Goal: Transaction & Acquisition: Book appointment/travel/reservation

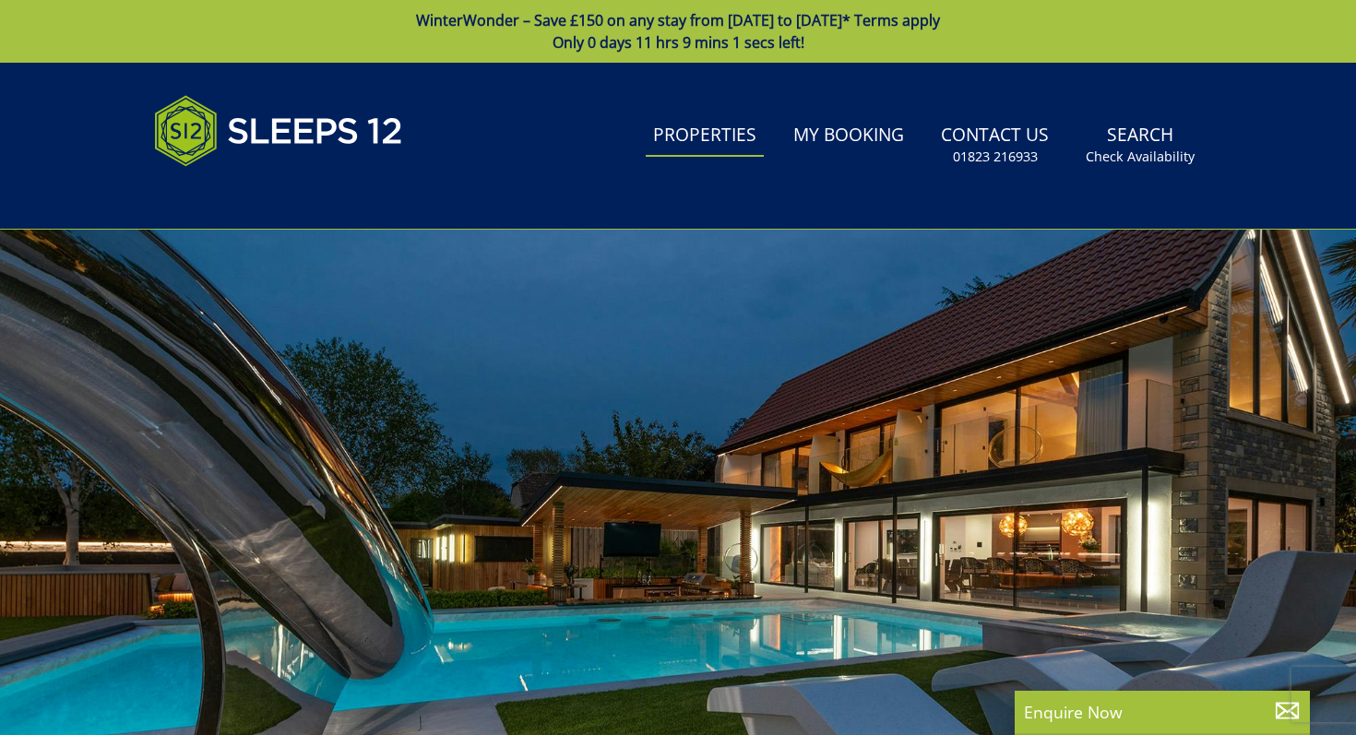
click at [704, 129] on link "Properties" at bounding box center [705, 136] width 118 height 42
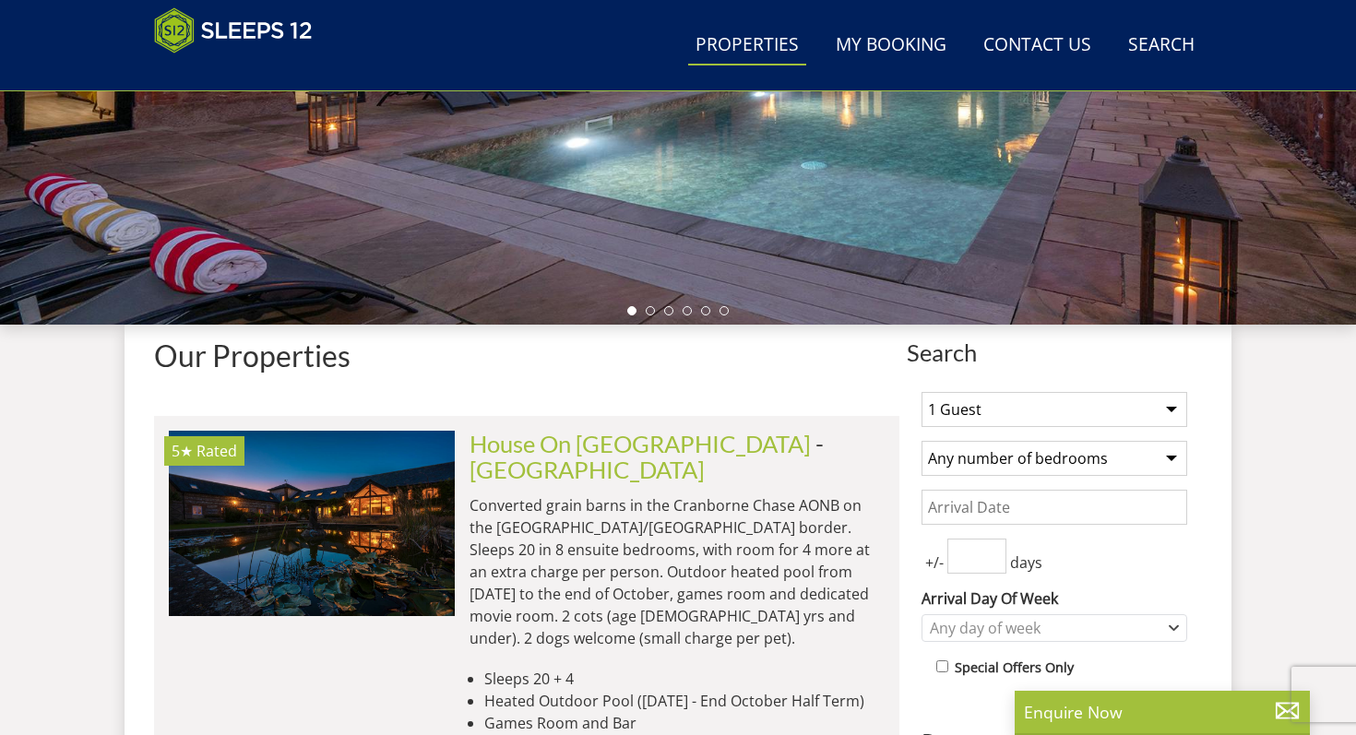
scroll to position [514, 0]
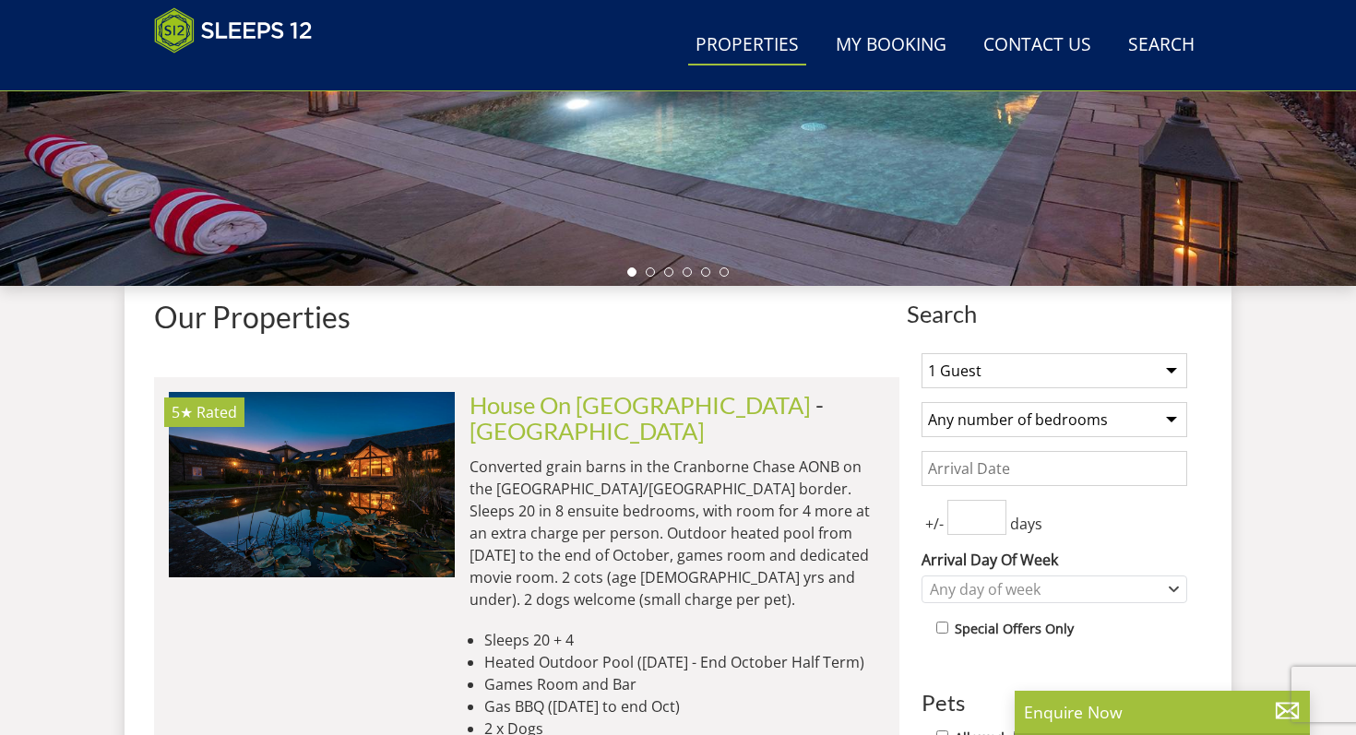
click at [973, 362] on select "1 Guest 2 Guests 3 Guests 4 Guests 5 Guests 6 Guests 7 Guests 8 Guests 9 Guests…" at bounding box center [1054, 370] width 266 height 35
select select "10"
click at [921, 353] on select "1 Guest 2 Guests 3 Guests 4 Guests 5 Guests 6 Guests 7 Guests 8 Guests 9 Guests…" at bounding box center [1054, 370] width 266 height 35
click at [1050, 466] on input "Date" at bounding box center [1054, 468] width 266 height 35
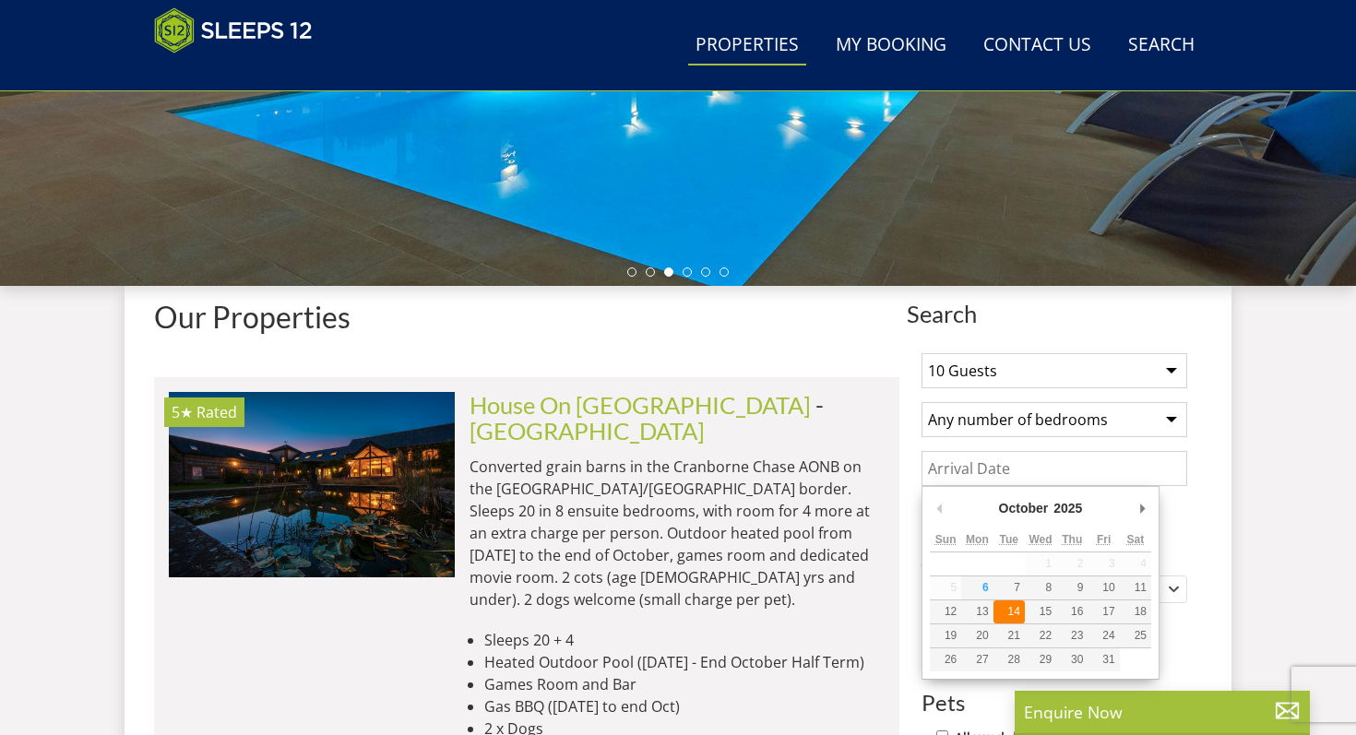
type input "[DATE]"
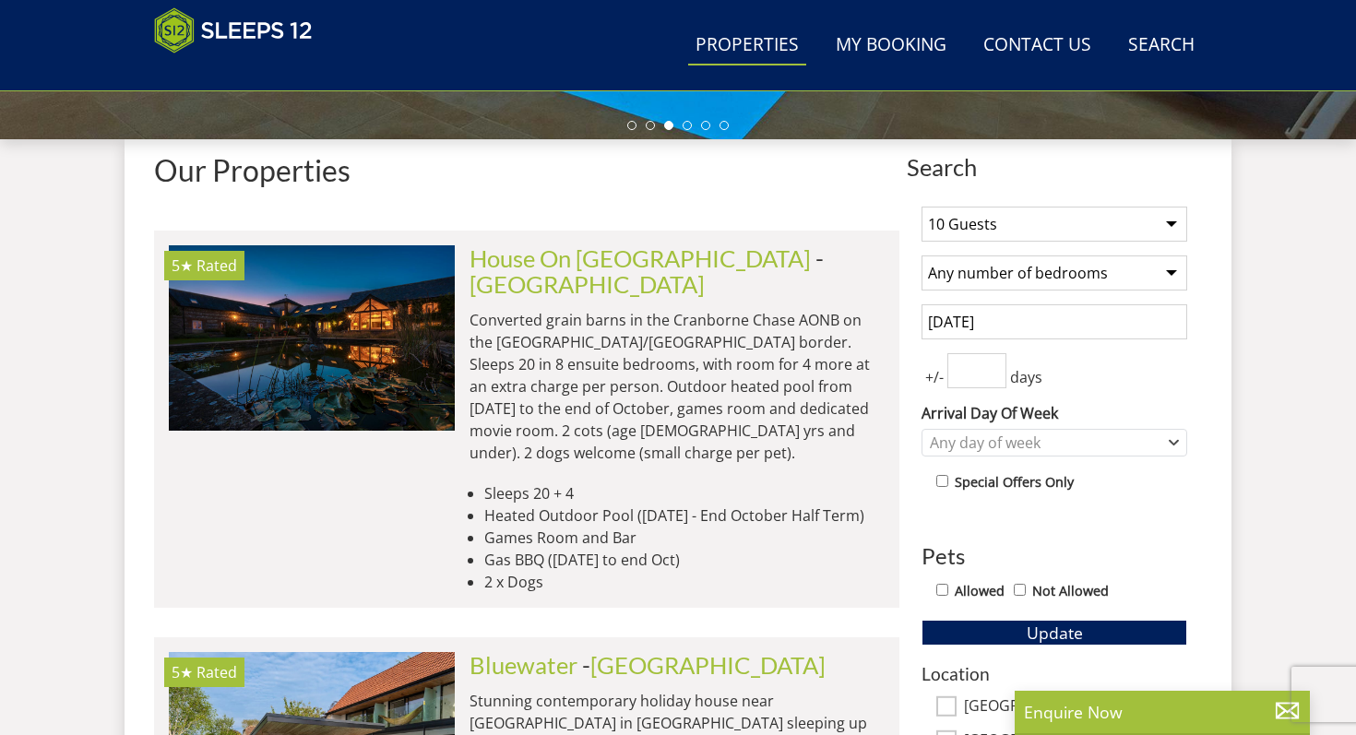
scroll to position [659, 0]
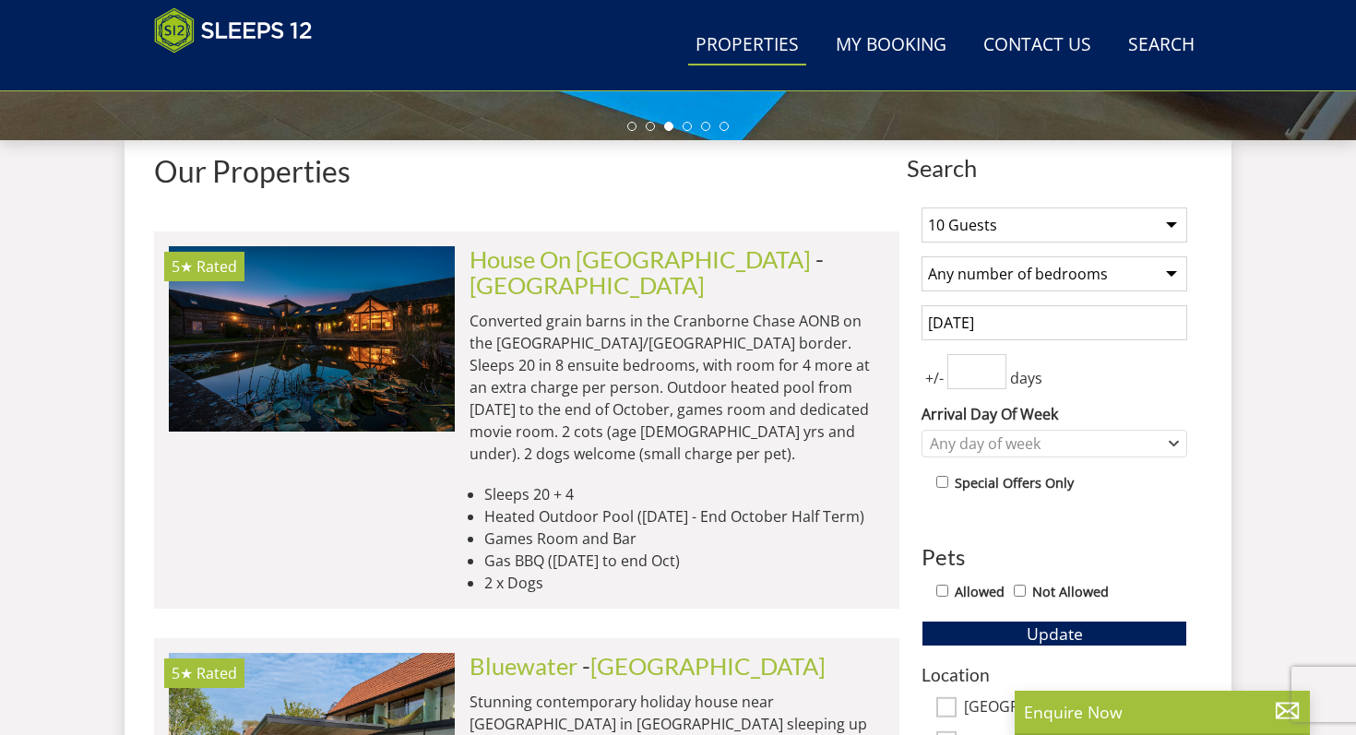
click at [1011, 320] on input "[DATE]" at bounding box center [1054, 322] width 266 height 35
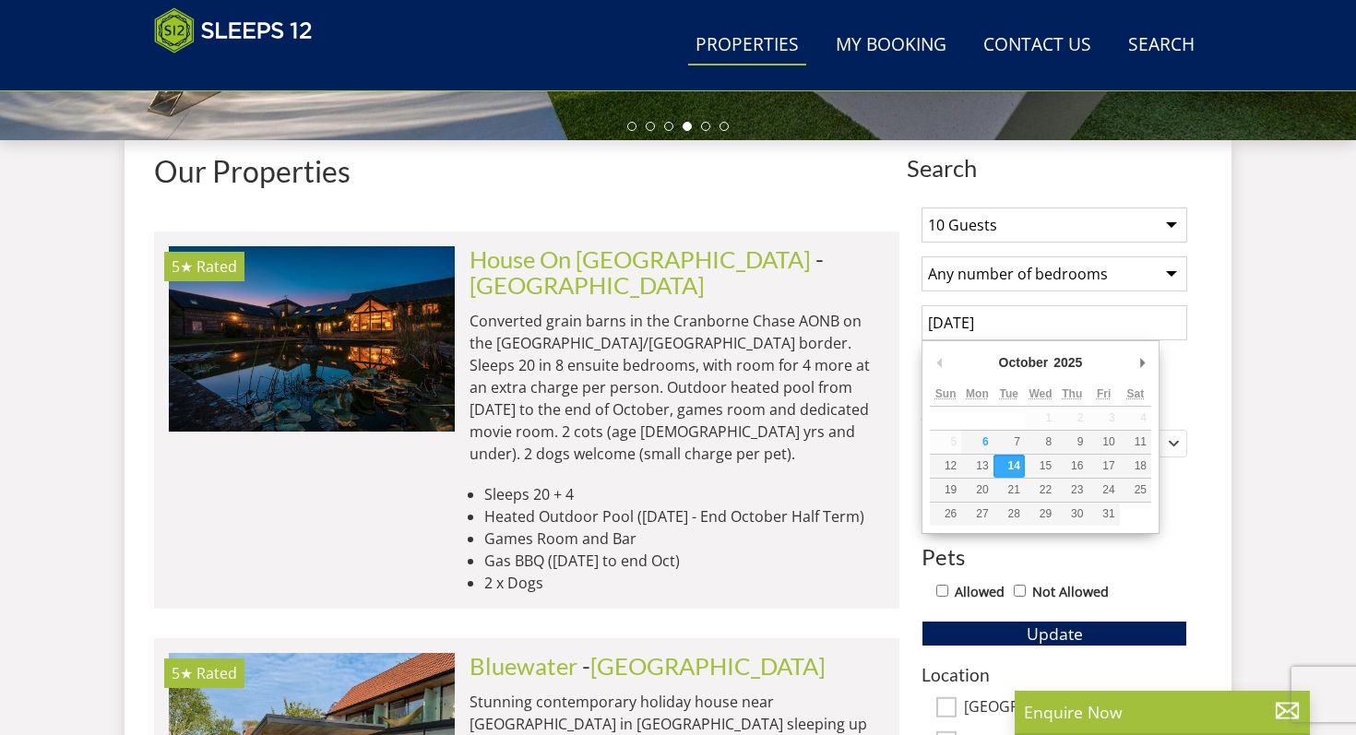
click at [1201, 385] on div "1 Guest 2 Guests 3 Guests 4 Guests 5 Guests 6 Guests 7 Guests 8 Guests 9 Guests…" at bounding box center [1054, 696] width 295 height 1006
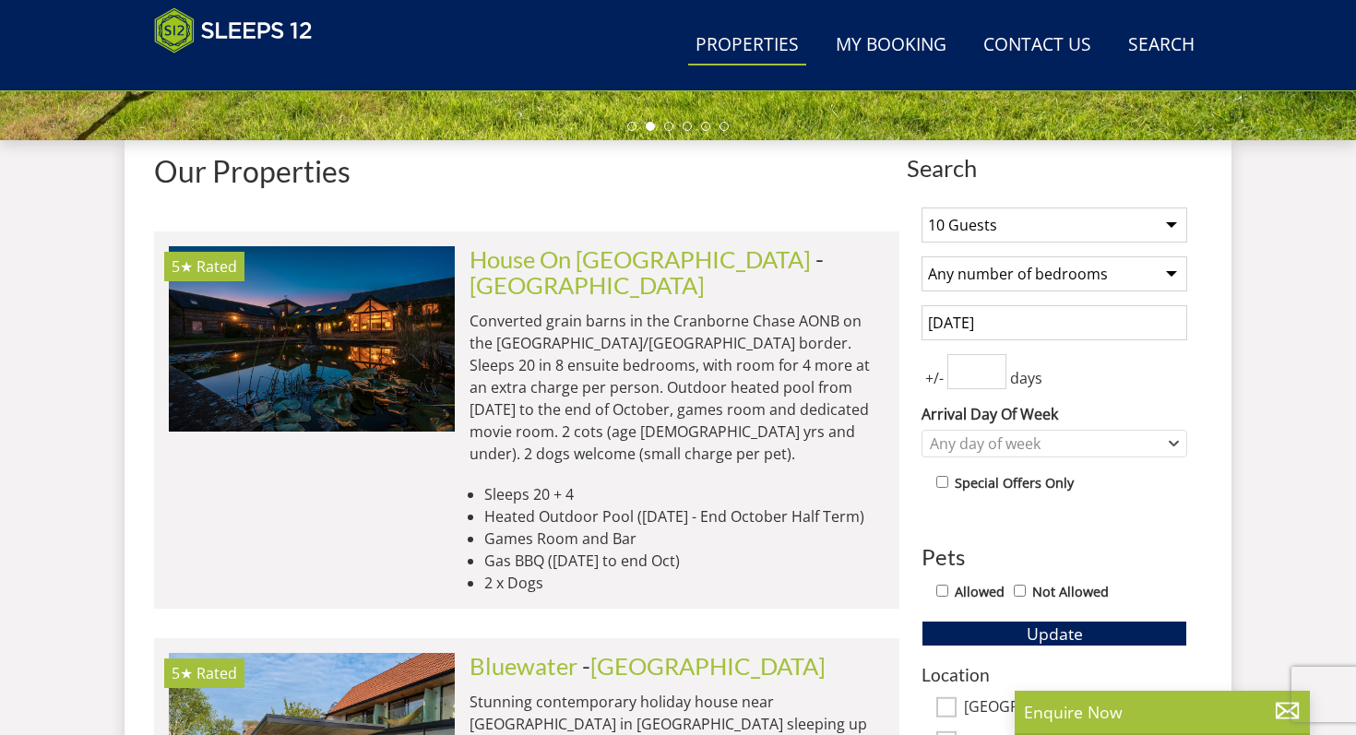
click at [554, 483] on li "Sleeps 20 + 4" at bounding box center [684, 494] width 400 height 22
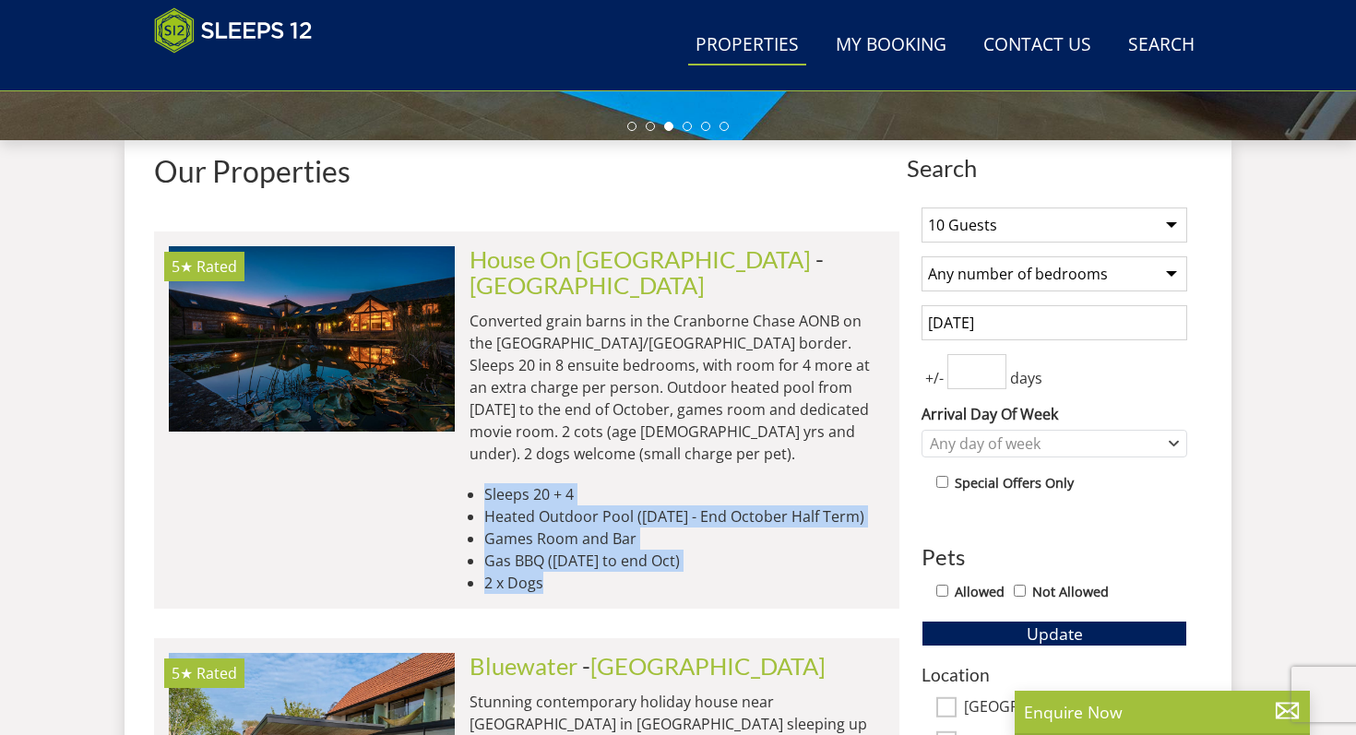
drag, startPoint x: 554, startPoint y: 435, endPoint x: 566, endPoint y: 537, distance: 102.2
click at [566, 537] on ul "Sleeps 20 + 4 Heated Outdoor Pool ([DATE] - End October Half Term) Games Room a…" at bounding box center [676, 538] width 415 height 111
click at [566, 572] on li "2 x Dogs" at bounding box center [684, 583] width 400 height 22
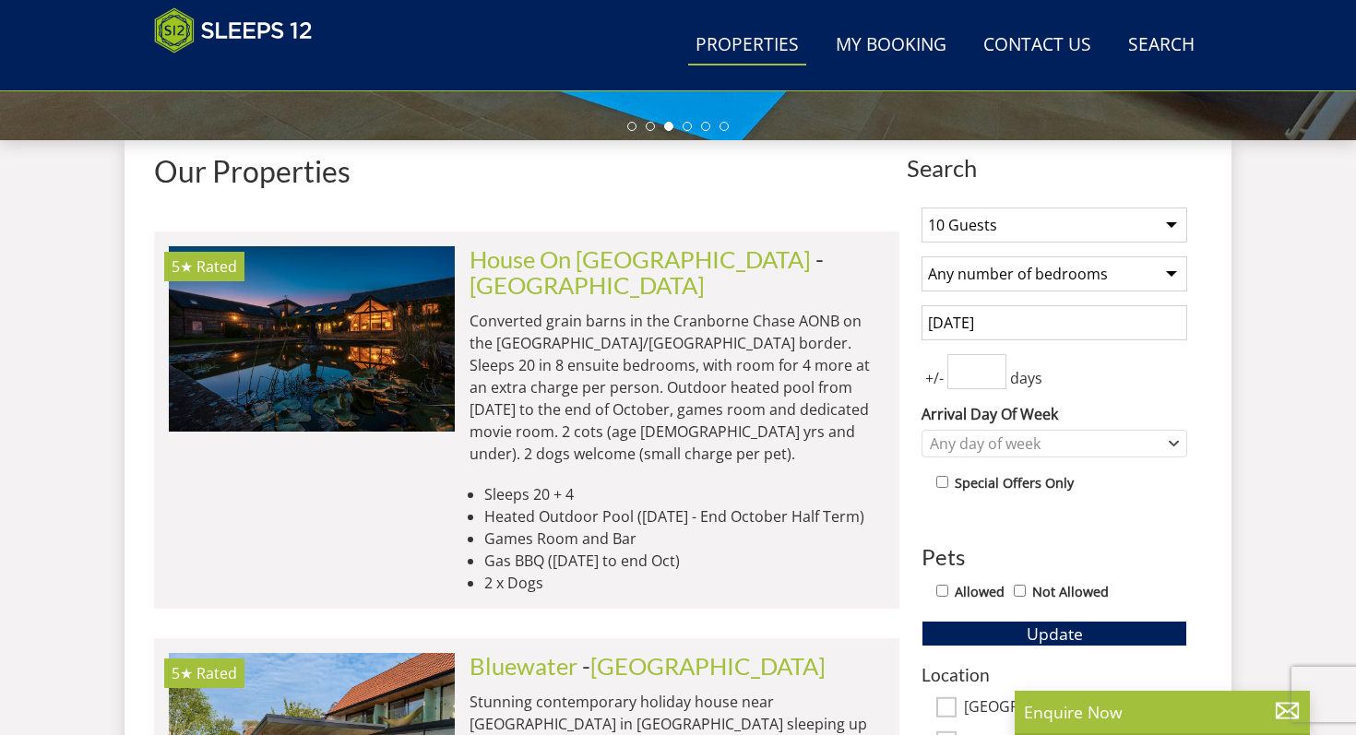
click at [566, 572] on li "2 x Dogs" at bounding box center [684, 583] width 400 height 22
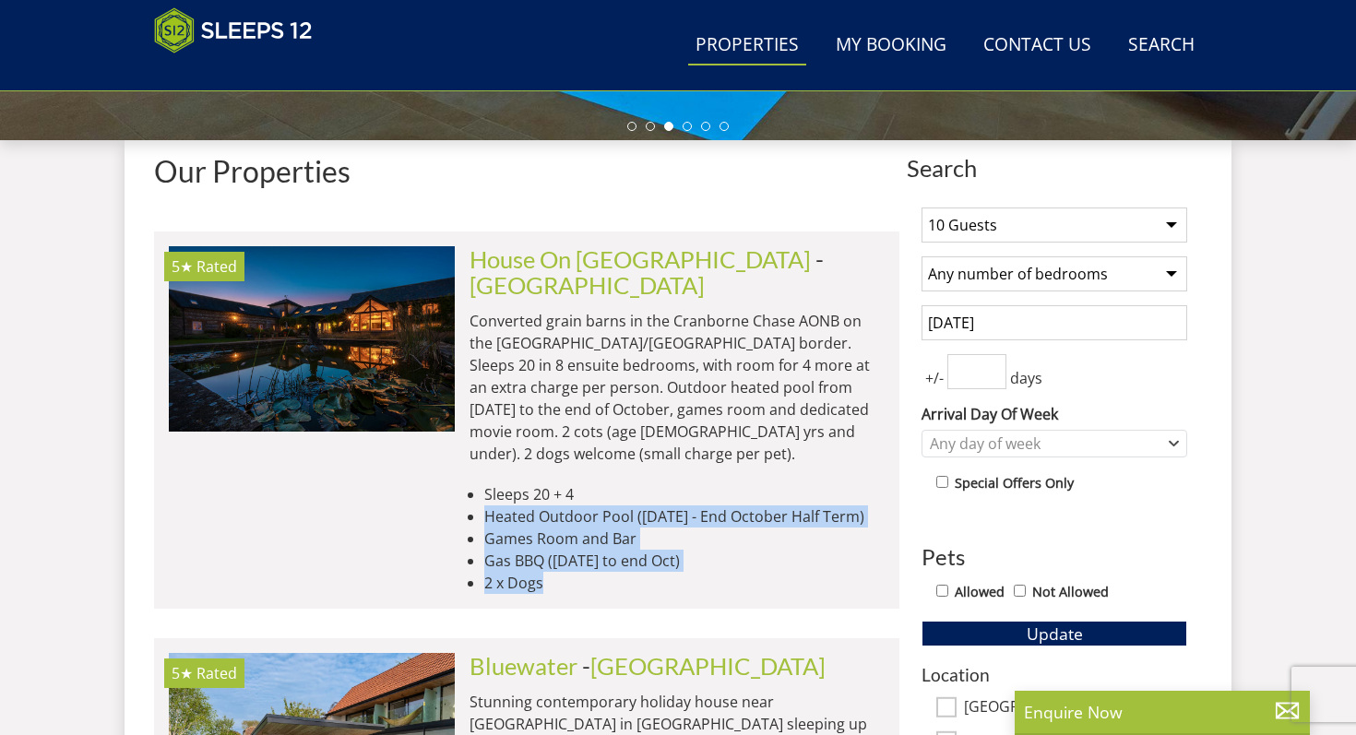
drag, startPoint x: 566, startPoint y: 537, endPoint x: 566, endPoint y: 453, distance: 83.9
click at [566, 483] on ul "Sleeps 20 + 4 Heated Outdoor Pool ([DATE] - End October Half Term) Games Room a…" at bounding box center [676, 538] width 415 height 111
click at [566, 483] on li "Sleeps 20 + 4" at bounding box center [684, 494] width 400 height 22
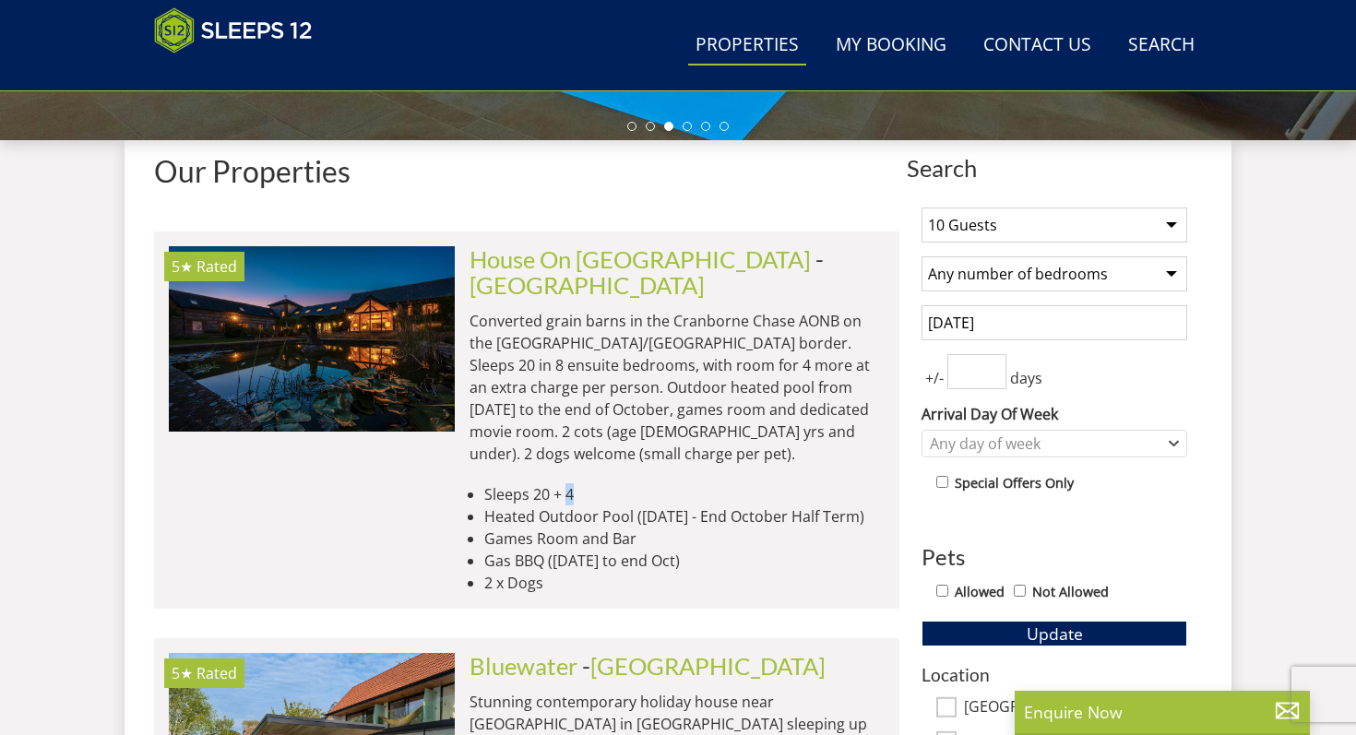
click at [566, 483] on li "Sleeps 20 + 4" at bounding box center [684, 494] width 400 height 22
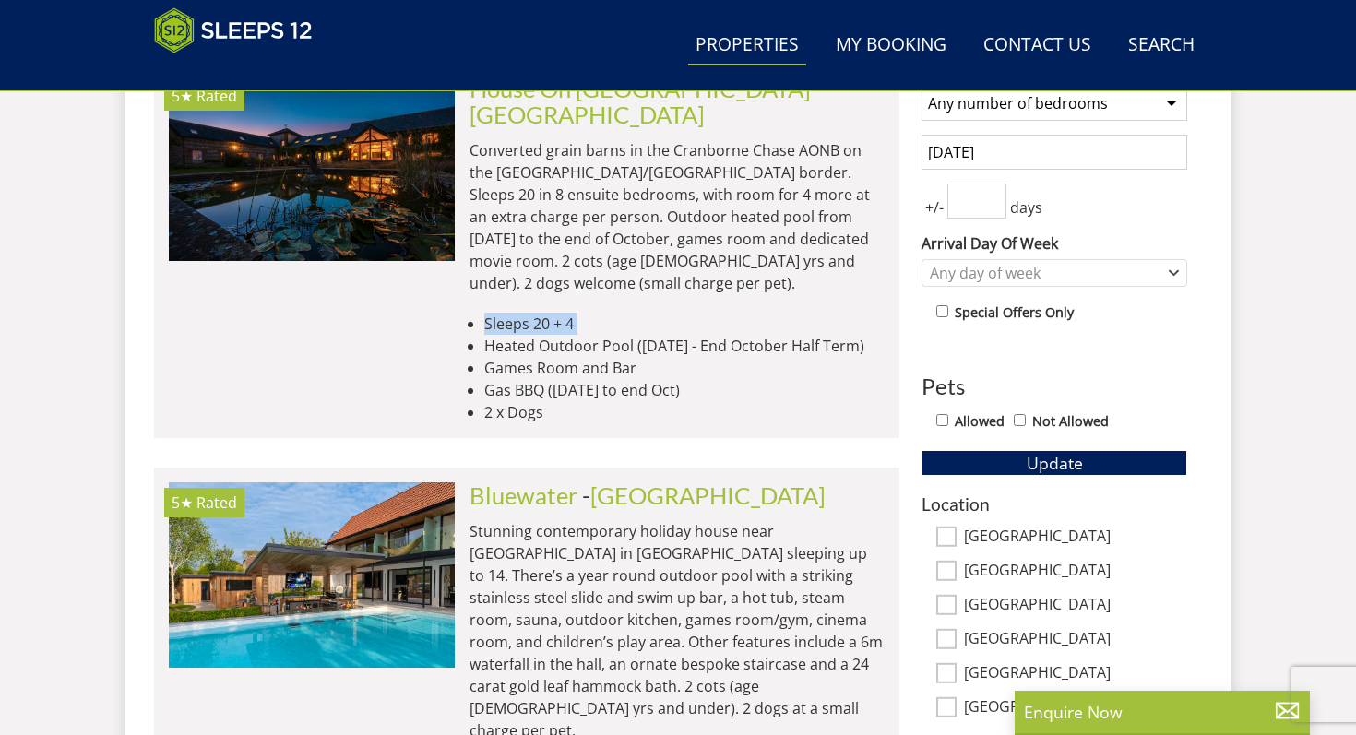
scroll to position [828, 0]
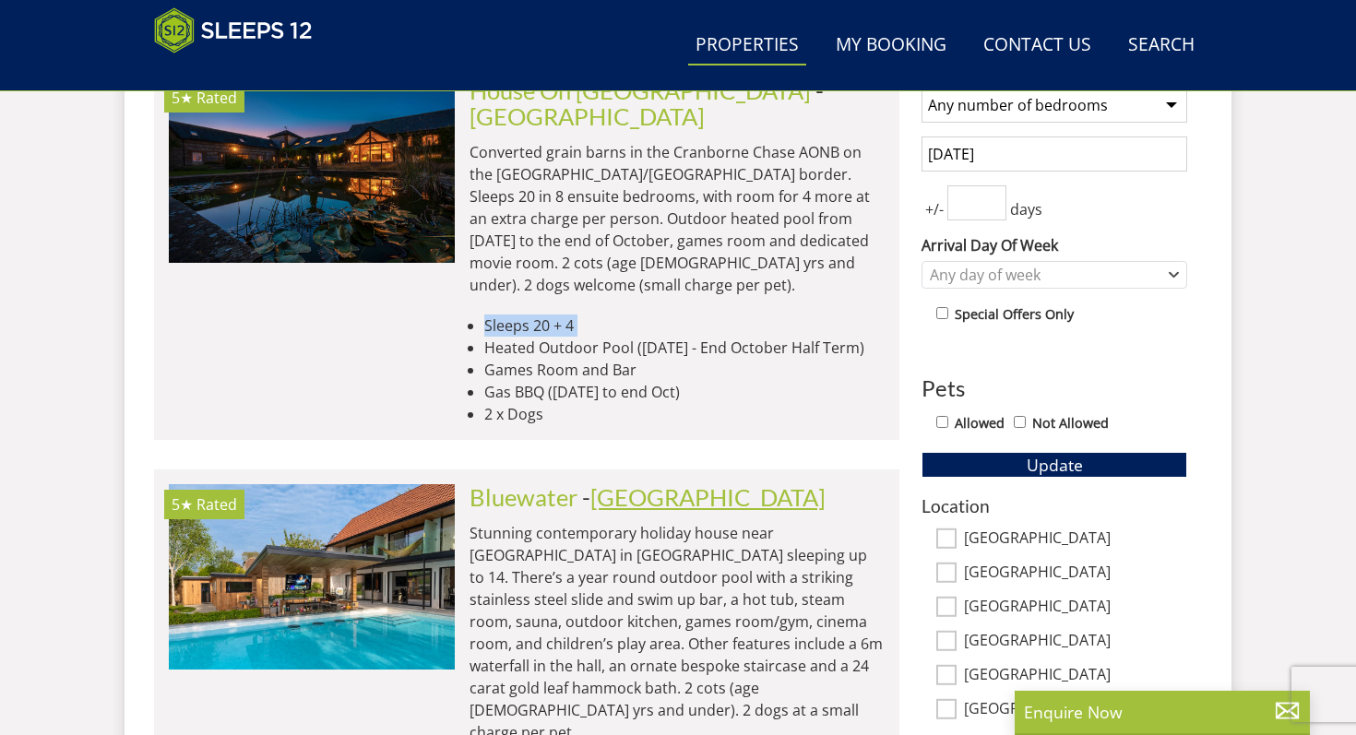
click at [609, 483] on link "[GEOGRAPHIC_DATA]" at bounding box center [707, 497] width 235 height 28
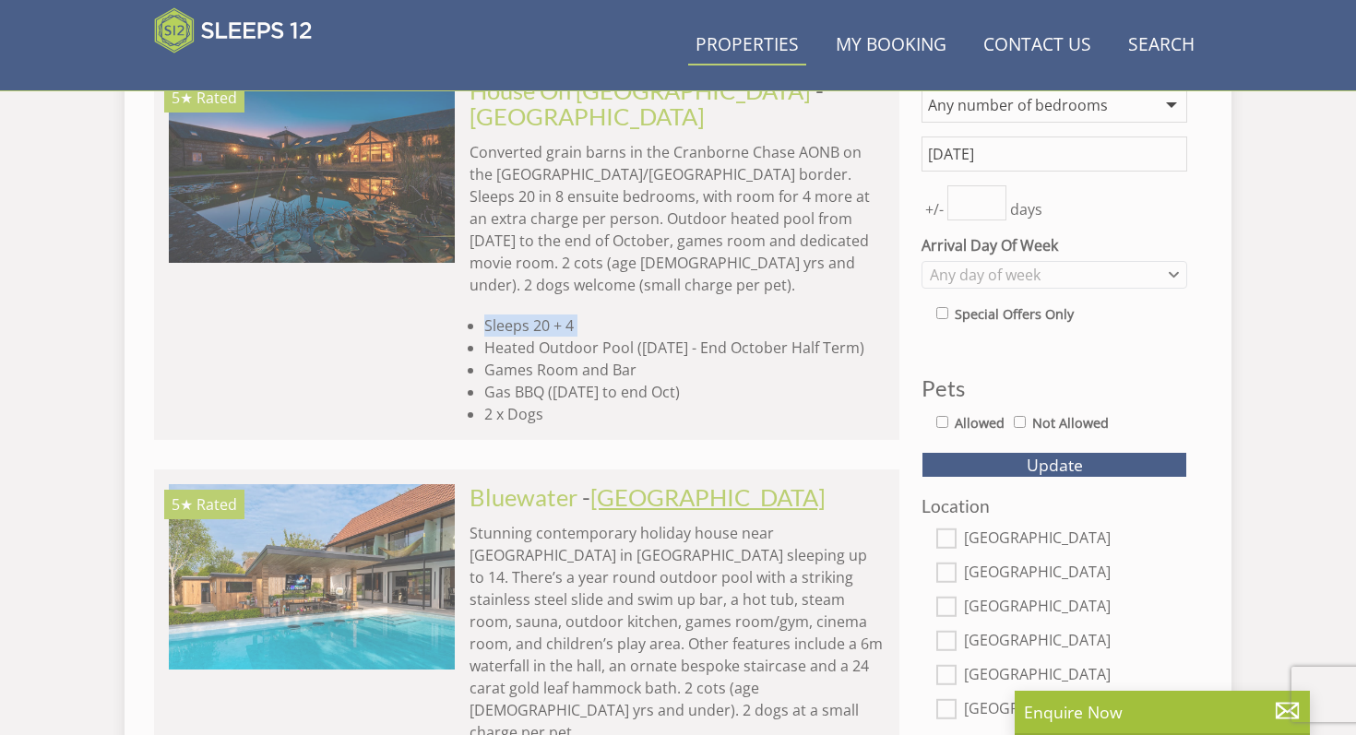
click at [609, 483] on link "[GEOGRAPHIC_DATA]" at bounding box center [707, 497] width 235 height 28
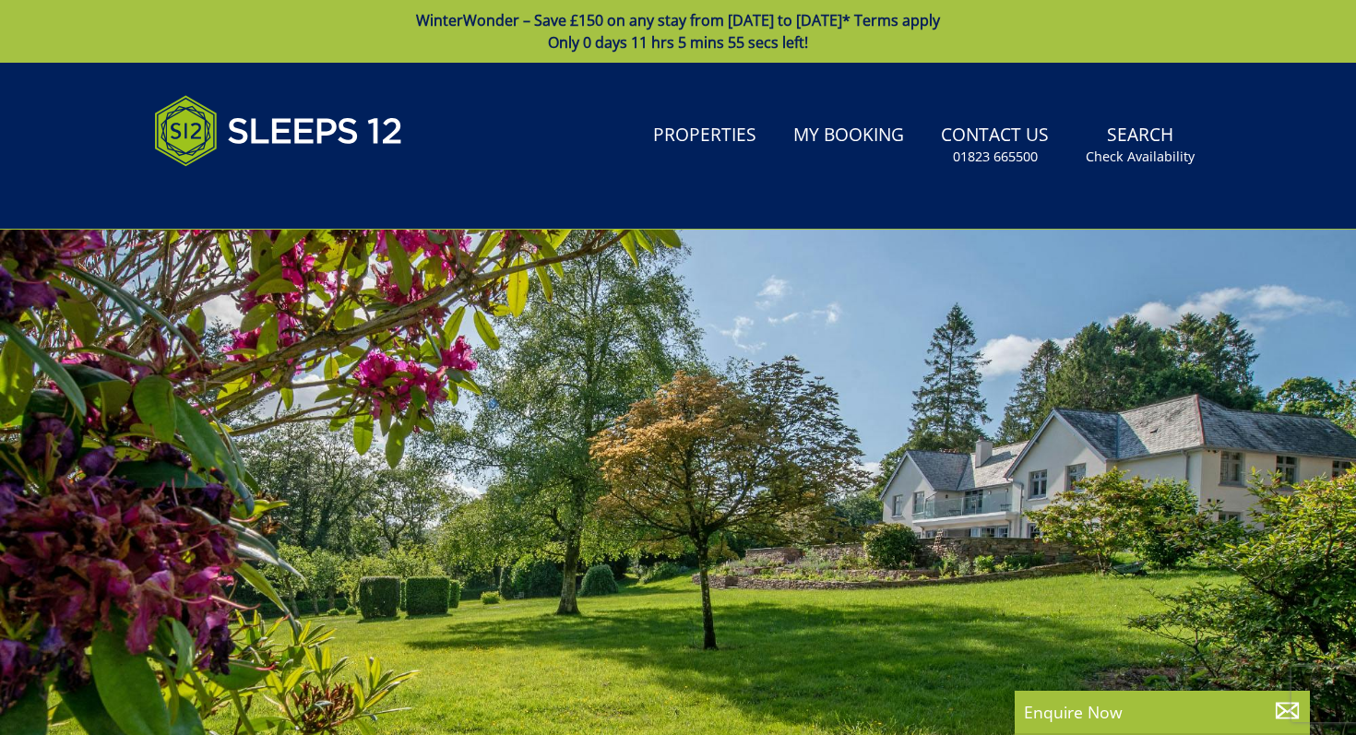
scroll to position [828, 0]
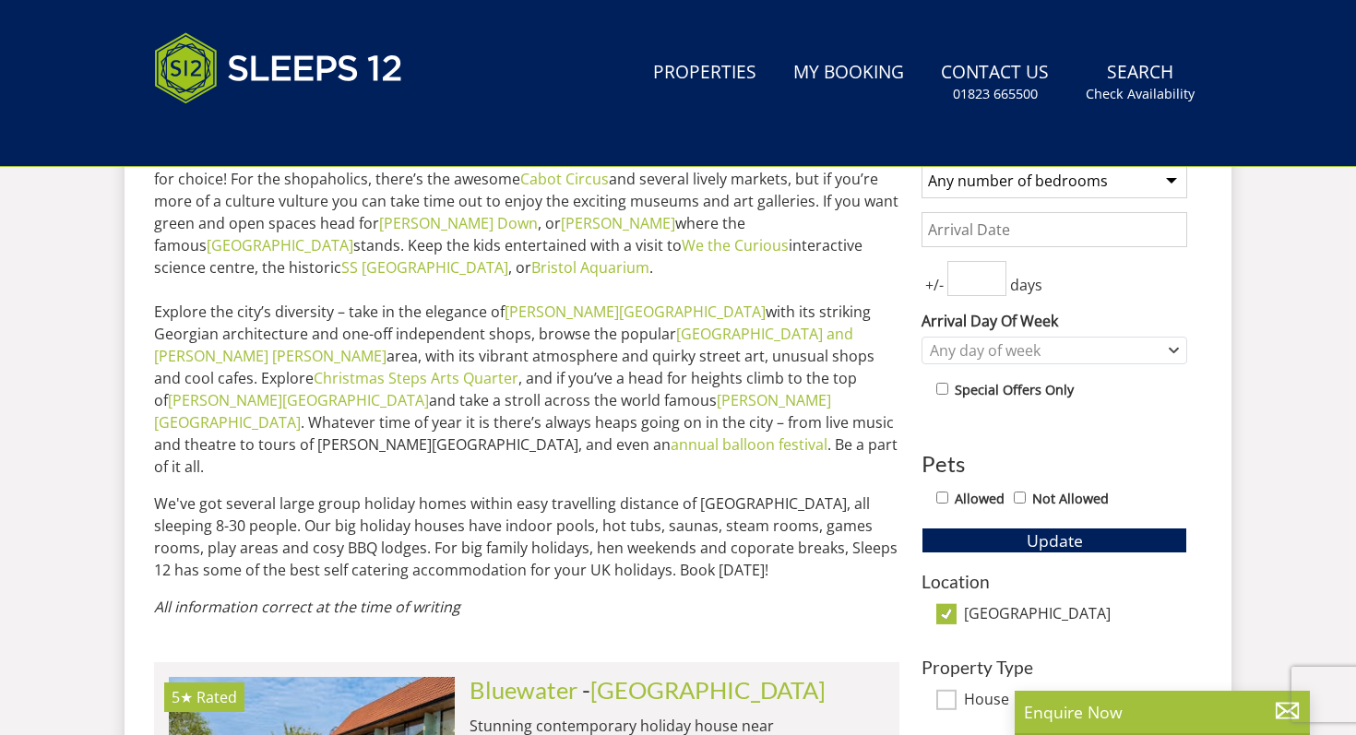
select select "10"
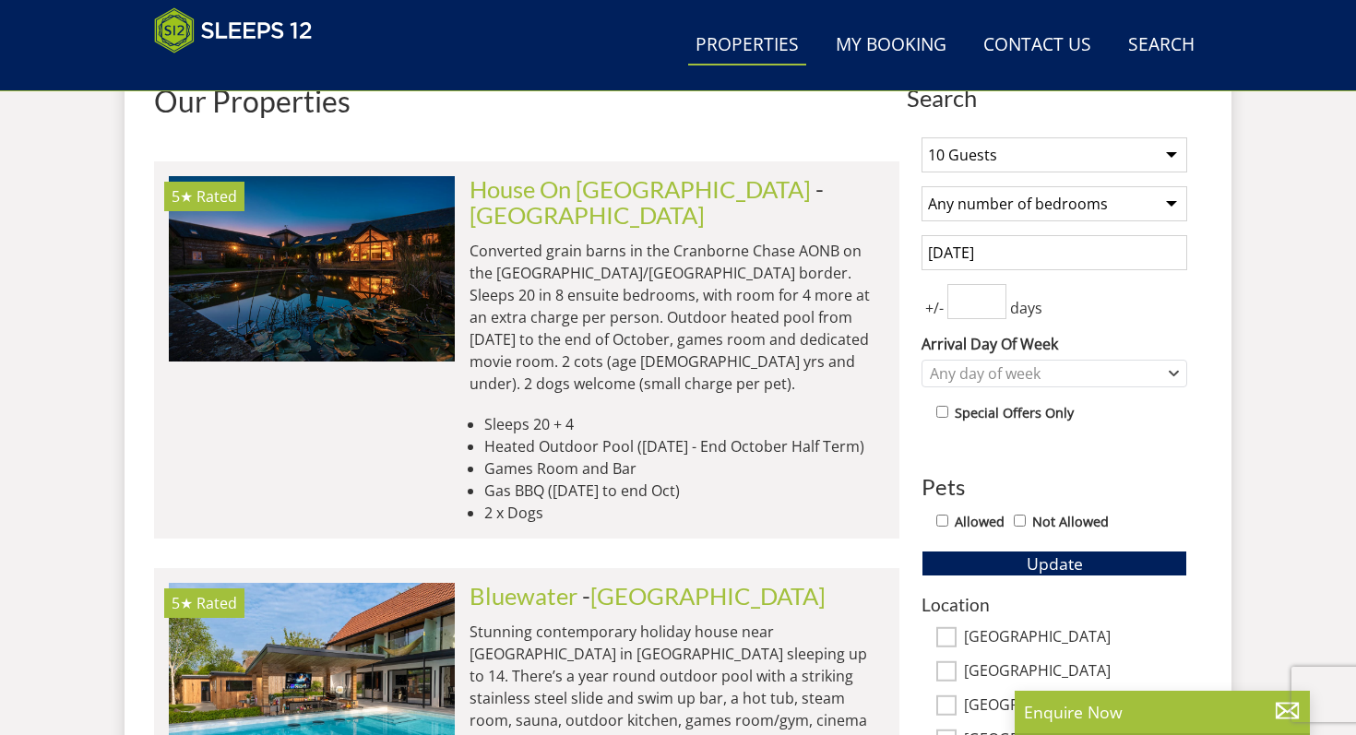
scroll to position [728, 0]
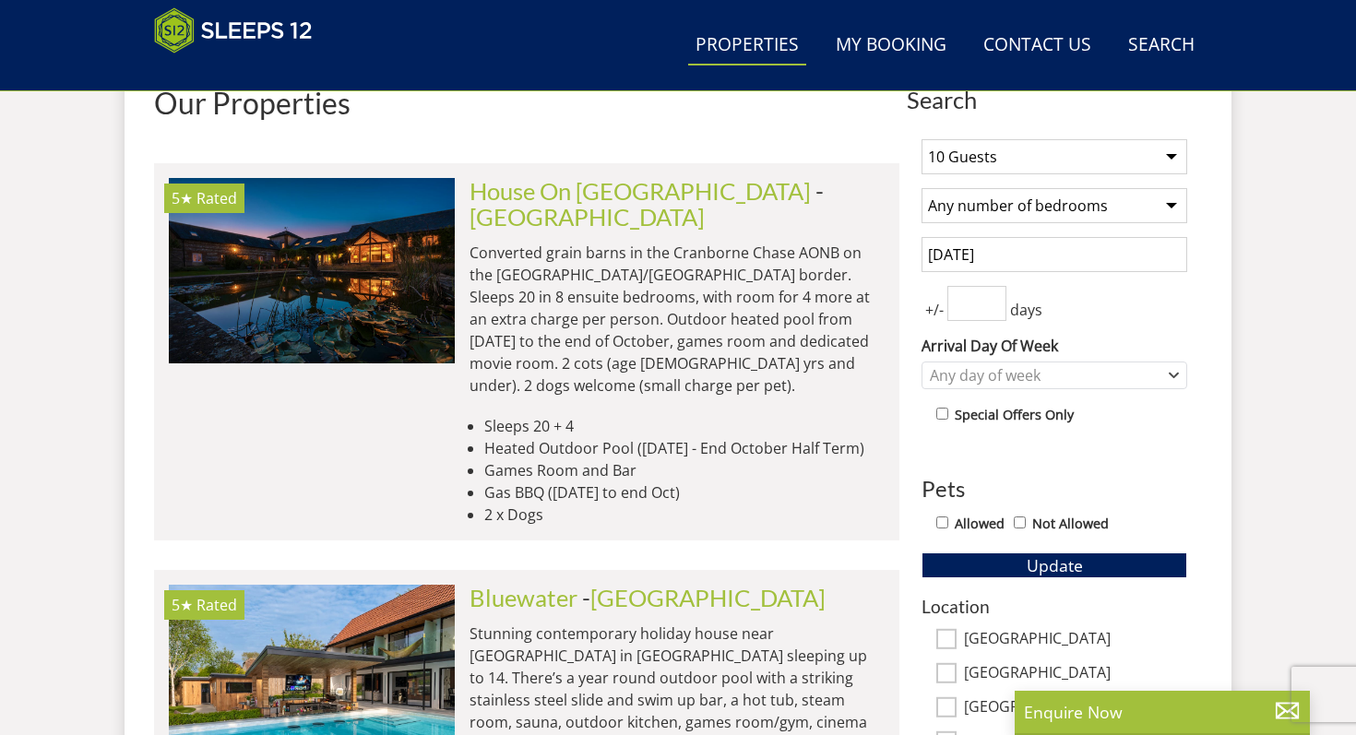
click at [668, 264] on p "Converted grain barns in the Cranborne Chase AONB on the [GEOGRAPHIC_DATA]/[GEO…" at bounding box center [676, 319] width 415 height 155
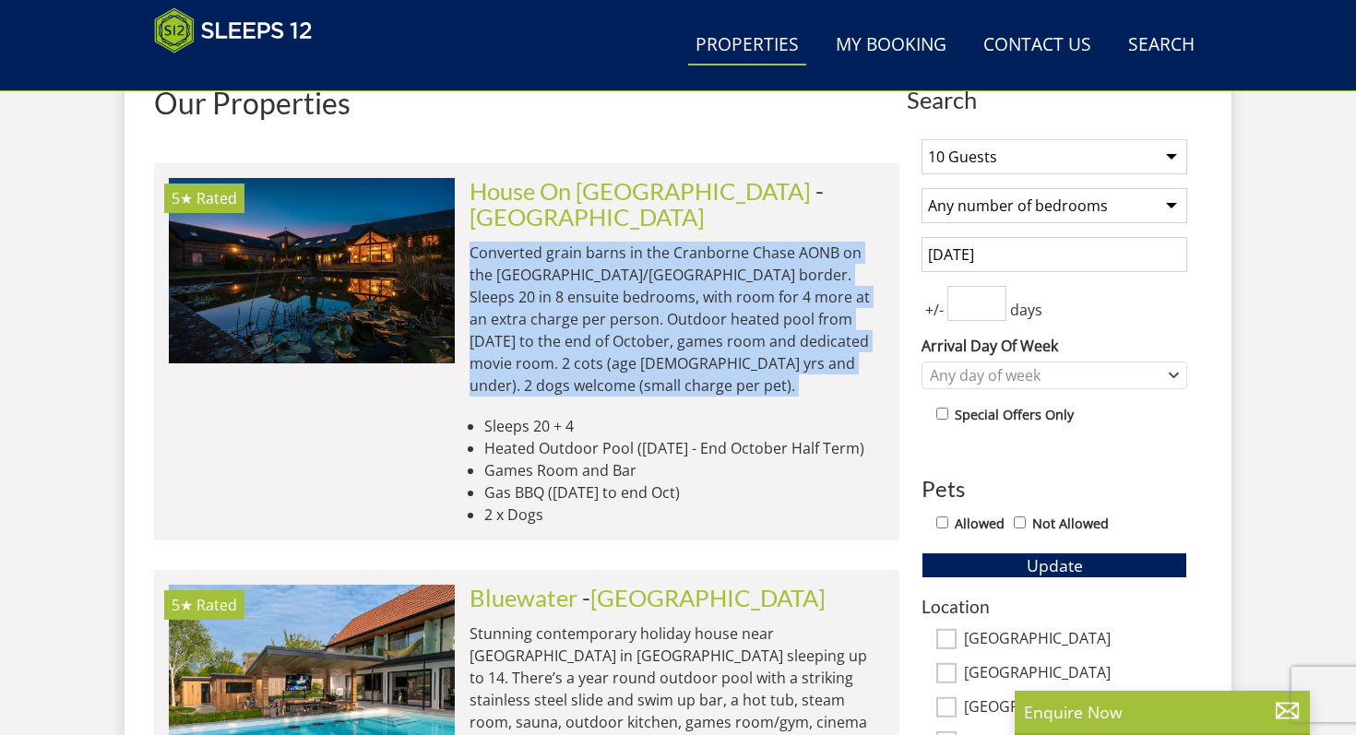
click at [668, 264] on p "Converted grain barns in the Cranborne Chase AONB on the [GEOGRAPHIC_DATA]/[GEO…" at bounding box center [676, 319] width 415 height 155
click at [733, 242] on p "Converted grain barns in the Cranborne Chase AONB on the [GEOGRAPHIC_DATA]/[GEO…" at bounding box center [676, 319] width 415 height 155
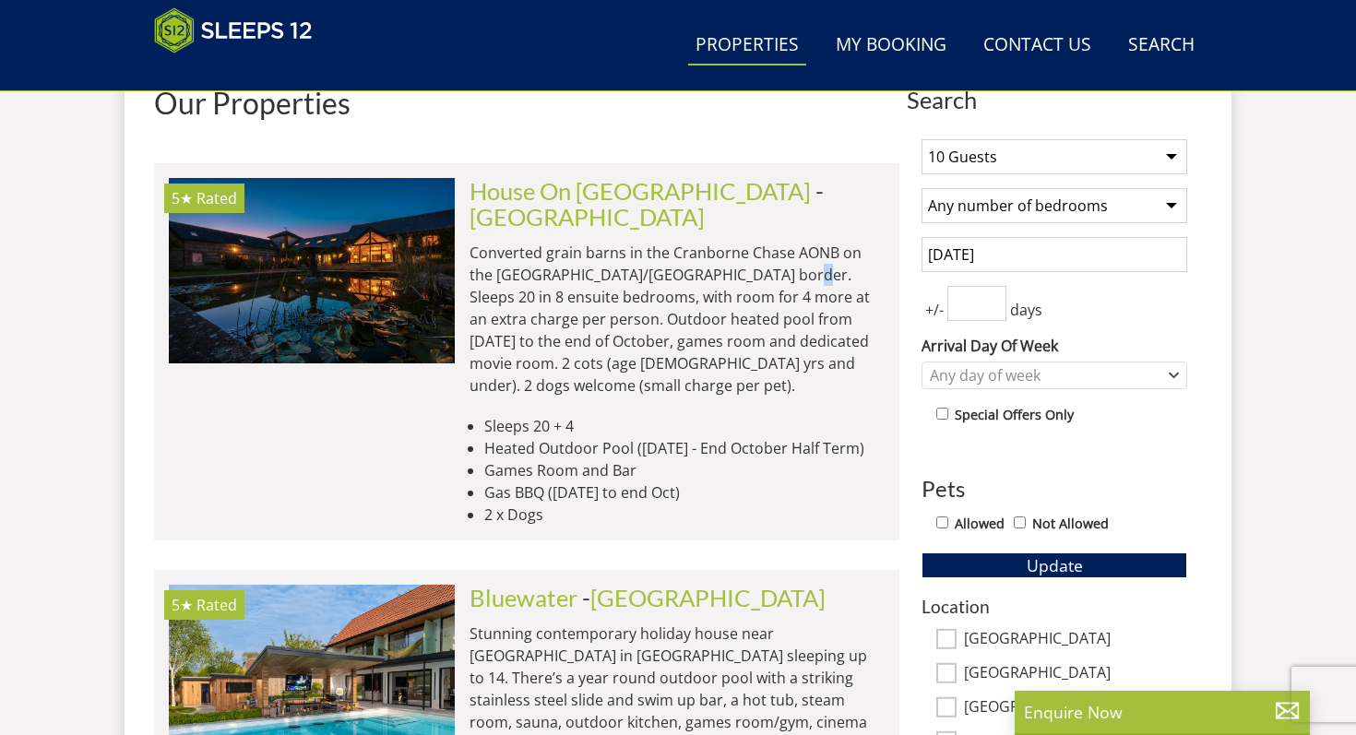
click at [733, 242] on p "Converted grain barns in the Cranborne Chase AONB on the [GEOGRAPHIC_DATA]/[GEO…" at bounding box center [676, 319] width 415 height 155
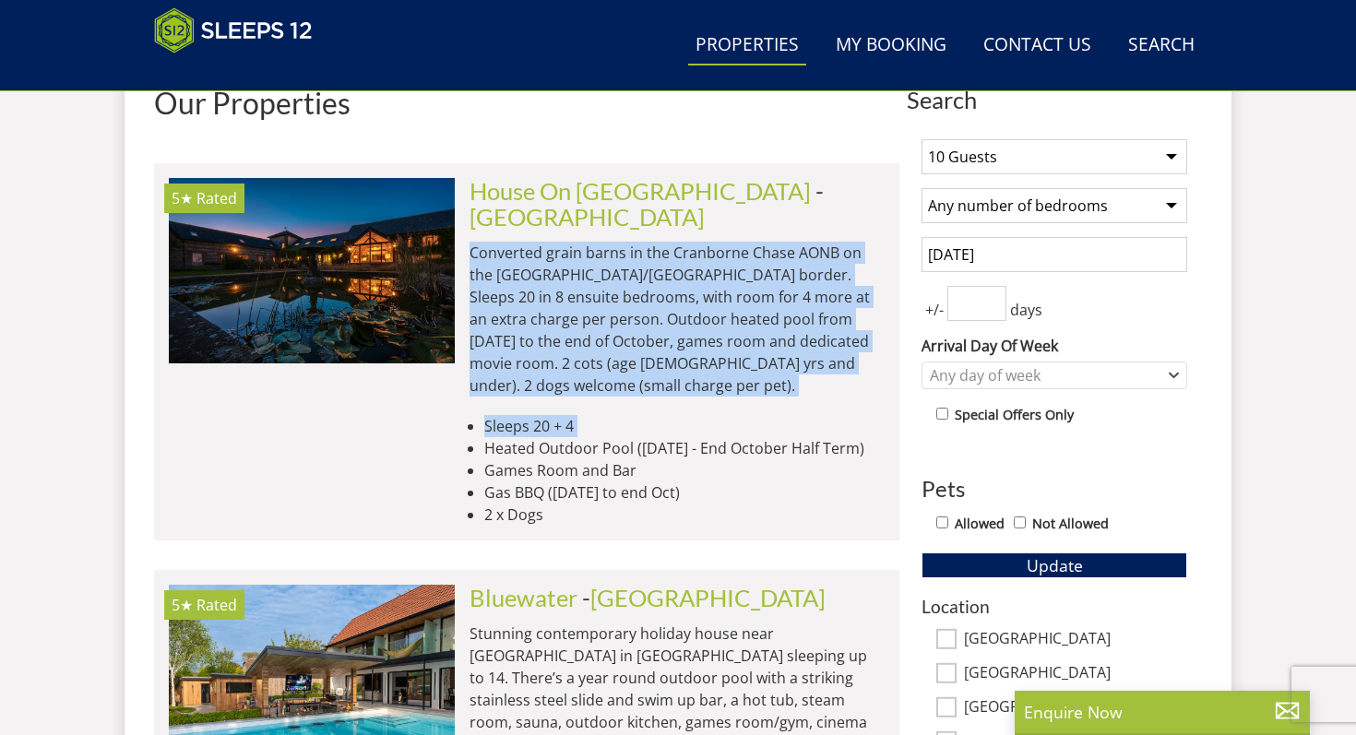
drag, startPoint x: 733, startPoint y: 240, endPoint x: 721, endPoint y: 361, distance: 121.4
click at [721, 361] on div "House On [GEOGRAPHIC_DATA][PERSON_NAME][GEOGRAPHIC_DATA] Converted grain barns …" at bounding box center [670, 352] width 430 height 348
click at [520, 415] on li "Sleeps 20 + 4" at bounding box center [684, 426] width 400 height 22
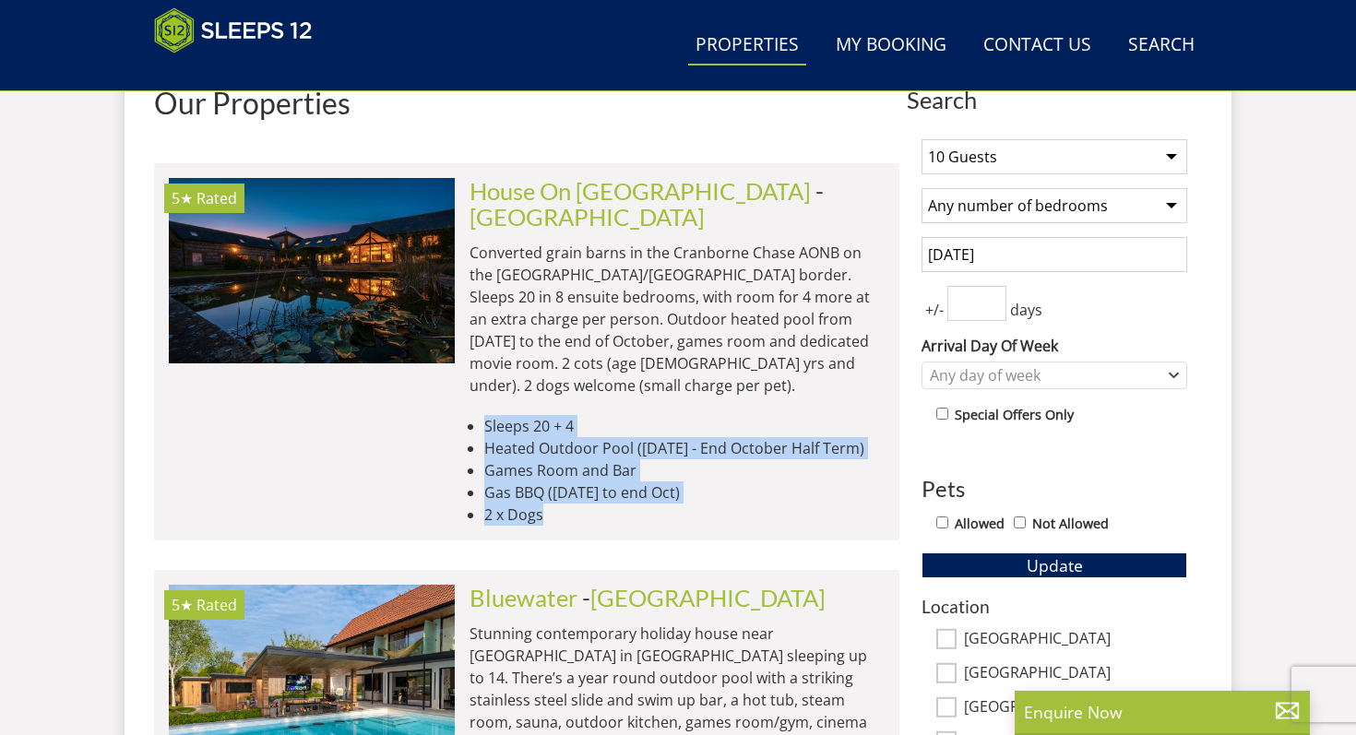
drag, startPoint x: 520, startPoint y: 377, endPoint x: 635, endPoint y: 492, distance: 162.4
click at [636, 492] on li "5★ Rated House On The Hill Check Availability More Info House On The [PERSON_NA…" at bounding box center [526, 351] width 745 height 377
click at [635, 492] on li "5★ Rated House On The Hill Check Availability More Info House On The [PERSON_NA…" at bounding box center [526, 351] width 745 height 377
drag, startPoint x: 635, startPoint y: 492, endPoint x: 566, endPoint y: 395, distance: 119.0
click at [566, 395] on li "5★ Rated House On The Hill Check Availability More Info House On The [PERSON_NA…" at bounding box center [526, 351] width 745 height 377
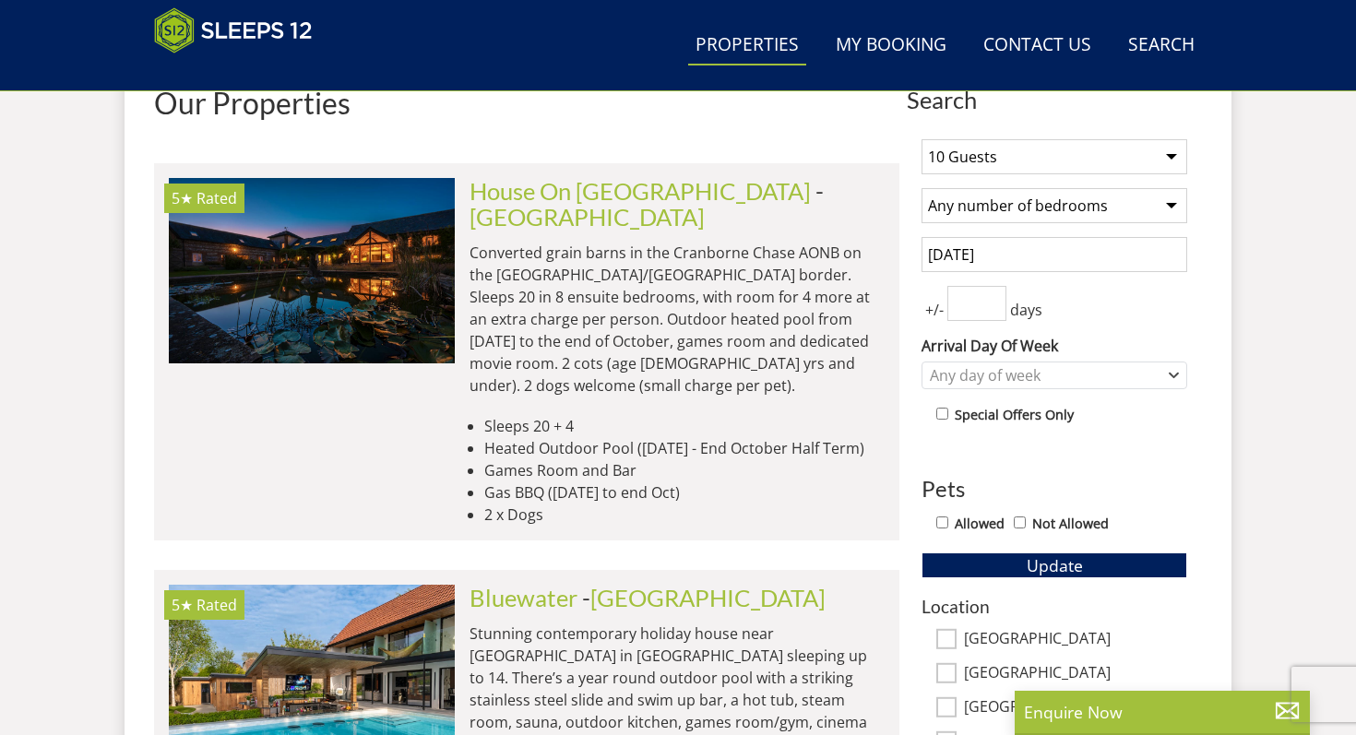
click at [543, 415] on li "Sleeps 20 + 4" at bounding box center [684, 426] width 400 height 22
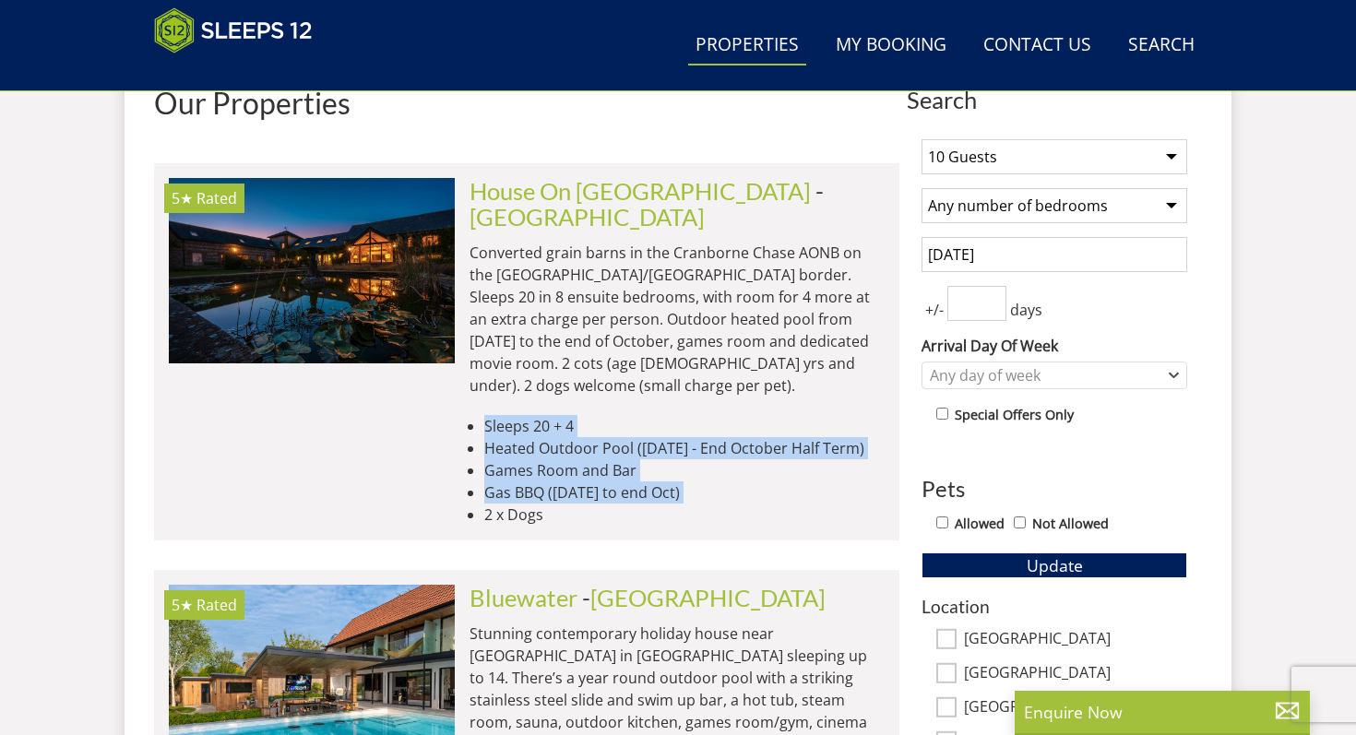
drag, startPoint x: 543, startPoint y: 379, endPoint x: 573, endPoint y: 456, distance: 82.0
click at [575, 451] on ul "Sleeps 20 + 4 Heated Outdoor Pool ([DATE] - End October Half Term) Games Room a…" at bounding box center [676, 470] width 415 height 111
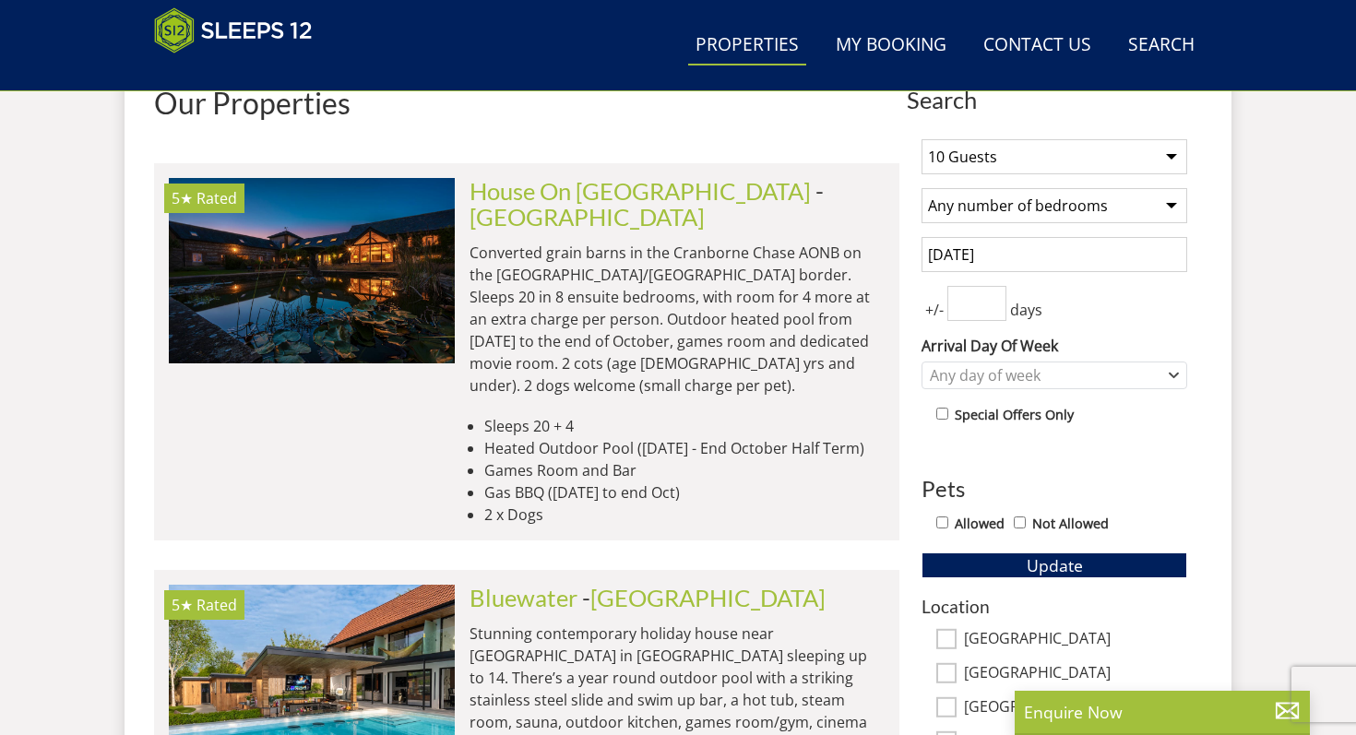
click at [529, 504] on li "2 x Dogs" at bounding box center [684, 515] width 400 height 22
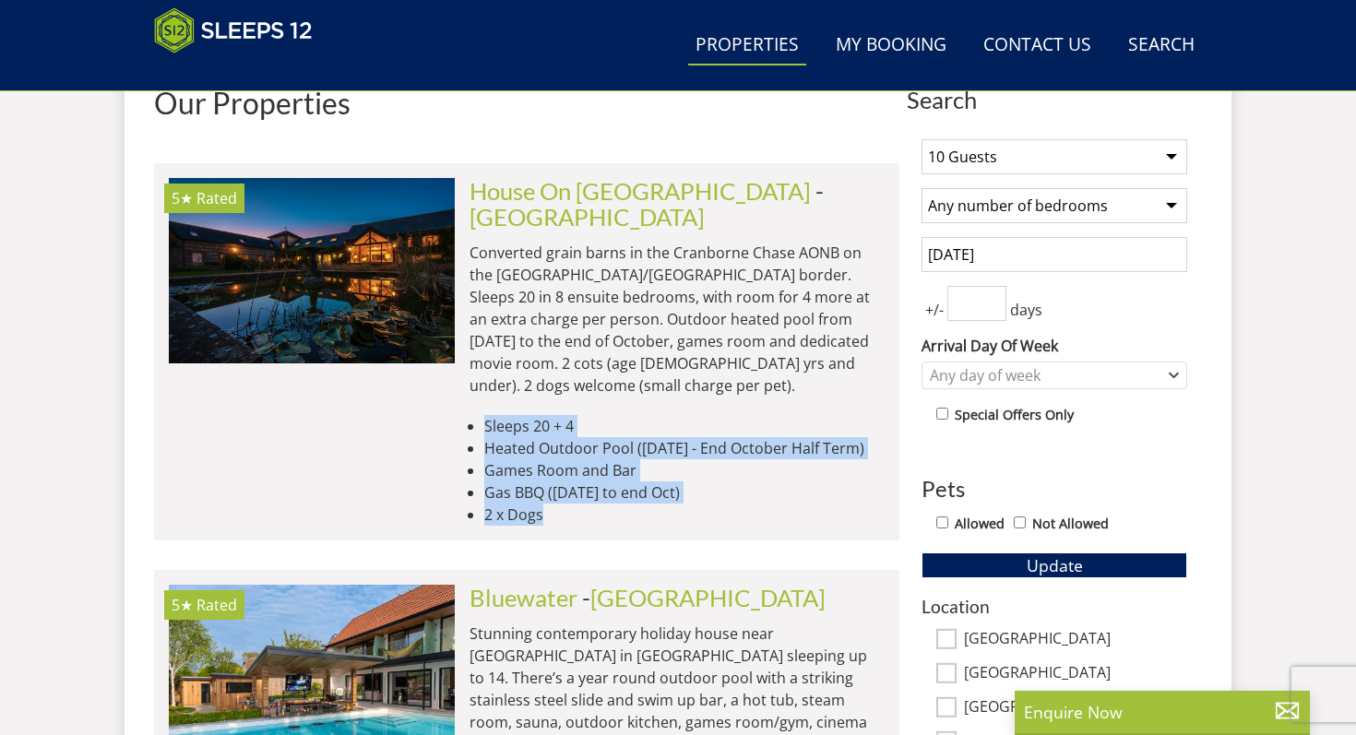
drag, startPoint x: 529, startPoint y: 468, endPoint x: 505, endPoint y: 385, distance: 87.3
click at [505, 415] on ul "Sleeps 20 + 4 Heated Outdoor Pool ([DATE] - End October Half Term) Games Room a…" at bounding box center [676, 470] width 415 height 111
click at [505, 415] on li "Sleeps 20 + 4" at bounding box center [684, 426] width 400 height 22
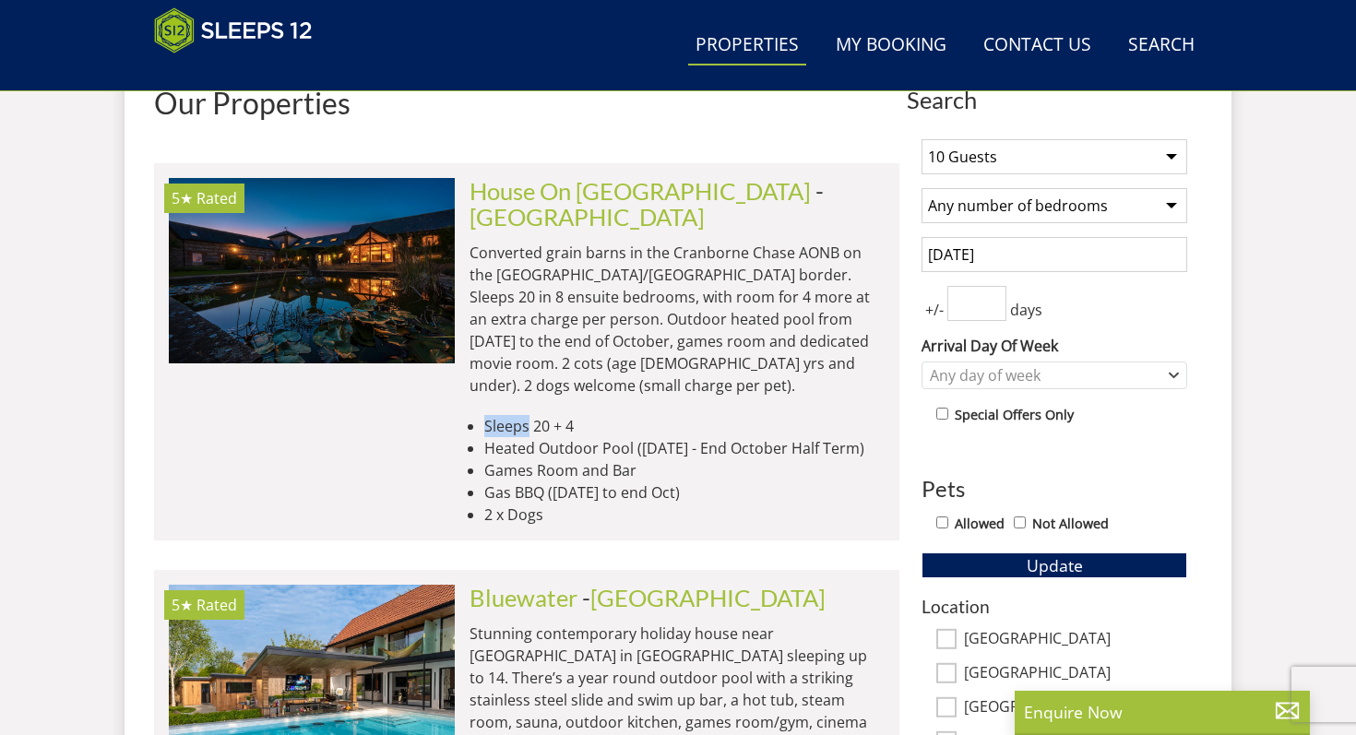
click at [505, 415] on li "Sleeps 20 + 4" at bounding box center [684, 426] width 400 height 22
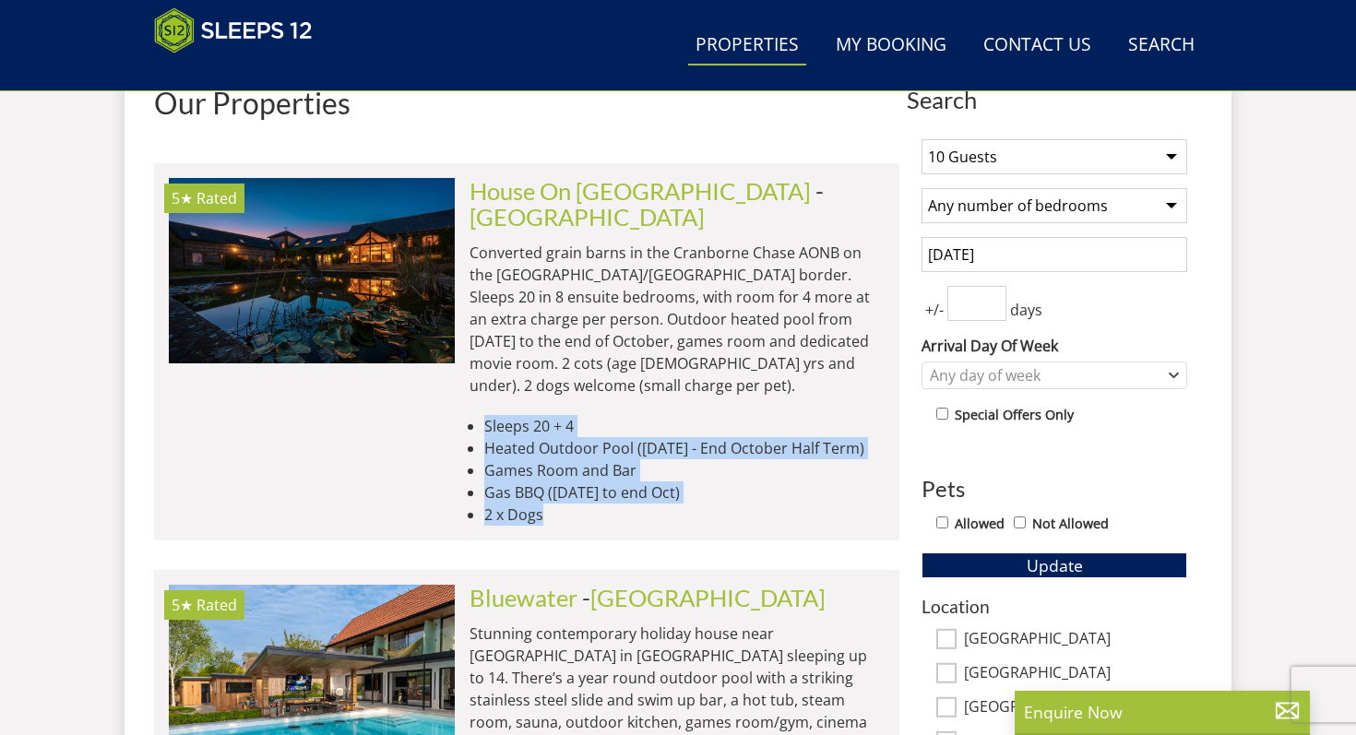
drag, startPoint x: 505, startPoint y: 385, endPoint x: 556, endPoint y: 487, distance: 114.2
click at [556, 488] on li "5★ Rated House On The Hill Check Availability More Info House On The [PERSON_NA…" at bounding box center [526, 351] width 745 height 377
click at [556, 487] on li "5★ Rated House On The Hill Check Availability More Info House On The [PERSON_NA…" at bounding box center [526, 351] width 745 height 377
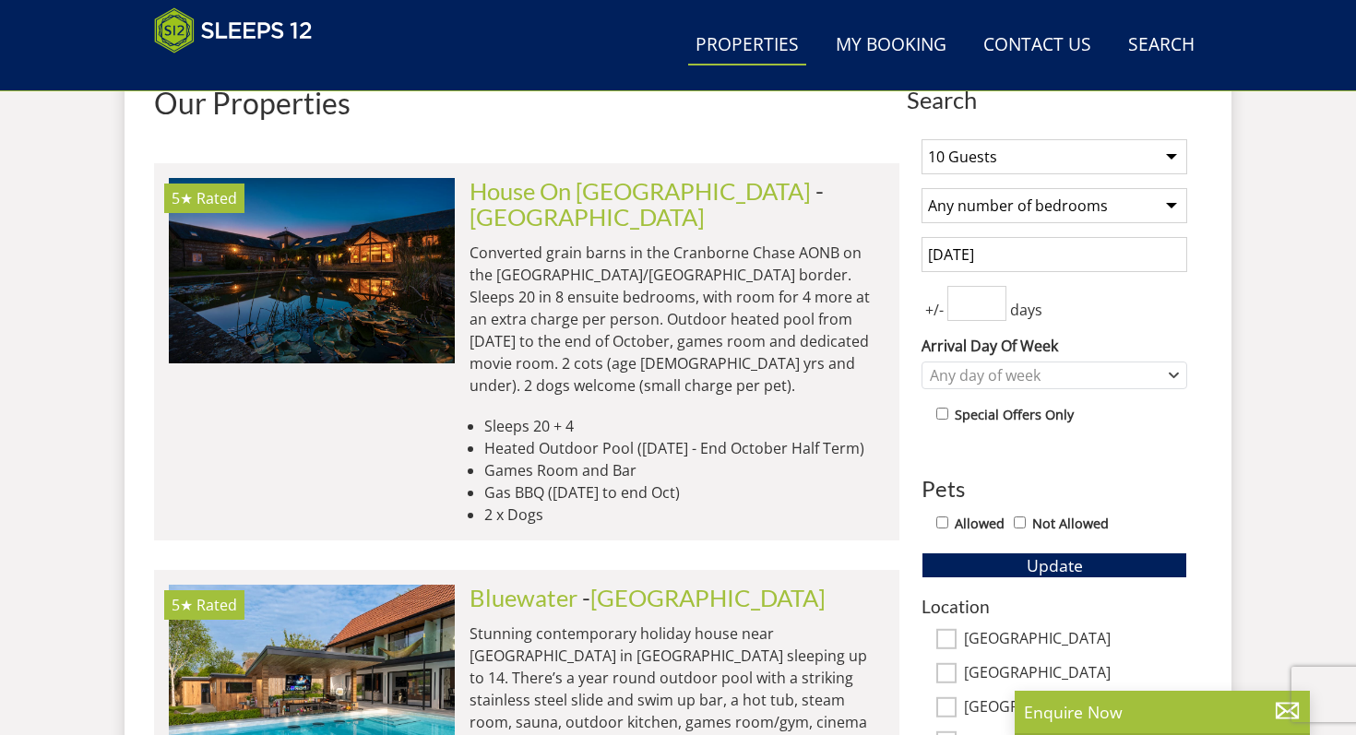
click at [556, 487] on li "5★ Rated House On The Hill Check Availability More Info House On The [PERSON_NA…" at bounding box center [526, 351] width 745 height 377
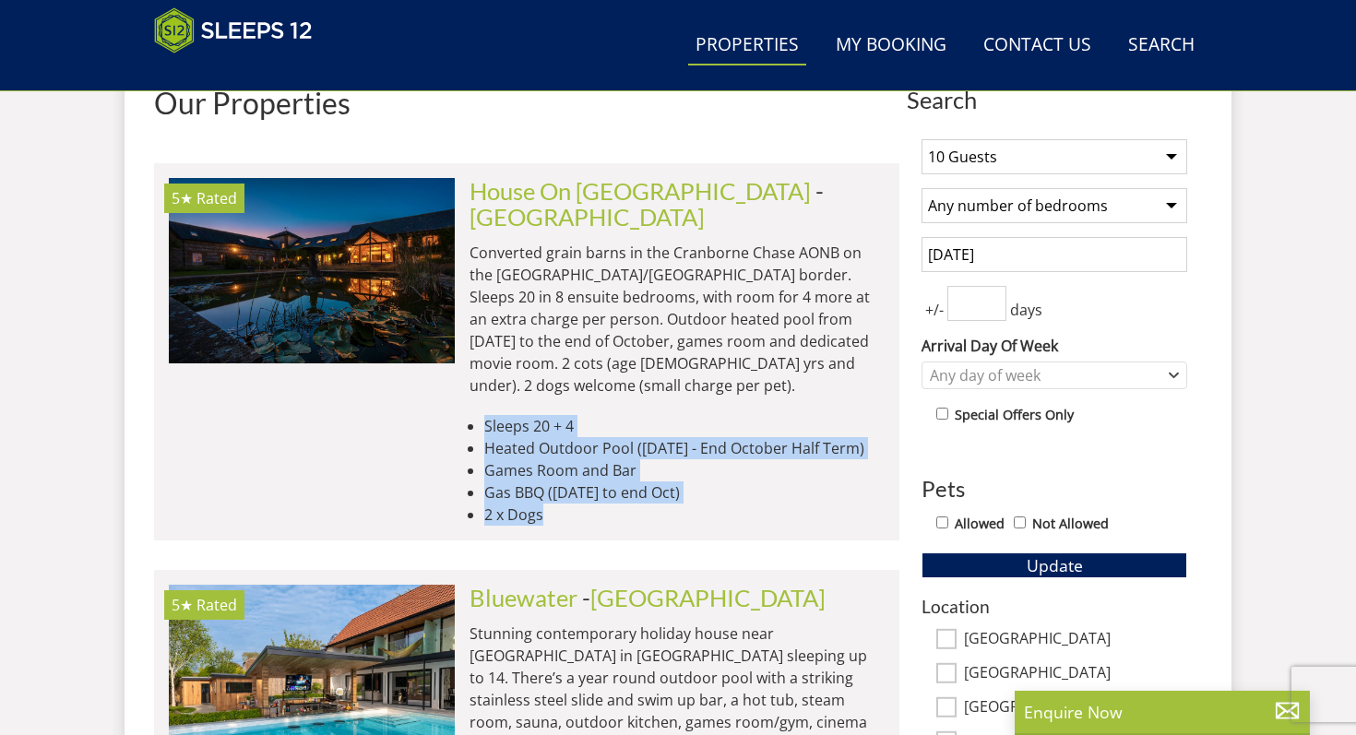
drag, startPoint x: 556, startPoint y: 487, endPoint x: 521, endPoint y: 366, distance: 125.8
click at [521, 365] on li "5★ Rated House On The Hill Check Availability More Info House On The [PERSON_NA…" at bounding box center [526, 351] width 745 height 377
click at [521, 366] on div "House On [GEOGRAPHIC_DATA][PERSON_NAME][GEOGRAPHIC_DATA] Converted grain barns …" at bounding box center [670, 352] width 430 height 348
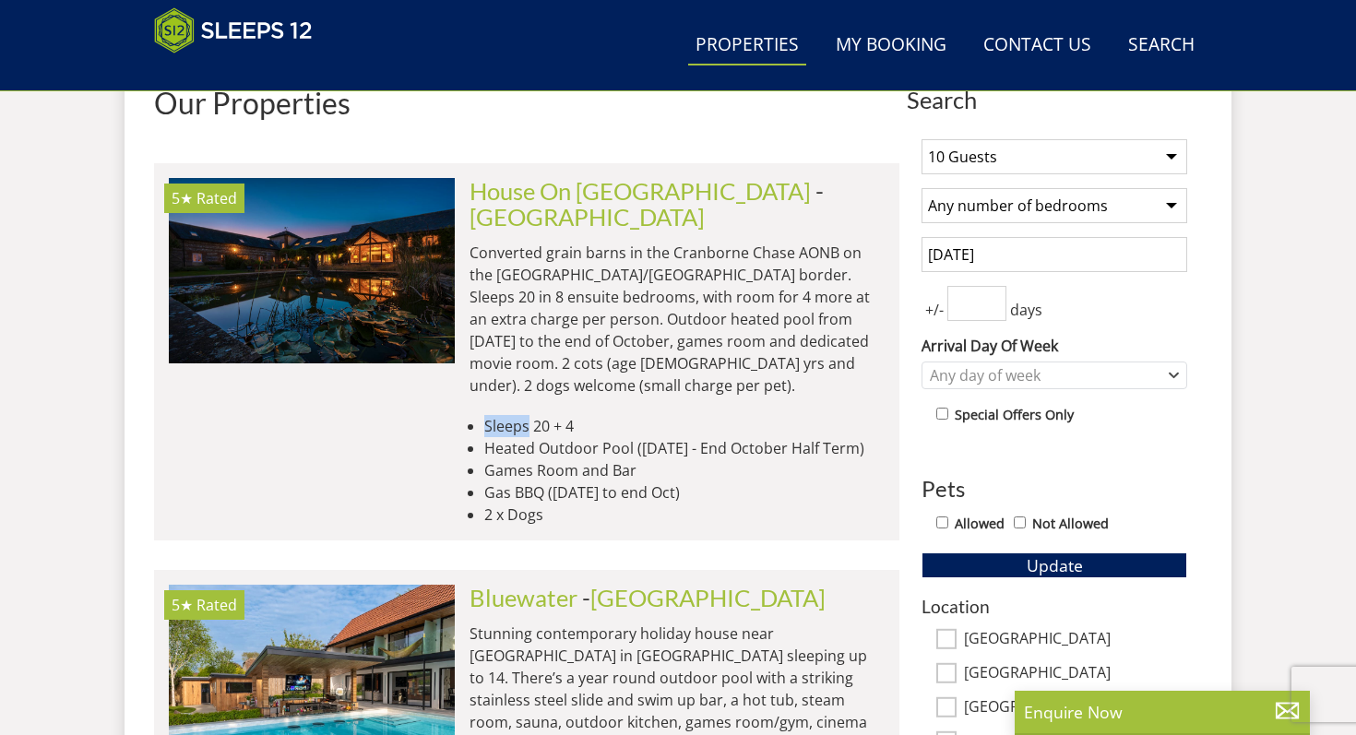
click at [521, 366] on div "House On [GEOGRAPHIC_DATA][PERSON_NAME][GEOGRAPHIC_DATA] Converted grain barns …" at bounding box center [670, 352] width 430 height 348
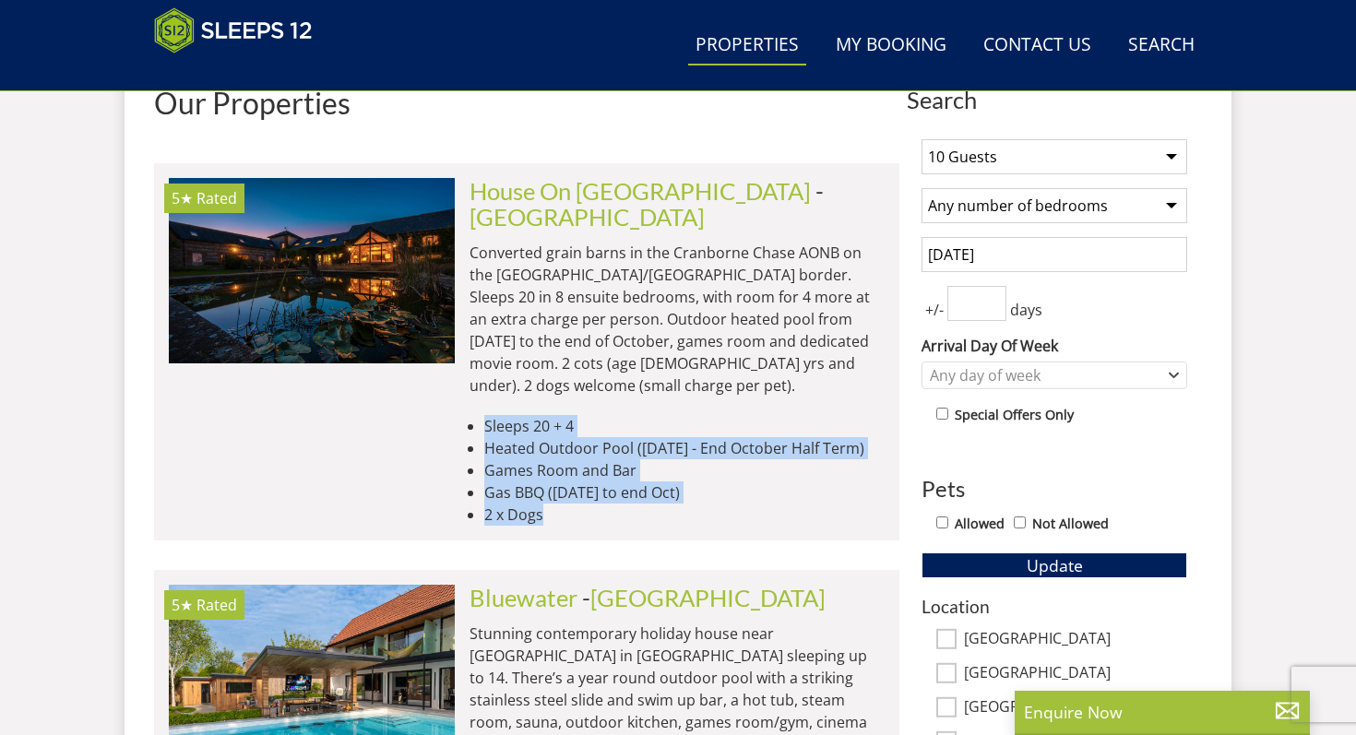
drag, startPoint x: 521, startPoint y: 366, endPoint x: 553, endPoint y: 473, distance: 111.7
click at [553, 473] on div "House On [GEOGRAPHIC_DATA][PERSON_NAME][GEOGRAPHIC_DATA] Converted grain barns …" at bounding box center [670, 352] width 430 height 348
click at [553, 504] on li "2 x Dogs" at bounding box center [684, 515] width 400 height 22
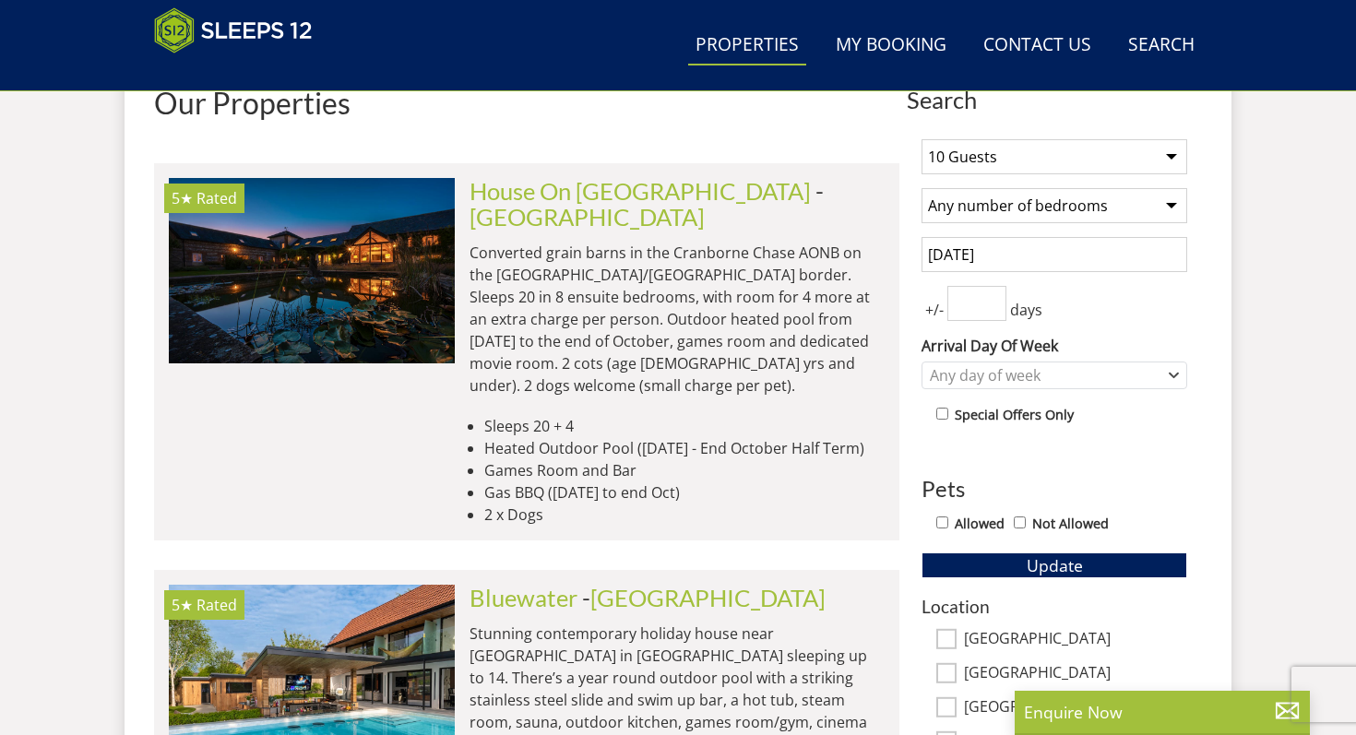
click at [553, 504] on li "2 x Dogs" at bounding box center [684, 515] width 400 height 22
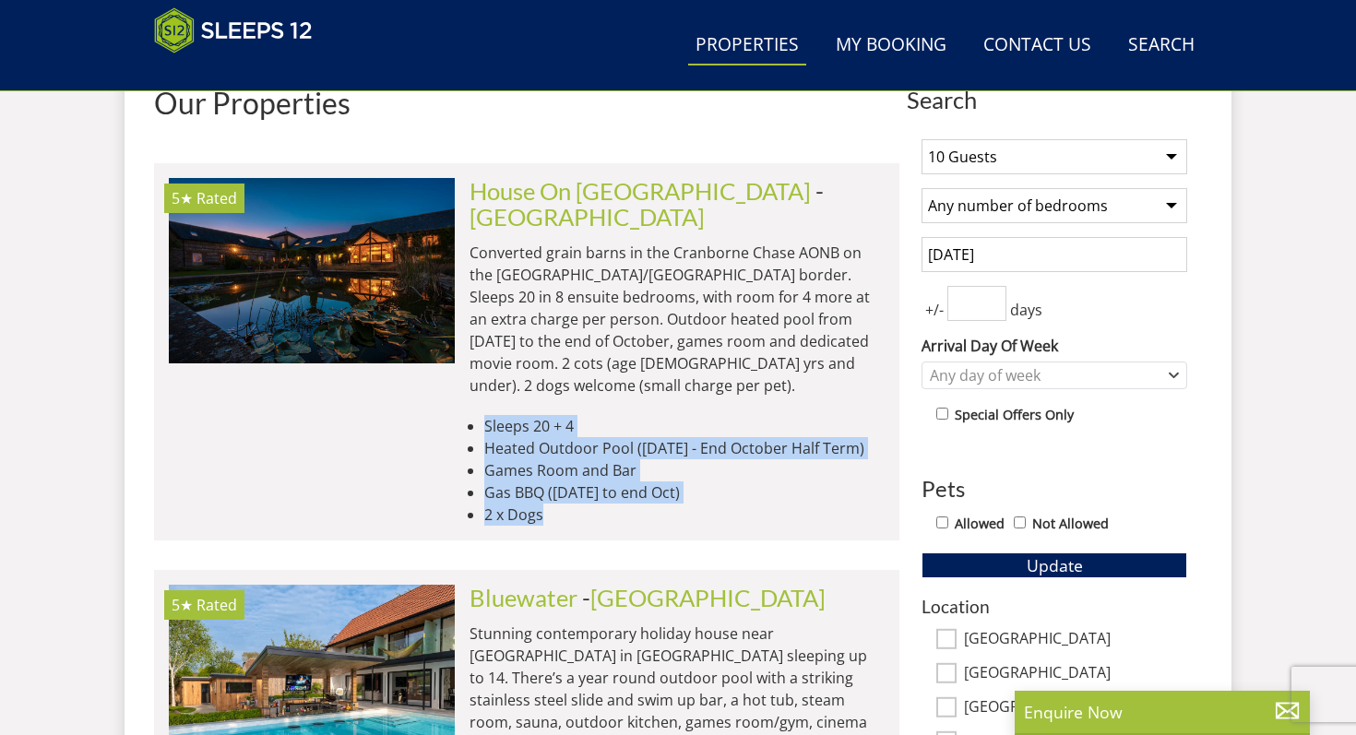
drag, startPoint x: 553, startPoint y: 473, endPoint x: 500, endPoint y: 381, distance: 106.6
click at [500, 415] on ul "Sleeps 20 + 4 Heated Outdoor Pool ([DATE] - End October Half Term) Games Room a…" at bounding box center [676, 470] width 415 height 111
click at [500, 415] on li "Sleeps 20 + 4" at bounding box center [684, 426] width 400 height 22
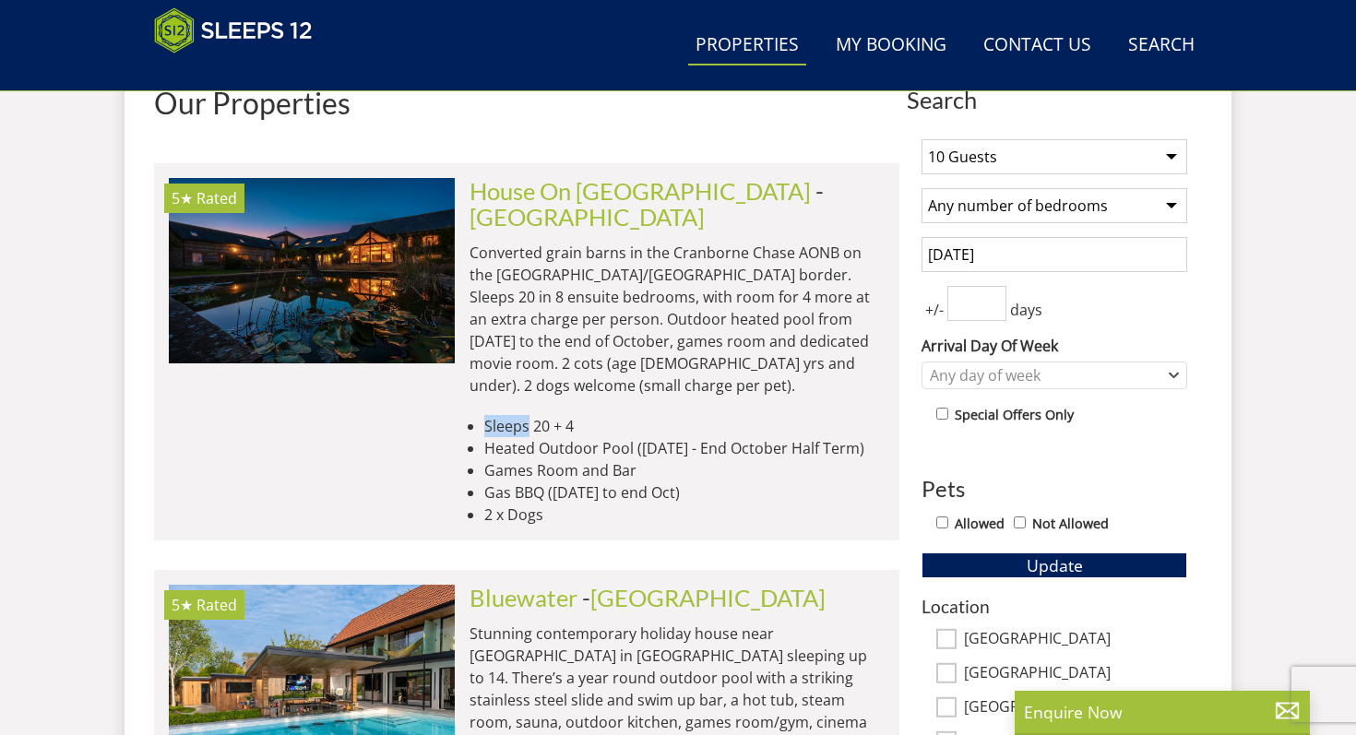
click at [500, 415] on li "Sleeps 20 + 4" at bounding box center [684, 426] width 400 height 22
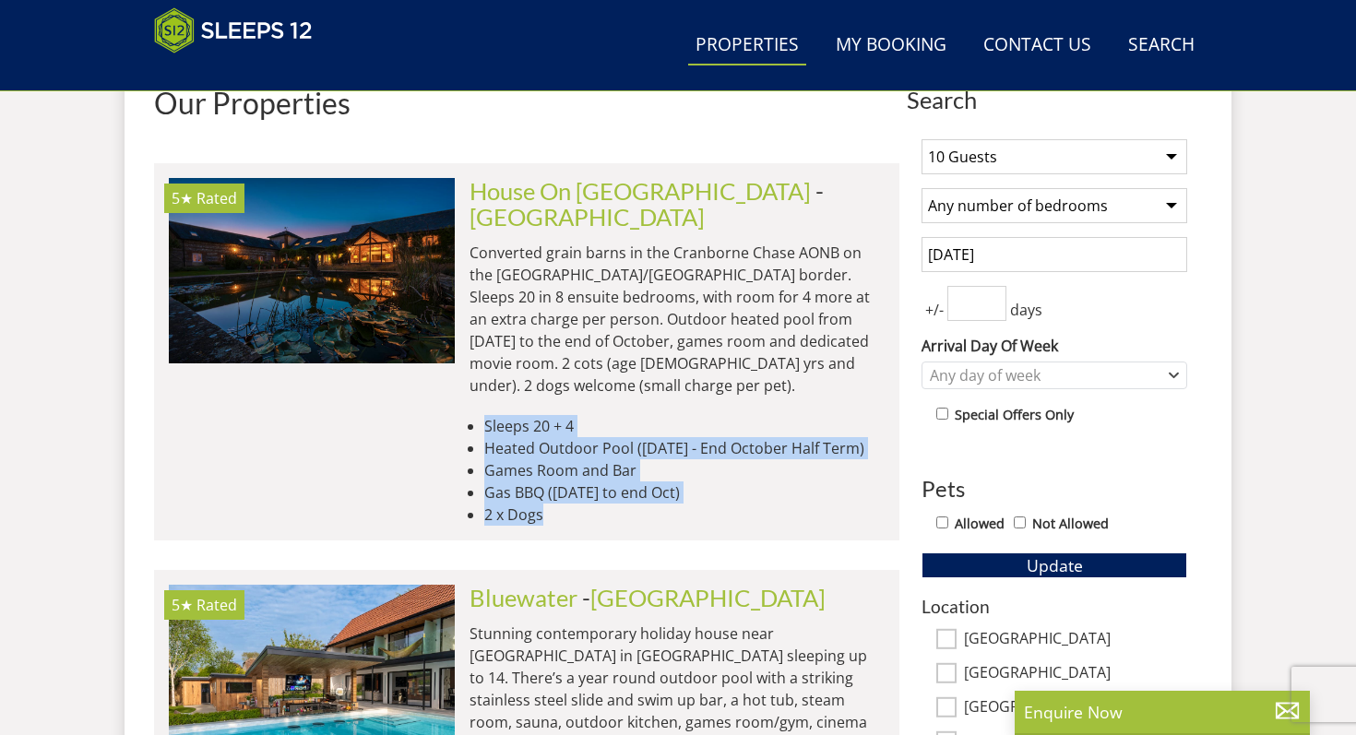
drag, startPoint x: 500, startPoint y: 381, endPoint x: 548, endPoint y: 483, distance: 113.0
click at [548, 483] on li "5★ Rated House On The Hill Check Availability More Info House On The [PERSON_NA…" at bounding box center [526, 351] width 745 height 377
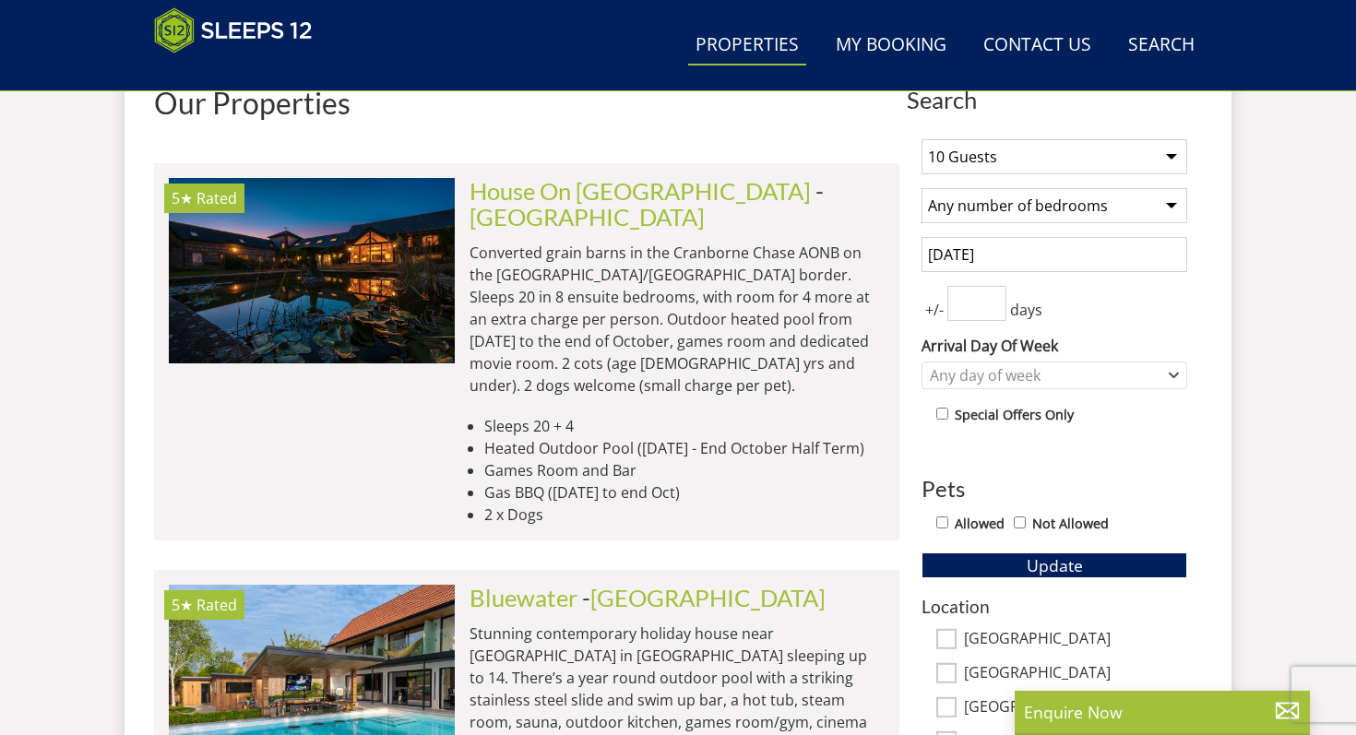
click at [548, 483] on li "5★ Rated House On The Hill Check Availability More Info House On The [PERSON_NA…" at bounding box center [526, 351] width 745 height 377
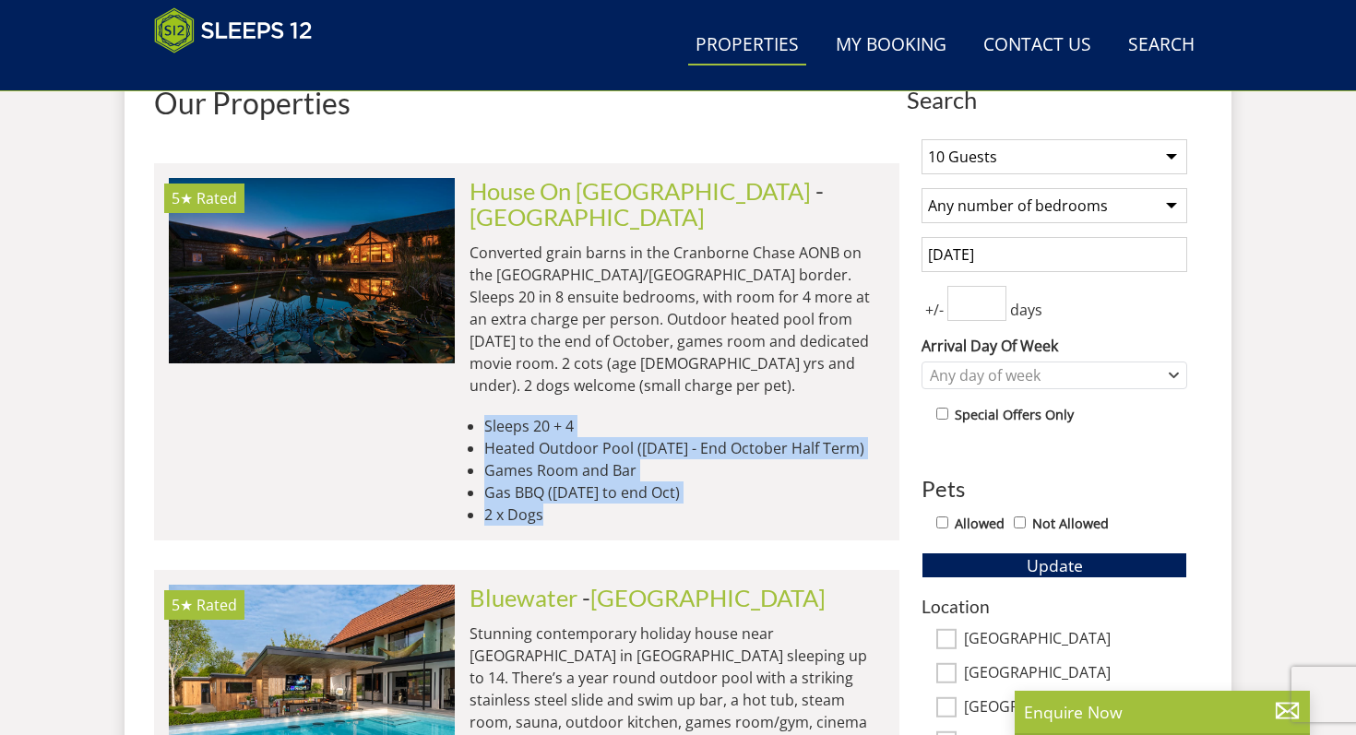
drag, startPoint x: 548, startPoint y: 483, endPoint x: 509, endPoint y: 365, distance: 124.2
click at [509, 365] on li "5★ Rated House On The Hill Check Availability More Info House On The [PERSON_NA…" at bounding box center [526, 351] width 745 height 377
click at [509, 365] on div "House On [GEOGRAPHIC_DATA][PERSON_NAME][GEOGRAPHIC_DATA] Converted grain barns …" at bounding box center [670, 352] width 430 height 348
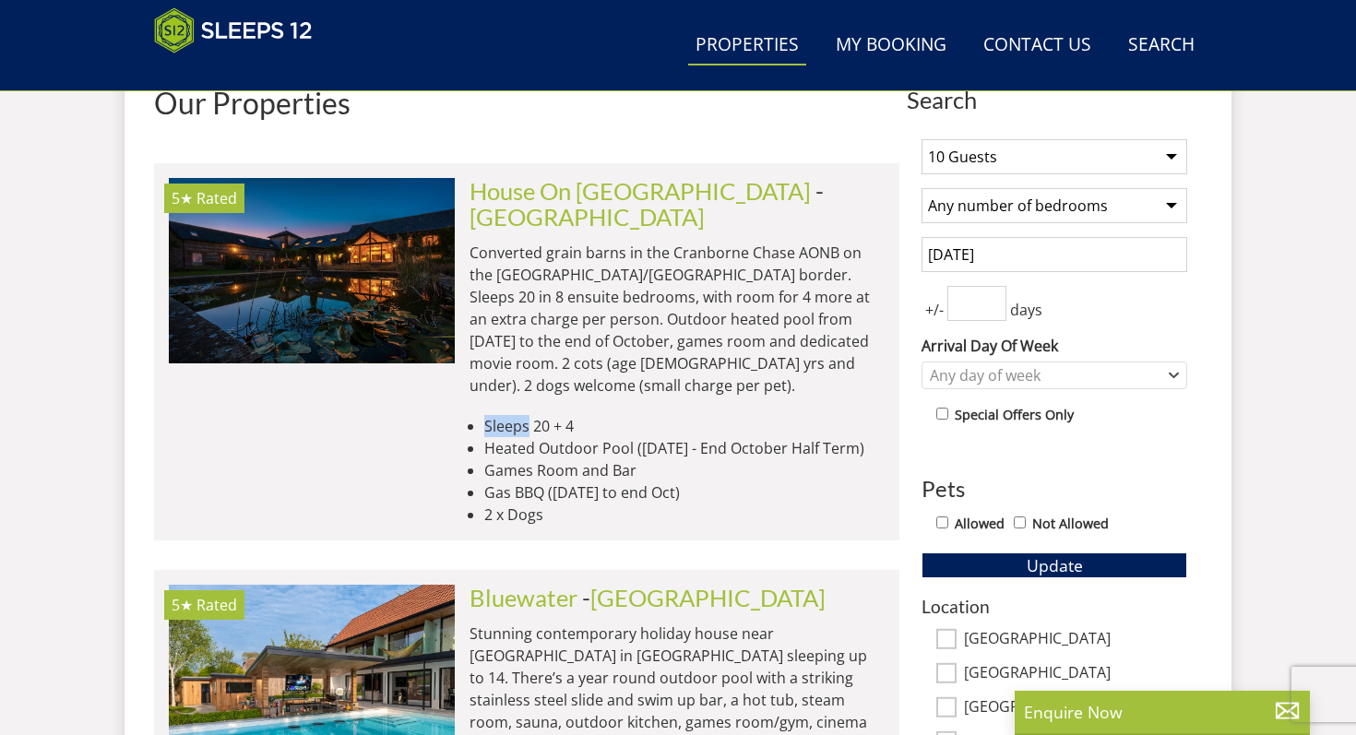
click at [509, 365] on div "House On [GEOGRAPHIC_DATA][PERSON_NAME][GEOGRAPHIC_DATA] Converted grain barns …" at bounding box center [670, 352] width 430 height 348
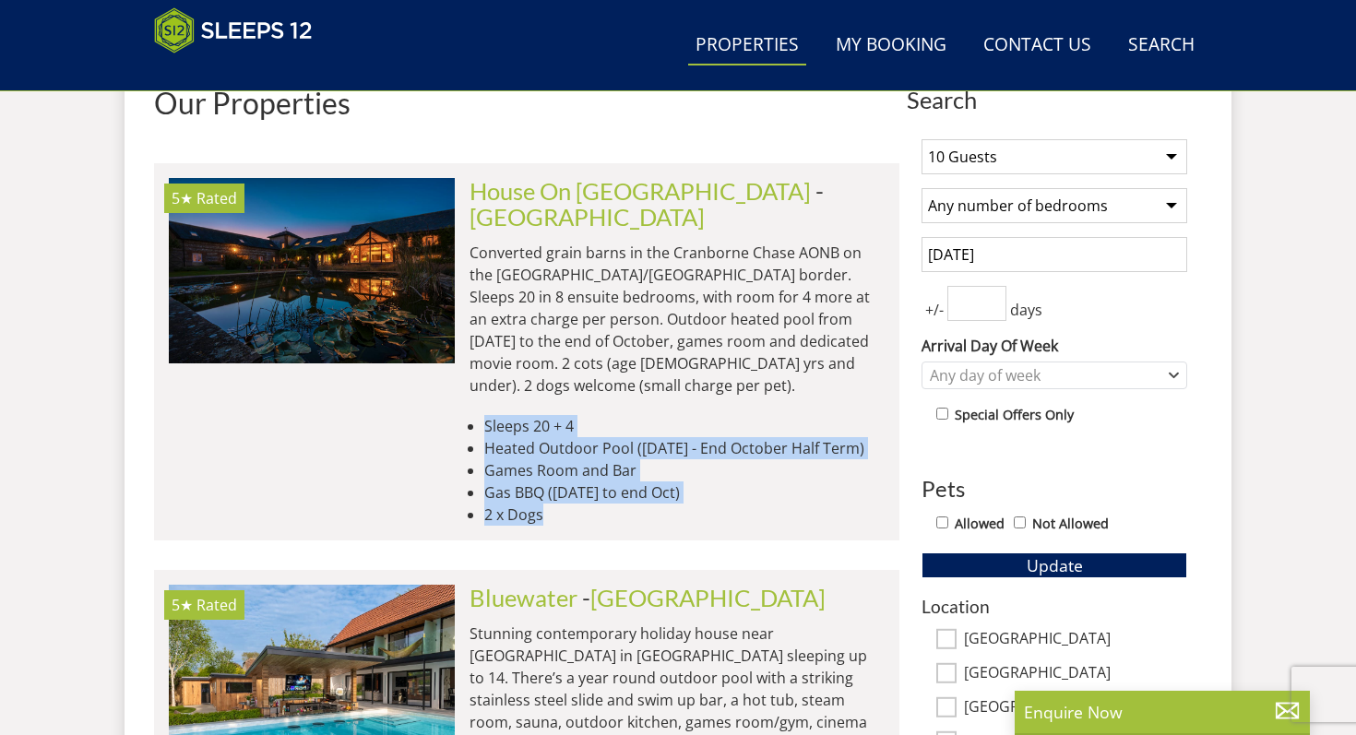
drag, startPoint x: 509, startPoint y: 365, endPoint x: 552, endPoint y: 487, distance: 129.2
click at [552, 487] on li "5★ Rated House On The Hill Check Availability More Info House On The [PERSON_NA…" at bounding box center [526, 351] width 745 height 377
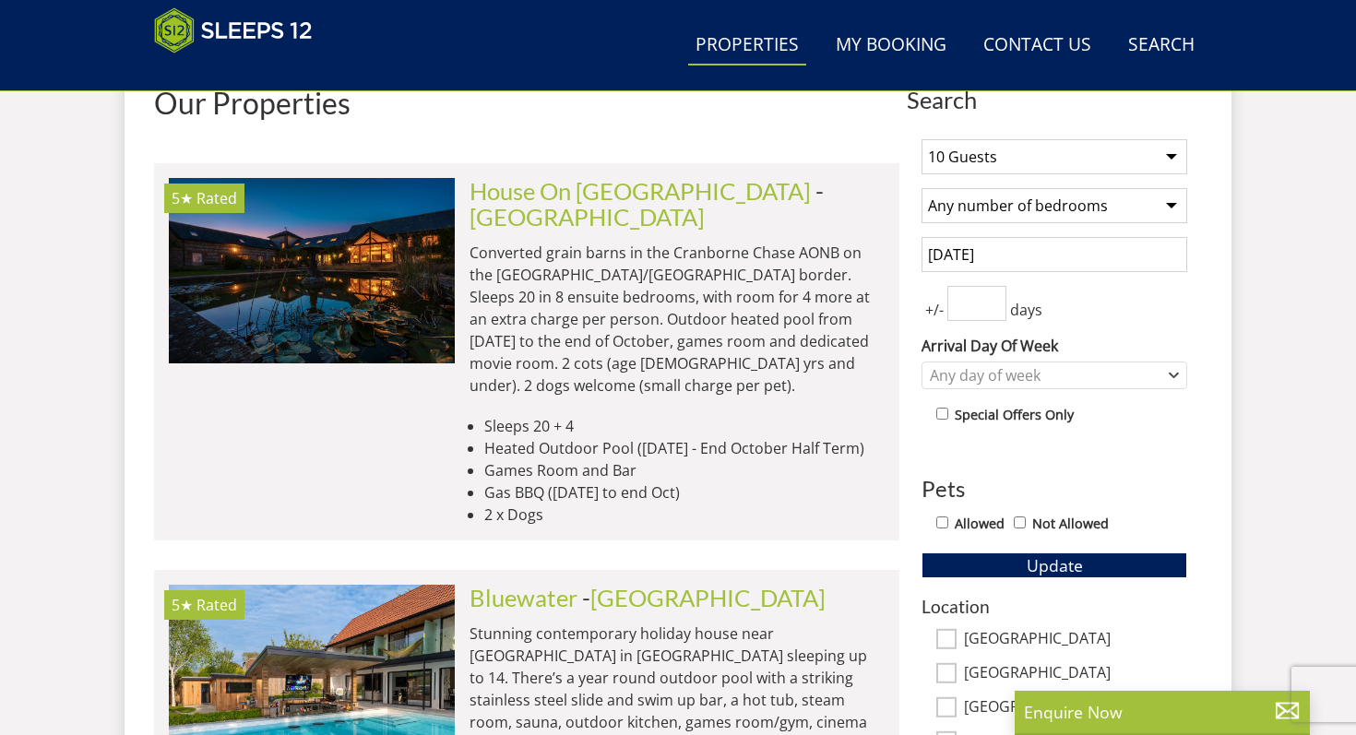
click at [552, 487] on li "5★ Rated House On The Hill Check Availability More Info House On The [PERSON_NA…" at bounding box center [526, 351] width 745 height 377
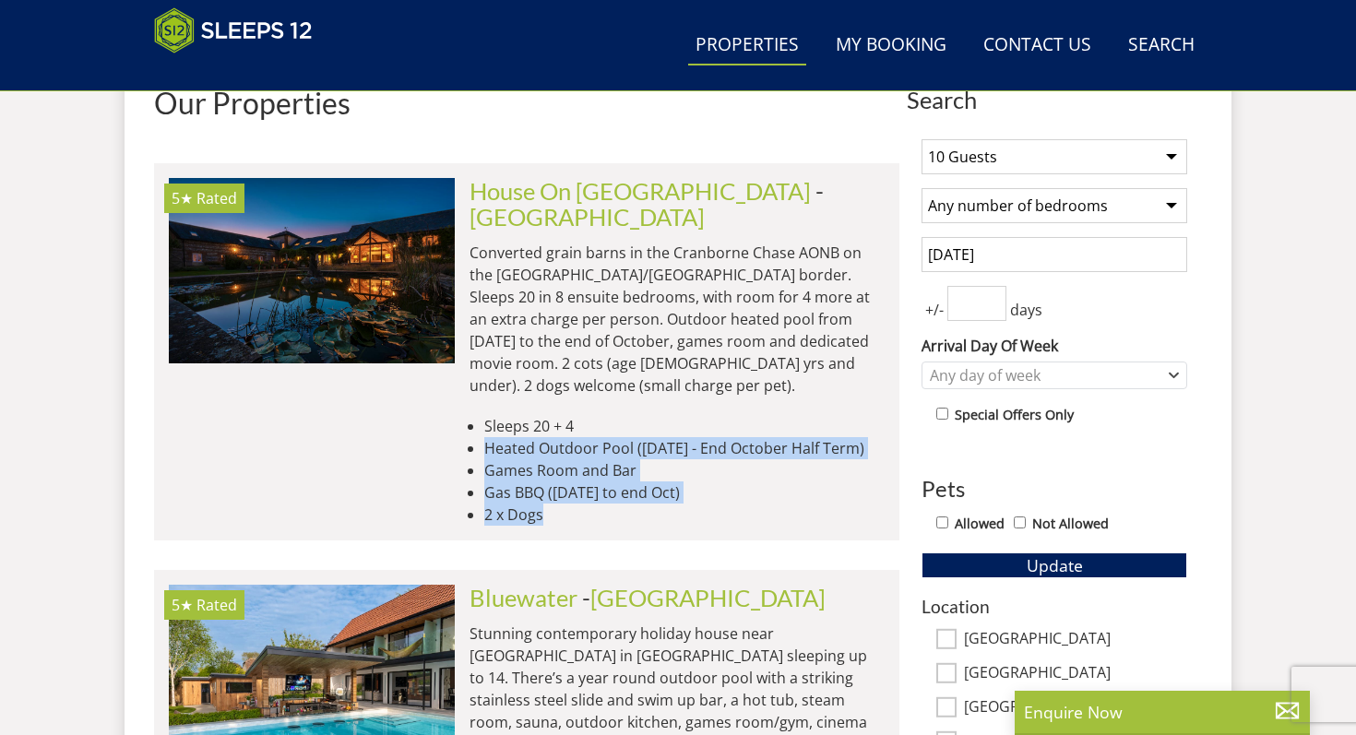
drag, startPoint x: 552, startPoint y: 487, endPoint x: 513, endPoint y: 403, distance: 92.8
click at [513, 403] on li "5★ Rated House On The Hill Check Availability More Info House On The [PERSON_NA…" at bounding box center [526, 351] width 745 height 377
click at [513, 437] on li "Heated Outdoor Pool ([DATE] - End October Half Term)" at bounding box center [684, 448] width 400 height 22
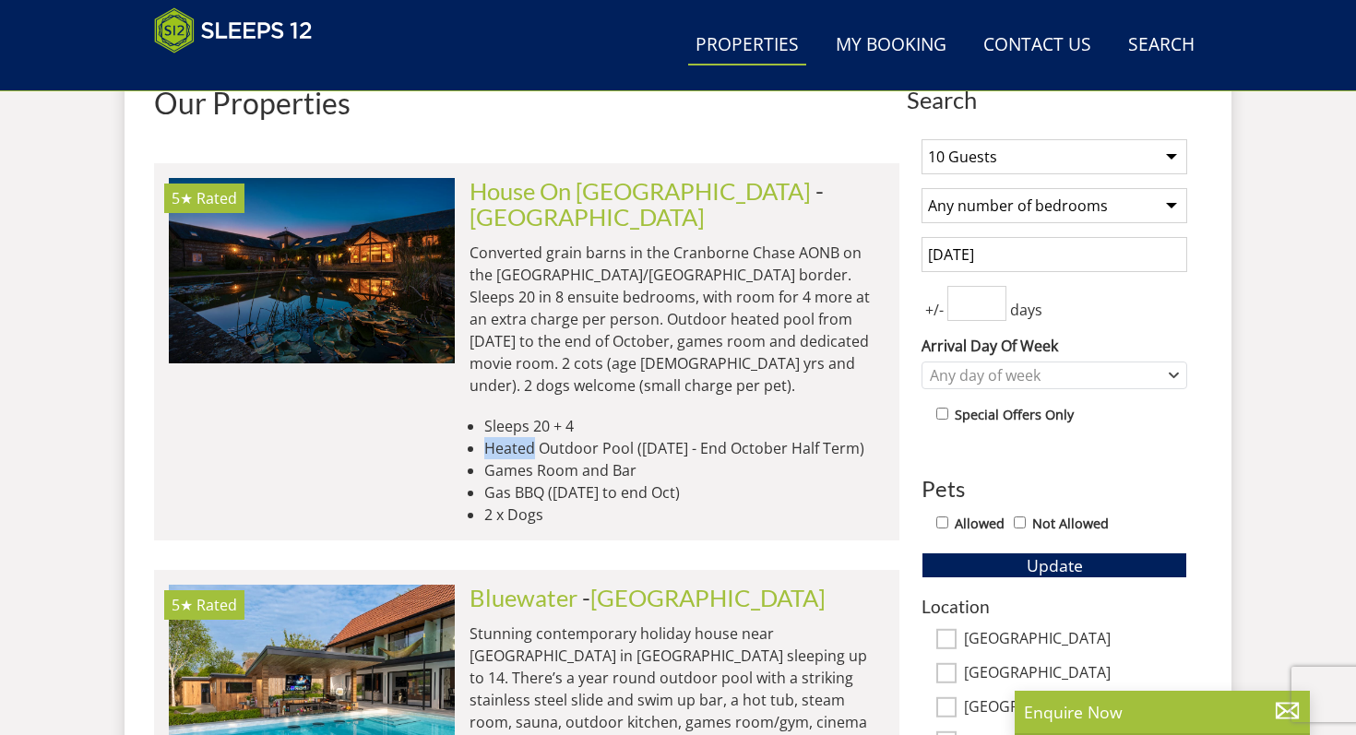
click at [513, 437] on li "Heated Outdoor Pool ([DATE] - End October Half Term)" at bounding box center [684, 448] width 400 height 22
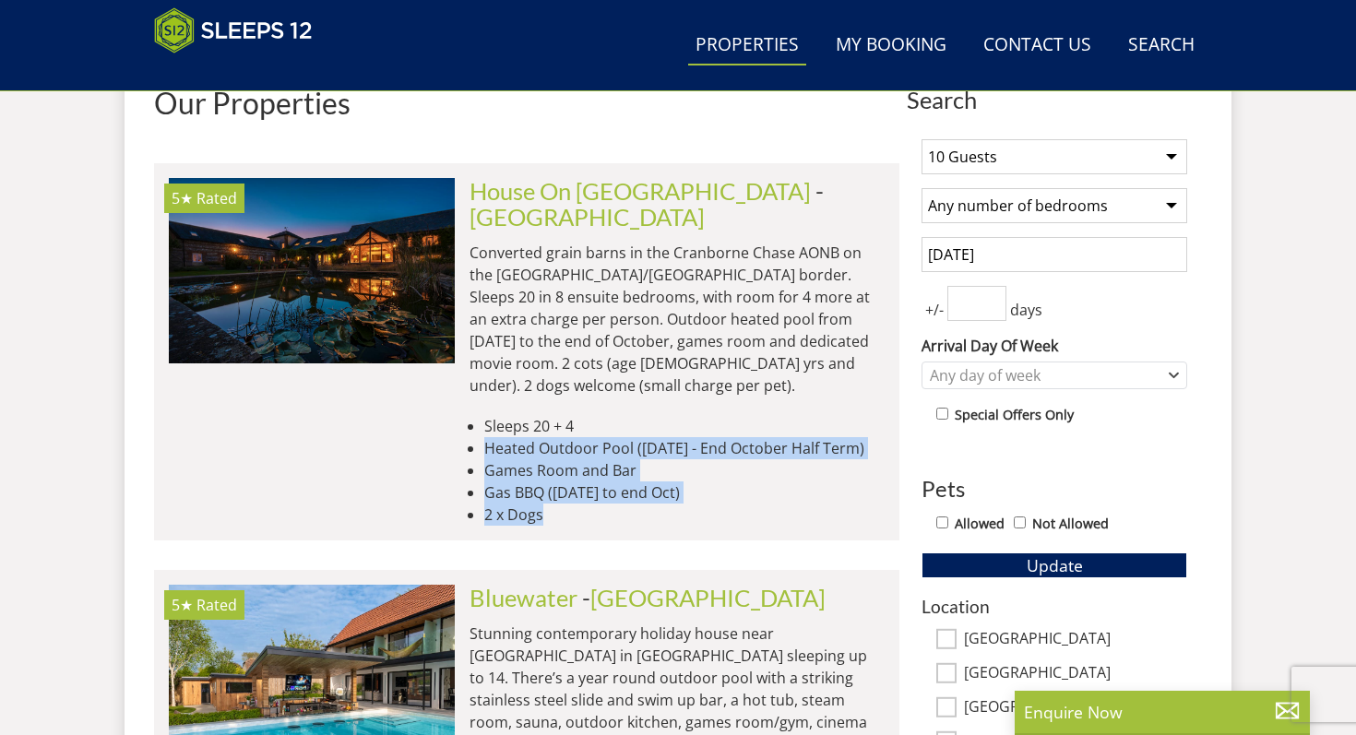
drag, startPoint x: 513, startPoint y: 403, endPoint x: 530, endPoint y: 467, distance: 66.0
click at [529, 464] on ul "Sleeps 20 + 4 Heated Outdoor Pool ([DATE] - End October Half Term) Games Room a…" at bounding box center [676, 470] width 415 height 111
click at [530, 504] on li "2 x Dogs" at bounding box center [684, 515] width 400 height 22
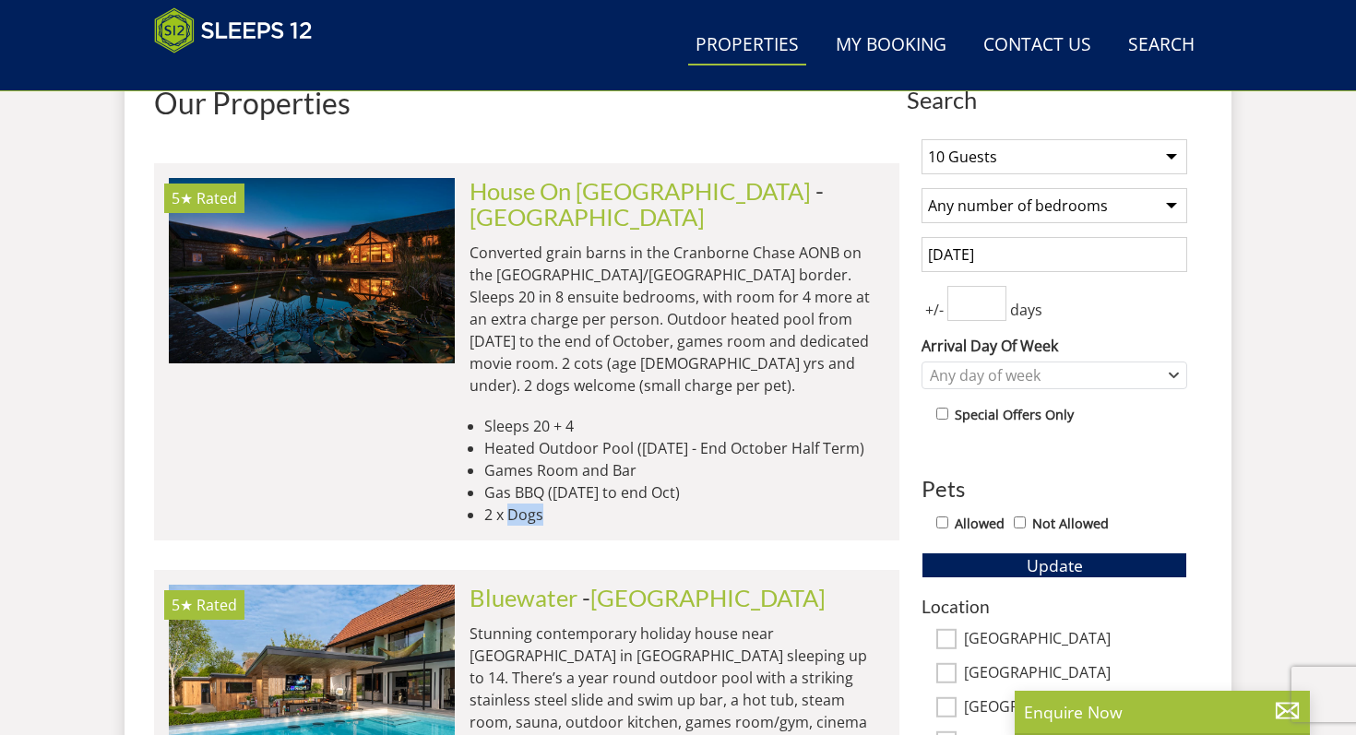
click at [530, 504] on li "2 x Dogs" at bounding box center [684, 515] width 400 height 22
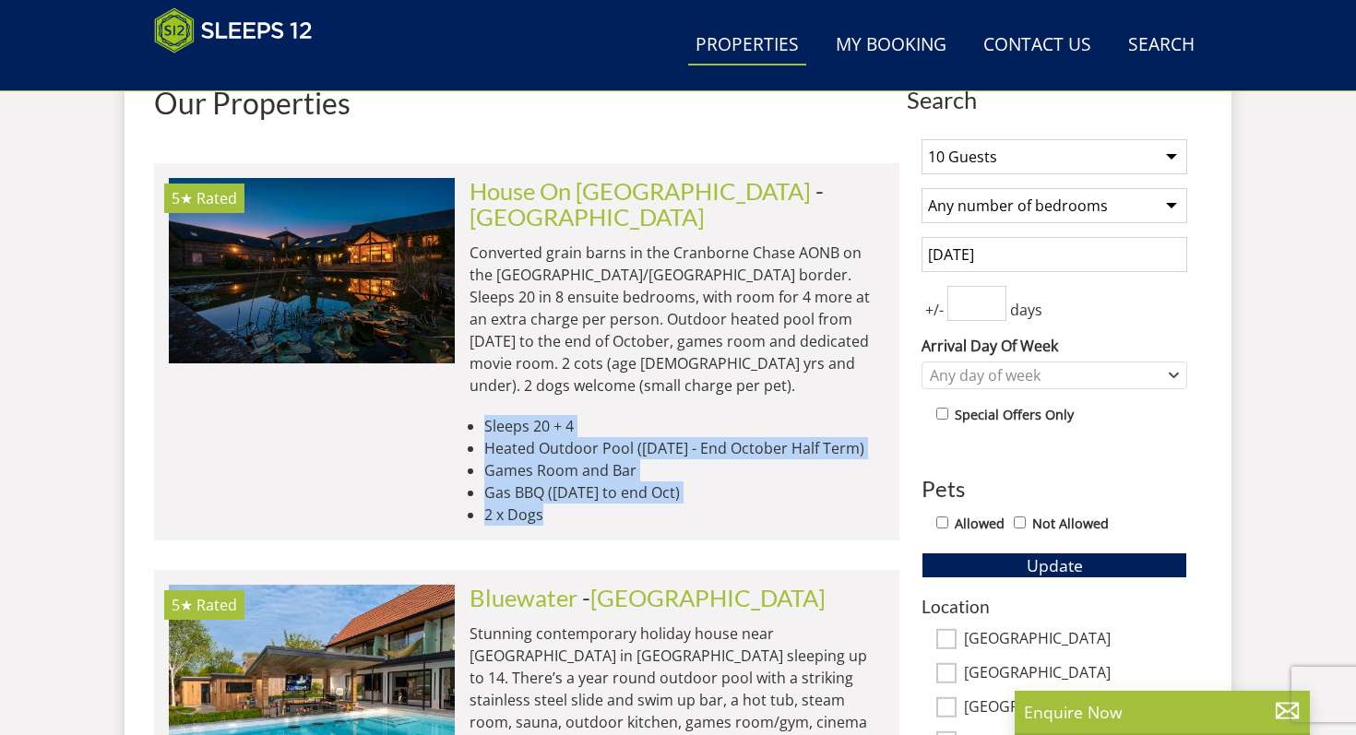
drag, startPoint x: 530, startPoint y: 467, endPoint x: 498, endPoint y: 385, distance: 88.2
click at [498, 415] on ul "Sleeps 20 + 4 Heated Outdoor Pool ([DATE] - End October Half Term) Games Room a…" at bounding box center [676, 470] width 415 height 111
click at [498, 415] on li "Sleeps 20 + 4" at bounding box center [684, 426] width 400 height 22
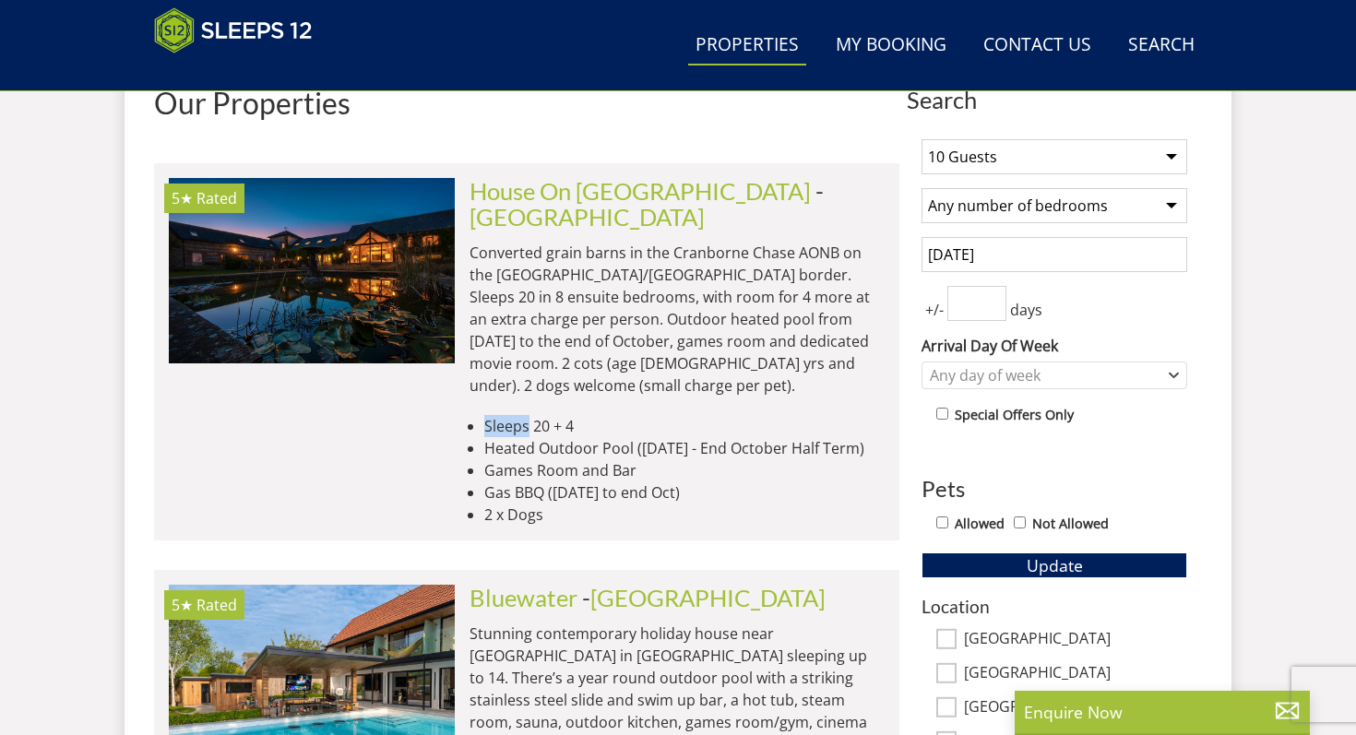
click at [498, 415] on li "Sleeps 20 + 4" at bounding box center [684, 426] width 400 height 22
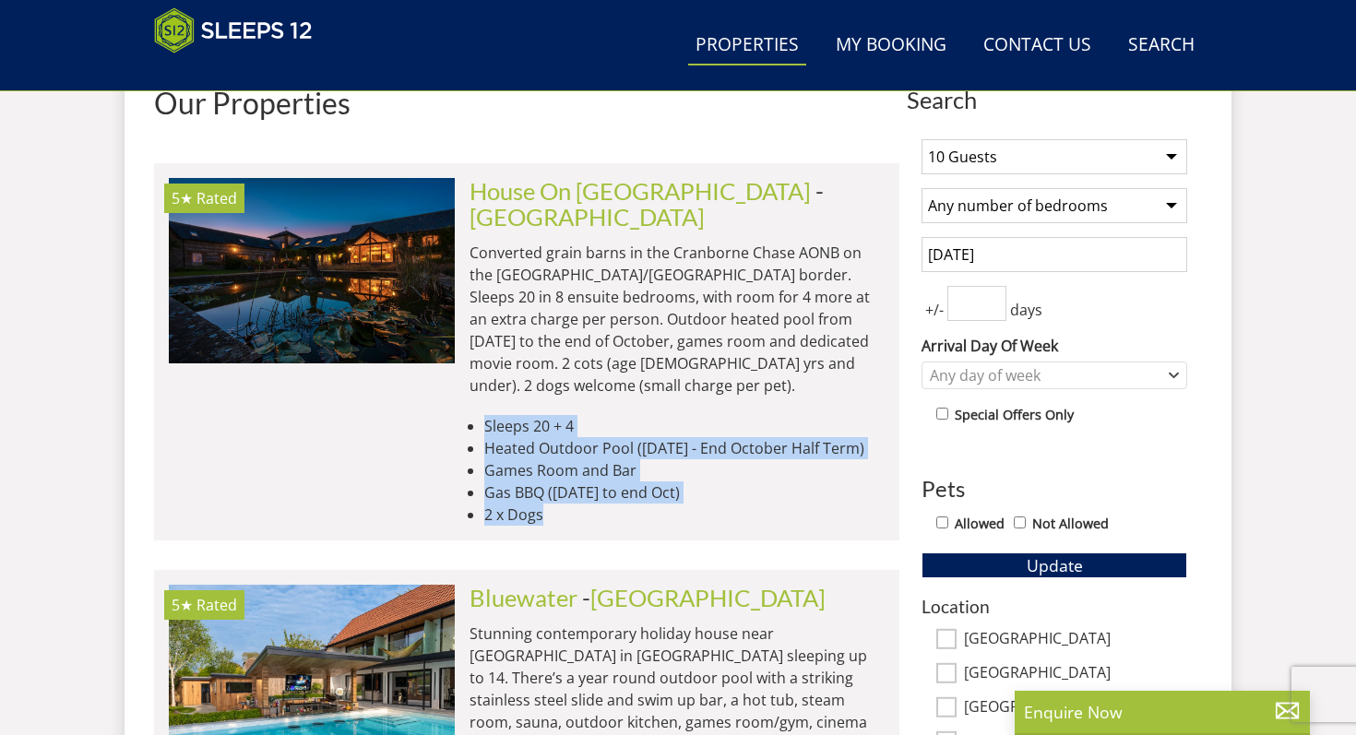
drag, startPoint x: 498, startPoint y: 385, endPoint x: 514, endPoint y: 468, distance: 84.5
click at [514, 464] on ul "Sleeps 20 + 4 Heated Outdoor Pool ([DATE] - End October Half Term) Games Room a…" at bounding box center [676, 470] width 415 height 111
click at [514, 504] on li "2 x Dogs" at bounding box center [684, 515] width 400 height 22
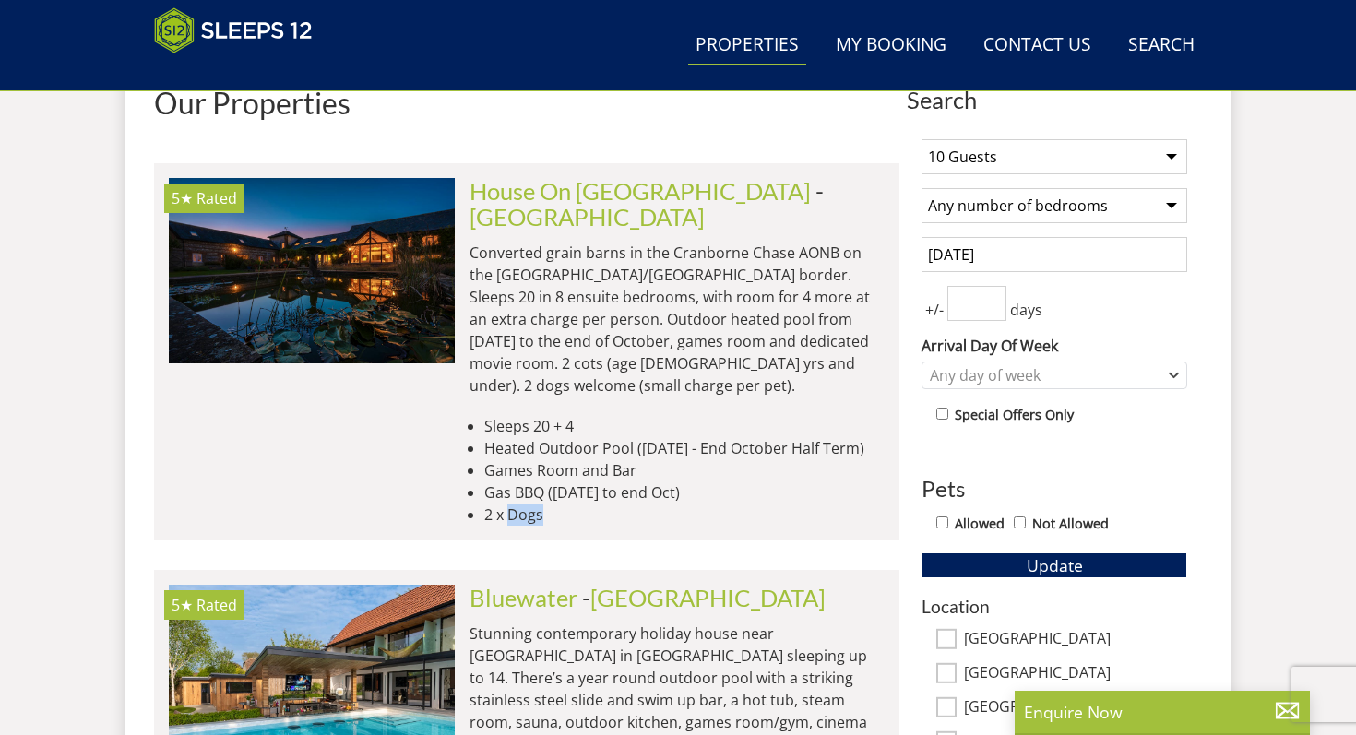
click at [512, 504] on li "2 x Dogs" at bounding box center [684, 515] width 400 height 22
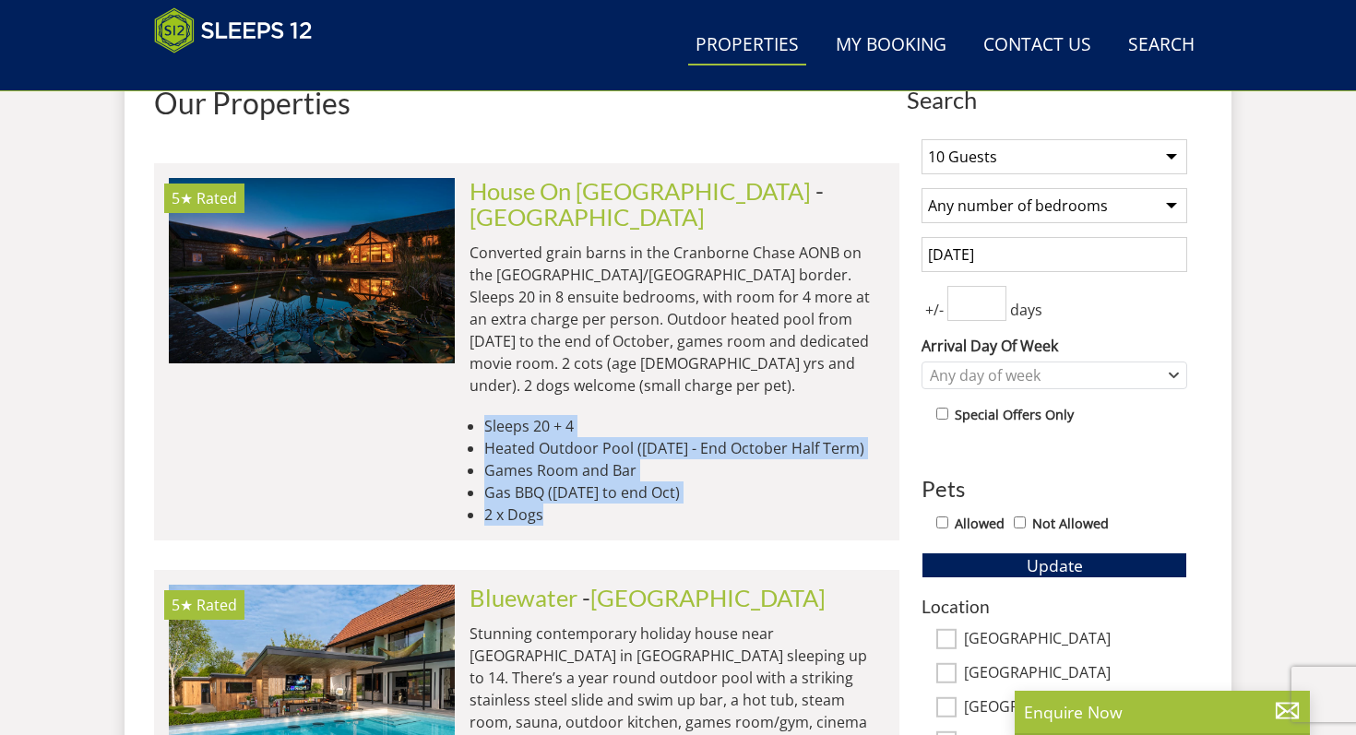
drag, startPoint x: 512, startPoint y: 466, endPoint x: 504, endPoint y: 377, distance: 88.9
click at [504, 415] on ul "Sleeps 20 + 4 Heated Outdoor Pool ([DATE] - End October Half Term) Games Room a…" at bounding box center [676, 470] width 415 height 111
click at [504, 415] on li "Sleeps 20 + 4" at bounding box center [684, 426] width 400 height 22
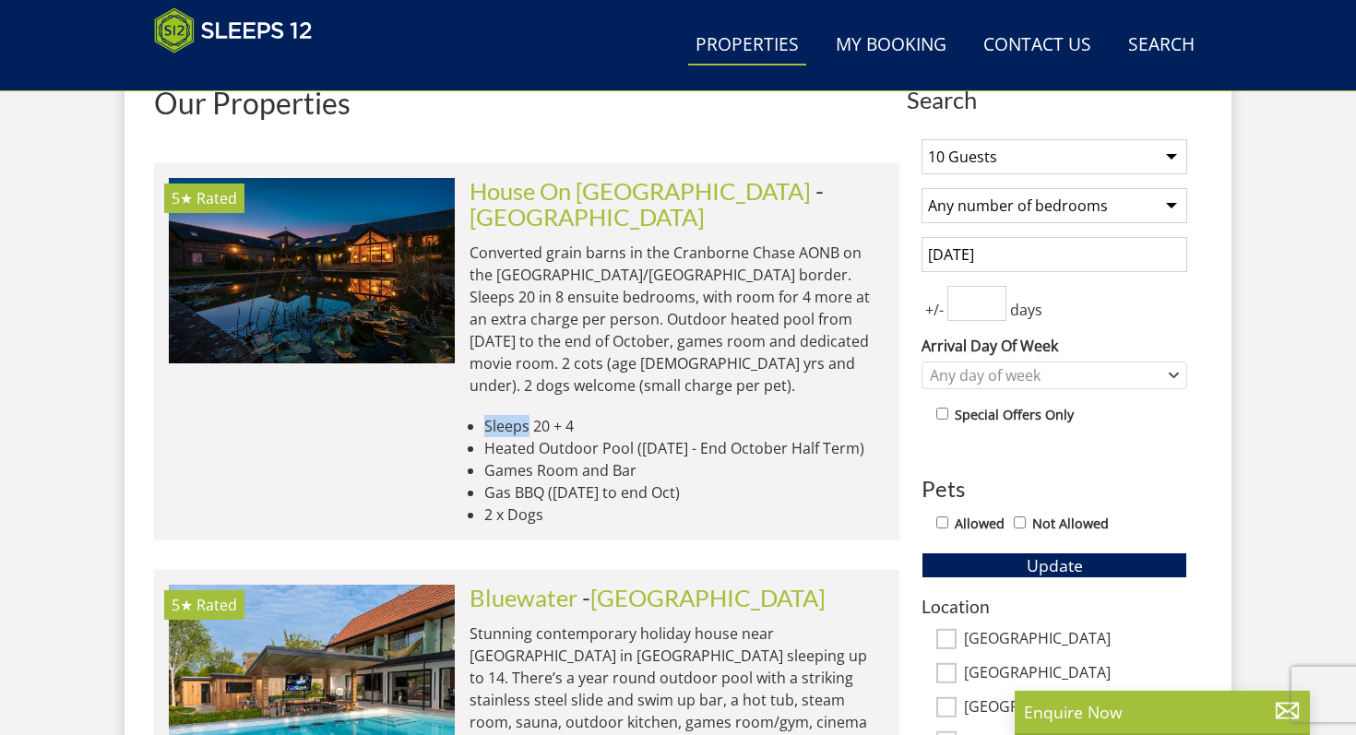
click at [504, 415] on li "Sleeps 20 + 4" at bounding box center [684, 426] width 400 height 22
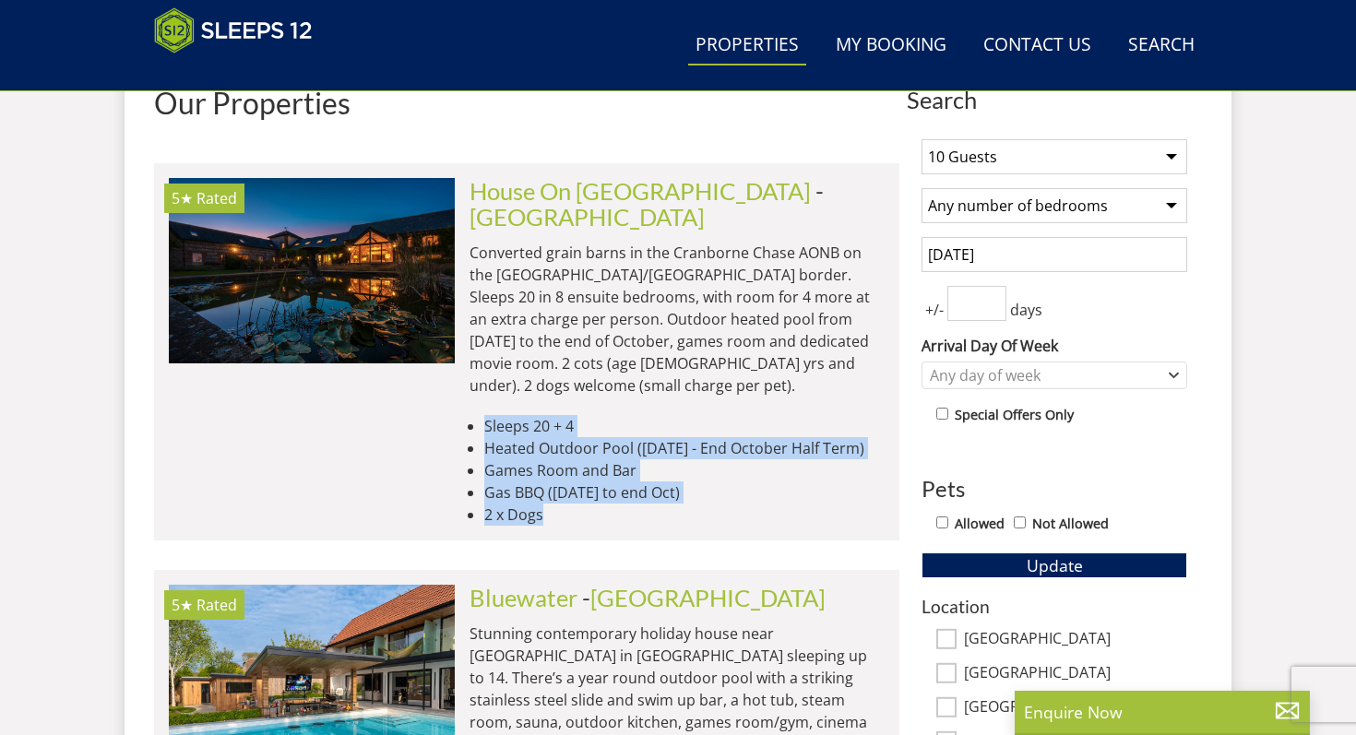
drag, startPoint x: 504, startPoint y: 377, endPoint x: 557, endPoint y: 485, distance: 120.4
click at [557, 485] on li "5★ Rated House On The Hill Check Availability More Info House On The [PERSON_NA…" at bounding box center [526, 351] width 745 height 377
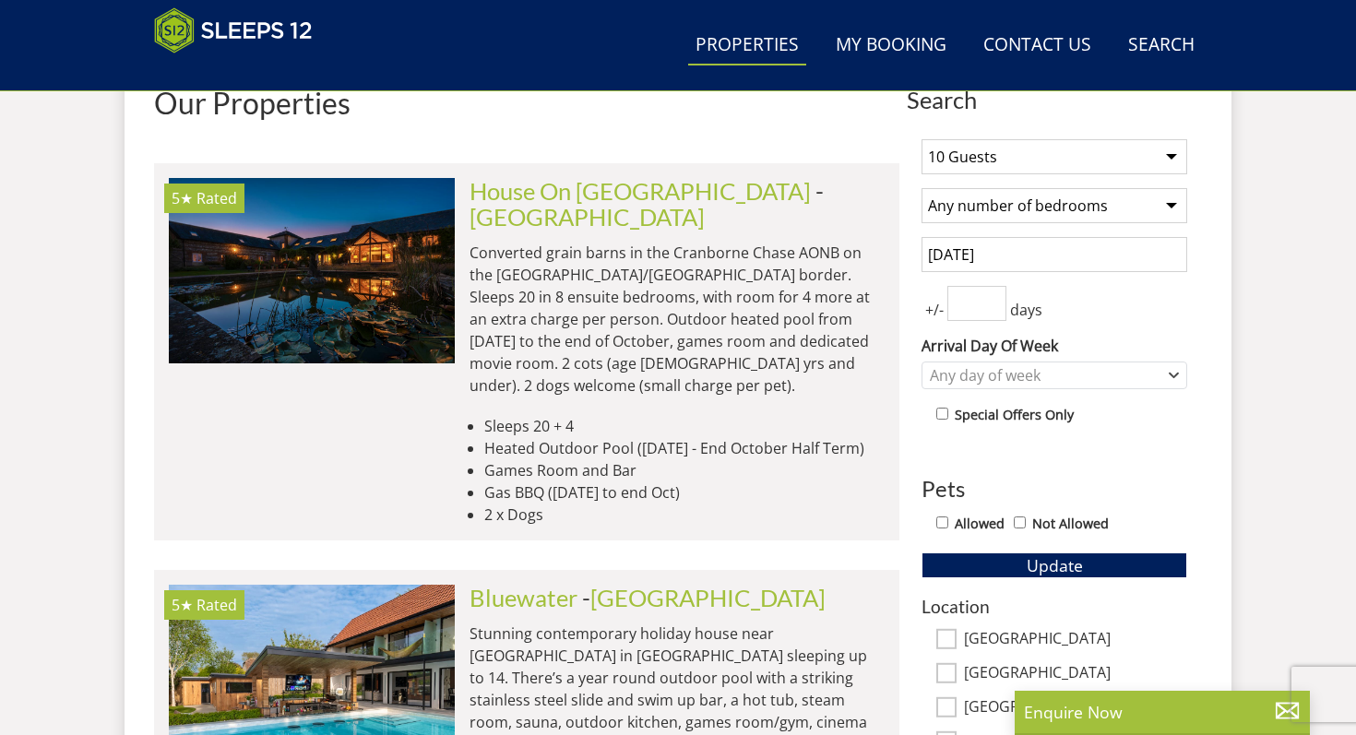
click at [557, 485] on li "5★ Rated House On The Hill Check Availability More Info House On The [PERSON_NA…" at bounding box center [526, 351] width 745 height 377
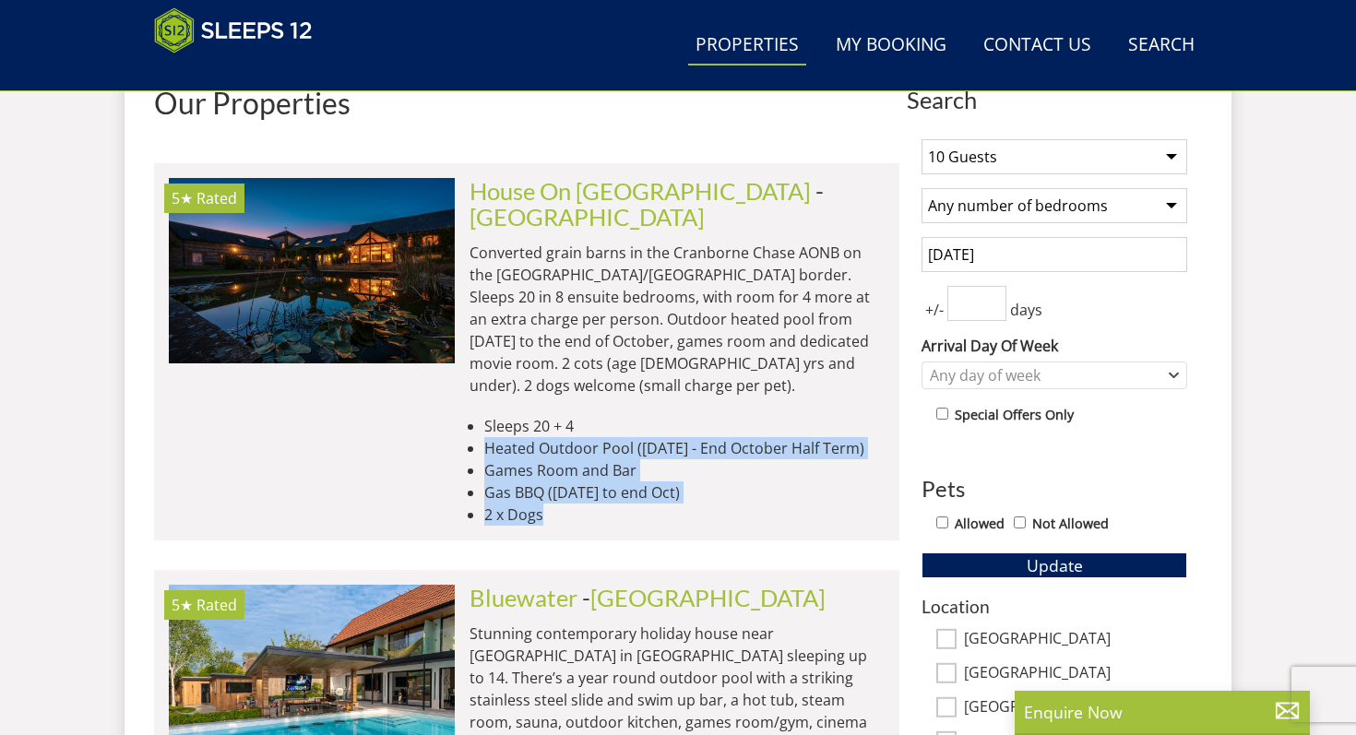
drag, startPoint x: 557, startPoint y: 485, endPoint x: 526, endPoint y: 400, distance: 90.5
click at [526, 400] on li "5★ Rated House On The Hill Check Availability More Info House On The [PERSON_NA…" at bounding box center [526, 351] width 745 height 377
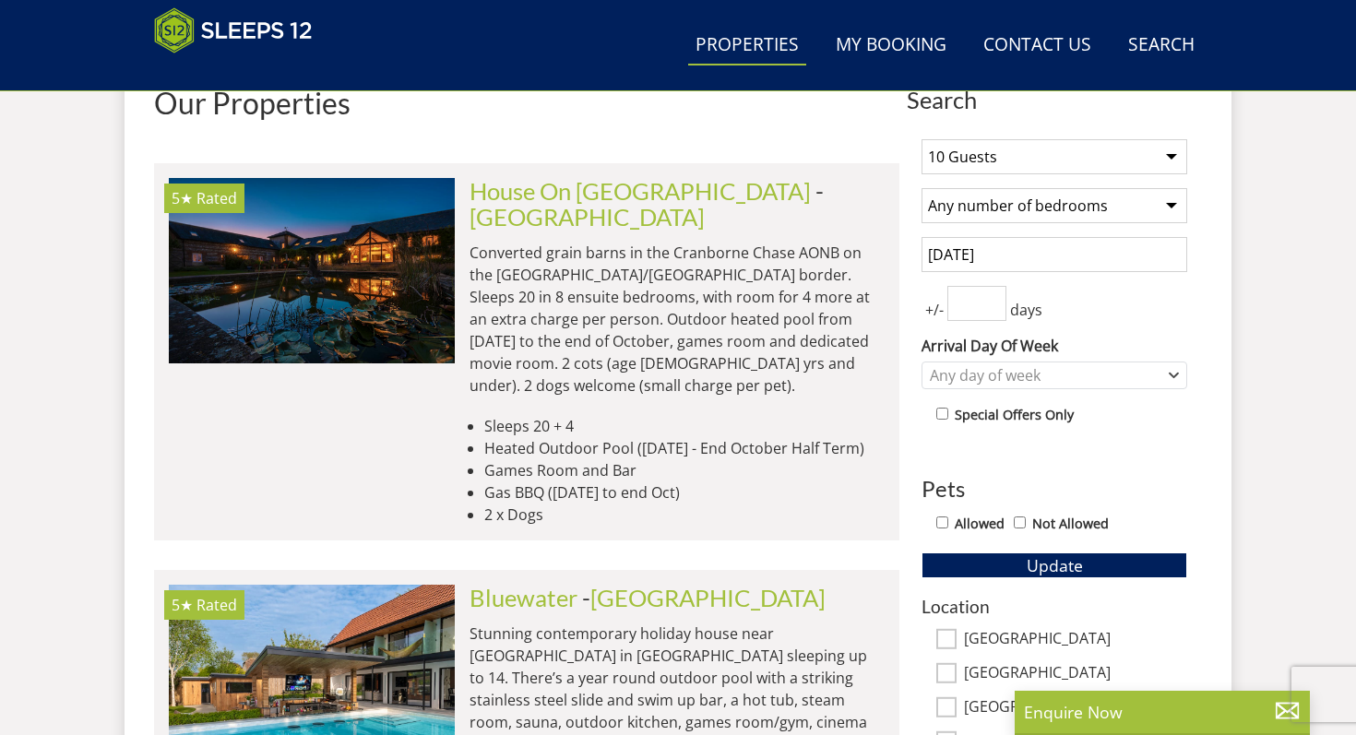
click at [520, 415] on li "Sleeps 20 + 4" at bounding box center [684, 426] width 400 height 22
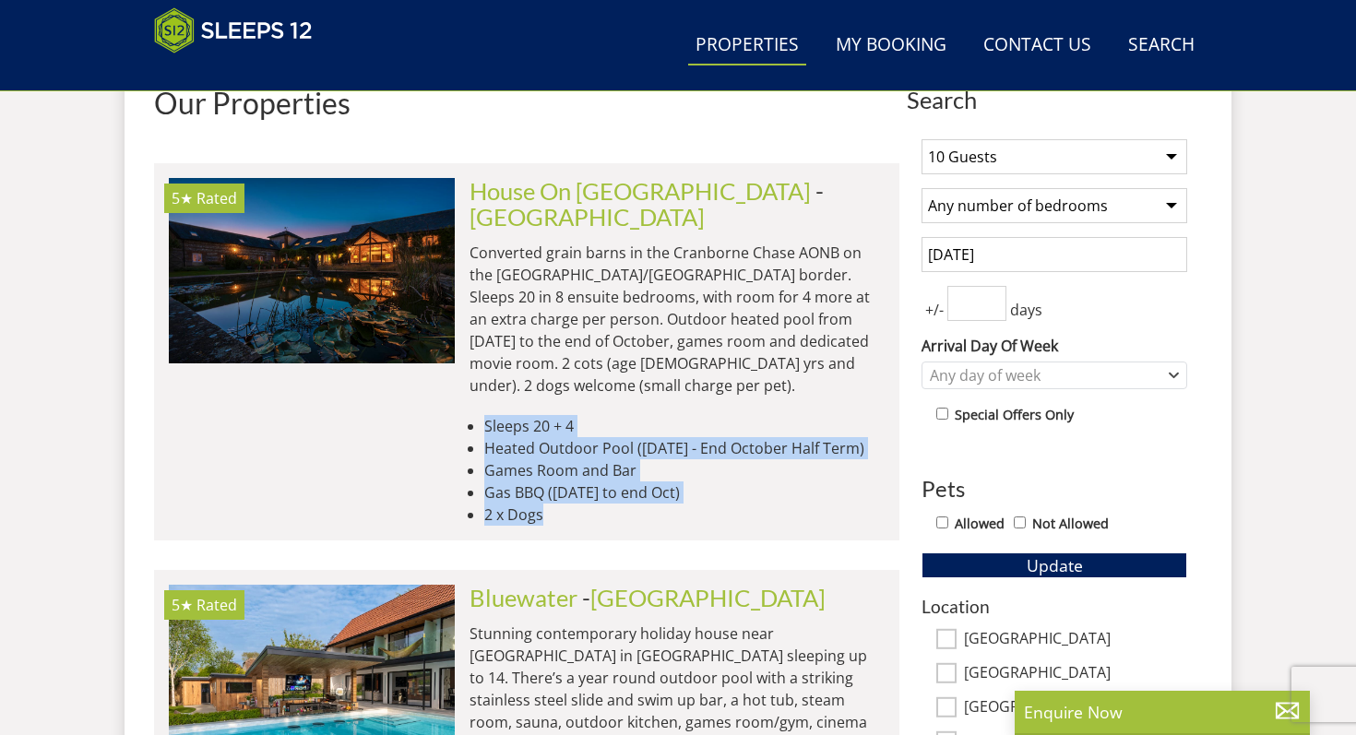
drag, startPoint x: 520, startPoint y: 379, endPoint x: 550, endPoint y: 475, distance: 100.4
click at [550, 475] on ul "Sleeps 20 + 4 Heated Outdoor Pool ([DATE] - End October Half Term) Games Room a…" at bounding box center [676, 470] width 415 height 111
click at [550, 504] on li "2 x Dogs" at bounding box center [684, 515] width 400 height 22
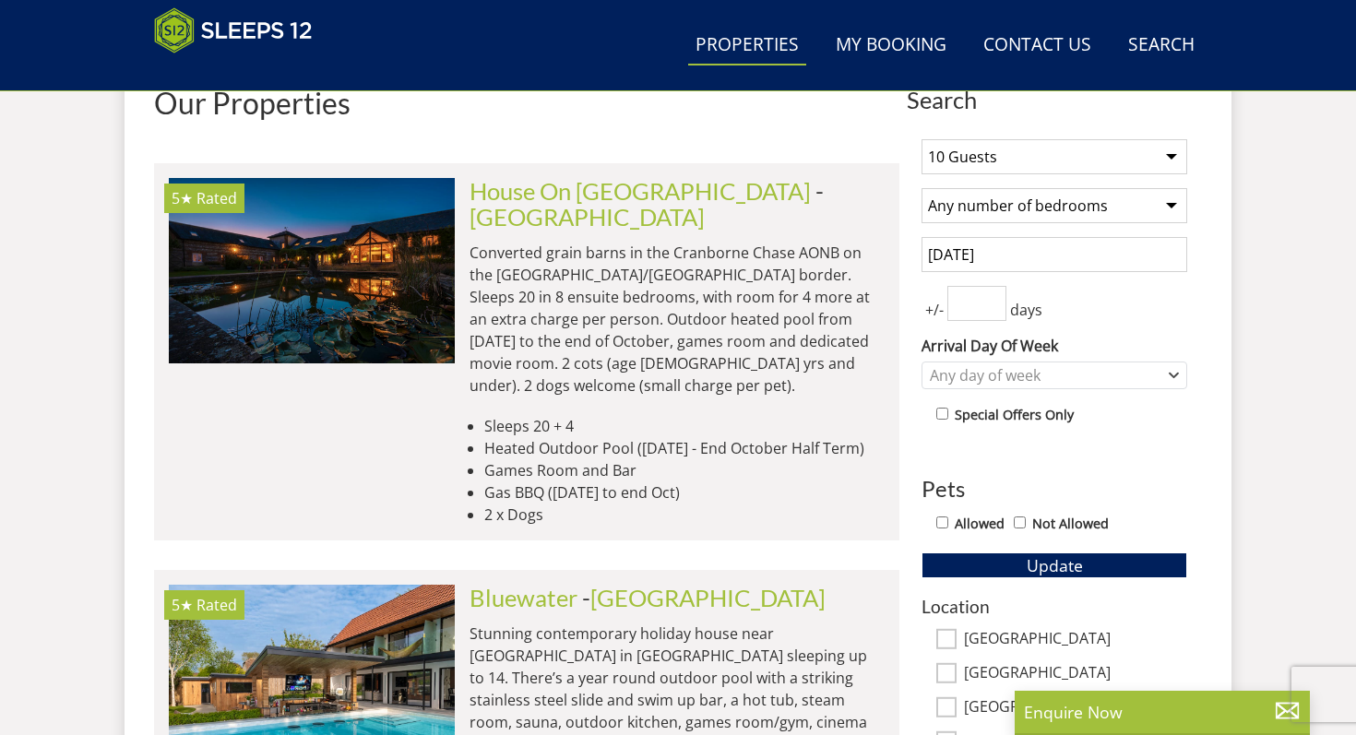
click at [550, 504] on li "2 x Dogs" at bounding box center [684, 515] width 400 height 22
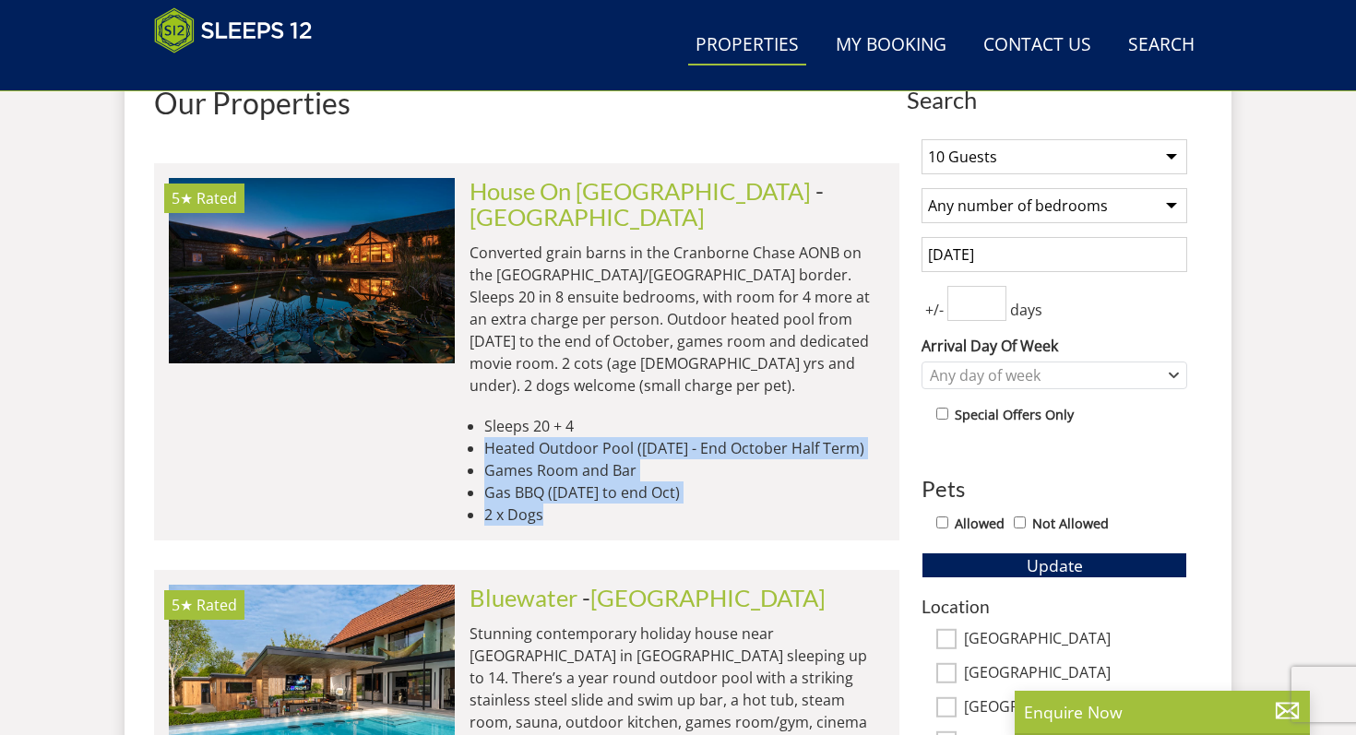
drag, startPoint x: 550, startPoint y: 475, endPoint x: 531, endPoint y: 394, distance: 83.2
click at [531, 415] on ul "Sleeps 20 + 4 Heated Outdoor Pool ([DATE] - End October Half Term) Games Room a…" at bounding box center [676, 470] width 415 height 111
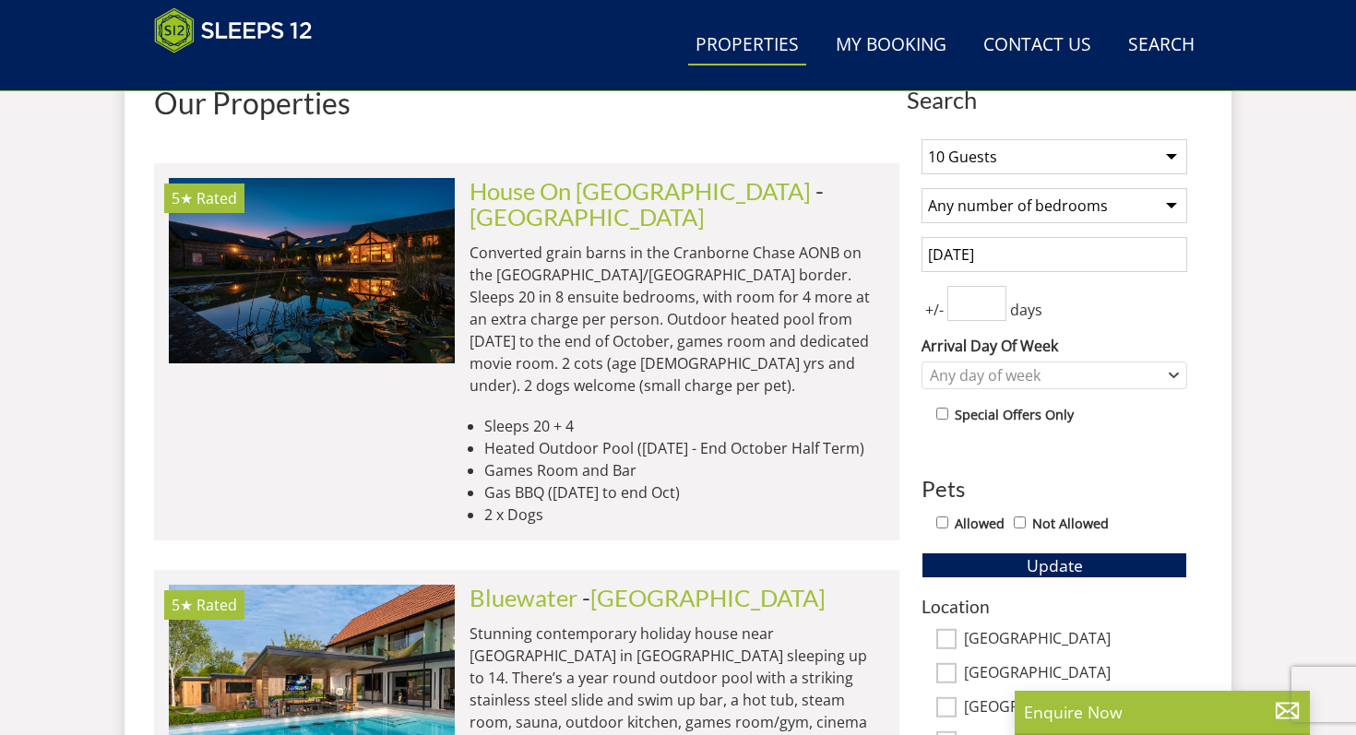
click at [529, 415] on li "Sleeps 20 + 4" at bounding box center [684, 426] width 400 height 22
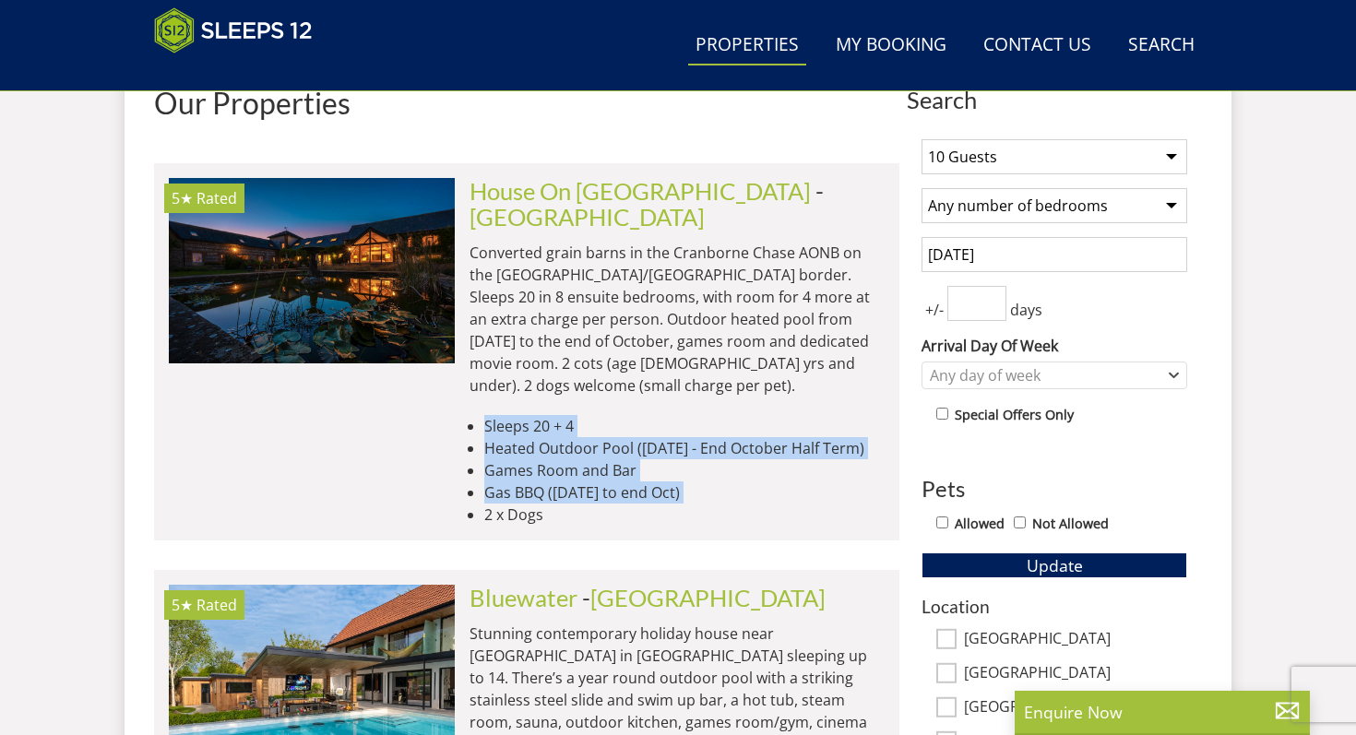
drag, startPoint x: 529, startPoint y: 386, endPoint x: 539, endPoint y: 457, distance: 70.7
click at [539, 457] on ul "Sleeps 20 + 4 Heated Outdoor Pool ([DATE] - End October Half Term) Games Room a…" at bounding box center [676, 470] width 415 height 111
click at [539, 504] on li "2 x Dogs" at bounding box center [684, 515] width 400 height 22
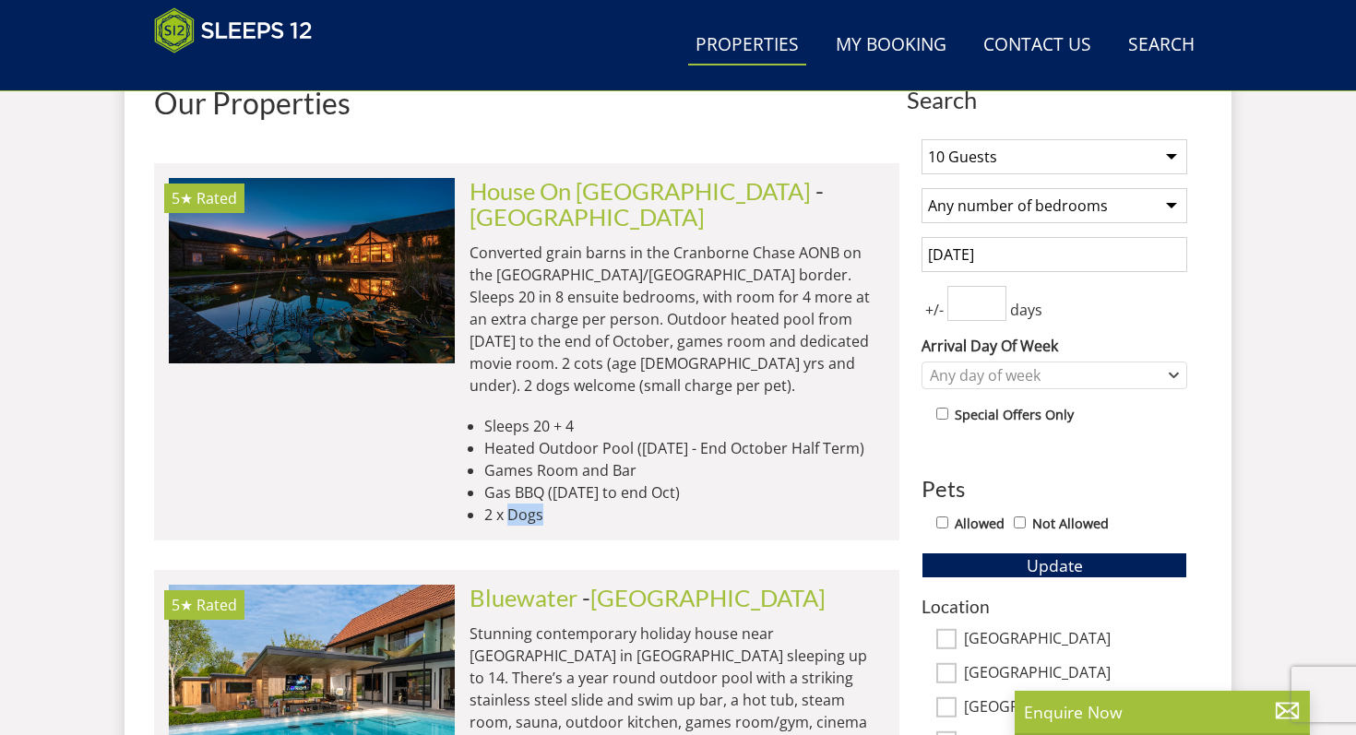
click at [539, 504] on li "2 x Dogs" at bounding box center [684, 515] width 400 height 22
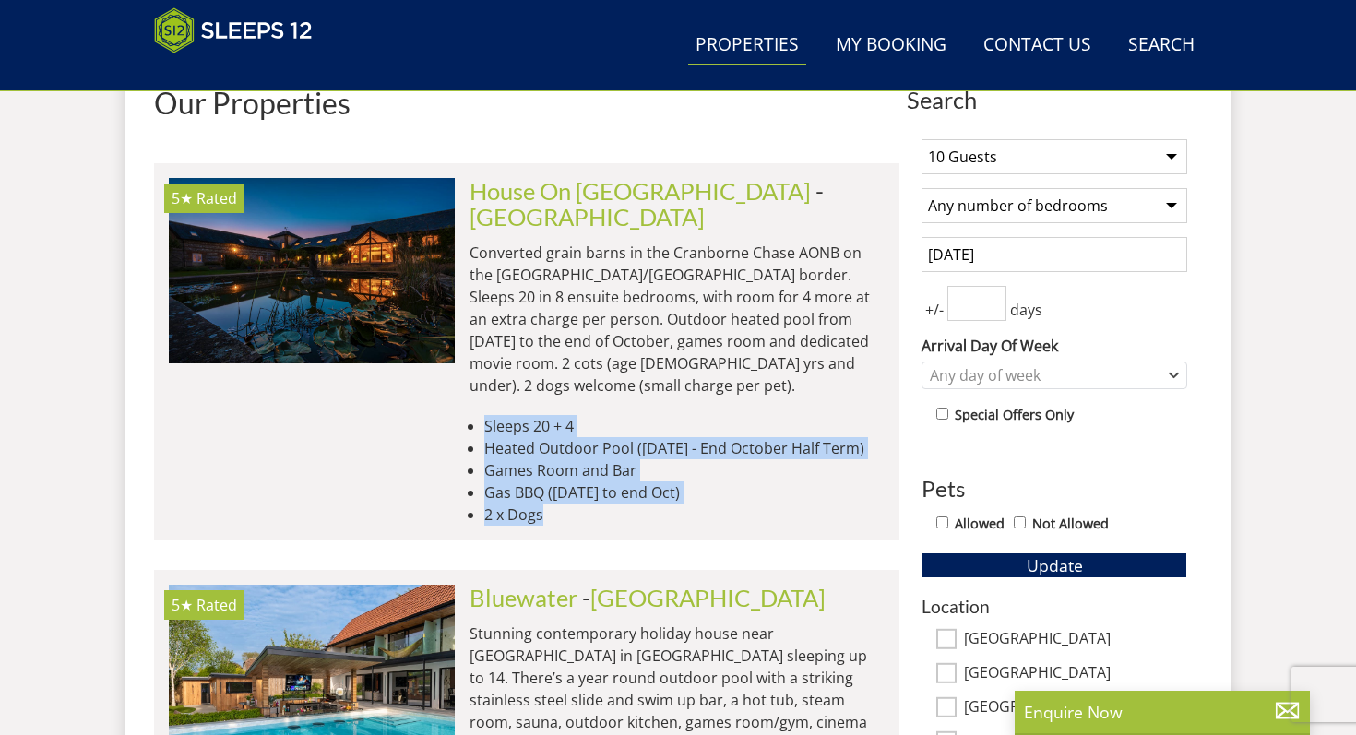
drag, startPoint x: 539, startPoint y: 457, endPoint x: 513, endPoint y: 385, distance: 75.6
click at [513, 415] on ul "Sleeps 20 + 4 Heated Outdoor Pool ([DATE] - End October Half Term) Games Room a…" at bounding box center [676, 470] width 415 height 111
click at [513, 415] on li "Sleeps 20 + 4" at bounding box center [684, 426] width 400 height 22
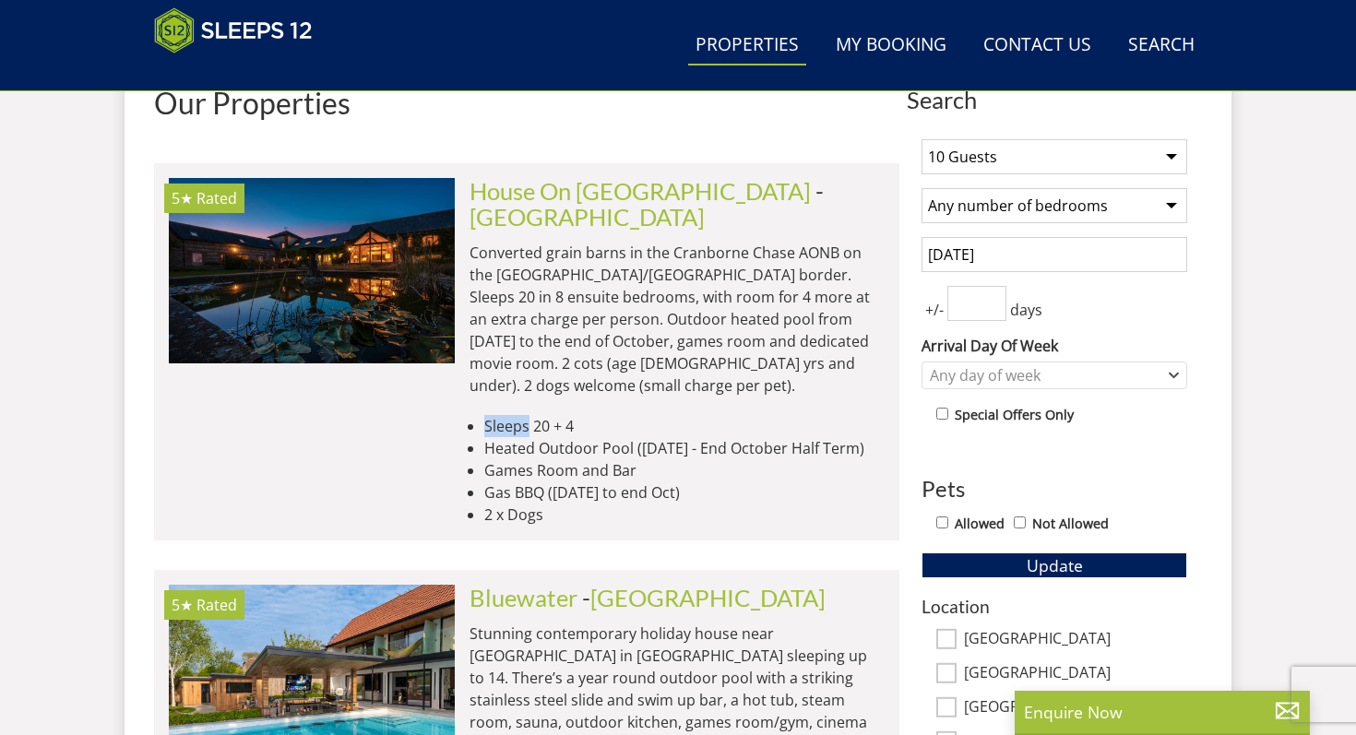
click at [513, 415] on li "Sleeps 20 + 4" at bounding box center [684, 426] width 400 height 22
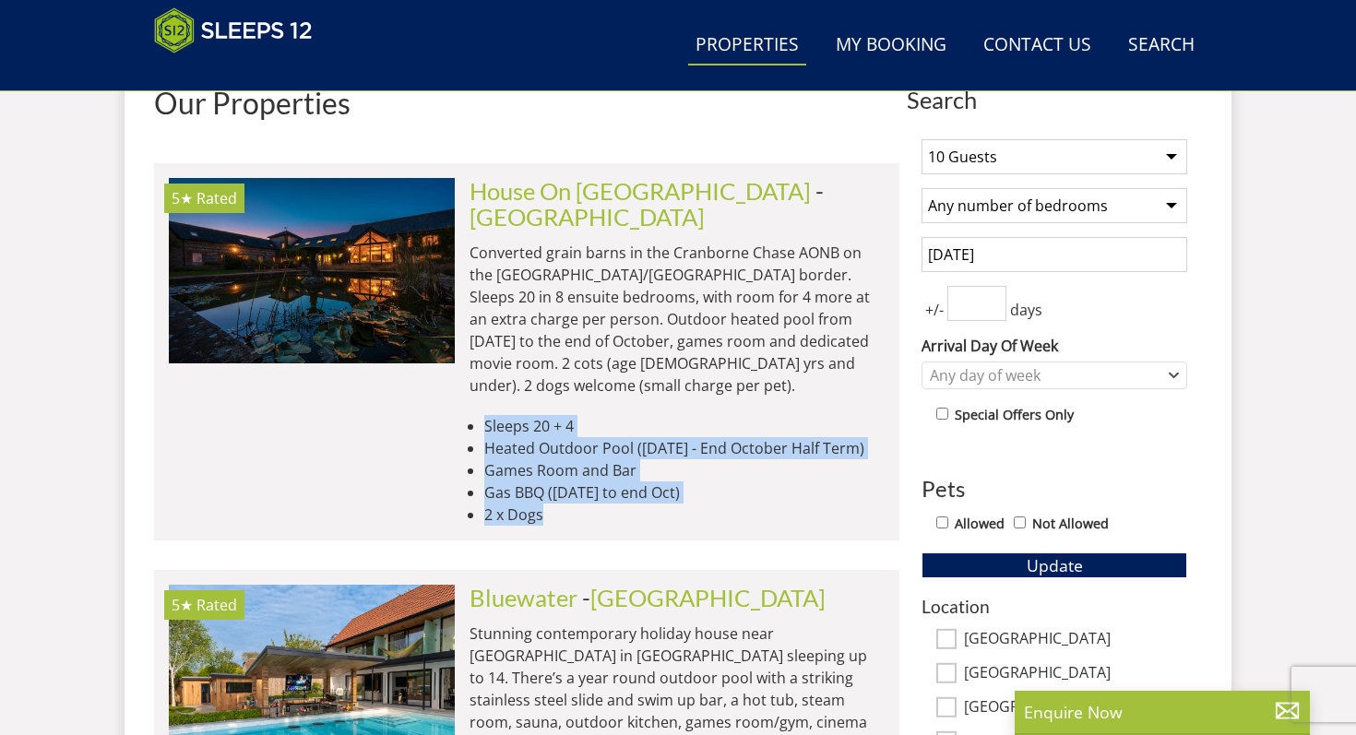
drag, startPoint x: 513, startPoint y: 385, endPoint x: 544, endPoint y: 465, distance: 85.3
click at [544, 465] on ul "Sleeps 20 + 4 Heated Outdoor Pool ([DATE] - End October Half Term) Games Room a…" at bounding box center [676, 470] width 415 height 111
click at [544, 504] on li "2 x Dogs" at bounding box center [684, 515] width 400 height 22
drag, startPoint x: 544, startPoint y: 465, endPoint x: 496, endPoint y: 378, distance: 99.1
click at [496, 415] on ul "Sleeps 20 + 4 Heated Outdoor Pool ([DATE] - End October Half Term) Games Room a…" at bounding box center [676, 470] width 415 height 111
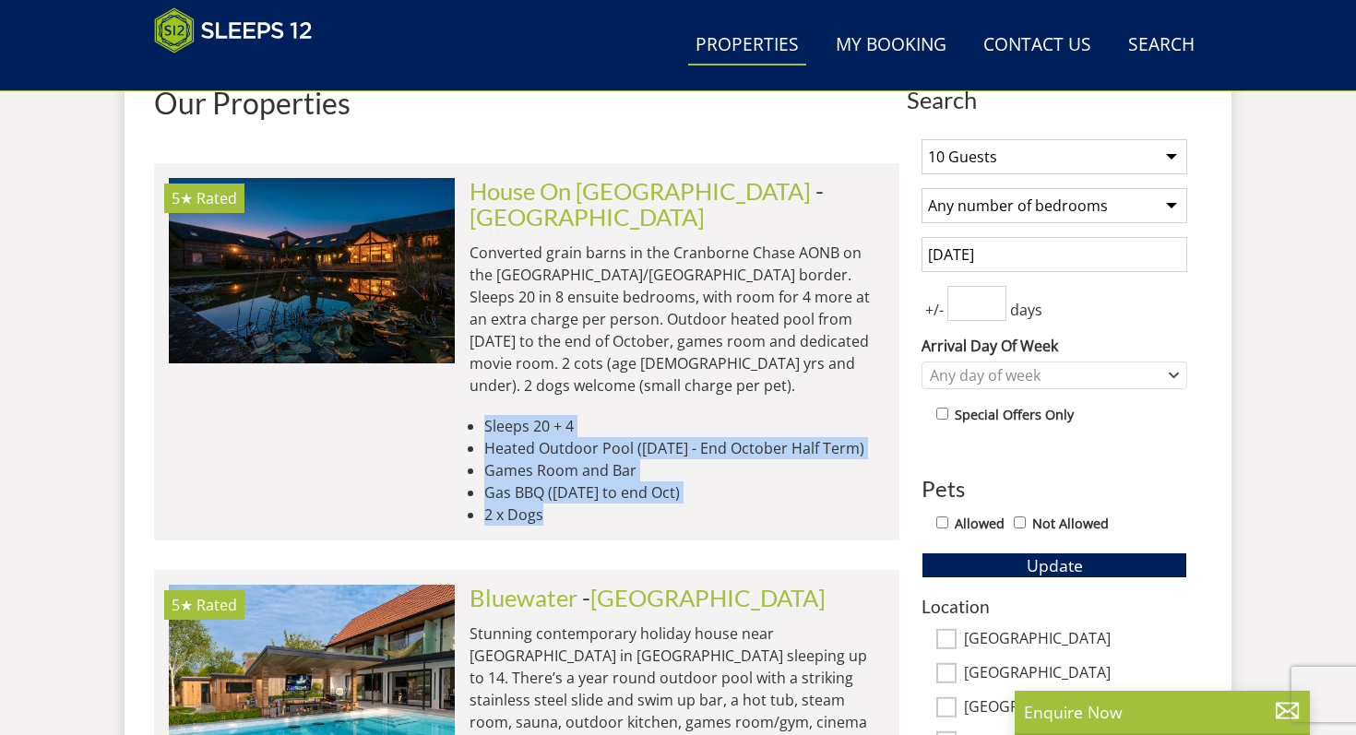
click at [496, 415] on li "Sleeps 20 + 4" at bounding box center [684, 426] width 400 height 22
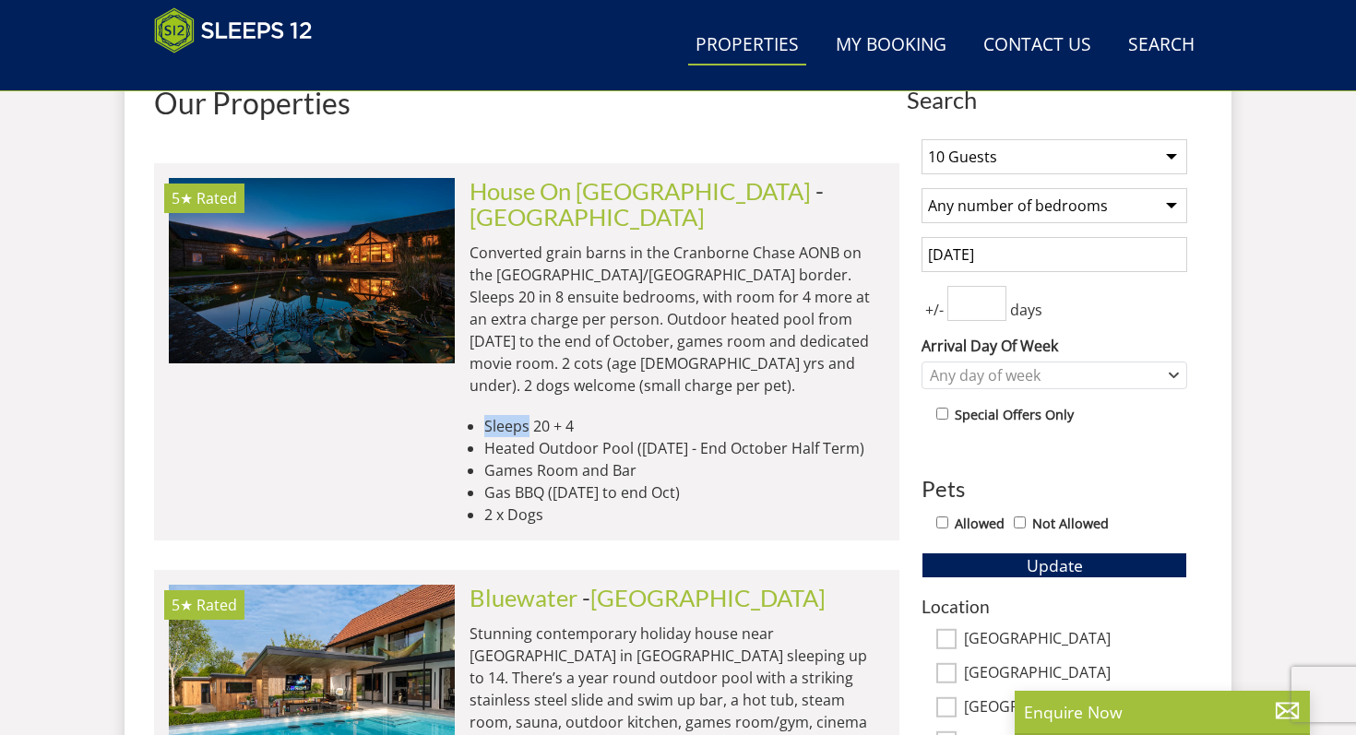
click at [496, 415] on li "Sleeps 20 + 4" at bounding box center [684, 426] width 400 height 22
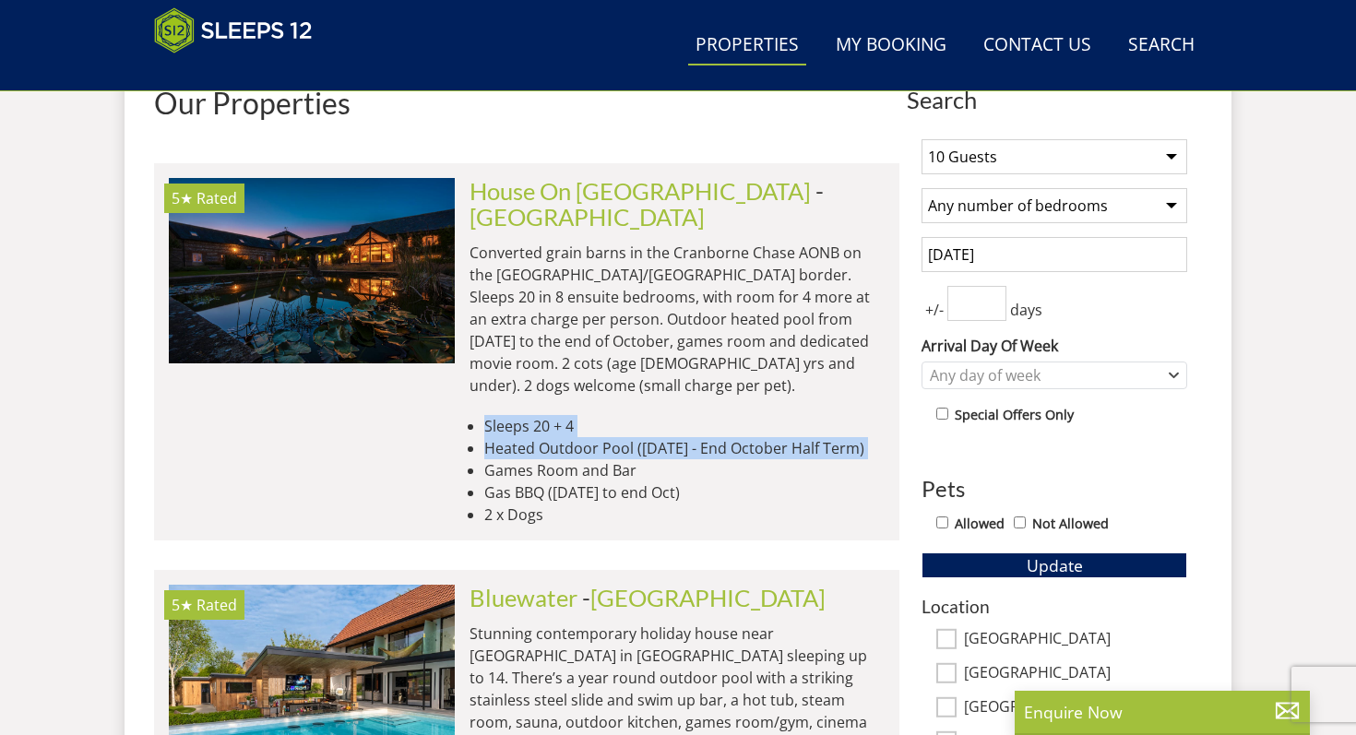
drag, startPoint x: 496, startPoint y: 378, endPoint x: 491, endPoint y: 410, distance: 32.7
click at [491, 415] on ul "Sleeps 20 + 4 Heated Outdoor Pool ([DATE] - End October Half Term) Games Room a…" at bounding box center [676, 470] width 415 height 111
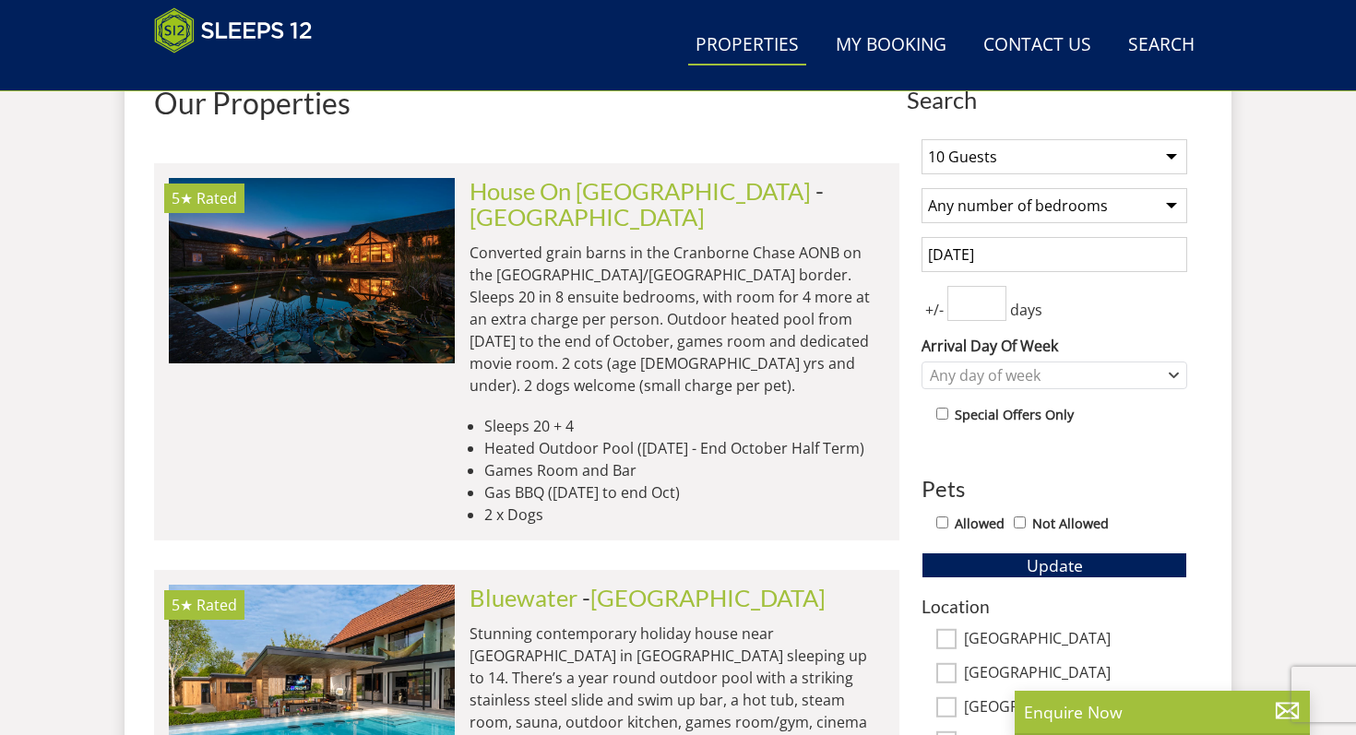
click at [534, 459] on li "Games Room and Bar" at bounding box center [684, 470] width 400 height 22
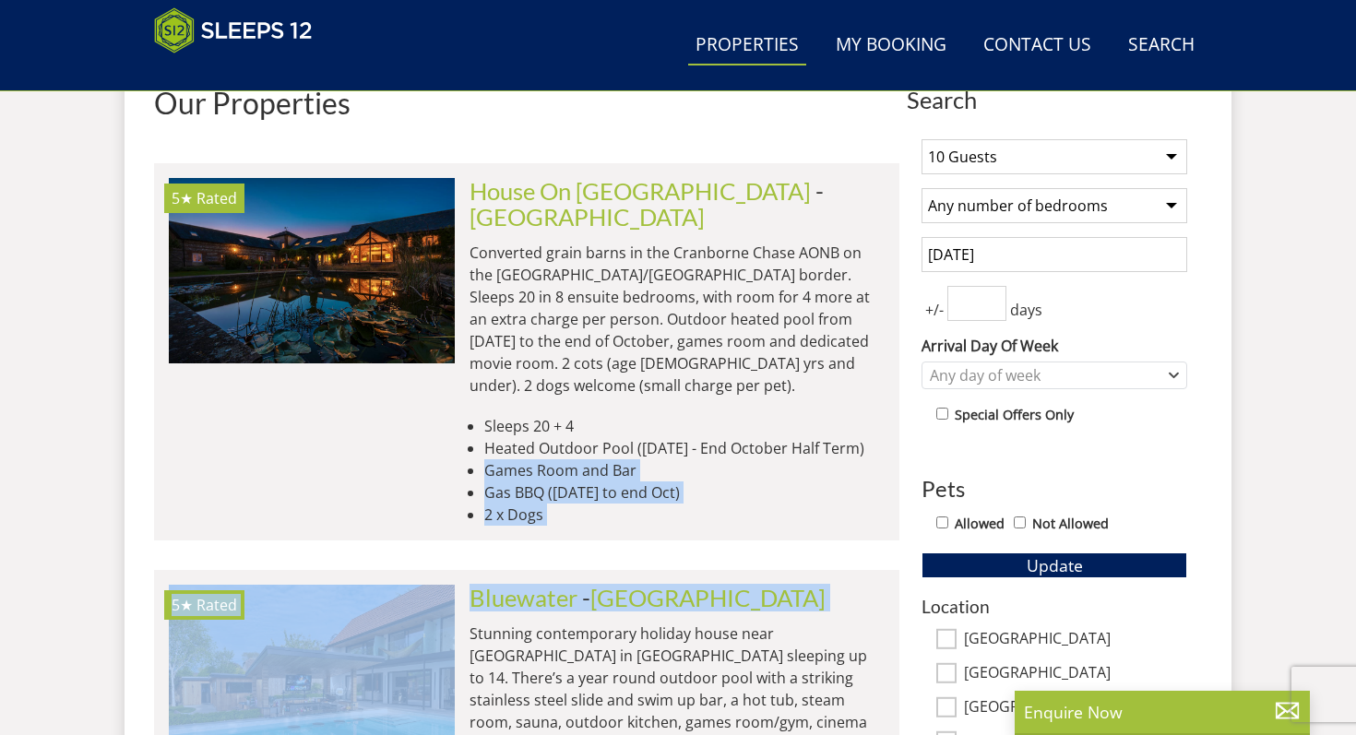
drag, startPoint x: 534, startPoint y: 413, endPoint x: 547, endPoint y: 493, distance: 81.3
click at [537, 504] on li "2 x Dogs" at bounding box center [684, 515] width 400 height 22
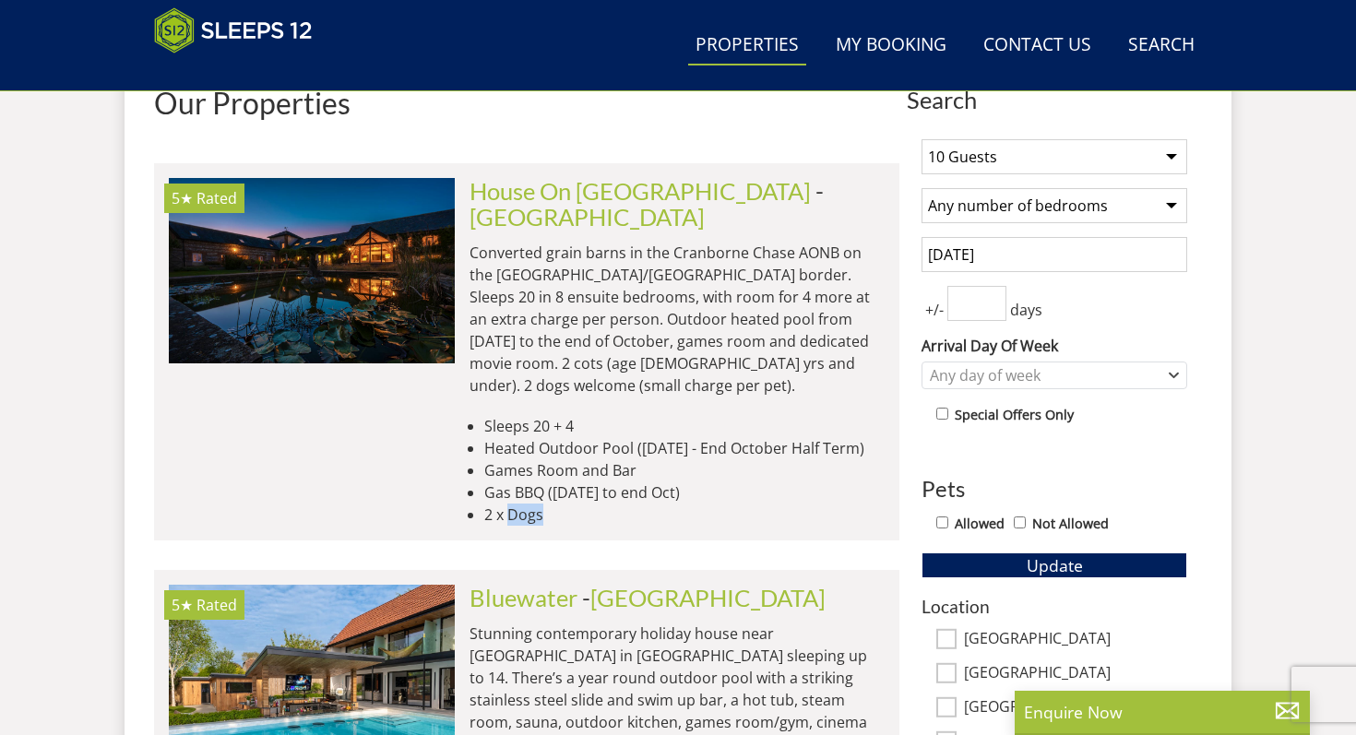
click at [537, 504] on li "2 x Dogs" at bounding box center [684, 515] width 400 height 22
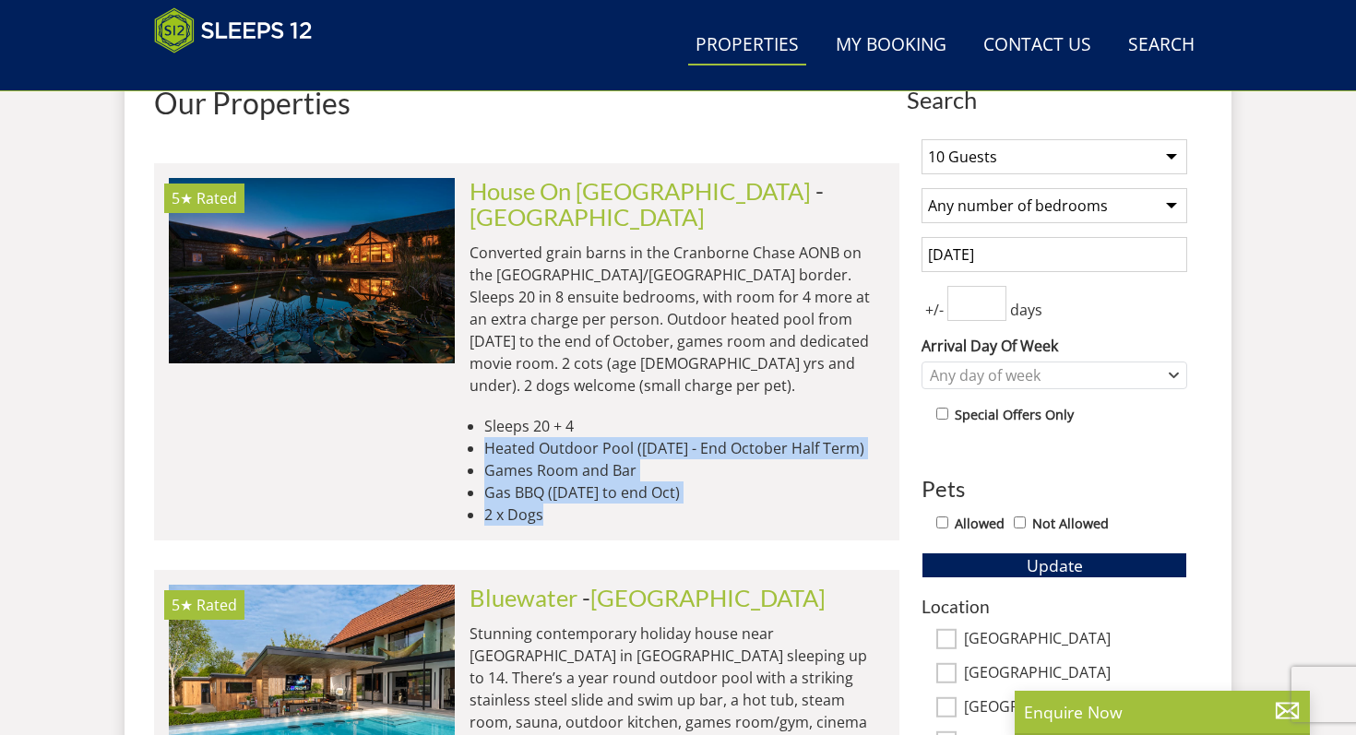
drag, startPoint x: 537, startPoint y: 458, endPoint x: 537, endPoint y: 392, distance: 66.4
click at [537, 415] on ul "Sleeps 20 + 4 Heated Outdoor Pool ([DATE] - End October Half Term) Games Room a…" at bounding box center [676, 470] width 415 height 111
click at [537, 437] on li "Heated Outdoor Pool ([DATE] - End October Half Term)" at bounding box center [684, 448] width 400 height 22
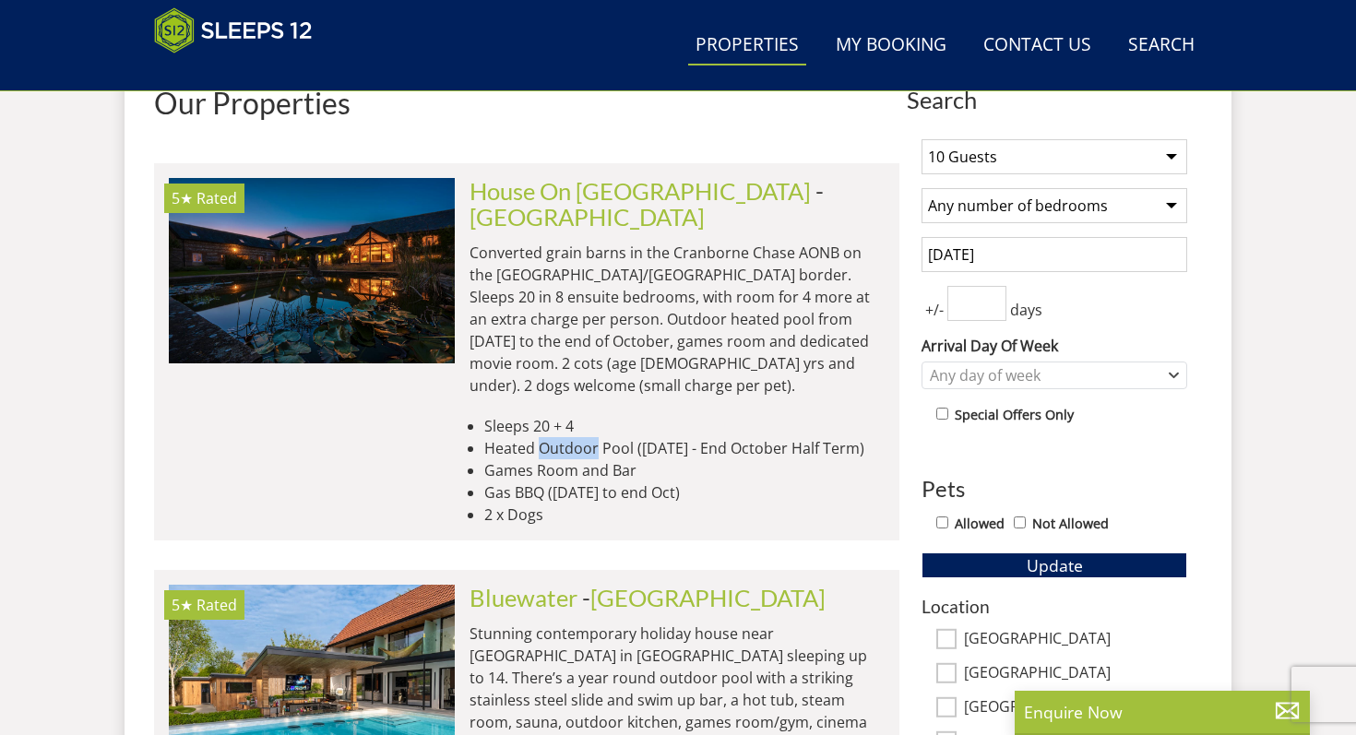
click at [537, 437] on li "Heated Outdoor Pool ([DATE] - End October Half Term)" at bounding box center [684, 448] width 400 height 22
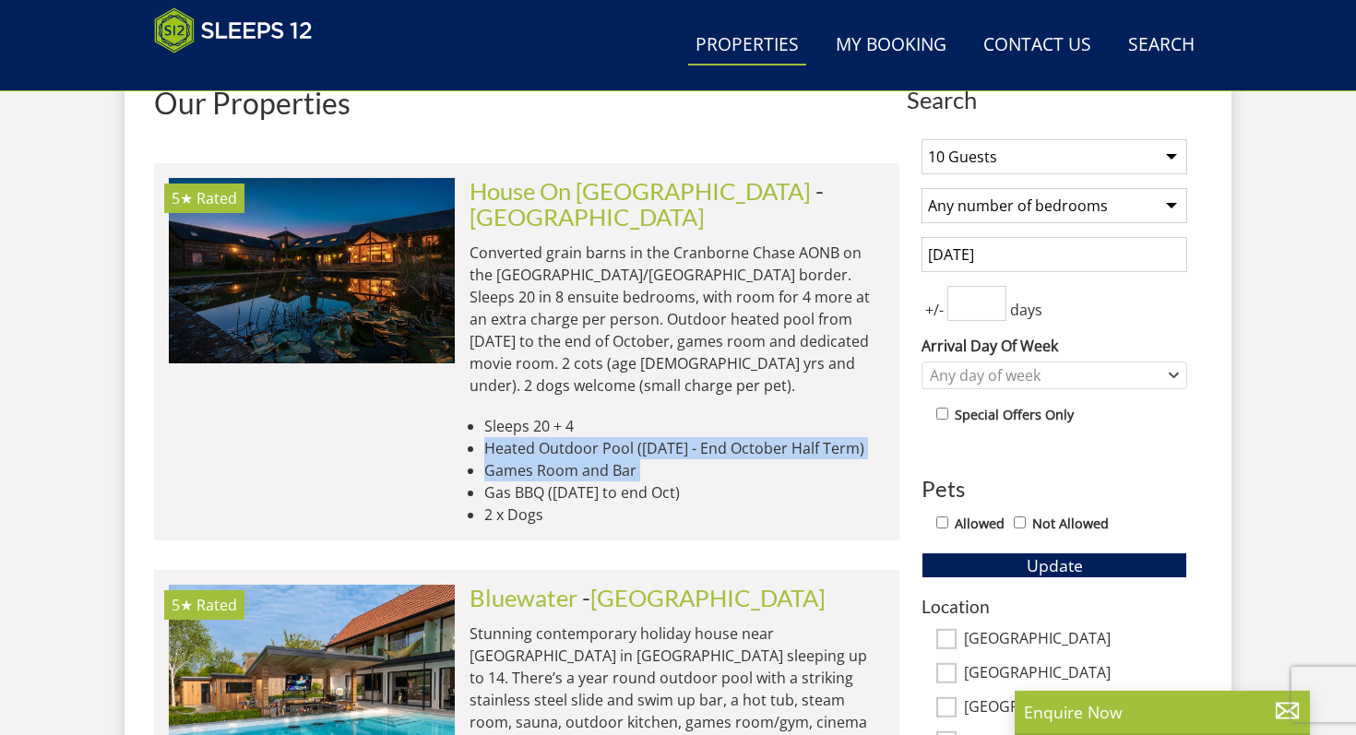
drag, startPoint x: 537, startPoint y: 392, endPoint x: 531, endPoint y: 452, distance: 60.2
click at [533, 446] on ul "Sleeps 20 + 4 Heated Outdoor Pool ([DATE] - End October Half Term) Games Room a…" at bounding box center [676, 470] width 415 height 111
click at [531, 481] on li "Gas BBQ ([DATE] to end Oct)" at bounding box center [684, 492] width 400 height 22
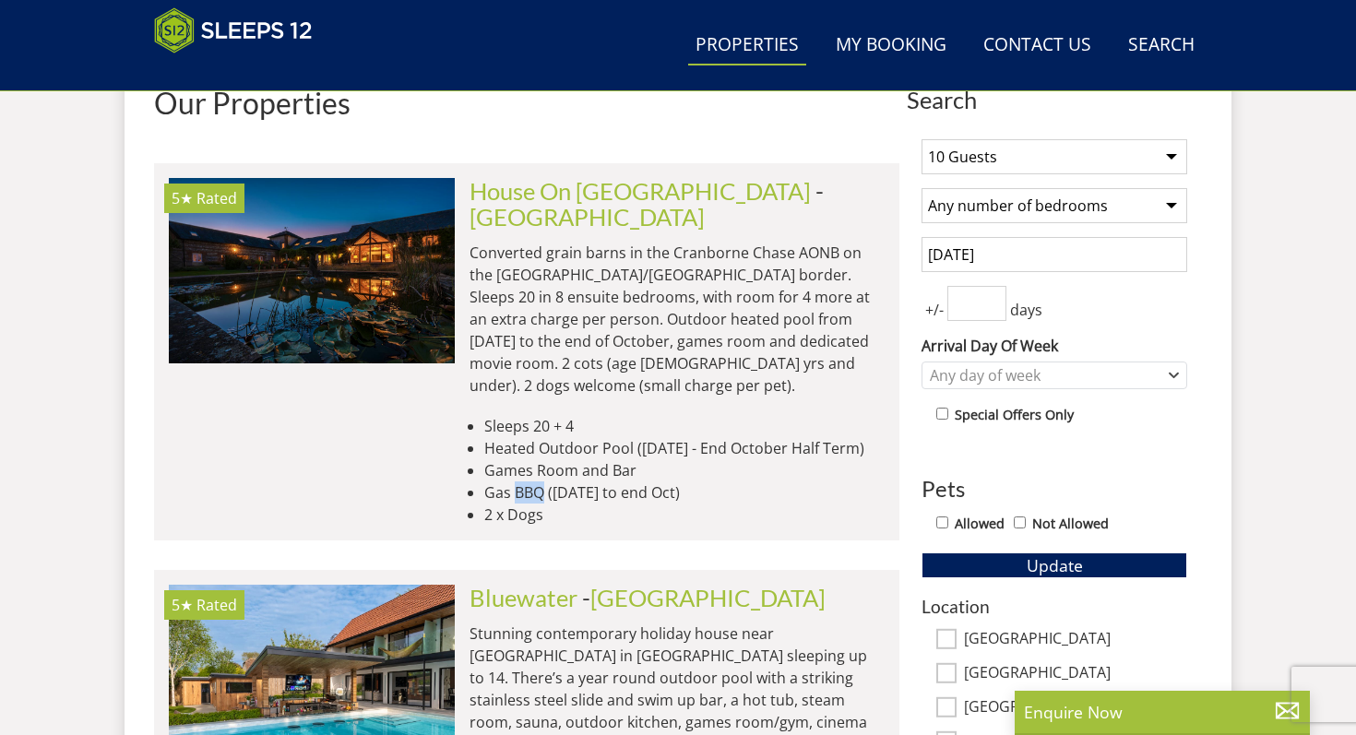
click at [531, 481] on li "Gas BBQ ([DATE] to end Oct)" at bounding box center [684, 492] width 400 height 22
drag, startPoint x: 531, startPoint y: 452, endPoint x: 534, endPoint y: 468, distance: 16.8
click at [534, 468] on ul "Sleeps 20 + 4 Heated Outdoor Pool ([DATE] - End October Half Term) Games Room a…" at bounding box center [676, 470] width 415 height 111
click at [534, 504] on li "2 x Dogs" at bounding box center [684, 515] width 400 height 22
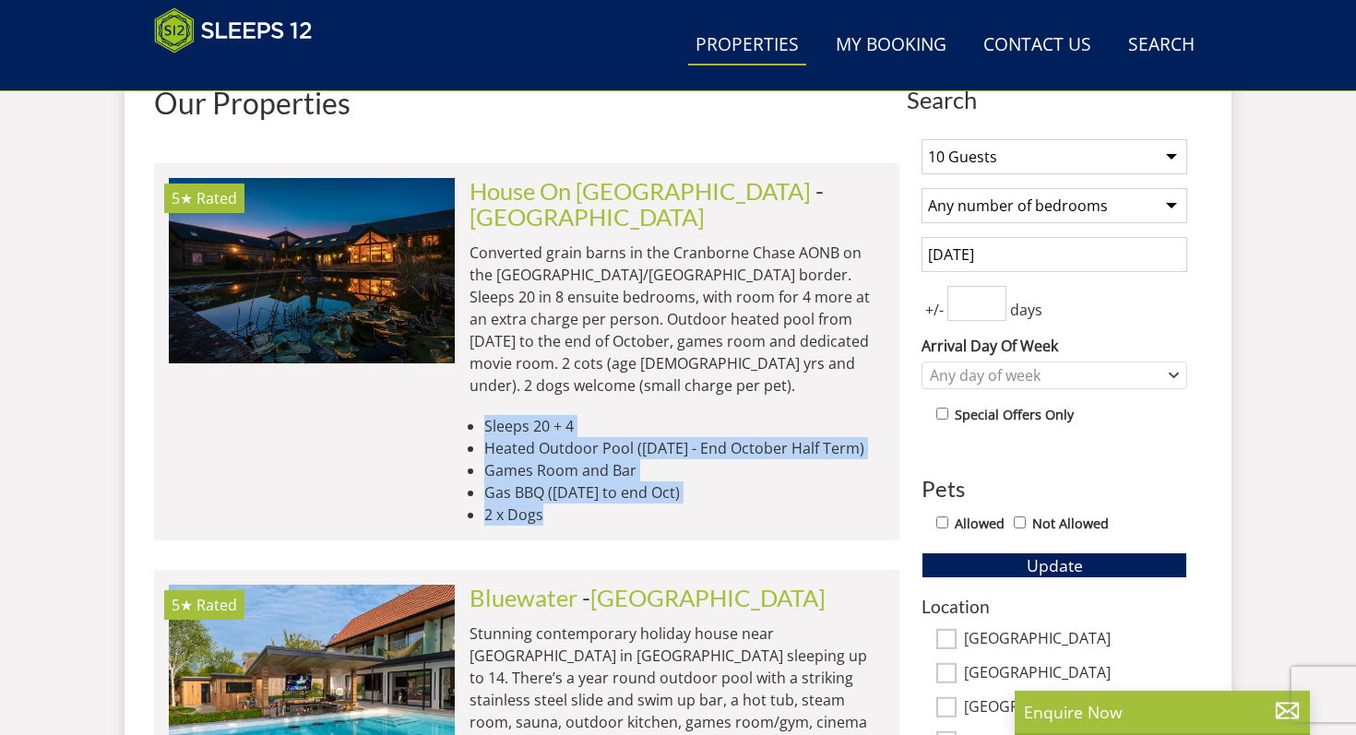
drag
click at [534, 415] on ul "Sleeps 20 + 4 Heated Outdoor Pool ([DATE] - End October Half Term) Games Room a…" at bounding box center [676, 470] width 415 height 111
click at [558, 415] on li "Sleeps 20 + 4" at bounding box center [684, 426] width 400 height 22
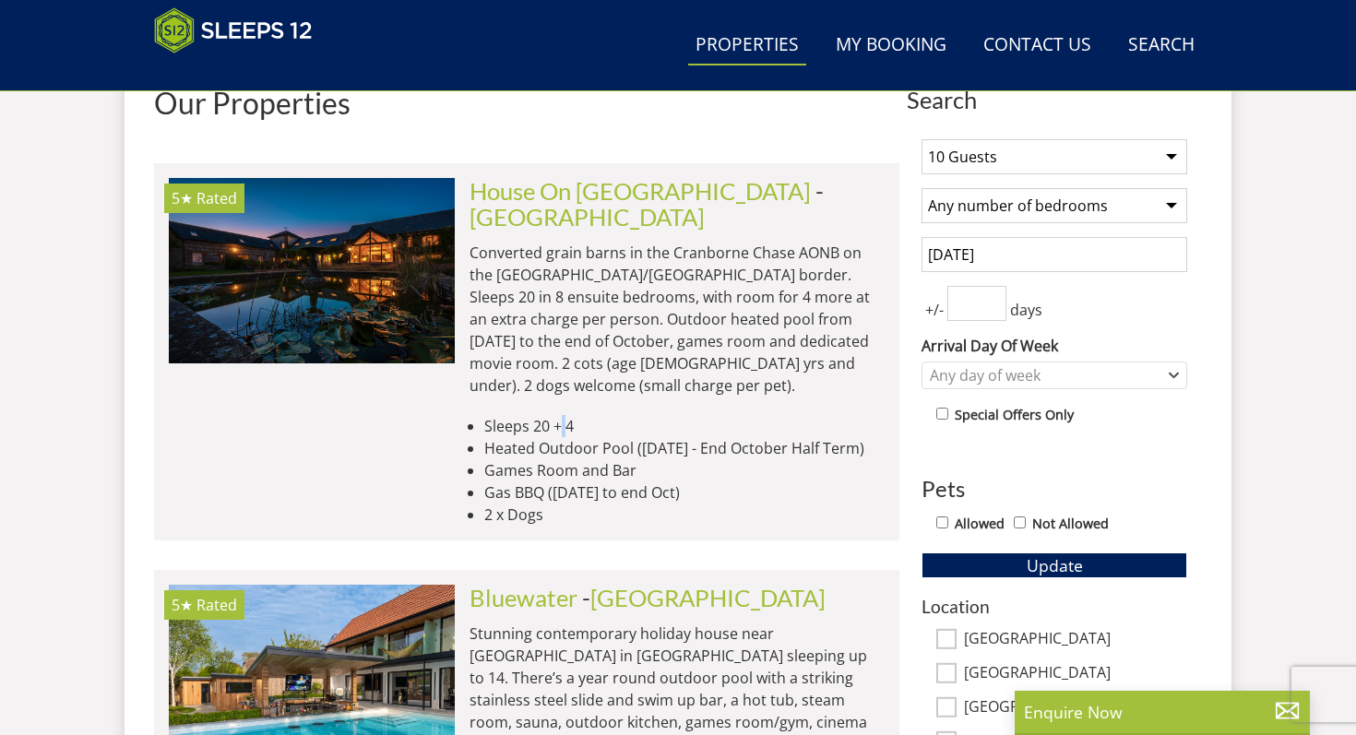
click at [558, 415] on li "Sleeps 20 + 4" at bounding box center [684, 426] width 400 height 22
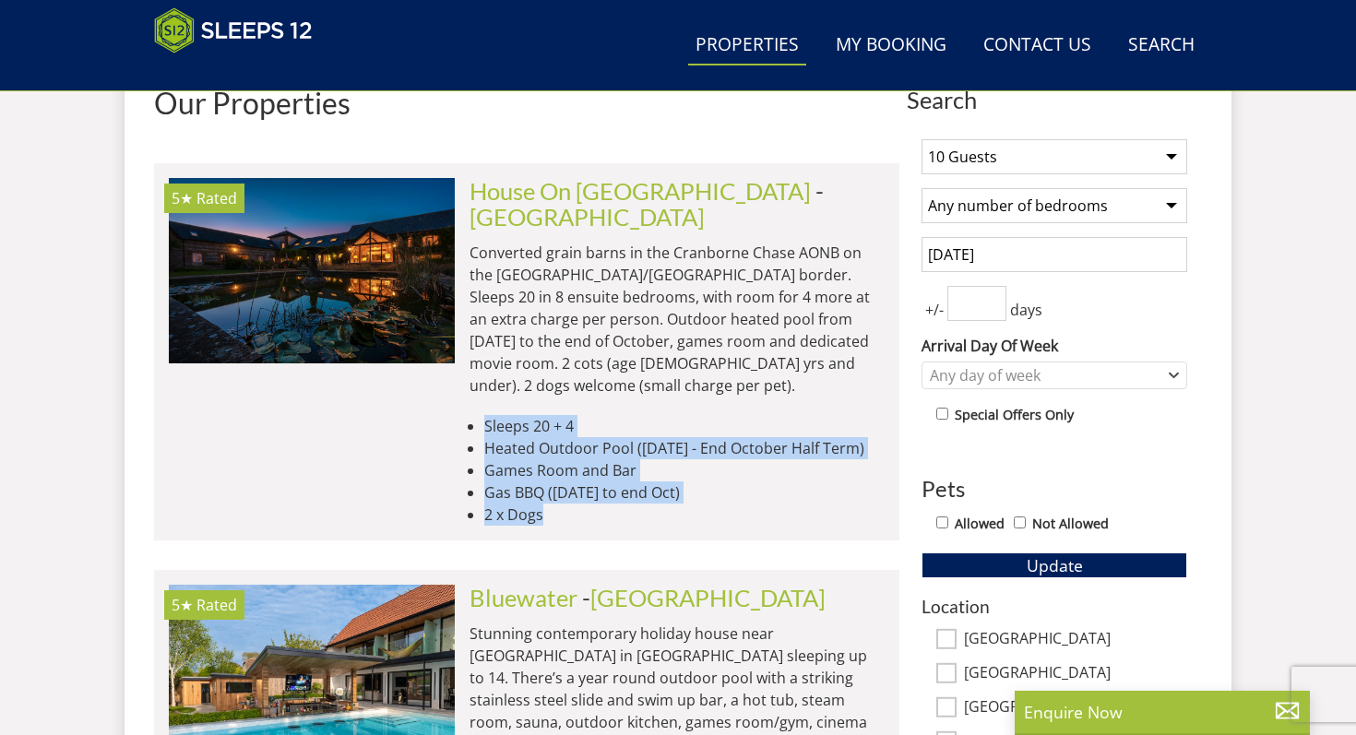
click at [563, 463] on ul "Sleeps 20 + 4 Heated Outdoor Pool ([DATE] - End October Half Term) Games Room a…" at bounding box center [676, 470] width 415 height 111
click at [563, 504] on li "2 x Dogs" at bounding box center [684, 515] width 400 height 22
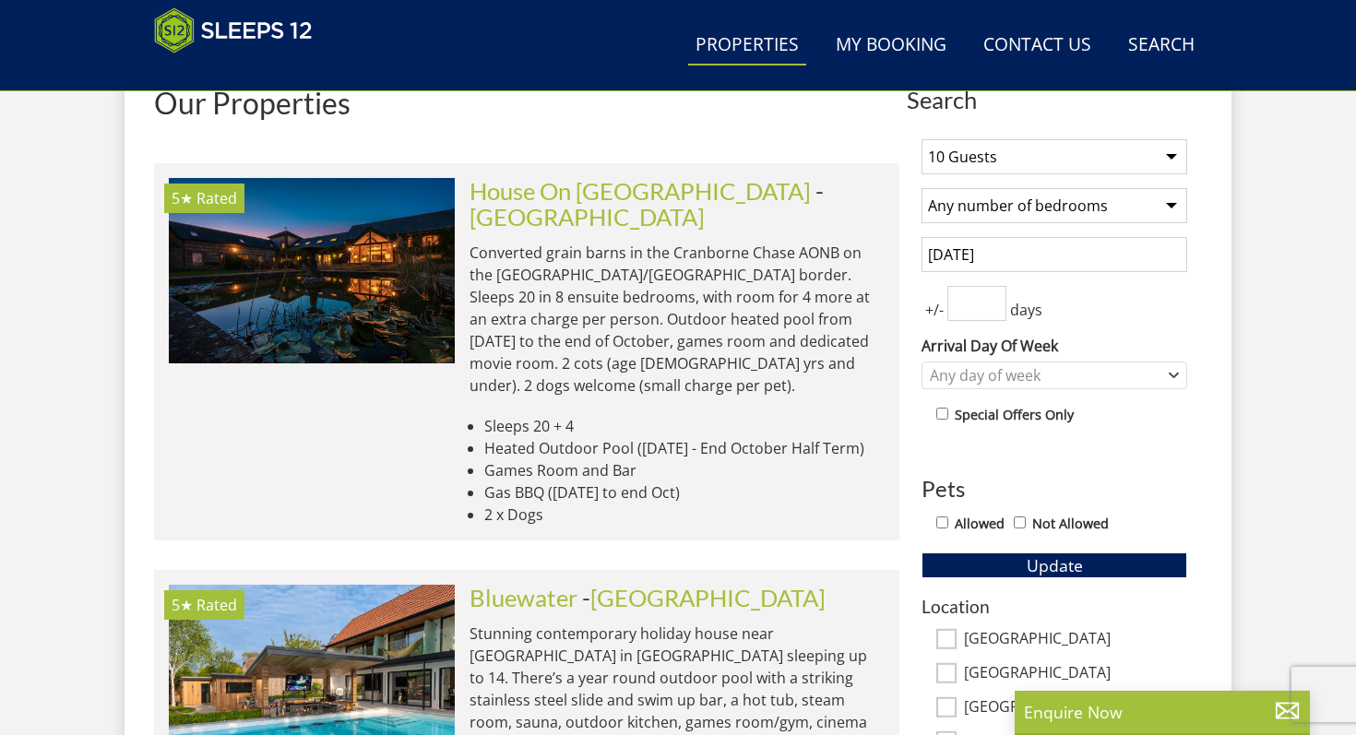
click at [563, 504] on li "2 x Dogs" at bounding box center [684, 515] width 400 height 22
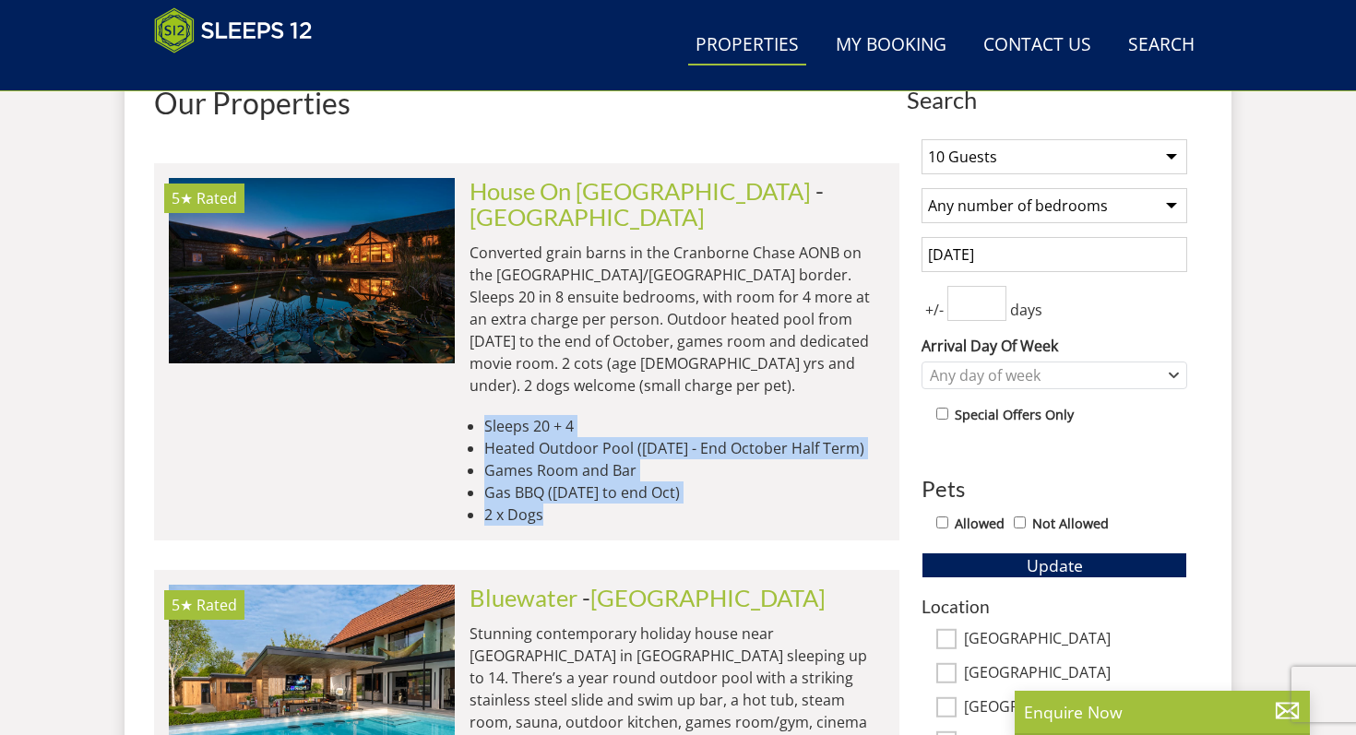
drag, startPoint x: 563, startPoint y: 473, endPoint x: 529, endPoint y: 374, distance: 105.3
click at [529, 415] on ul "Sleeps 20 + 4 Heated Outdoor Pool ([DATE] - End October Half Term) Games Room a…" at bounding box center [676, 470] width 415 height 111
click at [529, 415] on li "Sleeps 20 + 4" at bounding box center [684, 426] width 400 height 22
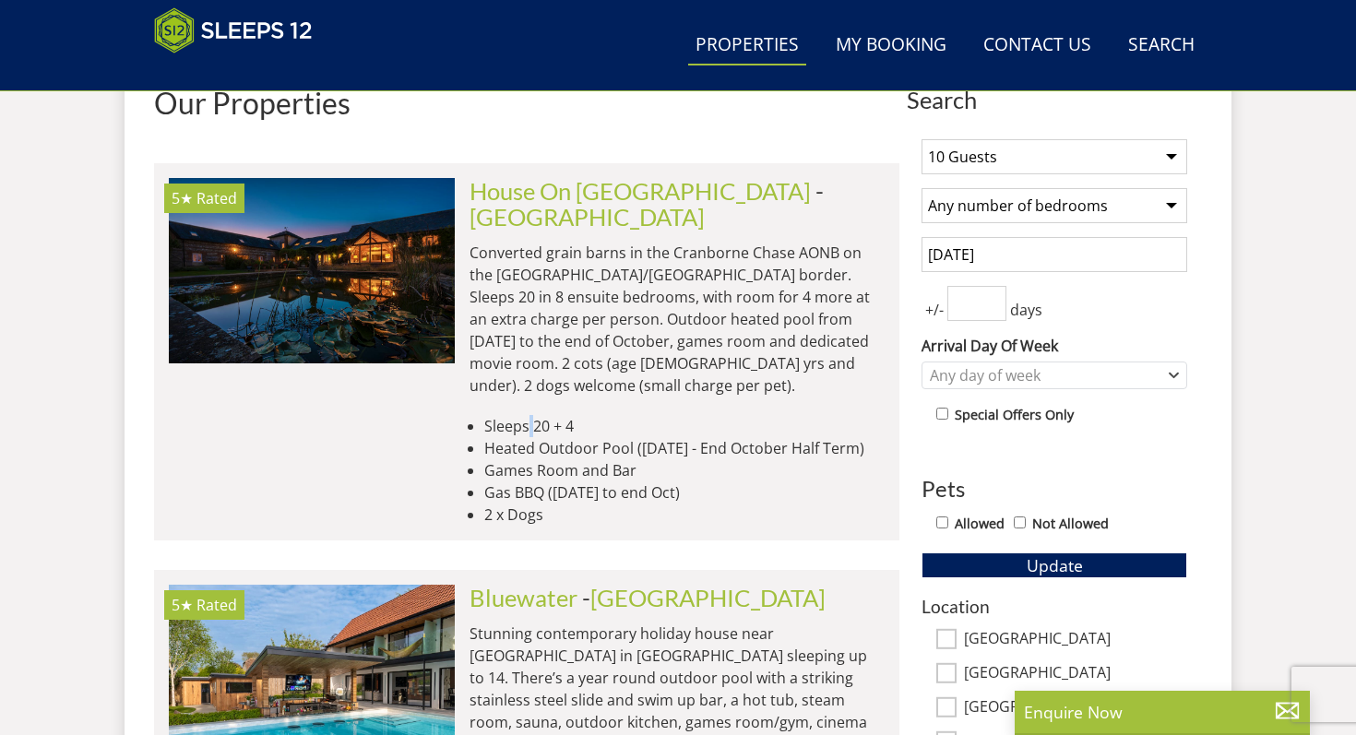
click at [529, 415] on li "Sleeps 20 + 4" at bounding box center [684, 426] width 400 height 22
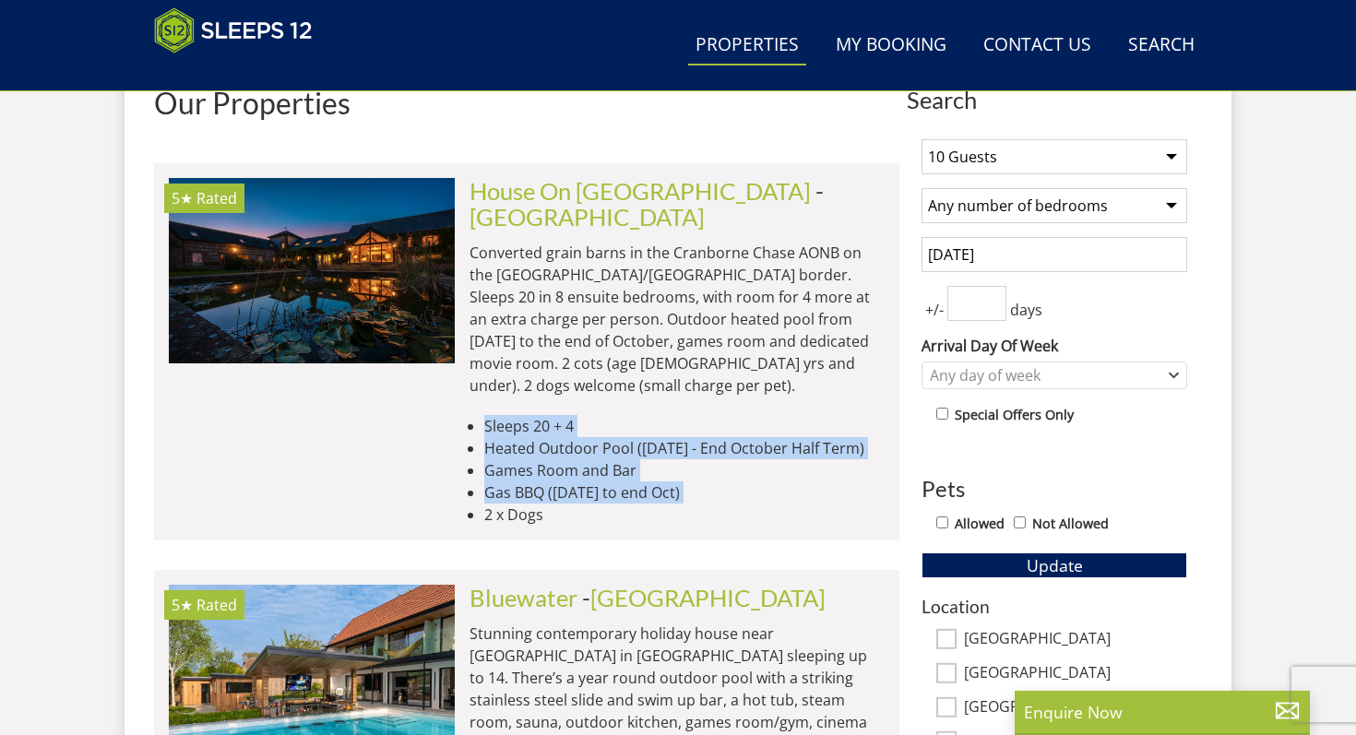
click at [544, 441] on ul "Sleeps 20 + 4 Heated Outdoor Pool ([DATE] - End October Half Term) Games Room a…" at bounding box center [676, 470] width 415 height 111
click at [540, 481] on li "Gas BBQ ([DATE] to end Oct)" at bounding box center [684, 492] width 400 height 22
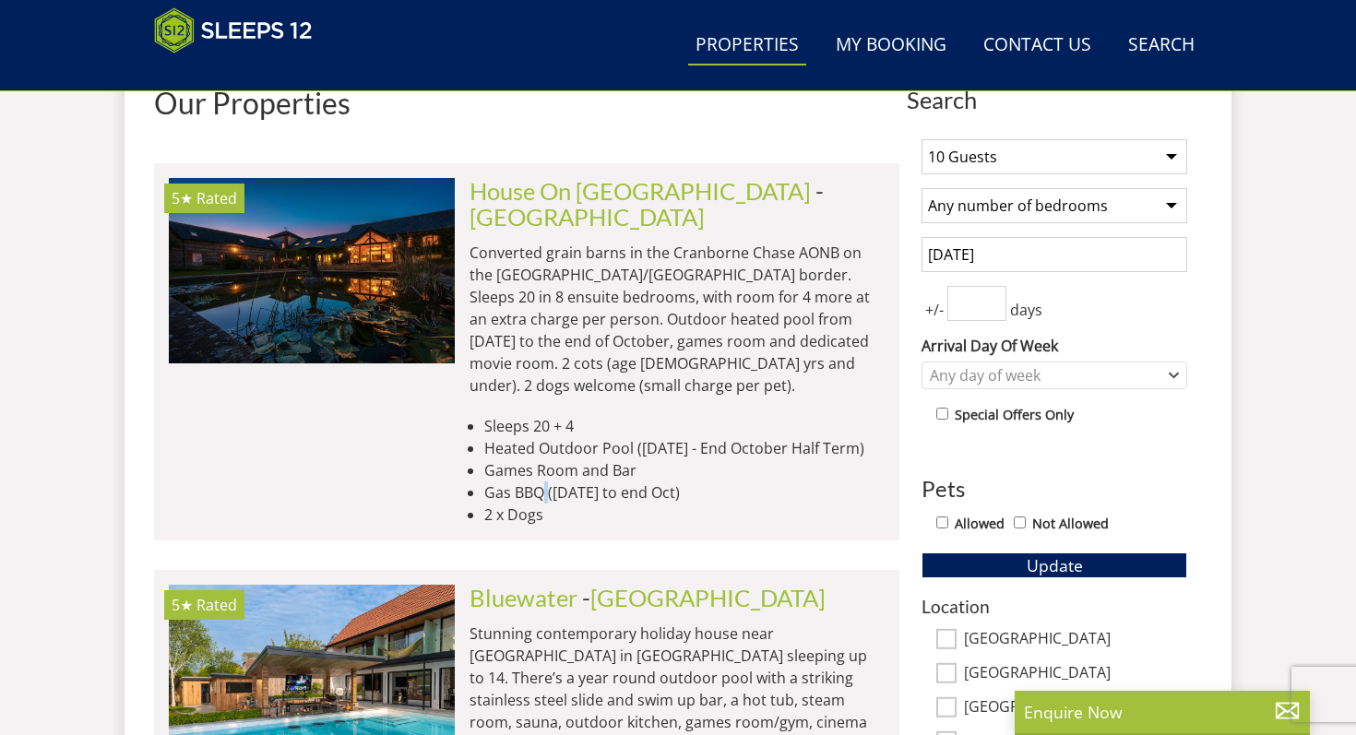
click at [540, 481] on li "Gas BBQ ([DATE] to end Oct)" at bounding box center [684, 492] width 400 height 22
click at [541, 473] on ul "Sleeps 20 + 4 Heated Outdoor Pool ([DATE] - End October Half Term) Games Room a…" at bounding box center [676, 470] width 415 height 111
click at [541, 504] on li "2 x Dogs" at bounding box center [684, 515] width 400 height 22
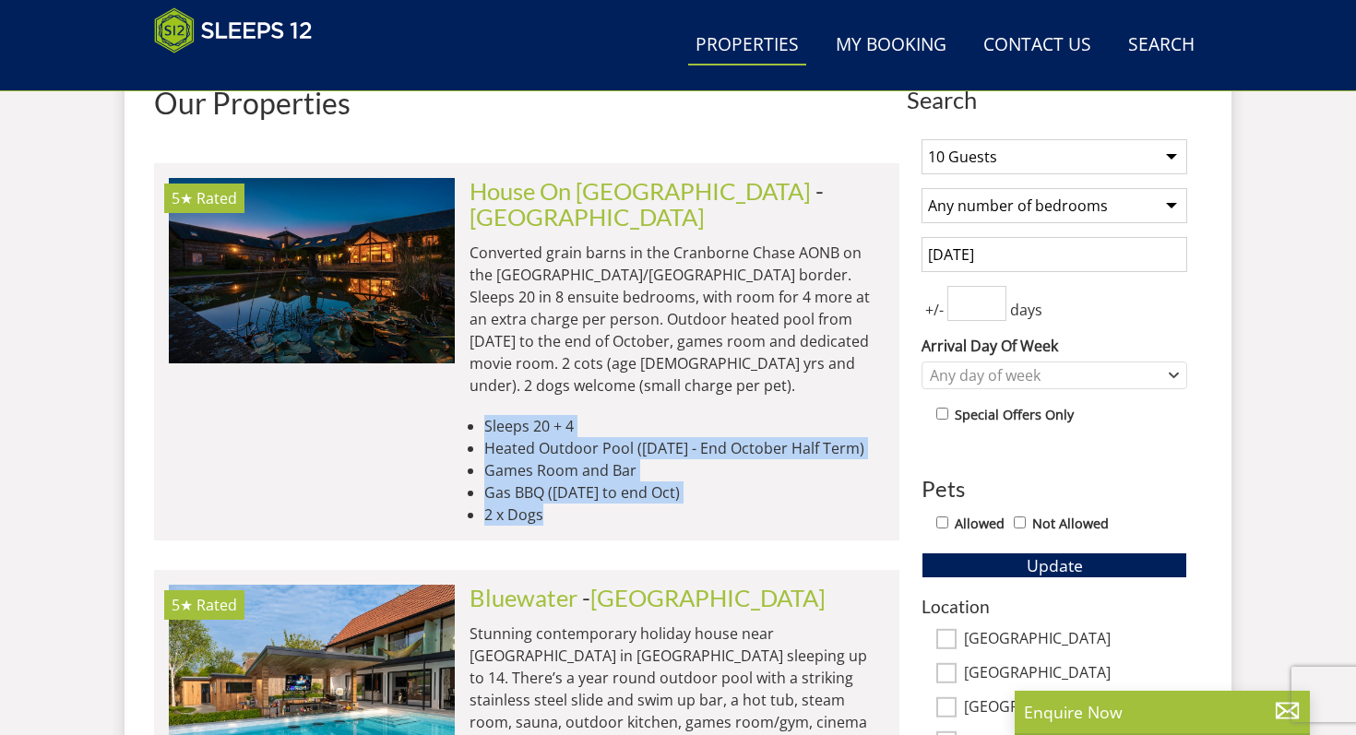
click at [541, 360] on div "House On [GEOGRAPHIC_DATA][PERSON_NAME][GEOGRAPHIC_DATA] Converted grain barns …" at bounding box center [670, 352] width 430 height 348
click at [541, 361] on div "House On [GEOGRAPHIC_DATA][PERSON_NAME][GEOGRAPHIC_DATA] Converted grain barns …" at bounding box center [670, 352] width 430 height 348
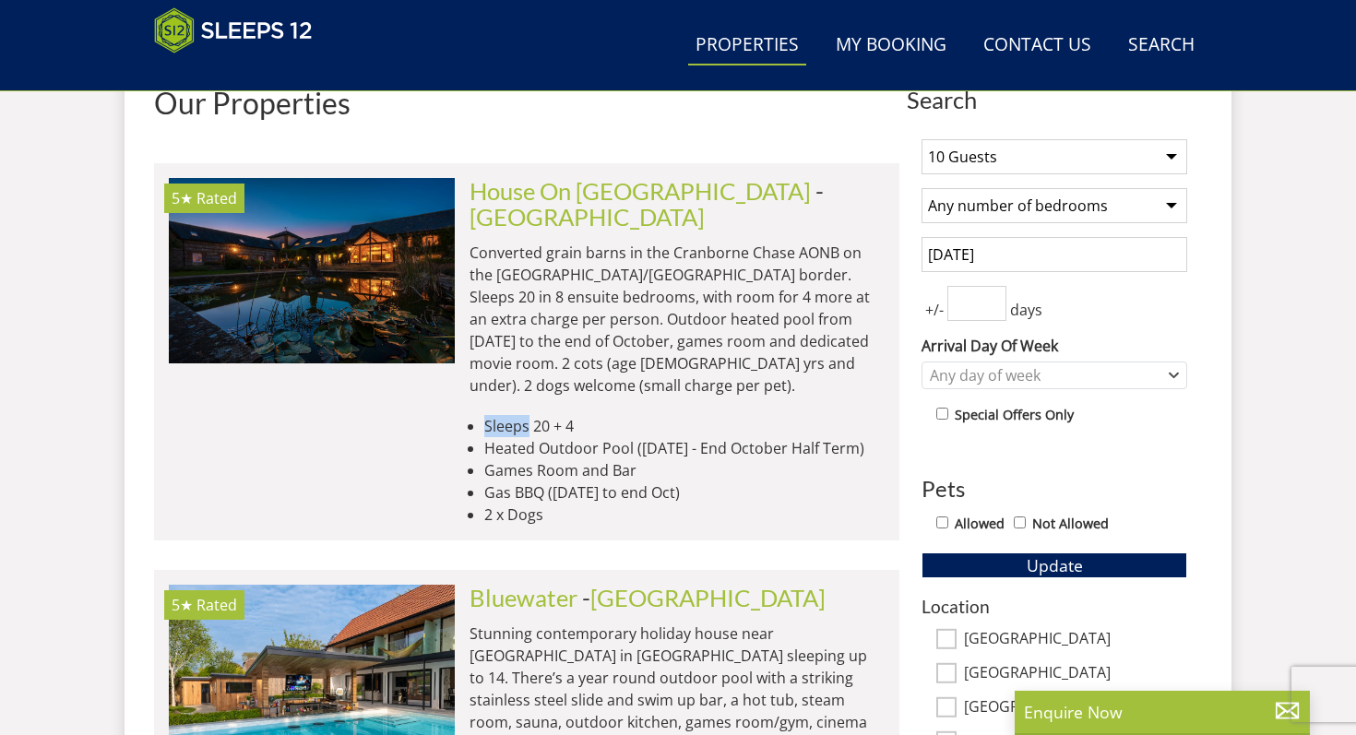
click at [541, 361] on div "House On [GEOGRAPHIC_DATA][PERSON_NAME][GEOGRAPHIC_DATA] Converted grain barns …" at bounding box center [670, 352] width 430 height 348
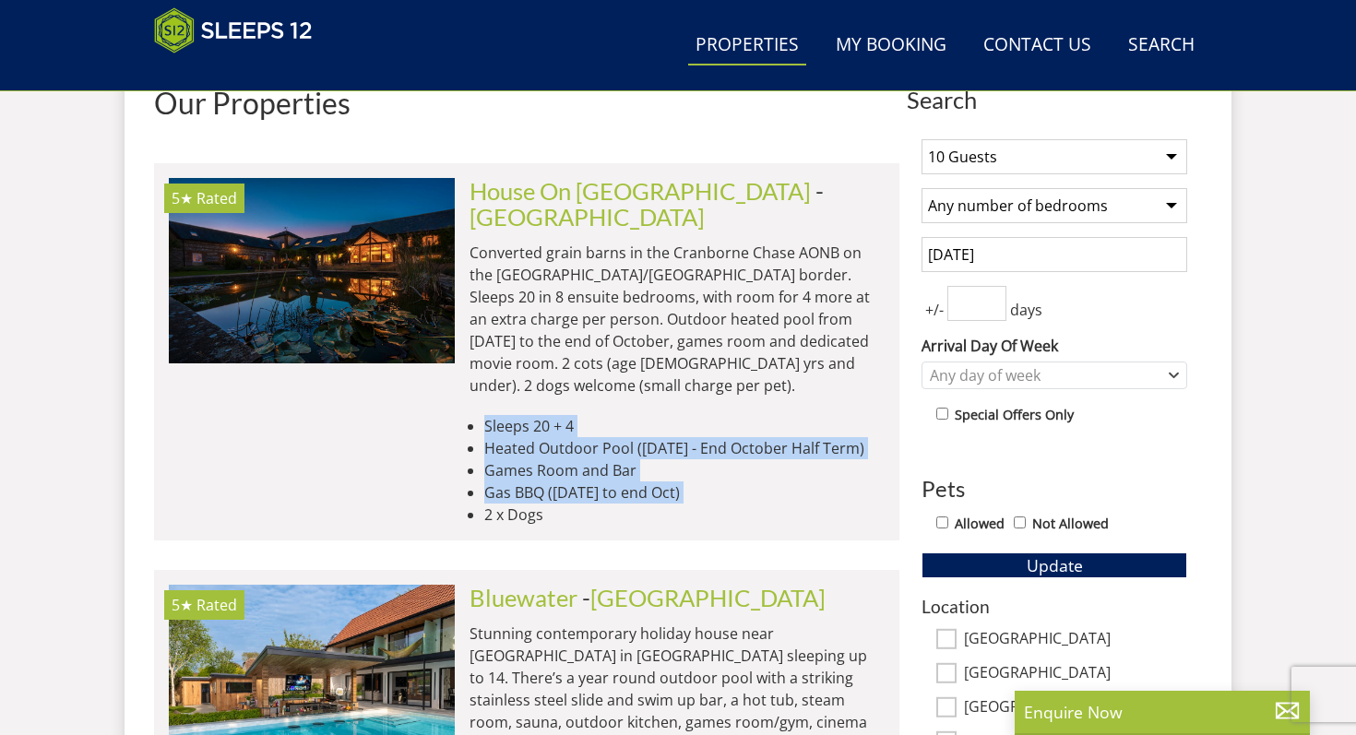
click at [564, 461] on div "House On [GEOGRAPHIC_DATA][PERSON_NAME][GEOGRAPHIC_DATA] Converted grain barns …" at bounding box center [670, 352] width 430 height 348
click at [562, 504] on li "2 x Dogs" at bounding box center [684, 515] width 400 height 22
click at [552, 360] on div "House On [GEOGRAPHIC_DATA][PERSON_NAME][GEOGRAPHIC_DATA] Converted grain barns …" at bounding box center [670, 352] width 430 height 348
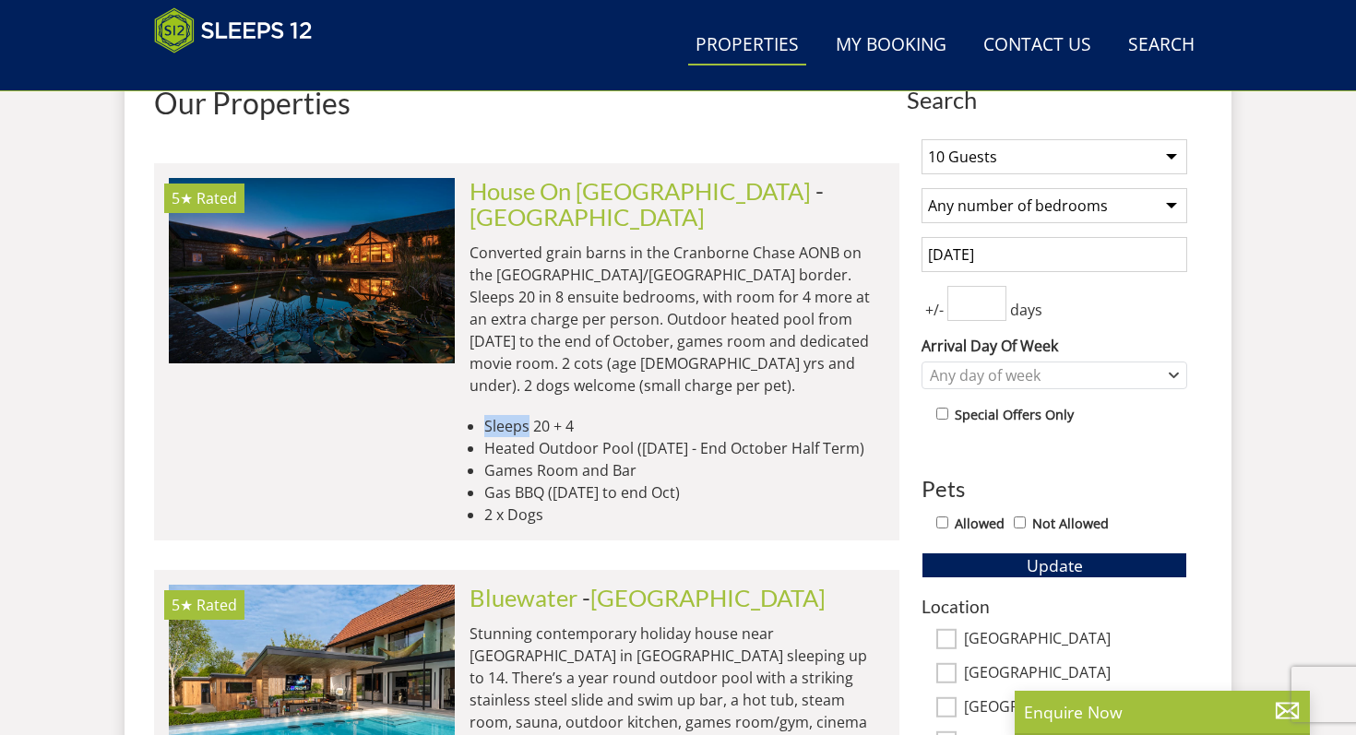
click at [552, 360] on div "House On [GEOGRAPHIC_DATA][PERSON_NAME][GEOGRAPHIC_DATA] Converted grain barns …" at bounding box center [670, 352] width 430 height 348
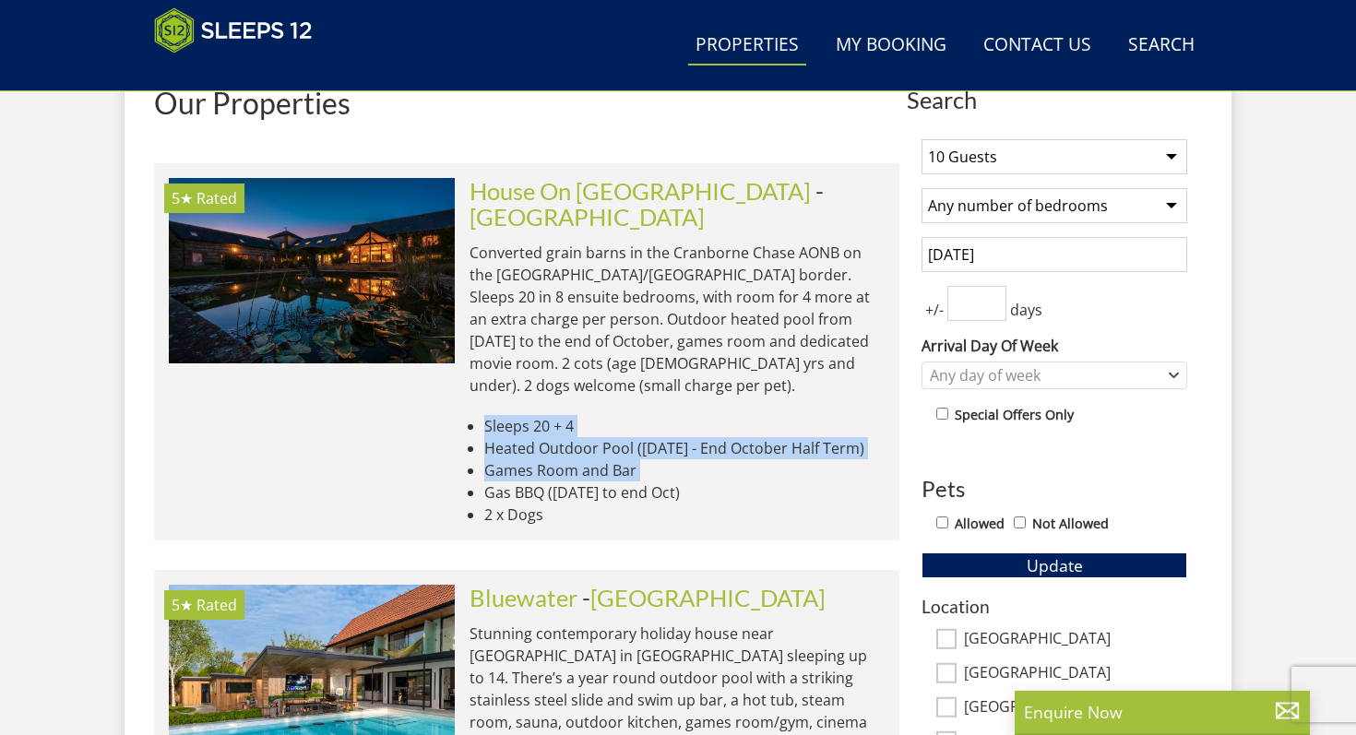
click at [579, 438] on div "House On [GEOGRAPHIC_DATA][PERSON_NAME][GEOGRAPHIC_DATA] Converted grain barns …" at bounding box center [670, 352] width 430 height 348
click at [578, 481] on li "Gas BBQ ([DATE] to end Oct)" at bounding box center [684, 492] width 400 height 22
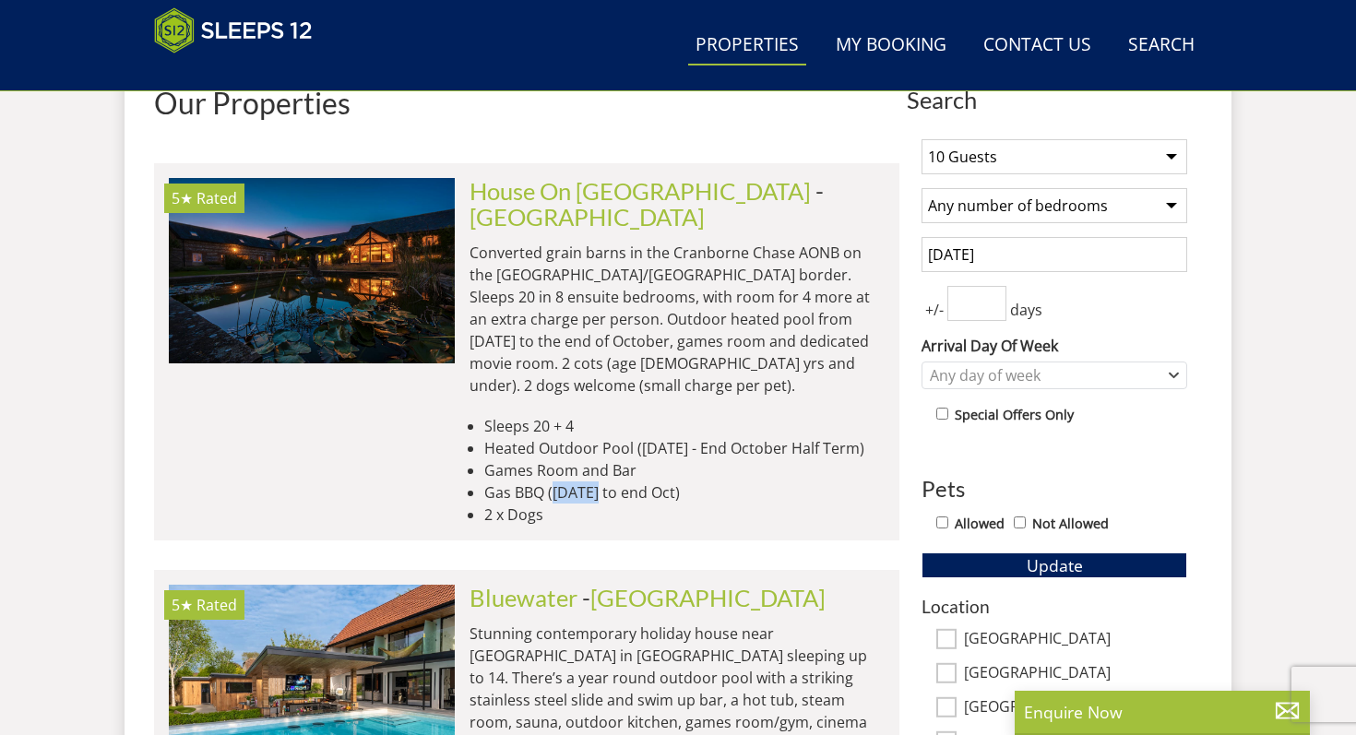
click at [578, 481] on li "Gas BBQ ([DATE] to end Oct)" at bounding box center [684, 492] width 400 height 22
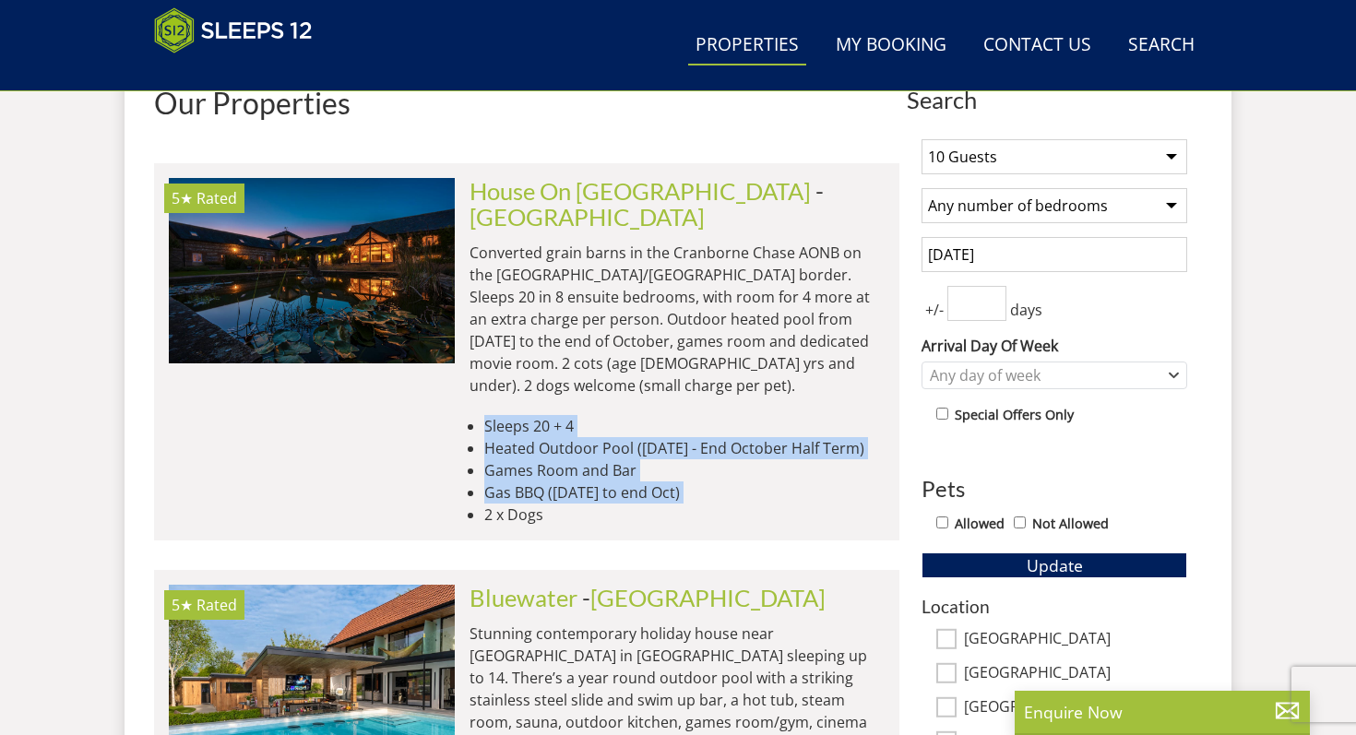
click at [575, 415] on ul "Sleeps 20 + 4 Heated Outdoor Pool ([DATE] - End October Half Term) Games Room a…" at bounding box center [676, 470] width 415 height 111
click at [574, 415] on li "Sleeps 20 + 4" at bounding box center [684, 426] width 400 height 22
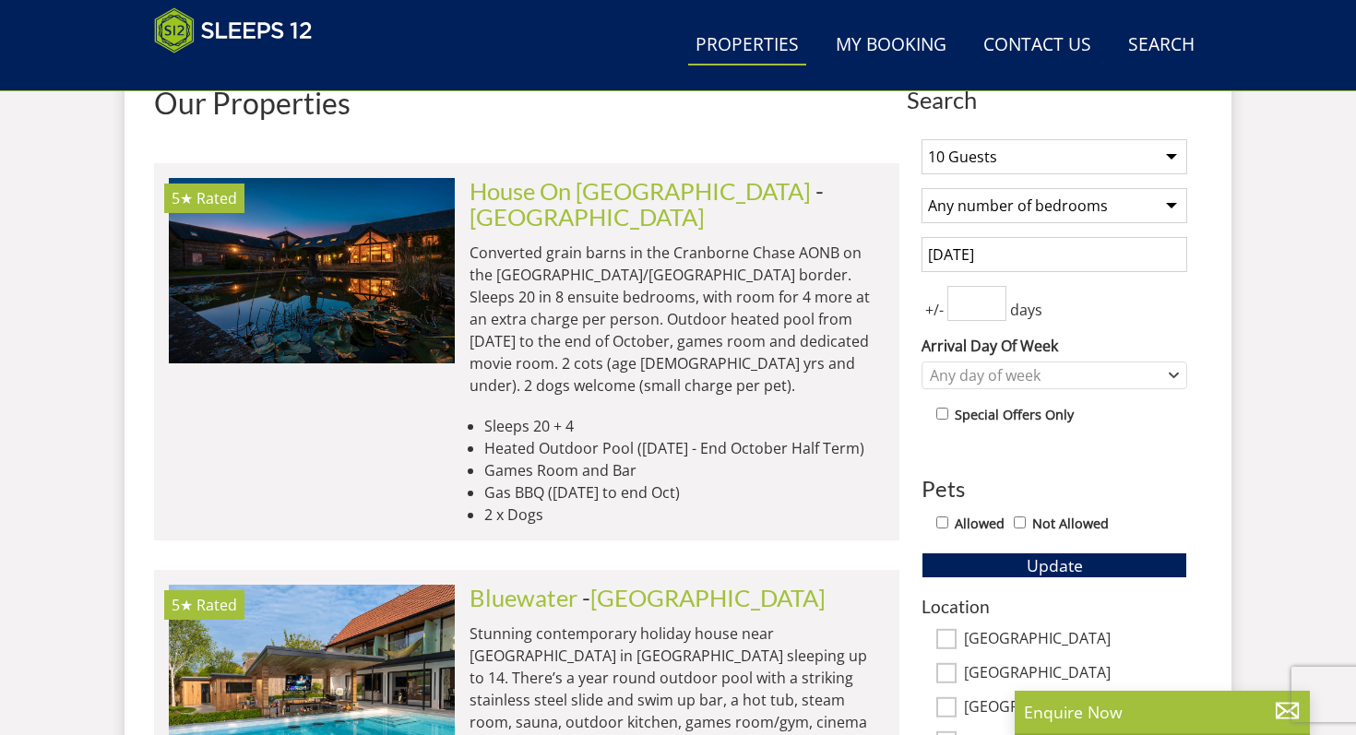
click at [574, 415] on li "Sleeps 20 + 4" at bounding box center [684, 426] width 400 height 22
click at [577, 415] on ul "Sleeps 20 + 4 Heated Outdoor Pool ([DATE] - End October Half Term) Games Room a…" at bounding box center [676, 470] width 415 height 111
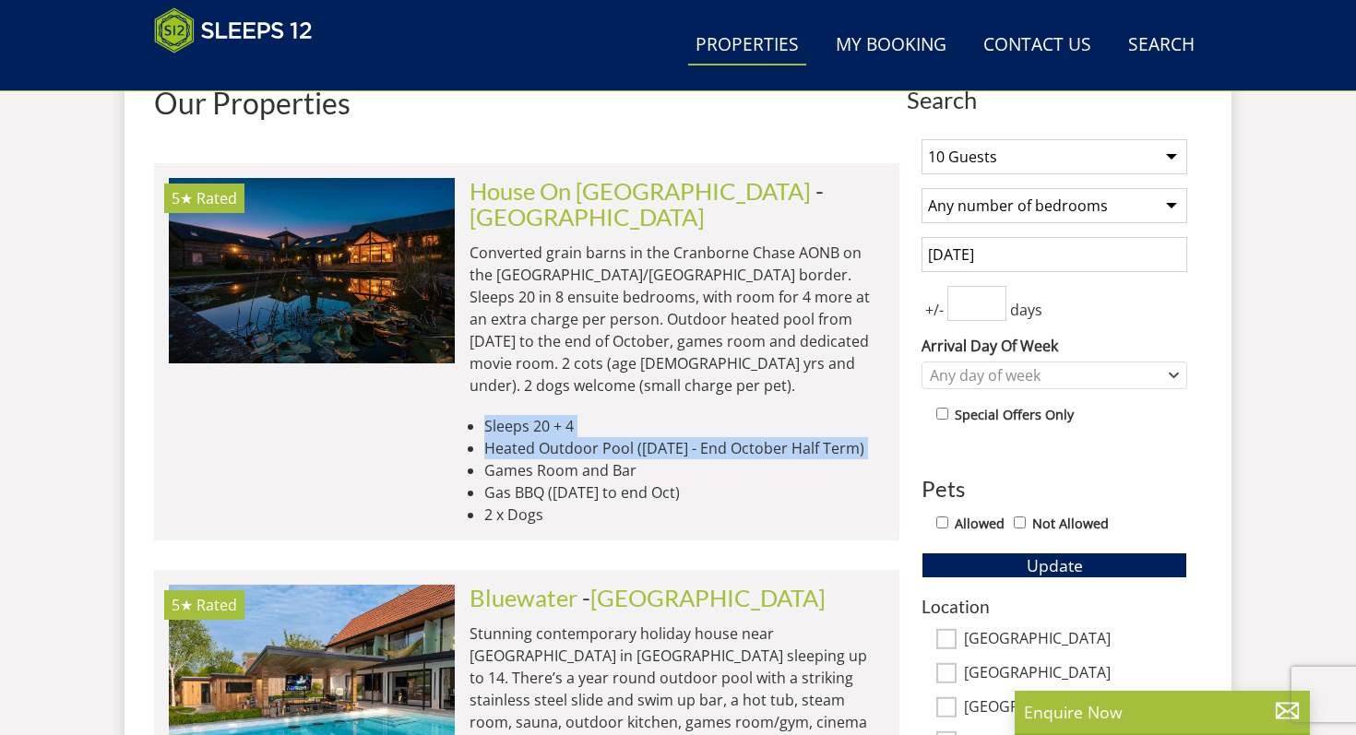
click at [561, 437] on li "Heated Outdoor Pool ([DATE] - End October Half Term)" at bounding box center [684, 448] width 400 height 22
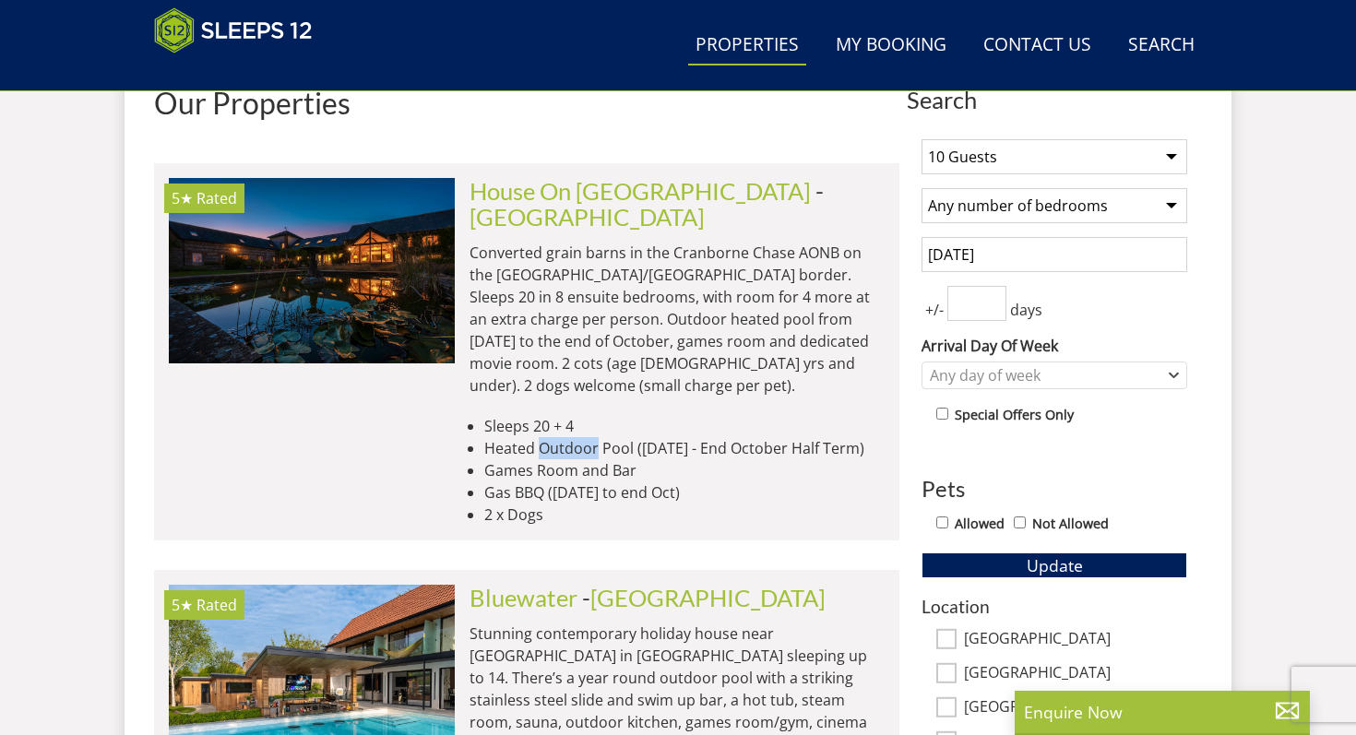
click at [561, 437] on li "Heated Outdoor Pool ([DATE] - End October Half Term)" at bounding box center [684, 448] width 400 height 22
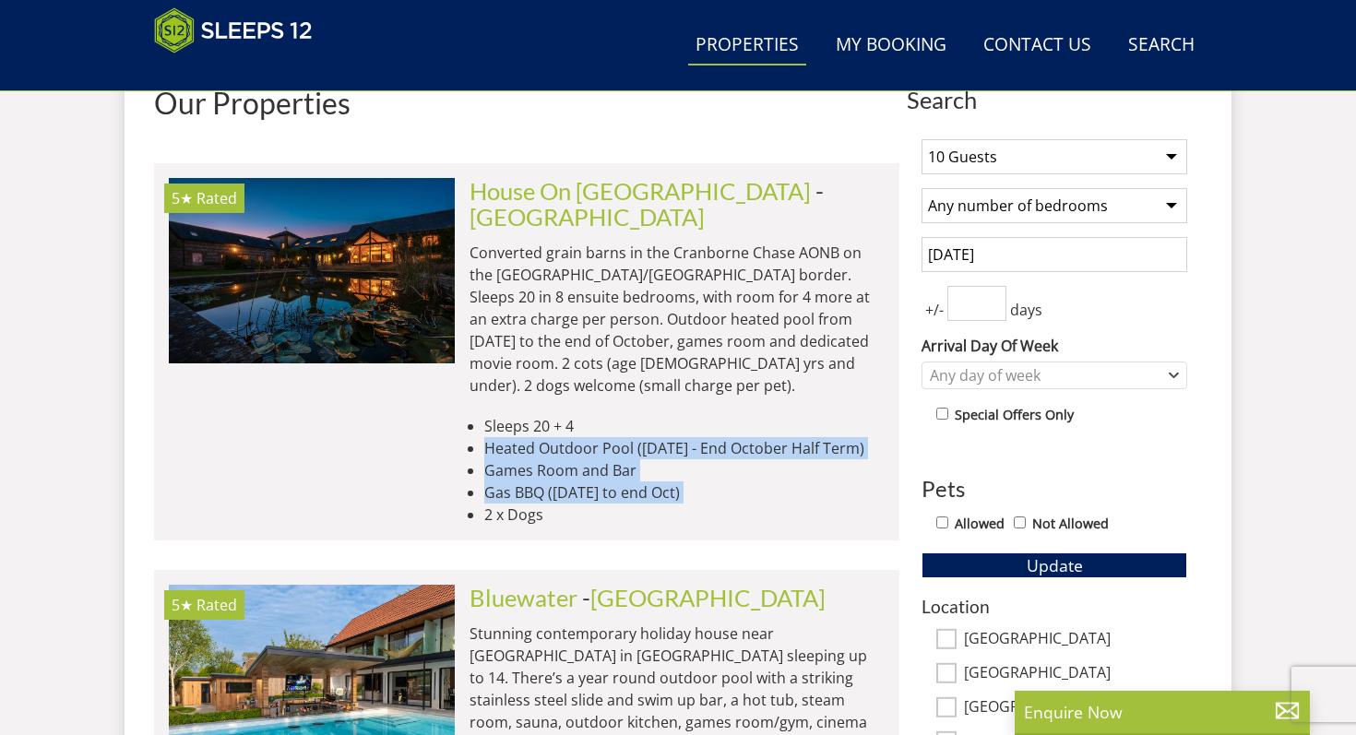
click at [586, 458] on ul "Sleeps 20 + 4 Heated Outdoor Pool ([DATE] - End October Half Term) Games Room a…" at bounding box center [676, 470] width 415 height 111
click at [586, 504] on li "2 x Dogs" at bounding box center [684, 515] width 400 height 22
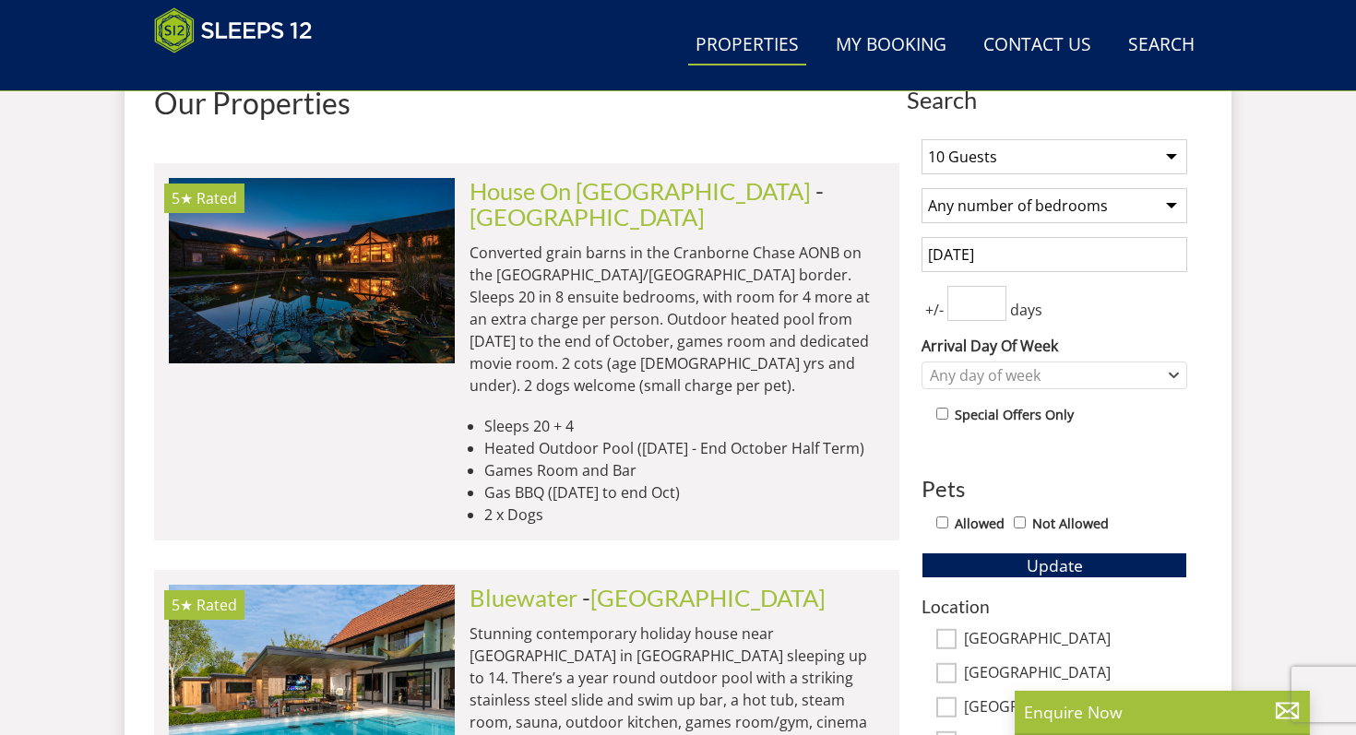
click at [586, 504] on li "2 x Dogs" at bounding box center [684, 515] width 400 height 22
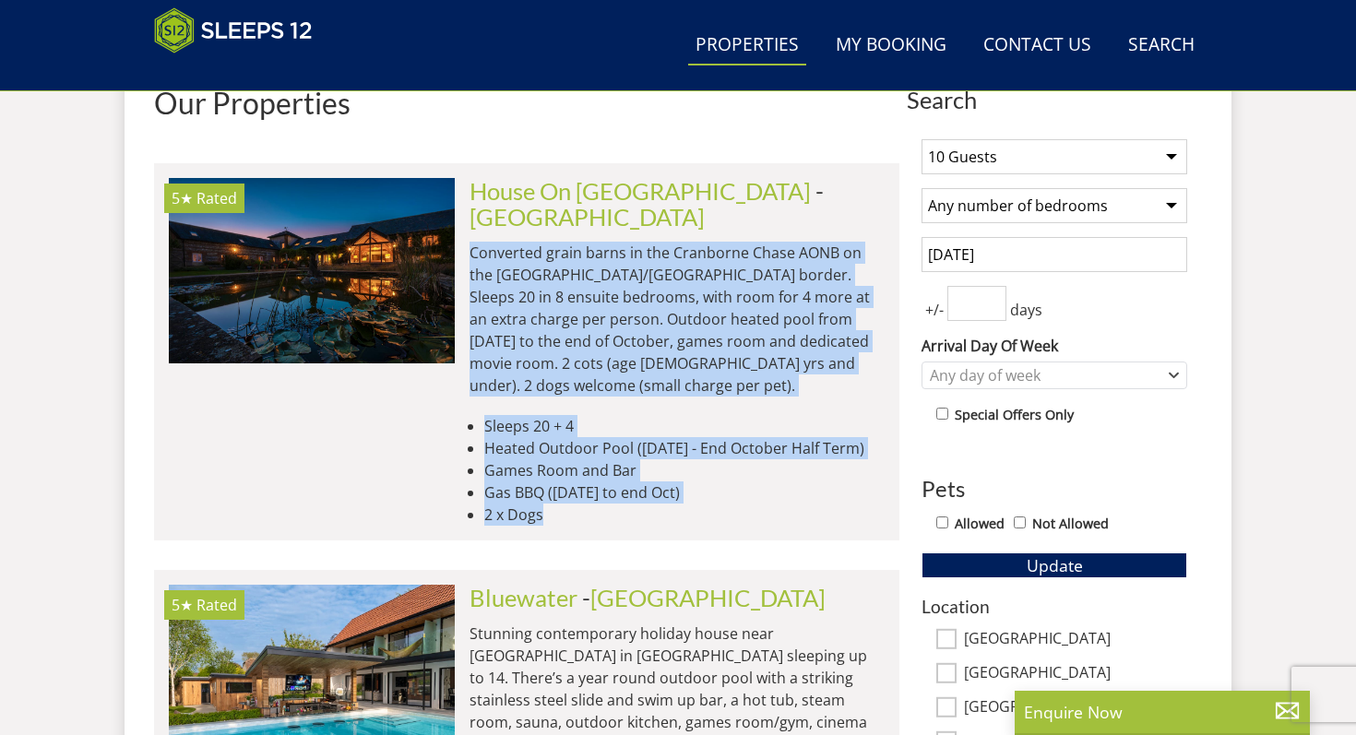
click at [574, 343] on div "House On [GEOGRAPHIC_DATA][PERSON_NAME][GEOGRAPHIC_DATA] Converted grain barns …" at bounding box center [670, 352] width 430 height 348
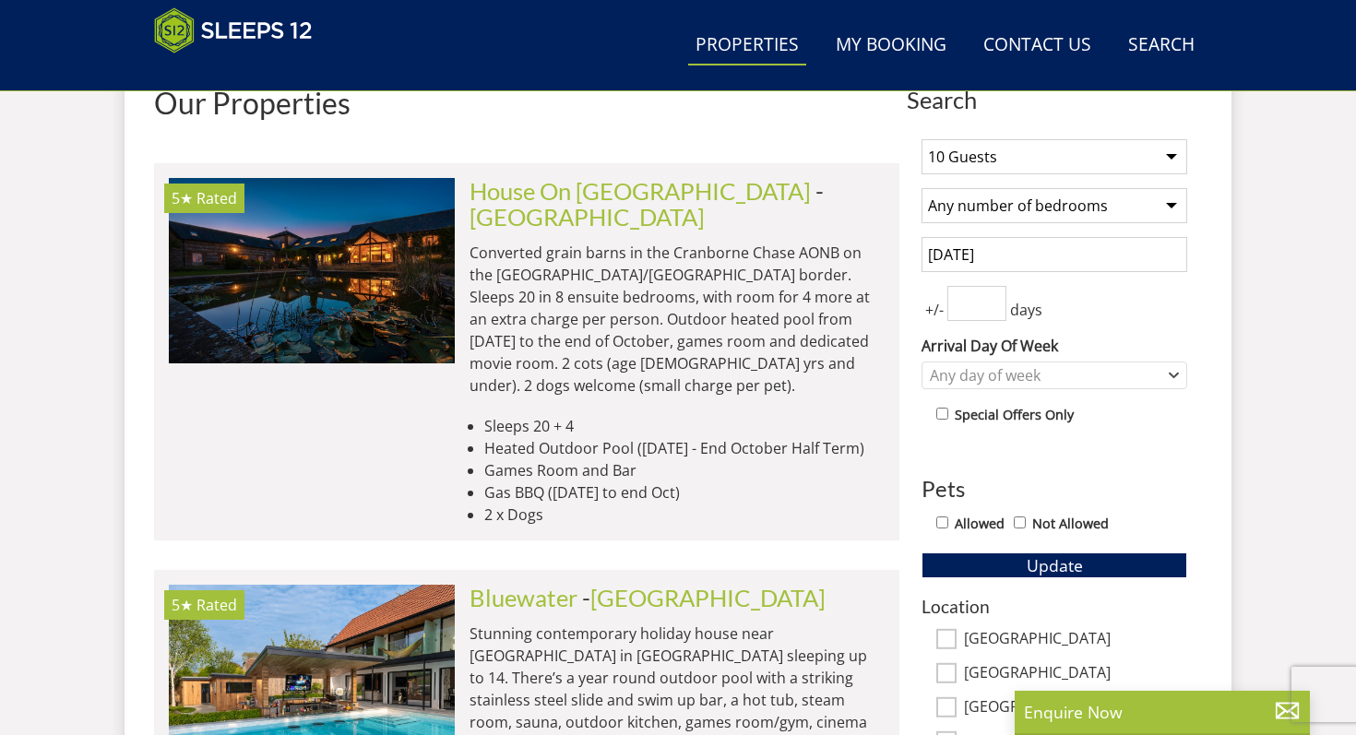
click at [559, 415] on li "Sleeps 20 + 4" at bounding box center [684, 426] width 400 height 22
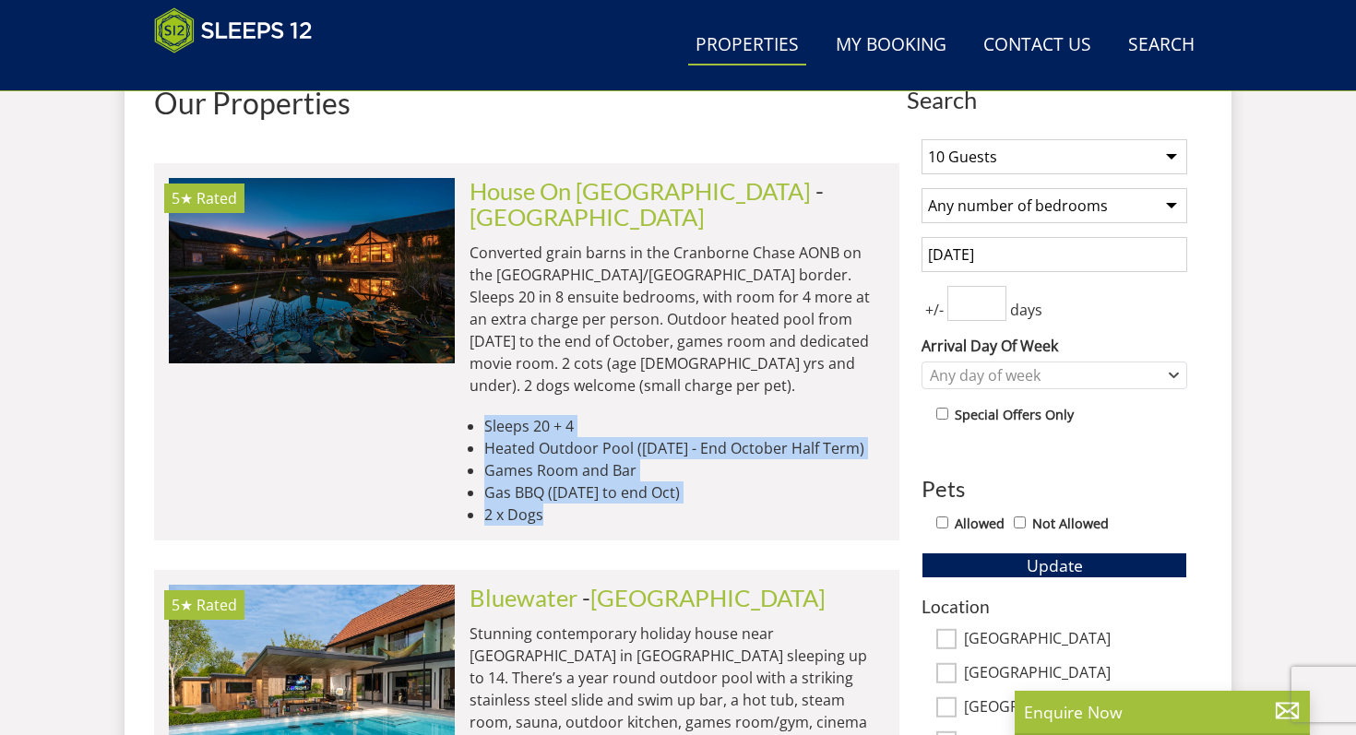
drag, startPoint x: 559, startPoint y: 374, endPoint x: 550, endPoint y: 470, distance: 96.4
click at [550, 470] on ul "Sleeps 20 + 4 Heated Outdoor Pool ([DATE] - End October Half Term) Games Room a…" at bounding box center [676, 470] width 415 height 111
click at [547, 504] on li "2 x Dogs" at bounding box center [684, 515] width 400 height 22
drag, startPoint x: 547, startPoint y: 473, endPoint x: 500, endPoint y: 380, distance: 104.3
click at [500, 415] on ul "Sleeps 20 + 4 Heated Outdoor Pool ([DATE] - End October Half Term) Games Room a…" at bounding box center [676, 470] width 415 height 111
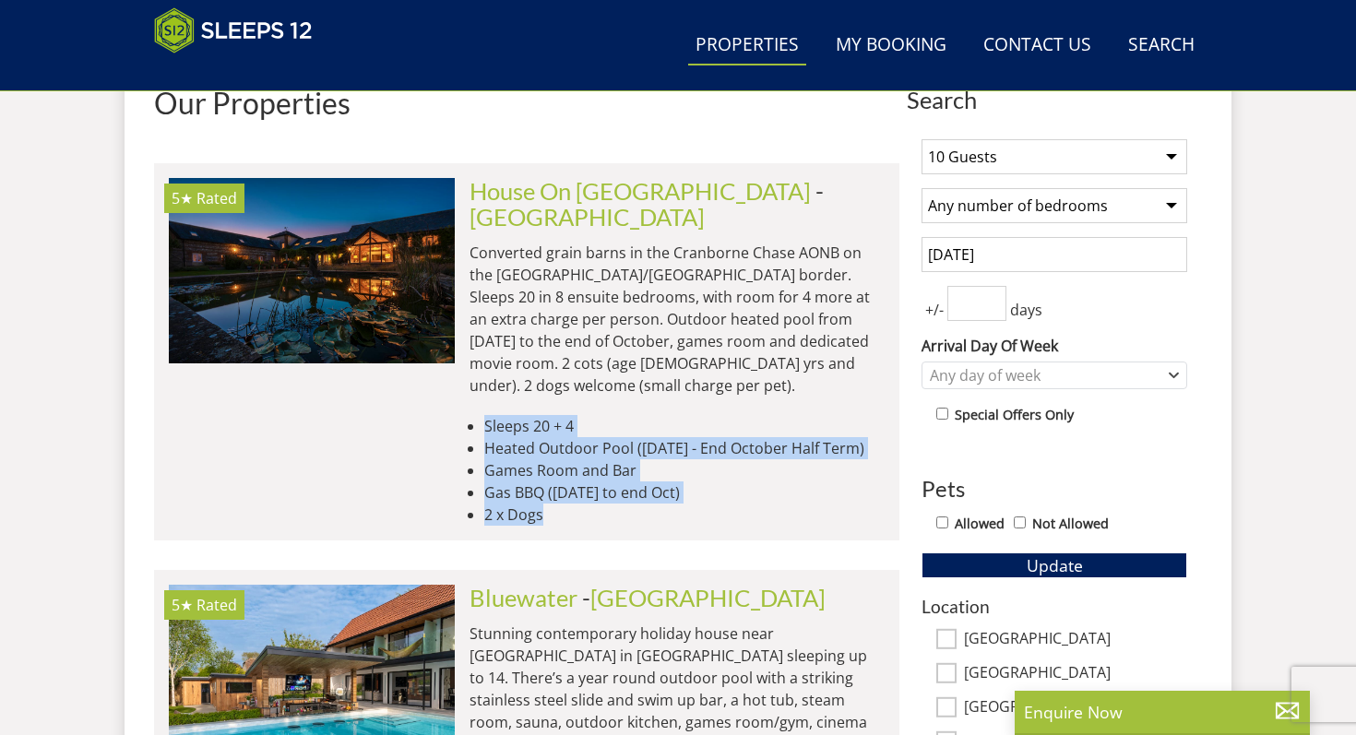
click at [500, 415] on li "Sleeps 20 + 4" at bounding box center [684, 426] width 400 height 22
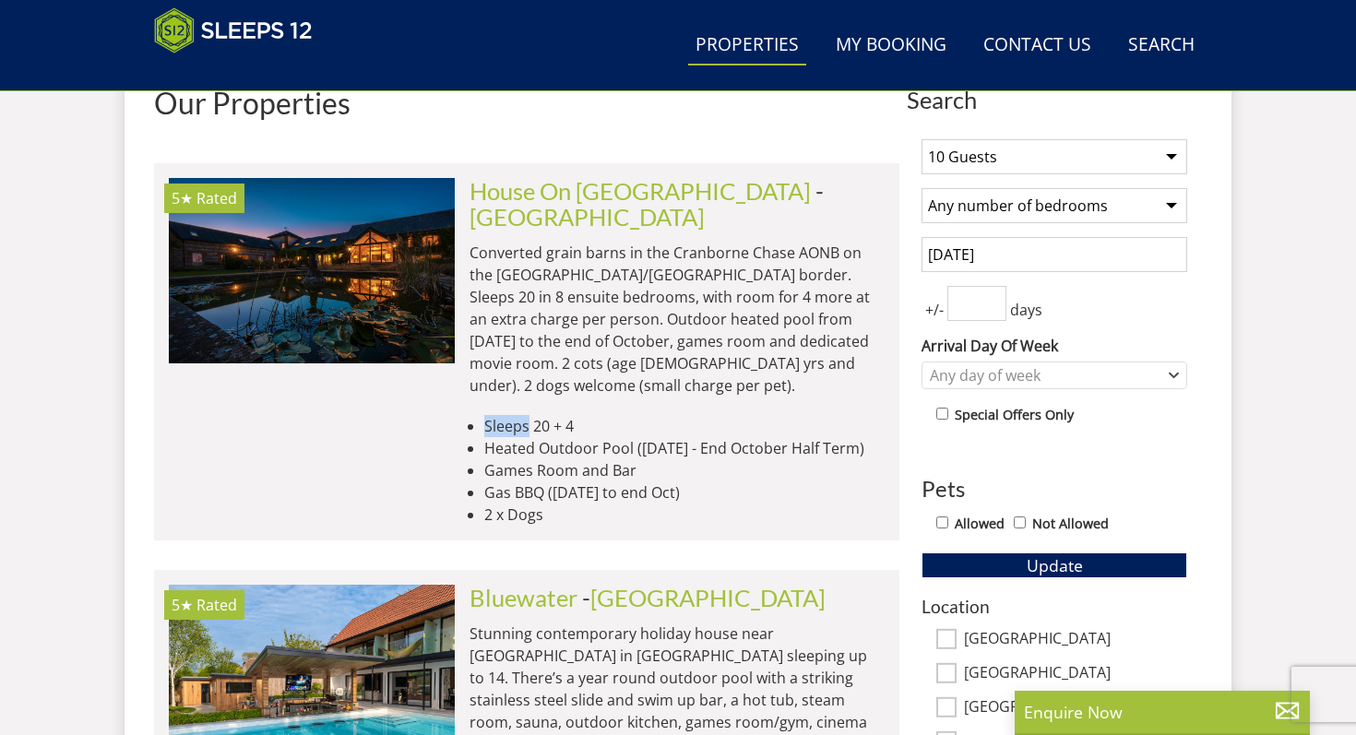
click at [500, 415] on li "Sleeps 20 + 4" at bounding box center [684, 426] width 400 height 22
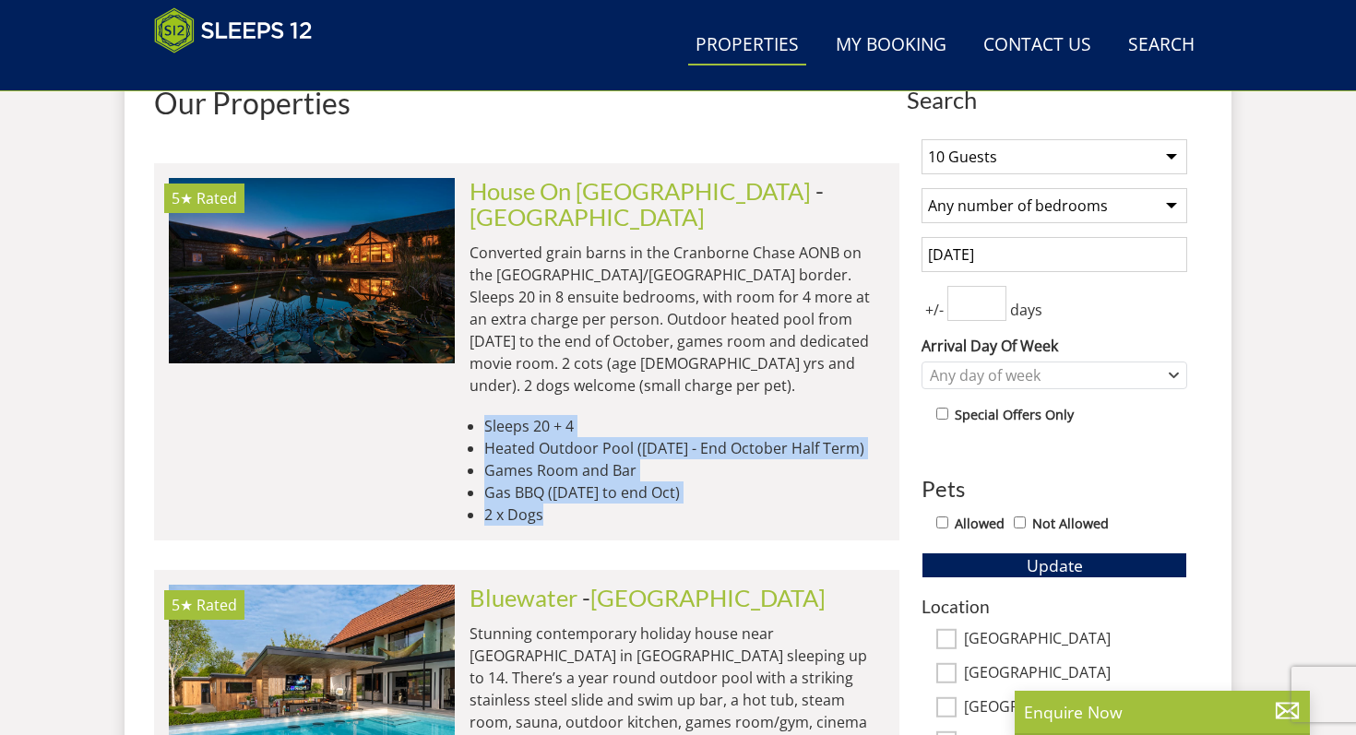
drag, startPoint x: 500, startPoint y: 380, endPoint x: 525, endPoint y: 481, distance: 104.5
click at [525, 477] on ul "Sleeps 20 + 4 Heated Outdoor Pool ([DATE] - End October Half Term) Games Room a…" at bounding box center [676, 470] width 415 height 111
click at [525, 481] on li "5★ Rated House On The Hill Check Availability More Info House On The [PERSON_NA…" at bounding box center [526, 351] width 745 height 377
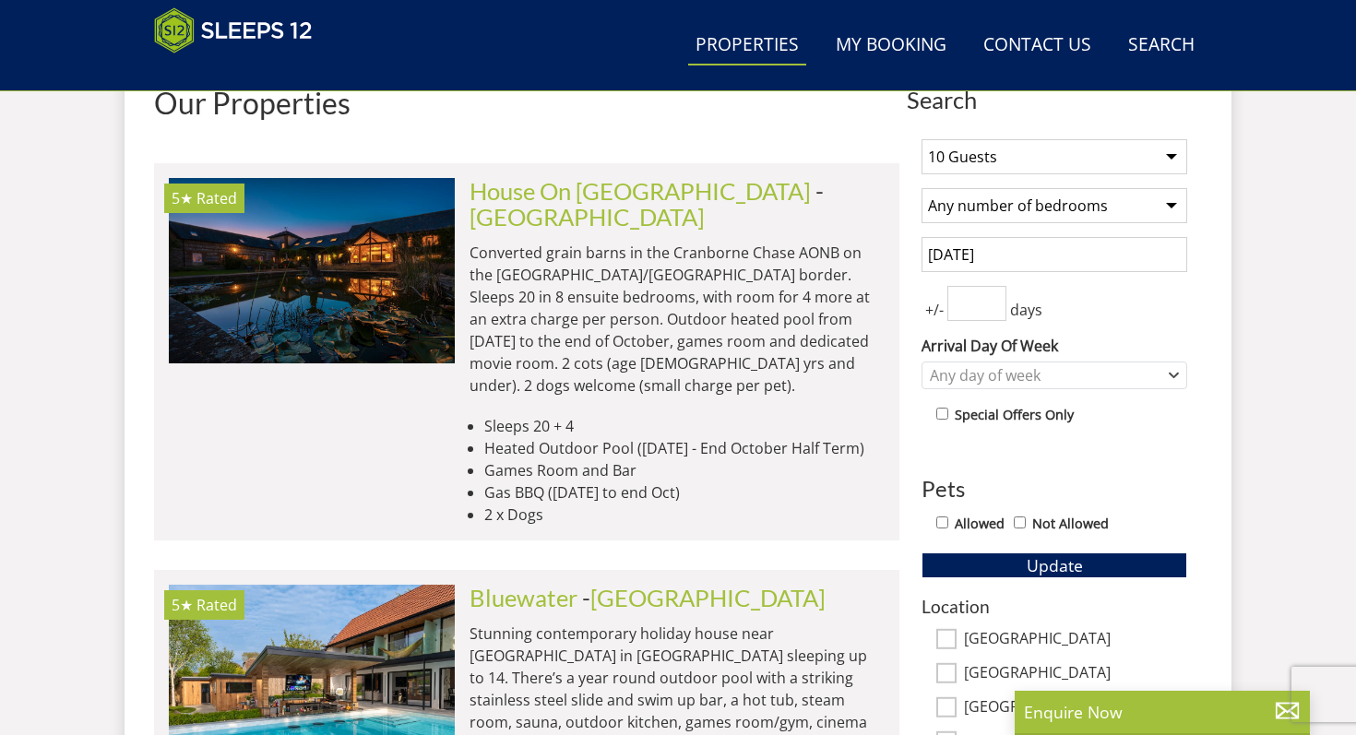
click at [525, 481] on li "5★ Rated House On The Hill Check Availability More Info House On The [PERSON_NA…" at bounding box center [526, 351] width 745 height 377
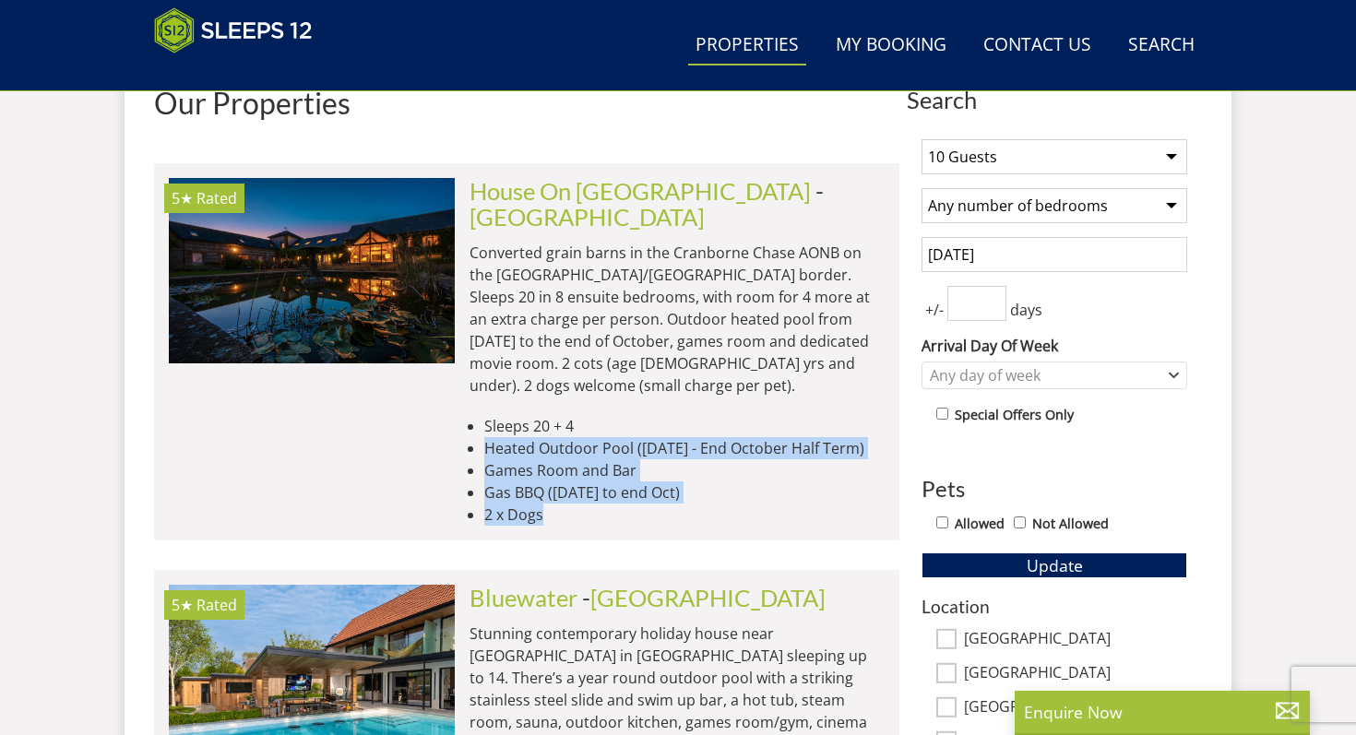
drag, startPoint x: 525, startPoint y: 481, endPoint x: 522, endPoint y: 403, distance: 78.4
click at [522, 403] on li "5★ Rated House On The Hill Check Availability More Info House On The [PERSON_NA…" at bounding box center [526, 351] width 745 height 377
click at [522, 437] on li "Heated Outdoor Pool ([DATE] - End October Half Term)" at bounding box center [684, 448] width 400 height 22
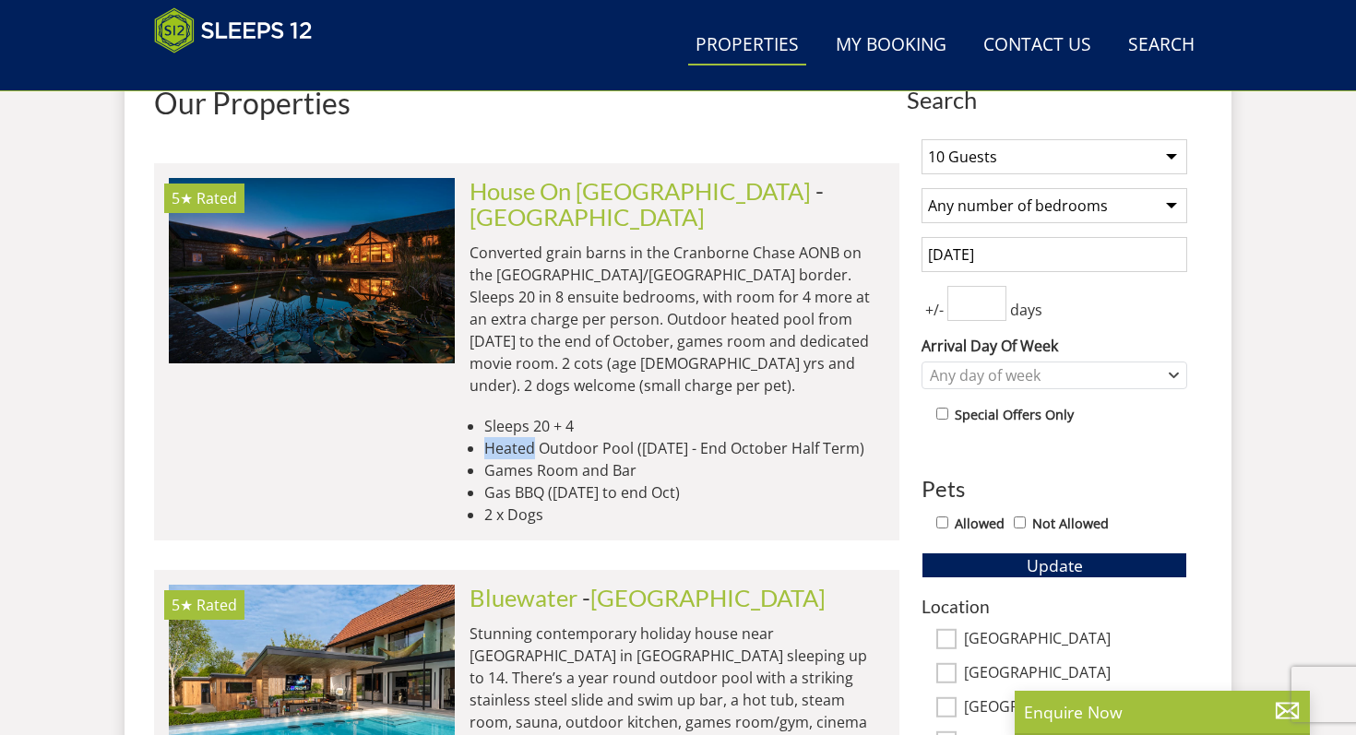
click at [522, 437] on li "Heated Outdoor Pool ([DATE] - End October Half Term)" at bounding box center [684, 448] width 400 height 22
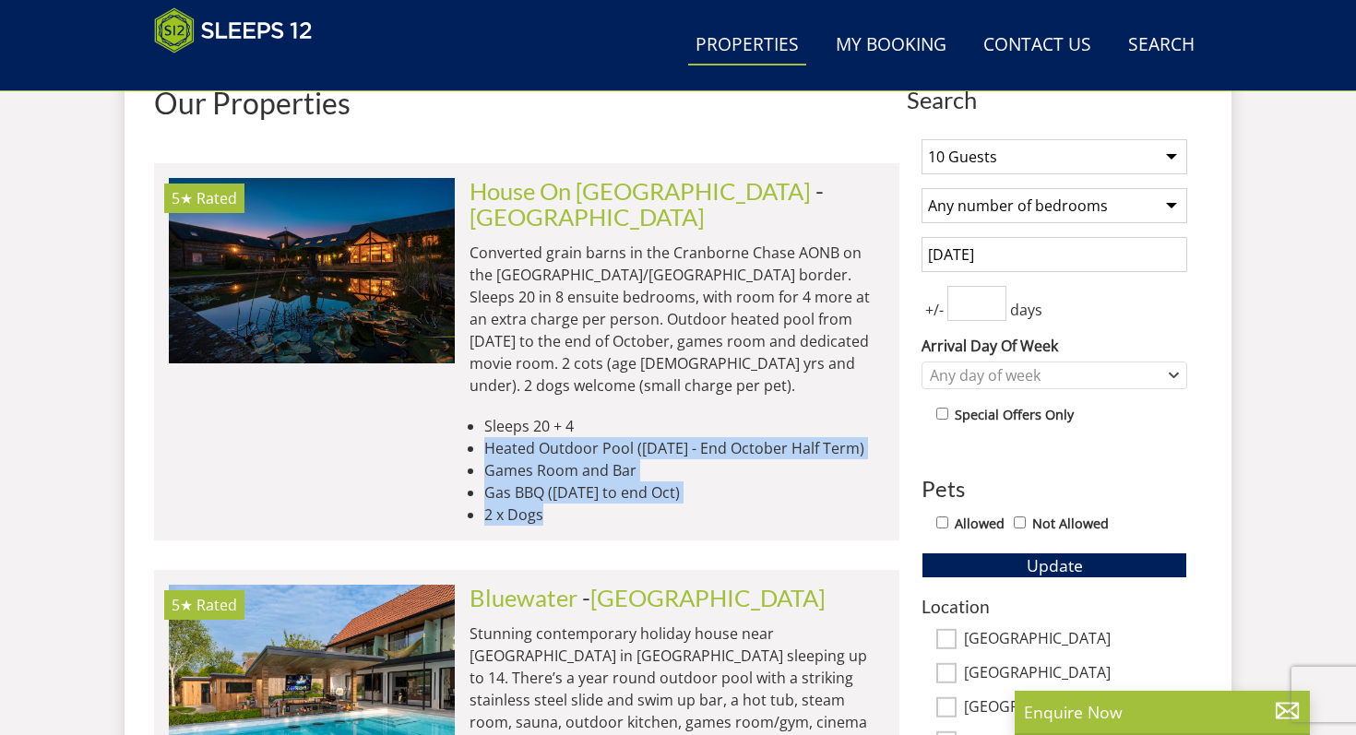
click at [536, 474] on ul "Sleeps 20 + 4 Heated Outdoor Pool ([DATE] - End October Half Term) Games Room a…" at bounding box center [676, 470] width 415 height 111
click at [531, 486] on li "5★ Rated House On The Hill Check Availability More Info House On The [PERSON_NA…" at bounding box center [526, 351] width 745 height 377
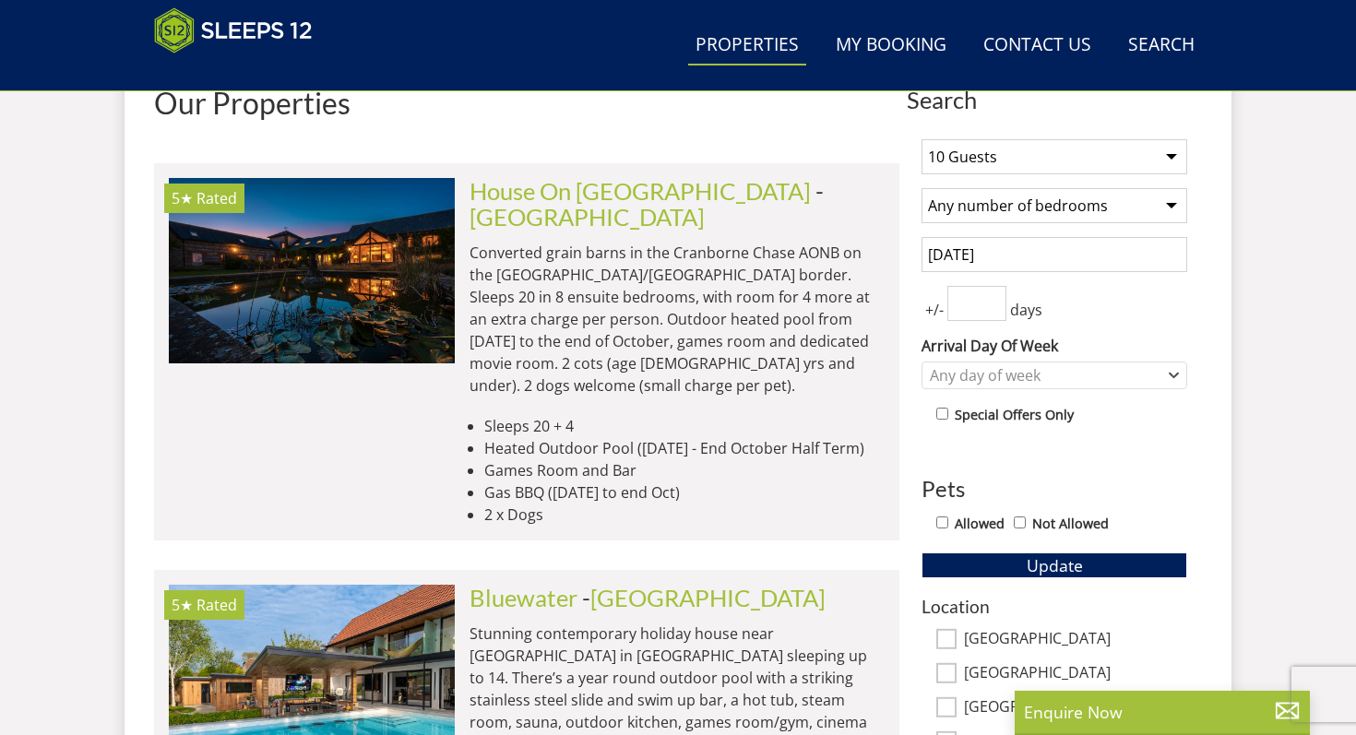
click at [531, 486] on li "5★ Rated House On The Hill Check Availability More Info House On The [PERSON_NA…" at bounding box center [526, 351] width 745 height 377
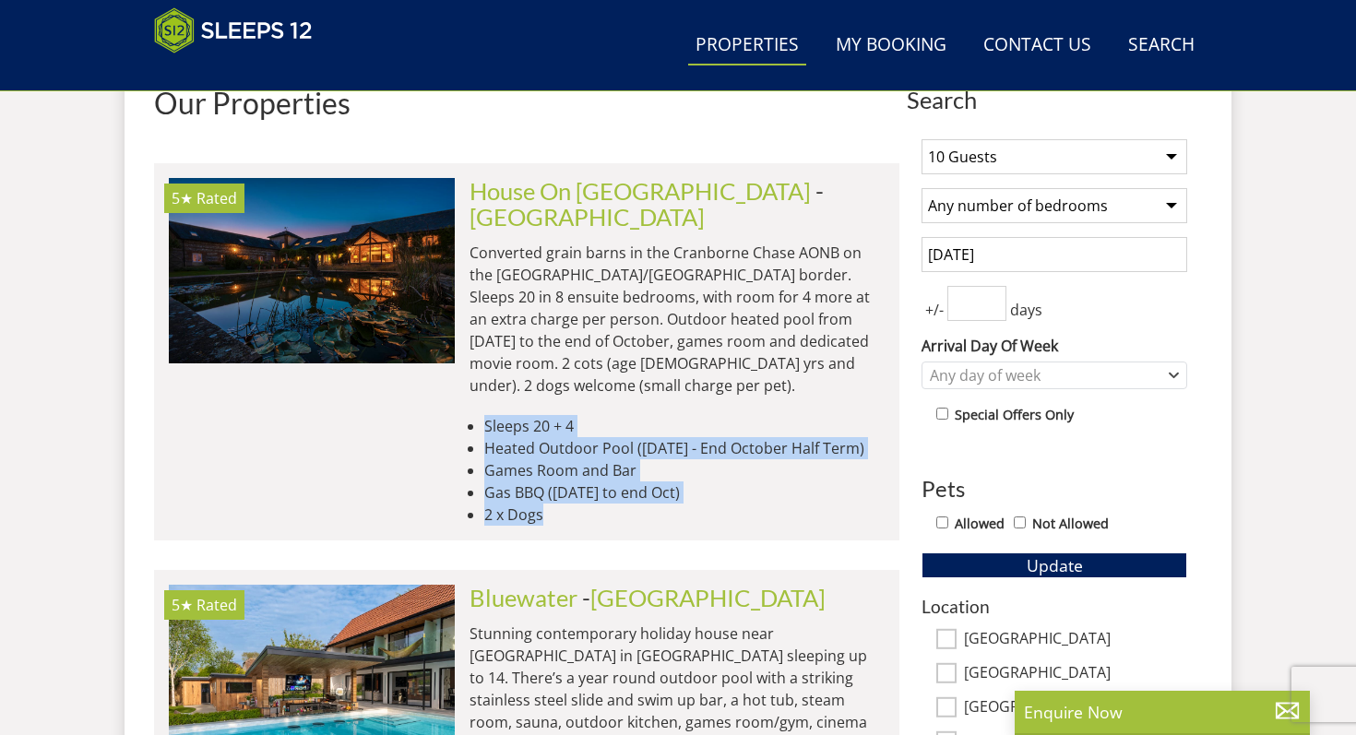
click at [528, 353] on li "5★ Rated House On The Hill Check Availability More Info House On The [PERSON_NA…" at bounding box center [526, 351] width 745 height 377
click at [528, 353] on div "House On [GEOGRAPHIC_DATA][PERSON_NAME][GEOGRAPHIC_DATA] Converted grain barns …" at bounding box center [670, 352] width 430 height 348
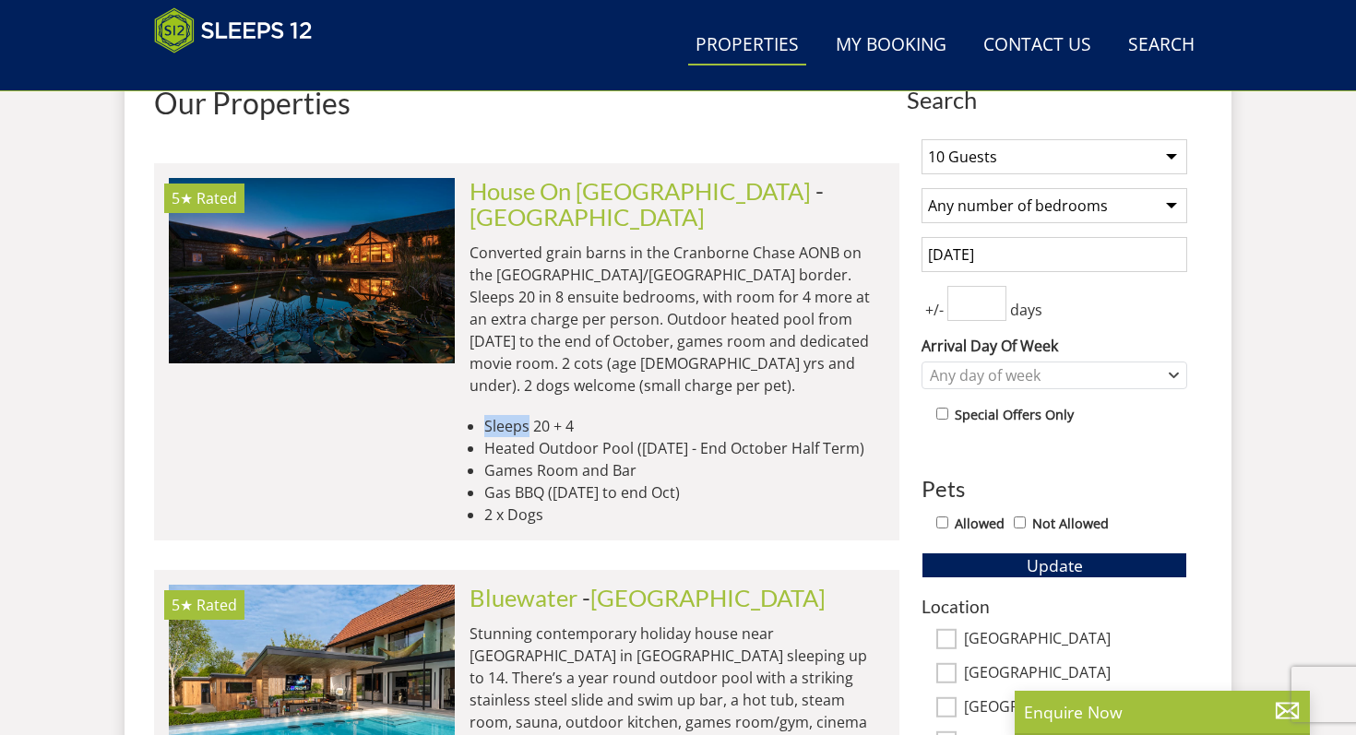
click at [528, 353] on div "House On [GEOGRAPHIC_DATA][PERSON_NAME][GEOGRAPHIC_DATA] Converted grain barns …" at bounding box center [670, 352] width 430 height 348
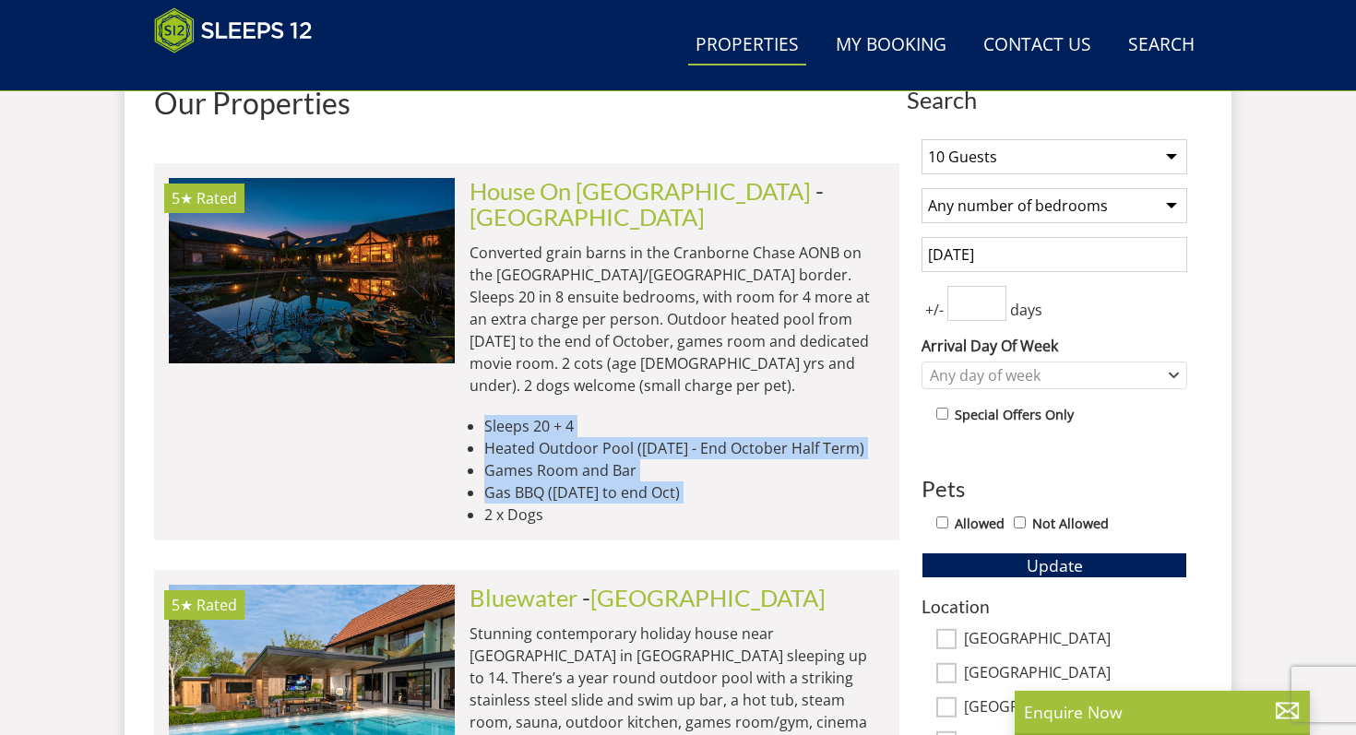
click at [563, 451] on div "House On [GEOGRAPHIC_DATA][PERSON_NAME][GEOGRAPHIC_DATA] Converted grain barns …" at bounding box center [670, 352] width 430 height 348
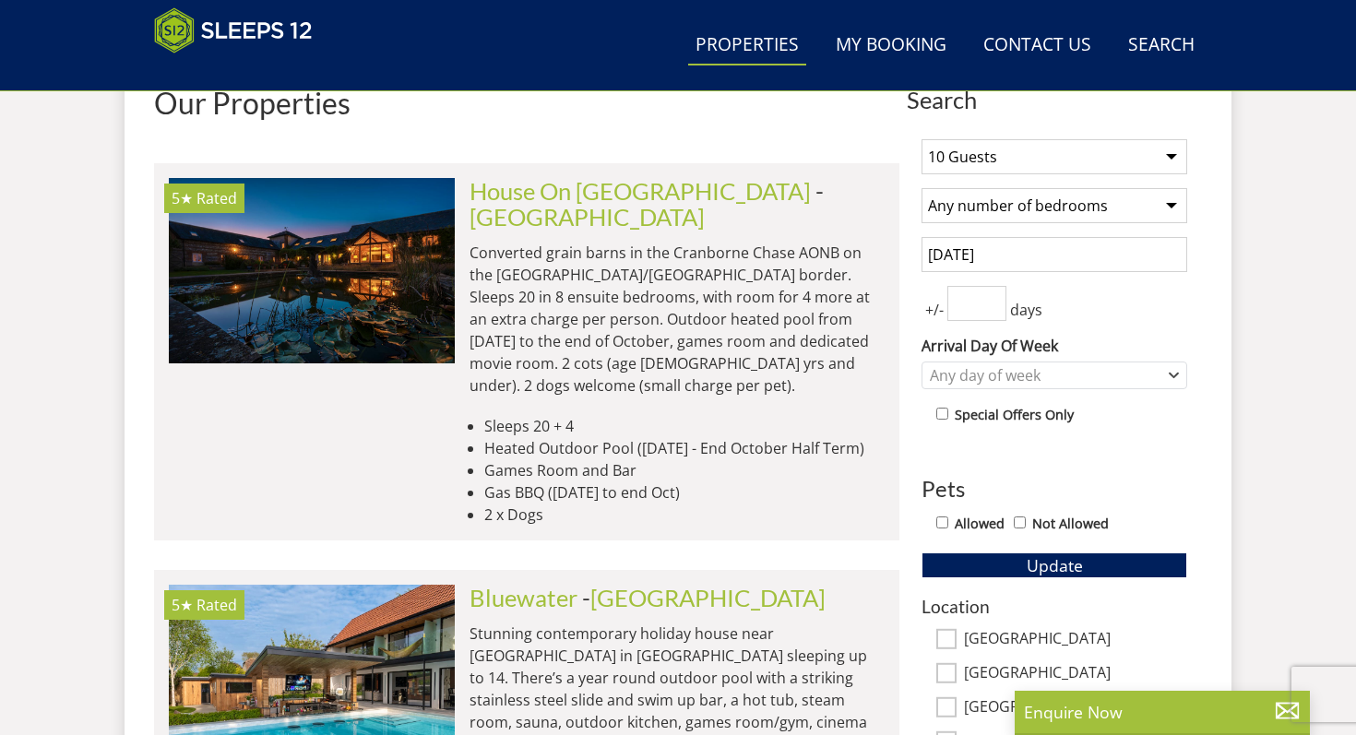
click at [557, 504] on li "2 x Dogs" at bounding box center [684, 515] width 400 height 22
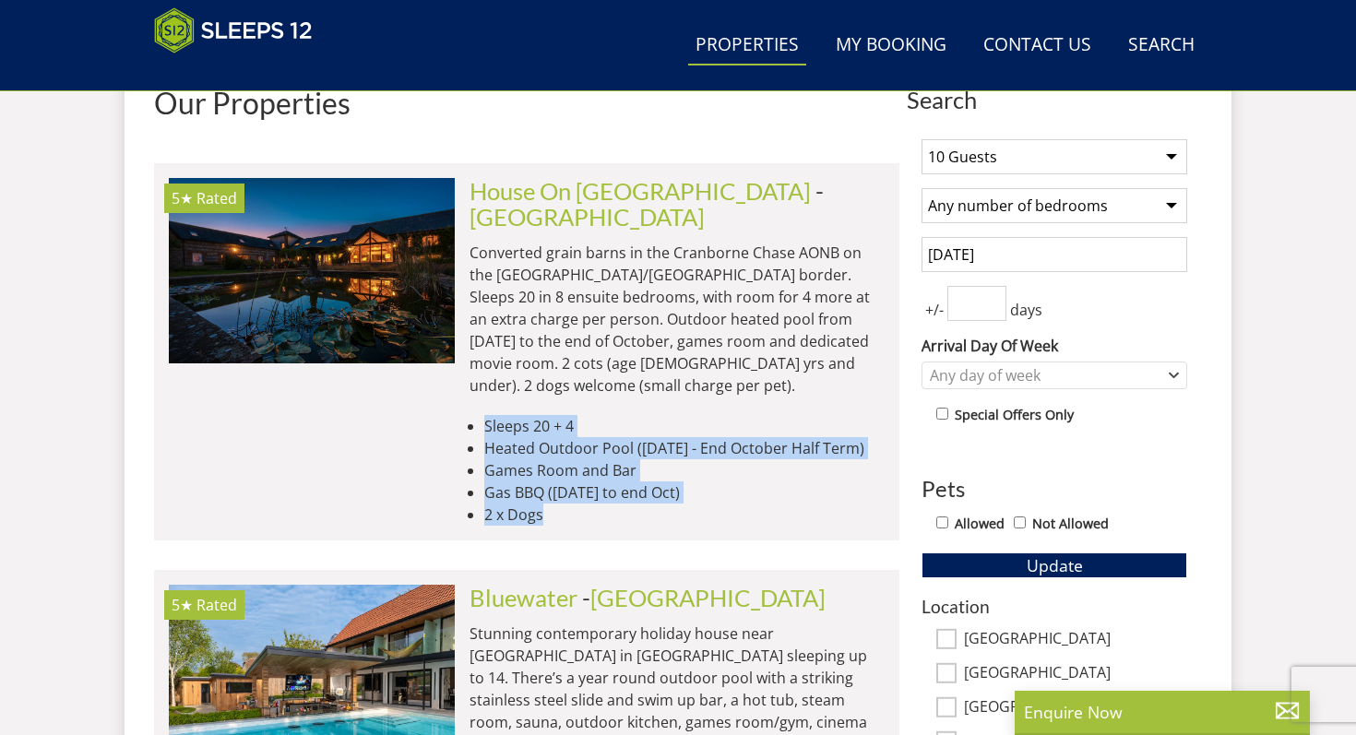
click at [529, 415] on ul "Sleeps 20 + 4 Heated Outdoor Pool ([DATE] - End October Half Term) Games Room a…" at bounding box center [676, 470] width 415 height 111
click at [529, 415] on li "Sleeps 20 + 4" at bounding box center [684, 426] width 400 height 22
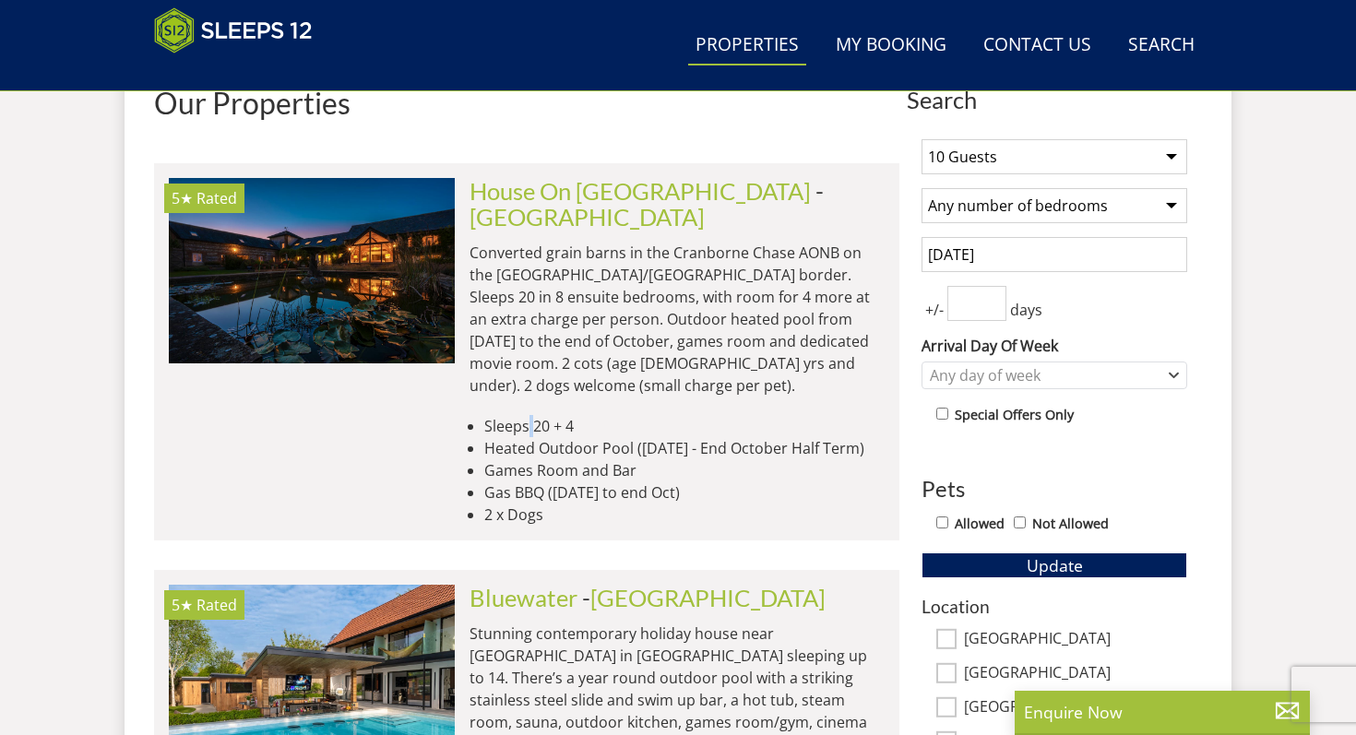
click at [529, 415] on li "Sleeps 20 + 4" at bounding box center [684, 426] width 400 height 22
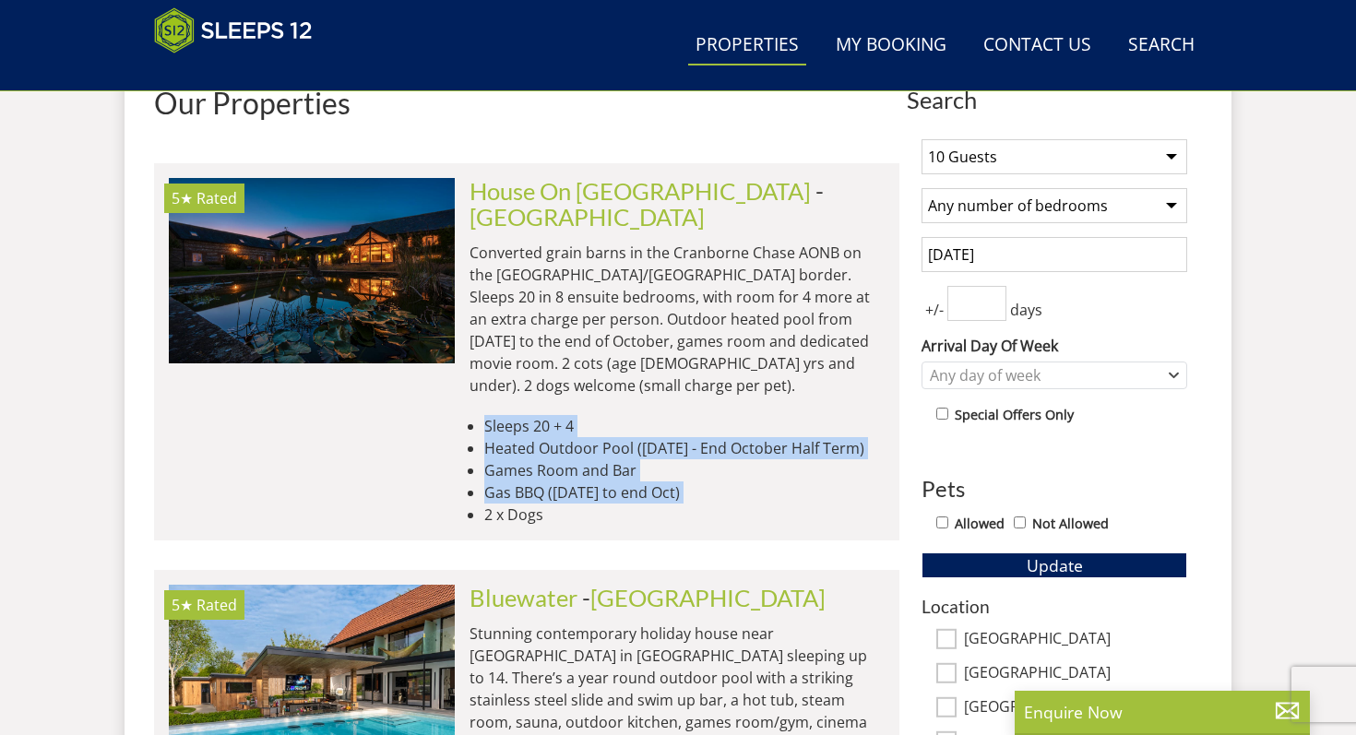
click at [555, 456] on ul "Sleeps 20 + 4 Heated Outdoor Pool ([DATE] - End October Half Term) Games Room a…" at bounding box center [676, 470] width 415 height 111
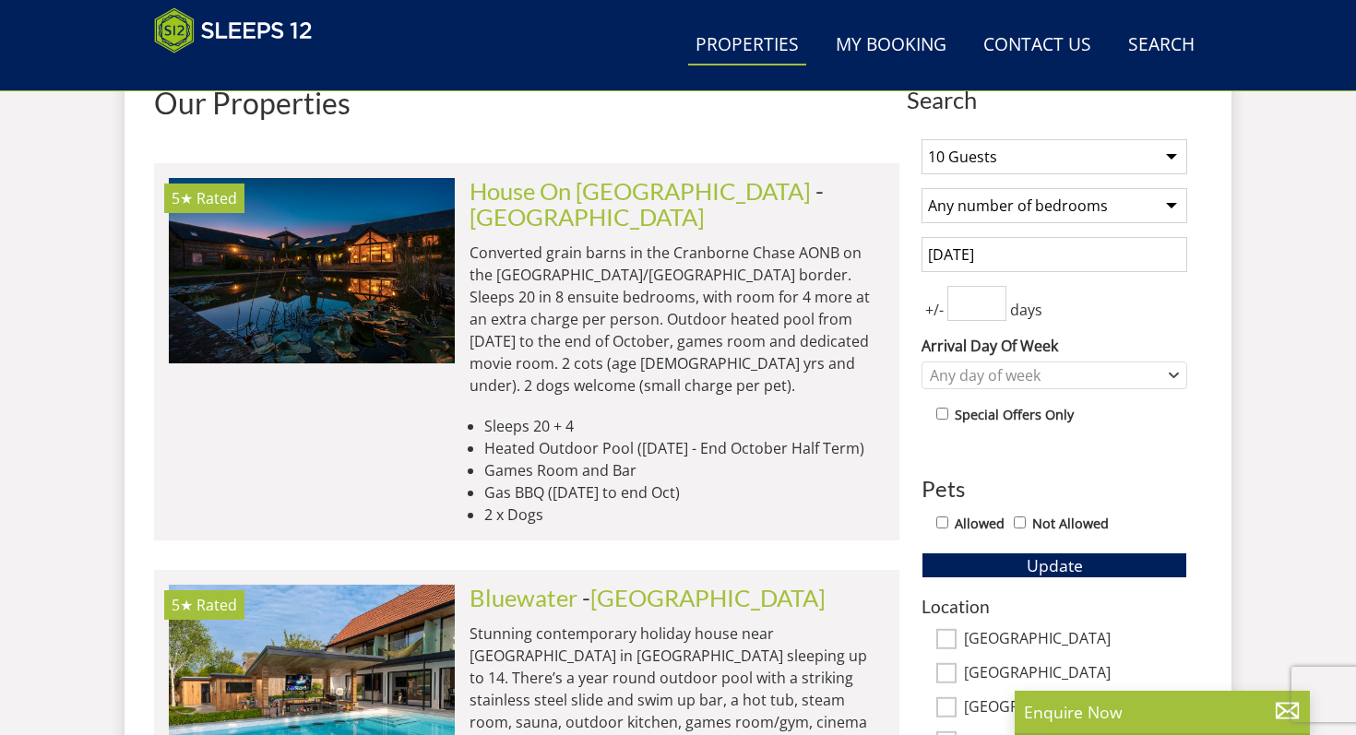
click at [551, 504] on li "2 x Dogs" at bounding box center [684, 515] width 400 height 22
click at [578, 242] on p "Converted grain barns in the Cranborne Chase AONB on the [GEOGRAPHIC_DATA]/[GEO…" at bounding box center [676, 319] width 415 height 155
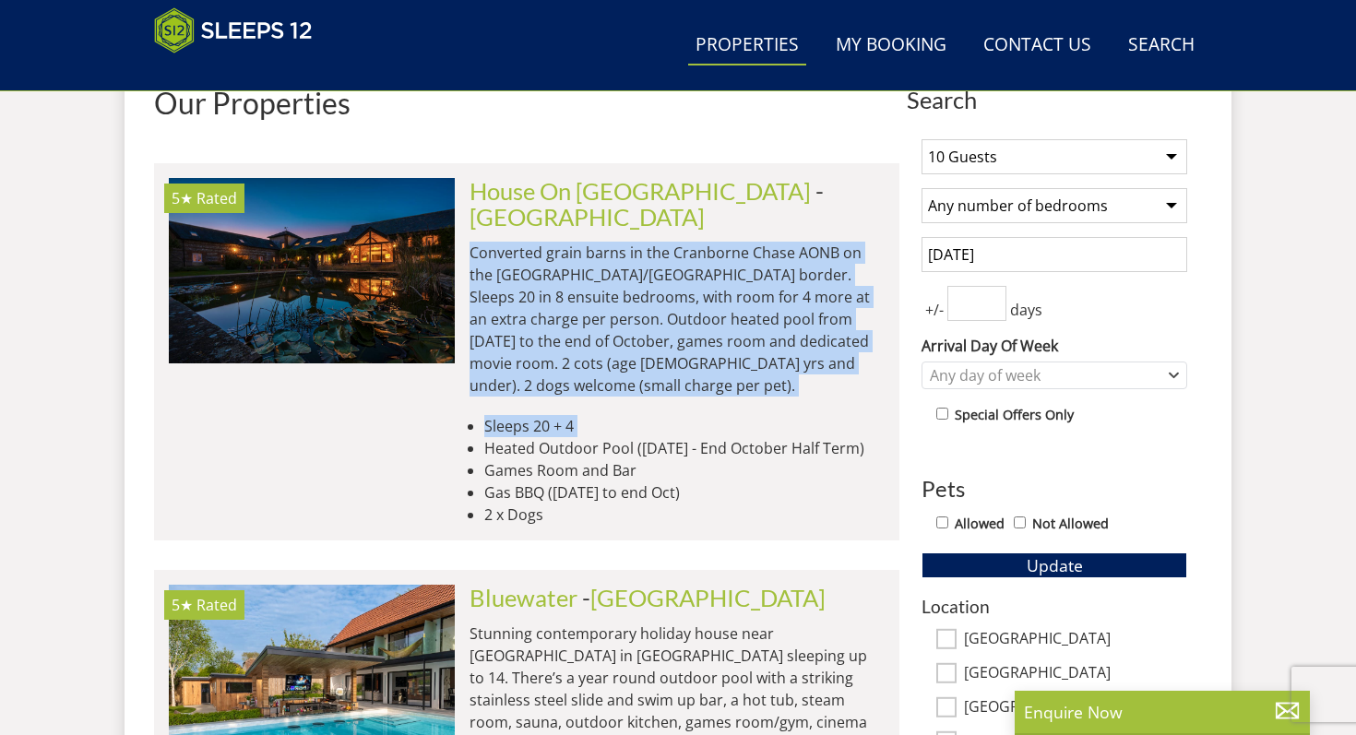
drag, startPoint x: 578, startPoint y: 237, endPoint x: 607, endPoint y: 381, distance: 146.7
click at [611, 378] on div "House On [GEOGRAPHIC_DATA][PERSON_NAME][GEOGRAPHIC_DATA] Converted grain barns …" at bounding box center [670, 352] width 430 height 348
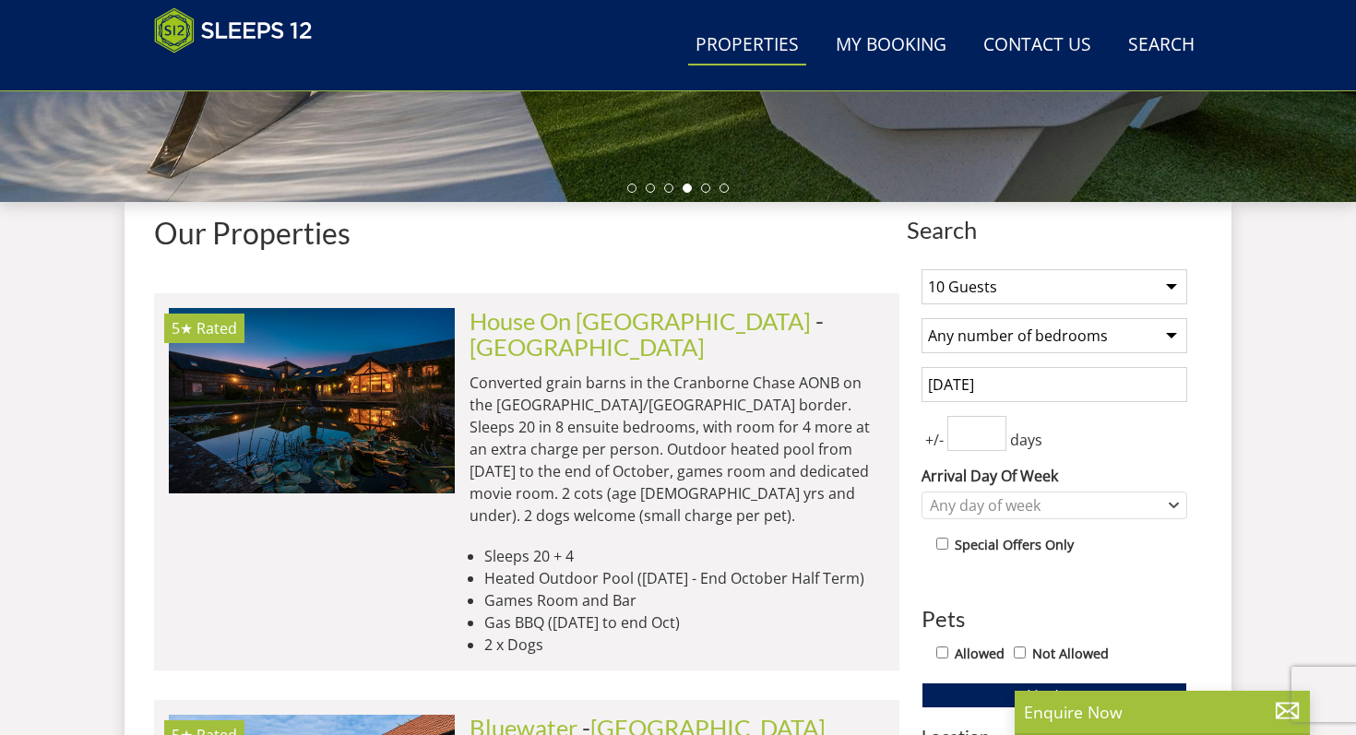
click at [607, 375] on p "Converted grain barns in the Cranborne Chase AONB on the [GEOGRAPHIC_DATA]/[GEO…" at bounding box center [676, 449] width 415 height 155
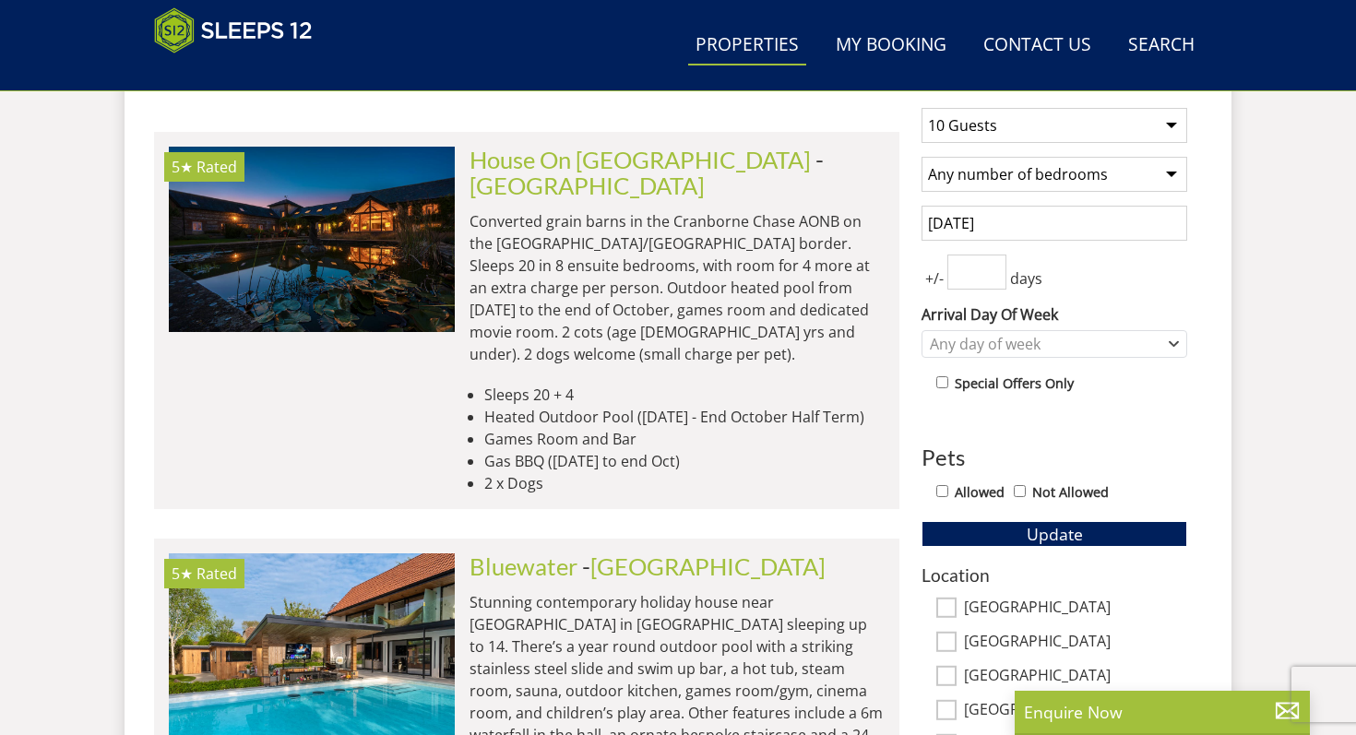
scroll to position [760, 0]
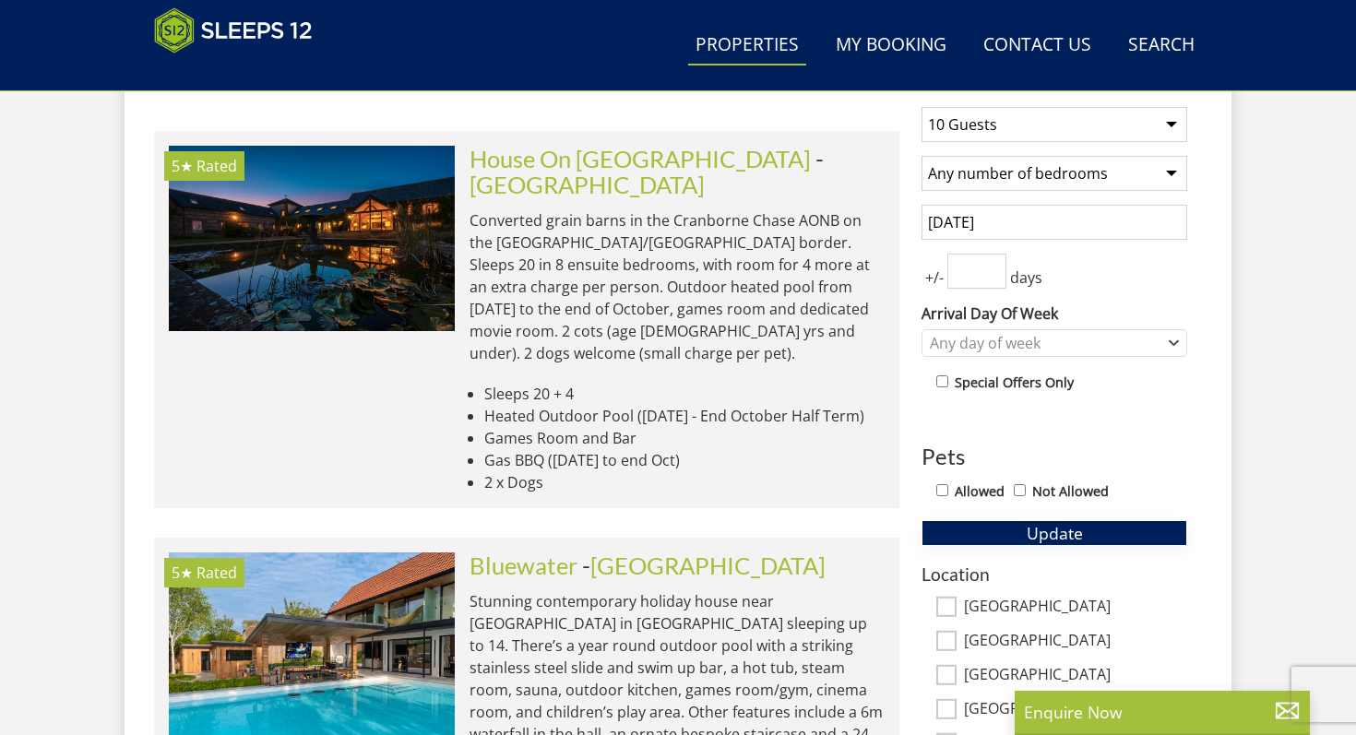
click at [1105, 538] on button "Update" at bounding box center [1054, 533] width 266 height 26
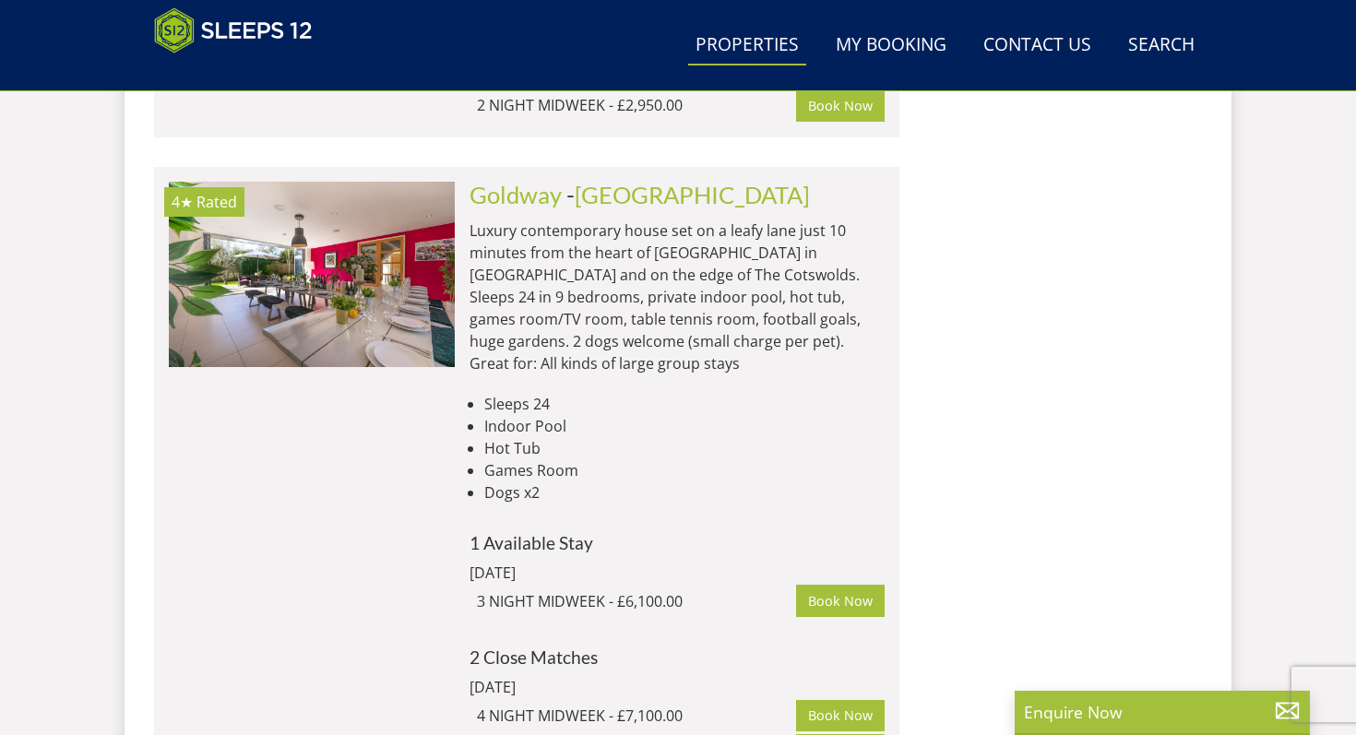
scroll to position [2188, 0]
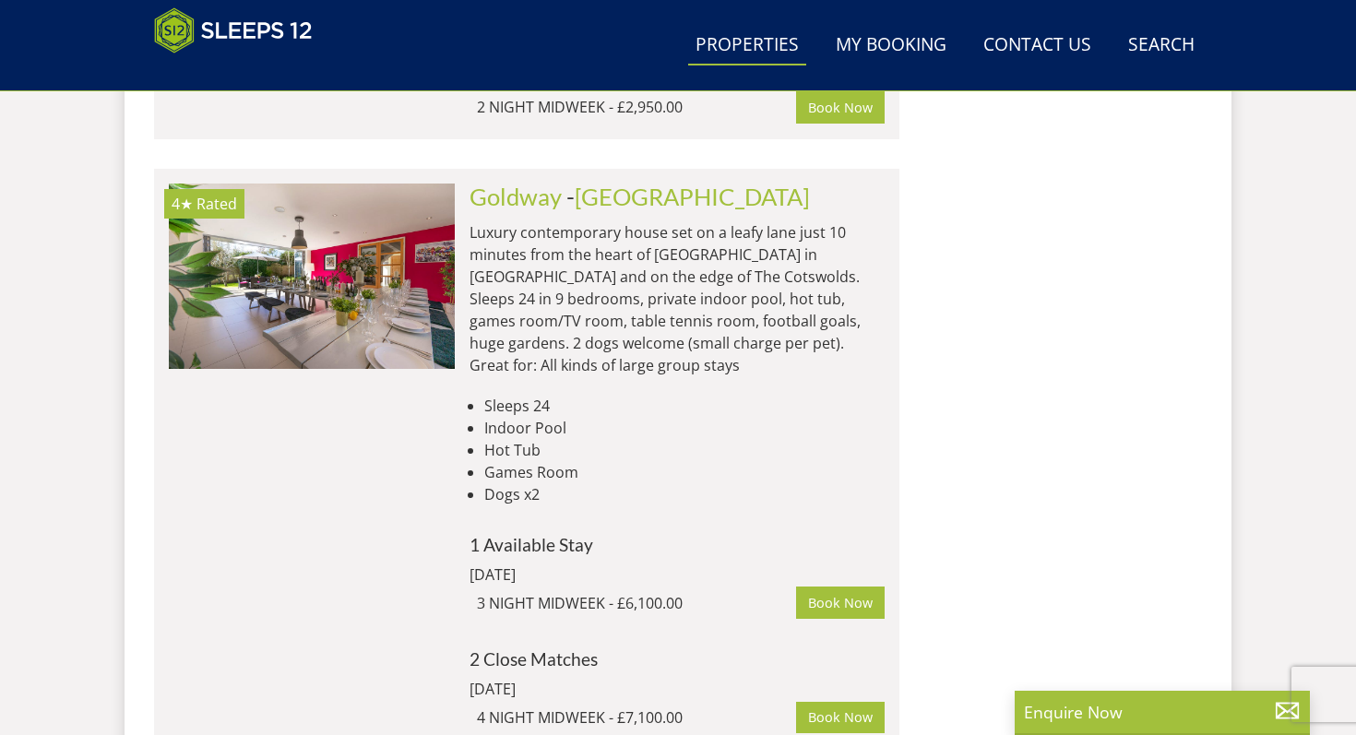
click at [525, 417] on li "Indoor Pool" at bounding box center [684, 428] width 400 height 22
click at [507, 417] on li "Indoor Pool" at bounding box center [684, 428] width 400 height 22
drag, startPoint x: 507, startPoint y: 380, endPoint x: 516, endPoint y: 416, distance: 37.1
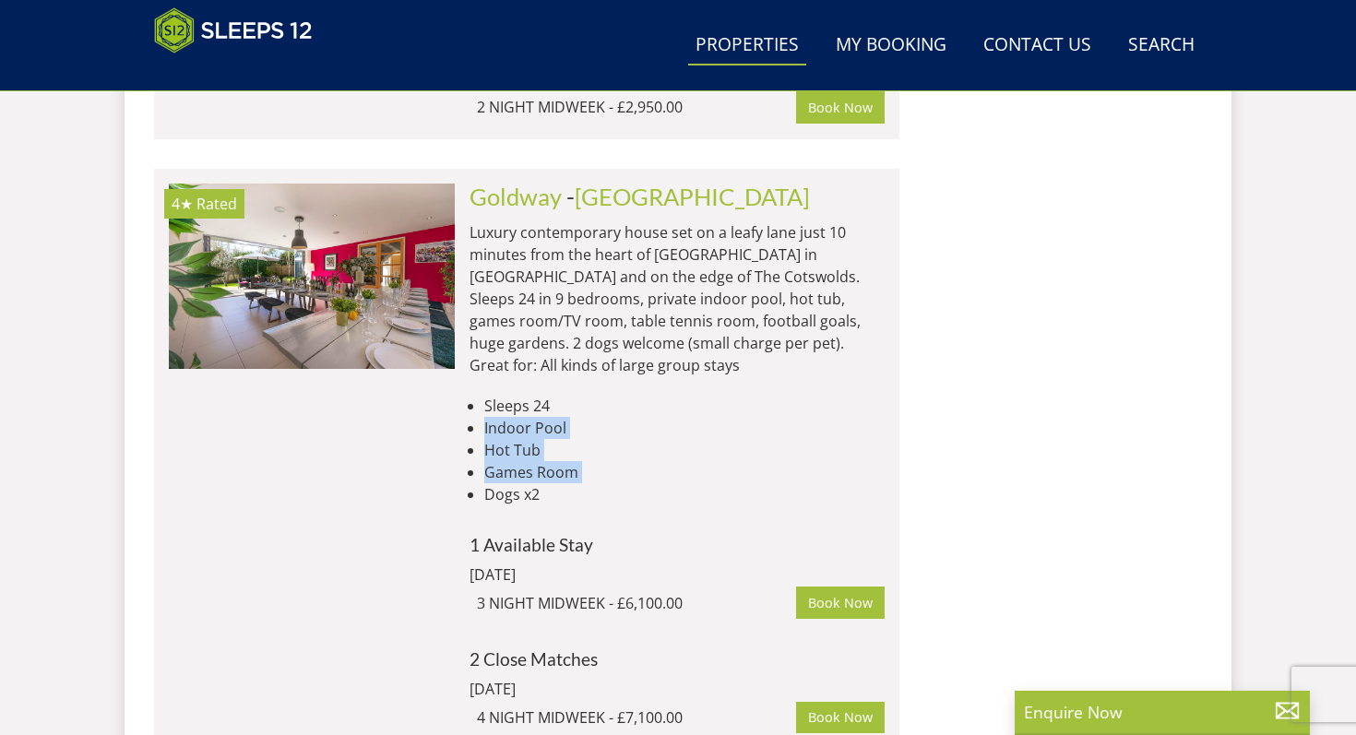
click at [518, 416] on ul "Sleeps 24 Indoor Pool Hot Tub Games Room Dogs x2" at bounding box center [676, 450] width 415 height 111
click at [516, 461] on li "Games Room" at bounding box center [684, 472] width 400 height 22
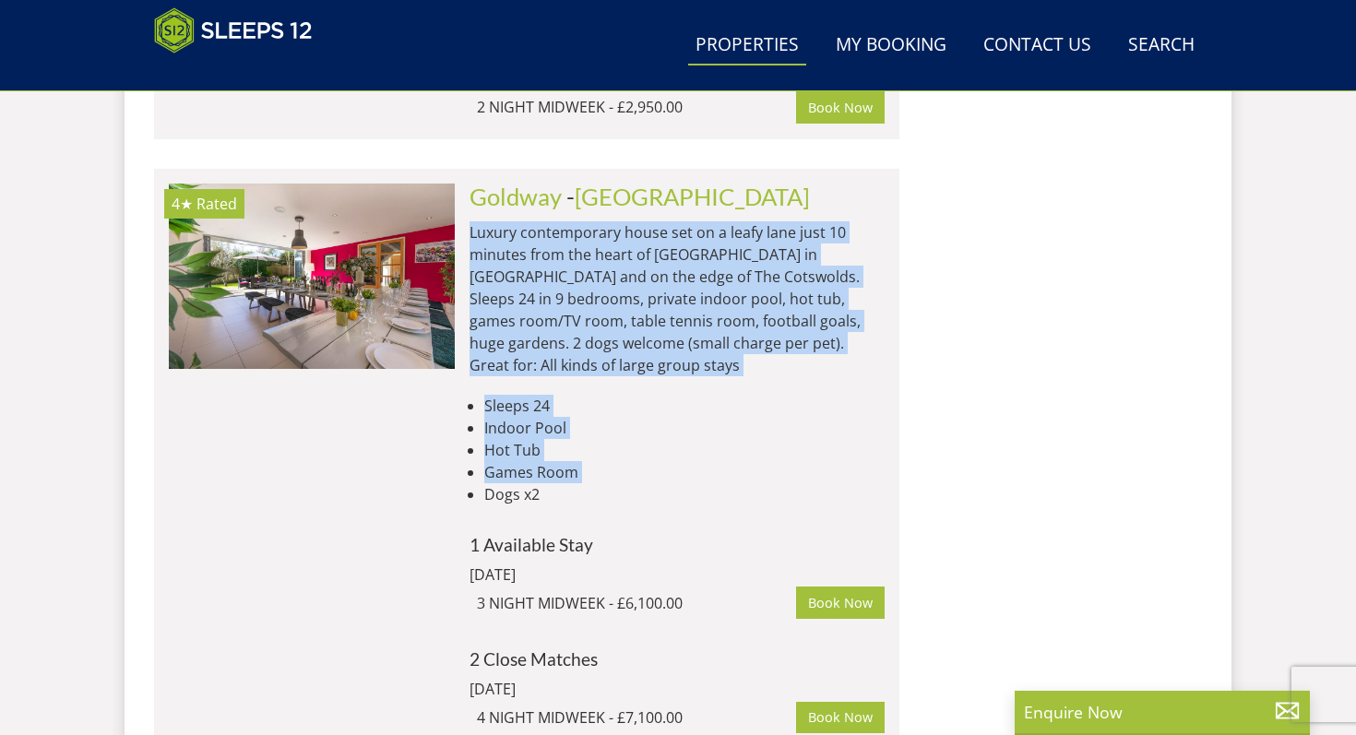
drag, startPoint x: 516, startPoint y: 416, endPoint x: 515, endPoint y: 327, distance: 88.6
click at [515, 326] on div "[GEOGRAPHIC_DATA] - [GEOGRAPHIC_DATA] Luxury contemporary house set on a leafy …" at bounding box center [670, 477] width 430 height 586
click at [515, 327] on p "Luxury contemporary house set on a leafy lane just 10 minutes from the heart of…" at bounding box center [676, 298] width 415 height 155
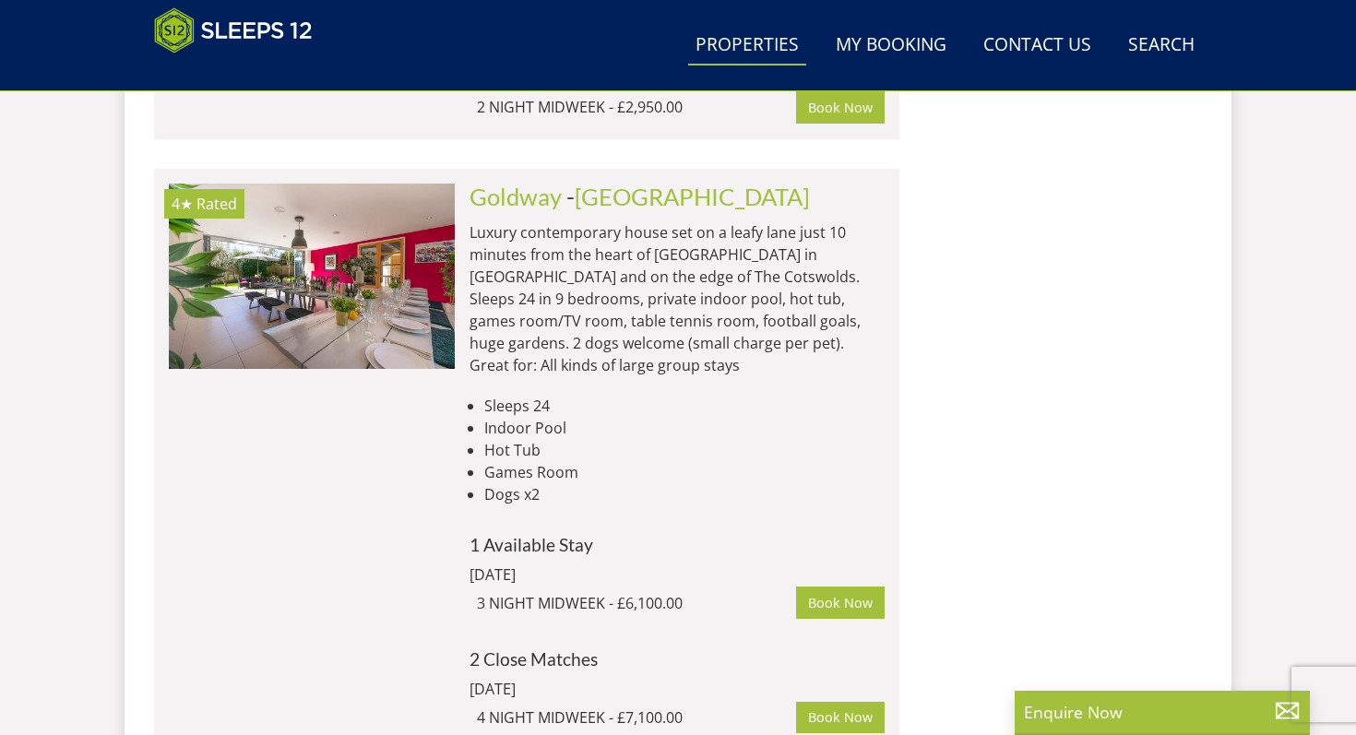
click at [515, 395] on li "Sleeps 24" at bounding box center [684, 406] width 400 height 22
drag, startPoint x: 515, startPoint y: 359, endPoint x: 525, endPoint y: 369, distance: 14.3
click at [525, 395] on ul "Sleeps 24 Indoor Pool Hot Tub Games Room Dogs x2" at bounding box center [676, 450] width 415 height 111
click at [656, 417] on li "Indoor Pool" at bounding box center [684, 428] width 400 height 22
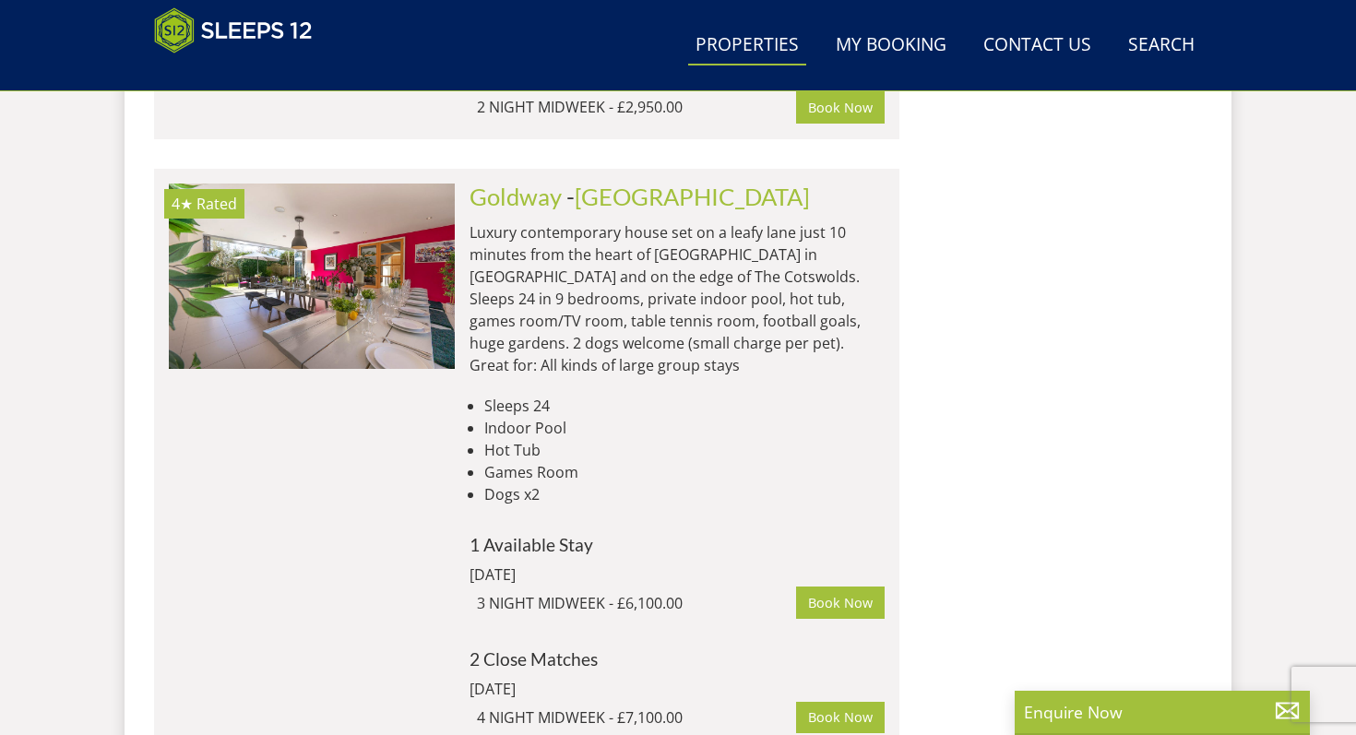
click at [656, 417] on li "Indoor Pool" at bounding box center [684, 428] width 400 height 22
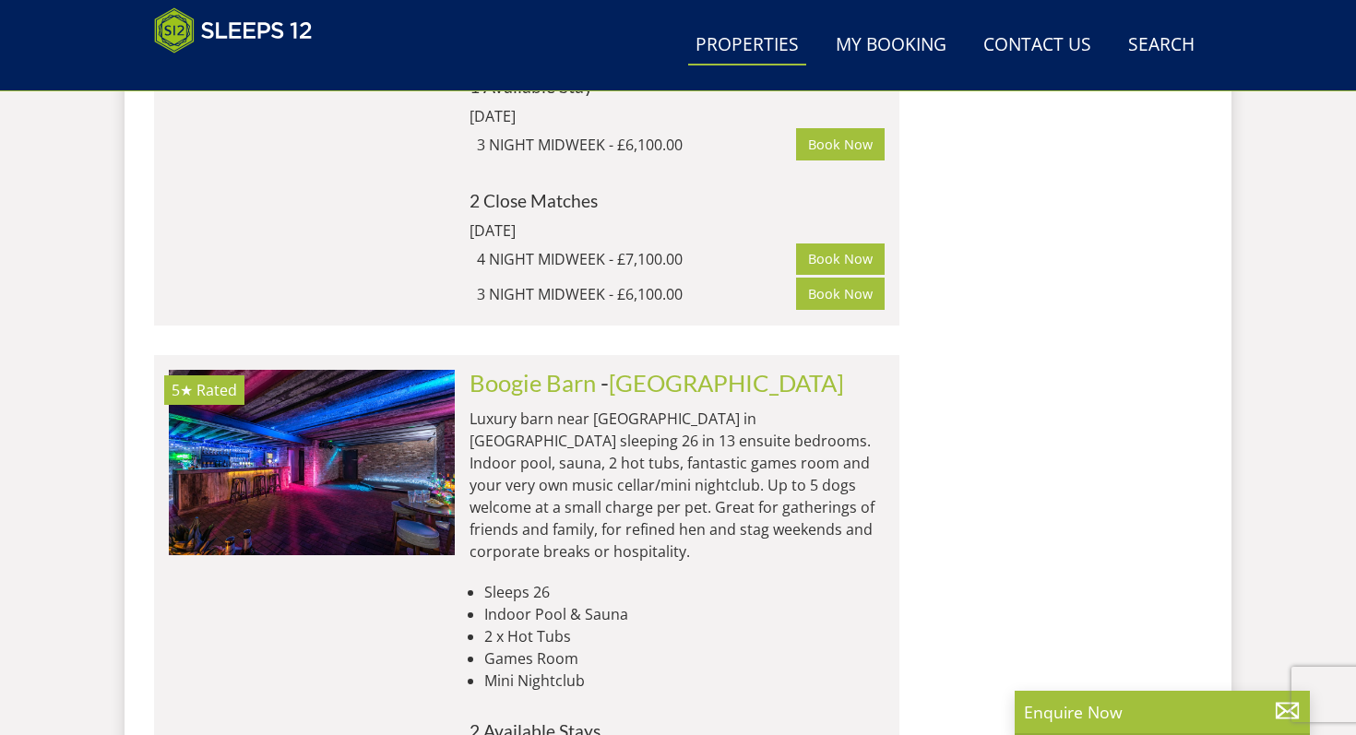
scroll to position [2610, 0]
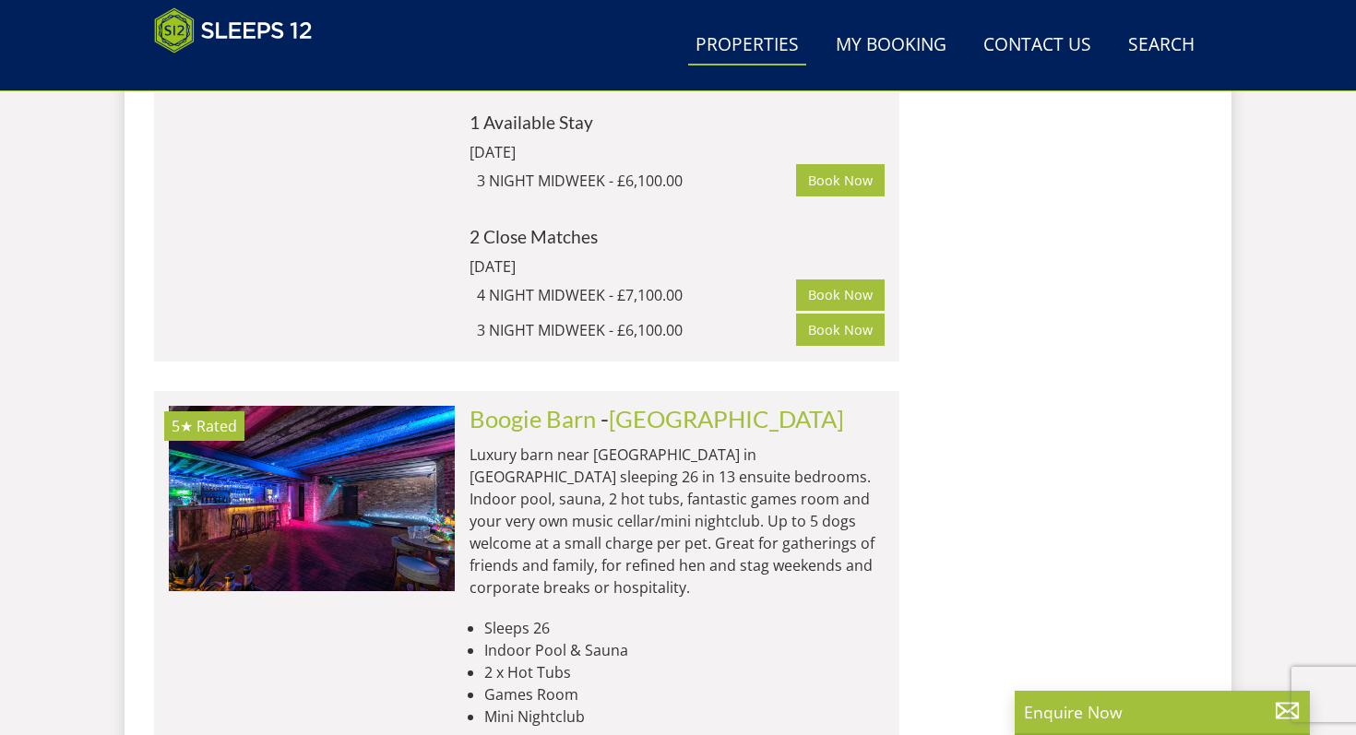
click at [612, 444] on p "Luxury barn near [GEOGRAPHIC_DATA] in [GEOGRAPHIC_DATA] sleeping 26 in 13 ensui…" at bounding box center [676, 521] width 415 height 155
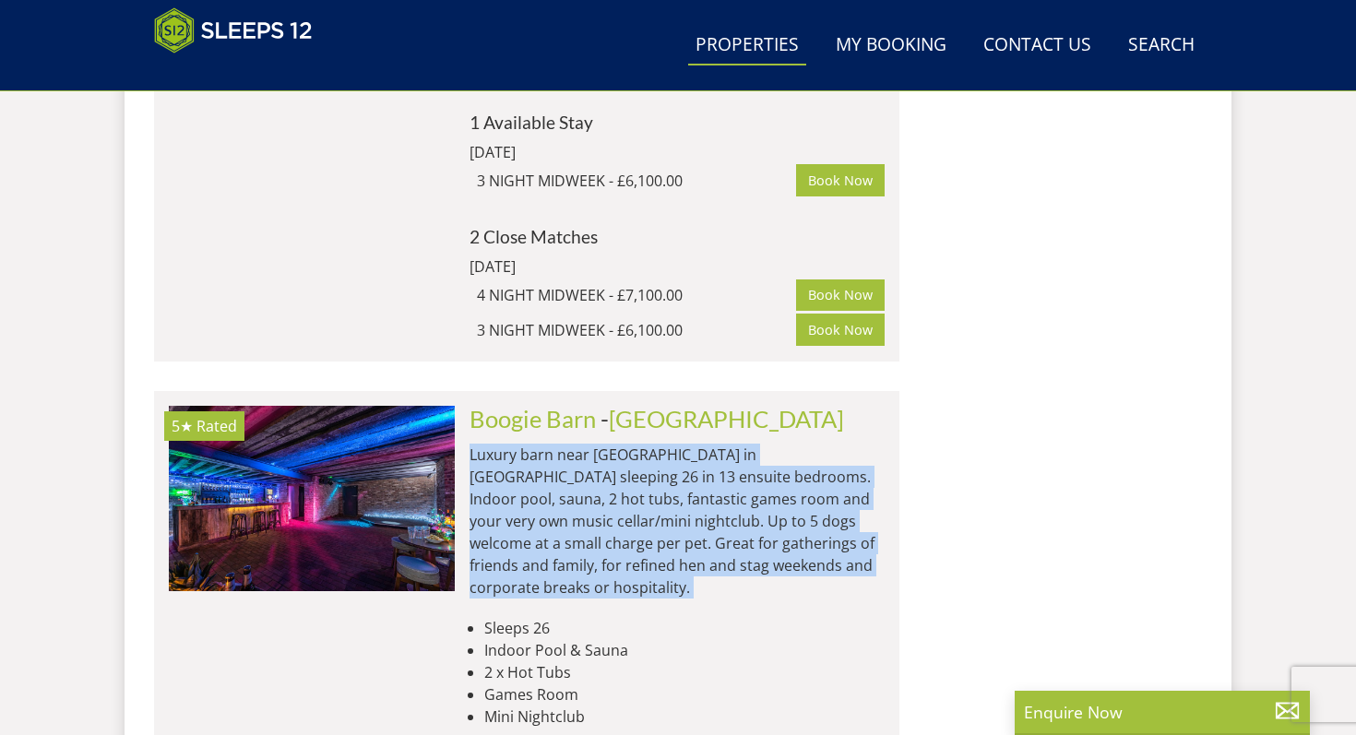
click at [612, 444] on p "Luxury barn near [GEOGRAPHIC_DATA] in [GEOGRAPHIC_DATA] sleeping 26 in 13 ensui…" at bounding box center [676, 521] width 415 height 155
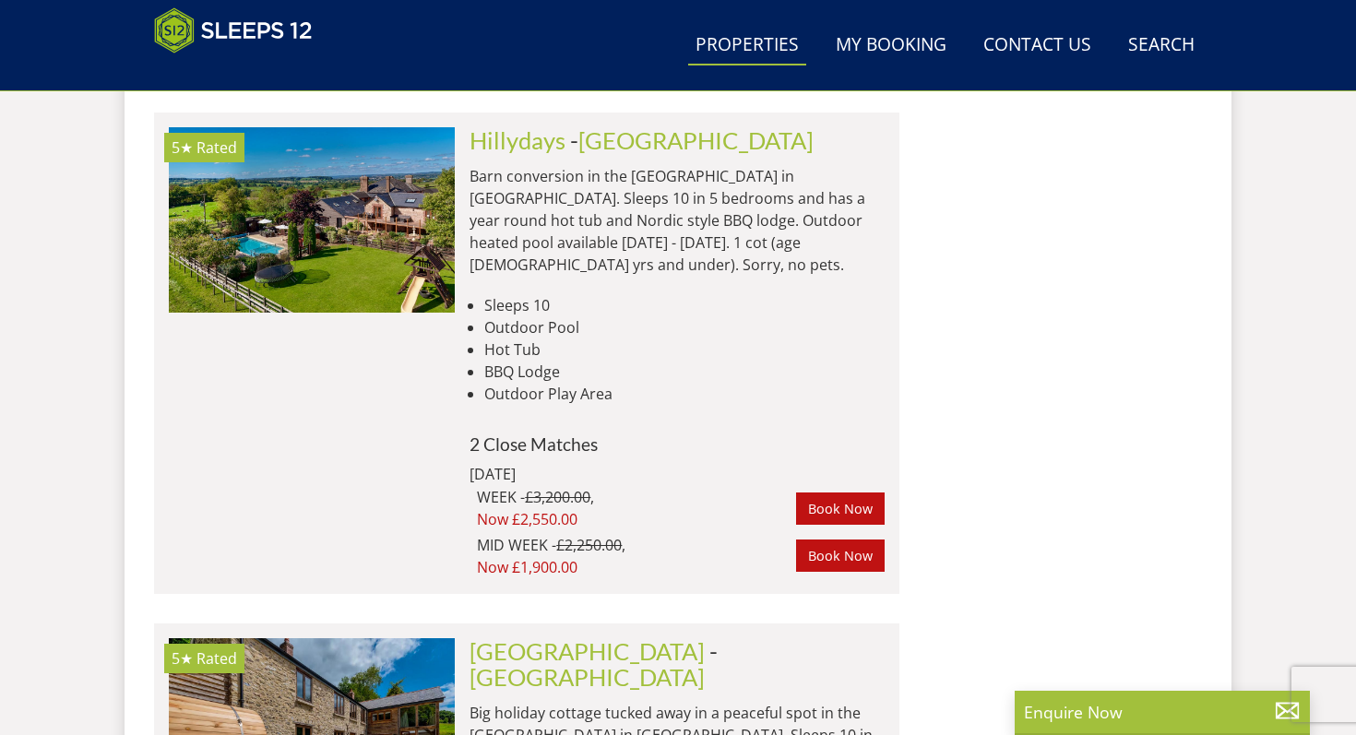
scroll to position [3659, 0]
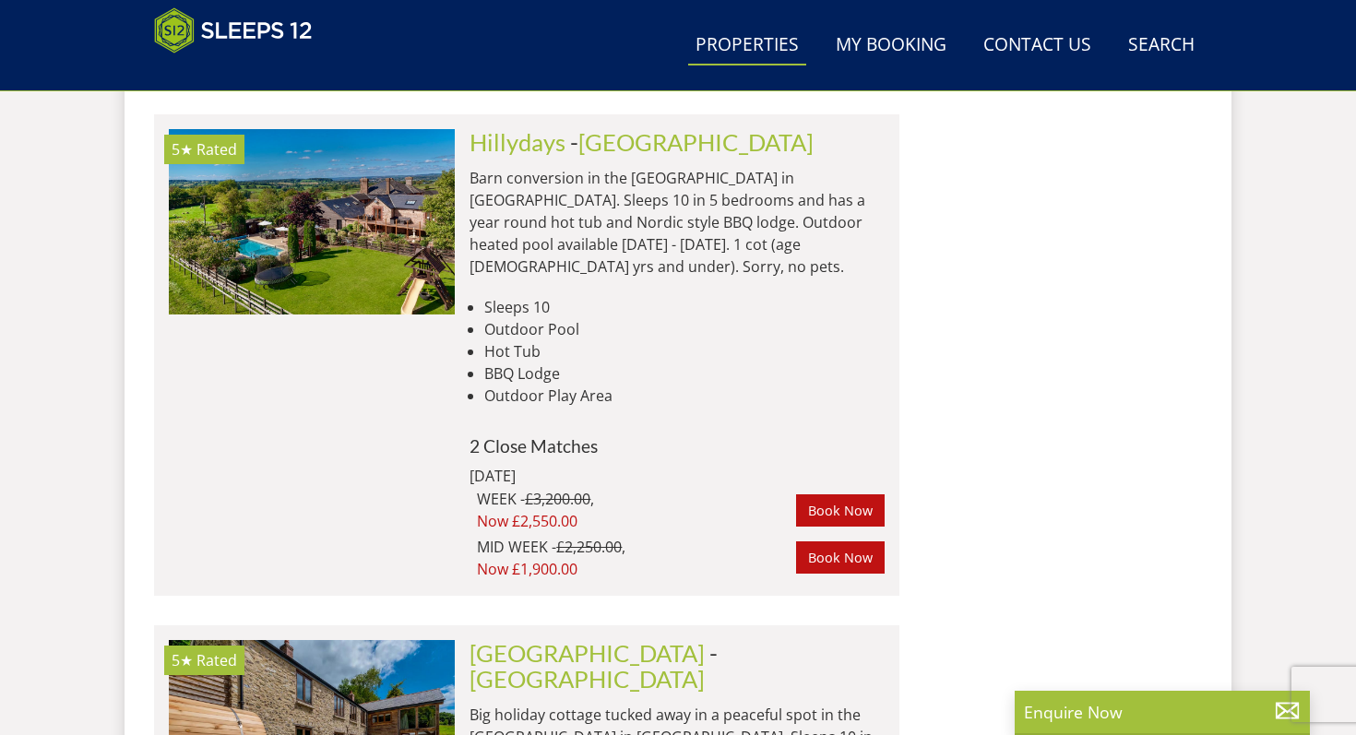
click at [521, 536] on div "MID WEEK - £2,250.00 , Now £1,900.00" at bounding box center [636, 558] width 319 height 44
click at [519, 536] on div "MID WEEK - £2,250.00 , Now £1,900.00" at bounding box center [636, 558] width 319 height 44
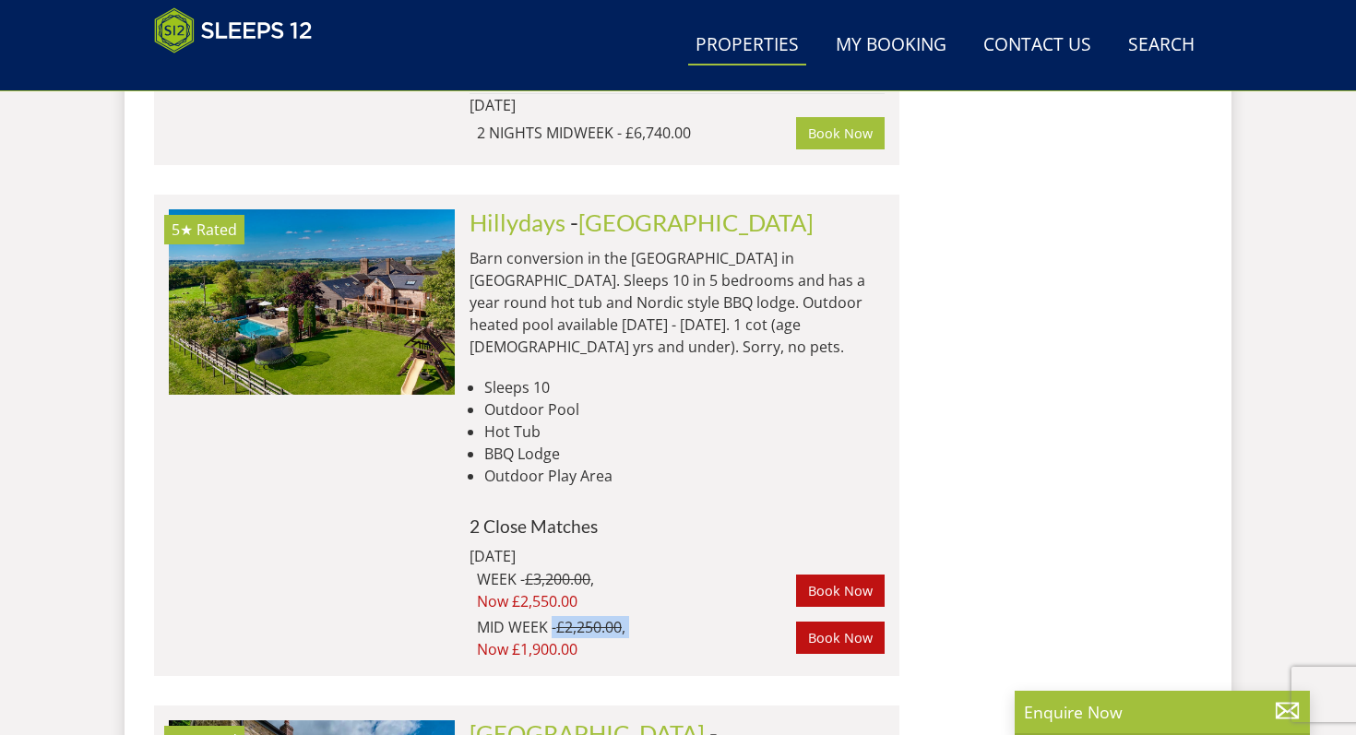
scroll to position [3576, 0]
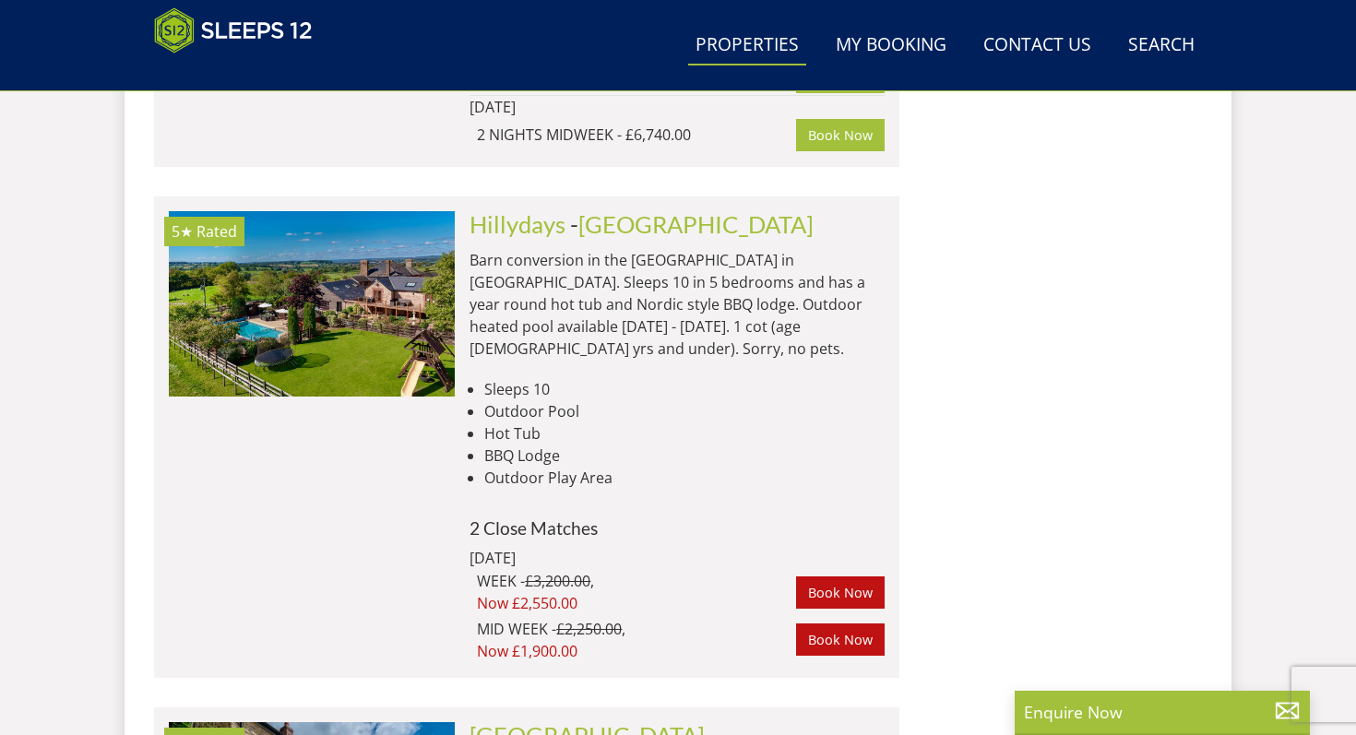
click at [536, 400] on li "Outdoor Pool" at bounding box center [684, 411] width 400 height 22
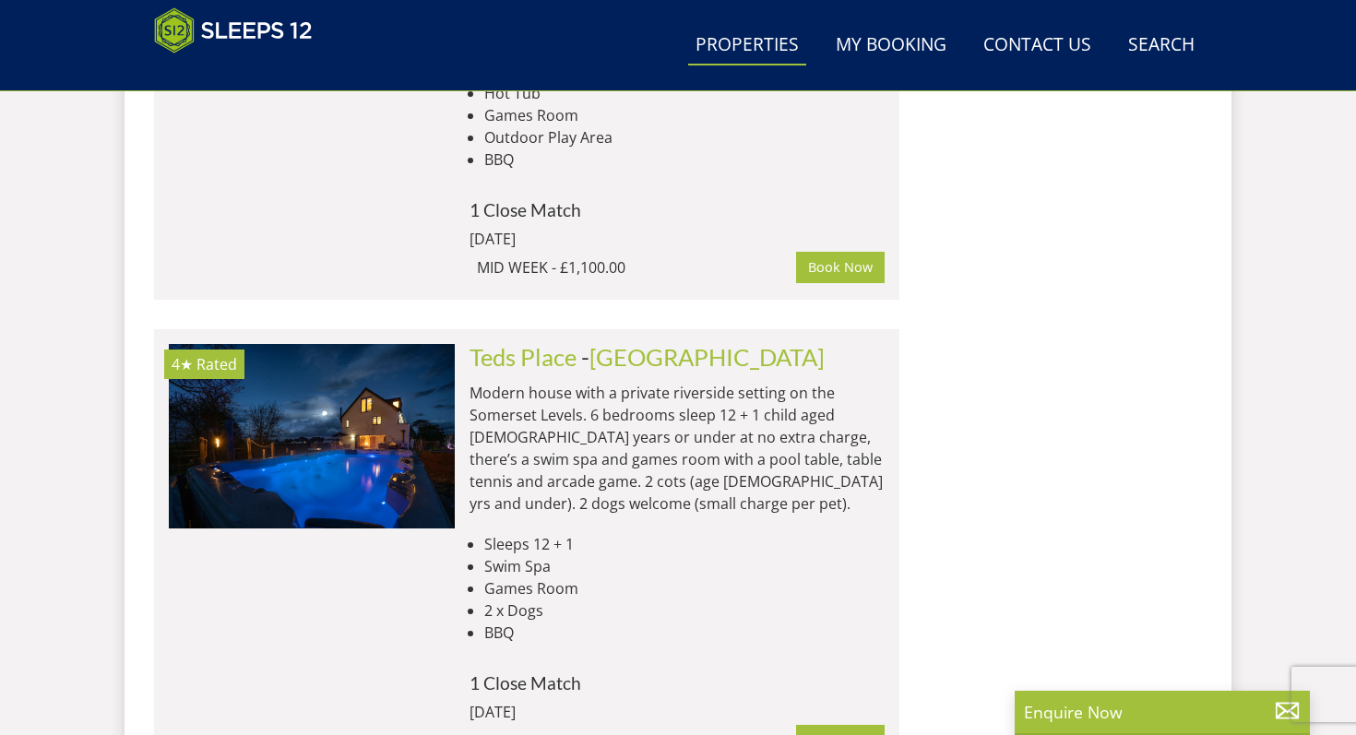
scroll to position [6043, 0]
click at [541, 532] on li "Sleeps 12 + 1" at bounding box center [684, 543] width 400 height 22
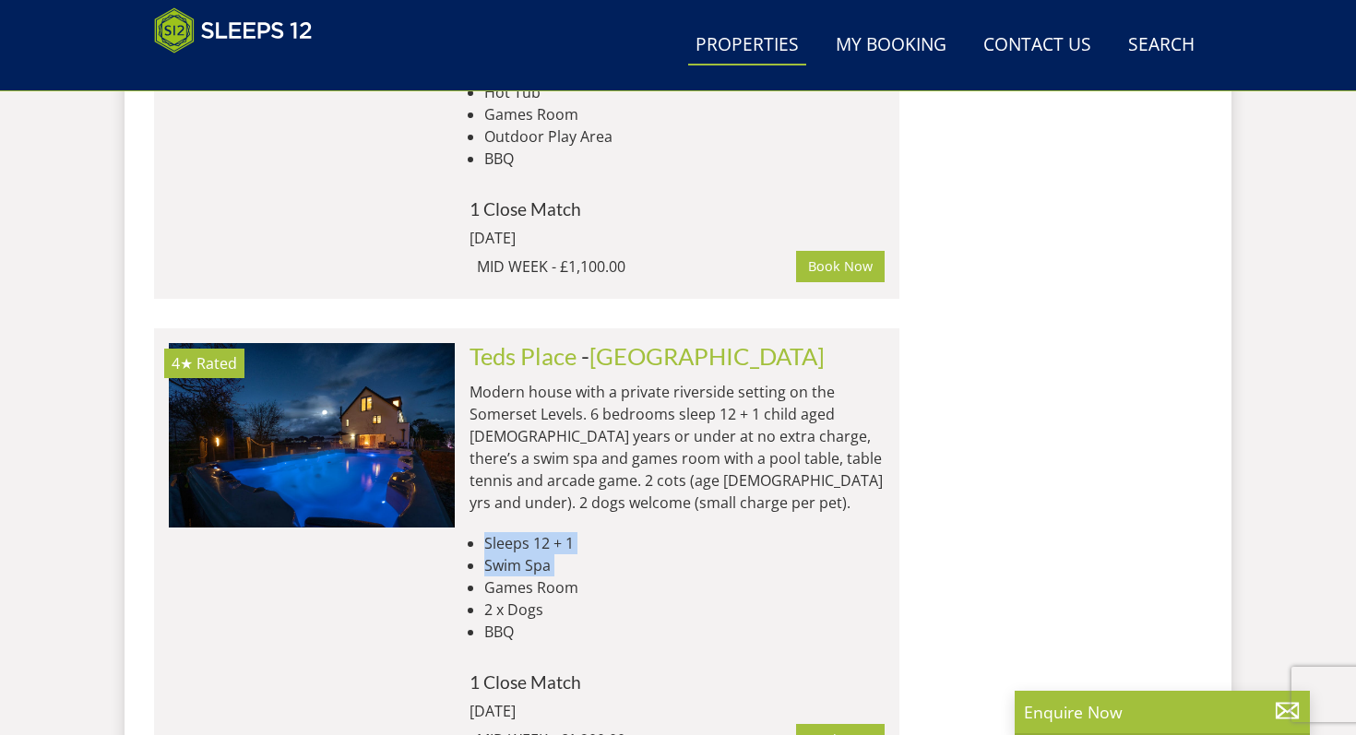
drag, startPoint x: 541, startPoint y: 334, endPoint x: 547, endPoint y: 348, distance: 14.9
click at [547, 532] on ul "Sleeps 12 + 1 Swim Spa Games Room 2 x Dogs BBQ" at bounding box center [676, 587] width 415 height 111
click at [547, 554] on li "Swim Spa" at bounding box center [684, 565] width 400 height 22
drag, startPoint x: 547, startPoint y: 348, endPoint x: 547, endPoint y: 314, distance: 34.1
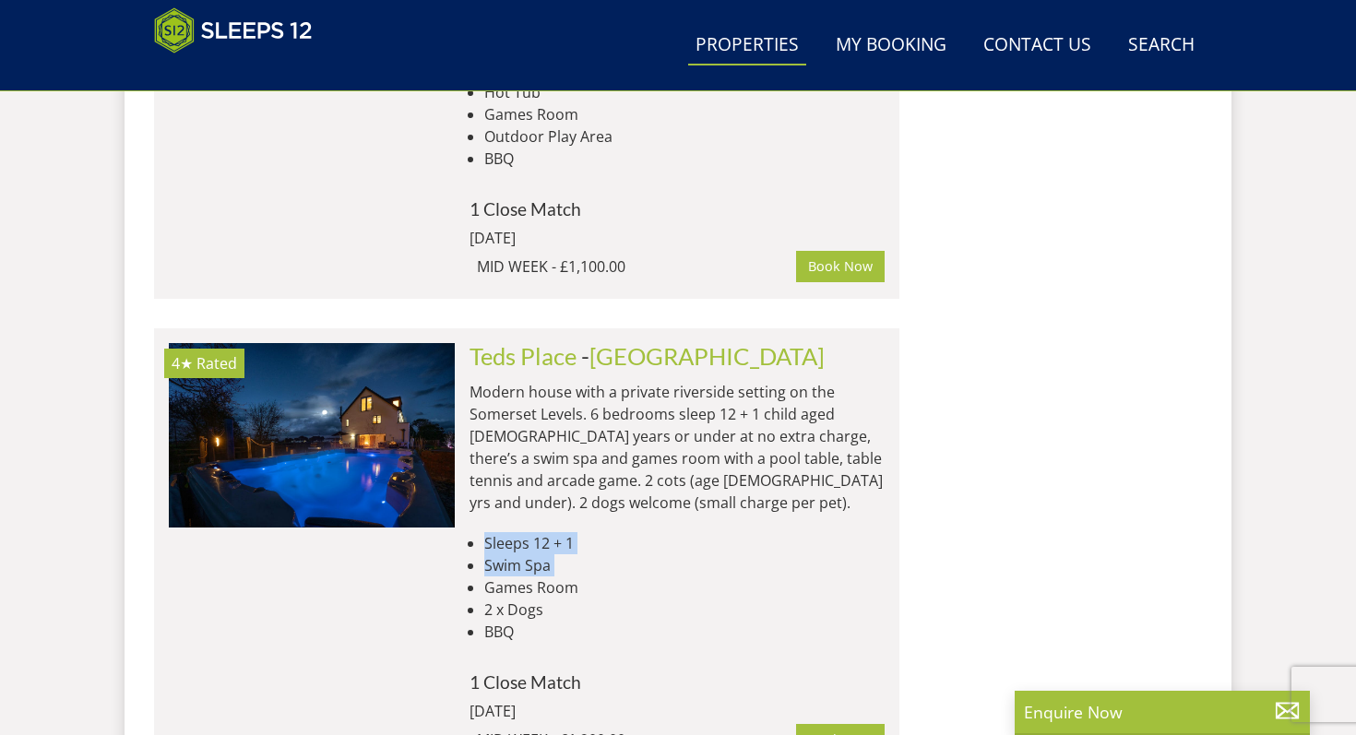
click at [547, 343] on div "Teds Place - [GEOGRAPHIC_DATA] Modern house with a private riverside setting on…" at bounding box center [670, 550] width 430 height 414
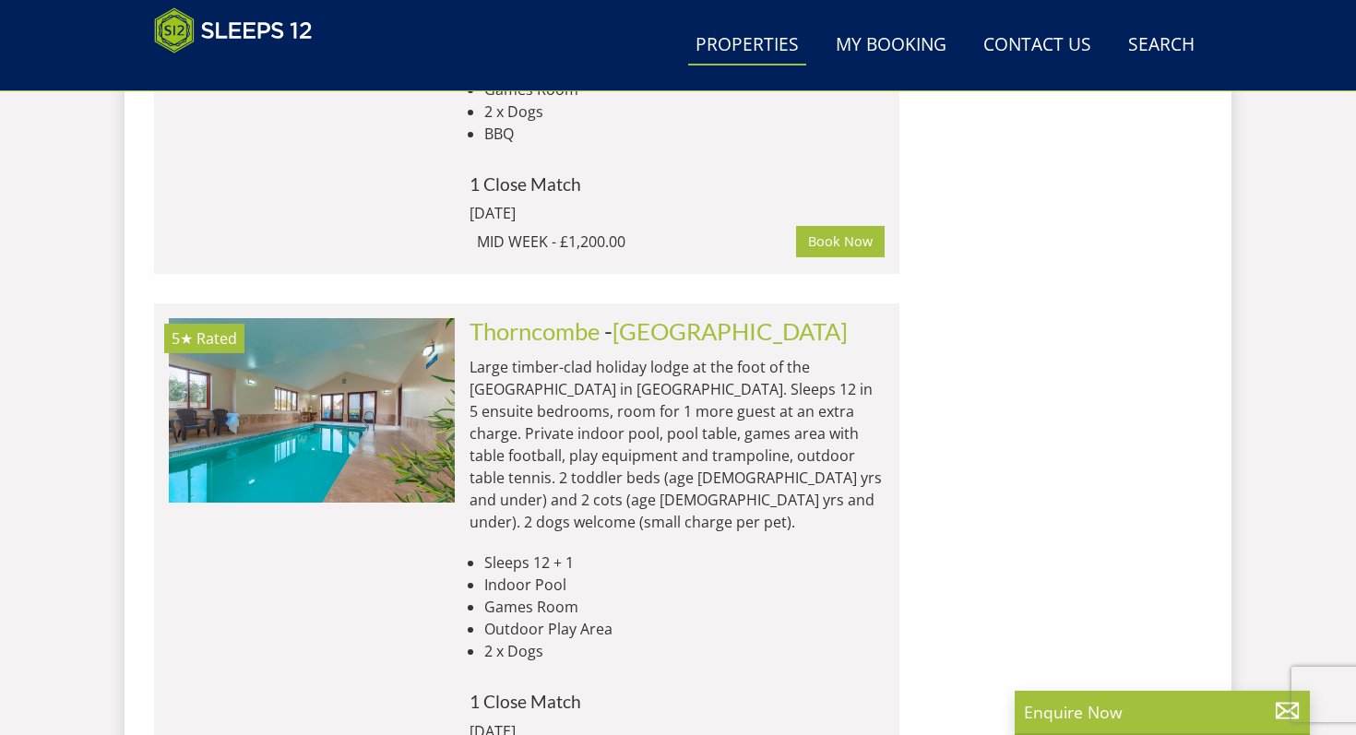
scroll to position [6536, 0]
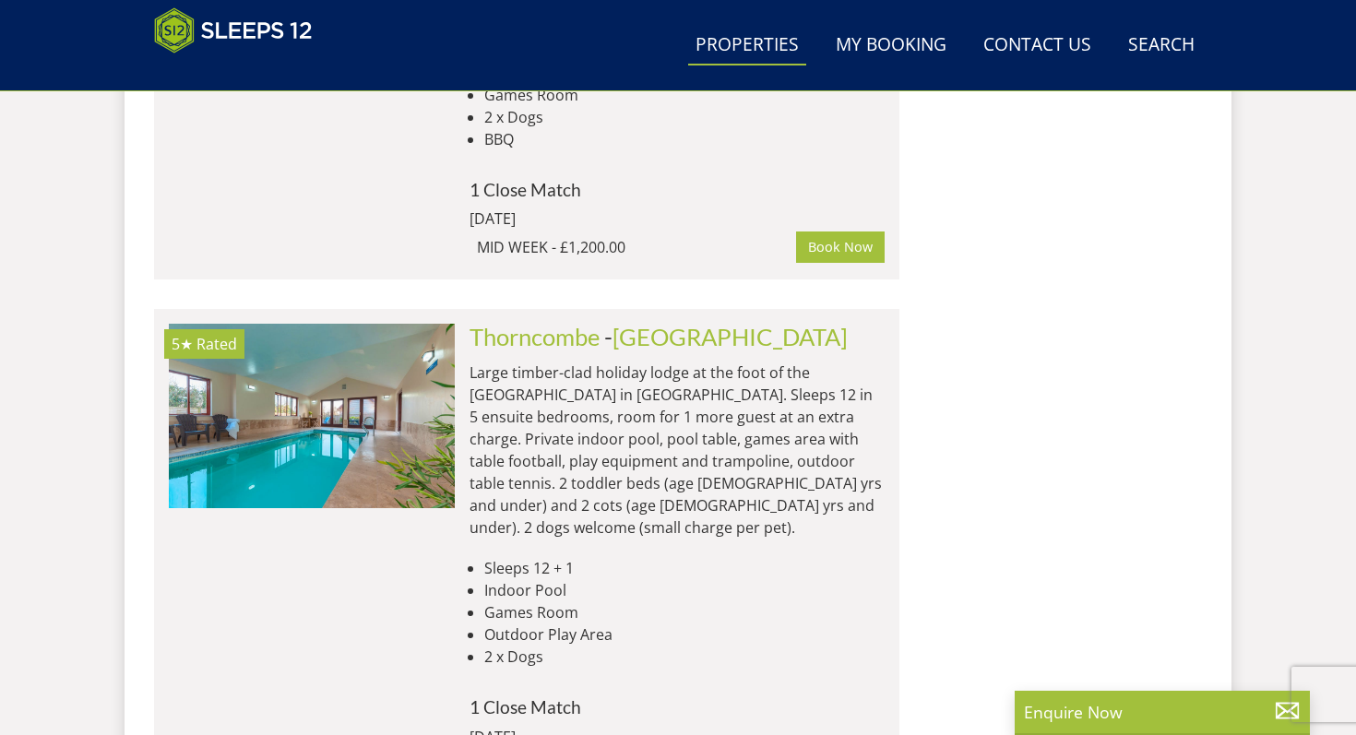
click at [546, 557] on li "Sleeps 12 + 1" at bounding box center [684, 568] width 400 height 22
drag, startPoint x: 546, startPoint y: 333, endPoint x: 552, endPoint y: 377, distance: 44.7
click at [551, 557] on ul "Sleeps 12 + 1 Indoor Pool Games Room Outdoor Play Area 2 x Dogs" at bounding box center [676, 612] width 415 height 111
click at [552, 601] on li "Games Room" at bounding box center [684, 612] width 400 height 22
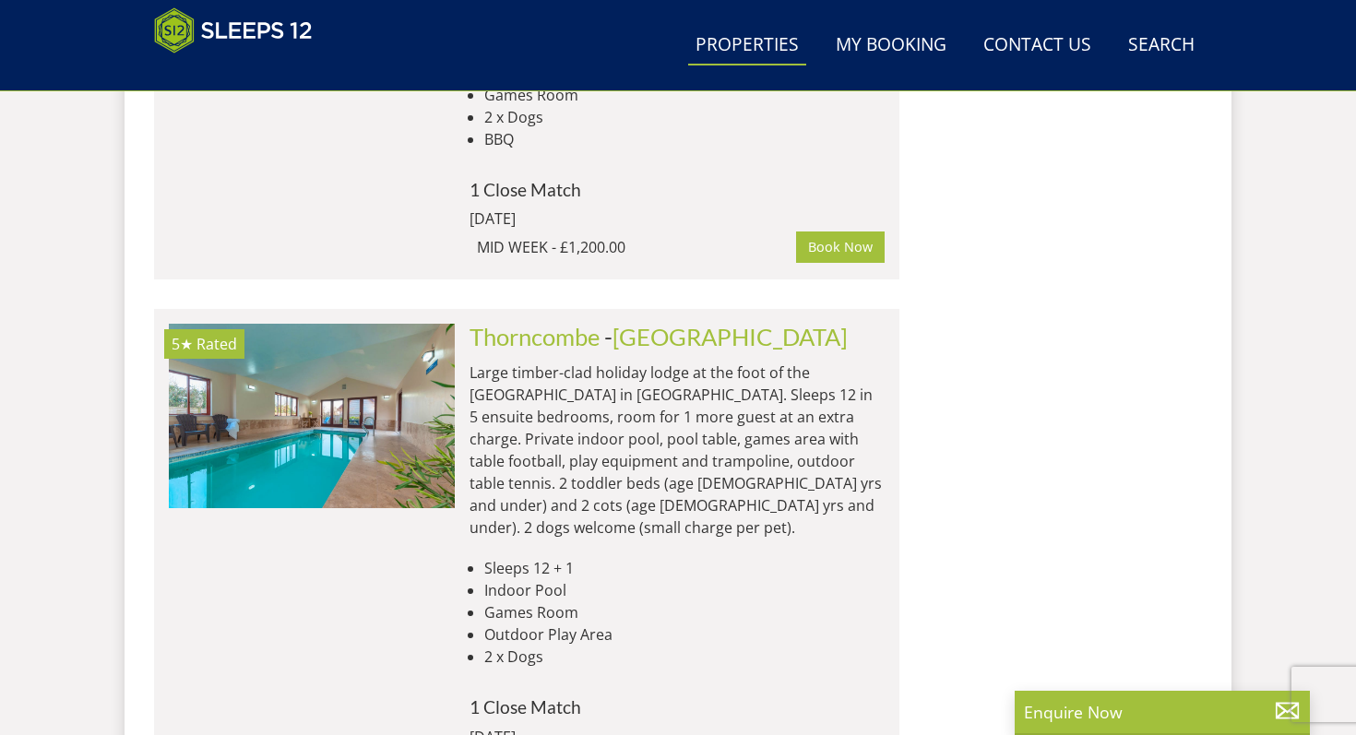
click at [552, 601] on li "Games Room" at bounding box center [684, 612] width 400 height 22
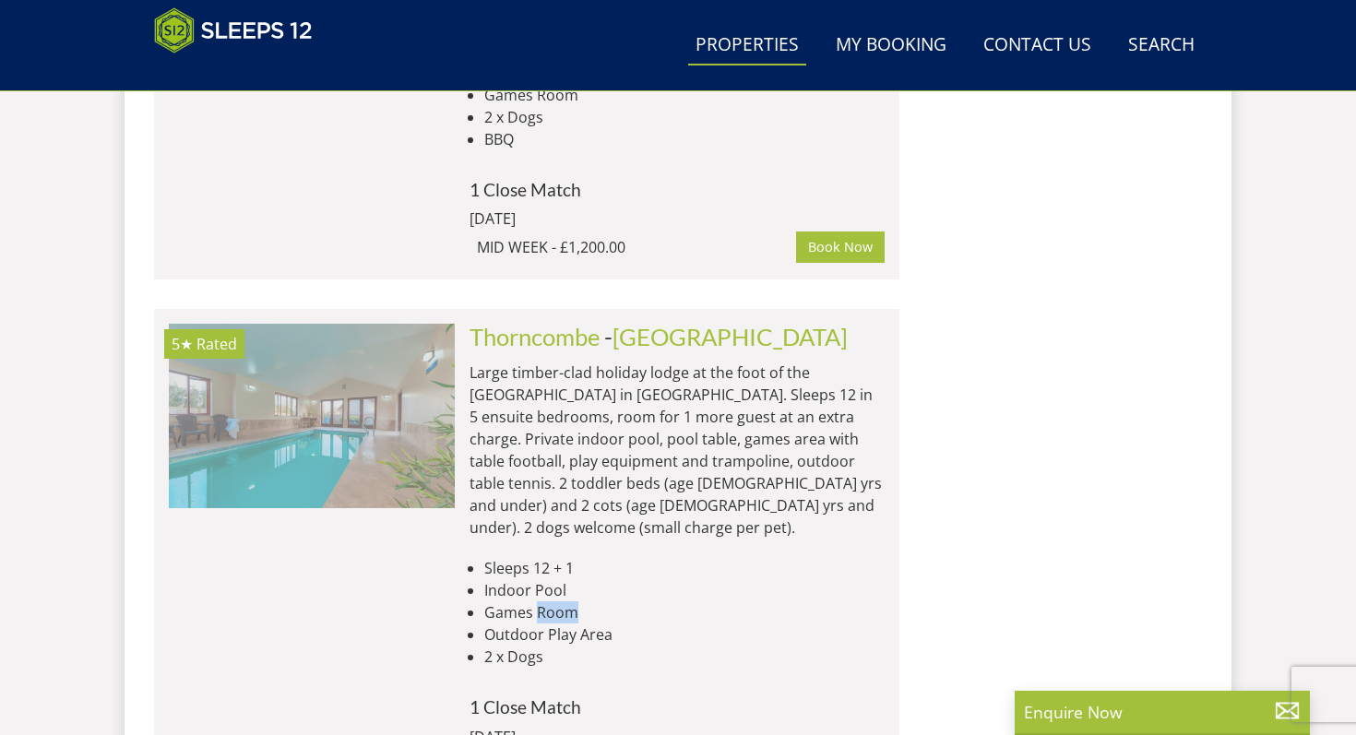
click at [298, 324] on img at bounding box center [312, 416] width 286 height 184
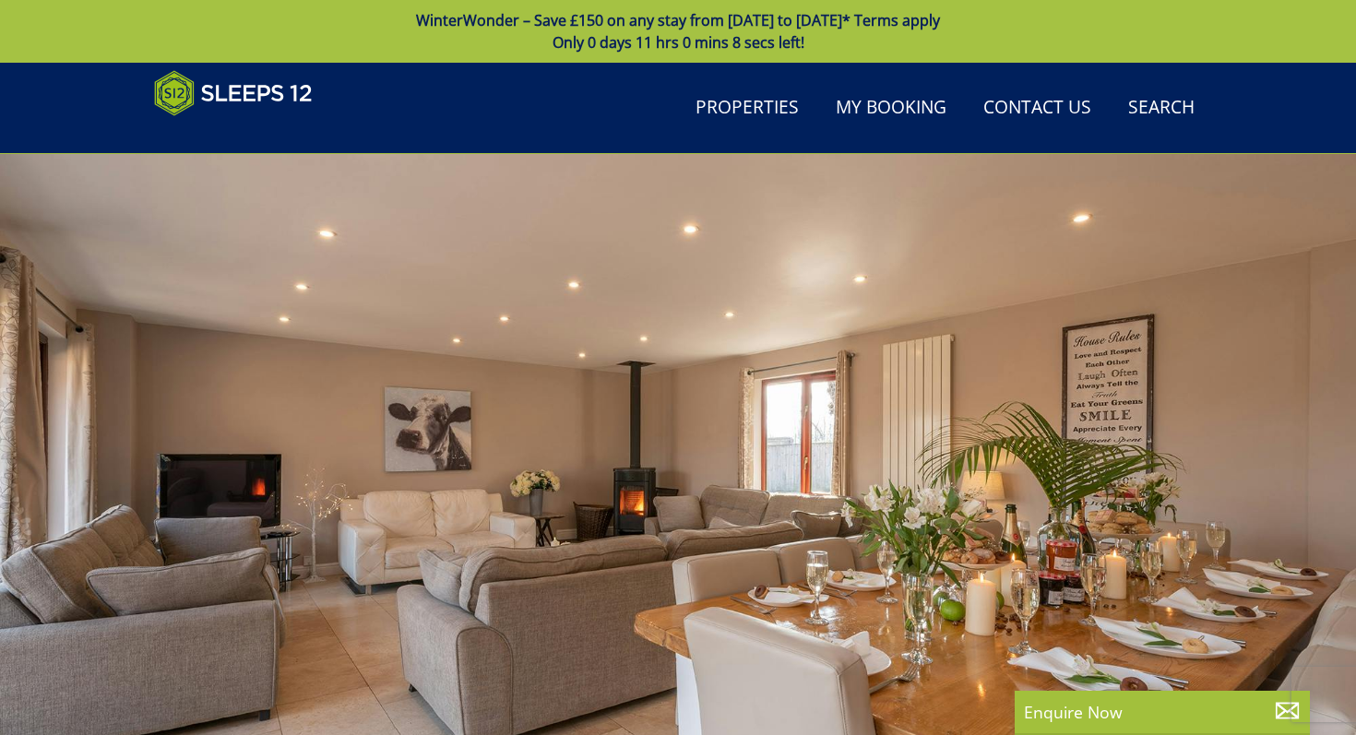
scroll to position [302, 0]
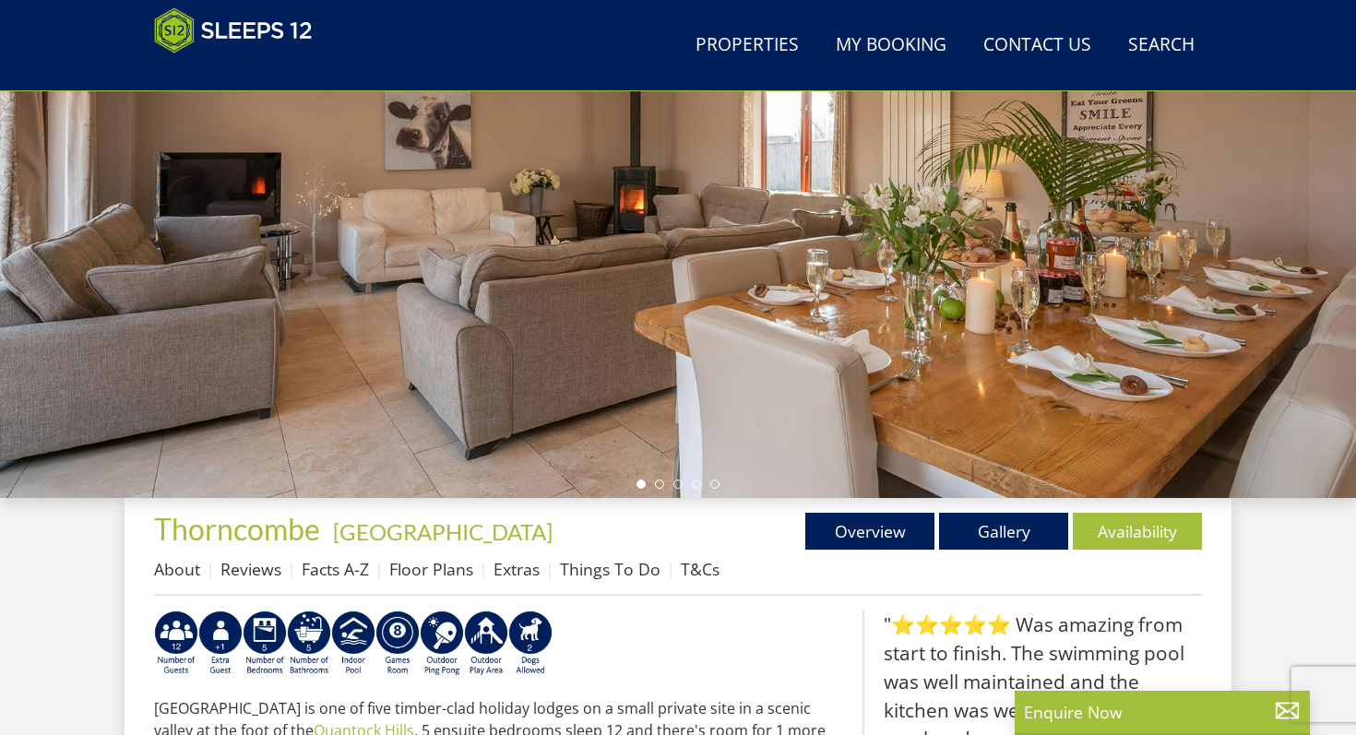
click at [827, 284] on div at bounding box center [678, 175] width 1356 height 646
click at [1014, 516] on link "Gallery" at bounding box center [1003, 531] width 129 height 37
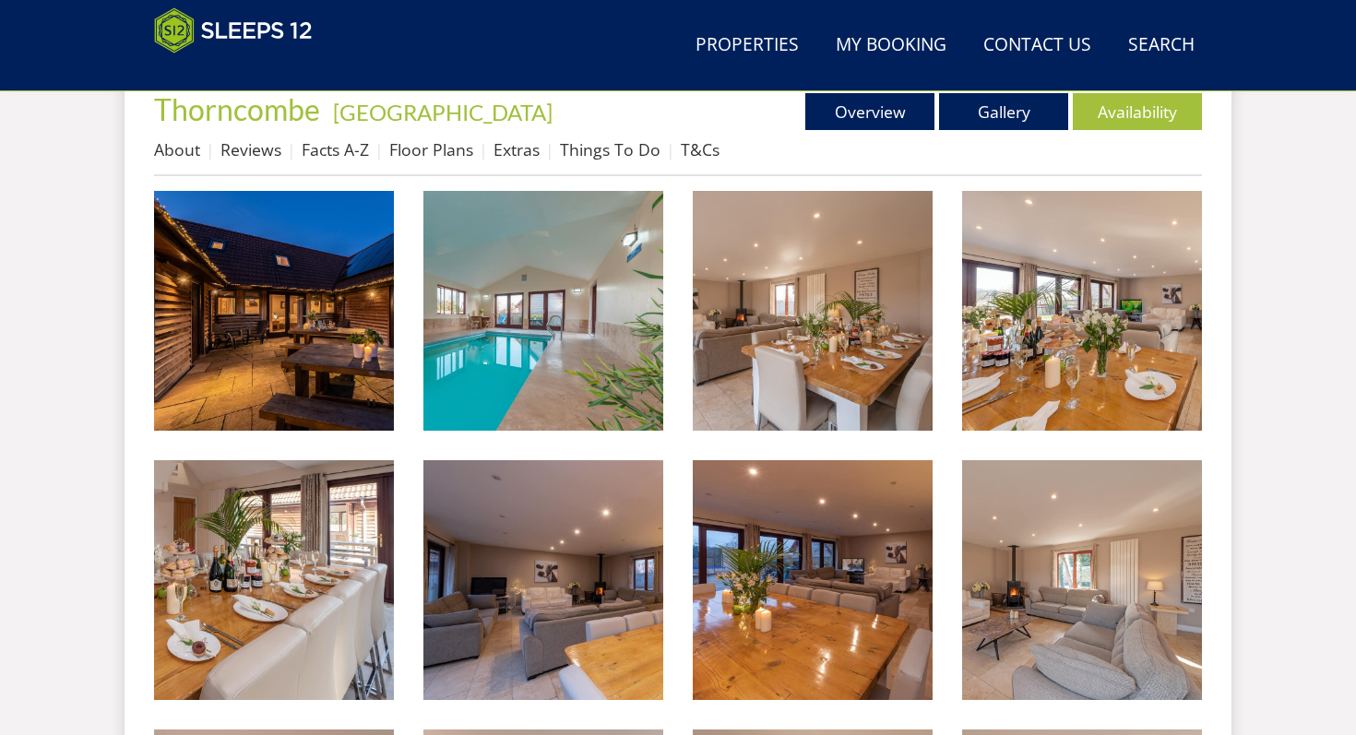
scroll to position [718, 0]
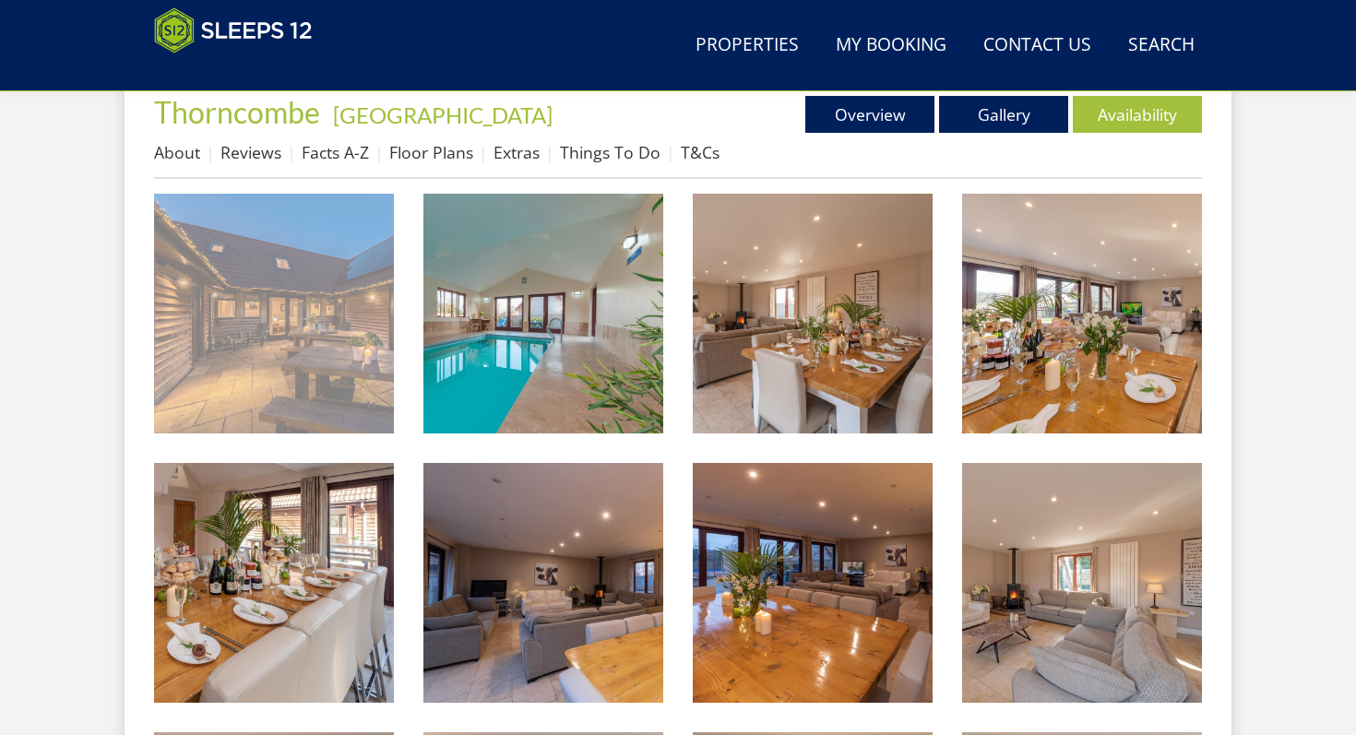
click at [326, 372] on img at bounding box center [274, 314] width 240 height 240
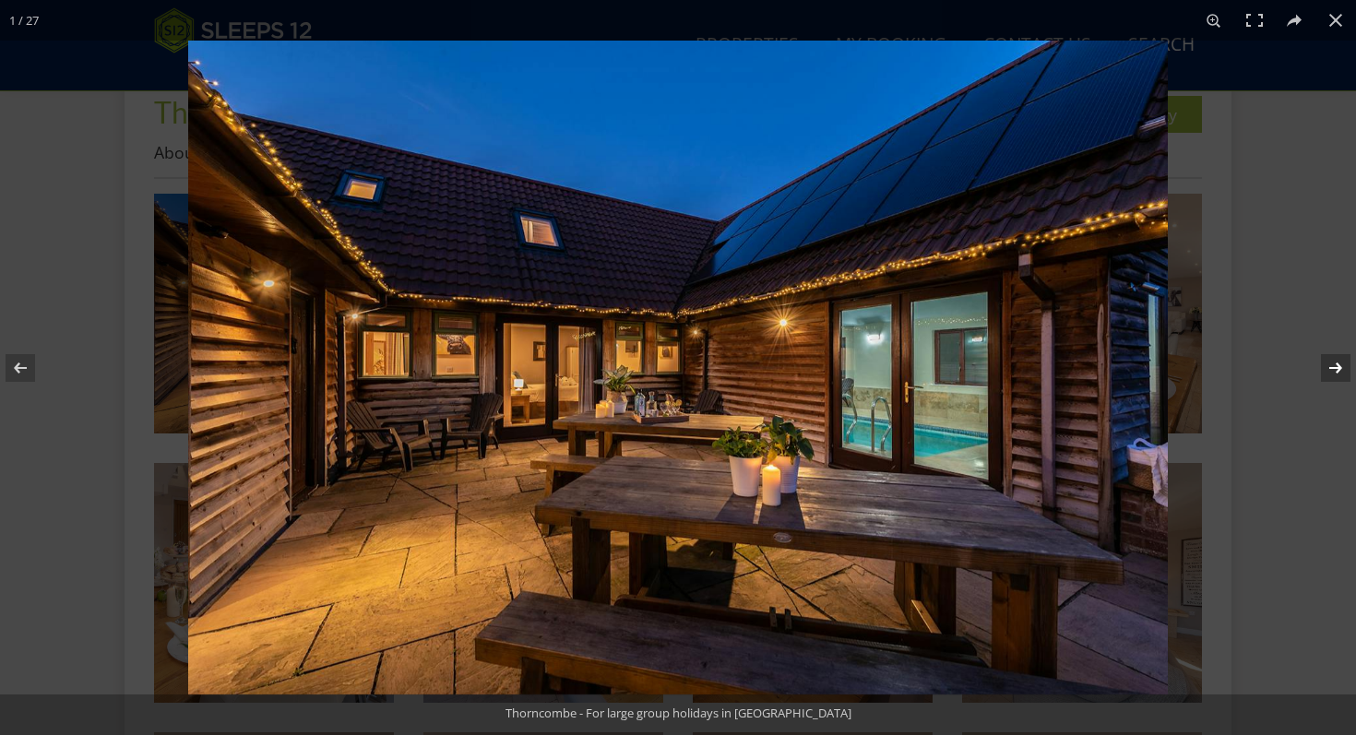
click at [1339, 362] on button at bounding box center [1323, 368] width 65 height 92
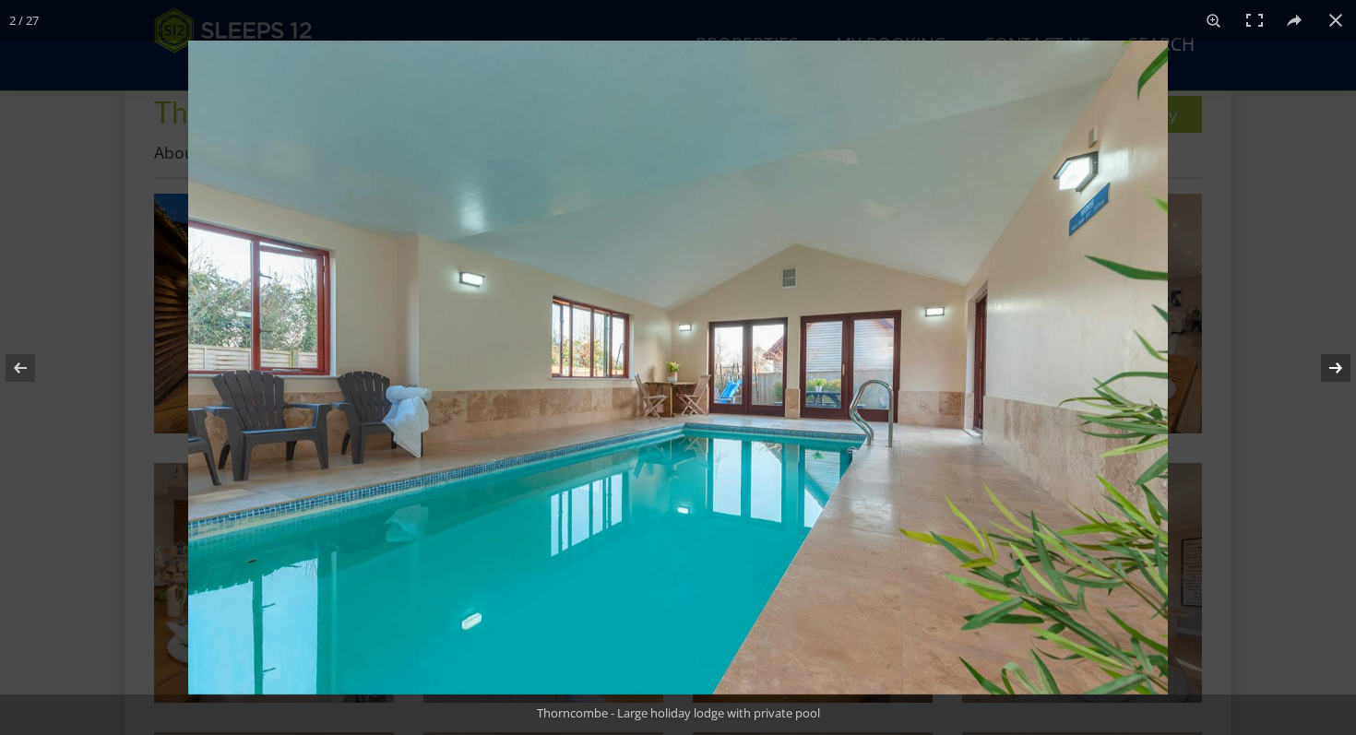
click at [1339, 362] on button at bounding box center [1323, 368] width 65 height 92
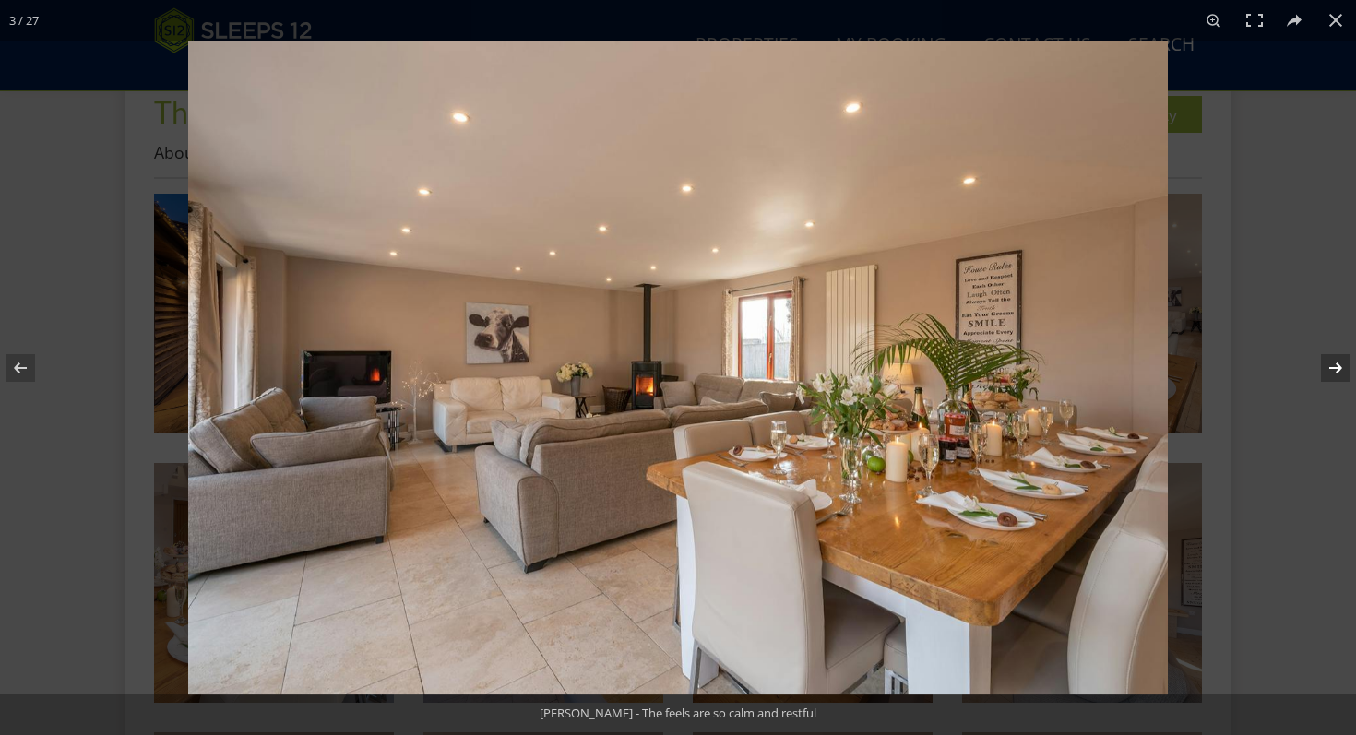
click at [1339, 362] on button at bounding box center [1323, 368] width 65 height 92
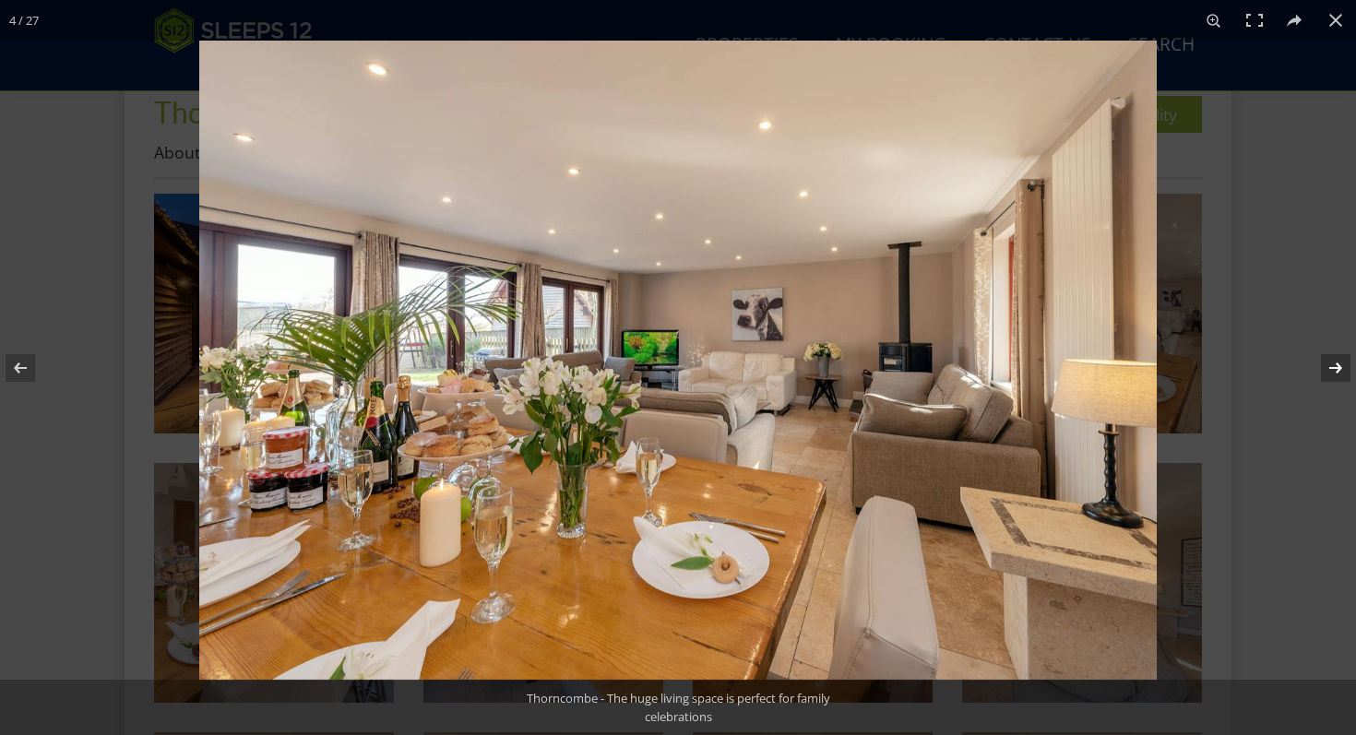
click at [1339, 362] on button at bounding box center [1323, 368] width 65 height 92
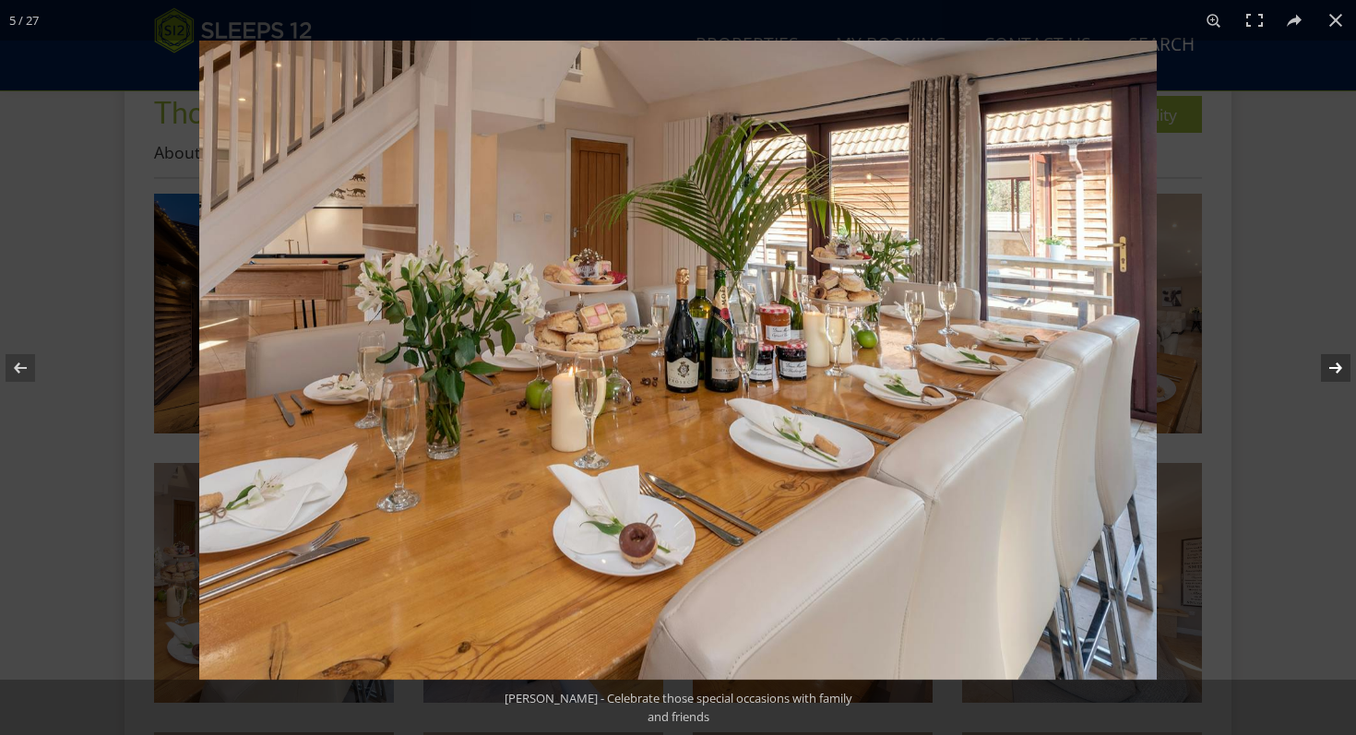
click at [1339, 362] on button at bounding box center [1323, 368] width 65 height 92
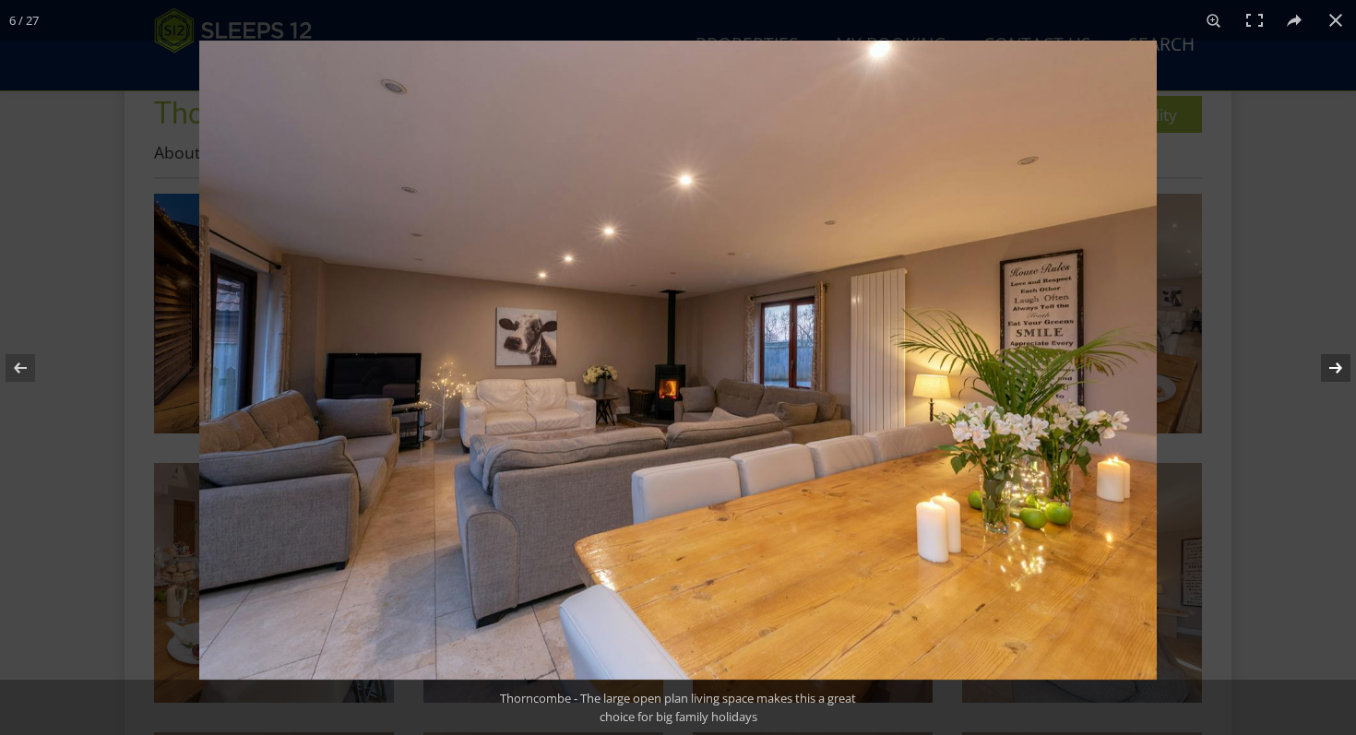
click at [1339, 362] on button at bounding box center [1323, 368] width 65 height 92
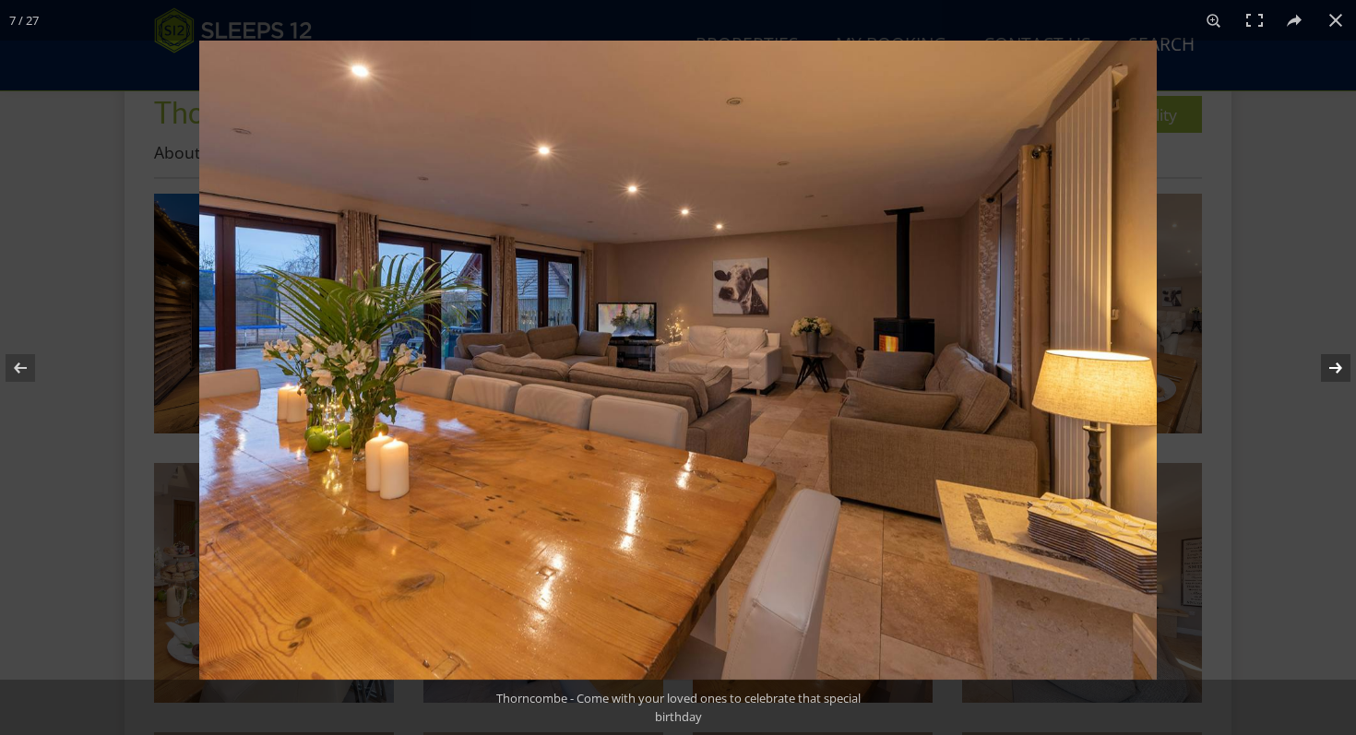
click at [1339, 362] on button at bounding box center [1323, 368] width 65 height 92
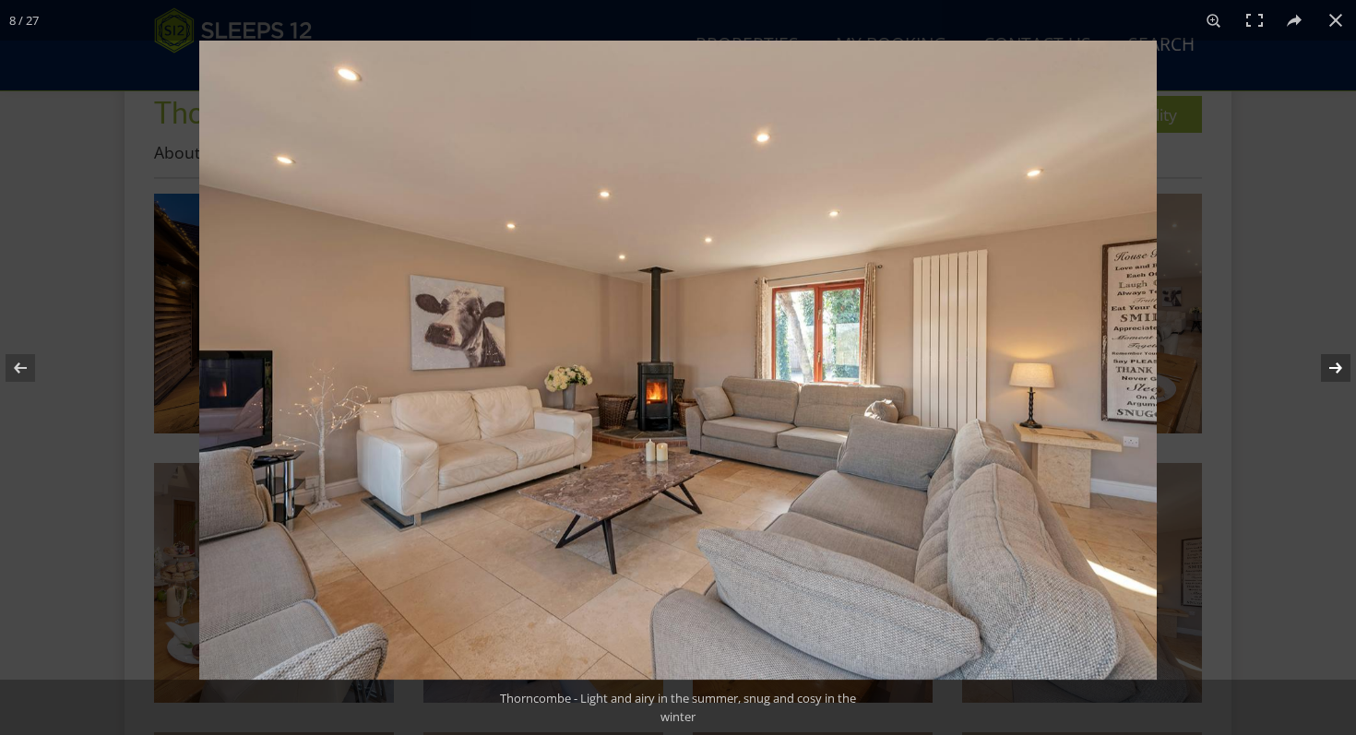
click at [1339, 362] on button at bounding box center [1323, 368] width 65 height 92
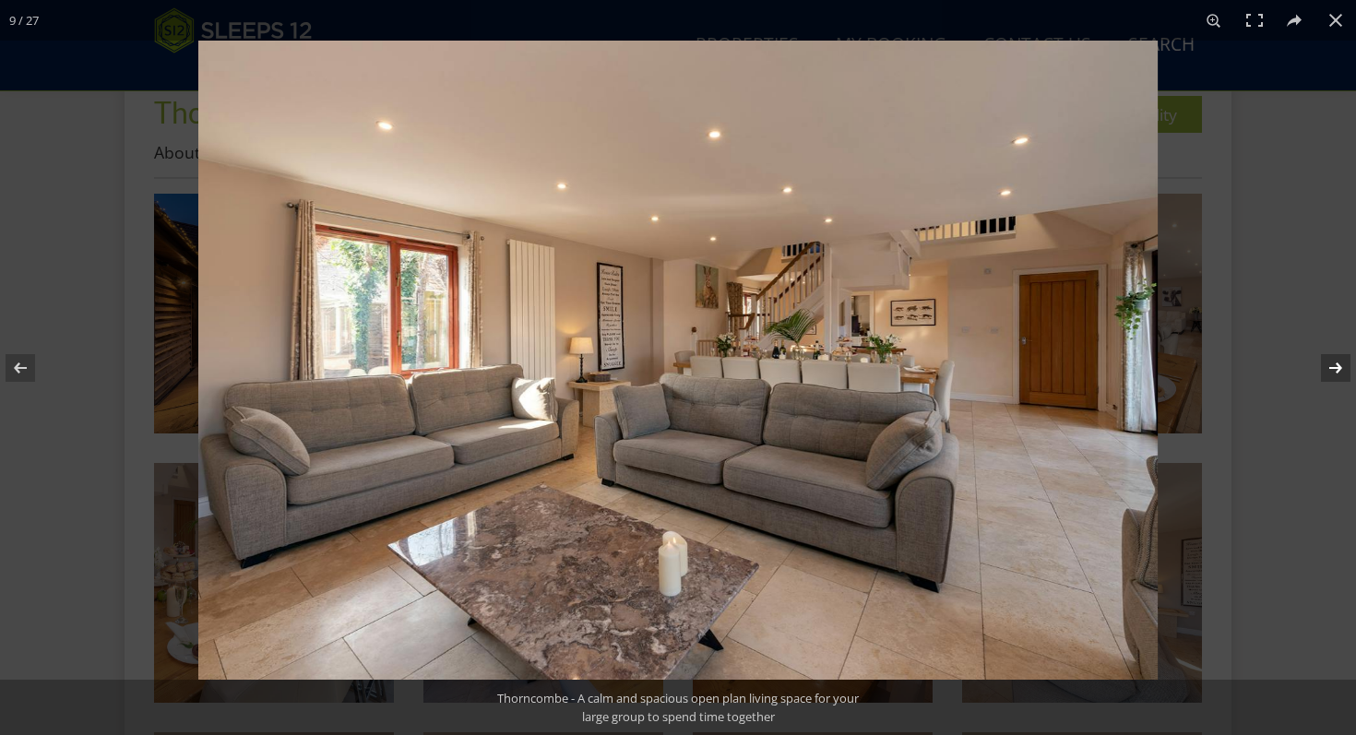
click at [1339, 362] on button at bounding box center [1323, 368] width 65 height 92
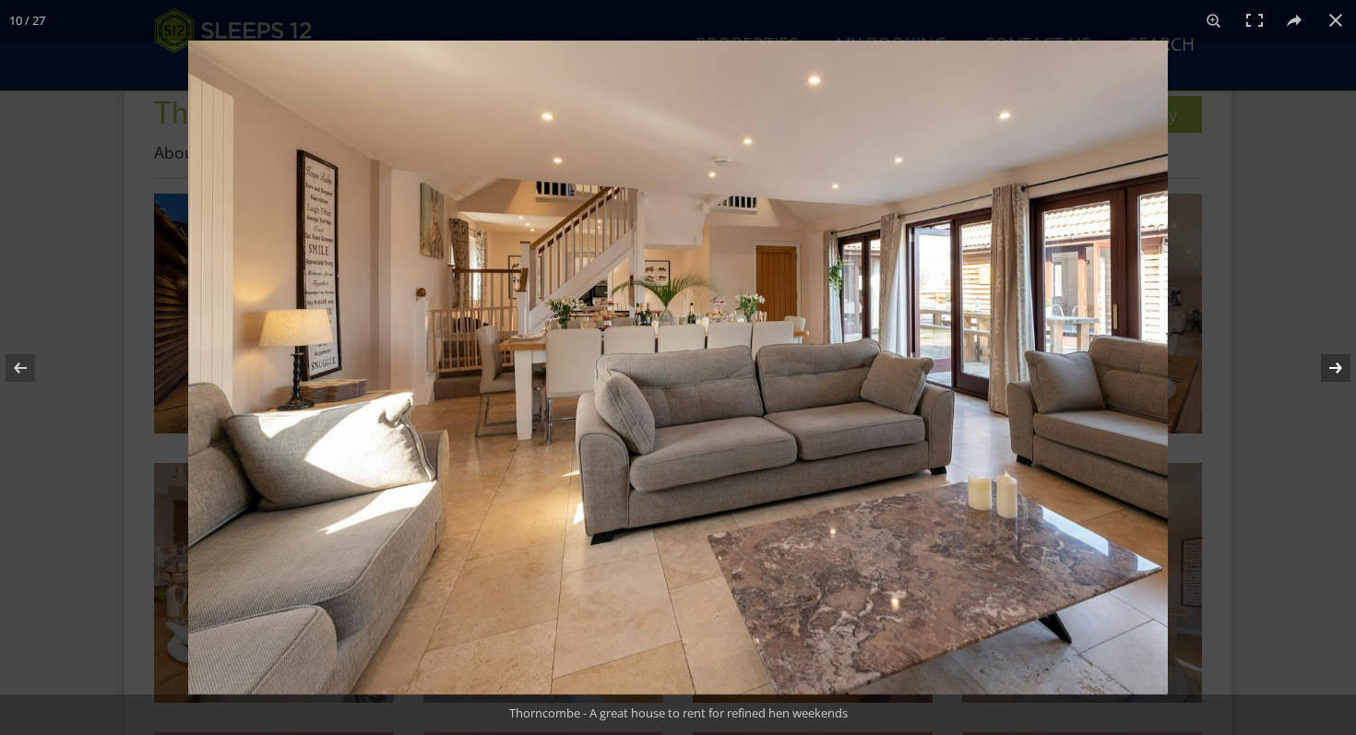
click at [1339, 362] on button at bounding box center [1323, 368] width 65 height 92
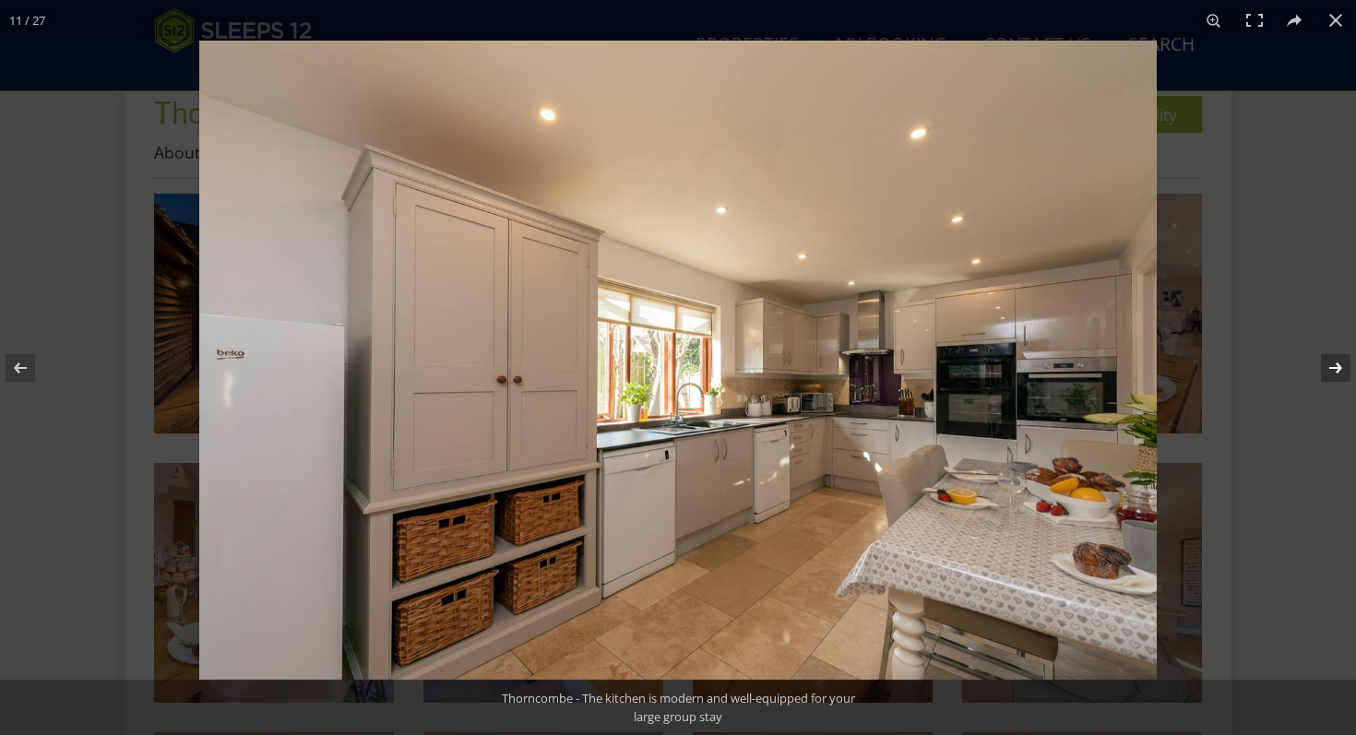
click at [1339, 362] on button at bounding box center [1323, 368] width 65 height 92
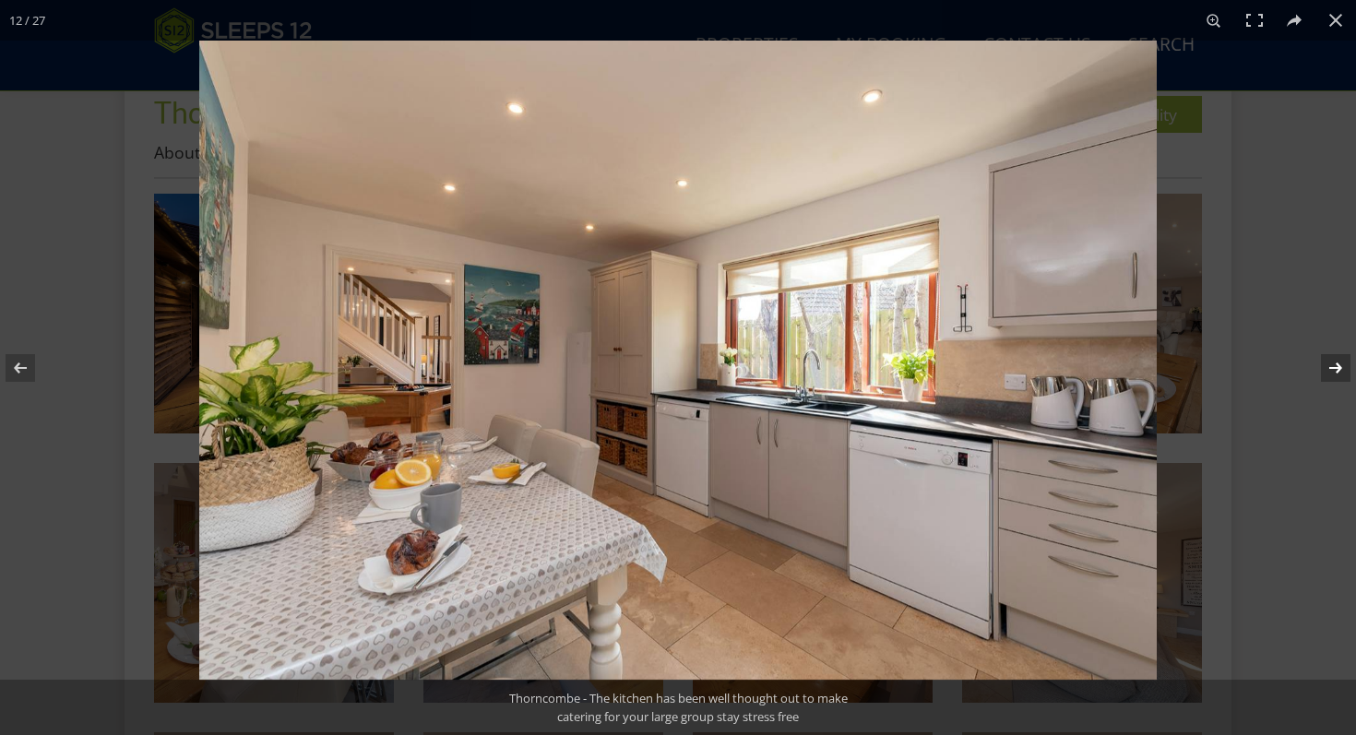
click at [1339, 362] on button at bounding box center [1323, 368] width 65 height 92
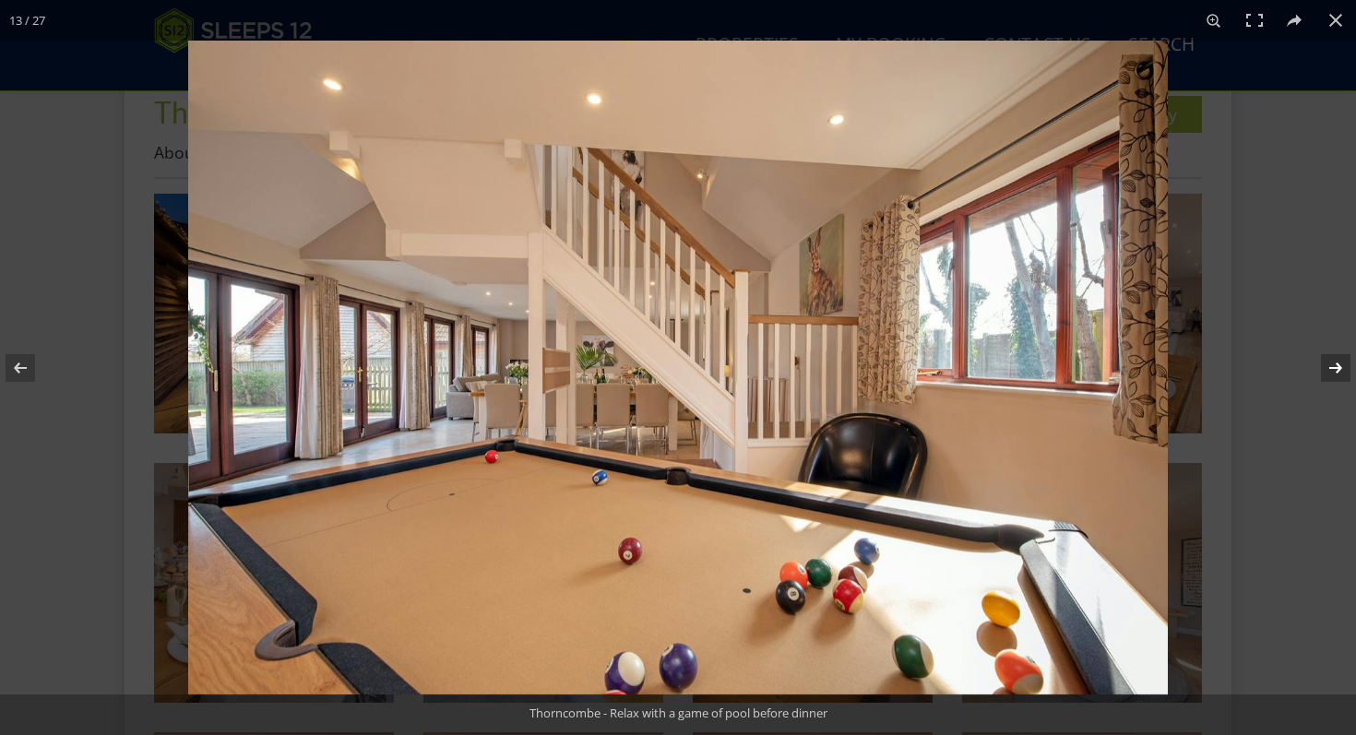
click at [1339, 363] on button at bounding box center [1323, 368] width 65 height 92
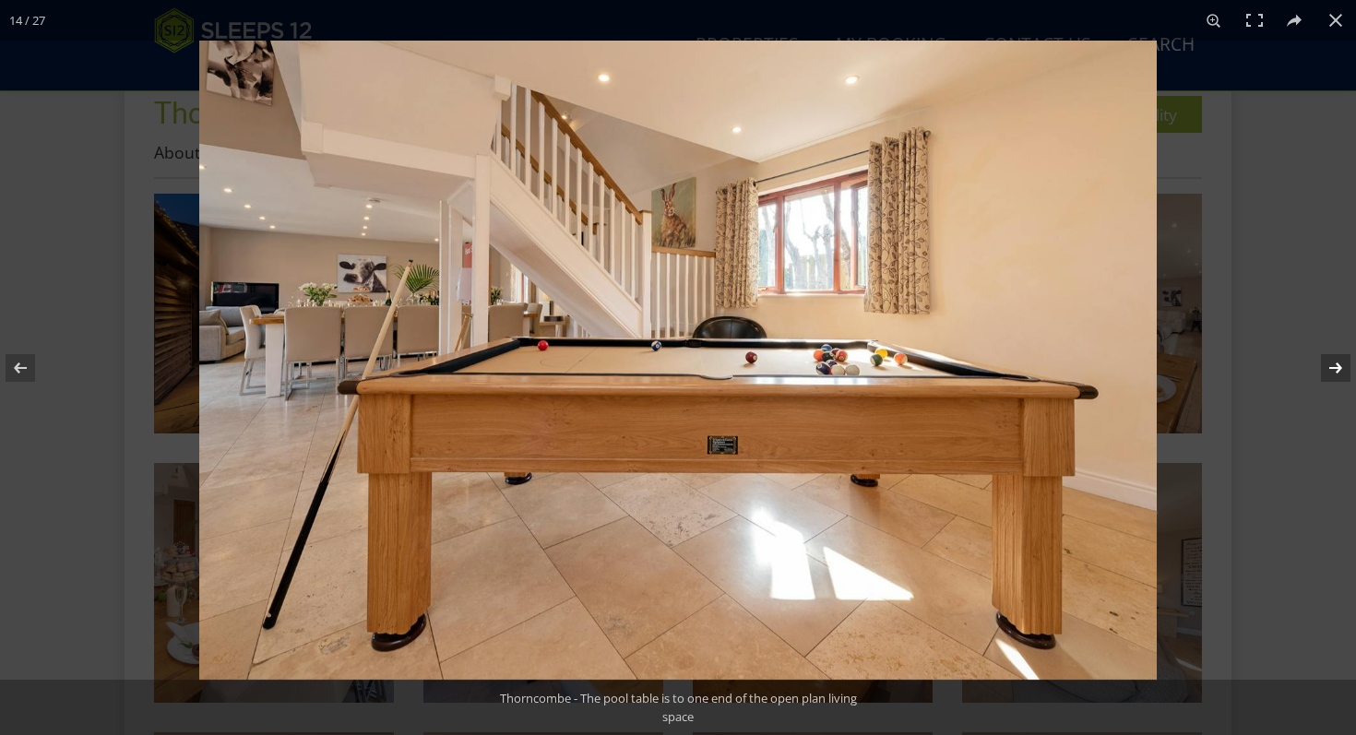
click at [1339, 363] on button at bounding box center [1323, 368] width 65 height 92
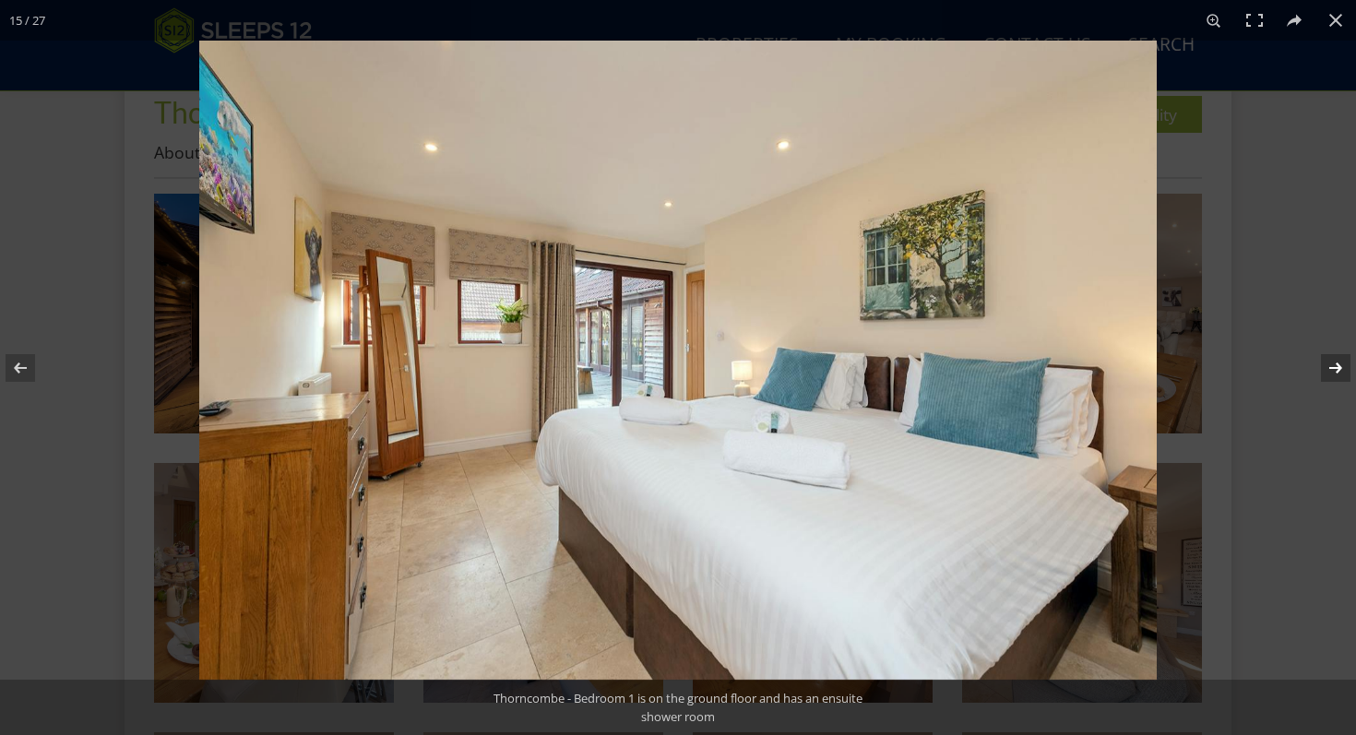
click at [1339, 363] on button at bounding box center [1323, 368] width 65 height 92
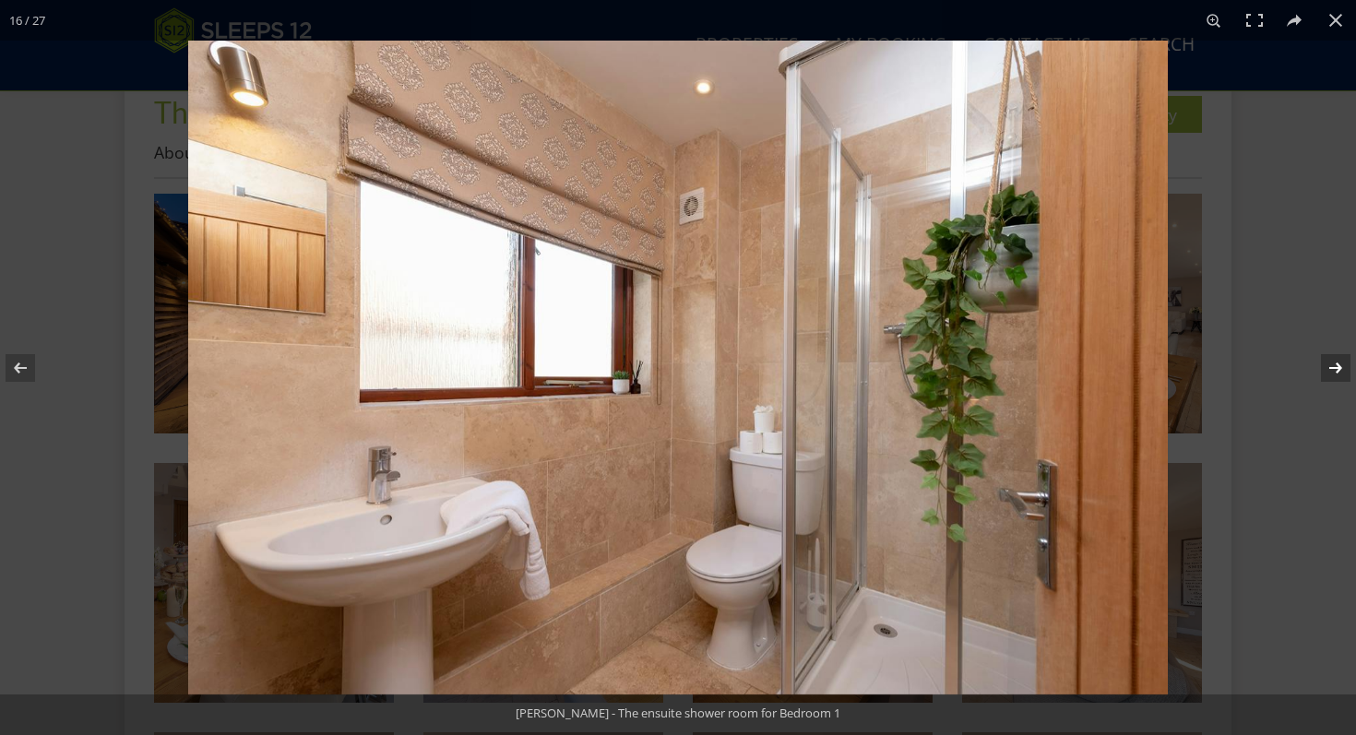
click at [1339, 363] on button at bounding box center [1323, 368] width 65 height 92
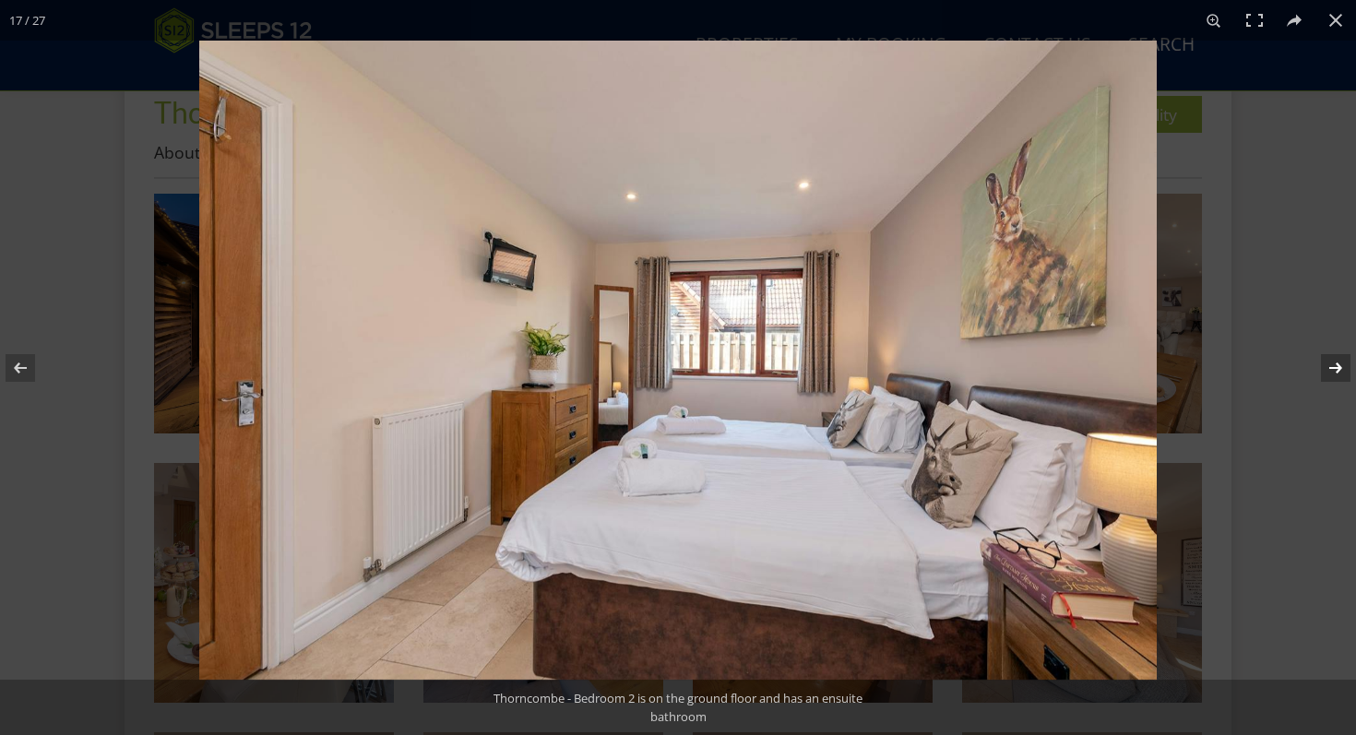
click at [1339, 363] on button at bounding box center [1323, 368] width 65 height 92
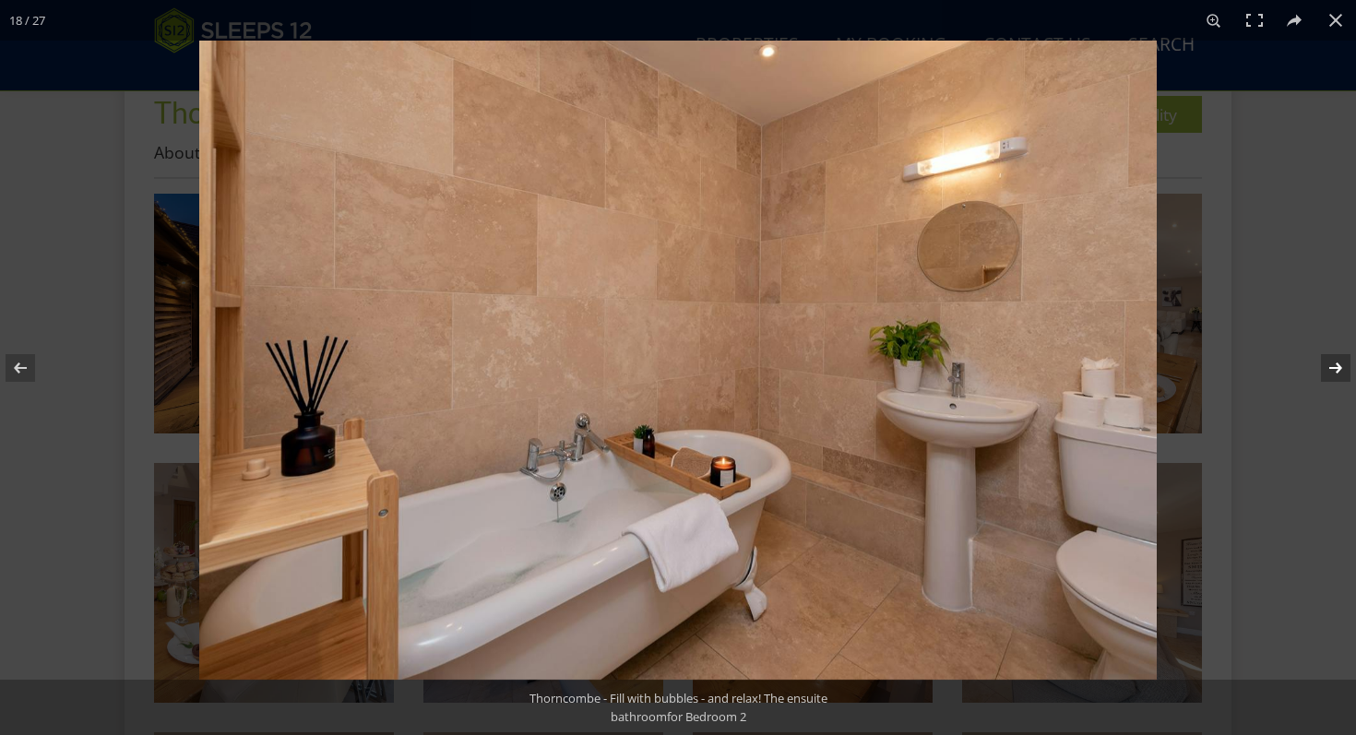
click at [1339, 363] on button at bounding box center [1323, 368] width 65 height 92
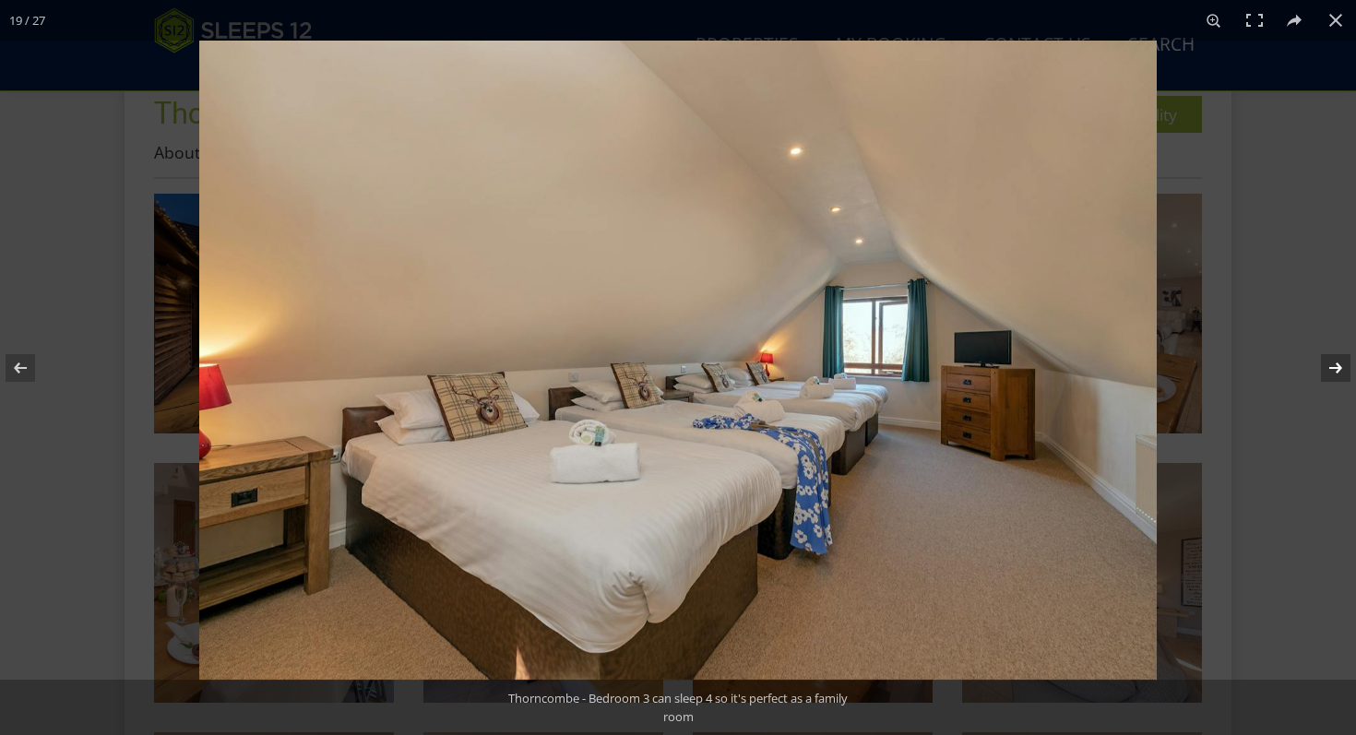
click at [1339, 363] on button at bounding box center [1323, 368] width 65 height 92
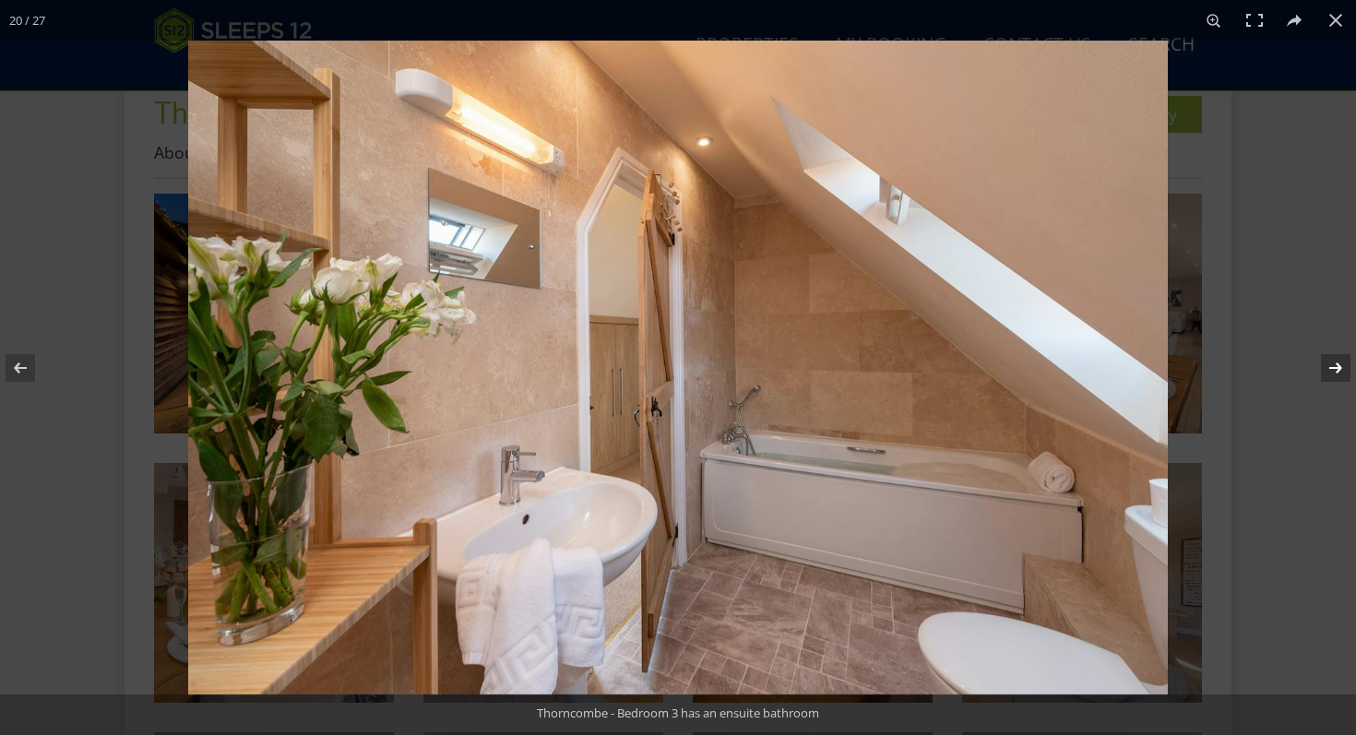
click at [1339, 363] on button at bounding box center [1323, 368] width 65 height 92
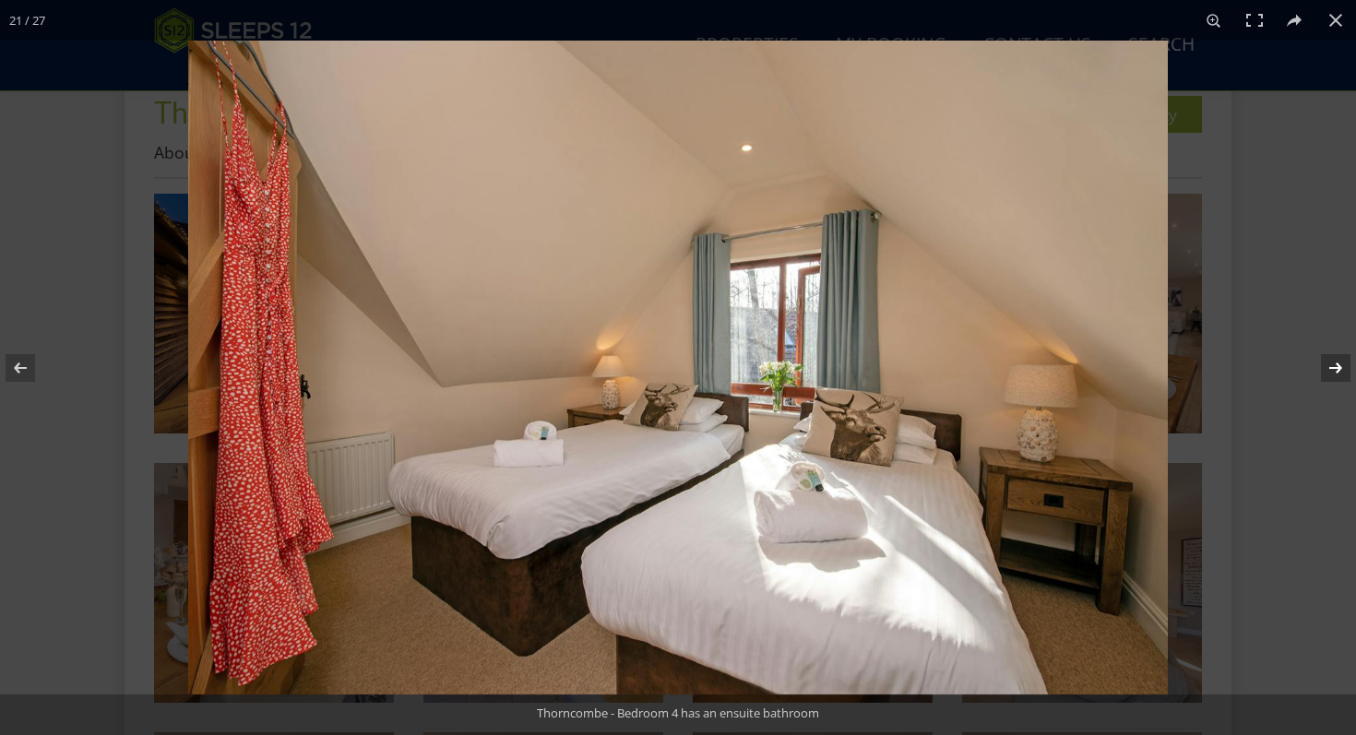
click at [1339, 363] on button at bounding box center [1323, 368] width 65 height 92
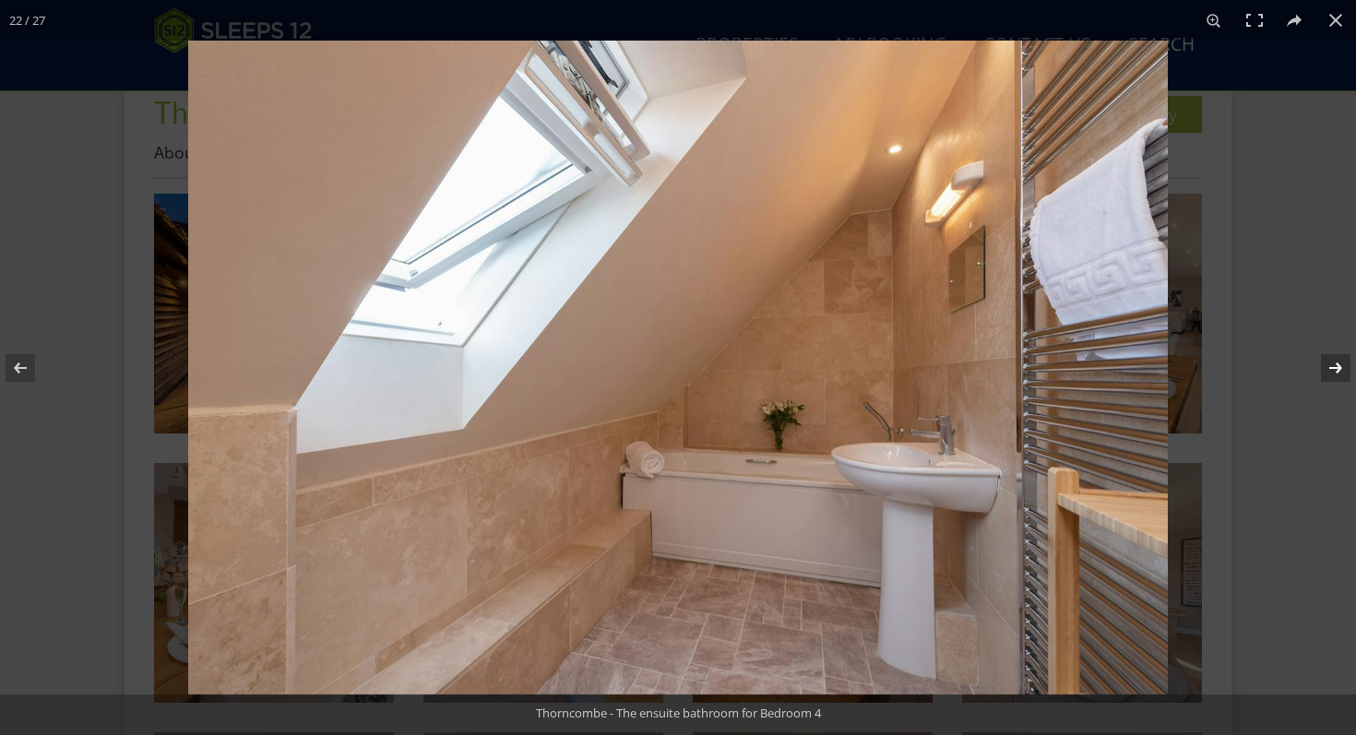
click at [1339, 363] on button at bounding box center [1323, 368] width 65 height 92
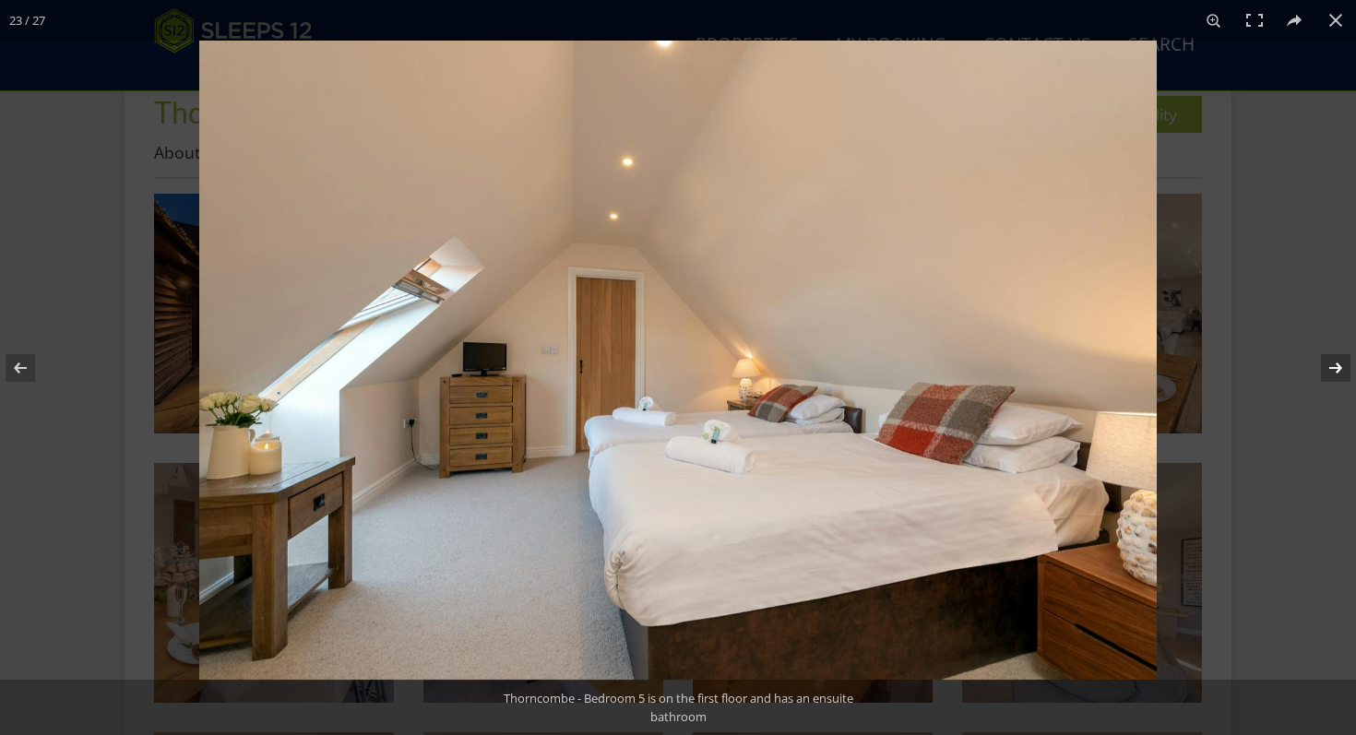
click at [1339, 363] on button at bounding box center [1323, 368] width 65 height 92
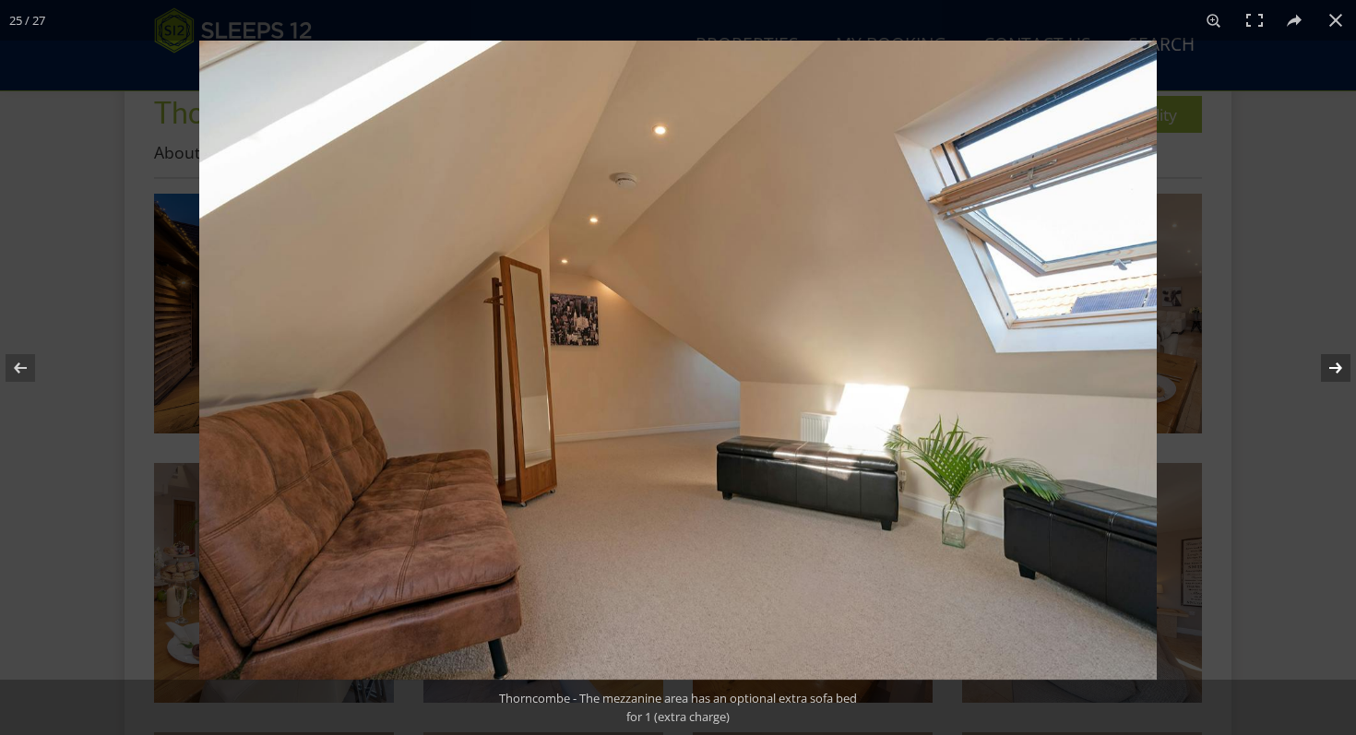
click at [1339, 363] on button at bounding box center [1323, 368] width 65 height 92
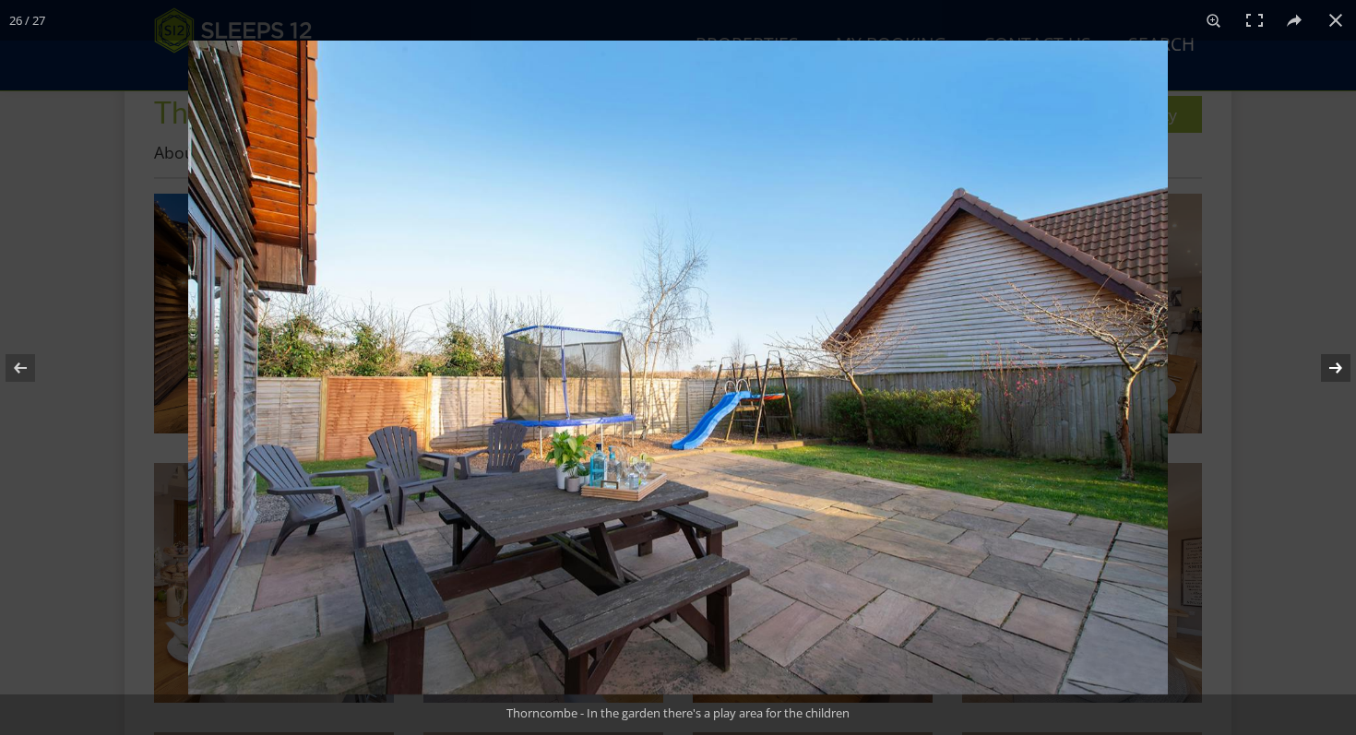
click at [1339, 363] on button at bounding box center [1323, 368] width 65 height 92
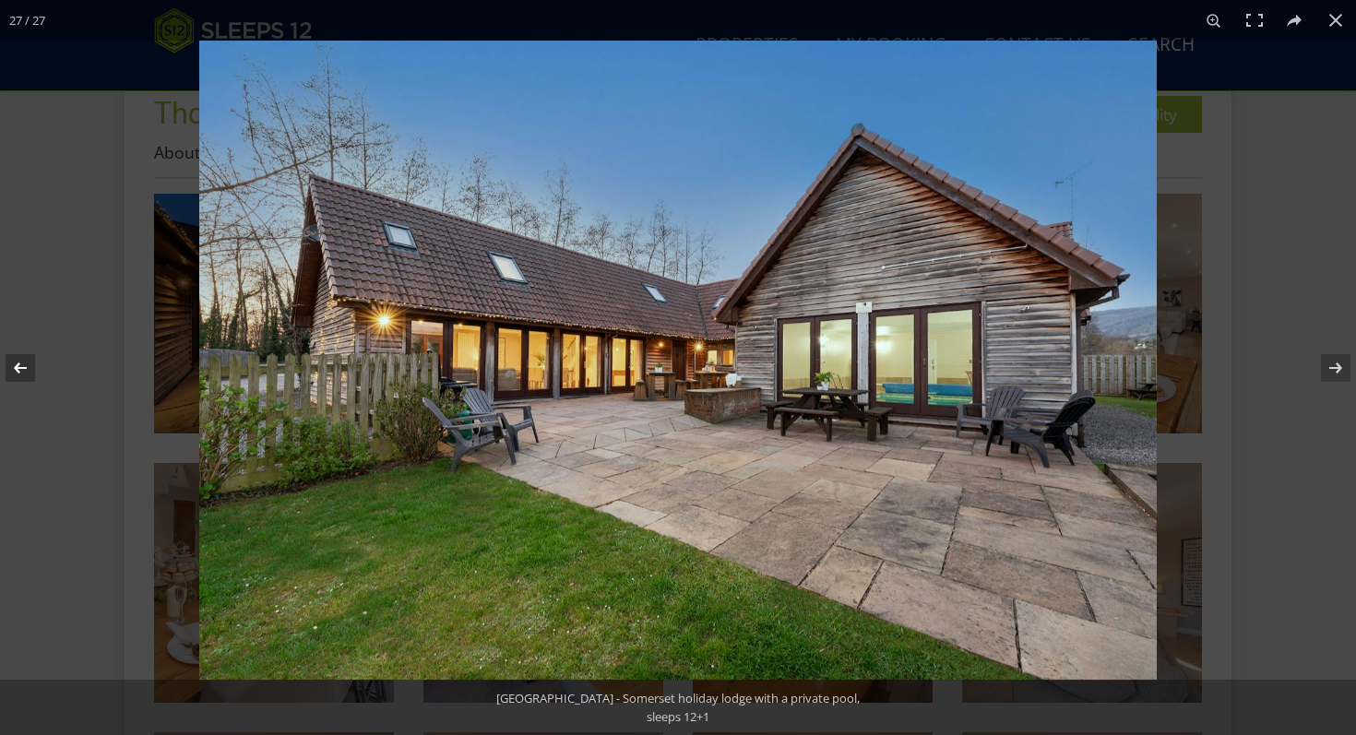
click at [17, 378] on button at bounding box center [32, 368] width 65 height 92
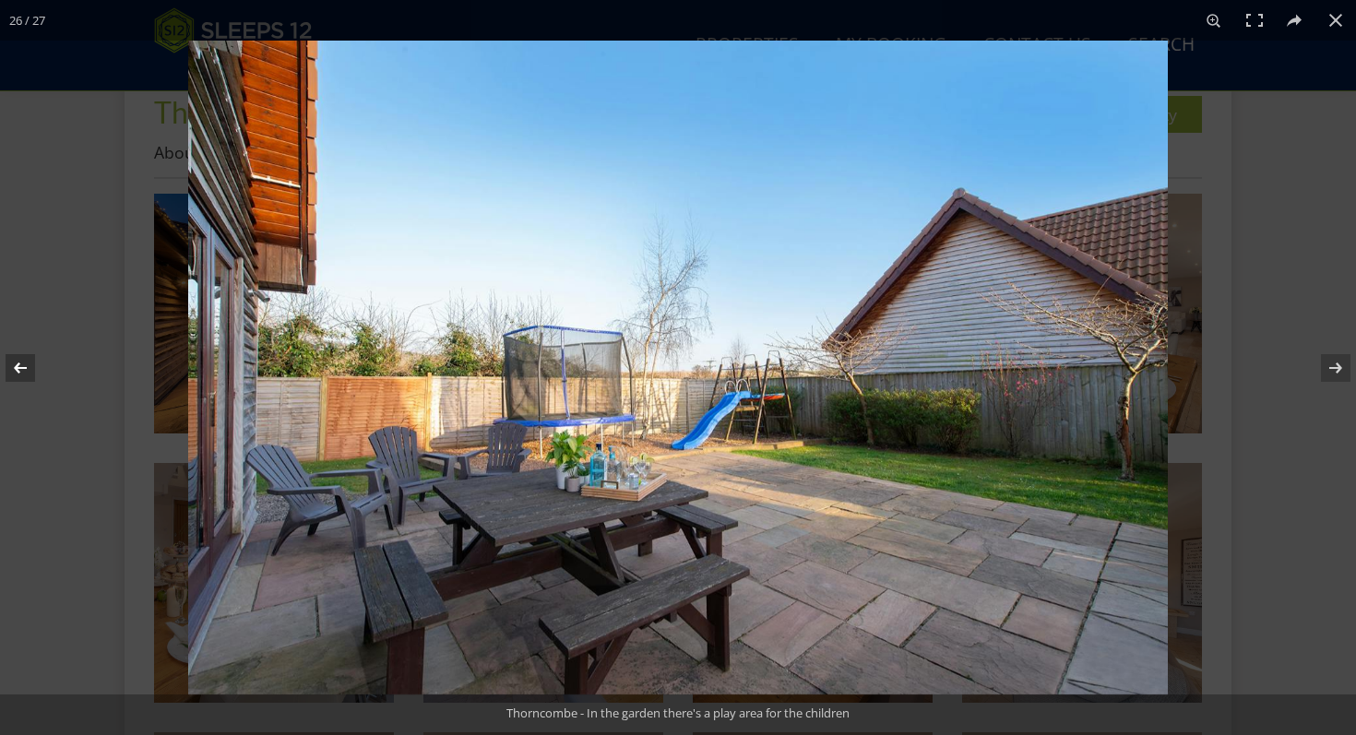
click at [17, 378] on button at bounding box center [32, 368] width 65 height 92
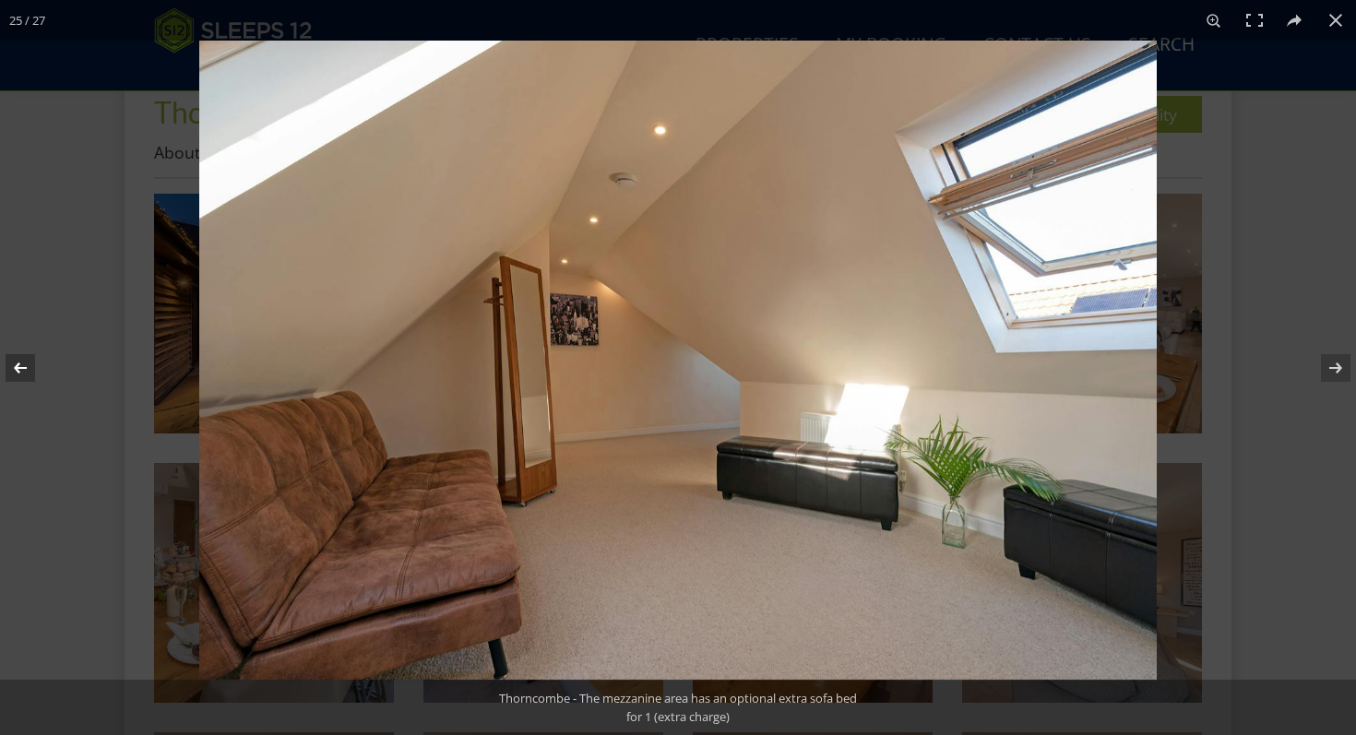
click at [17, 378] on button at bounding box center [32, 368] width 65 height 92
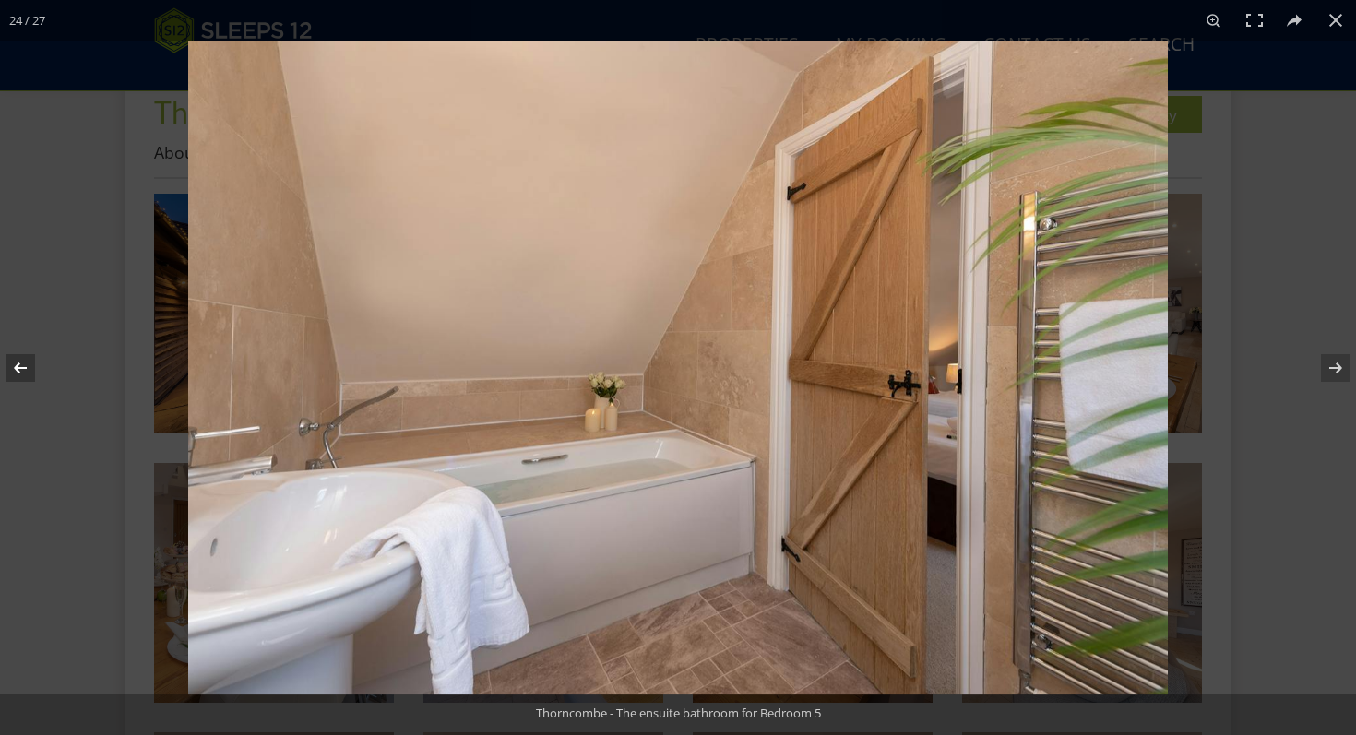
click at [17, 378] on button at bounding box center [32, 368] width 65 height 92
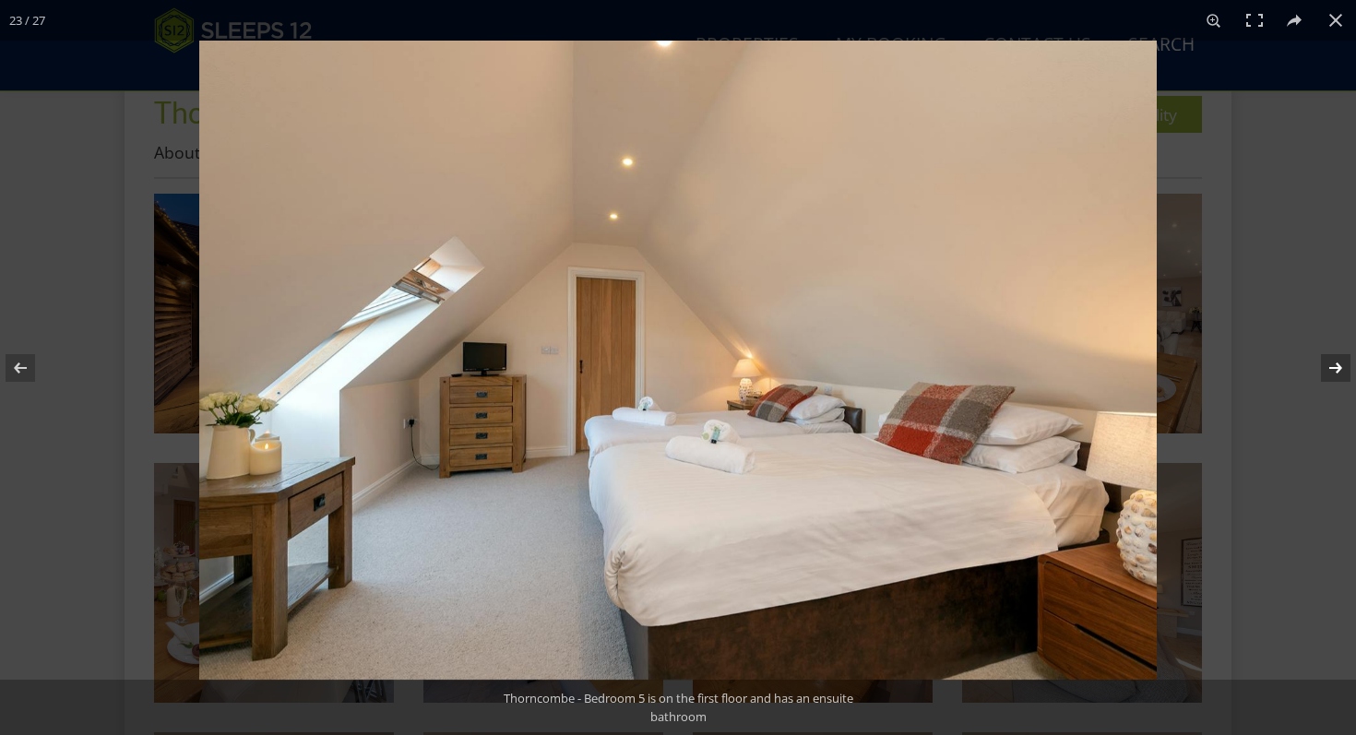
click at [1346, 361] on button at bounding box center [1323, 368] width 65 height 92
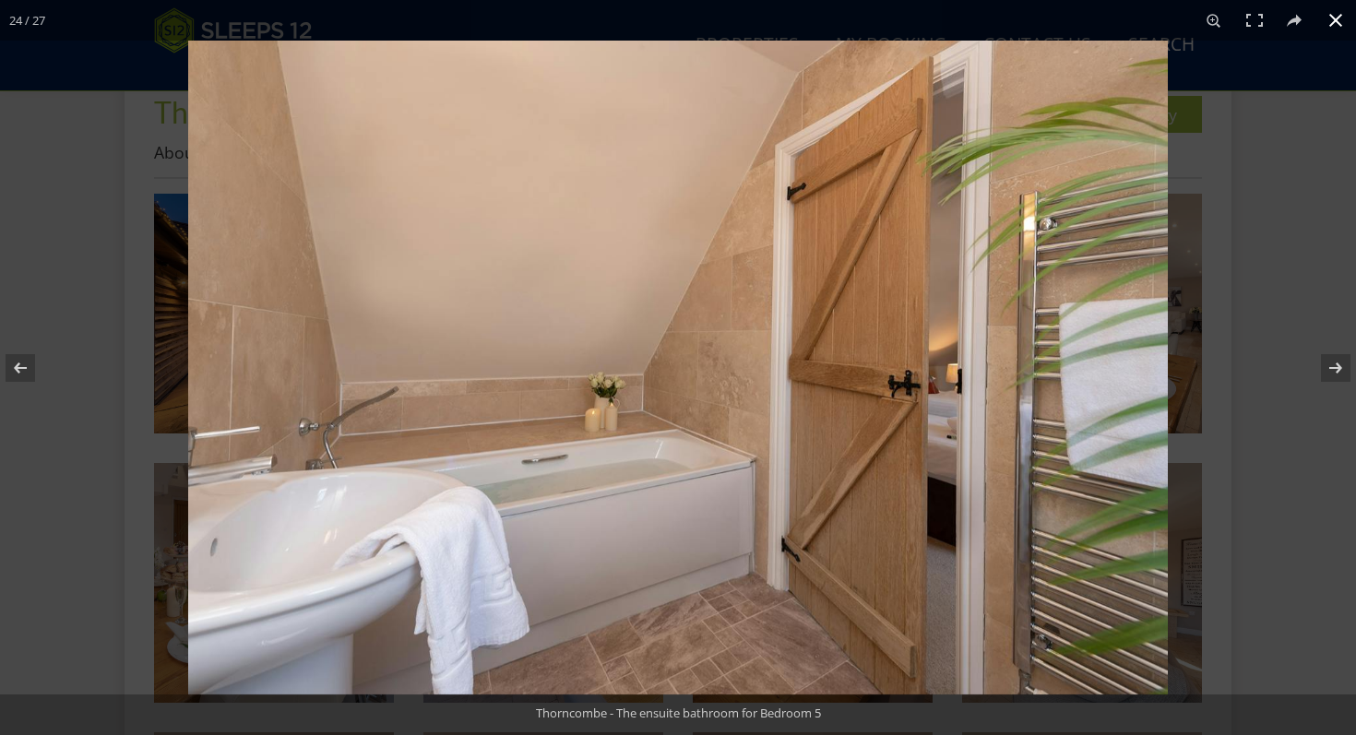
click at [1299, 260] on div at bounding box center [866, 408] width 1356 height 735
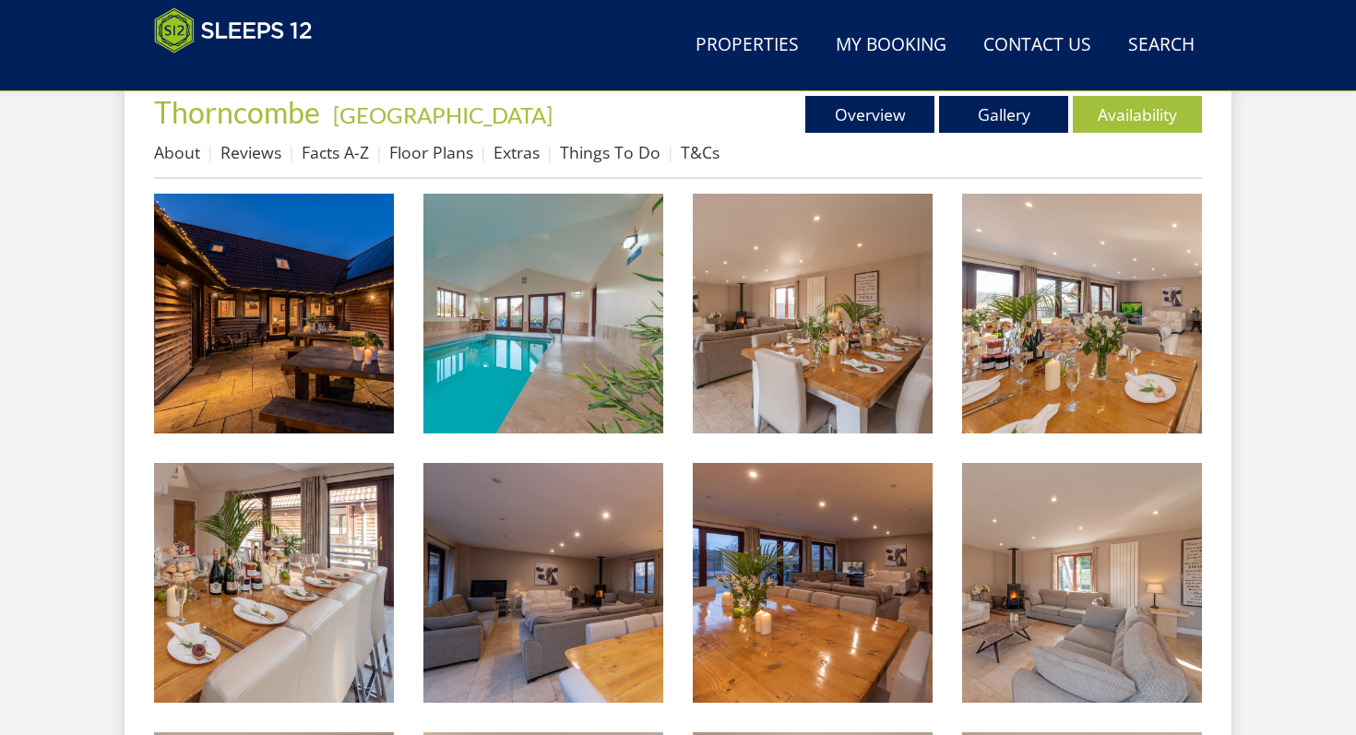
scroll to position [302, 0]
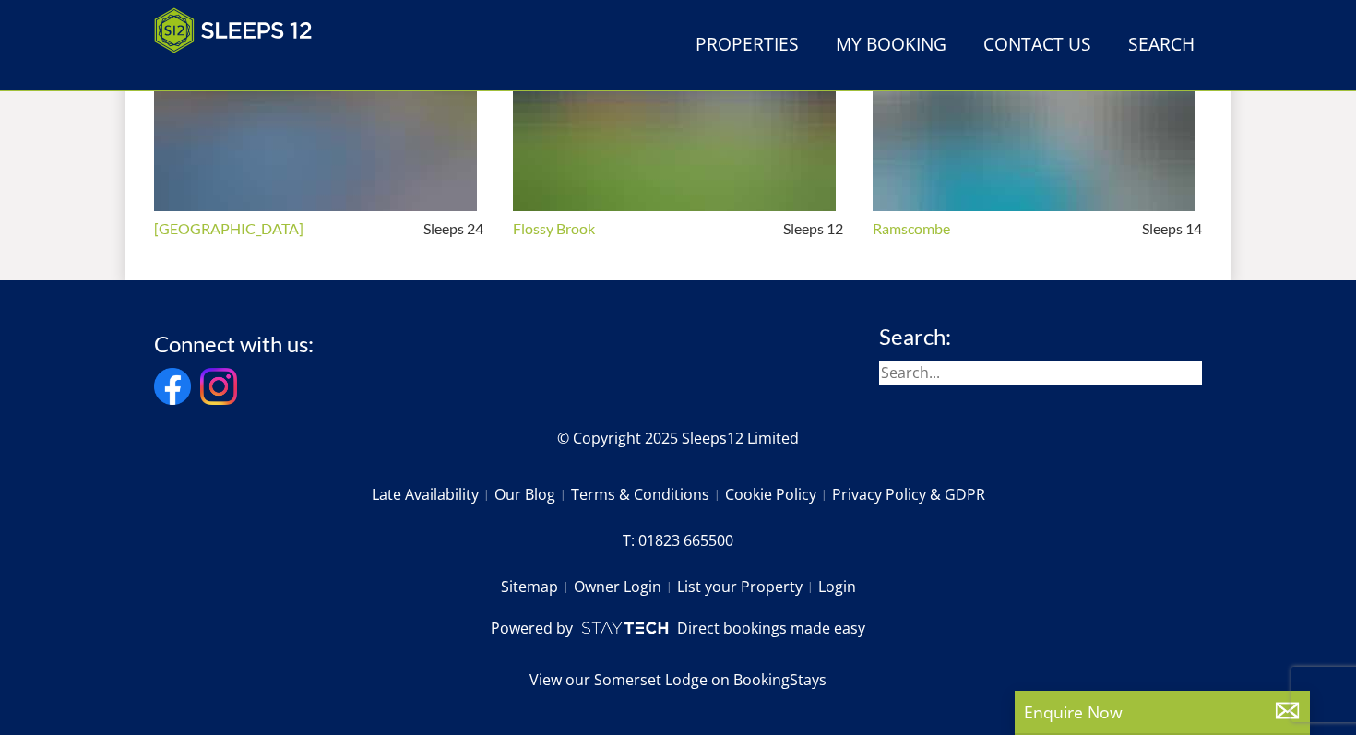
select select "10"
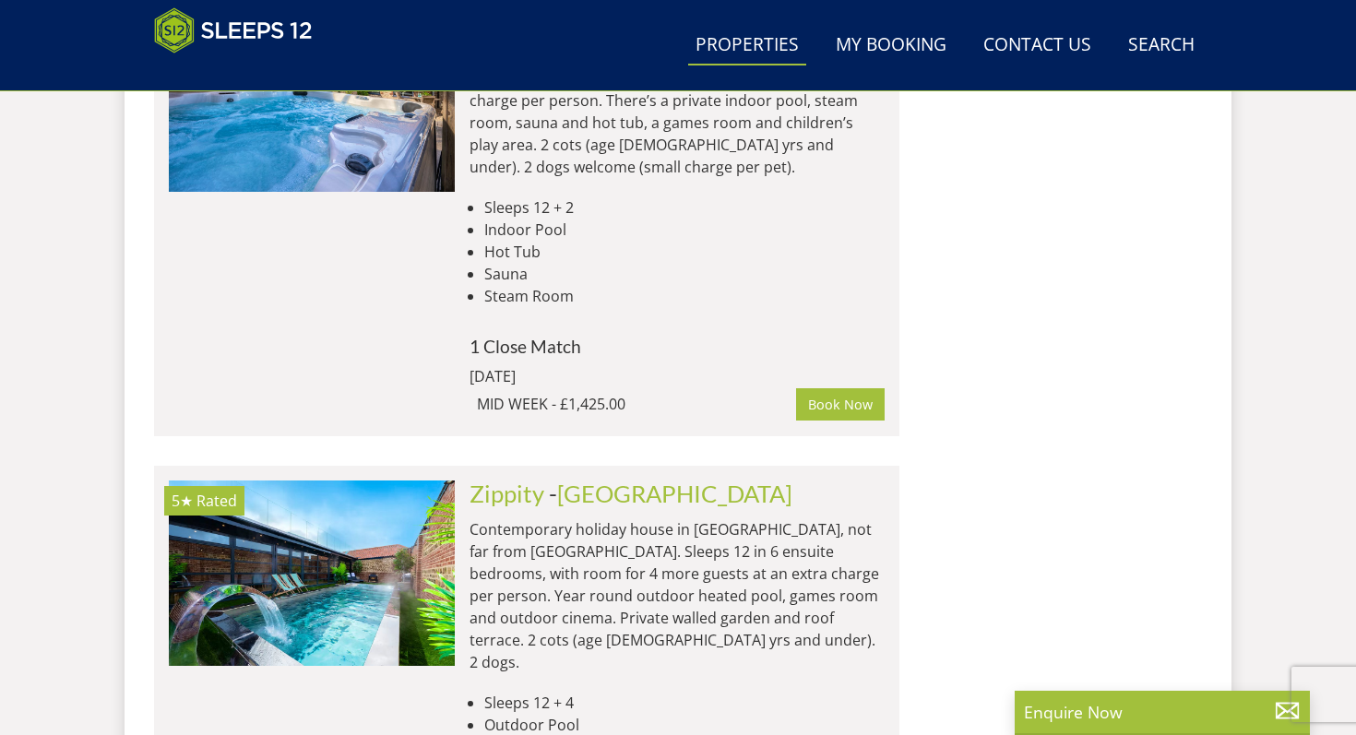
scroll to position [8481, 0]
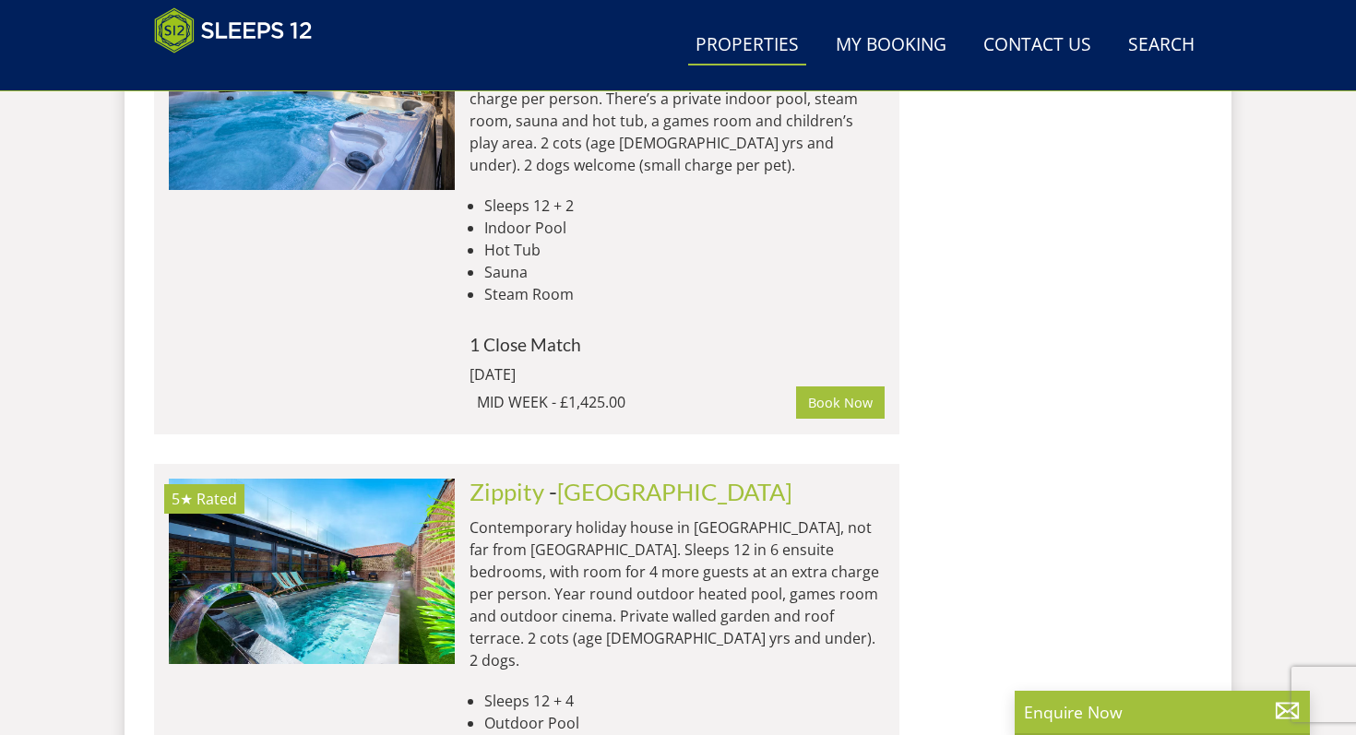
click at [560, 690] on li "Sleeps 12 + 4" at bounding box center [684, 701] width 400 height 22
drag, startPoint x: 560, startPoint y: 339, endPoint x: 577, endPoint y: 429, distance: 91.2
click at [577, 690] on ul "Sleeps 12 + 4 Outdoor Pool Games Room EV Charging 2 x Dogs" at bounding box center [676, 745] width 415 height 111
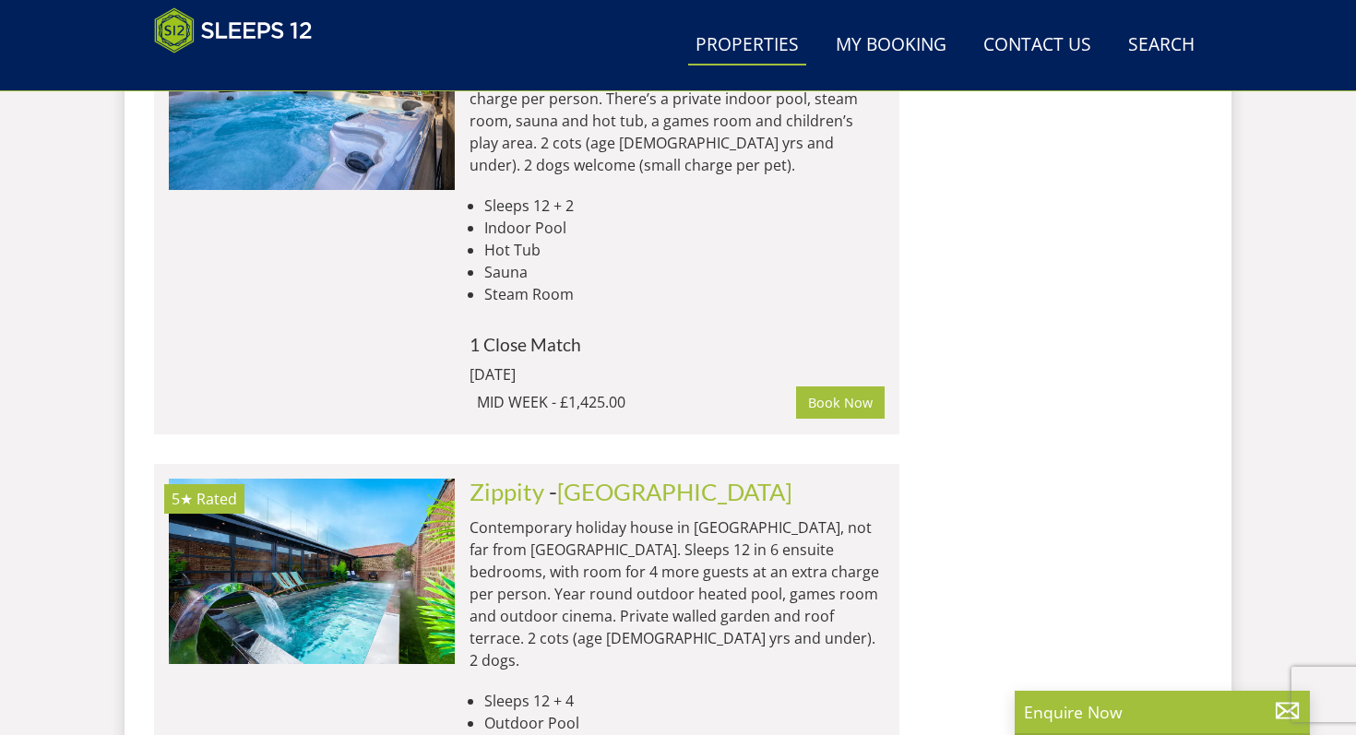
drag, startPoint x: 577, startPoint y: 429, endPoint x: 571, endPoint y: 391, distance: 38.4
click at [571, 690] on ul "Sleeps 12 + 4 Outdoor Pool Games Room EV Charging 2 x Dogs" at bounding box center [676, 745] width 415 height 111
click at [571, 734] on li "Games Room" at bounding box center [684, 745] width 400 height 22
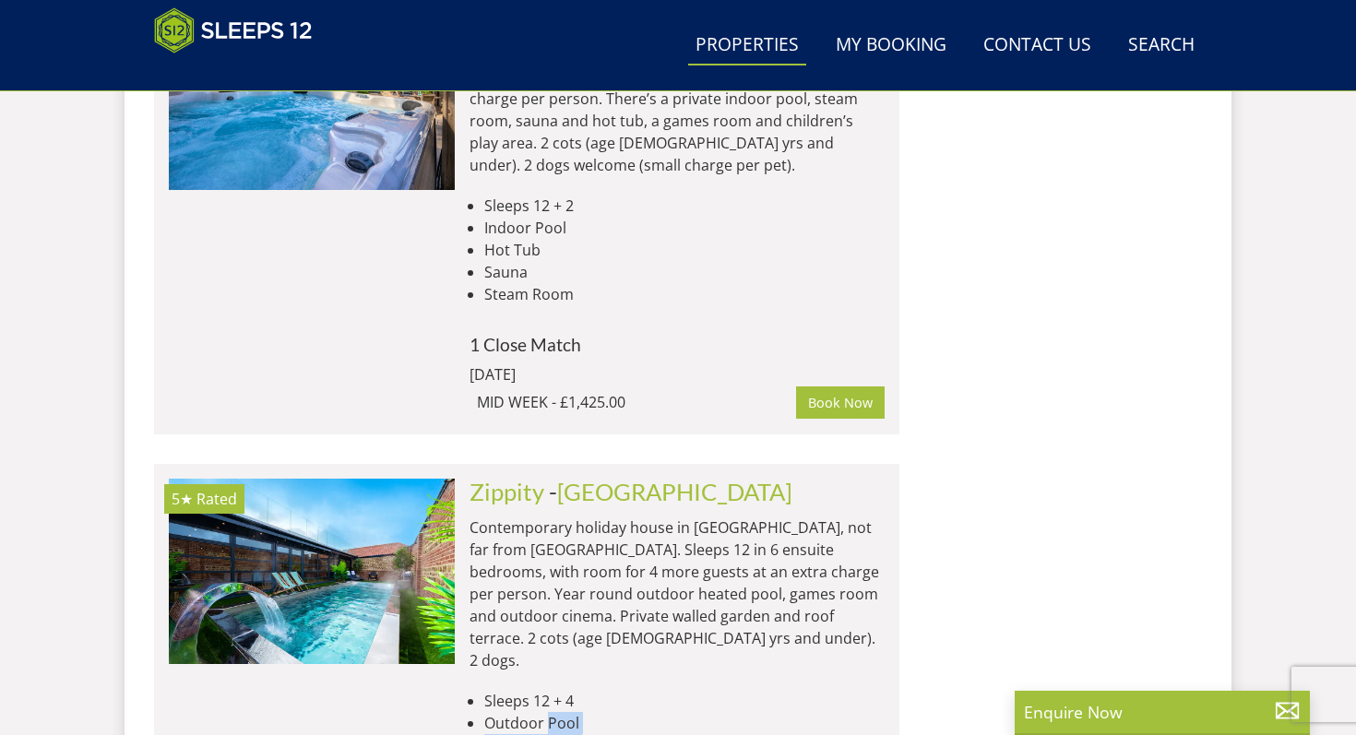
drag, startPoint x: 571, startPoint y: 391, endPoint x: 563, endPoint y: 360, distance: 32.2
click at [563, 690] on ul "Sleeps 12 + 4 Outdoor Pool Games Room EV Charging 2 x Dogs" at bounding box center [676, 745] width 415 height 111
click at [563, 712] on li "Outdoor Pool" at bounding box center [684, 723] width 400 height 22
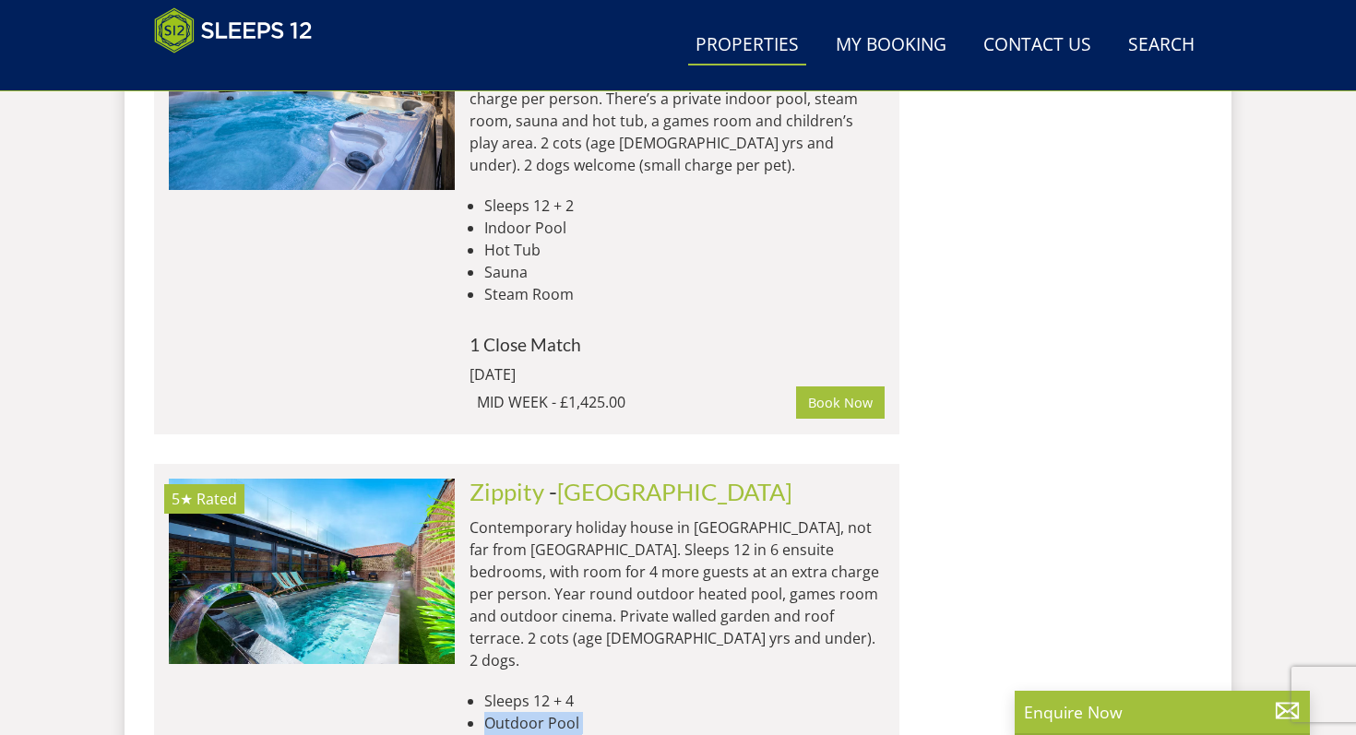
drag, startPoint x: 563, startPoint y: 360, endPoint x: 563, endPoint y: 417, distance: 57.2
click at [563, 690] on ul "Sleeps 12 + 4 Outdoor Pool Games Room EV Charging 2 x Dogs" at bounding box center [676, 745] width 415 height 111
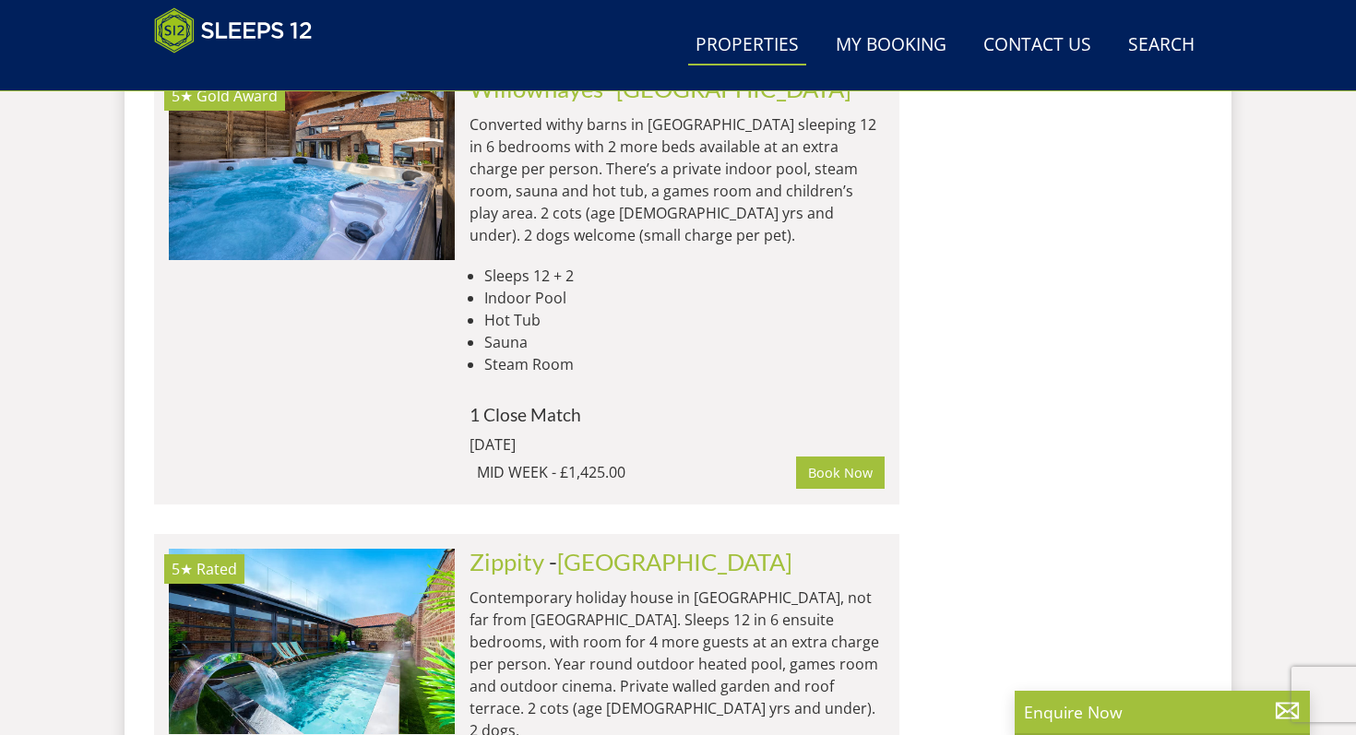
scroll to position [8410, 0]
drag, startPoint x: 540, startPoint y: 421, endPoint x: 570, endPoint y: 499, distance: 82.9
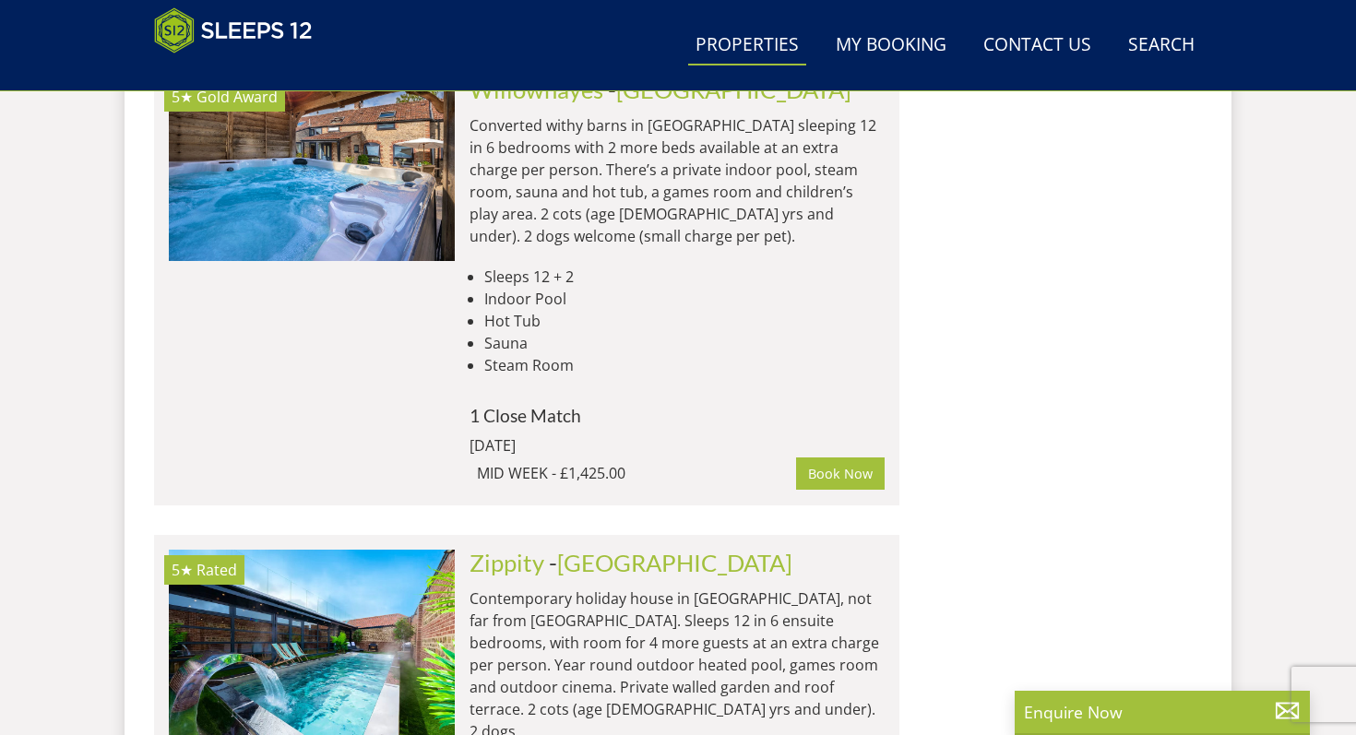
drag, startPoint x: 570, startPoint y: 499, endPoint x: 517, endPoint y: 426, distance: 89.8
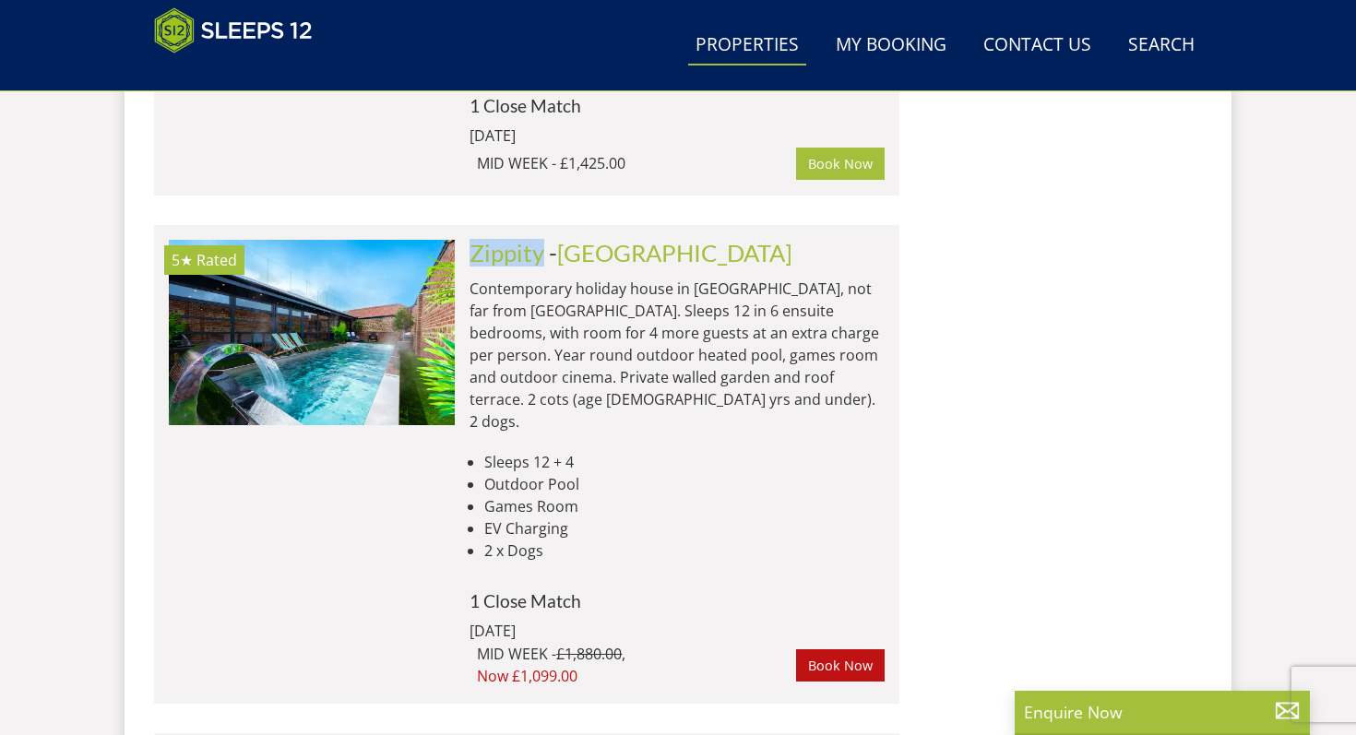
scroll to position [8732, 0]
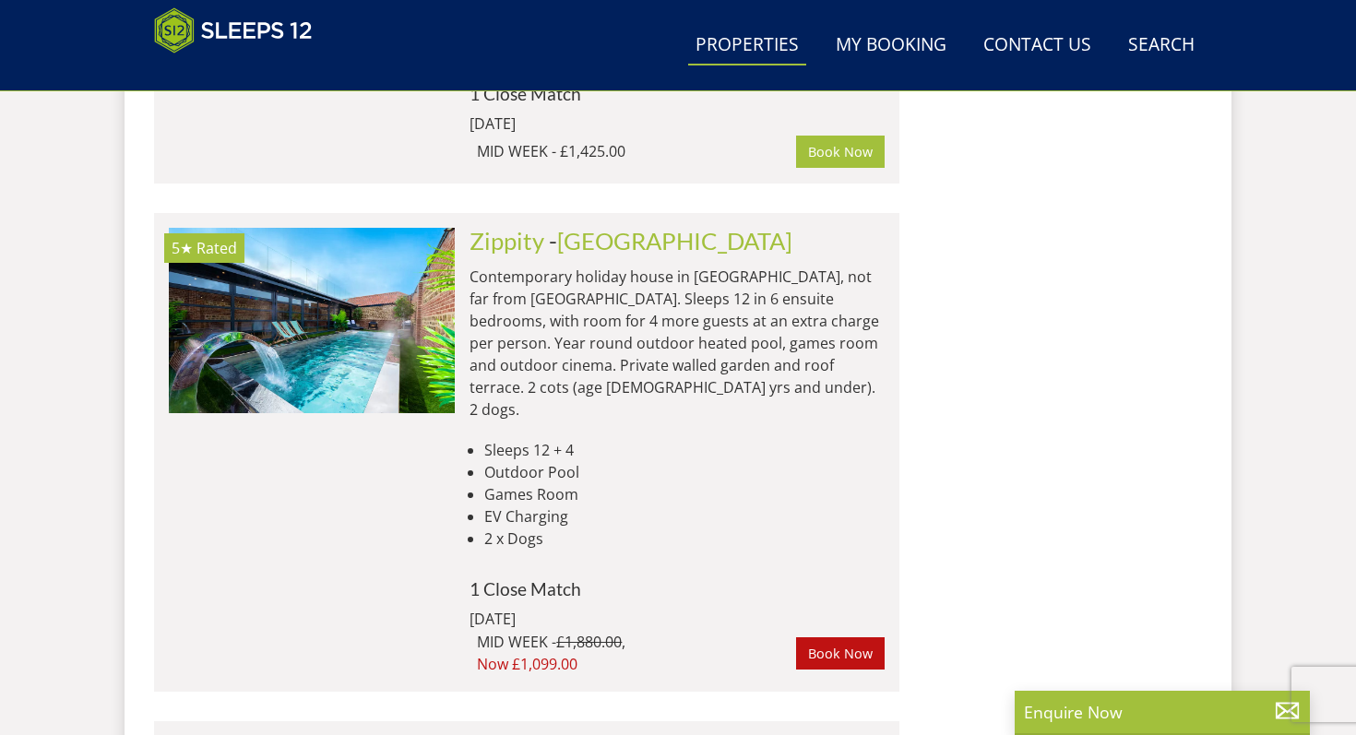
drag, startPoint x: 653, startPoint y: 423, endPoint x: 548, endPoint y: 451, distance: 108.7
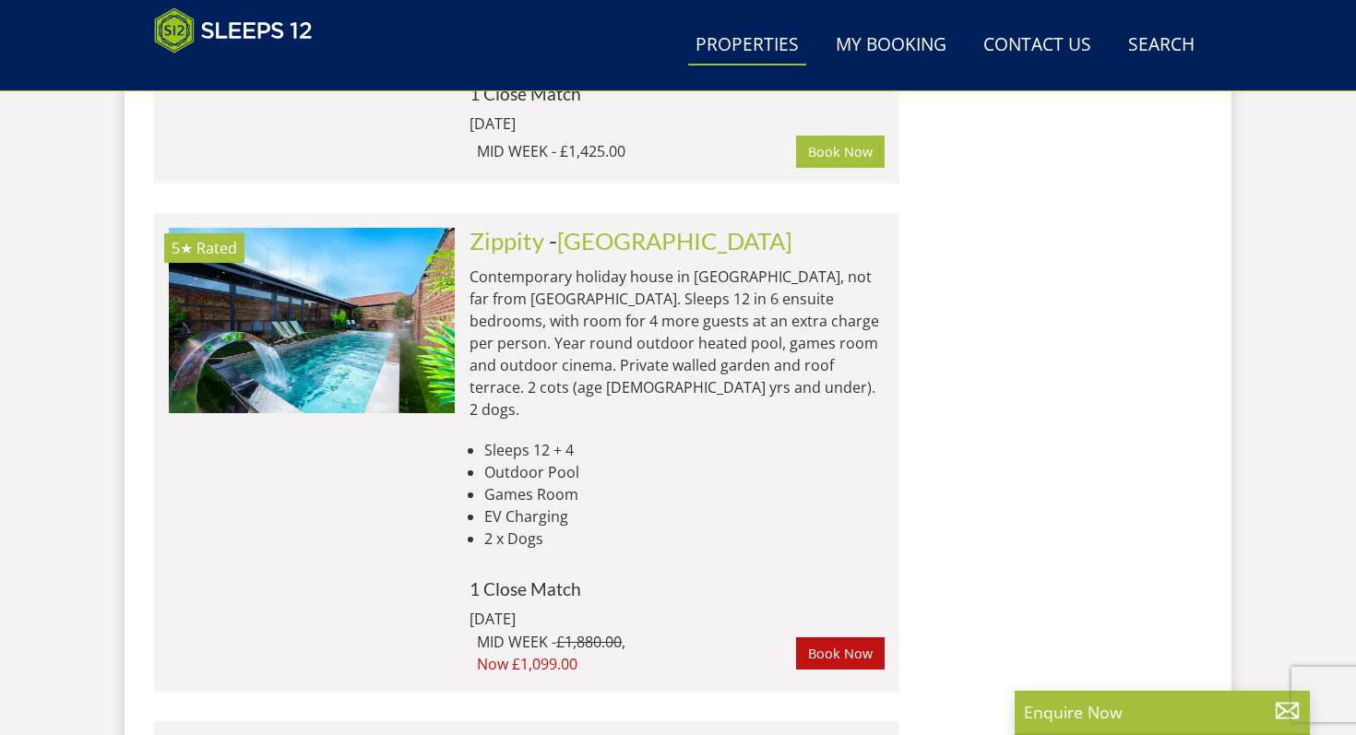
drag, startPoint x: 548, startPoint y: 451, endPoint x: 667, endPoint y: 496, distance: 127.3
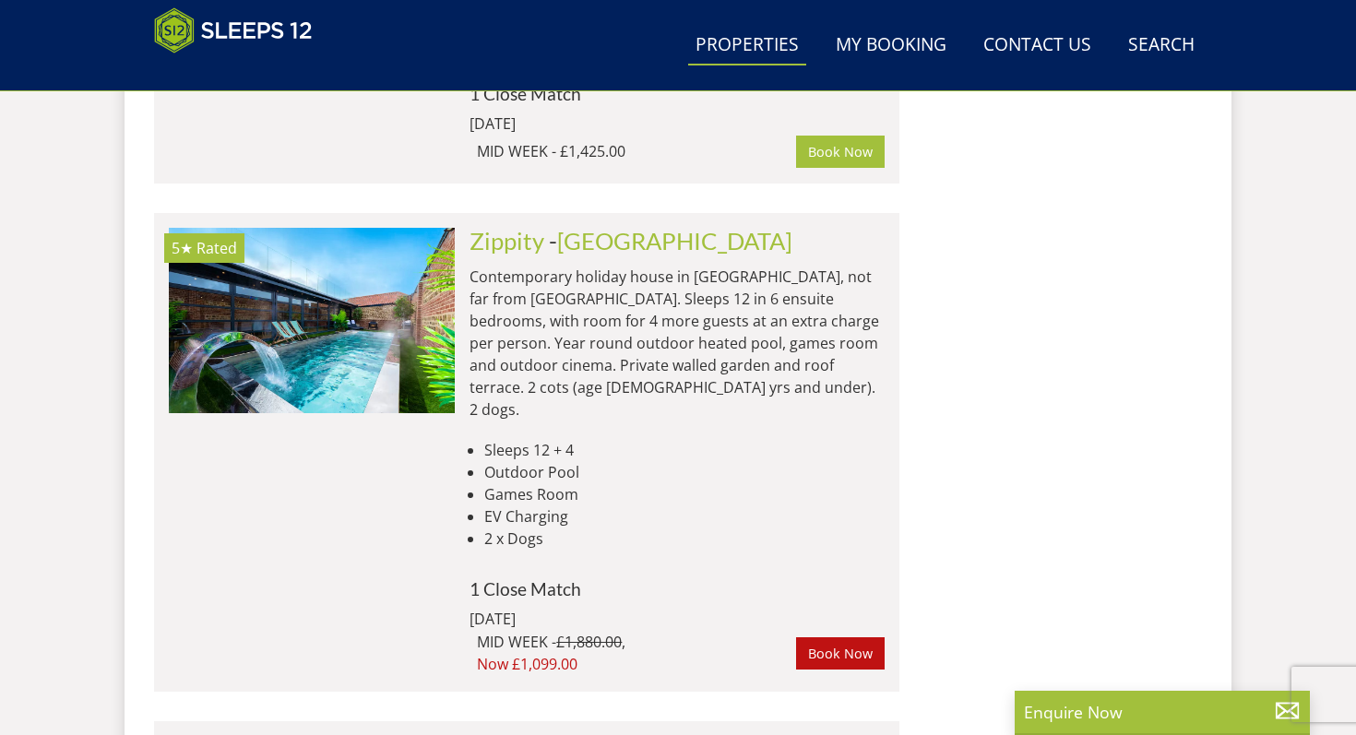
drag, startPoint x: 754, startPoint y: 519, endPoint x: 428, endPoint y: 433, distance: 337.8
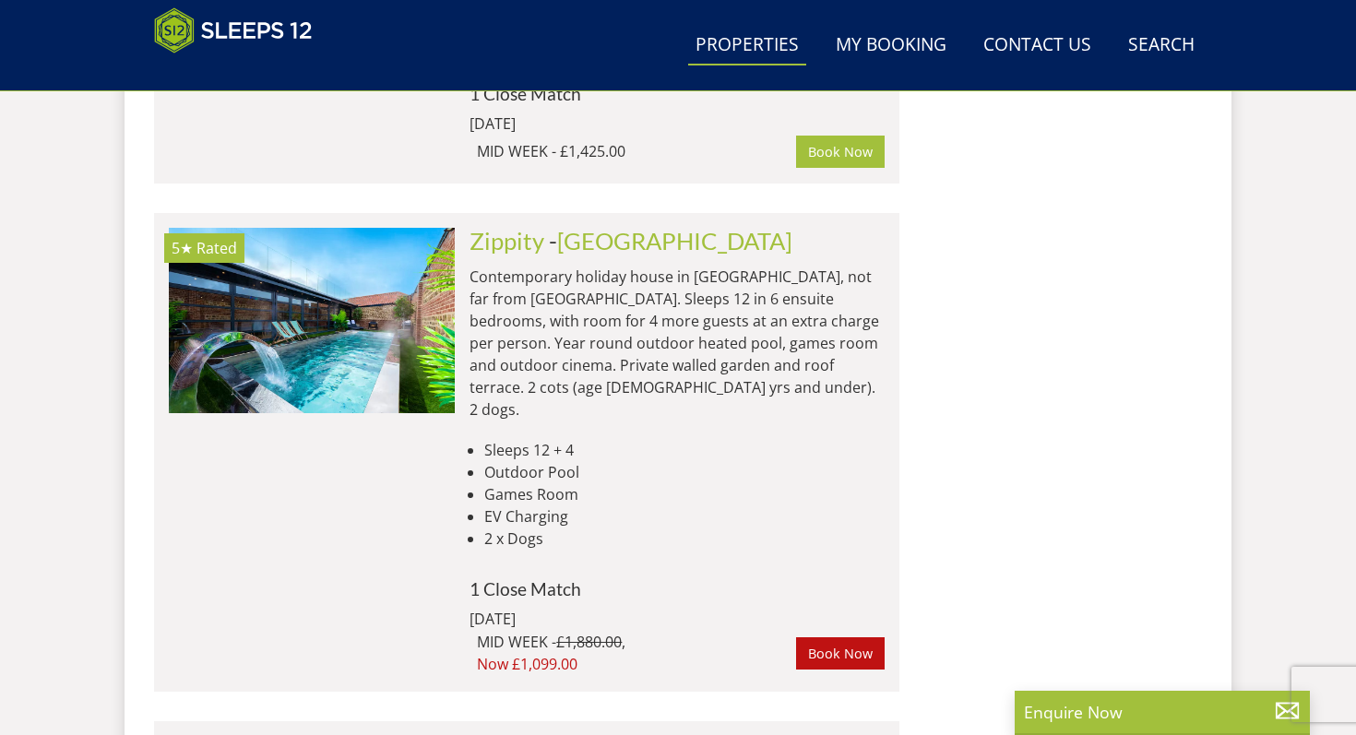
click at [312, 734] on img at bounding box center [312, 736] width 0 height 0
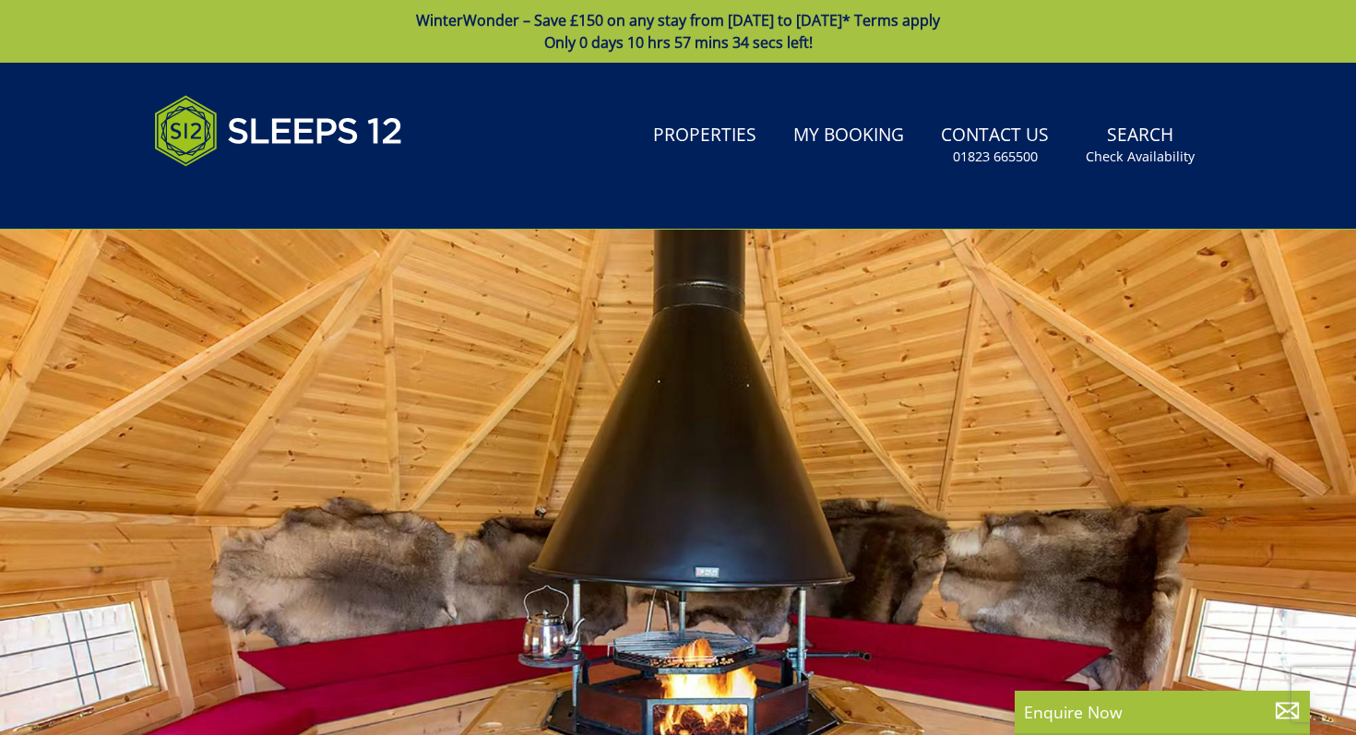
click at [472, 431] on div at bounding box center [678, 553] width 1356 height 646
select select "10"
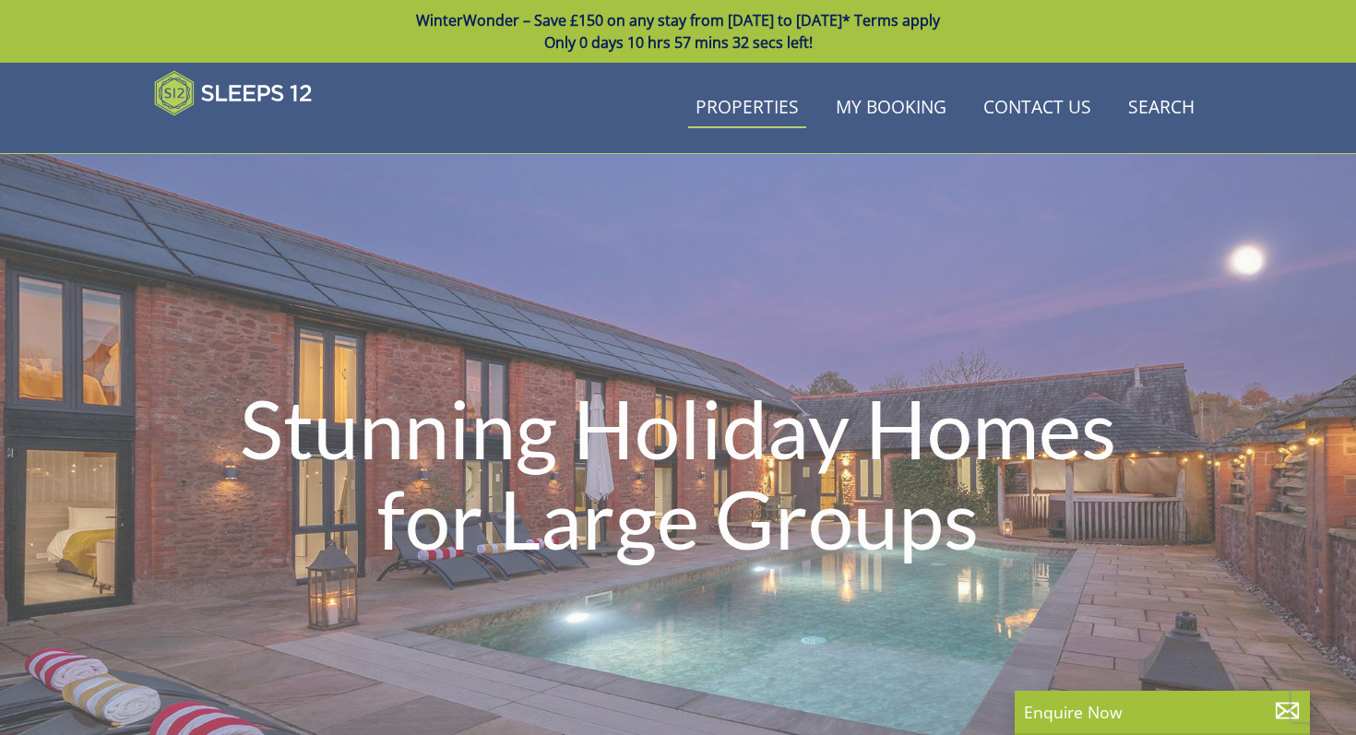
scroll to position [8732, 0]
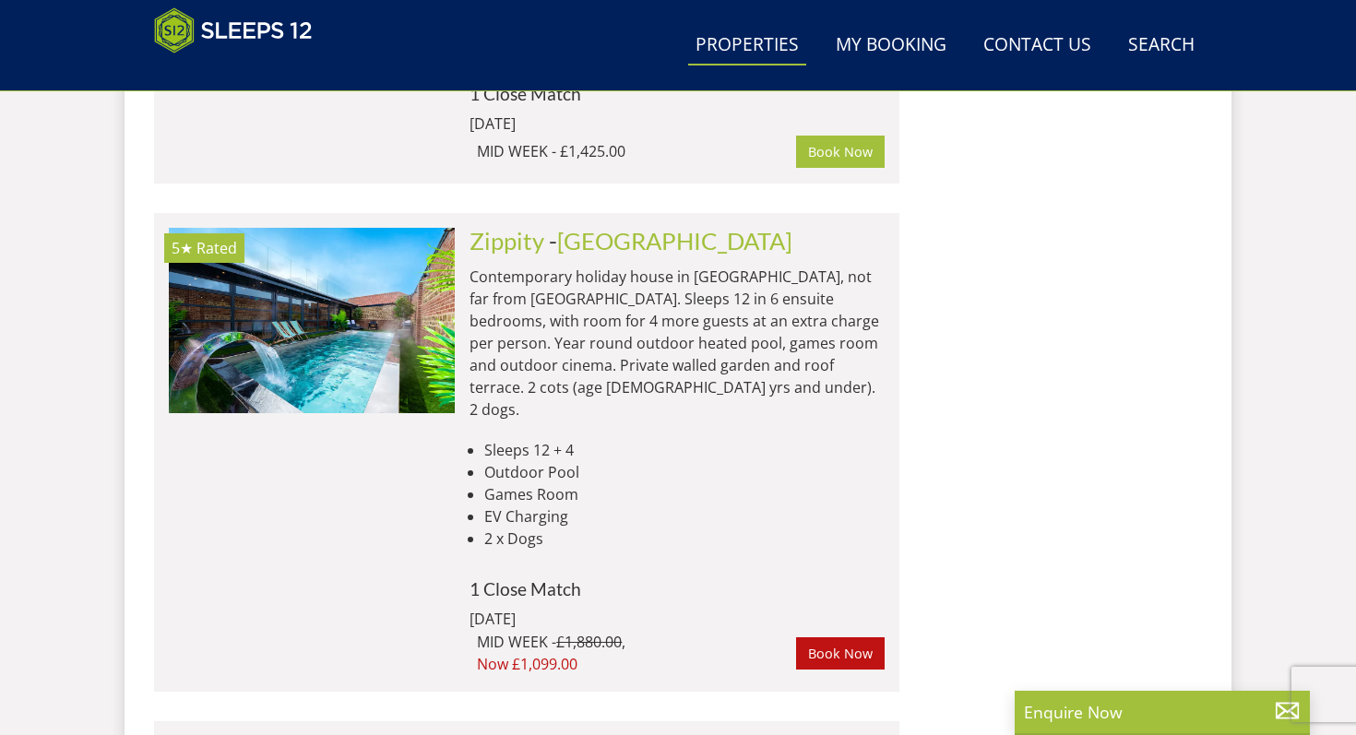
drag, startPoint x: 715, startPoint y: 517, endPoint x: 563, endPoint y: 452, distance: 165.7
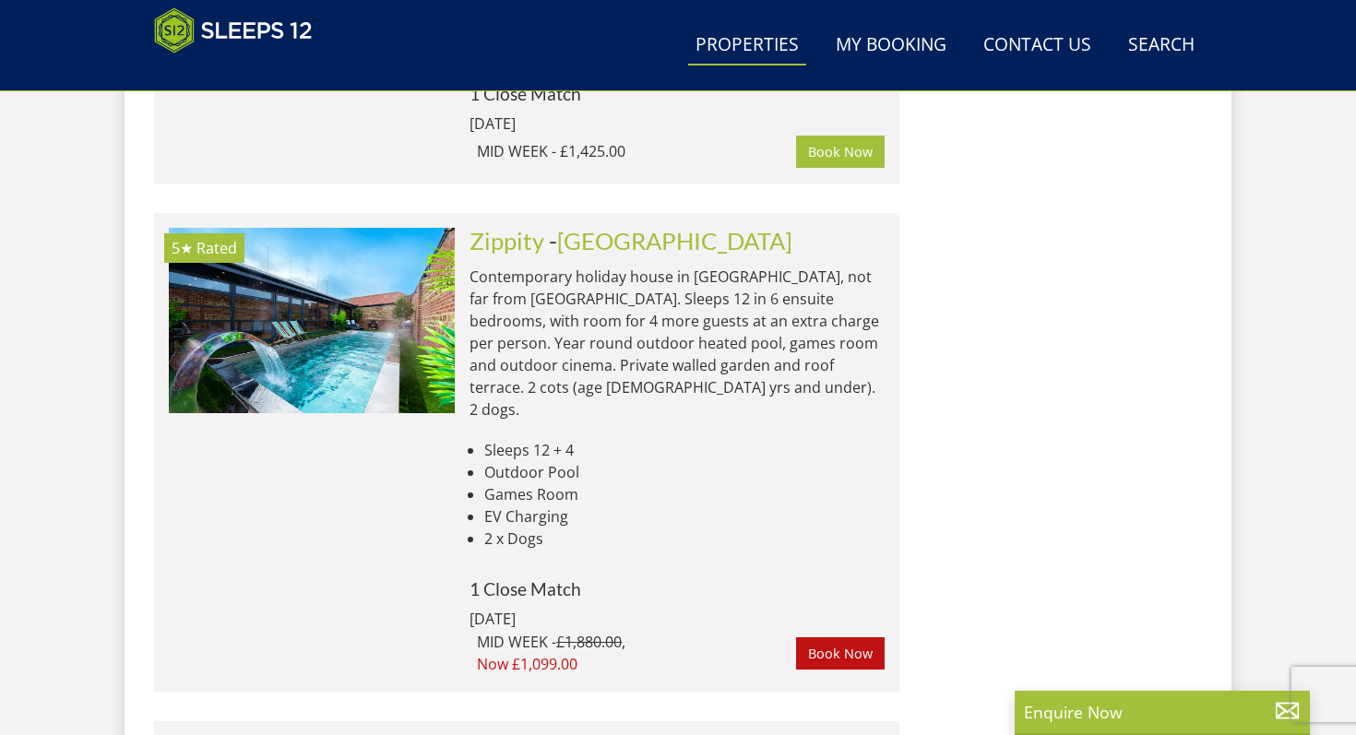
drag, startPoint x: 563, startPoint y: 452, endPoint x: 605, endPoint y: 478, distance: 49.7
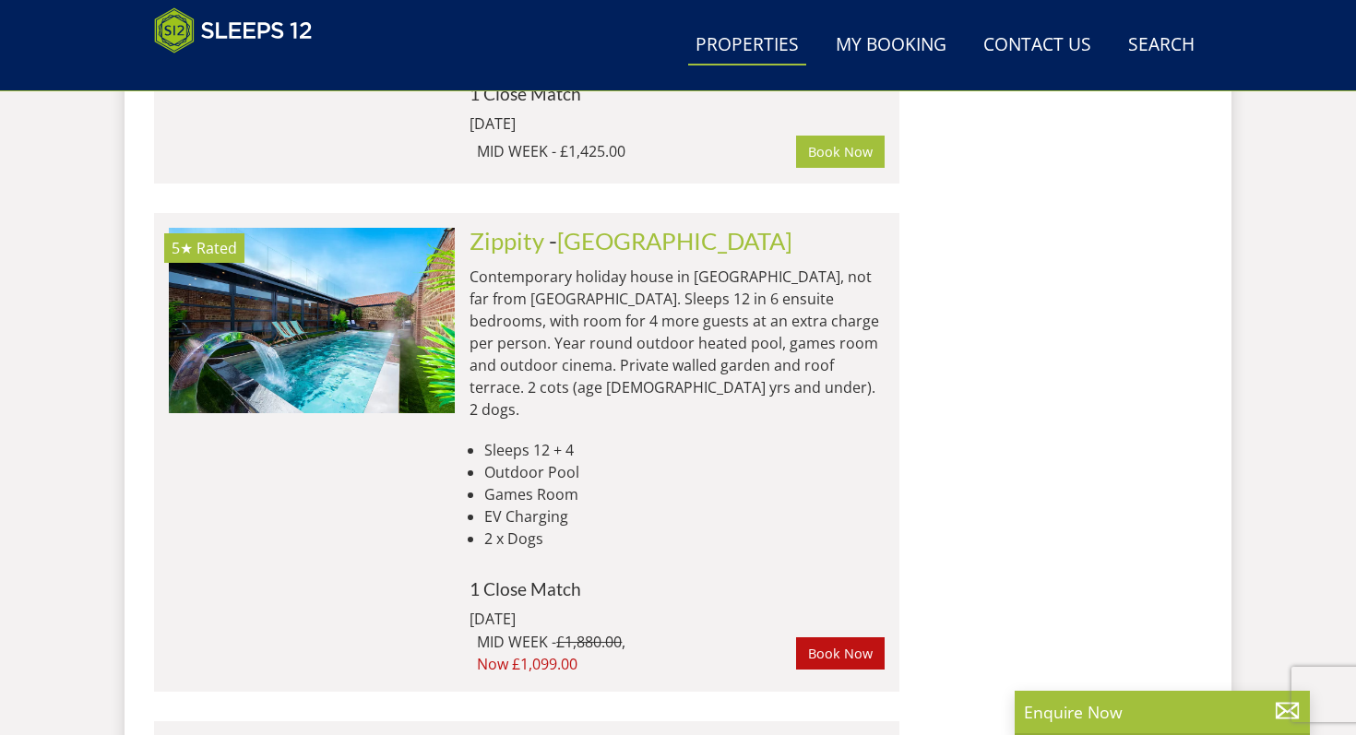
click at [405, 277] on div "5★ Rated Zippity Check Availability More Info" at bounding box center [312, 452] width 286 height 449
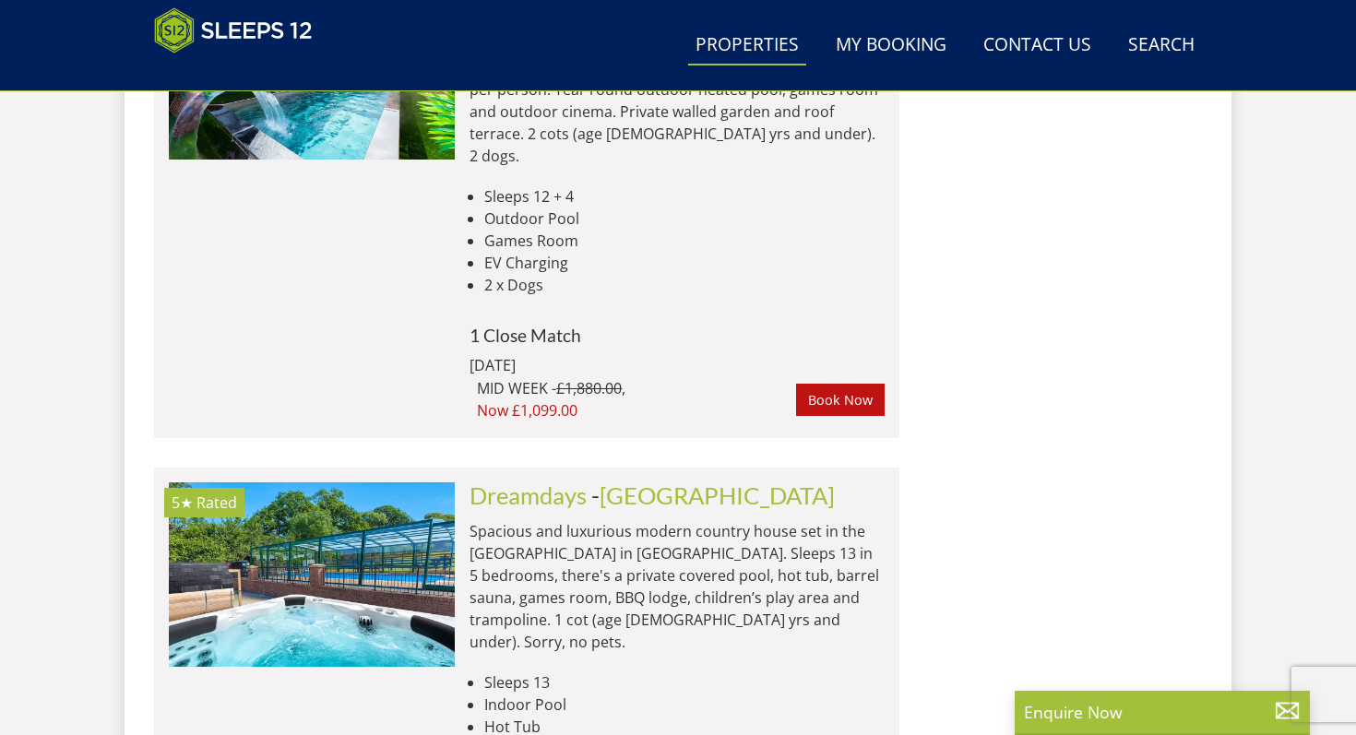
scroll to position [8984, 0]
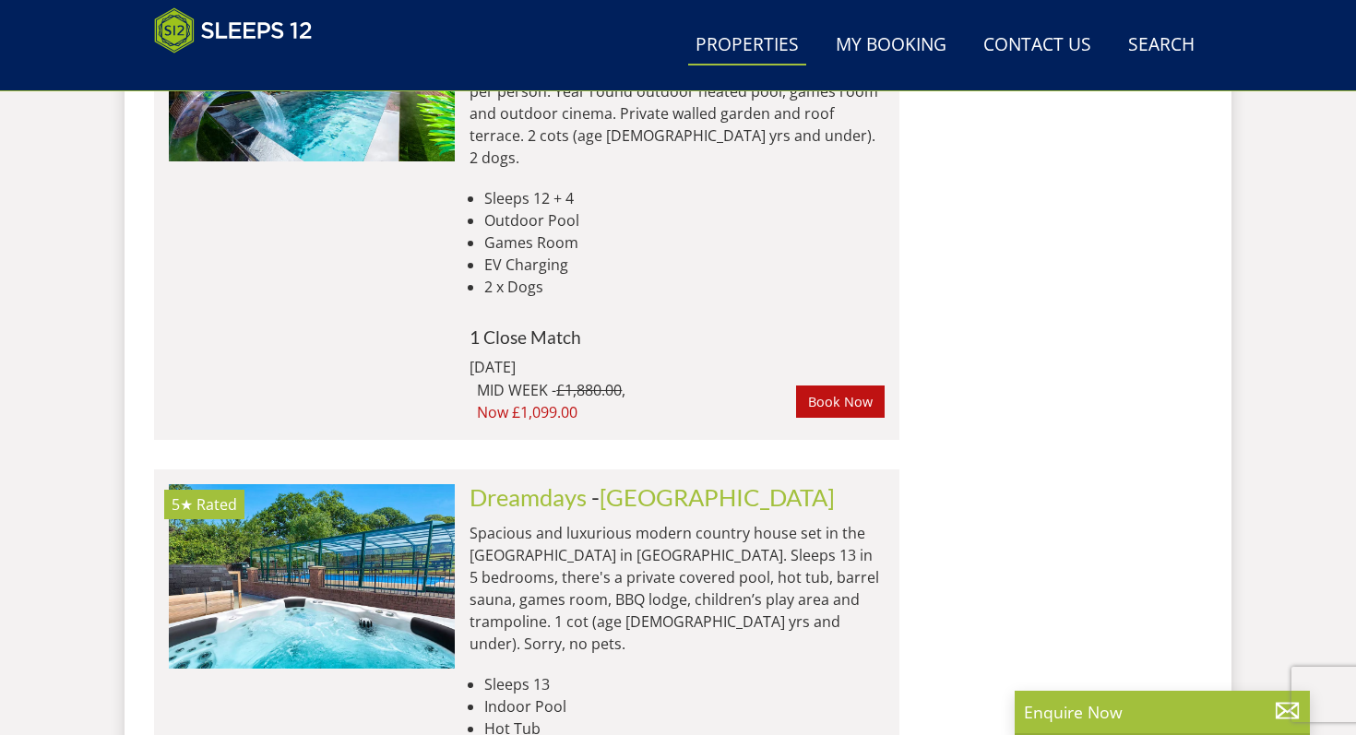
click at [556, 695] on li "Indoor Pool" at bounding box center [684, 706] width 400 height 22
drag, startPoint x: 556, startPoint y: 330, endPoint x: 559, endPoint y: 380, distance: 49.9
click at [559, 673] on ul "Sleeps 13 Indoor Pool Hot Tub Sauna Games Room" at bounding box center [676, 728] width 415 height 111
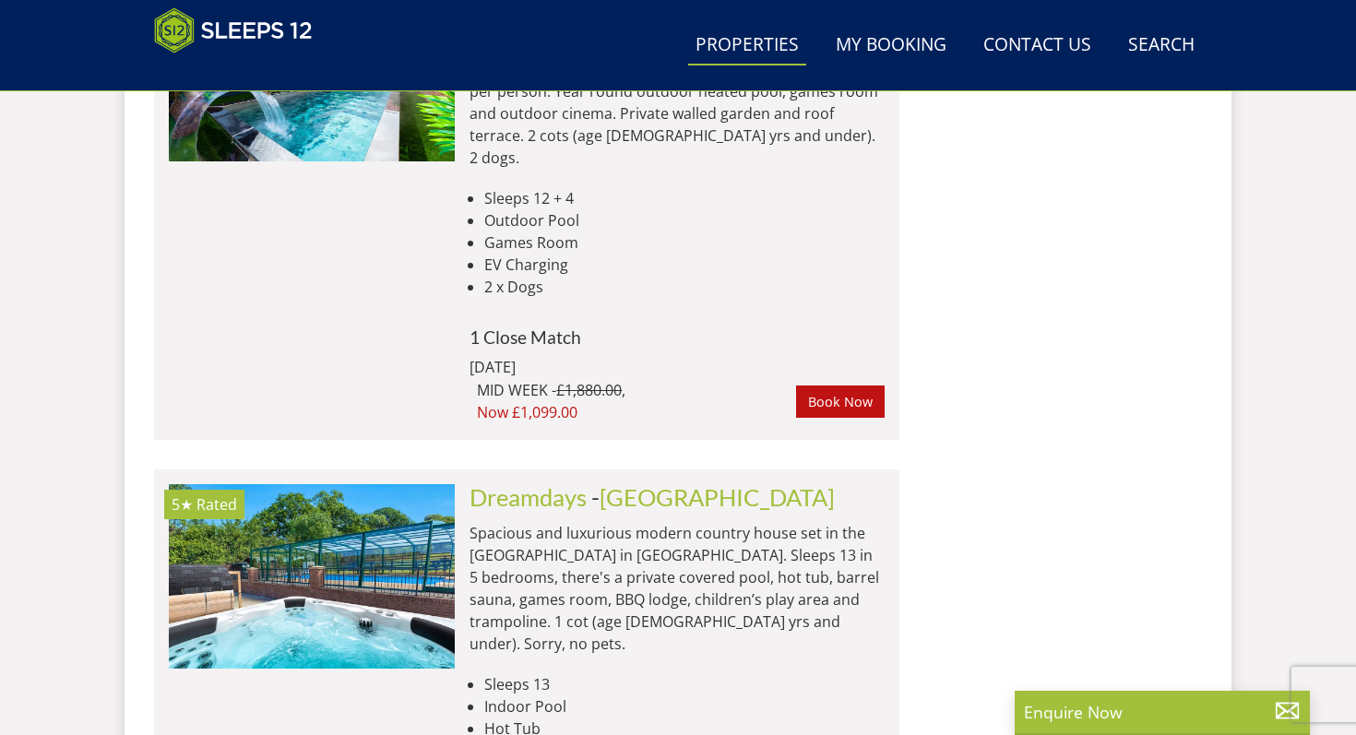
drag, startPoint x: 574, startPoint y: 397, endPoint x: 627, endPoint y: 474, distance: 94.1
click at [626, 484] on div "Dreamdays - [GEOGRAPHIC_DATA] Spacious and luxurious modern country house set i…" at bounding box center [670, 721] width 430 height 474
click at [667, 484] on div "Dreamdays - [GEOGRAPHIC_DATA] Spacious and luxurious modern country house set i…" at bounding box center [670, 721] width 430 height 474
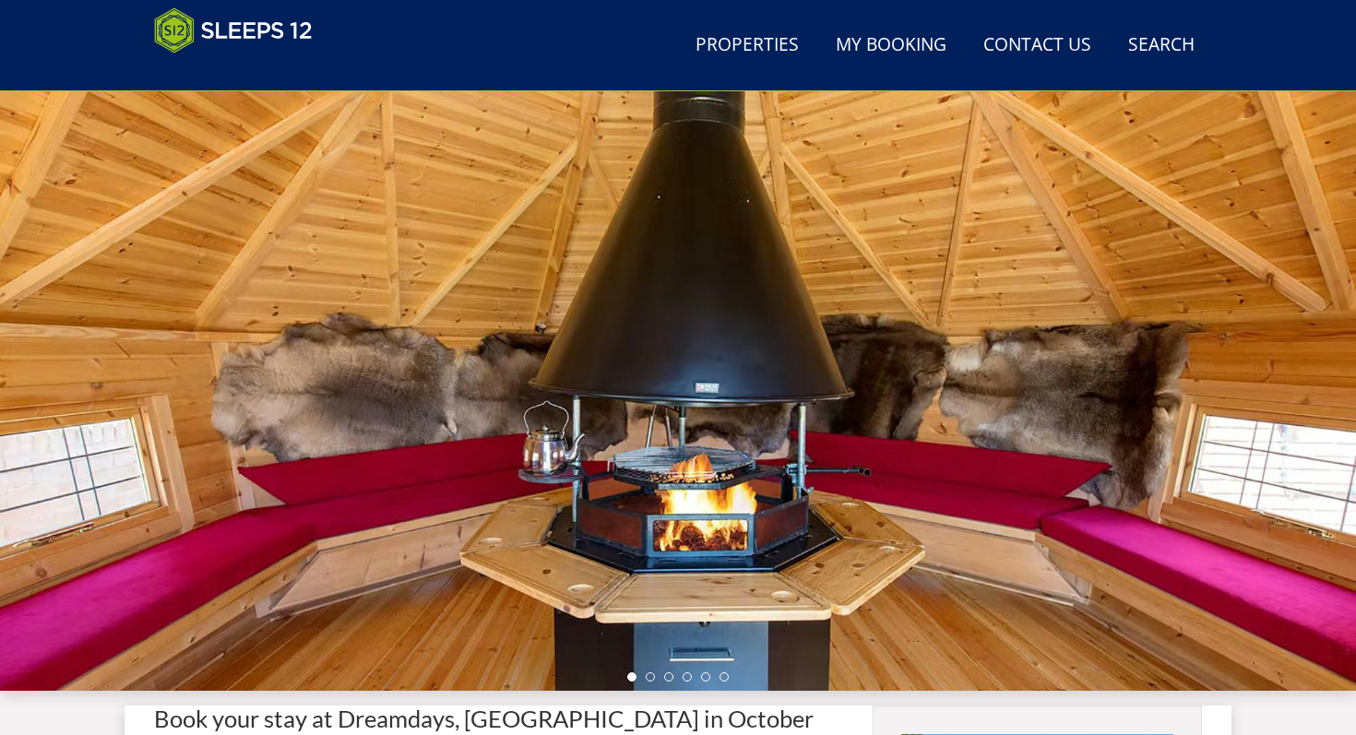
scroll to position [108, 0]
click at [645, 316] on div at bounding box center [678, 369] width 1356 height 646
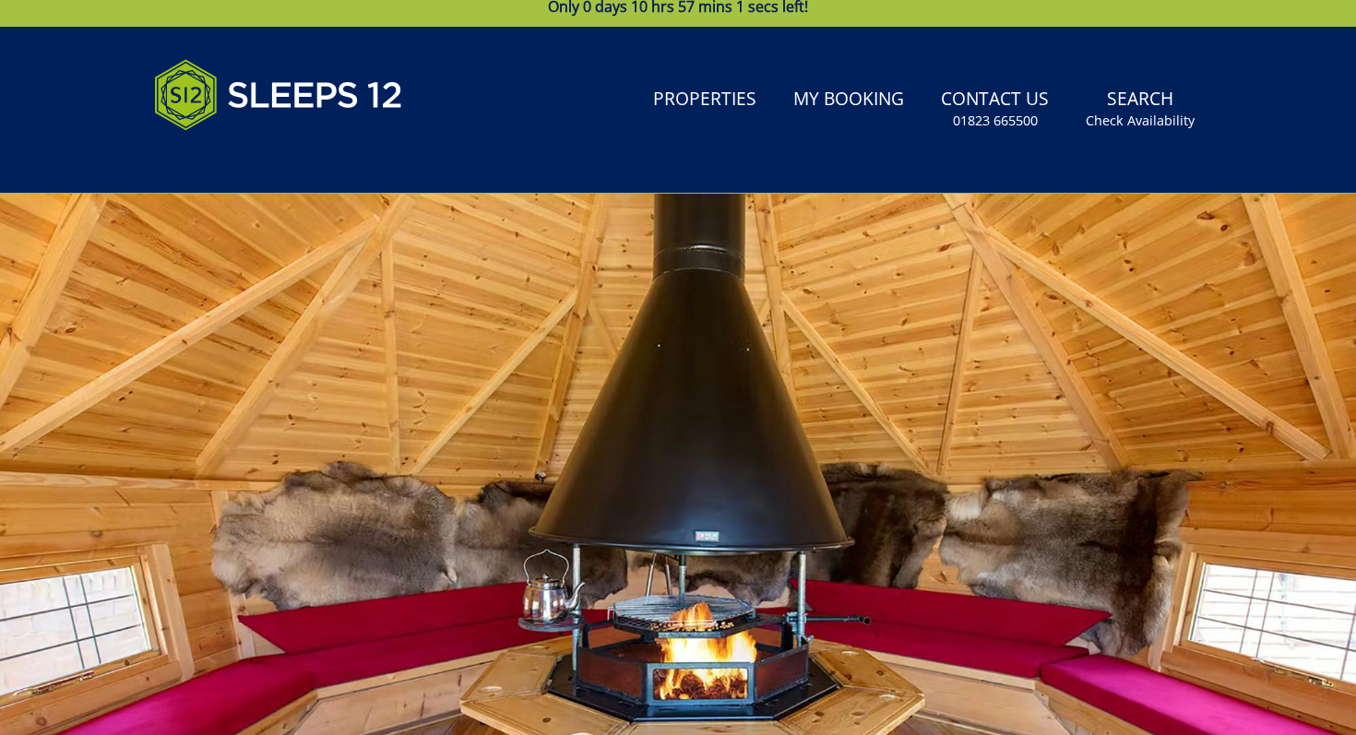
scroll to position [0, 0]
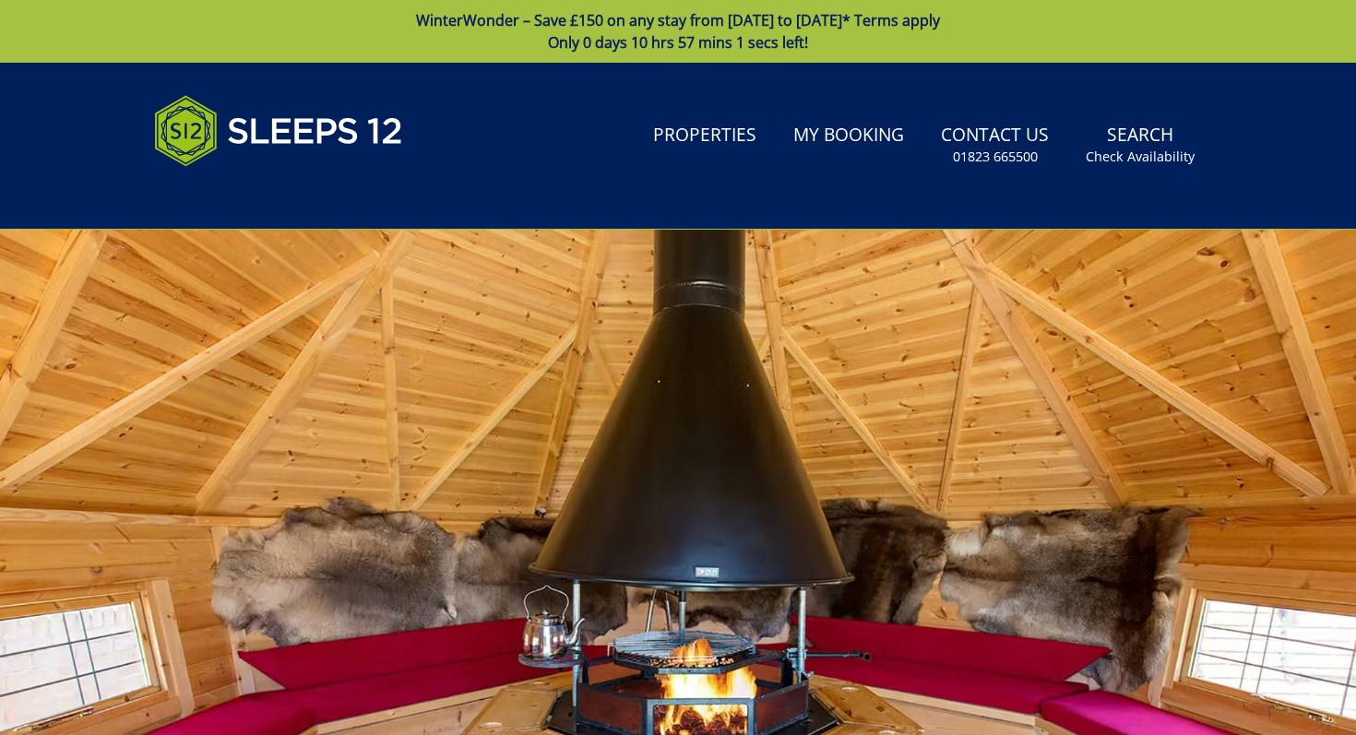
click at [646, 291] on div at bounding box center [678, 553] width 1356 height 646
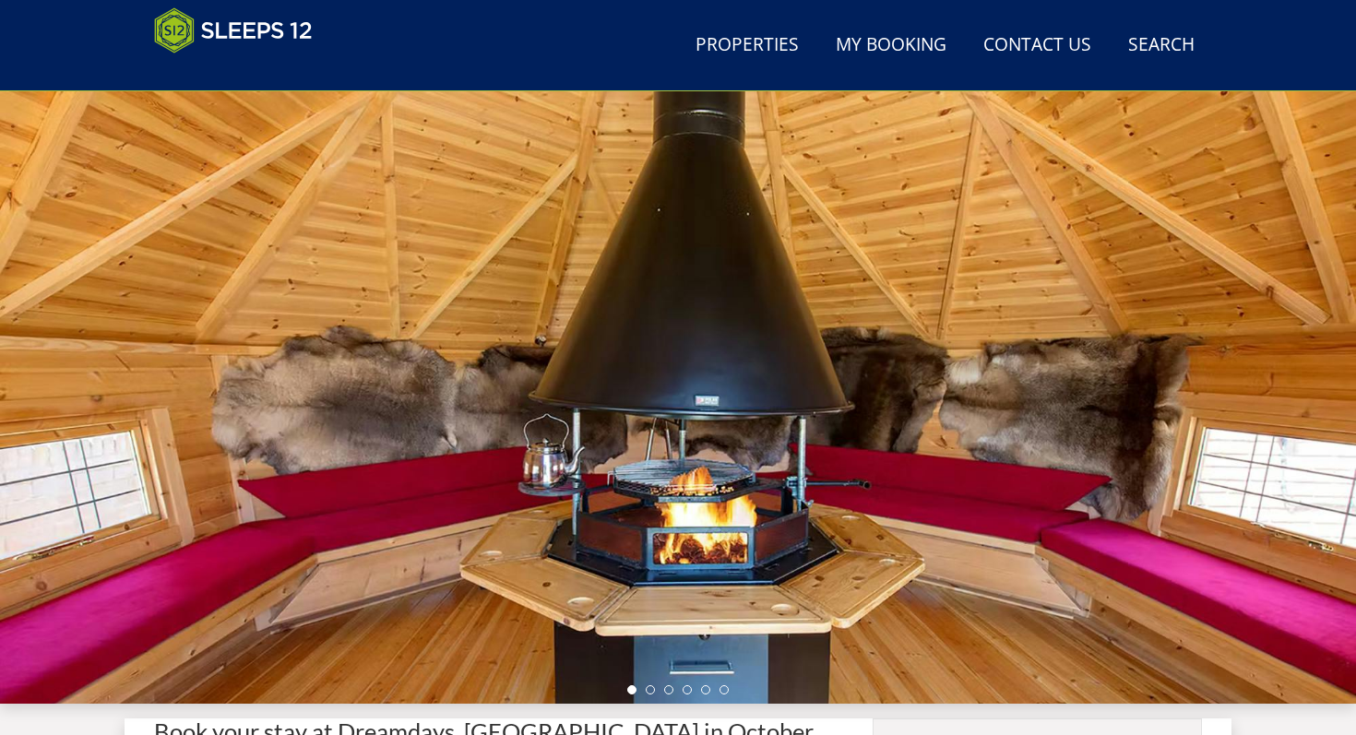
scroll to position [47, 0]
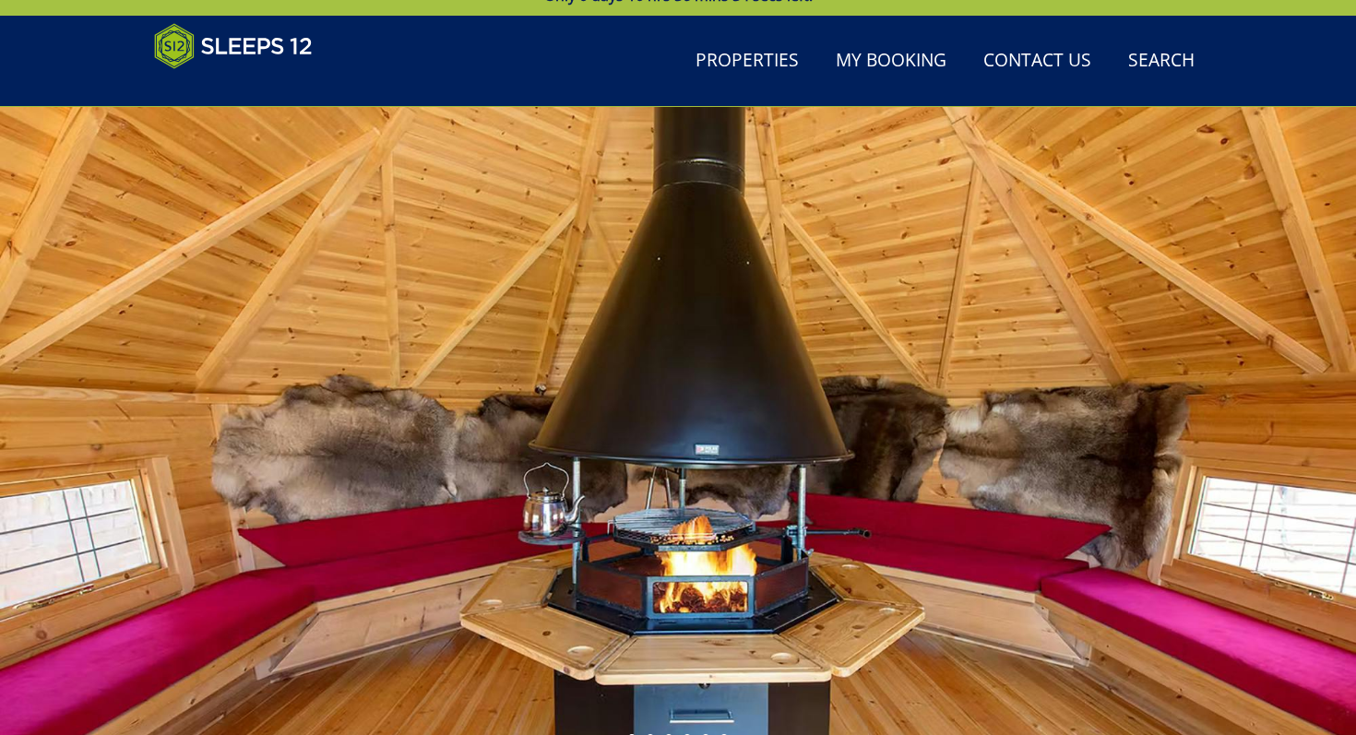
select select "10"
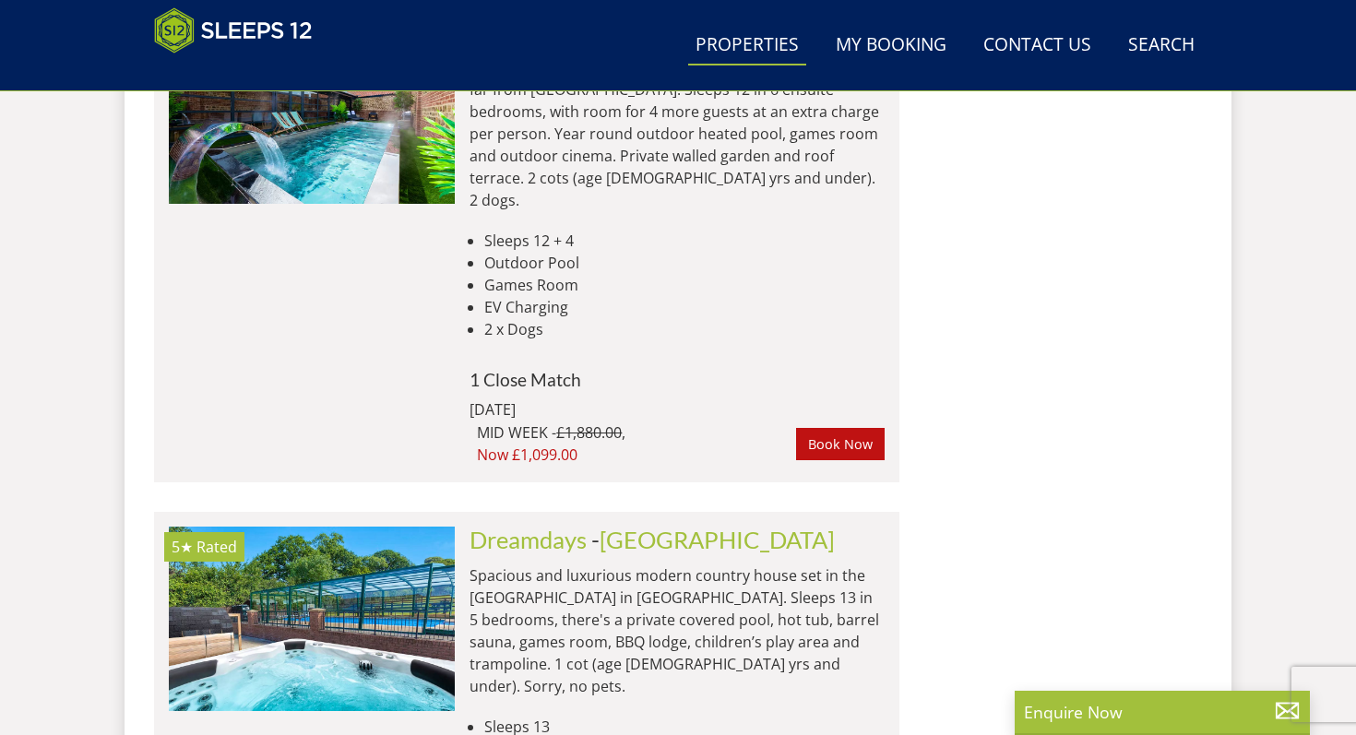
scroll to position [8937, 0]
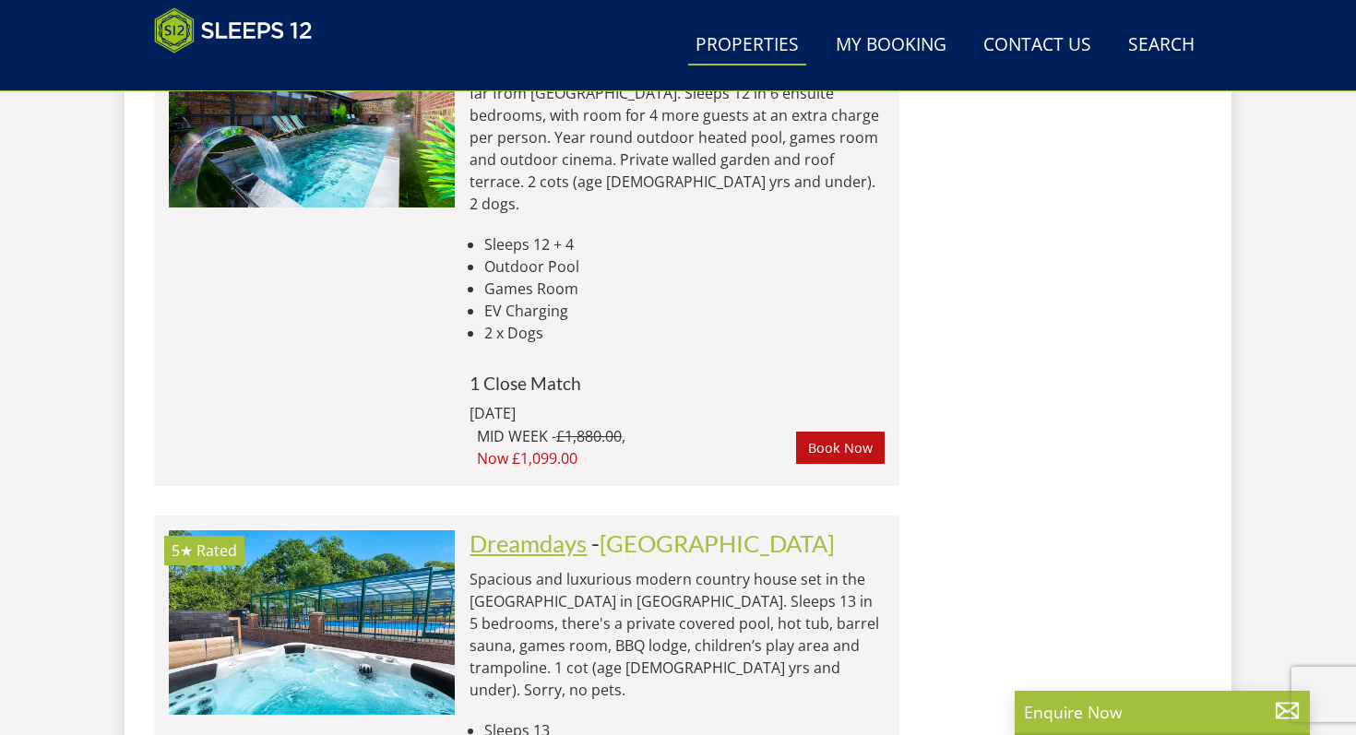
click at [547, 529] on link "Dreamdays" at bounding box center [527, 543] width 117 height 28
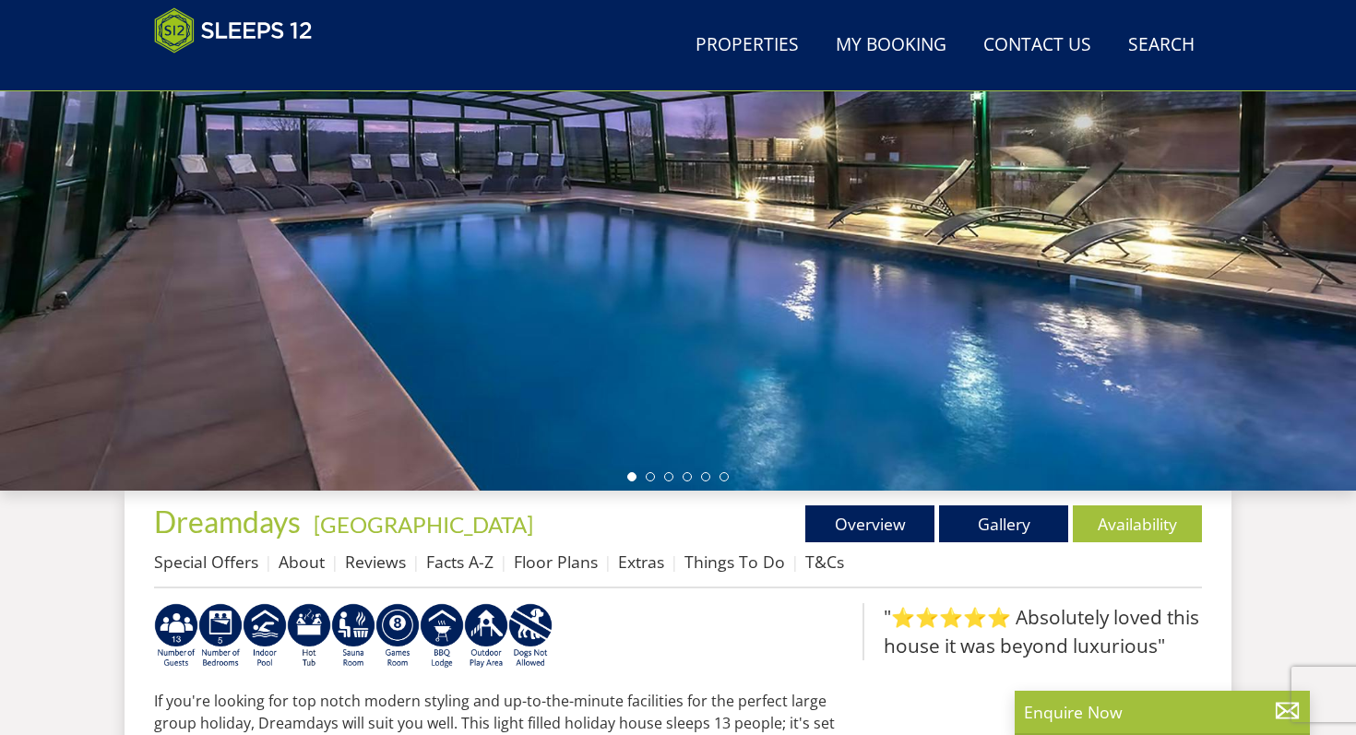
scroll to position [308, 0]
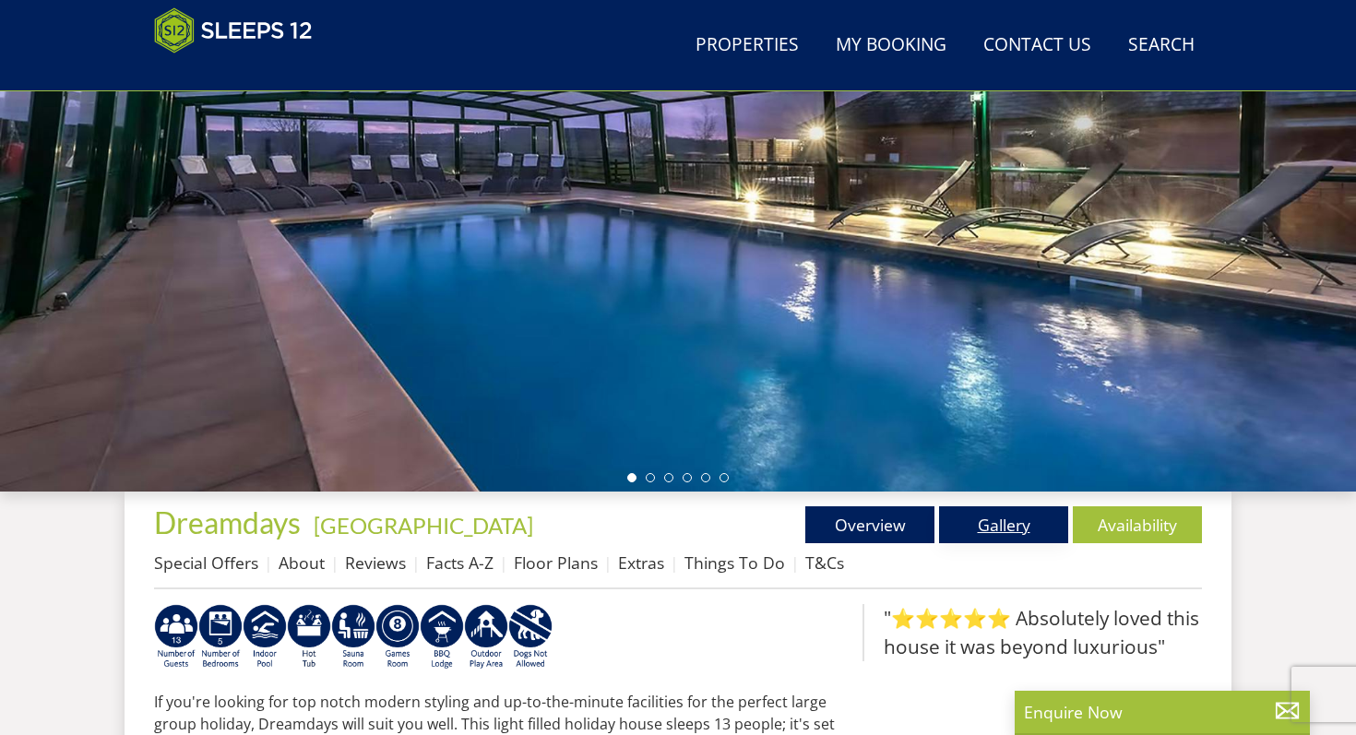
click at [994, 540] on link "Gallery" at bounding box center [1003, 524] width 129 height 37
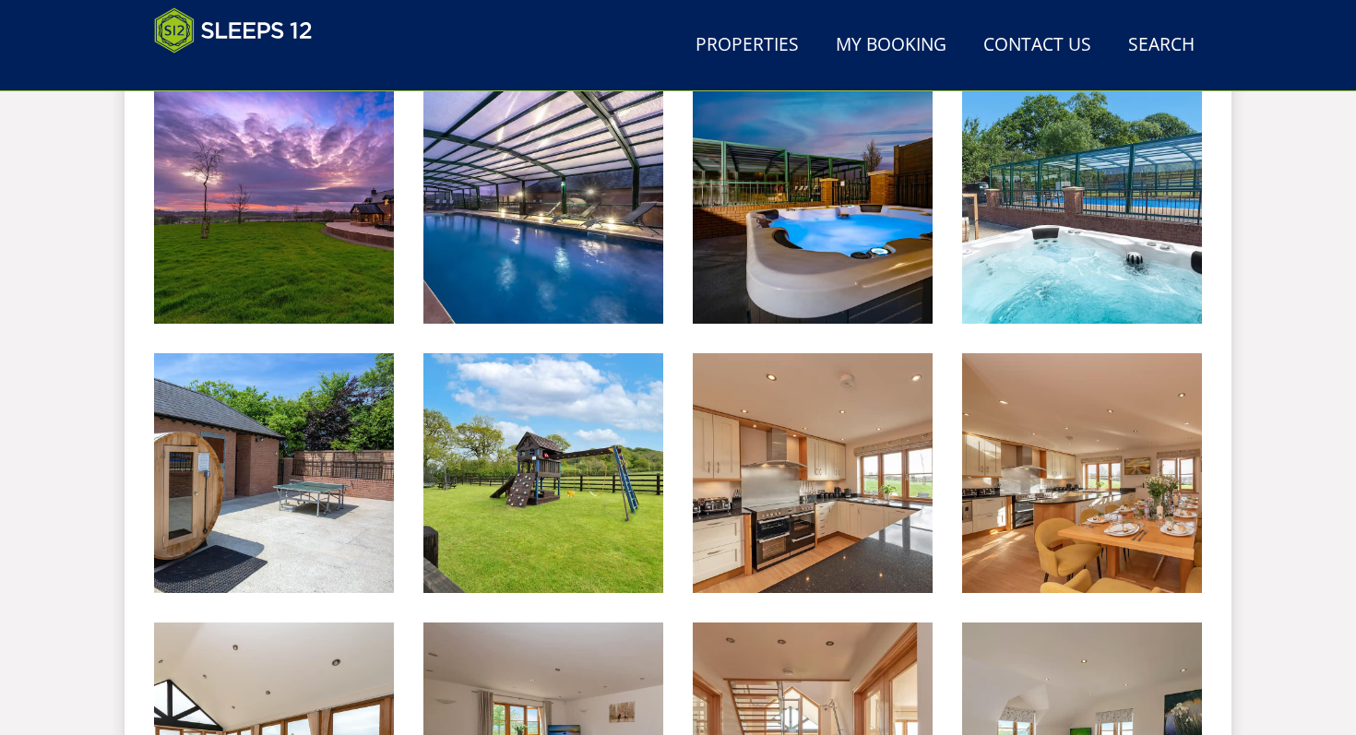
scroll to position [723, 0]
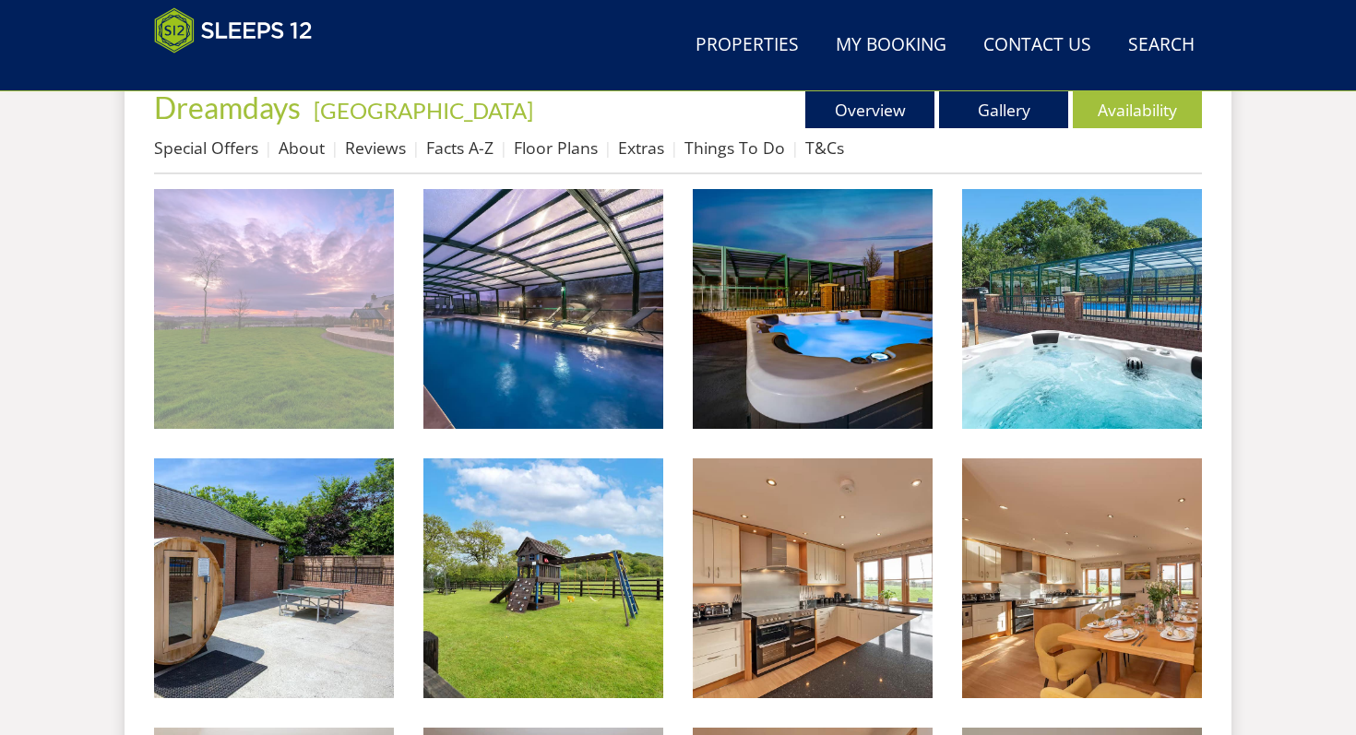
click at [269, 399] on img at bounding box center [274, 309] width 240 height 240
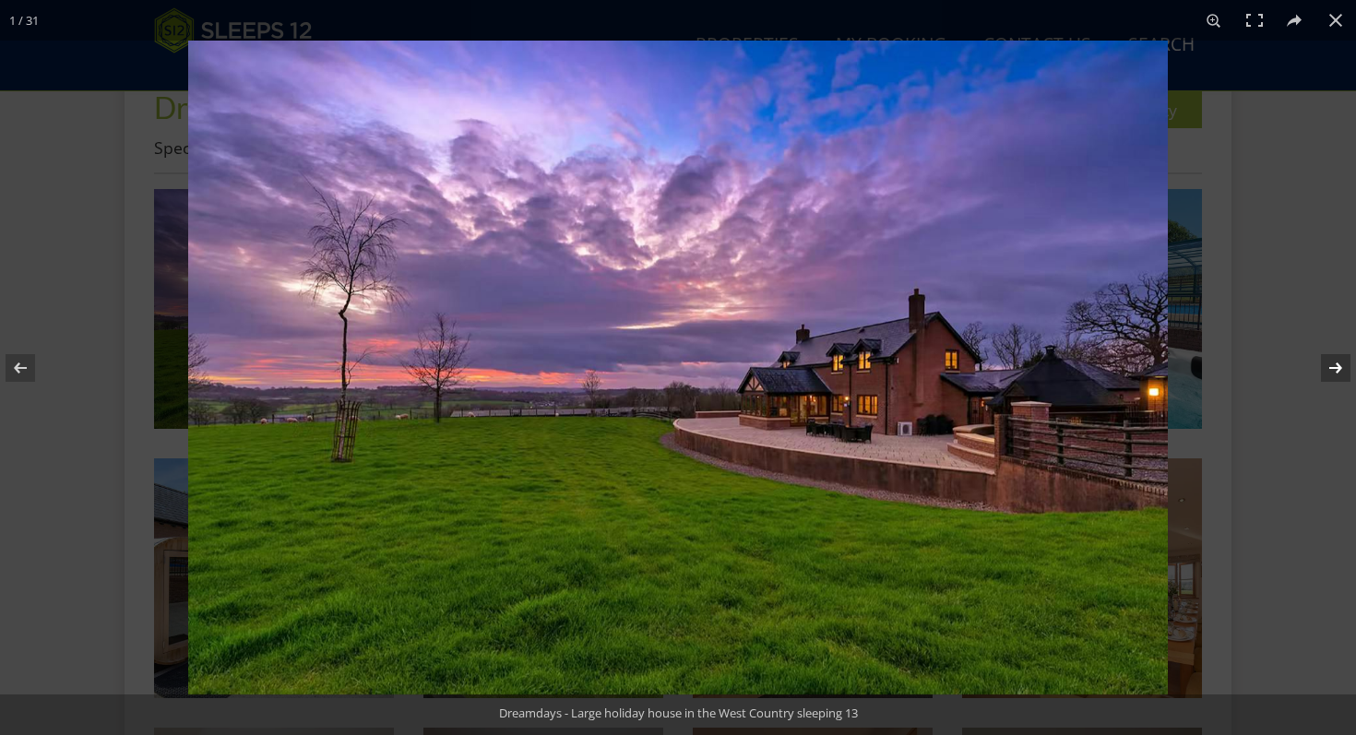
click at [1342, 366] on button at bounding box center [1323, 368] width 65 height 92
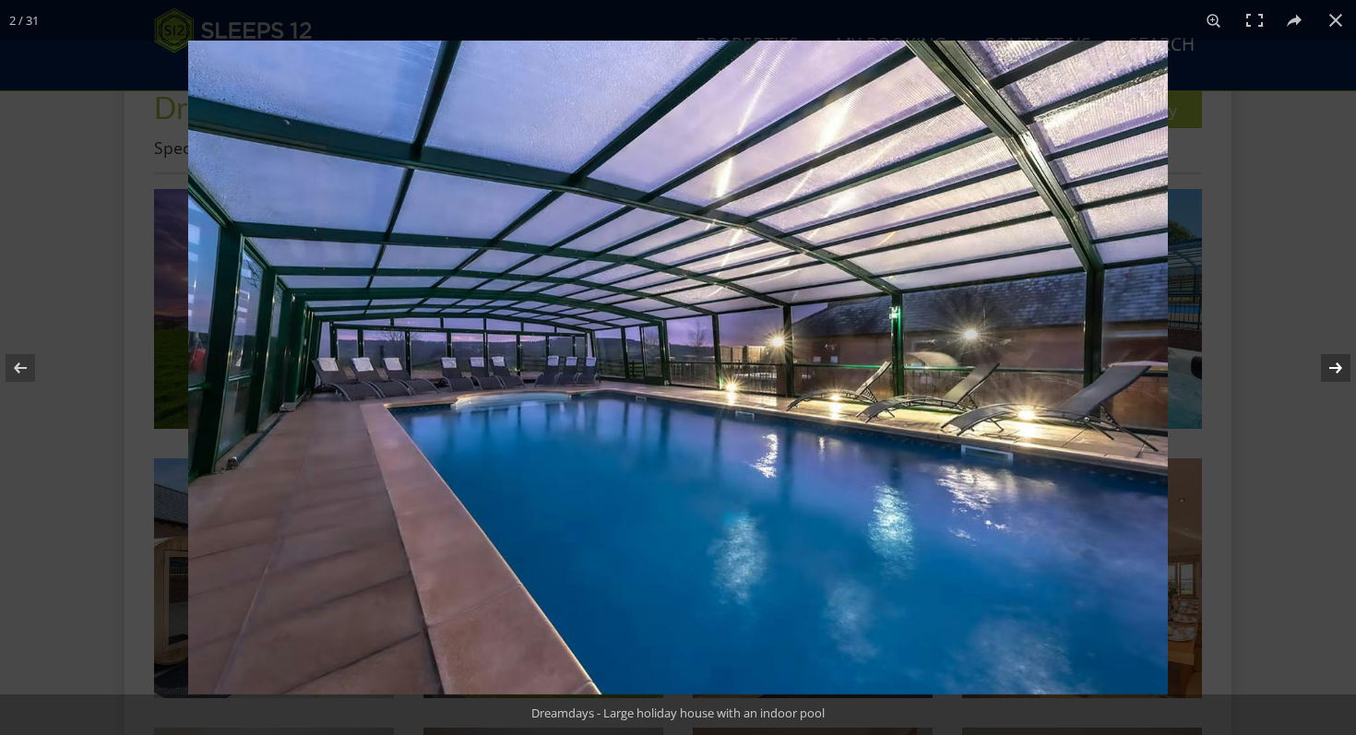
click at [1342, 366] on button at bounding box center [1323, 368] width 65 height 92
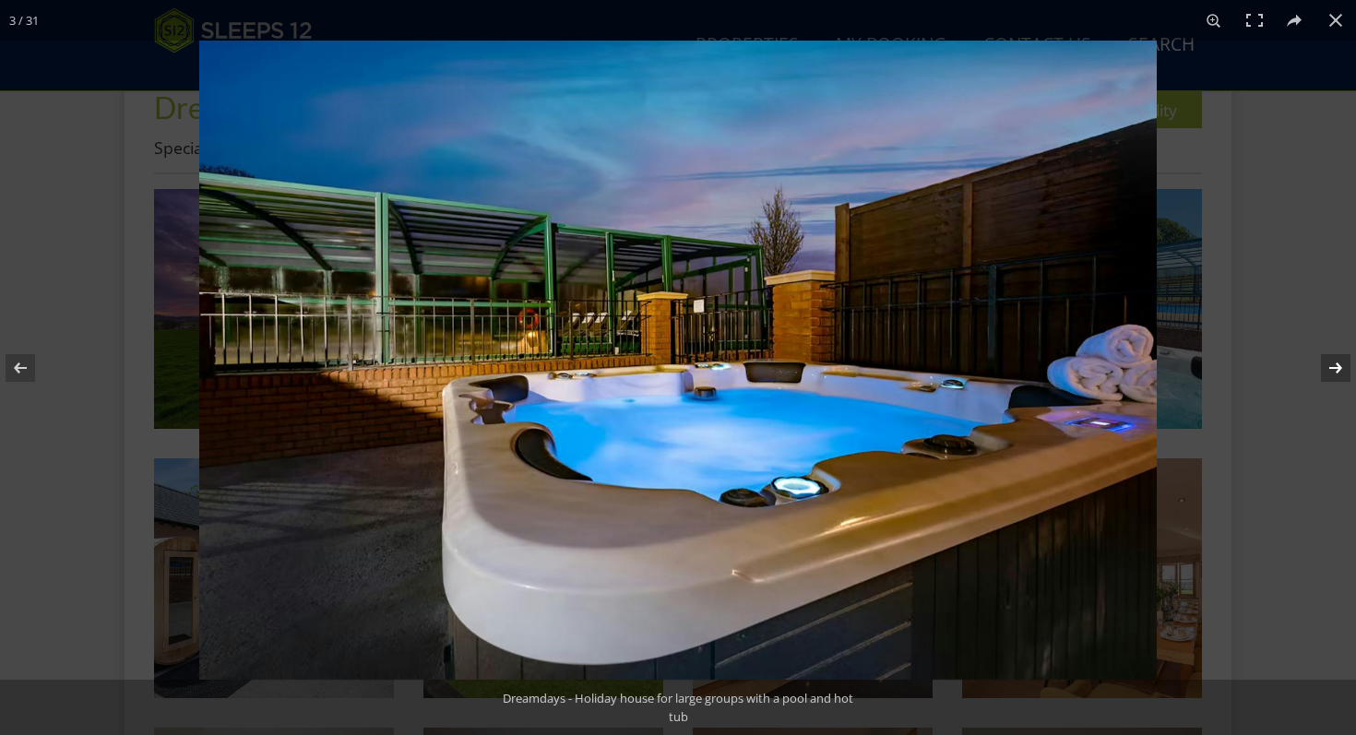
click at [1342, 366] on button at bounding box center [1323, 368] width 65 height 92
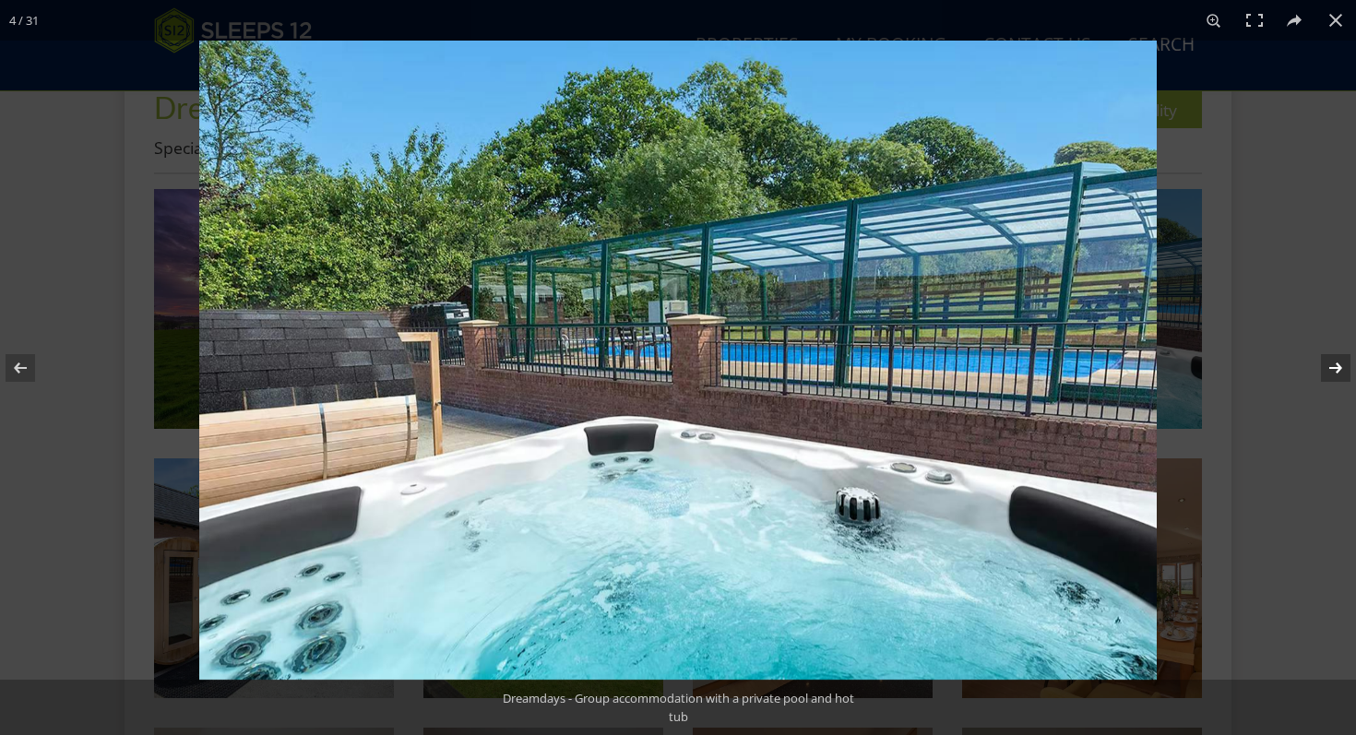
click at [1342, 366] on button at bounding box center [1323, 368] width 65 height 92
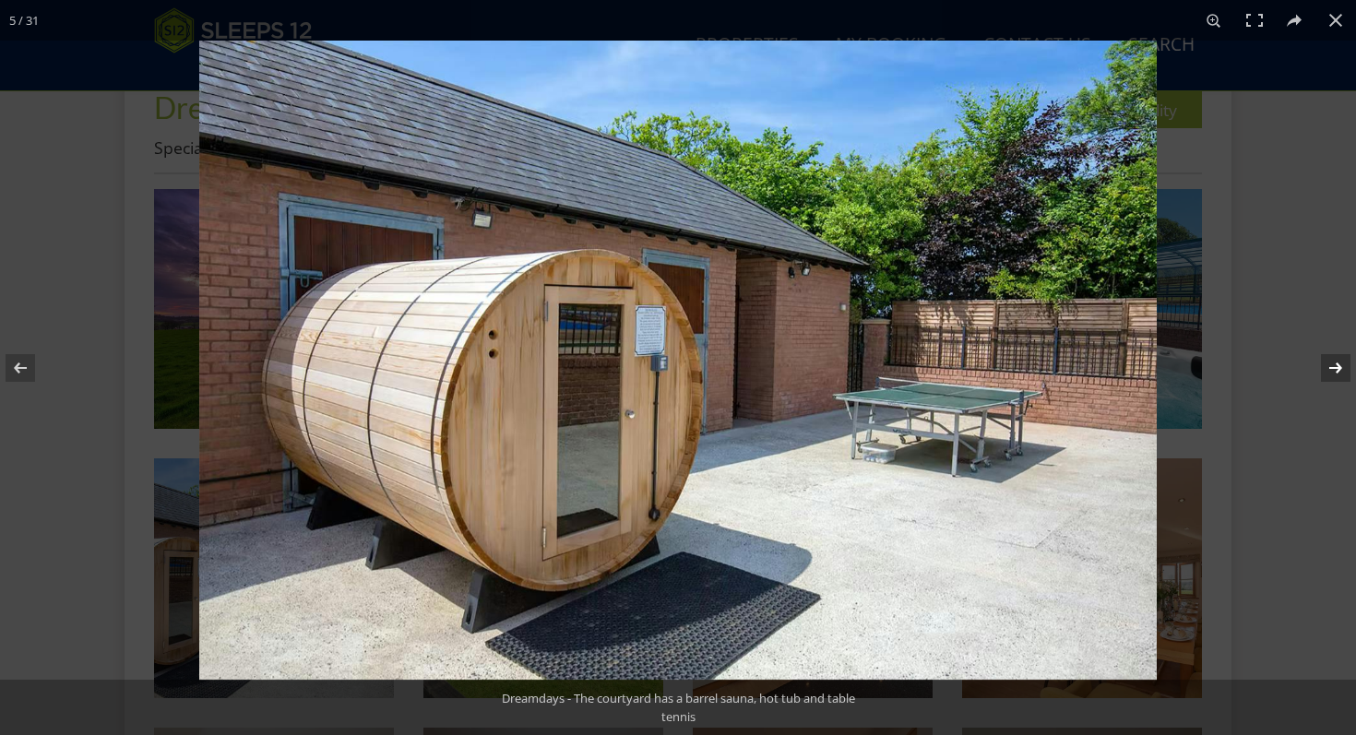
click at [1342, 366] on button at bounding box center [1323, 368] width 65 height 92
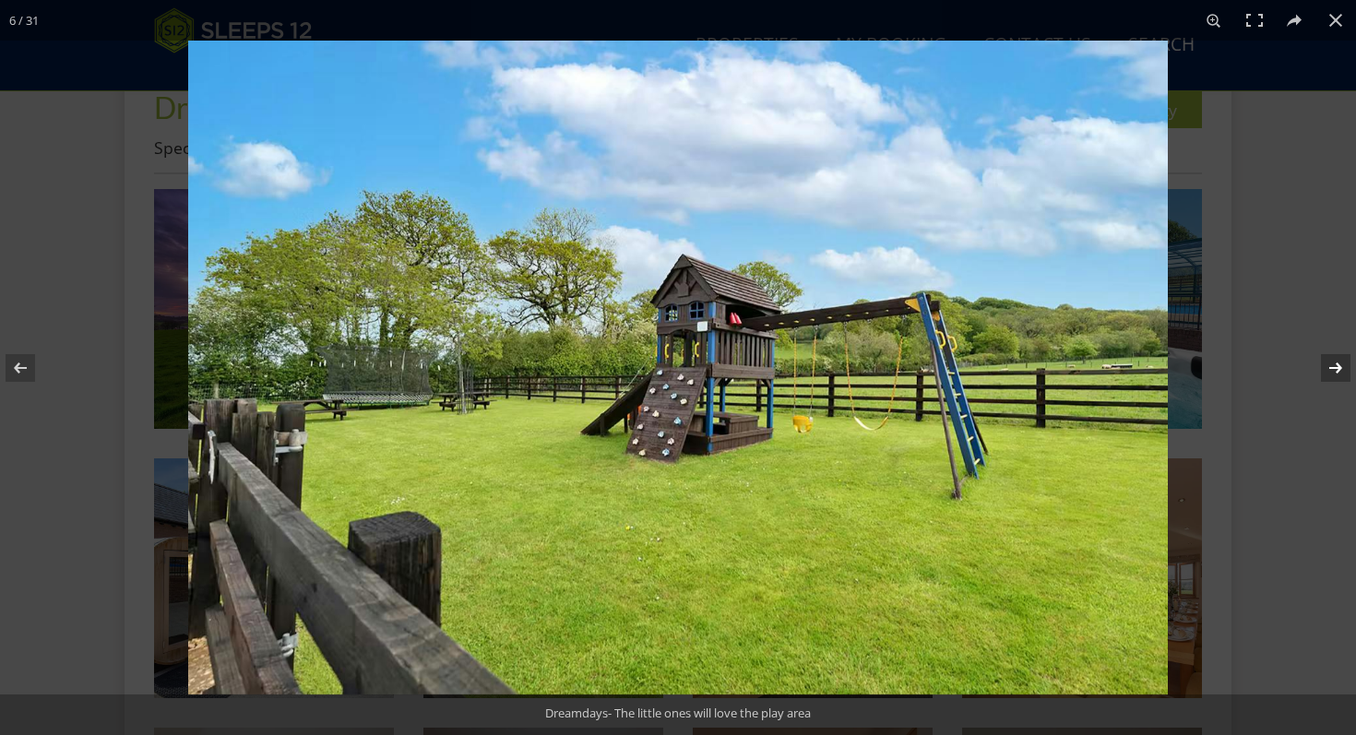
click at [1342, 366] on button at bounding box center [1323, 368] width 65 height 92
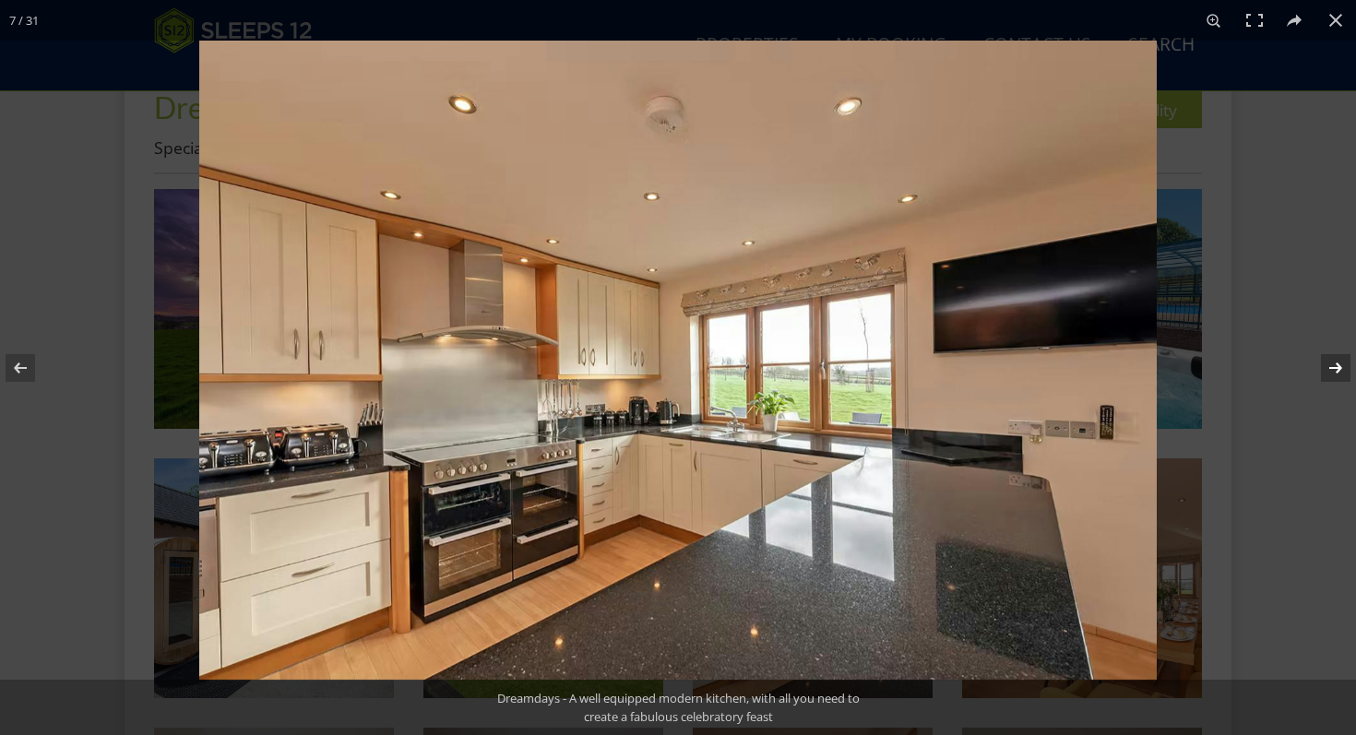
click at [1342, 366] on button at bounding box center [1323, 368] width 65 height 92
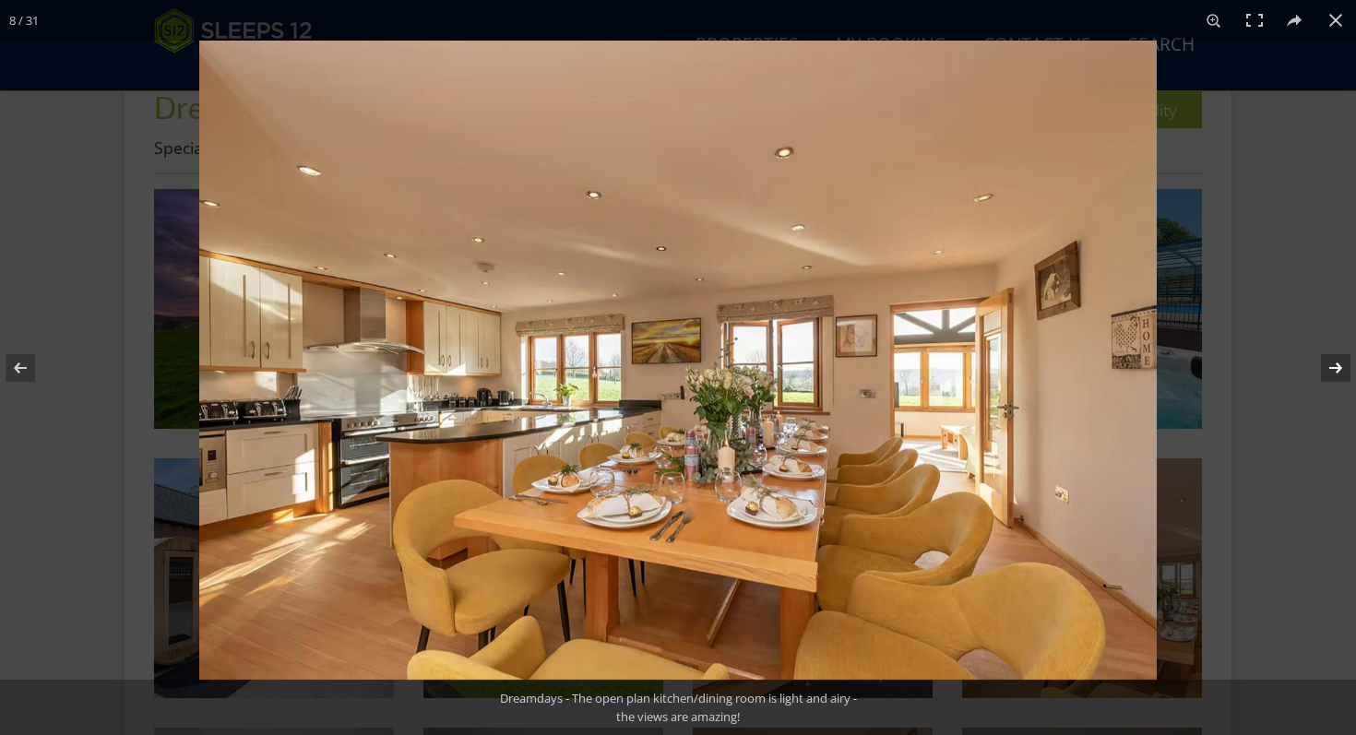
click at [1342, 366] on button at bounding box center [1323, 368] width 65 height 92
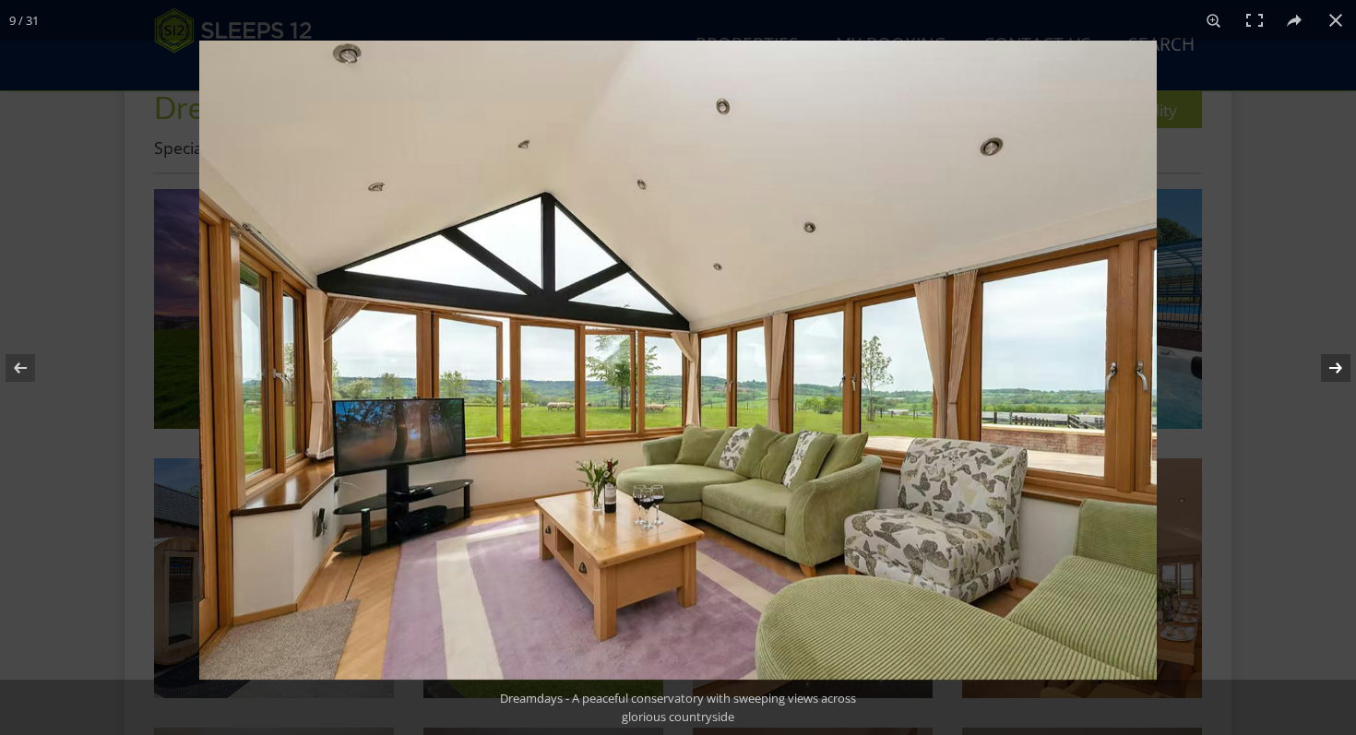
click at [1342, 366] on button at bounding box center [1323, 368] width 65 height 92
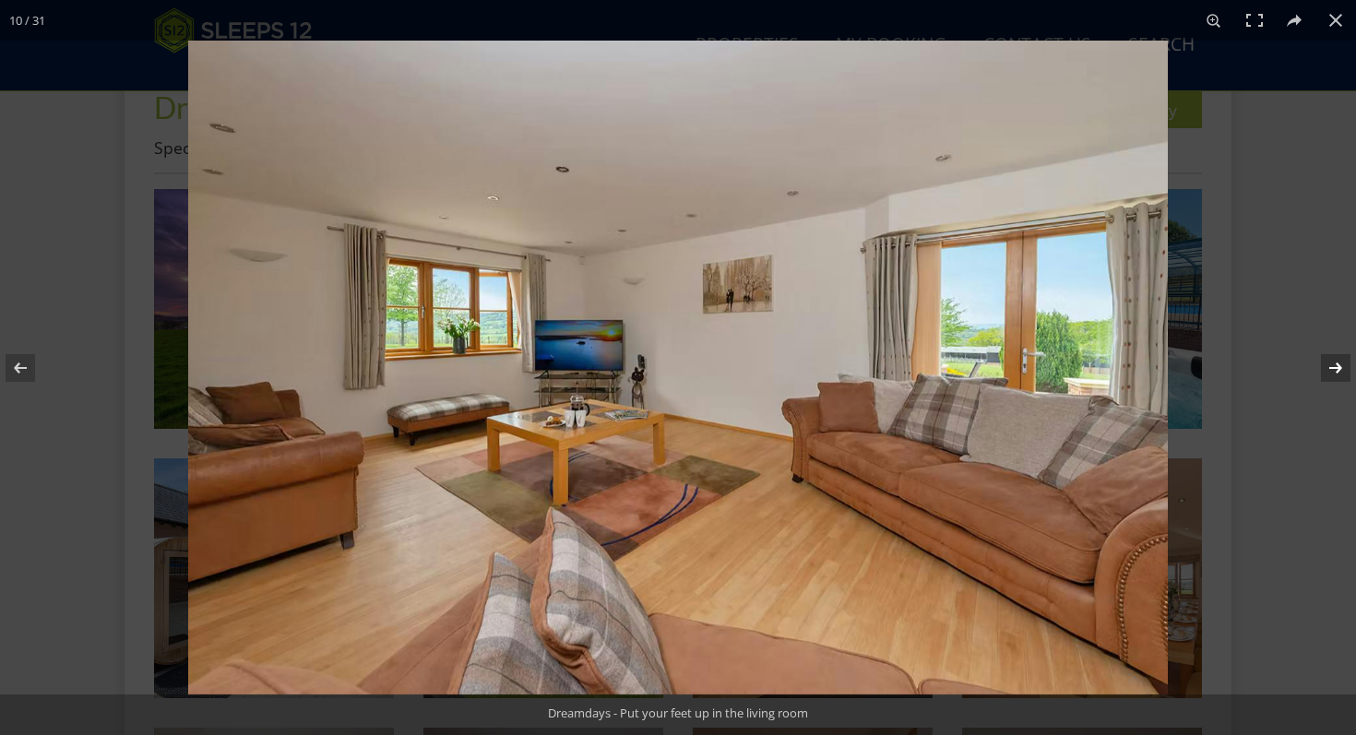
click at [1342, 366] on button at bounding box center [1323, 368] width 65 height 92
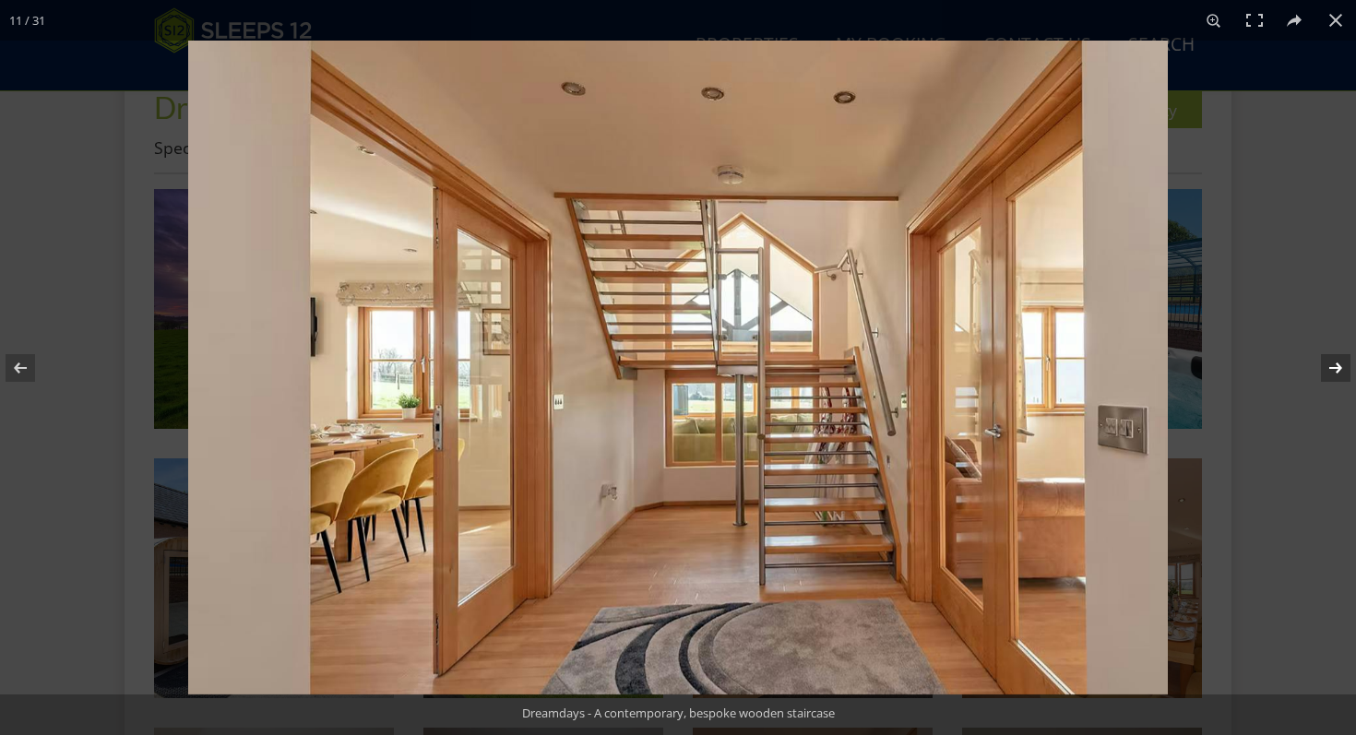
click at [1342, 366] on button at bounding box center [1323, 368] width 65 height 92
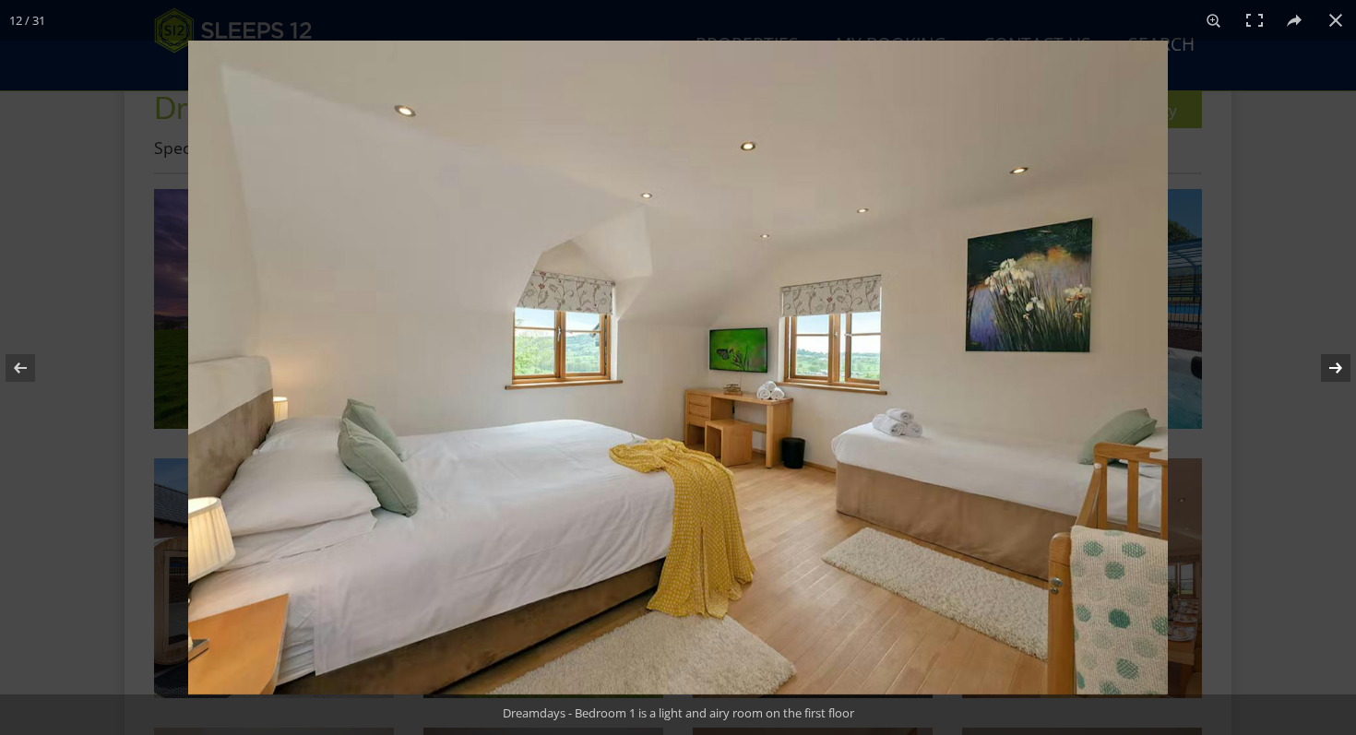
click at [1342, 366] on button at bounding box center [1323, 368] width 65 height 92
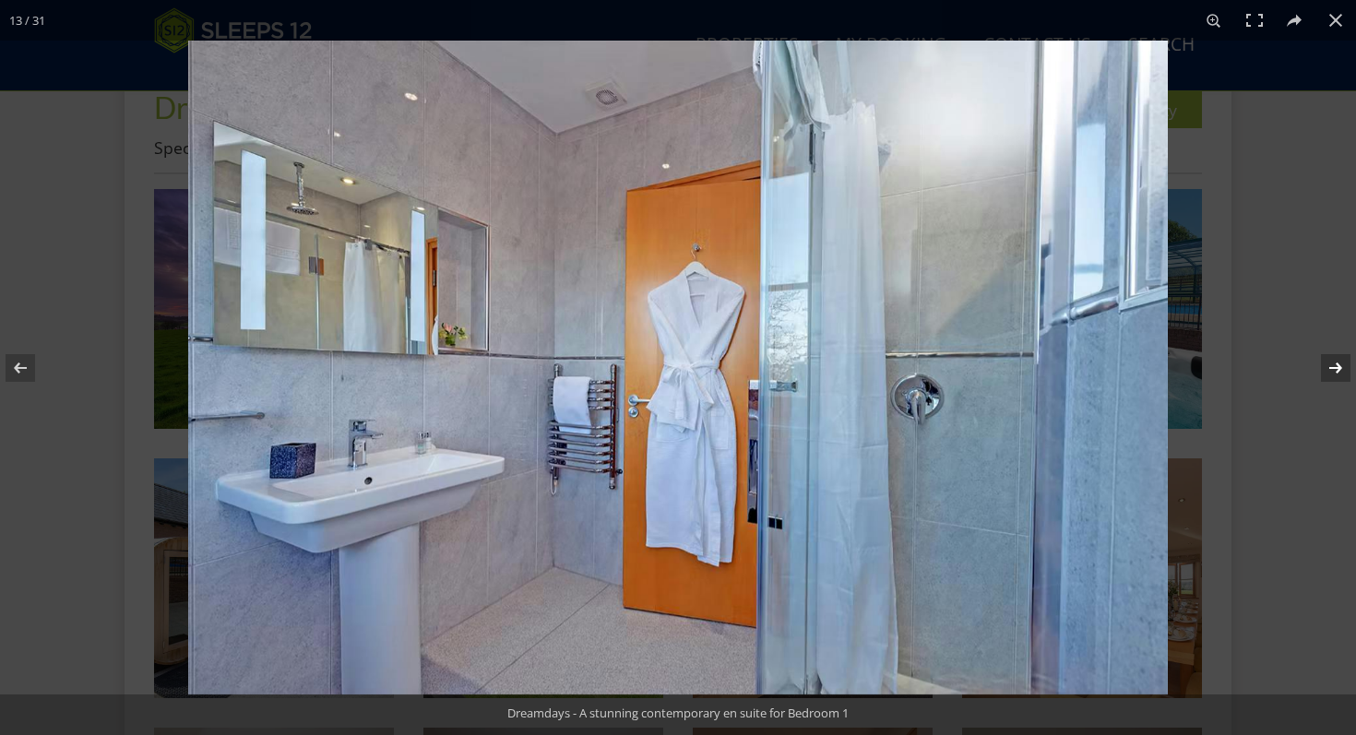
click at [1342, 366] on button at bounding box center [1323, 368] width 65 height 92
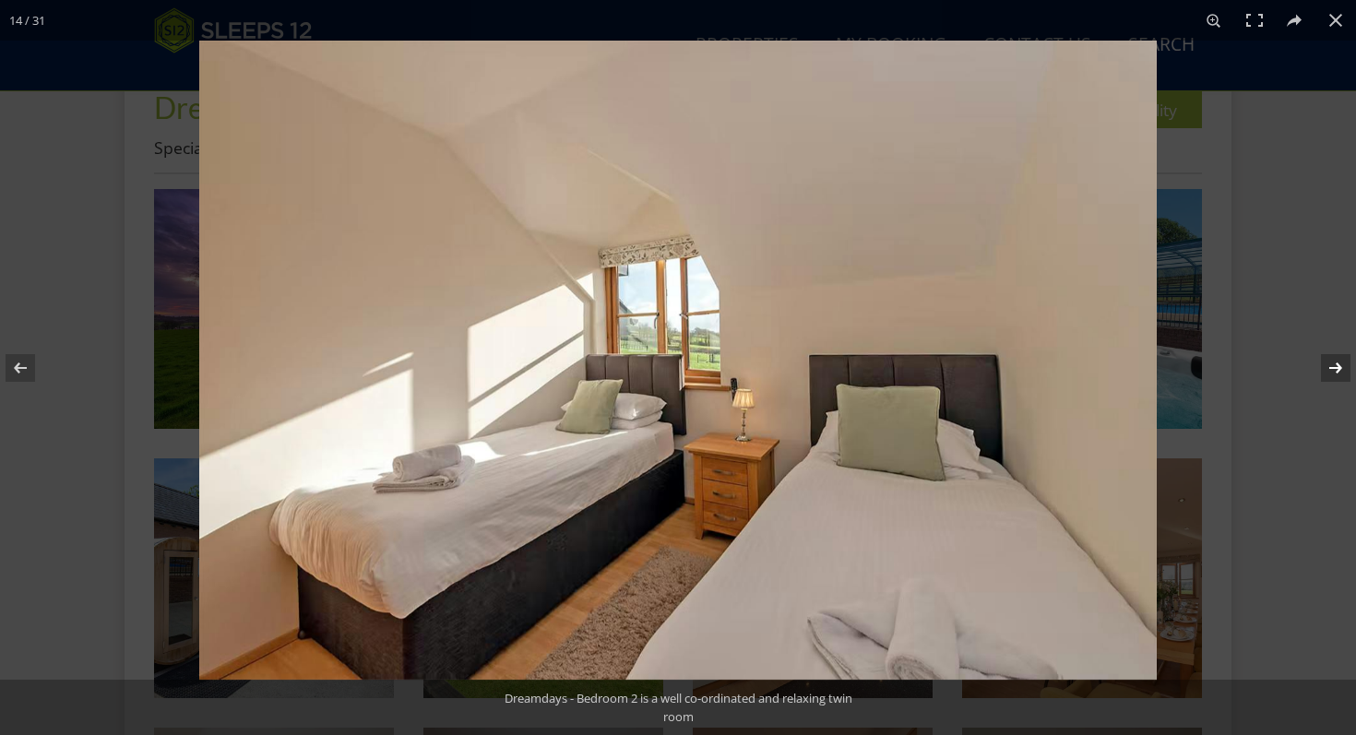
click at [1342, 366] on button at bounding box center [1323, 368] width 65 height 92
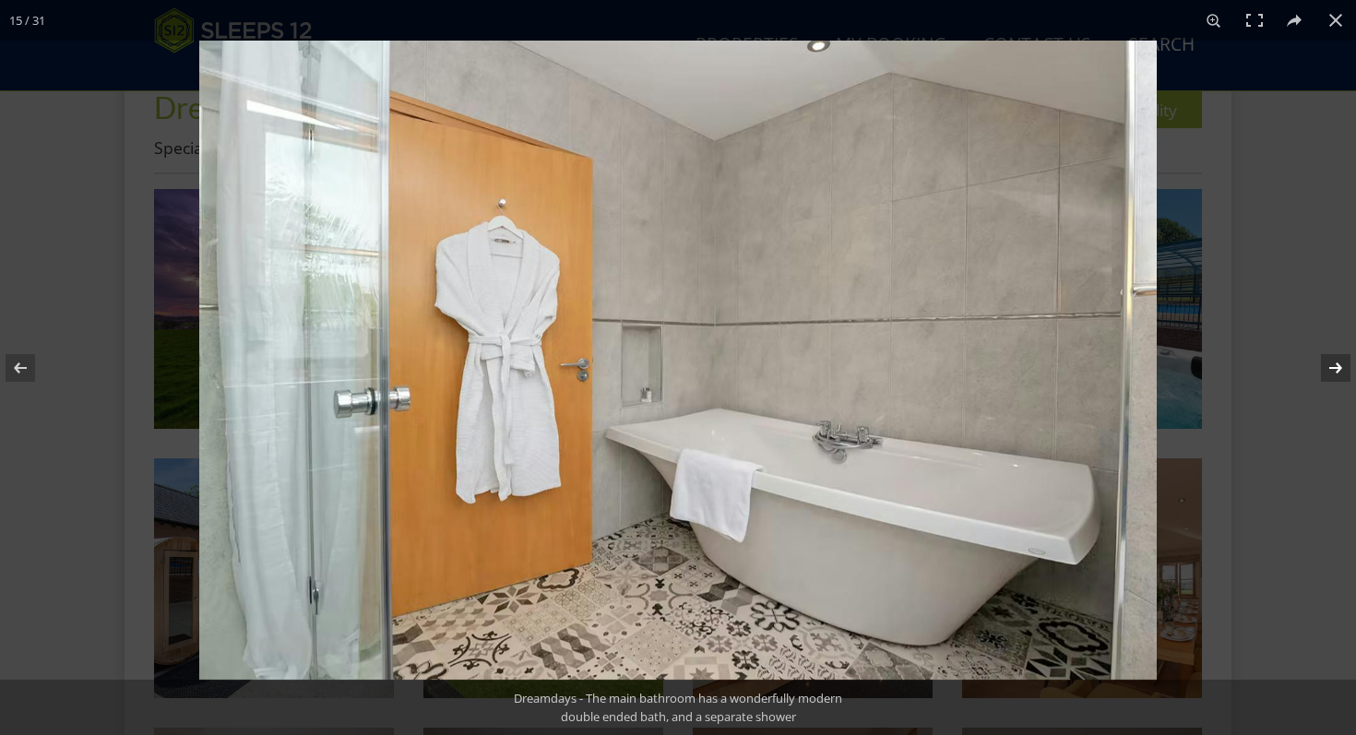
click at [1342, 366] on button at bounding box center [1323, 368] width 65 height 92
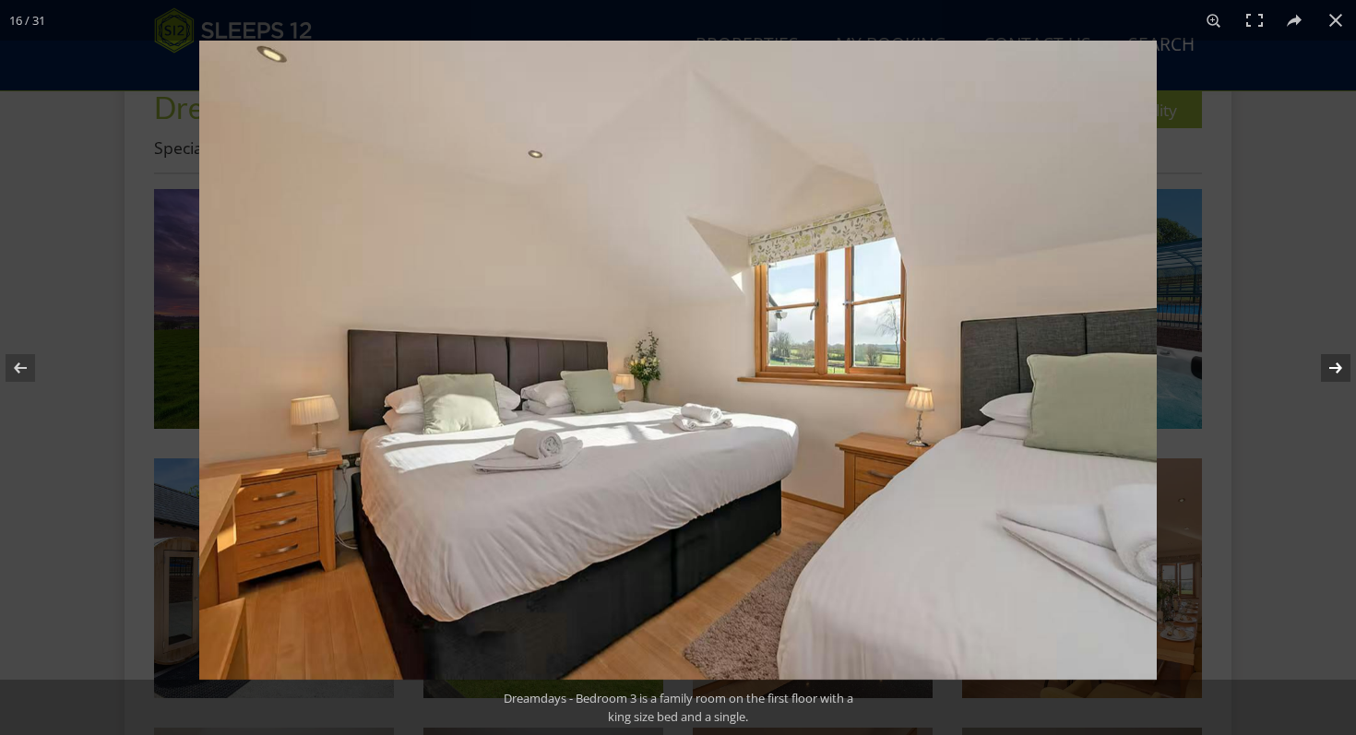
click at [1342, 366] on button at bounding box center [1323, 368] width 65 height 92
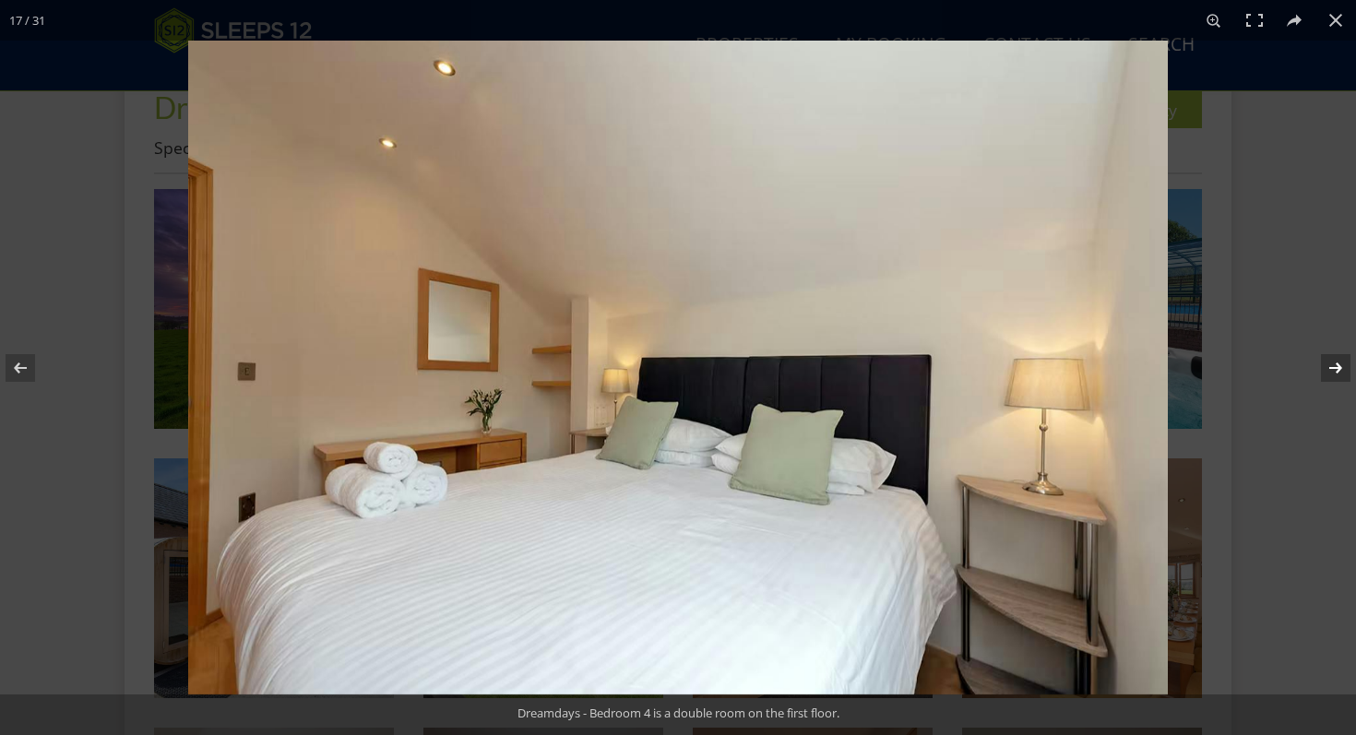
click at [1342, 366] on button at bounding box center [1323, 368] width 65 height 92
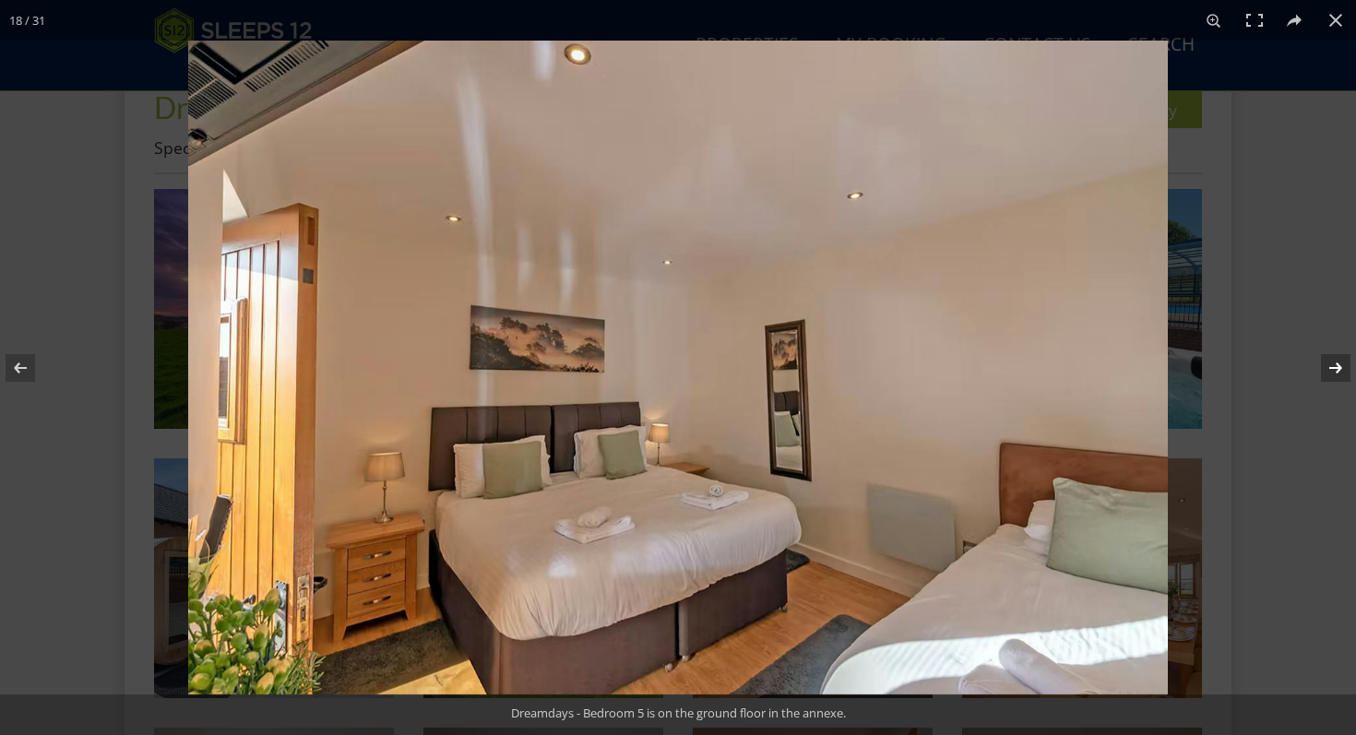
click at [1342, 366] on button at bounding box center [1323, 368] width 65 height 92
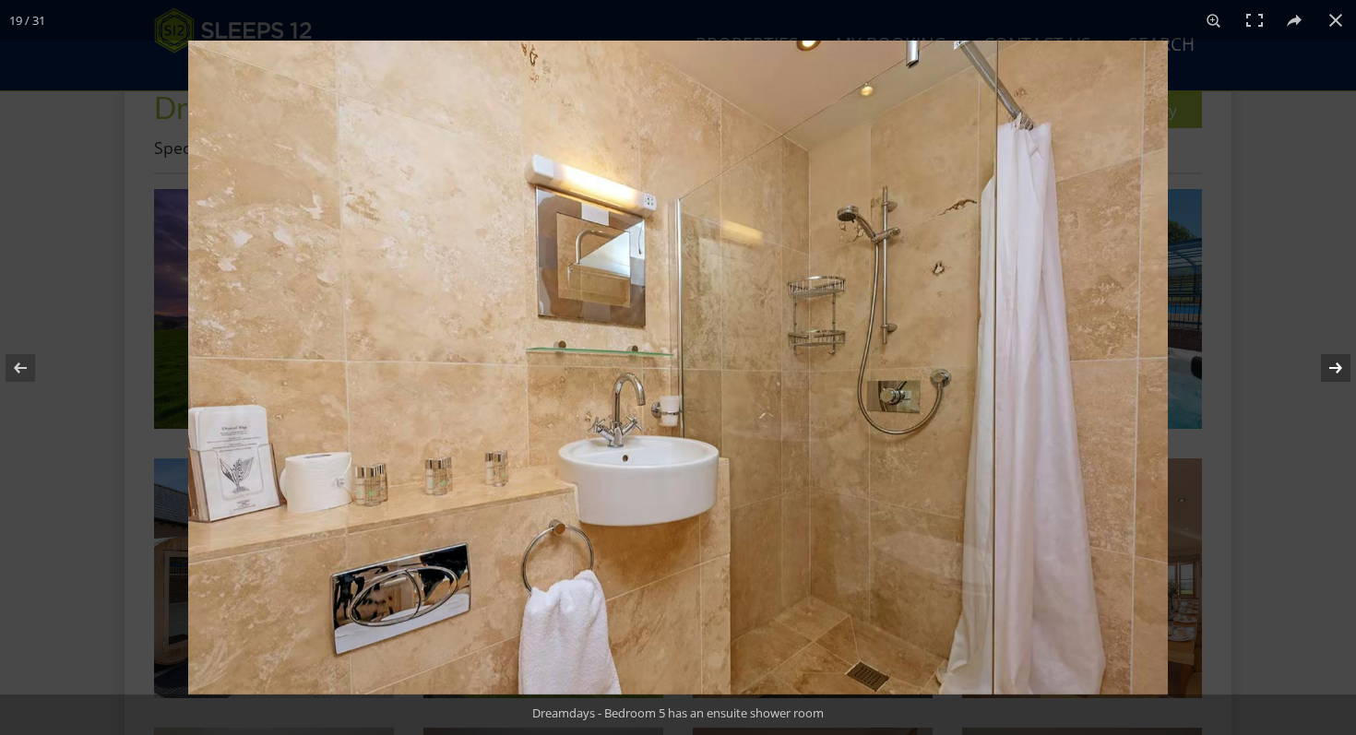
click at [1342, 366] on button at bounding box center [1323, 368] width 65 height 92
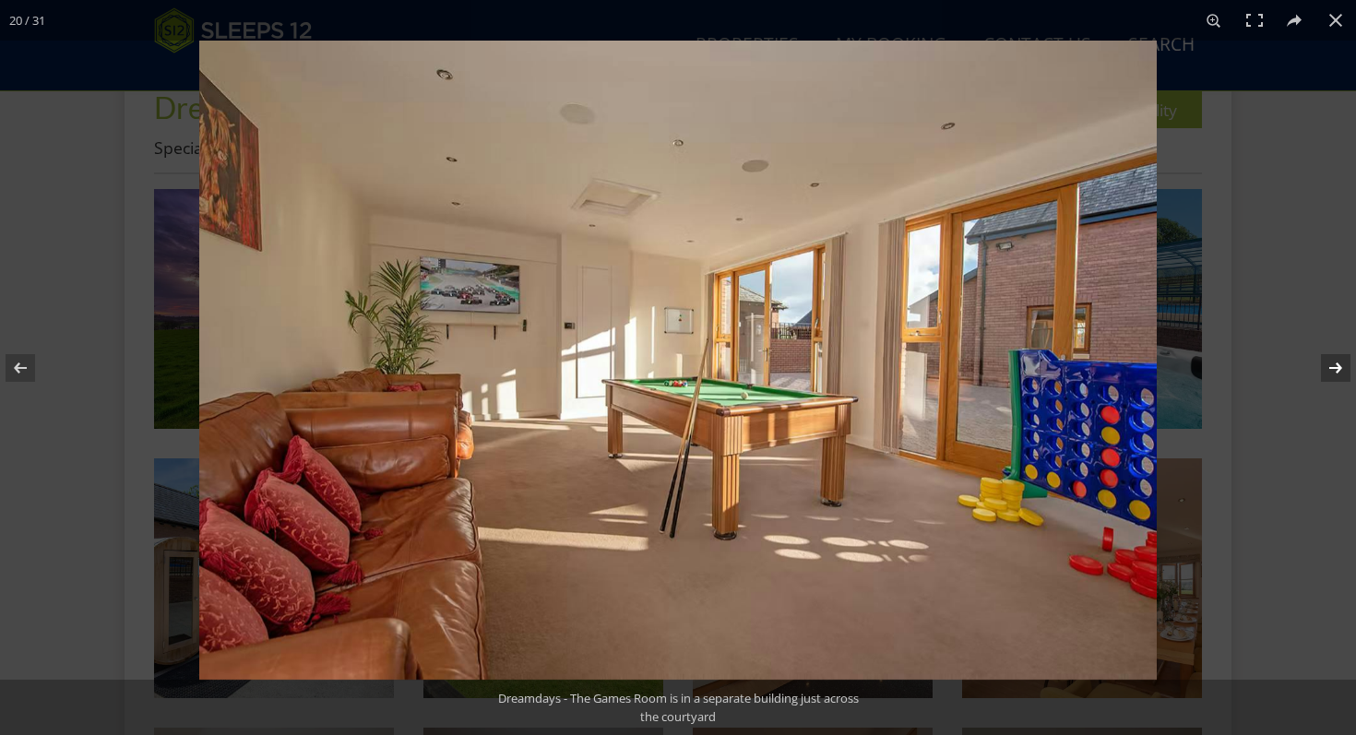
click at [1342, 365] on button at bounding box center [1323, 368] width 65 height 92
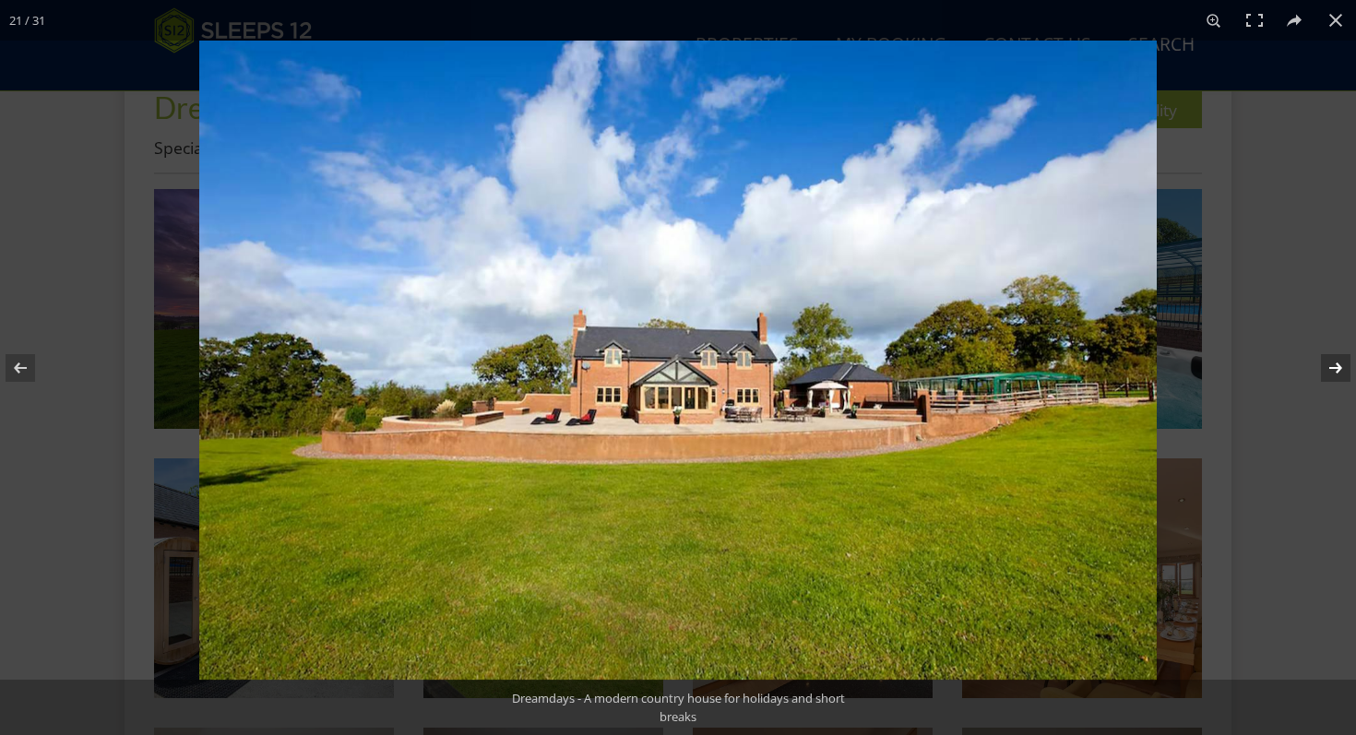
click at [1342, 365] on button at bounding box center [1323, 368] width 65 height 92
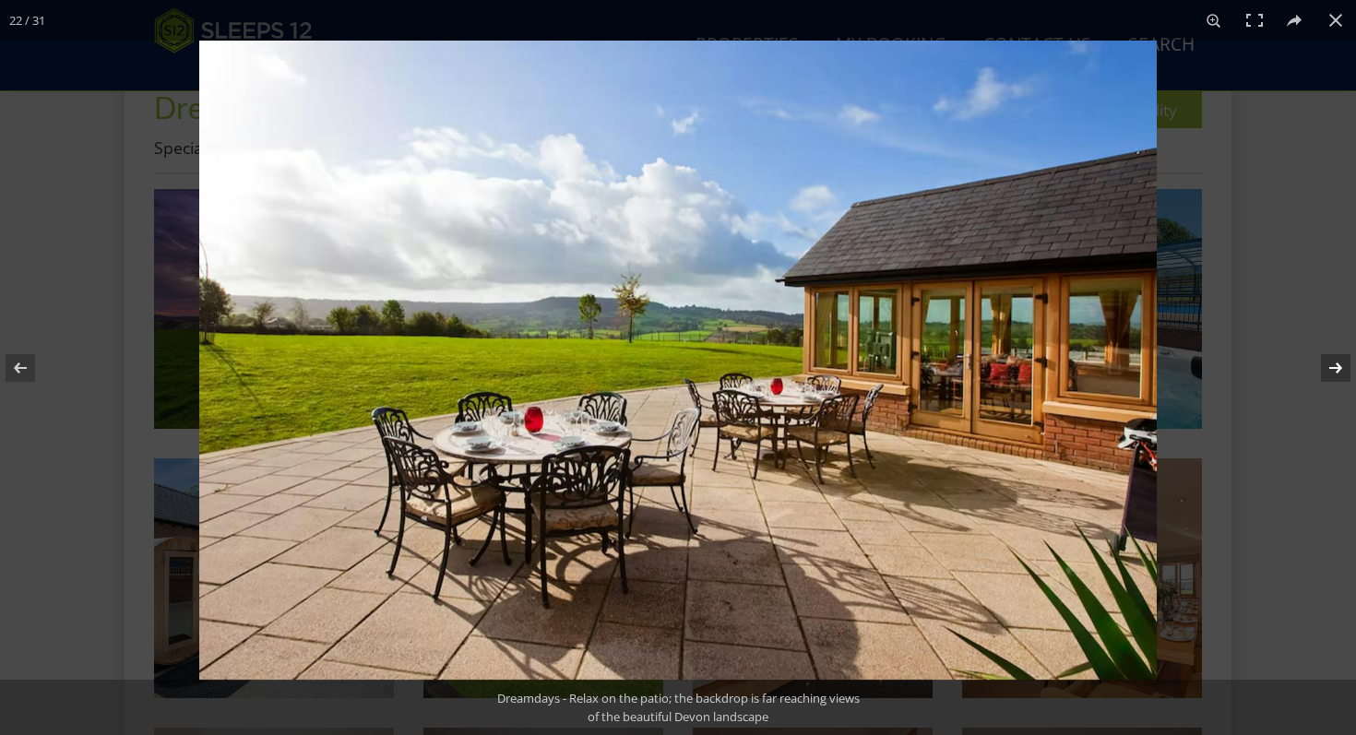
click at [1342, 365] on button at bounding box center [1323, 368] width 65 height 92
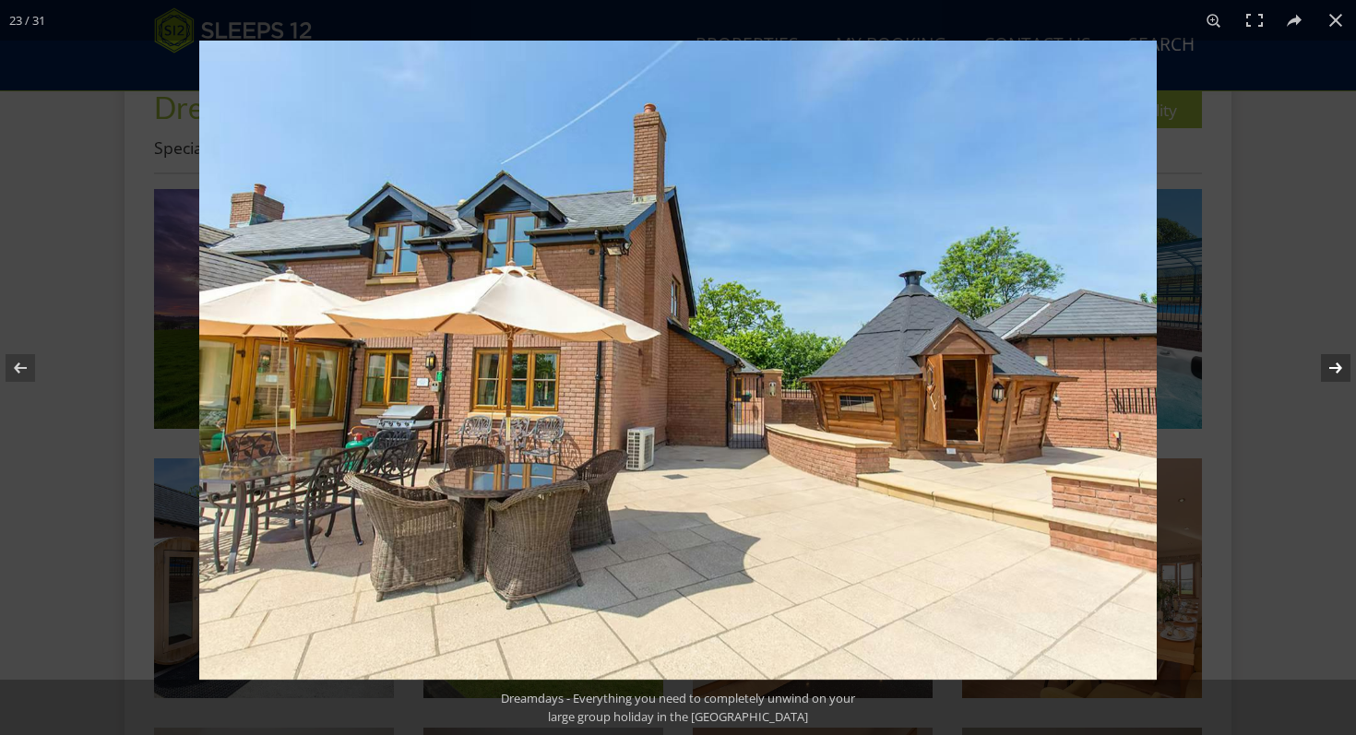
click at [1342, 365] on button at bounding box center [1323, 368] width 65 height 92
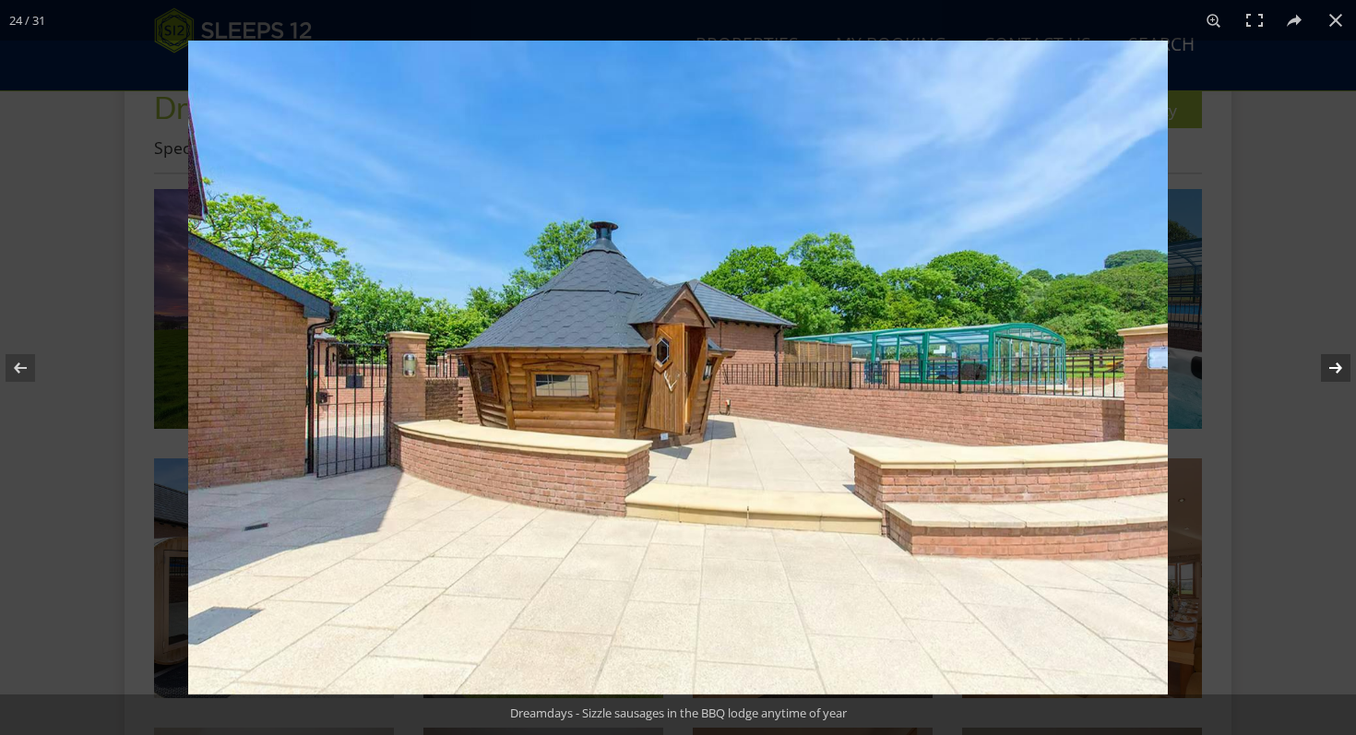
click at [1342, 365] on button at bounding box center [1323, 368] width 65 height 92
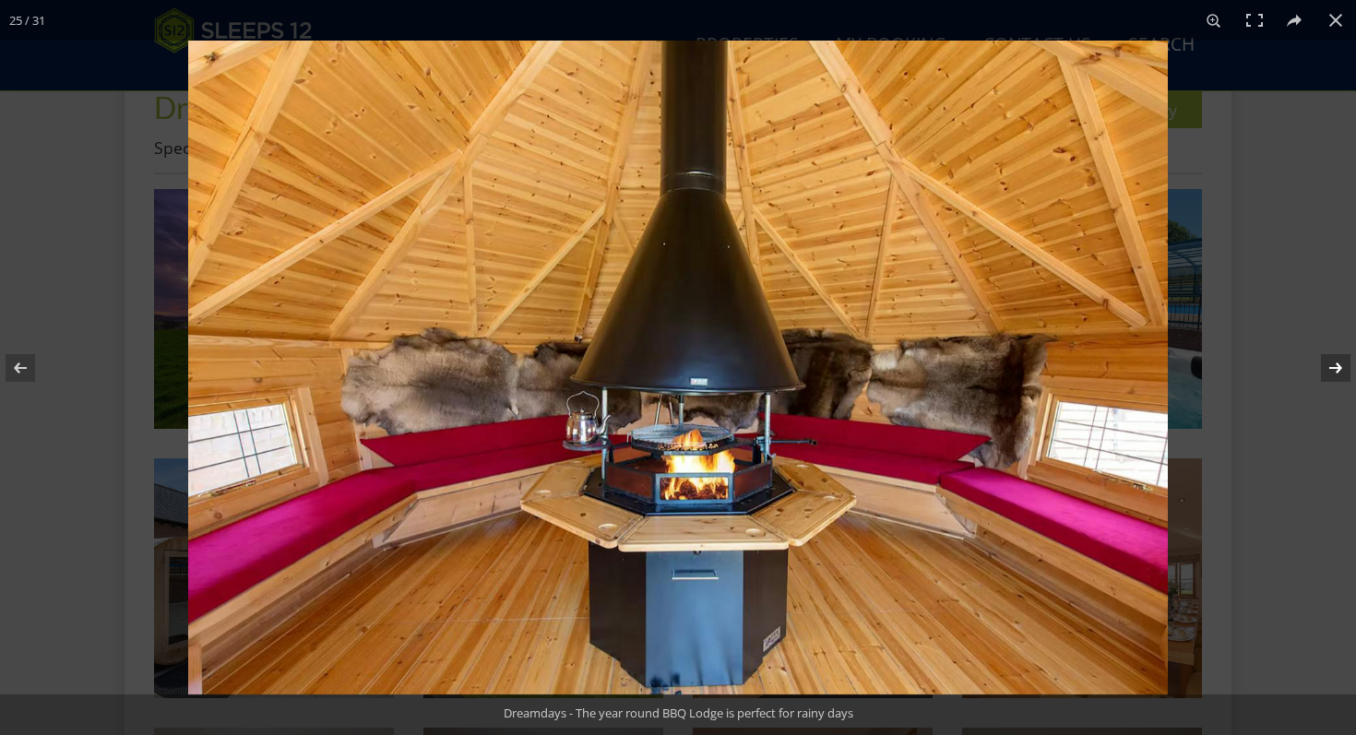
click at [1342, 365] on button at bounding box center [1323, 368] width 65 height 92
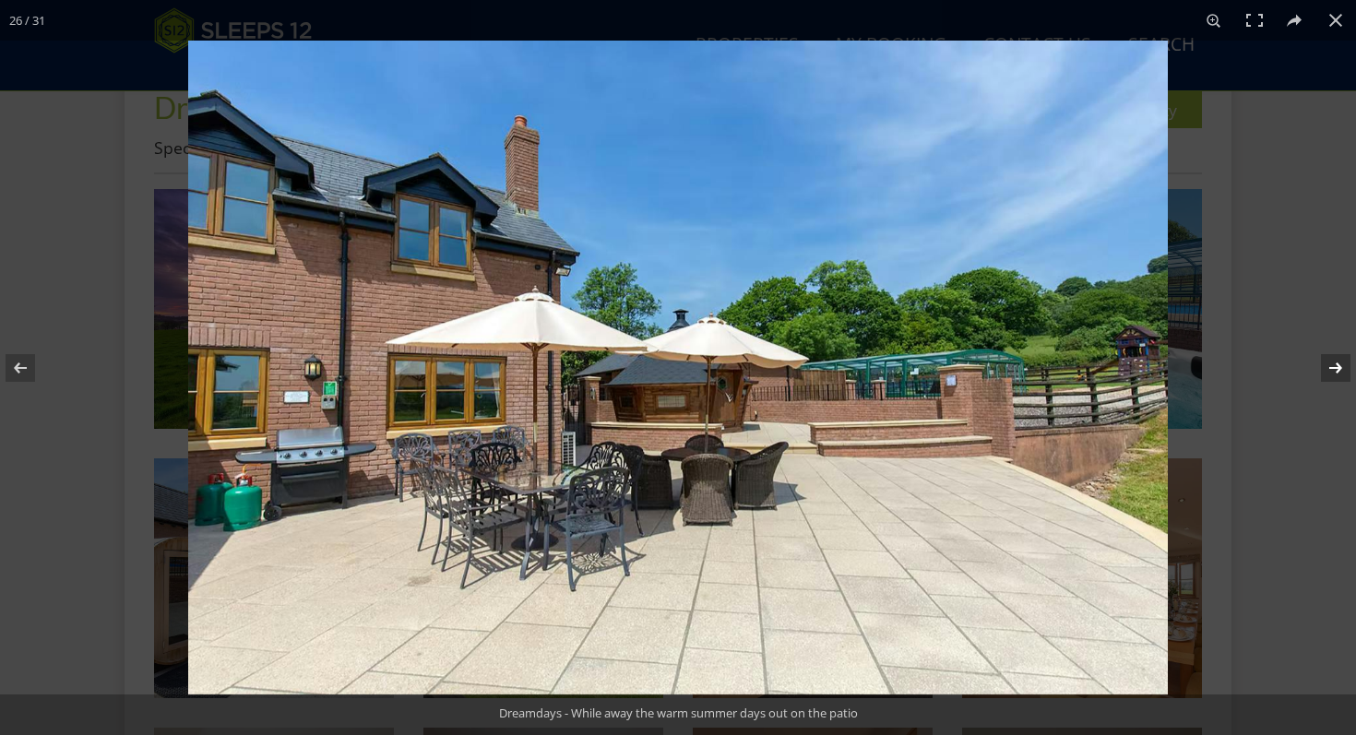
click at [1342, 365] on button at bounding box center [1323, 368] width 65 height 92
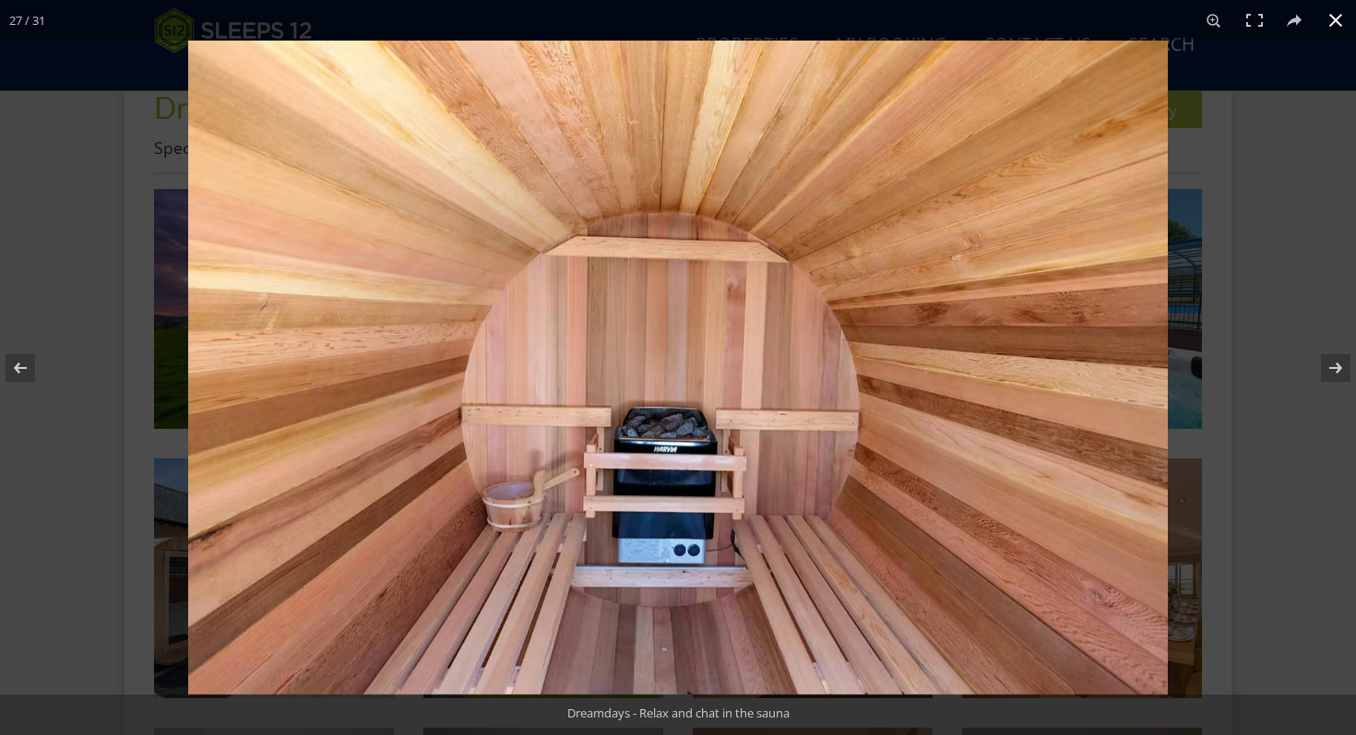
click at [1339, 21] on button at bounding box center [1335, 20] width 41 height 41
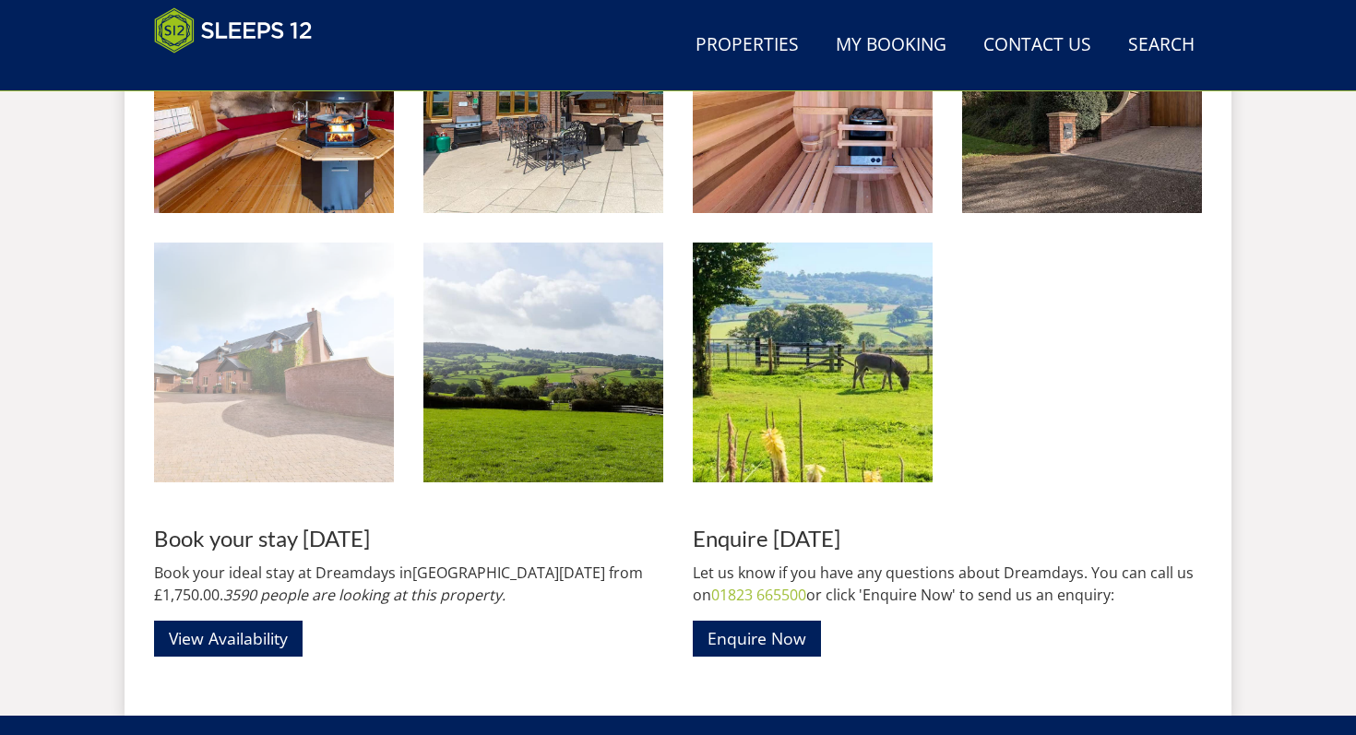
scroll to position [2595, 0]
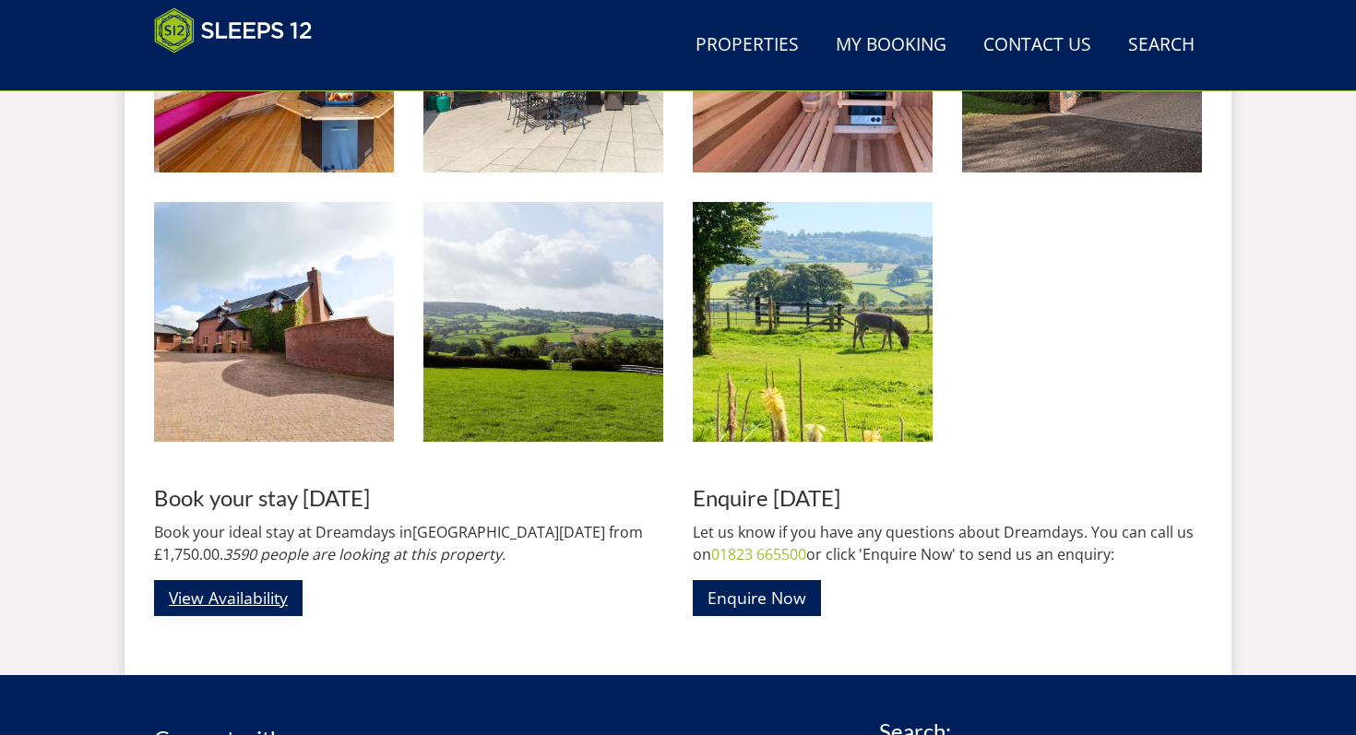
click at [266, 594] on link "View Availability" at bounding box center [228, 598] width 148 height 36
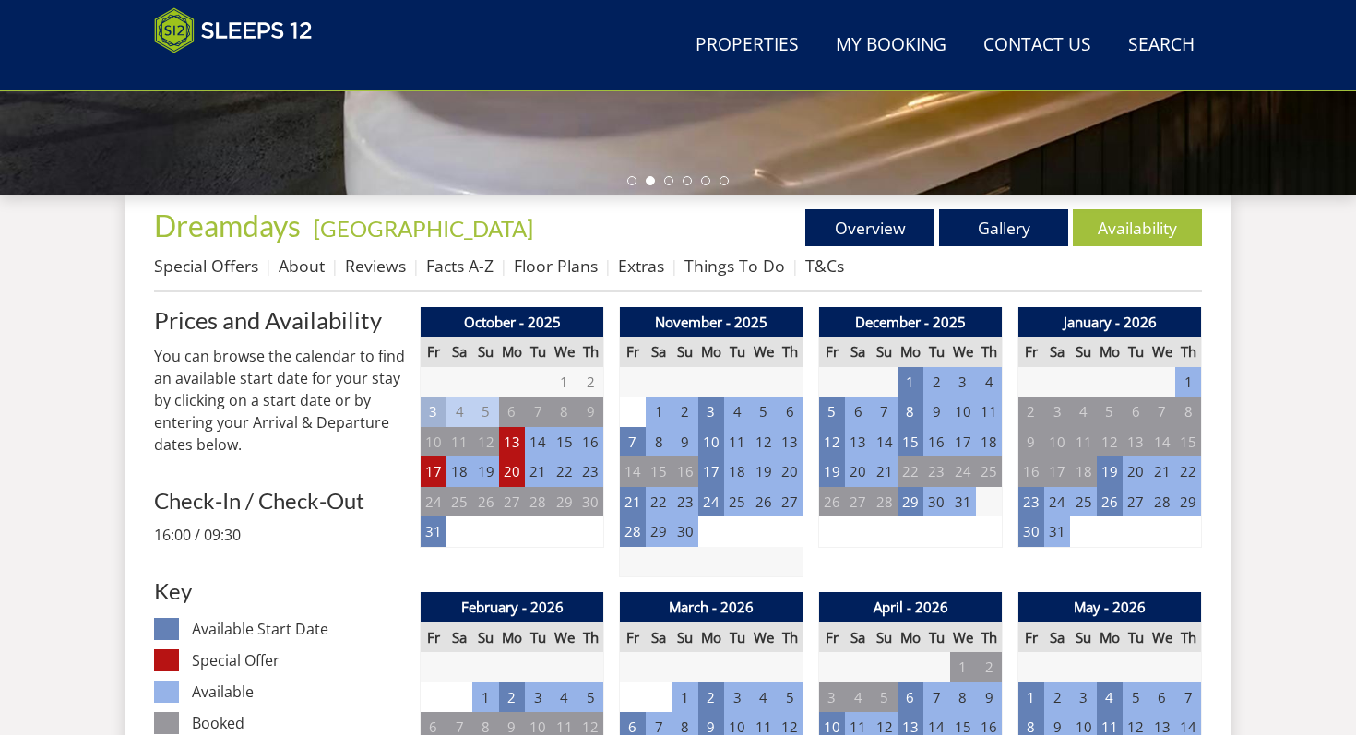
scroll to position [604, 0]
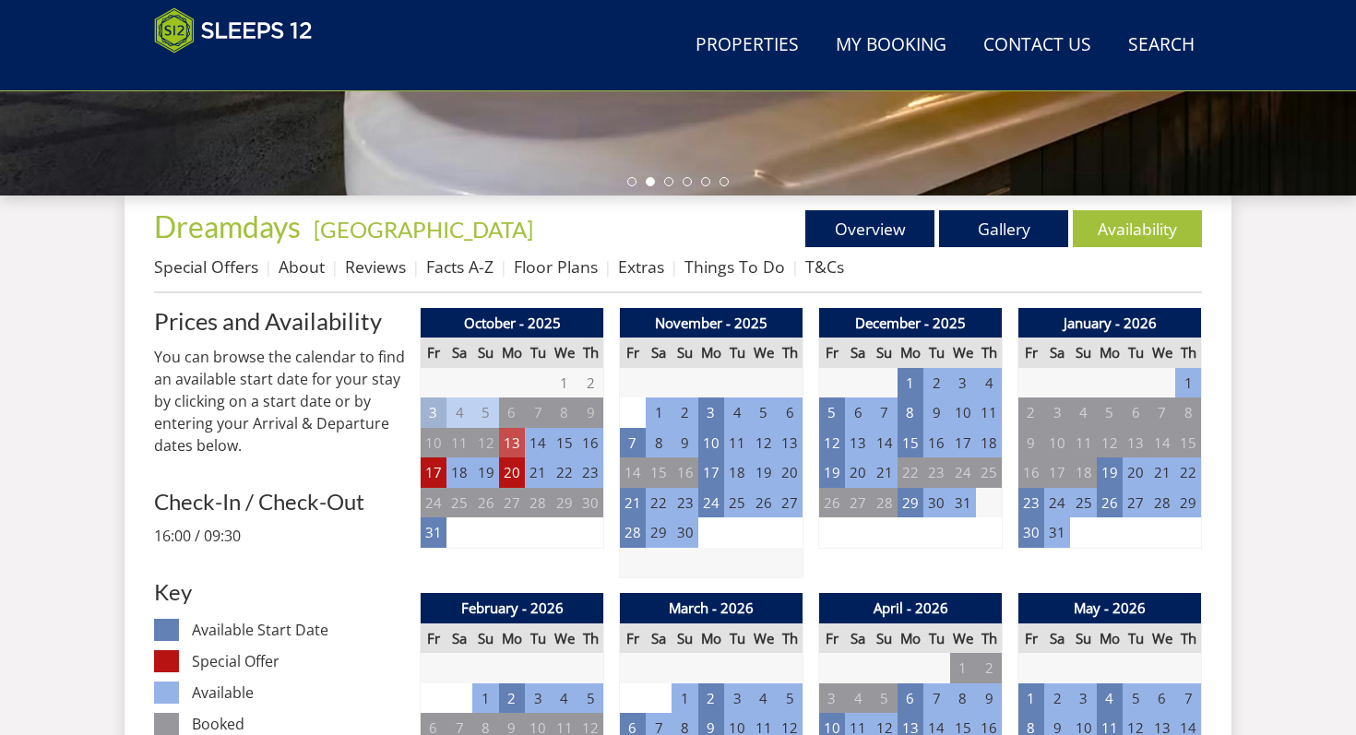
click at [511, 452] on td "13" at bounding box center [512, 443] width 26 height 30
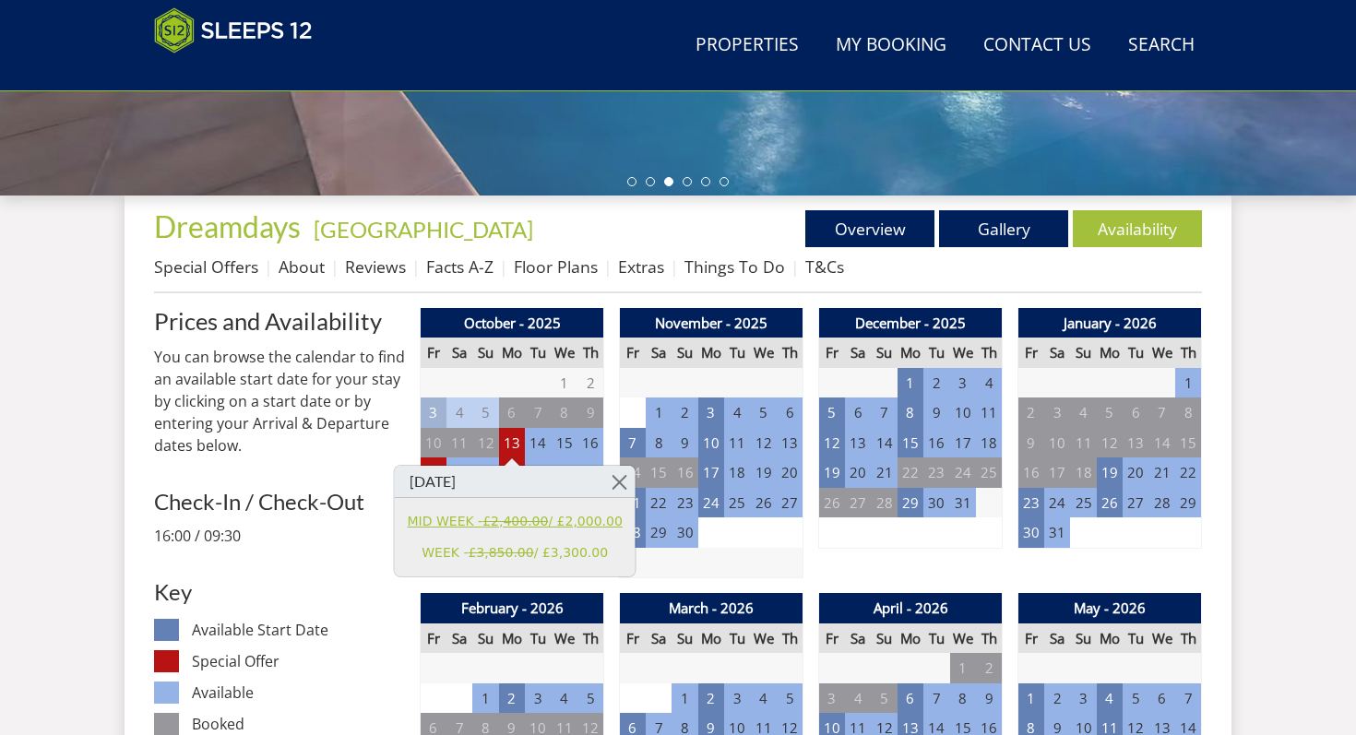
click at [591, 518] on link "MID WEEK - £2,400.00 / £2,000.00" at bounding box center [515, 521] width 215 height 19
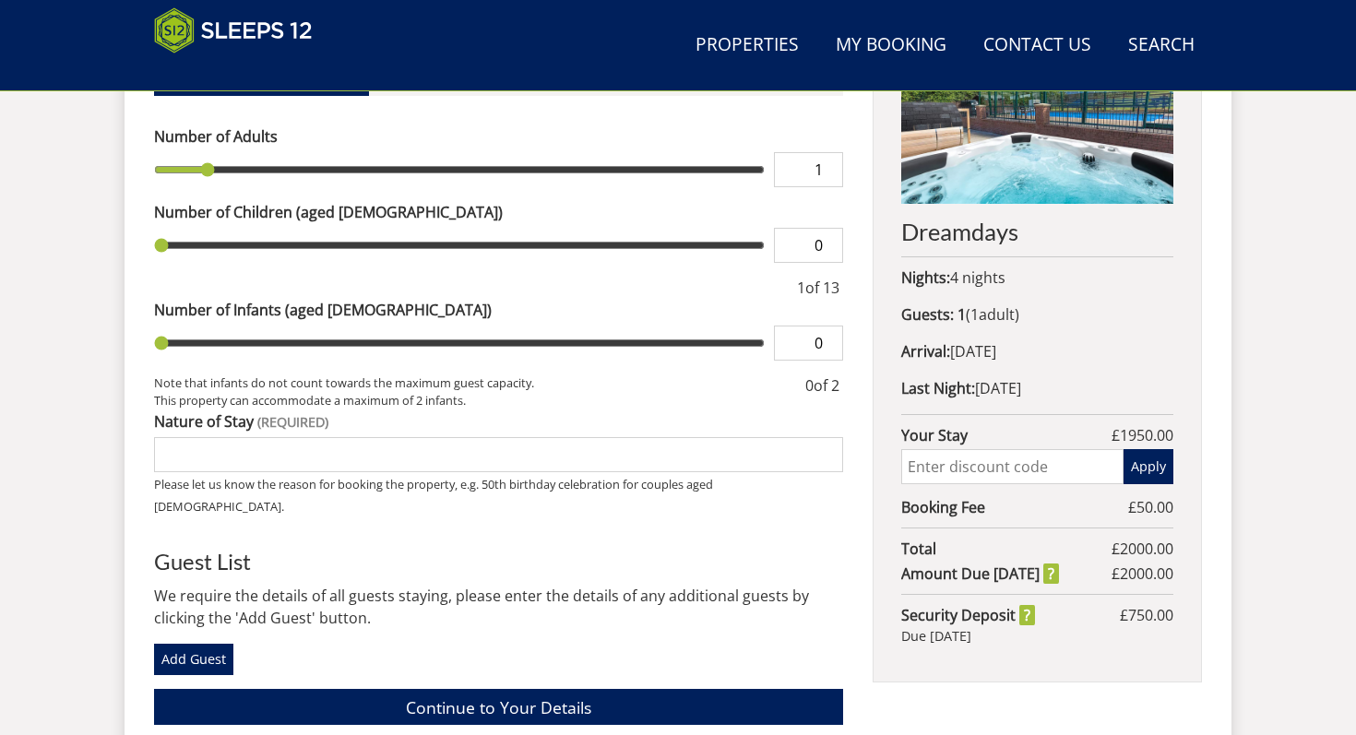
scroll to position [726, 0]
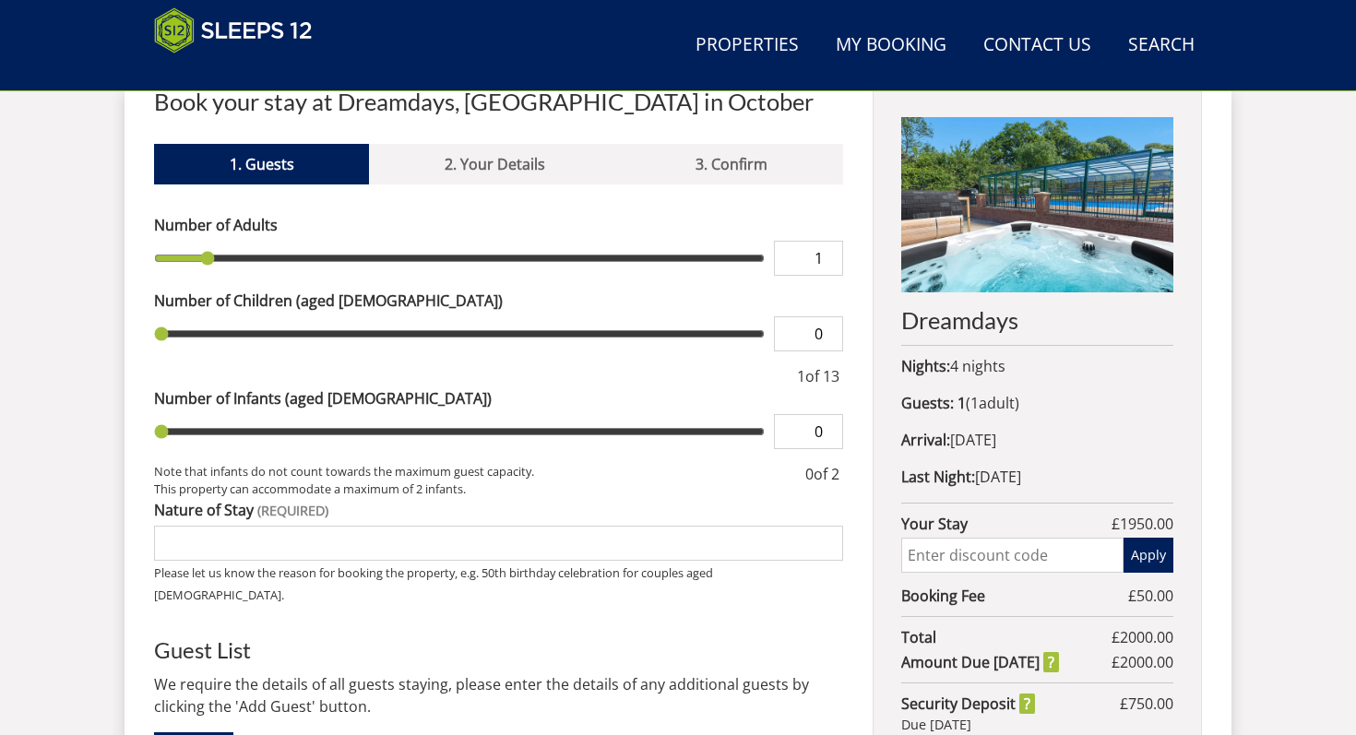
click at [996, 363] on p "Nights: 4 nights" at bounding box center [1037, 366] width 272 height 22
click at [994, 362] on p "Nights: 4 nights" at bounding box center [1037, 366] width 272 height 22
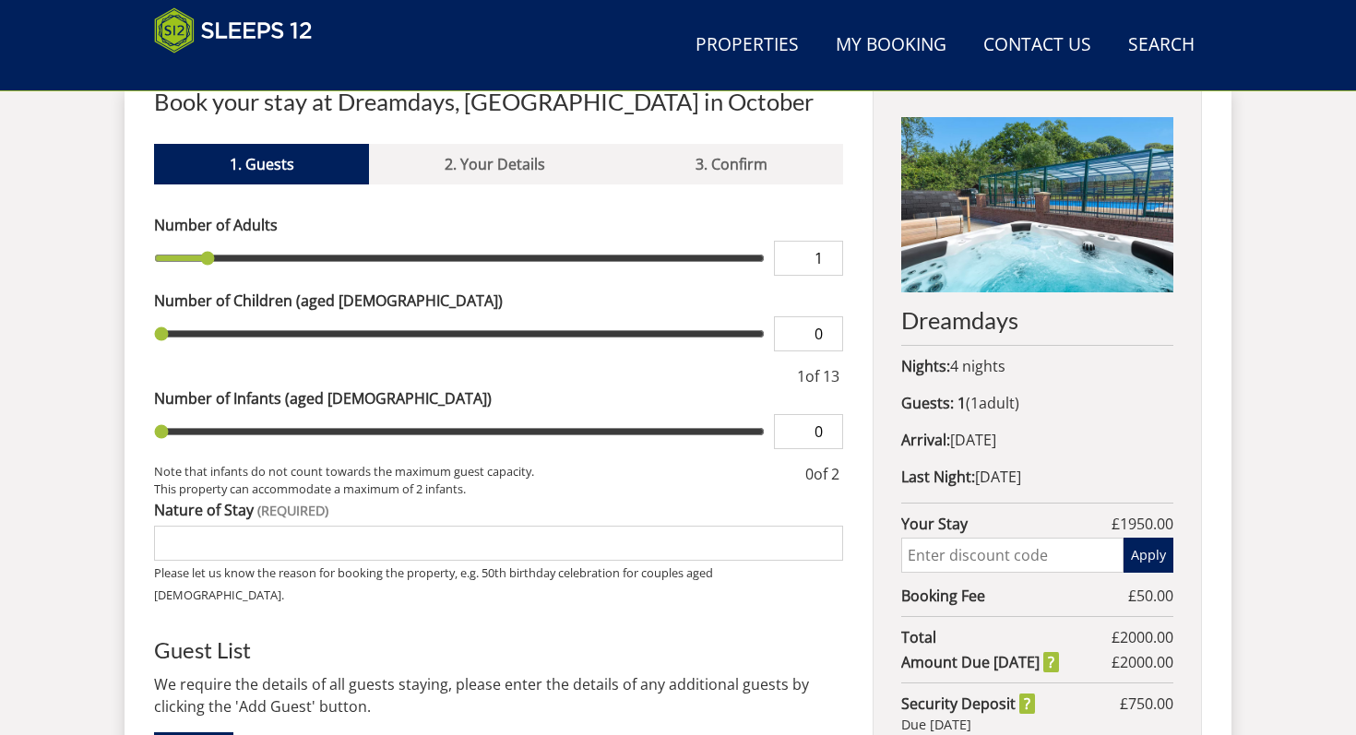
click at [994, 362] on p "Nights: 4 nights" at bounding box center [1037, 366] width 272 height 22
drag, startPoint x: 994, startPoint y: 362, endPoint x: 1019, endPoint y: 399, distance: 45.3
click at [1019, 399] on div "Dreamdays Nights: 4 nights Guests: 1 ( 1 adult s 0 child ren 0 infant s ) Arriv…" at bounding box center [1036, 430] width 329 height 682
click at [1014, 399] on span "1 adult s" at bounding box center [992, 403] width 44 height 20
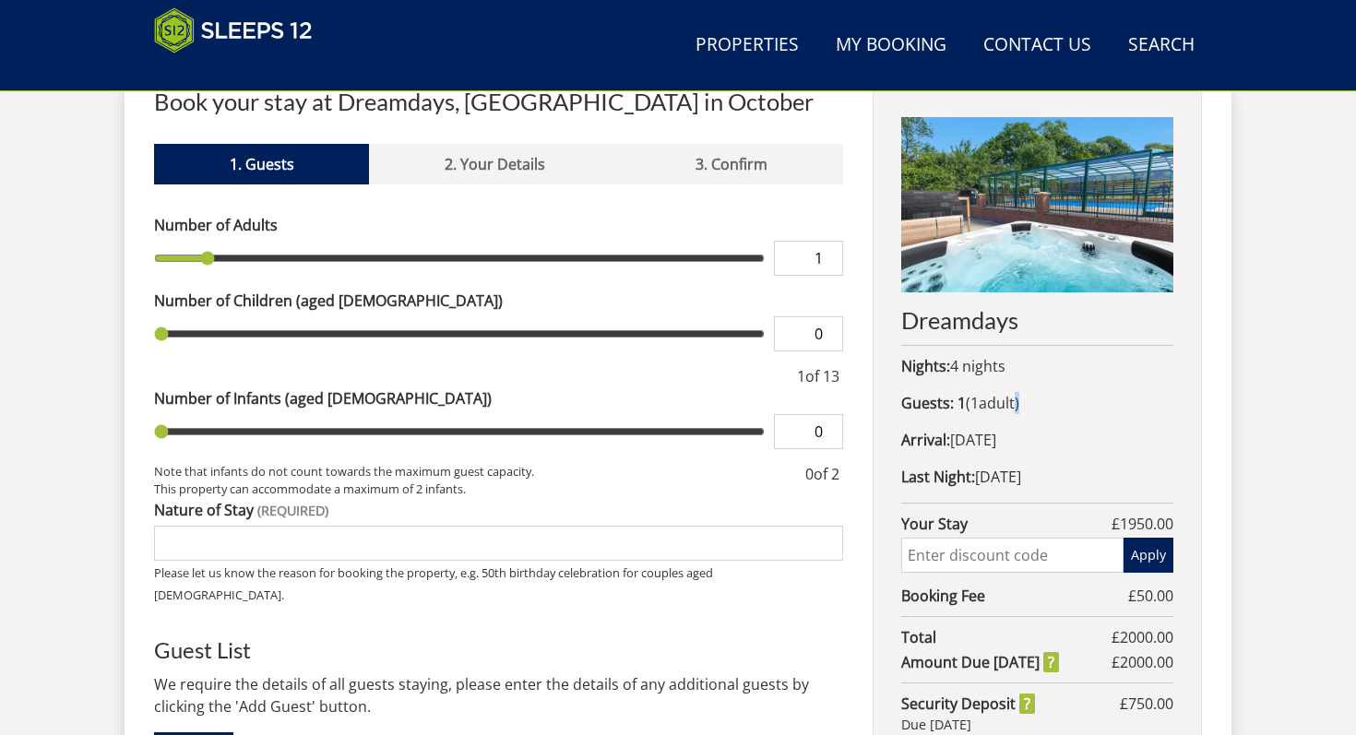
click at [1014, 399] on span "1 adult s" at bounding box center [992, 403] width 44 height 20
drag, startPoint x: 1019, startPoint y: 399, endPoint x: 1002, endPoint y: 360, distance: 43.4
click at [1002, 360] on div "Dreamdays Nights: 4 nights Guests: 1 ( 1 adult s 0 child ren 0 infant s ) Arriv…" at bounding box center [1036, 430] width 329 height 682
click at [1002, 360] on p "Nights: 4 nights" at bounding box center [1037, 366] width 272 height 22
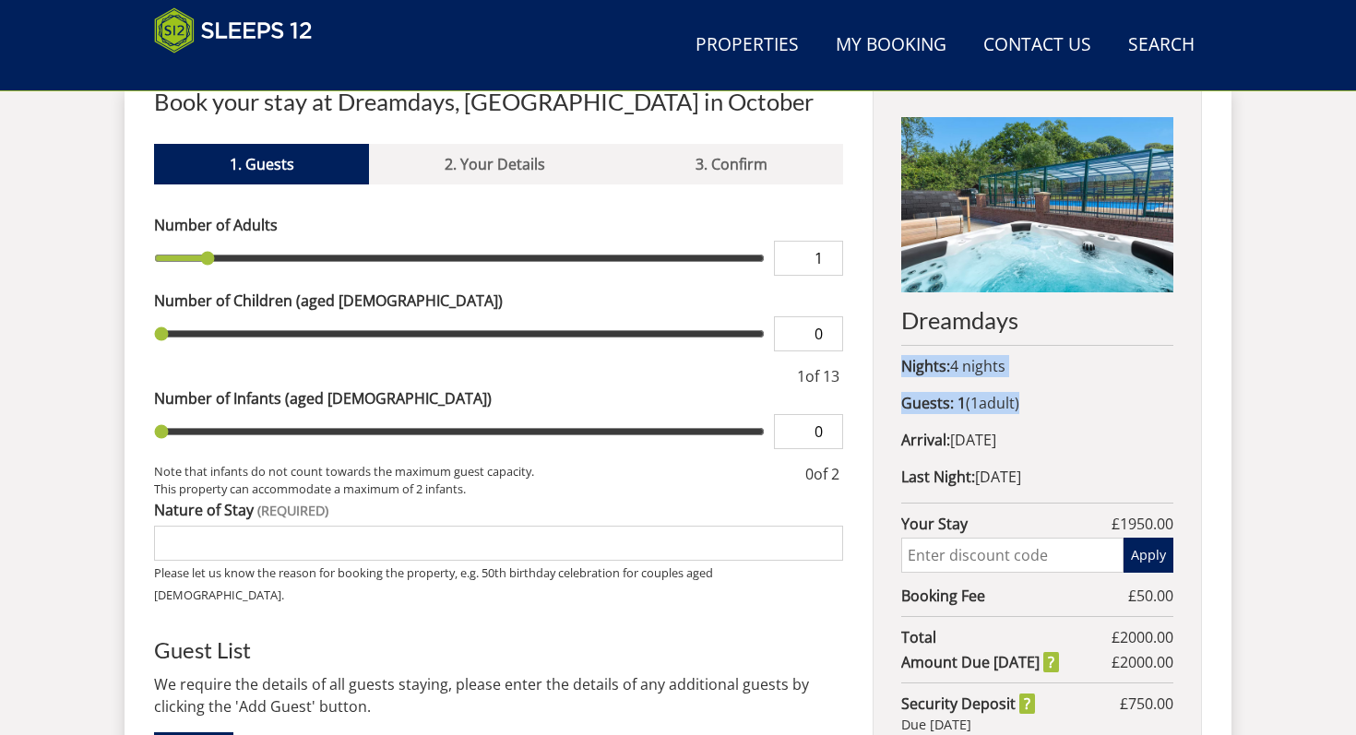
click at [1002, 360] on p "Nights: 4 nights" at bounding box center [1037, 366] width 272 height 22
drag, startPoint x: 1002, startPoint y: 360, endPoint x: 1020, endPoint y: 409, distance: 53.1
click at [1020, 409] on div "Dreamdays Nights: 4 nights Guests: 1 ( 1 adult s 0 child ren 0 infant s ) Arriv…" at bounding box center [1036, 430] width 329 height 682
click at [1031, 441] on p "Arrival: [DATE]" at bounding box center [1037, 440] width 272 height 22
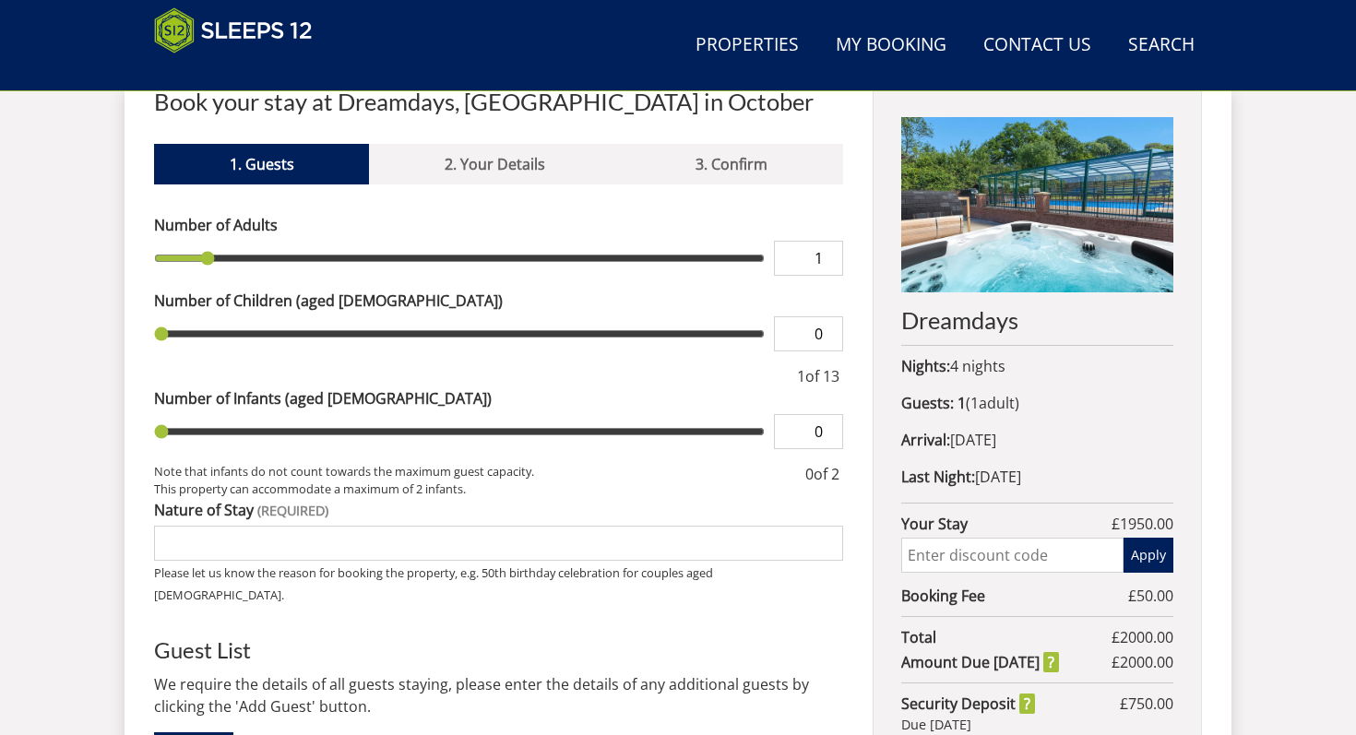
click at [1031, 441] on p "Arrival: [DATE]" at bounding box center [1037, 440] width 272 height 22
click at [1092, 445] on p "Arrival: [DATE]" at bounding box center [1037, 440] width 272 height 22
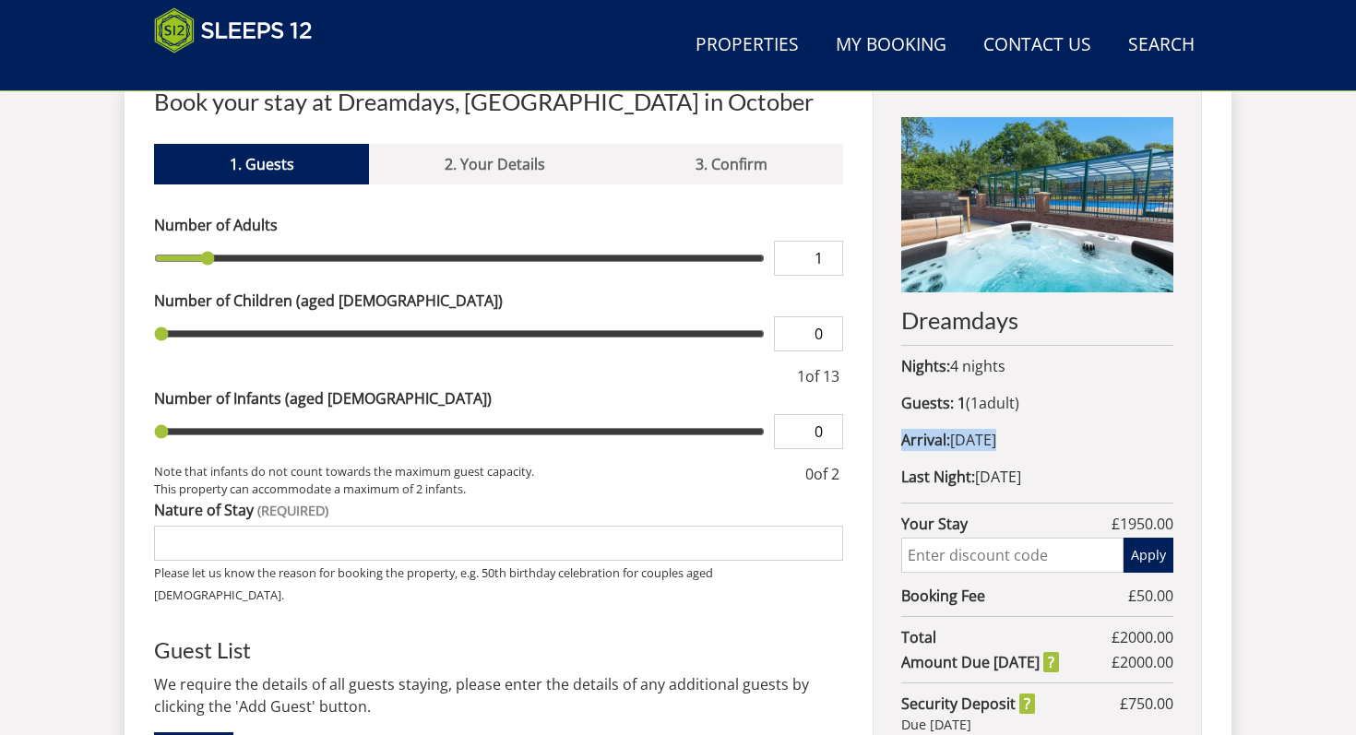
click at [1092, 445] on p "Arrival: [DATE]" at bounding box center [1037, 440] width 272 height 22
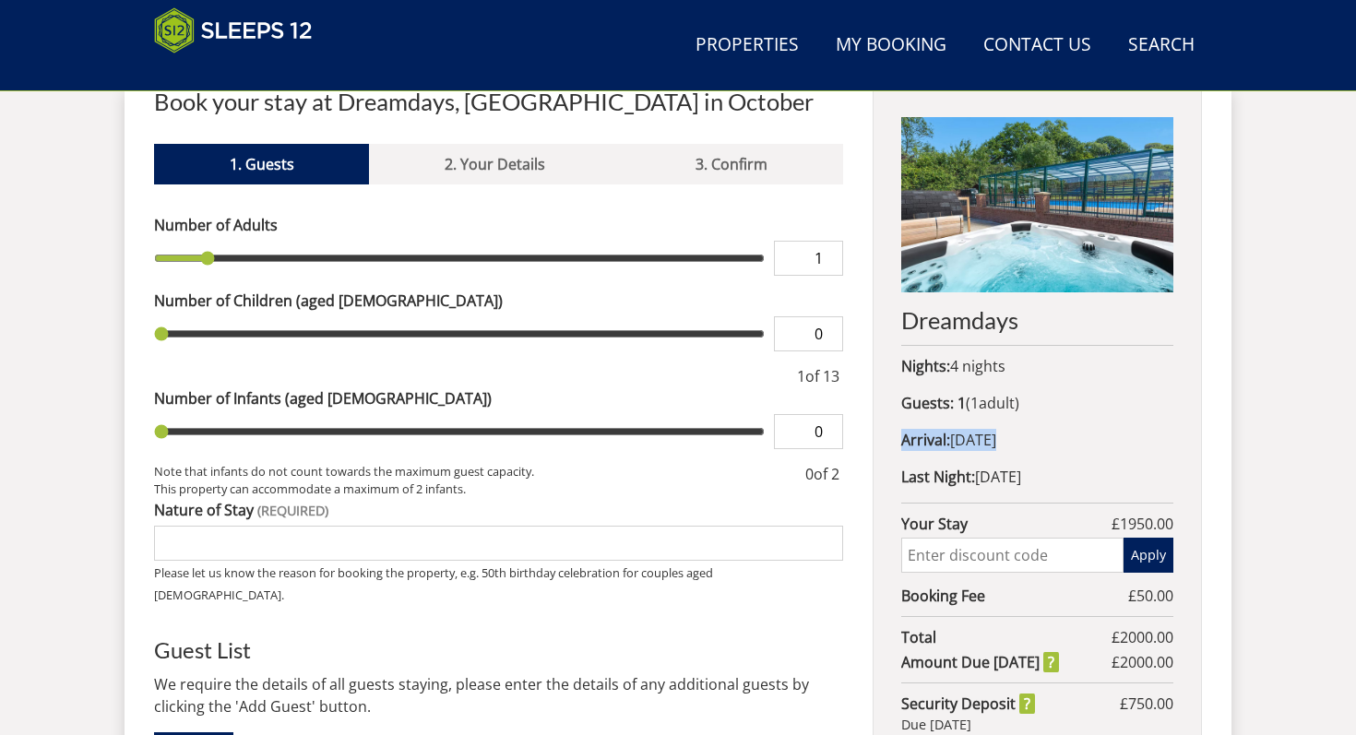
click at [1092, 445] on p "Arrival: [DATE]" at bounding box center [1037, 440] width 272 height 22
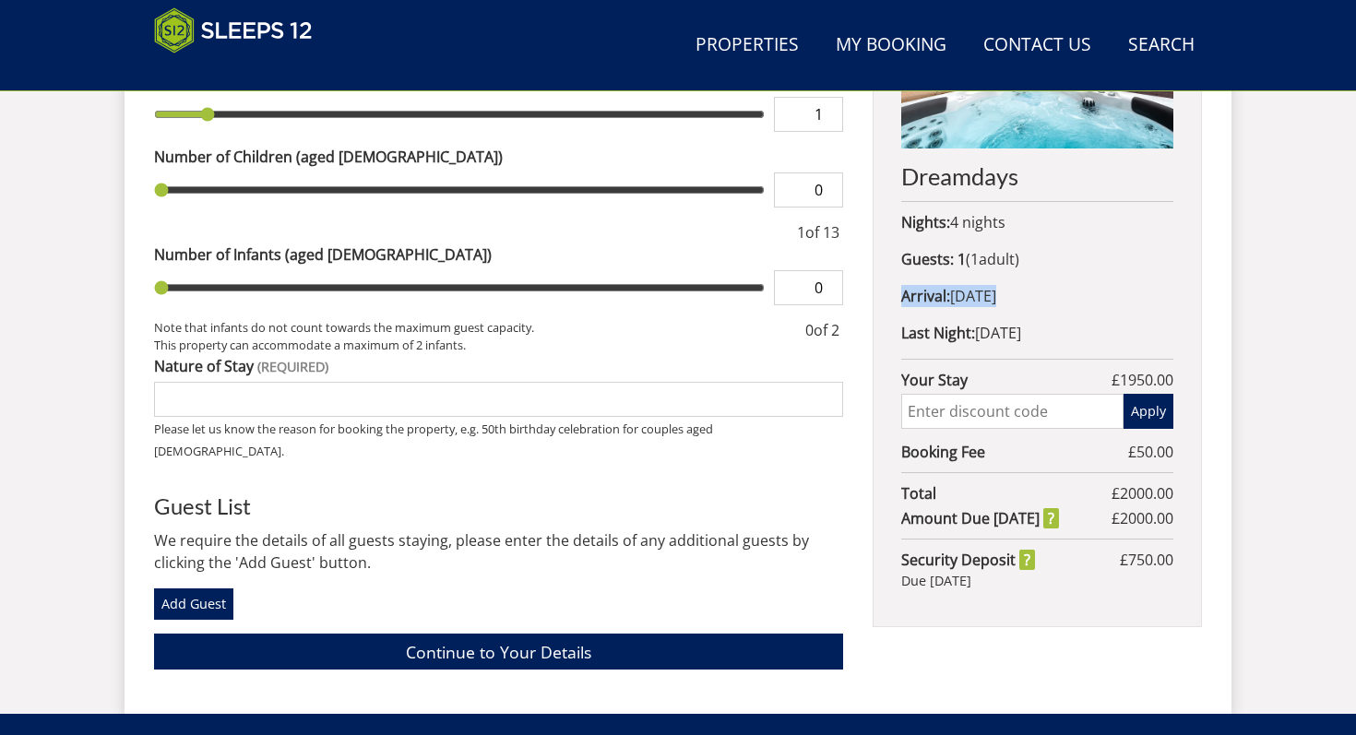
scroll to position [869, 0]
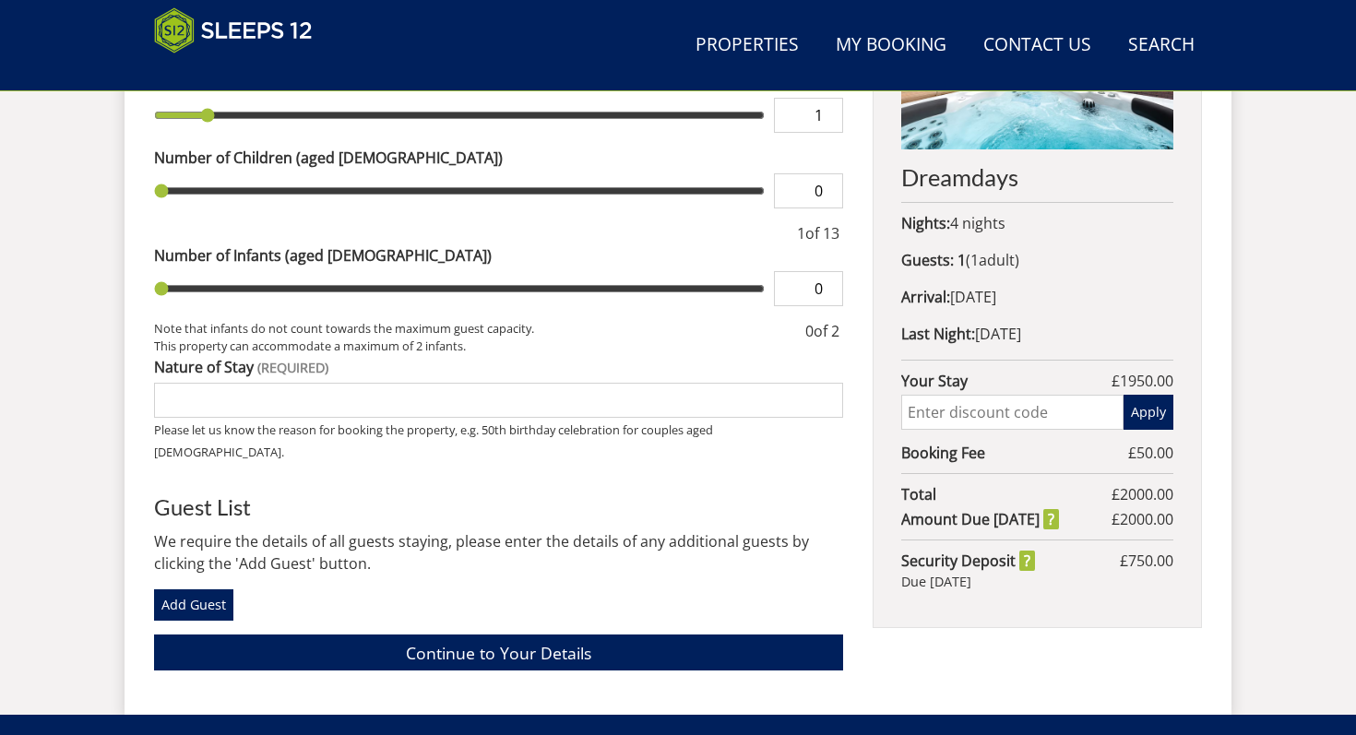
click at [1151, 560] on span "750.00" at bounding box center [1150, 561] width 45 height 20
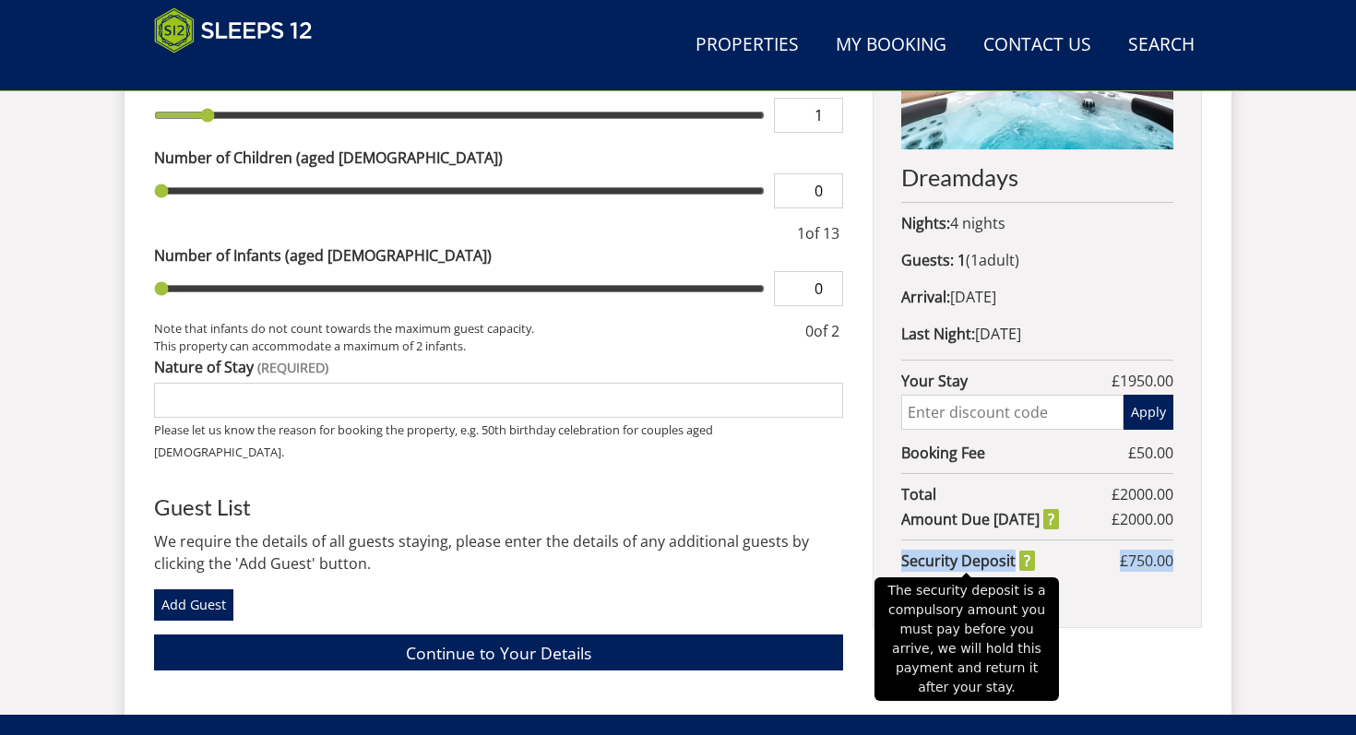
drag, startPoint x: 1151, startPoint y: 560, endPoint x: 965, endPoint y: 562, distance: 186.3
click at [965, 562] on div "Security Deposit £ 750.00" at bounding box center [1037, 561] width 272 height 22
click at [965, 562] on strong "Security Deposit" at bounding box center [968, 561] width 134 height 22
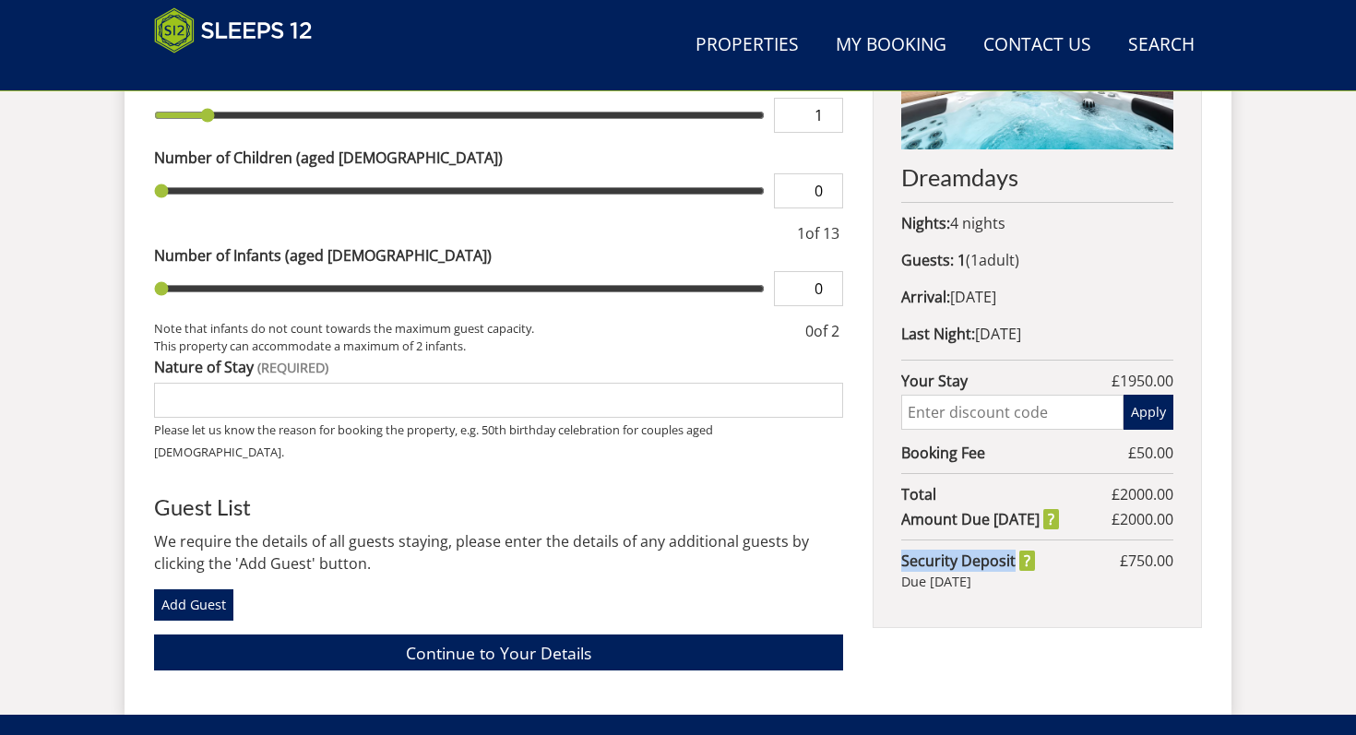
click at [1064, 561] on div "Security Deposit £ 750.00" at bounding box center [1037, 561] width 272 height 22
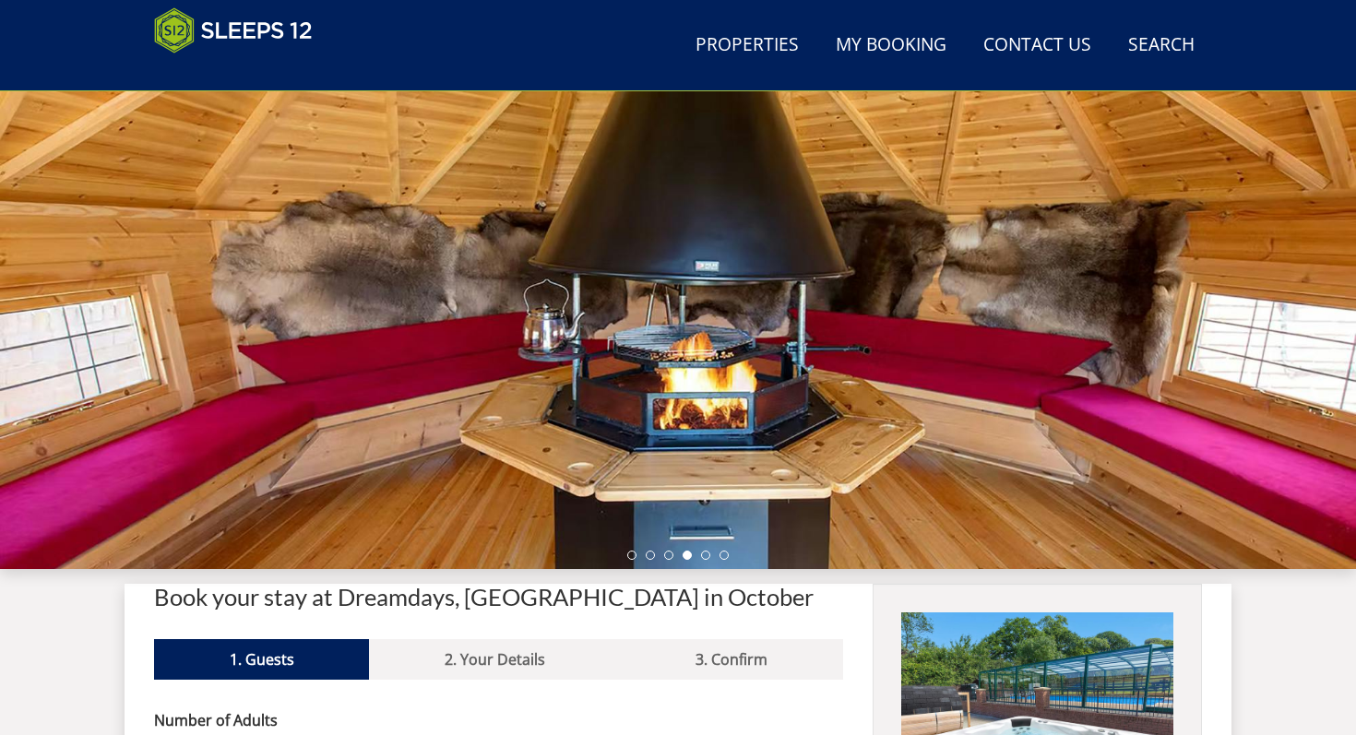
scroll to position [27, 0]
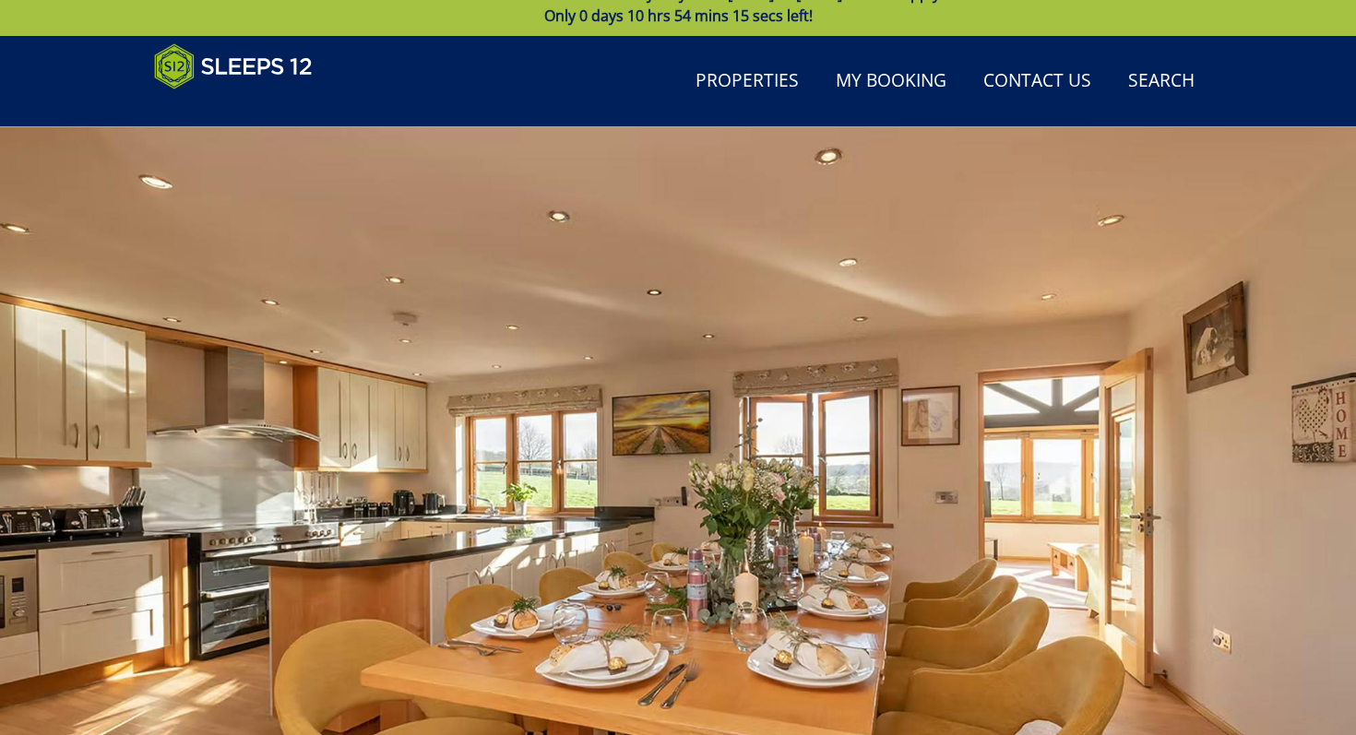
drag, startPoint x: 813, startPoint y: 429, endPoint x: 533, endPoint y: 403, distance: 281.5
click at [533, 403] on div at bounding box center [678, 450] width 1356 height 646
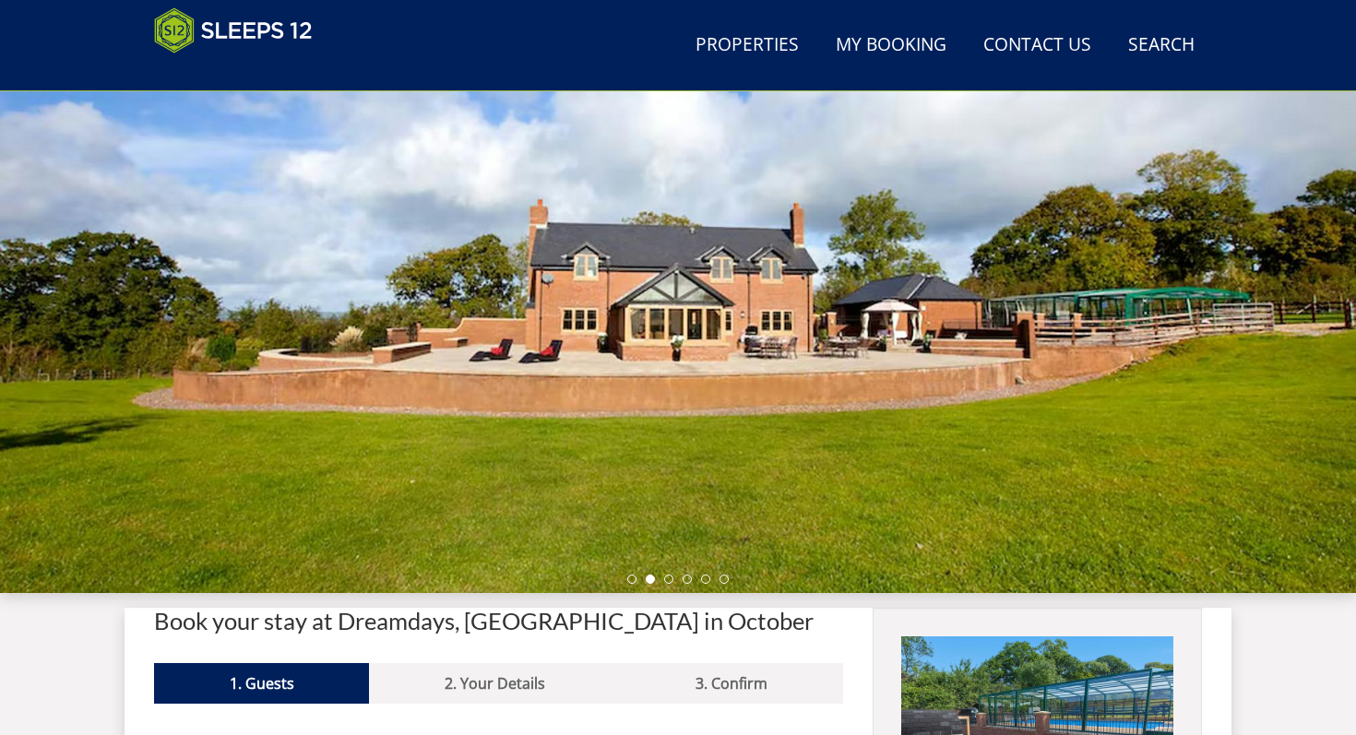
scroll to position [0, 0]
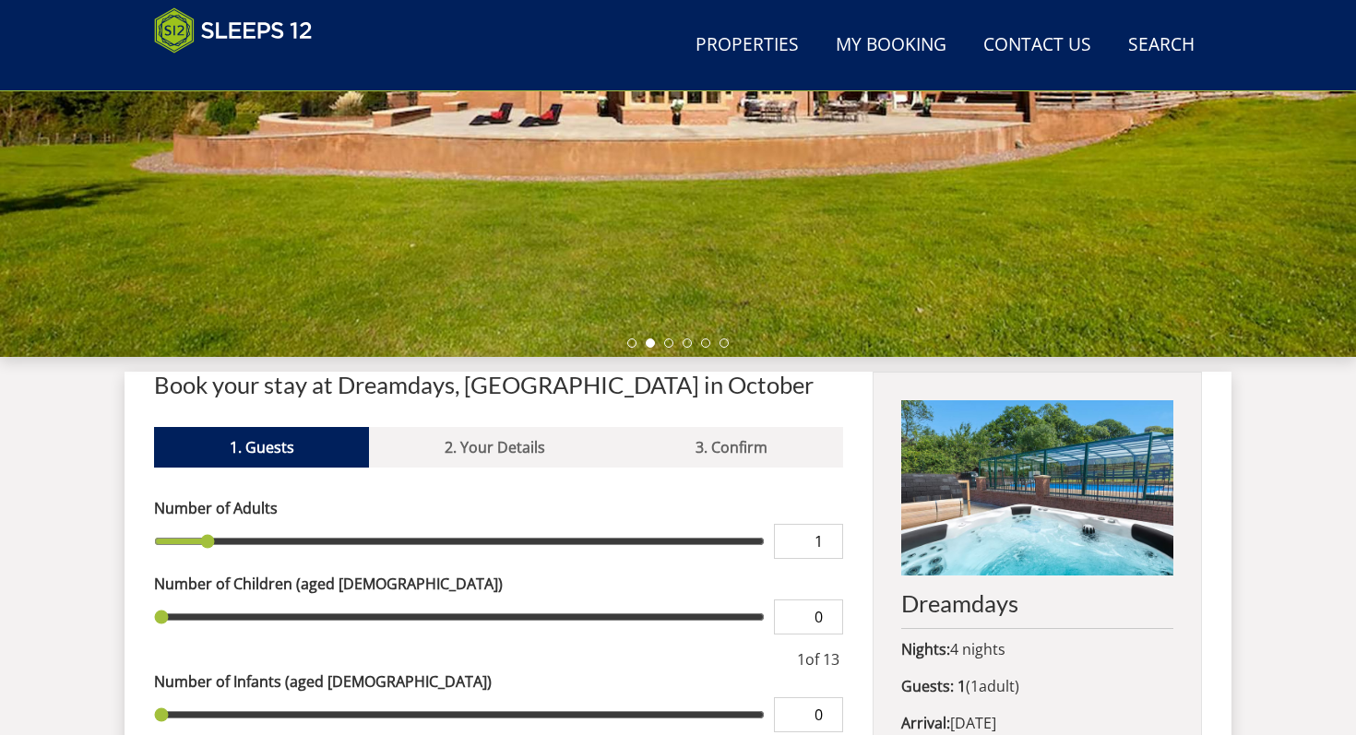
scroll to position [540, 0]
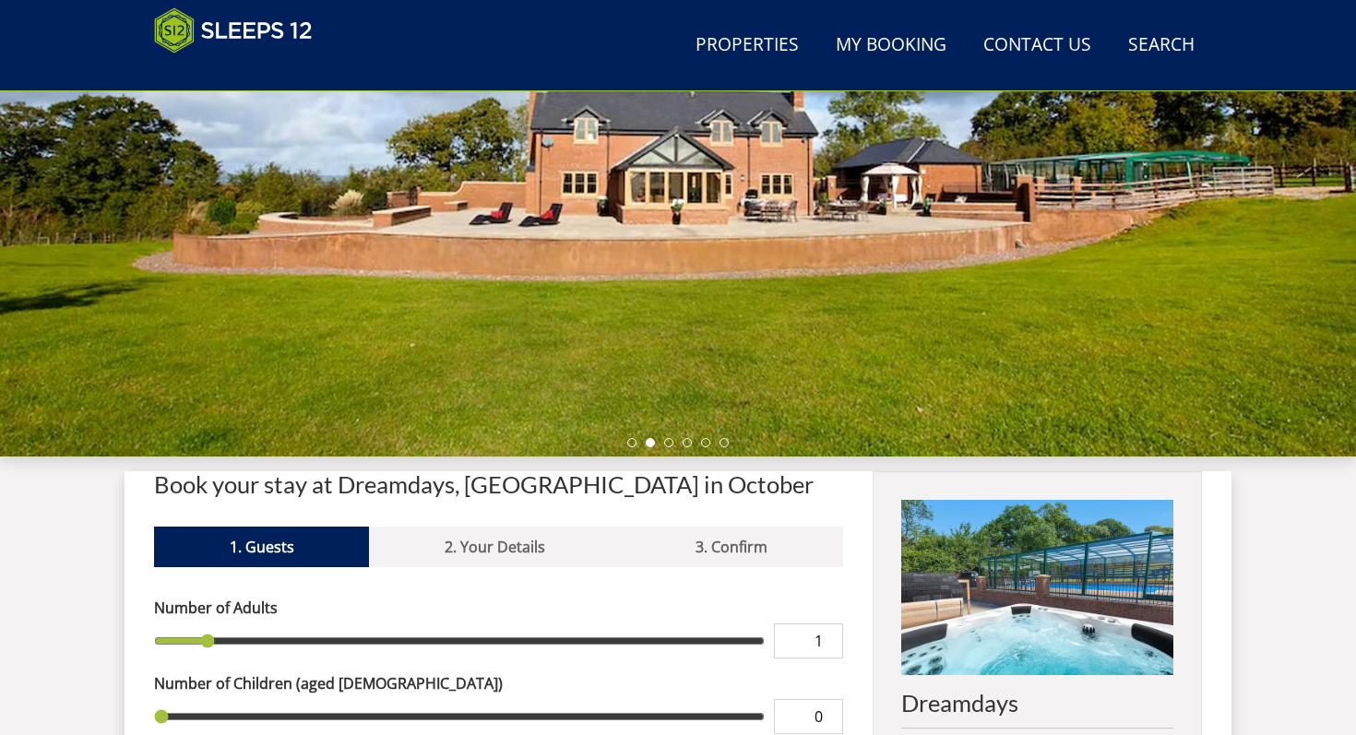
scroll to position [363, 0]
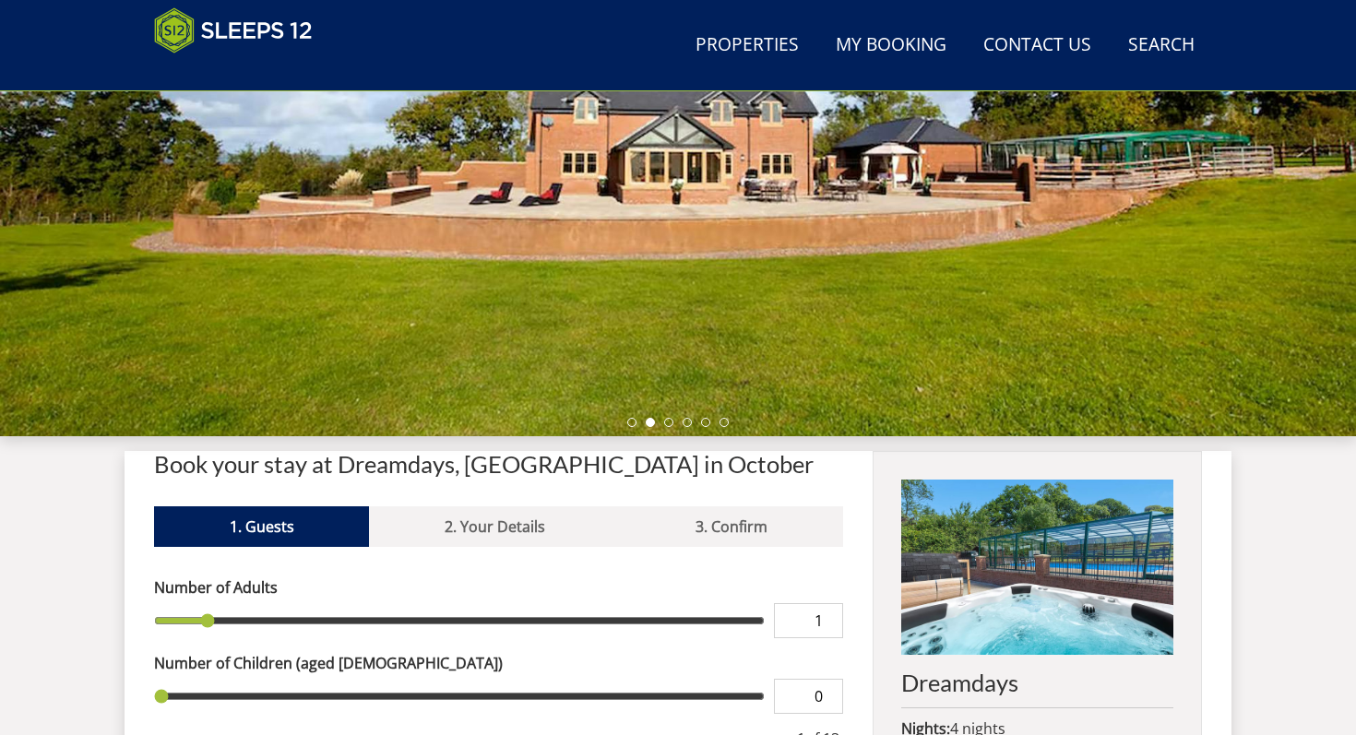
click at [520, 200] on div at bounding box center [678, 114] width 1356 height 646
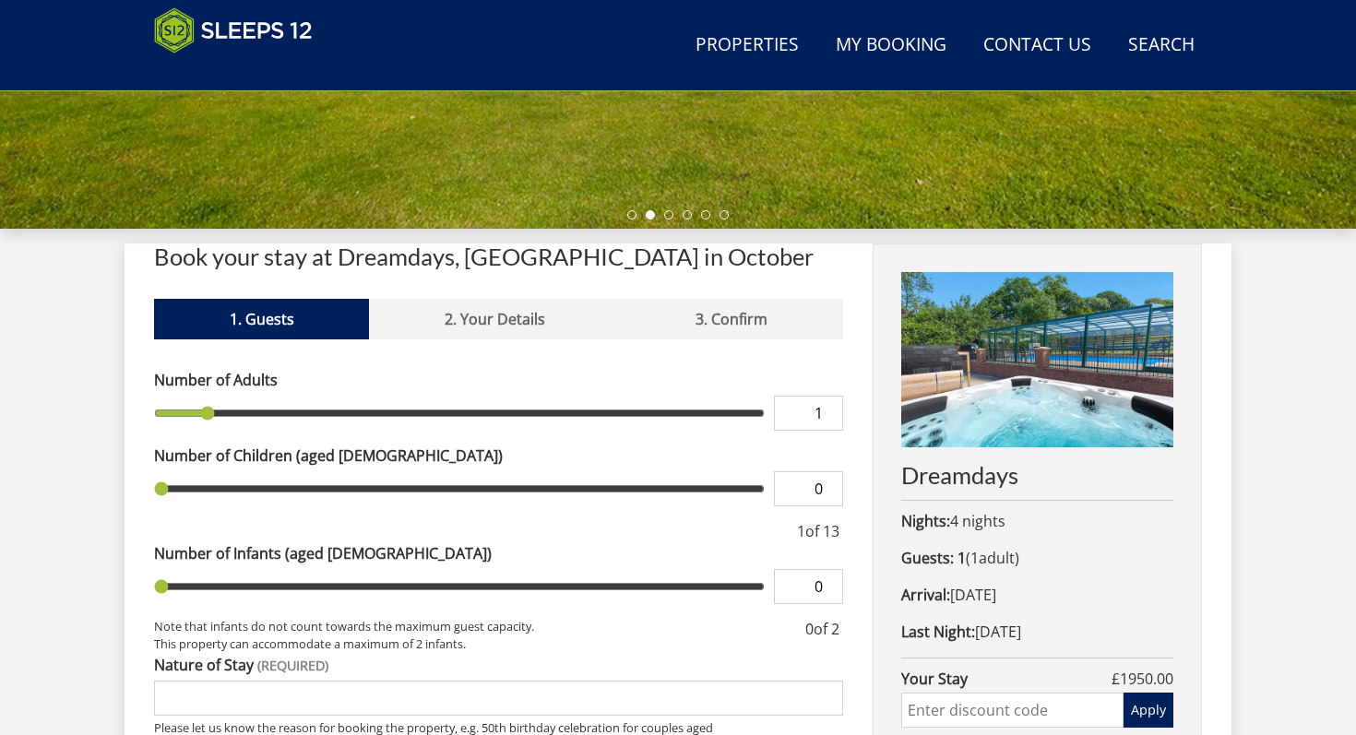
scroll to position [572, 0]
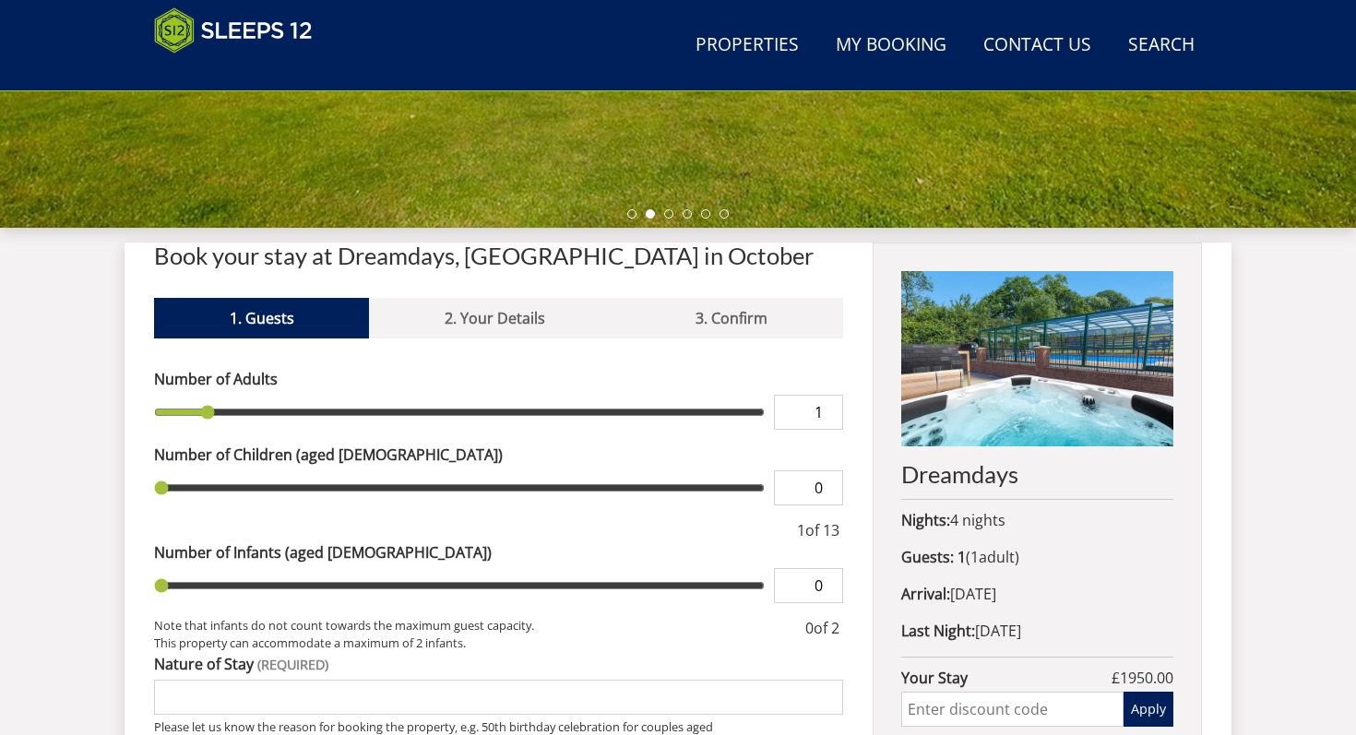
click at [1033, 401] on img at bounding box center [1037, 358] width 272 height 175
click at [995, 468] on h2 "Dreamdays" at bounding box center [1037, 474] width 272 height 26
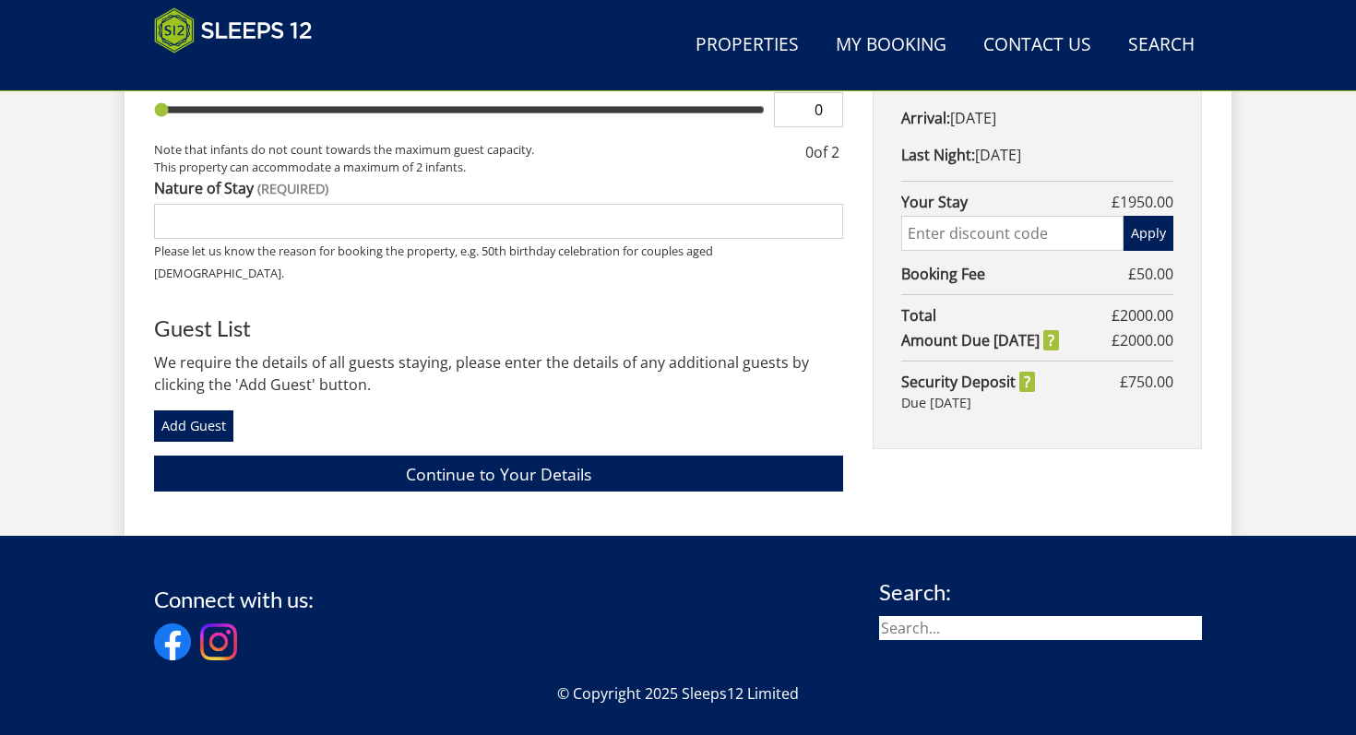
scroll to position [1047, 0]
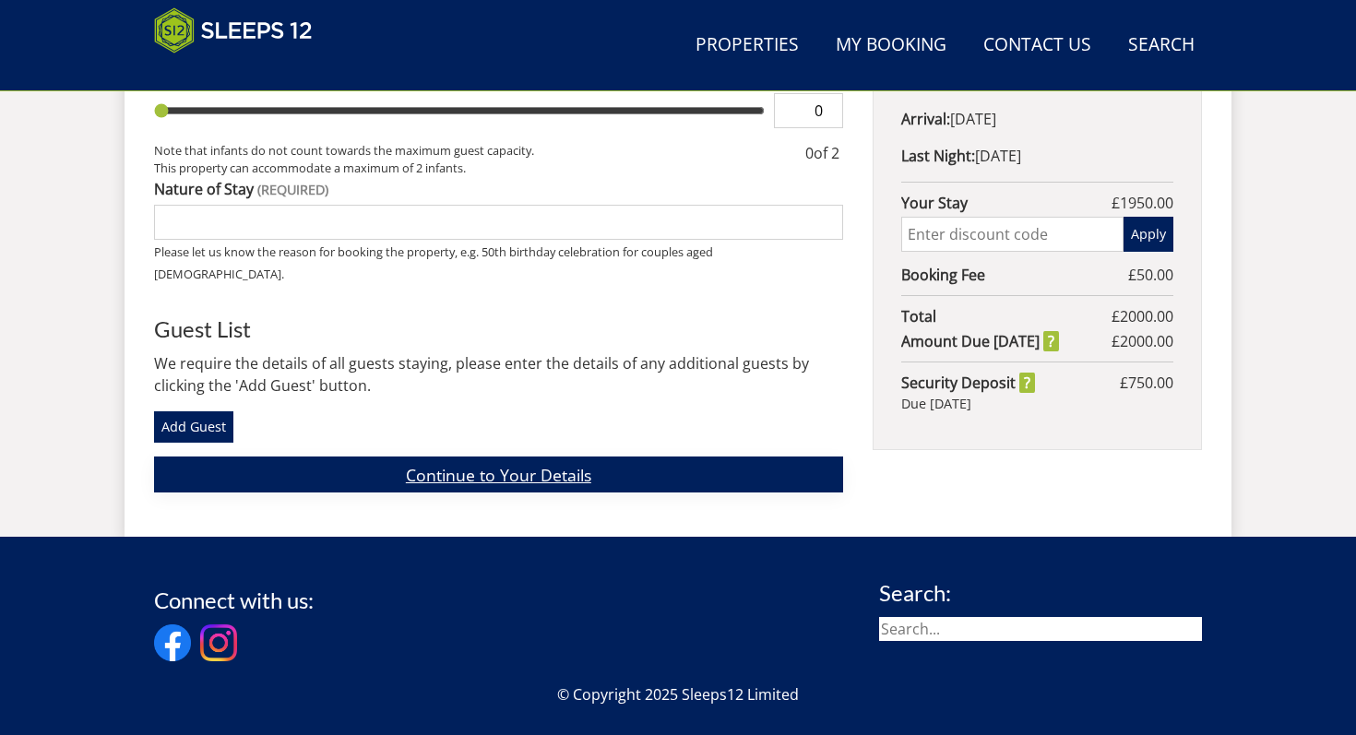
click at [594, 457] on link "Continue to Your Details" at bounding box center [498, 475] width 689 height 36
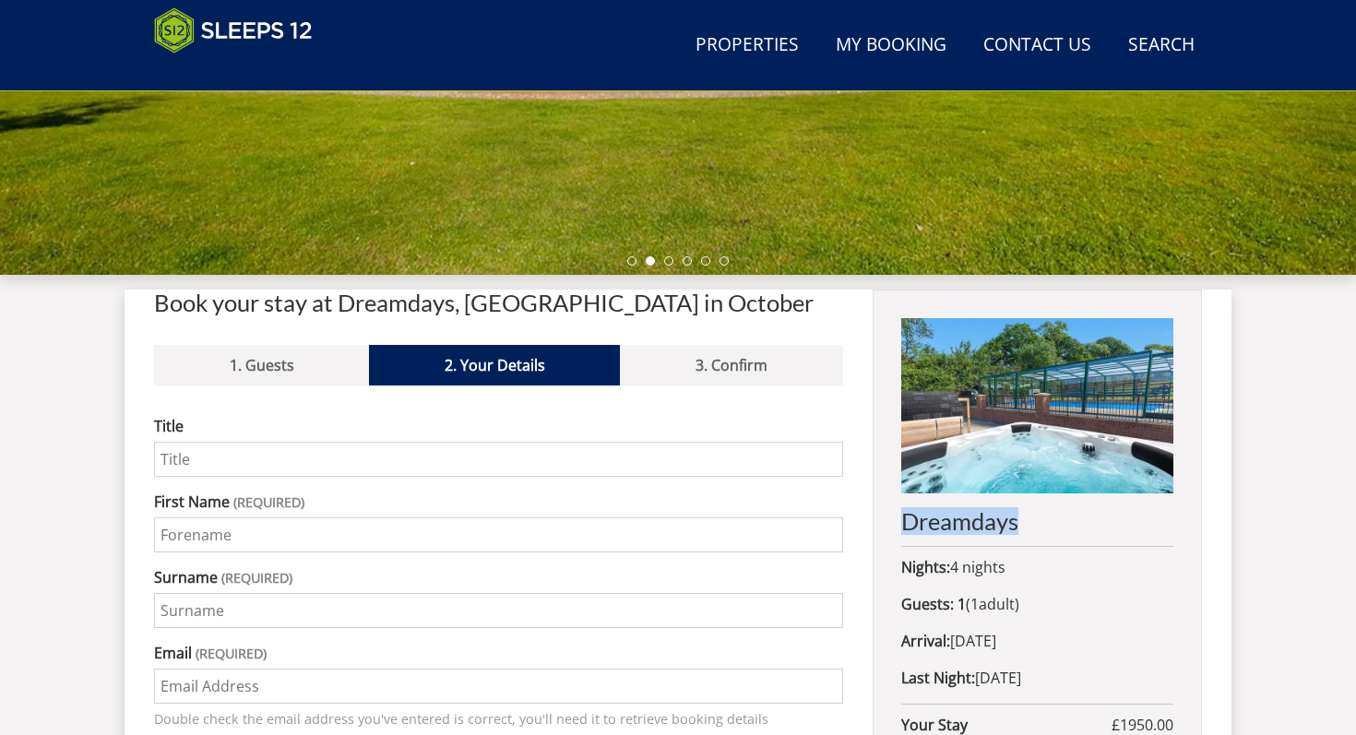
scroll to position [247, 0]
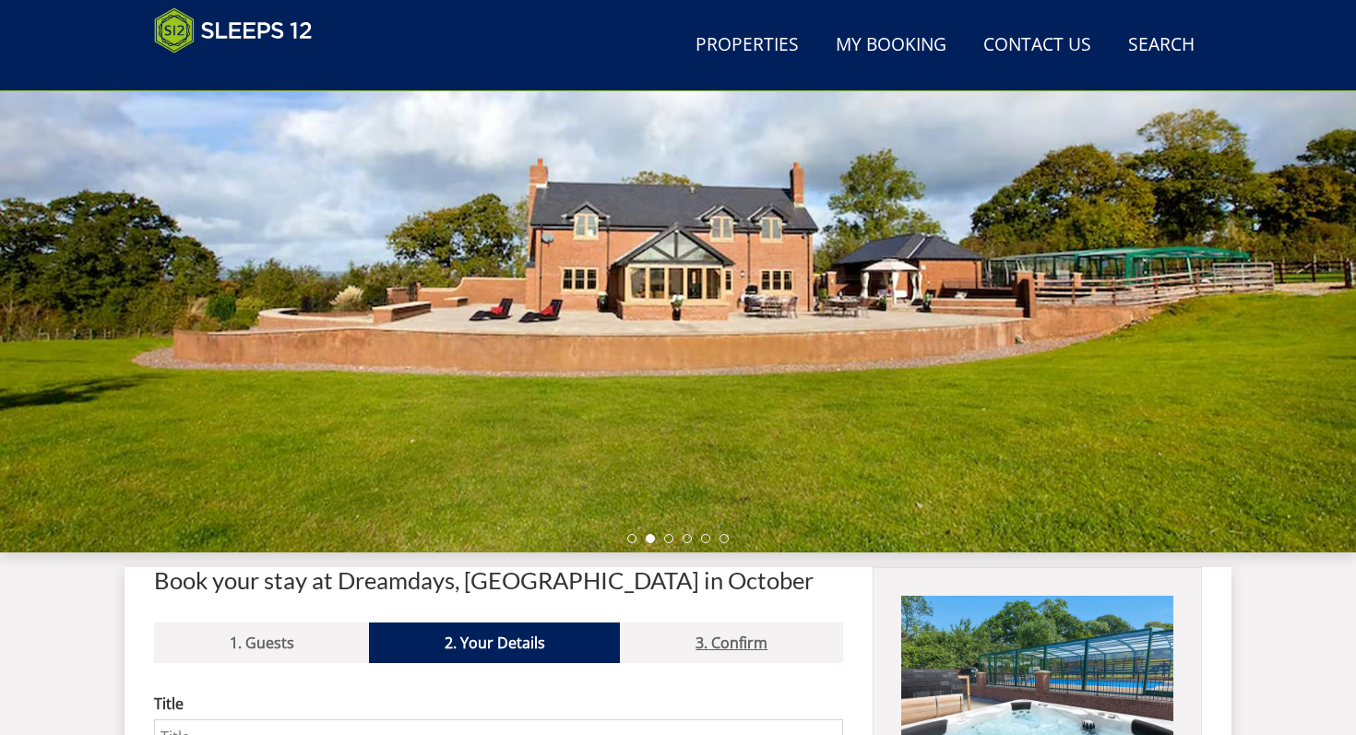
click at [696, 635] on link "3. Confirm" at bounding box center [731, 643] width 222 height 41
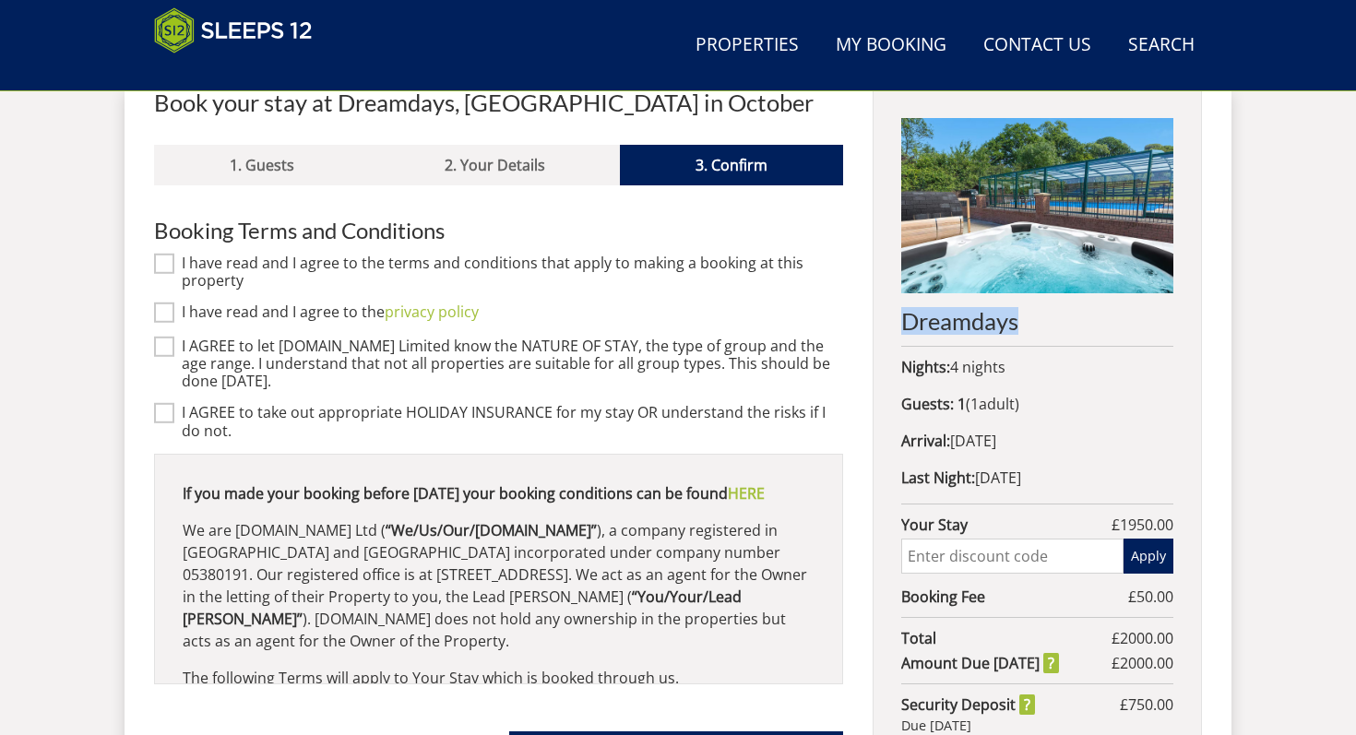
scroll to position [761, 0]
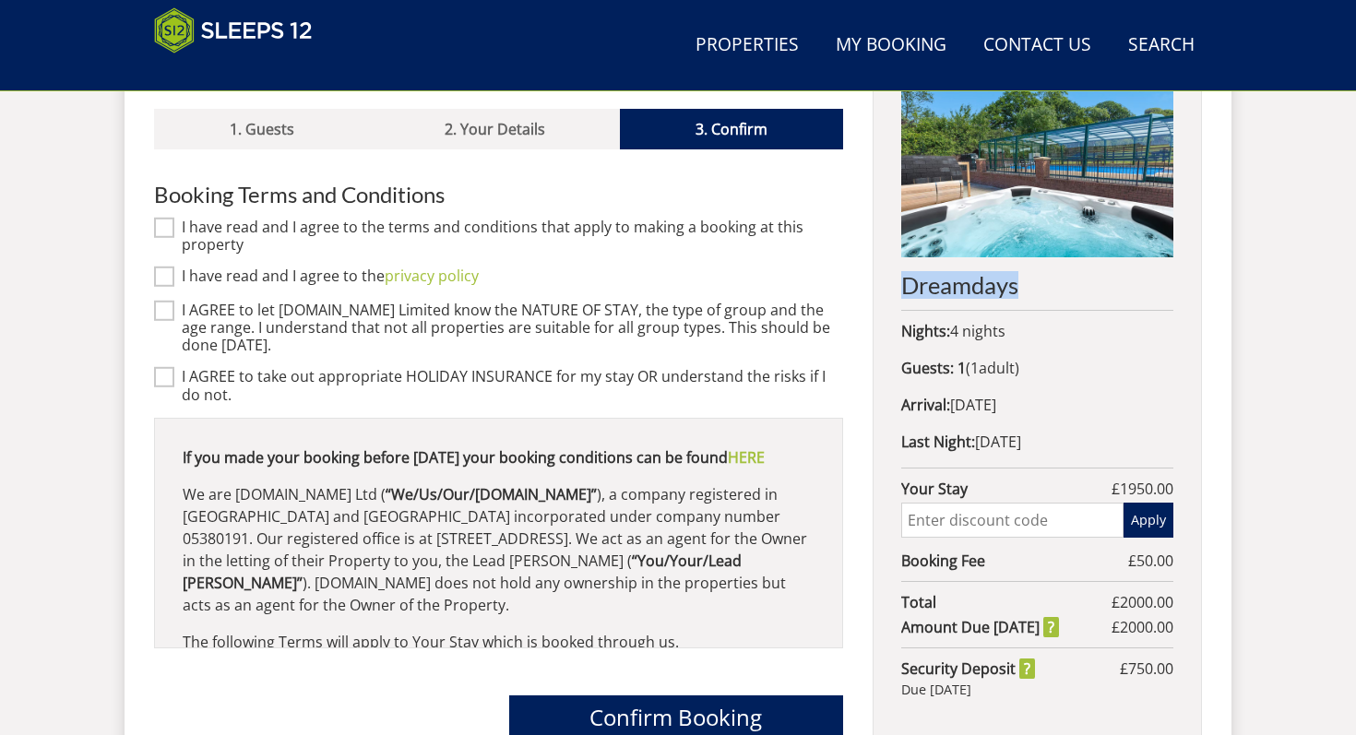
scroll to position [604, 0]
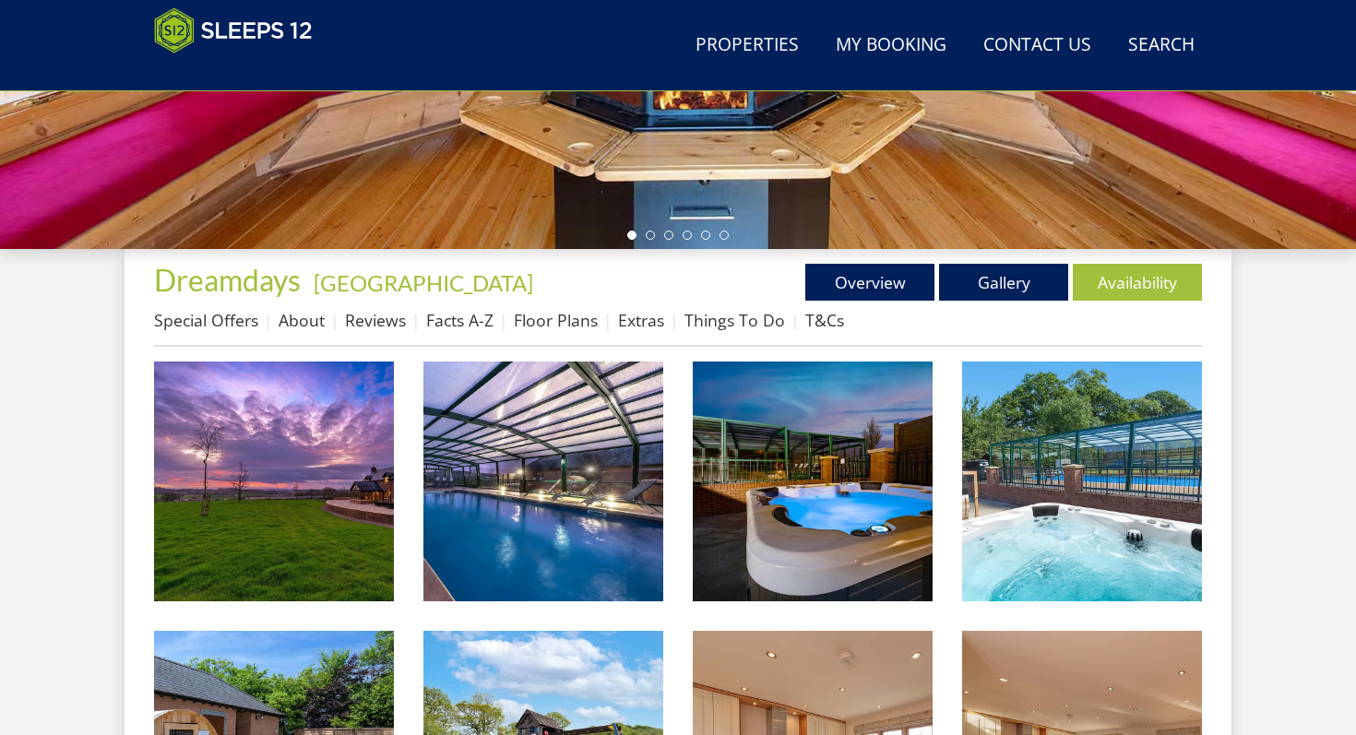
scroll to position [566, 0]
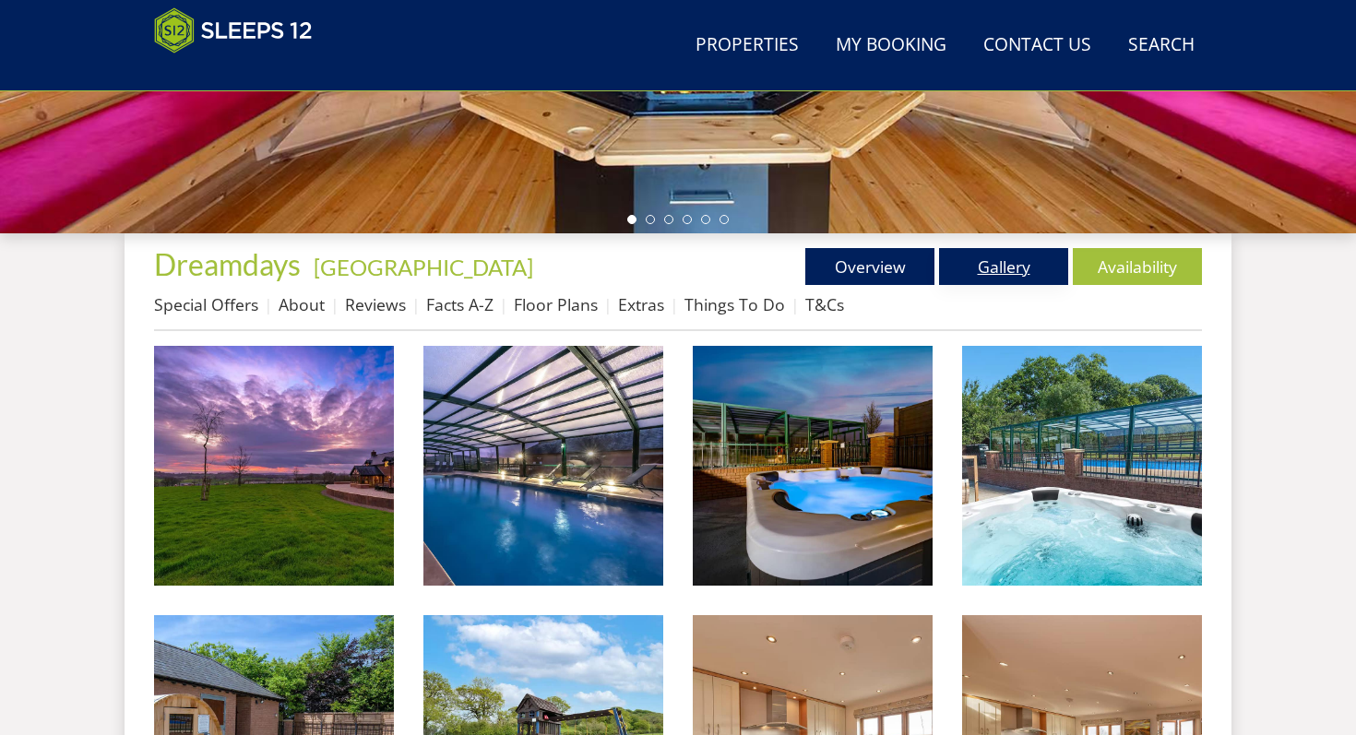
click at [996, 278] on link "Gallery" at bounding box center [1003, 266] width 129 height 37
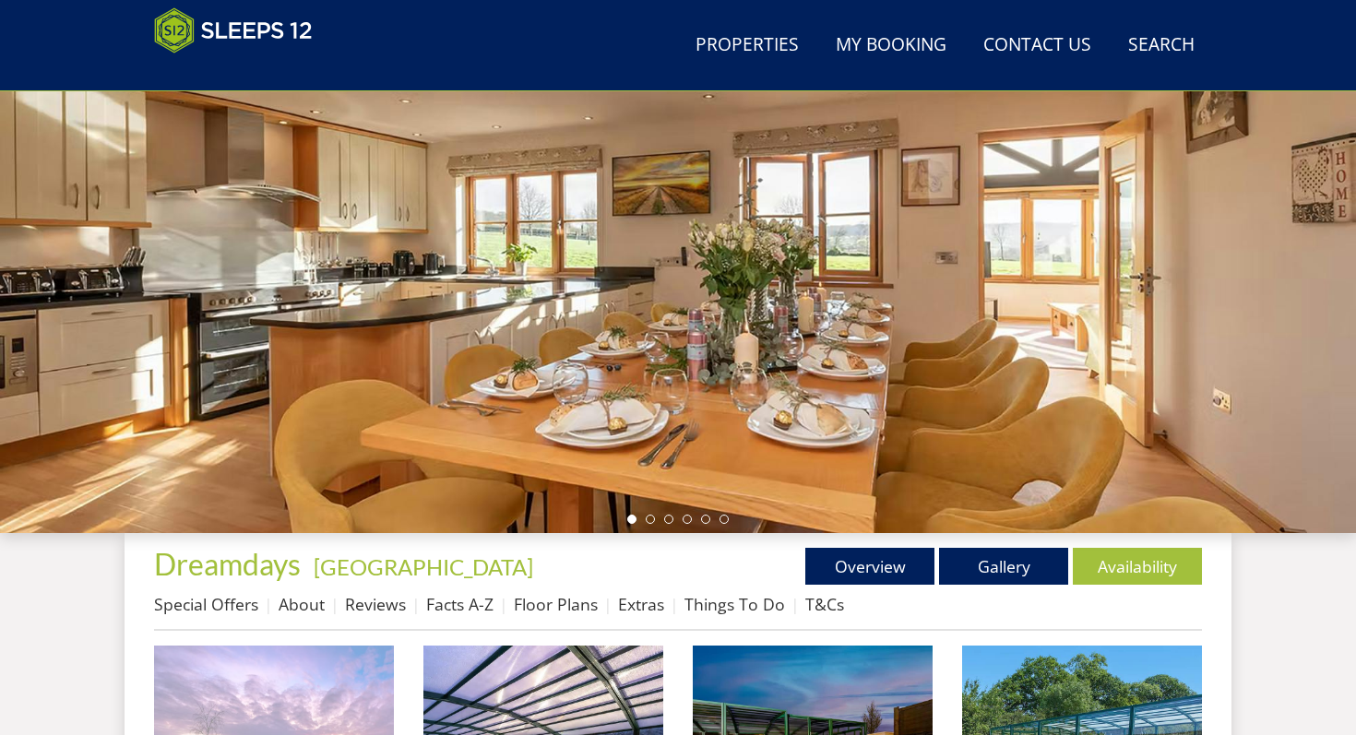
scroll to position [280, 0]
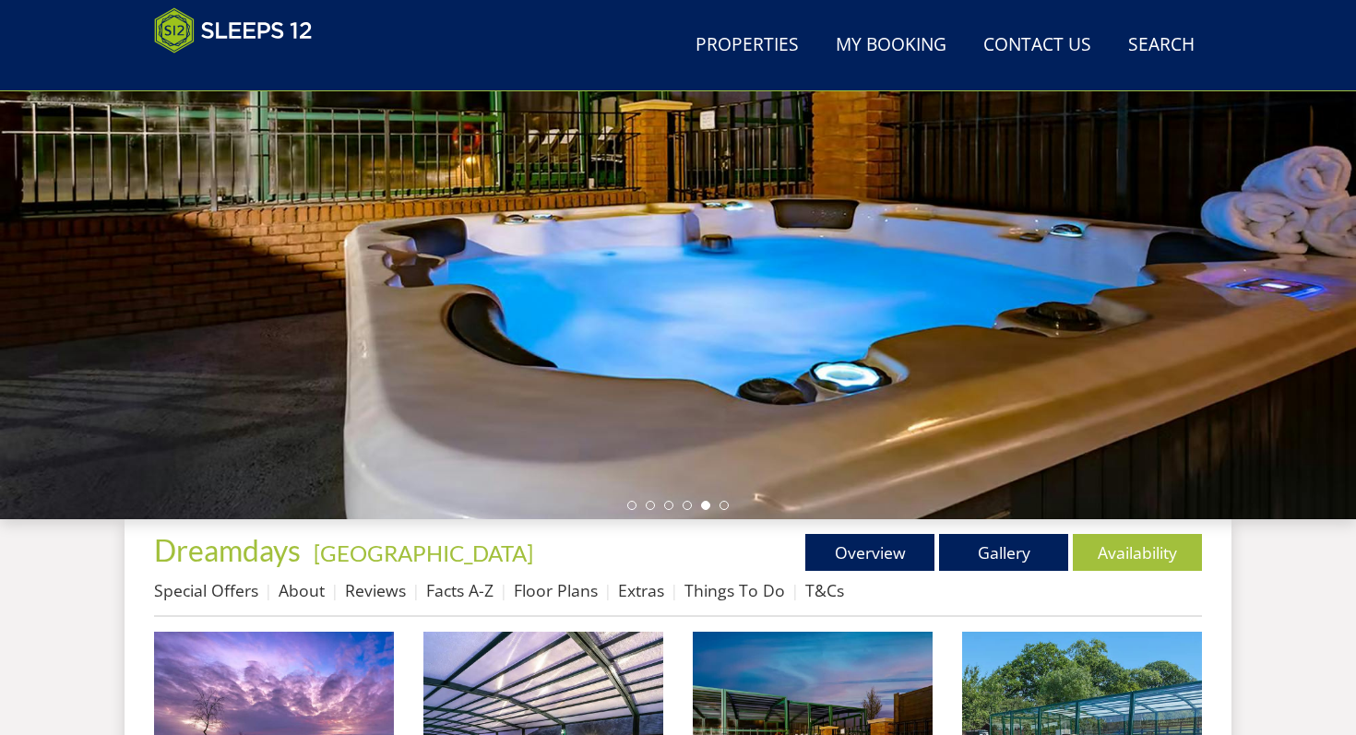
click at [1022, 575] on ul "Special Offers About Reviews Facts A-Z Floor Plans Extras Things To Do T&Cs" at bounding box center [678, 596] width 1048 height 42
click at [1025, 553] on link "Gallery" at bounding box center [1003, 552] width 129 height 37
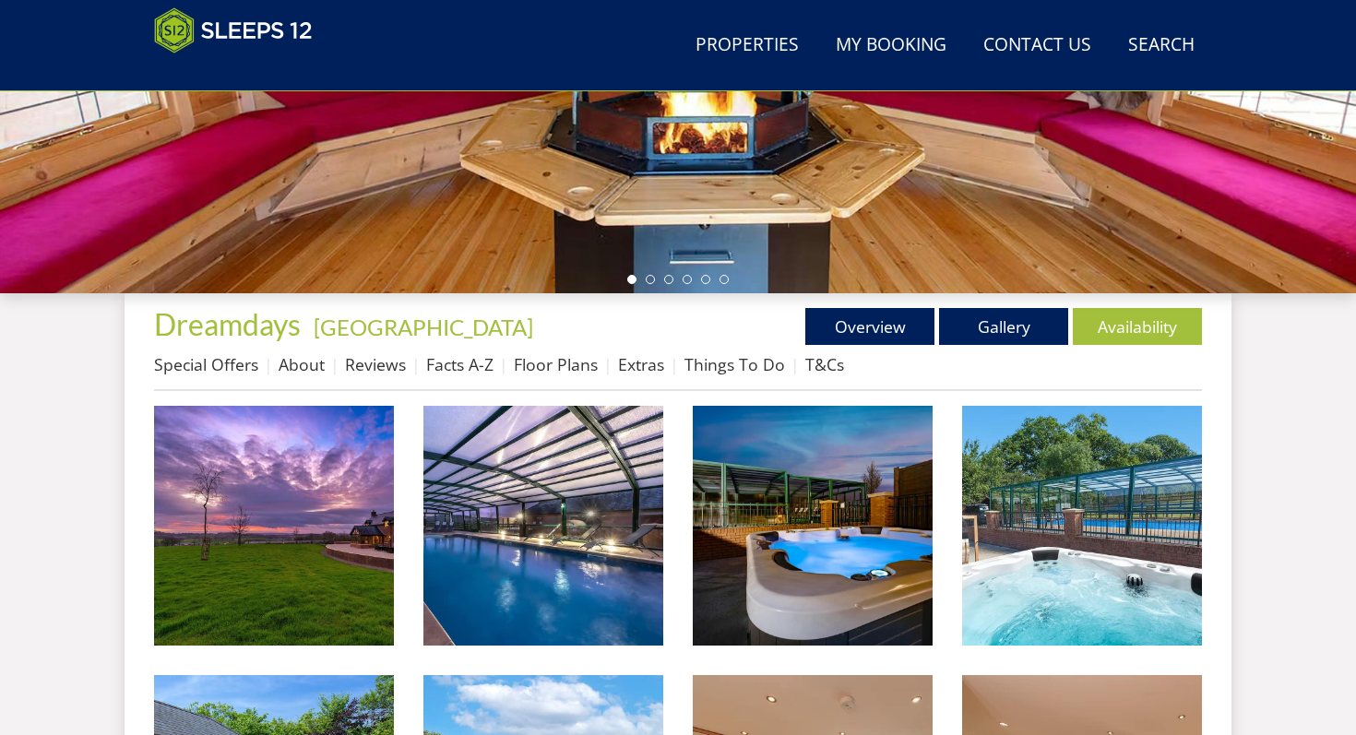
scroll to position [702, 0]
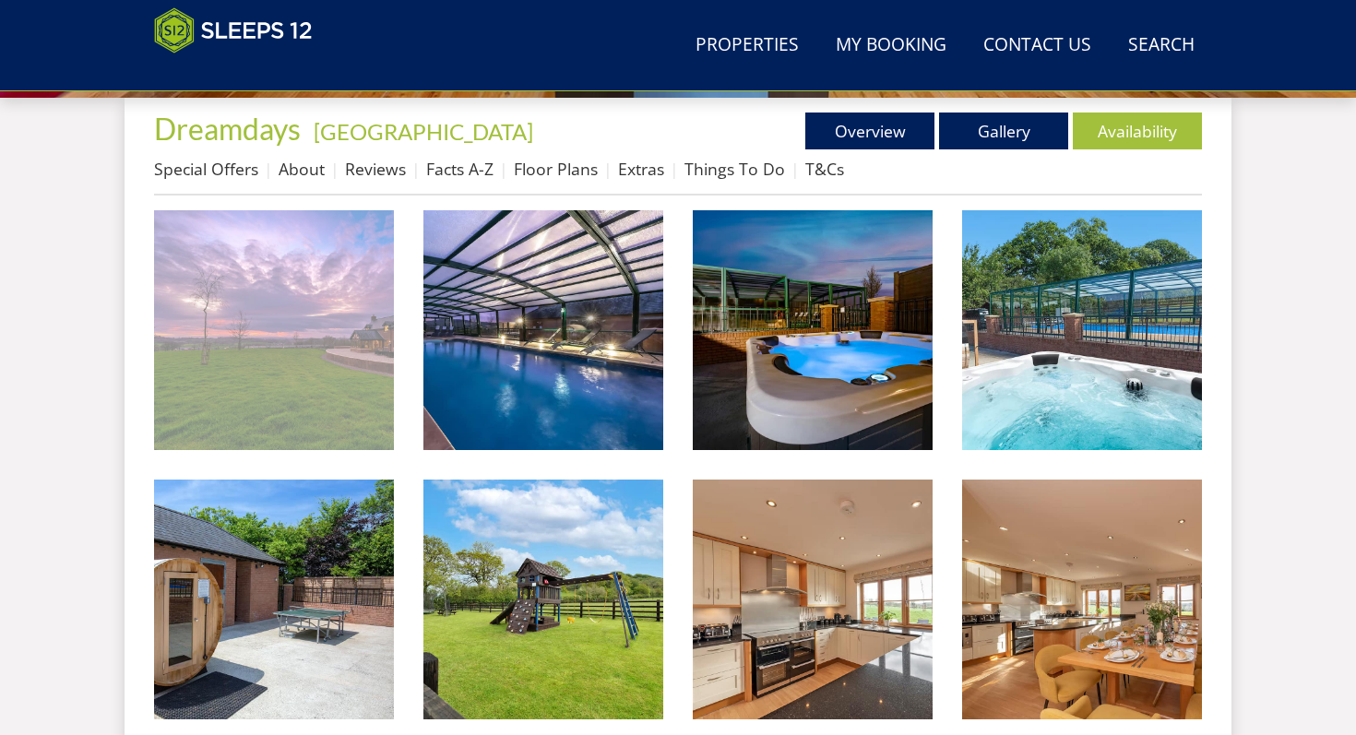
click at [281, 263] on img at bounding box center [274, 330] width 240 height 240
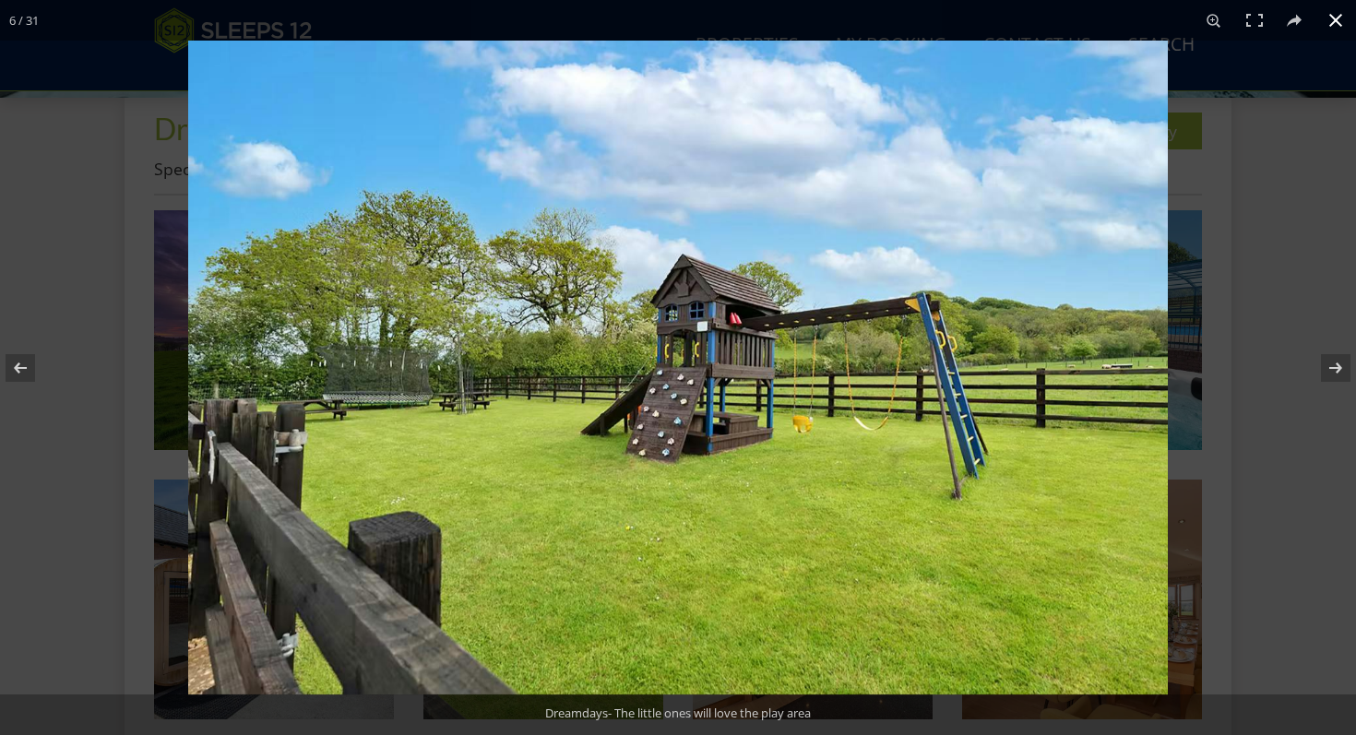
click at [1343, 18] on button at bounding box center [1335, 20] width 41 height 41
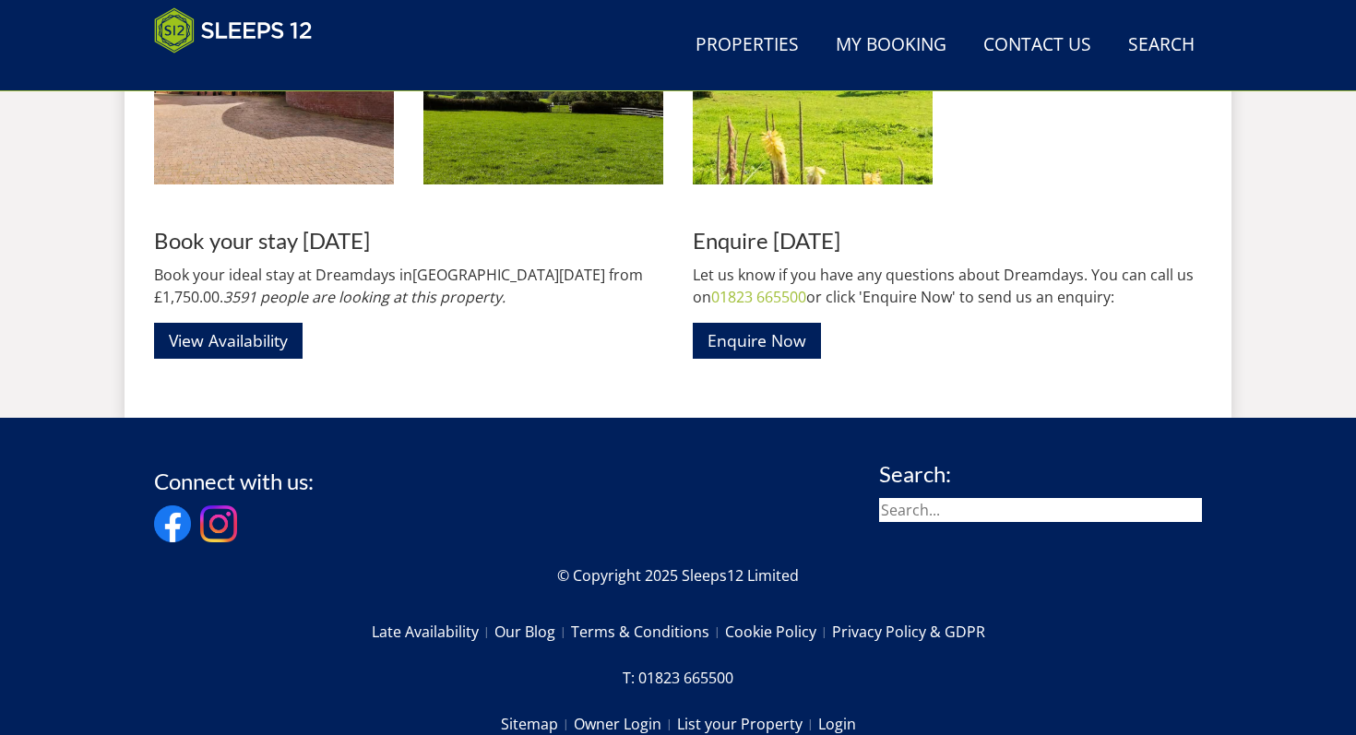
scroll to position [2914, 0]
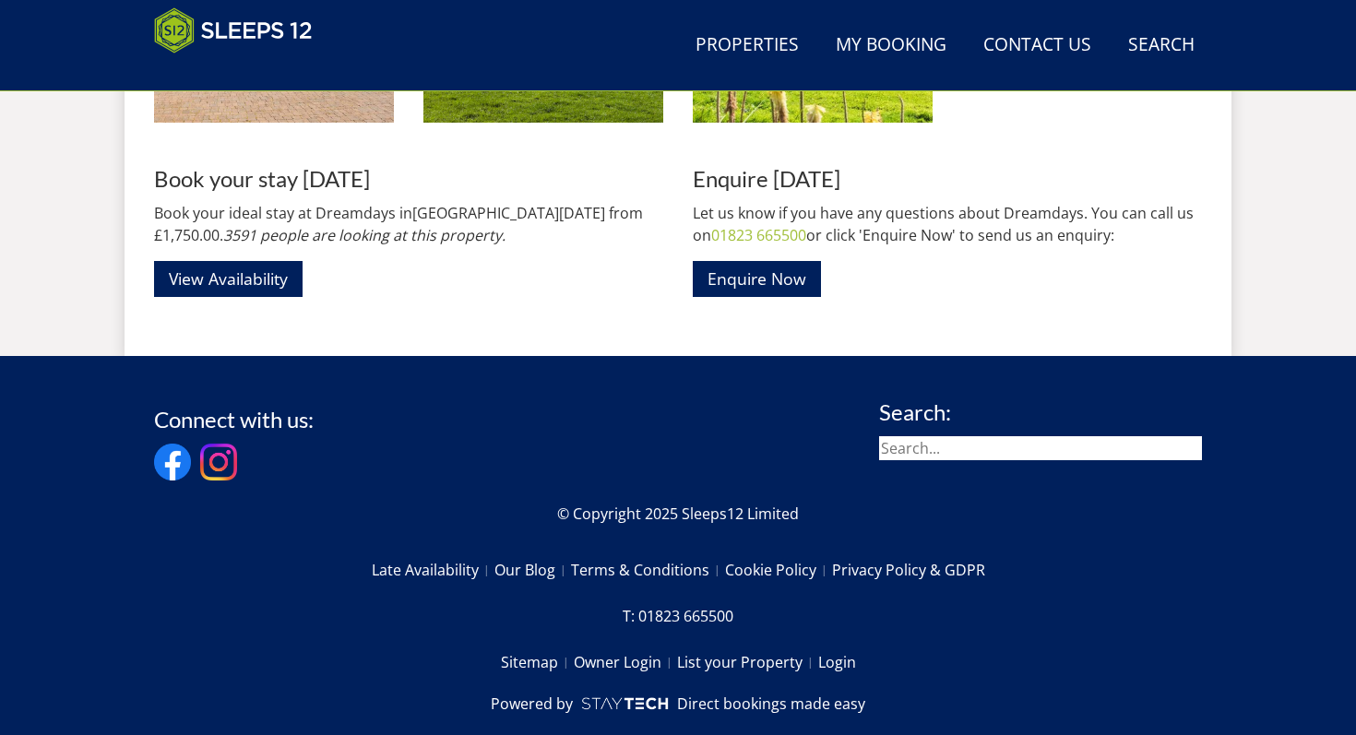
click at [231, 285] on link "View Availability" at bounding box center [228, 279] width 148 height 36
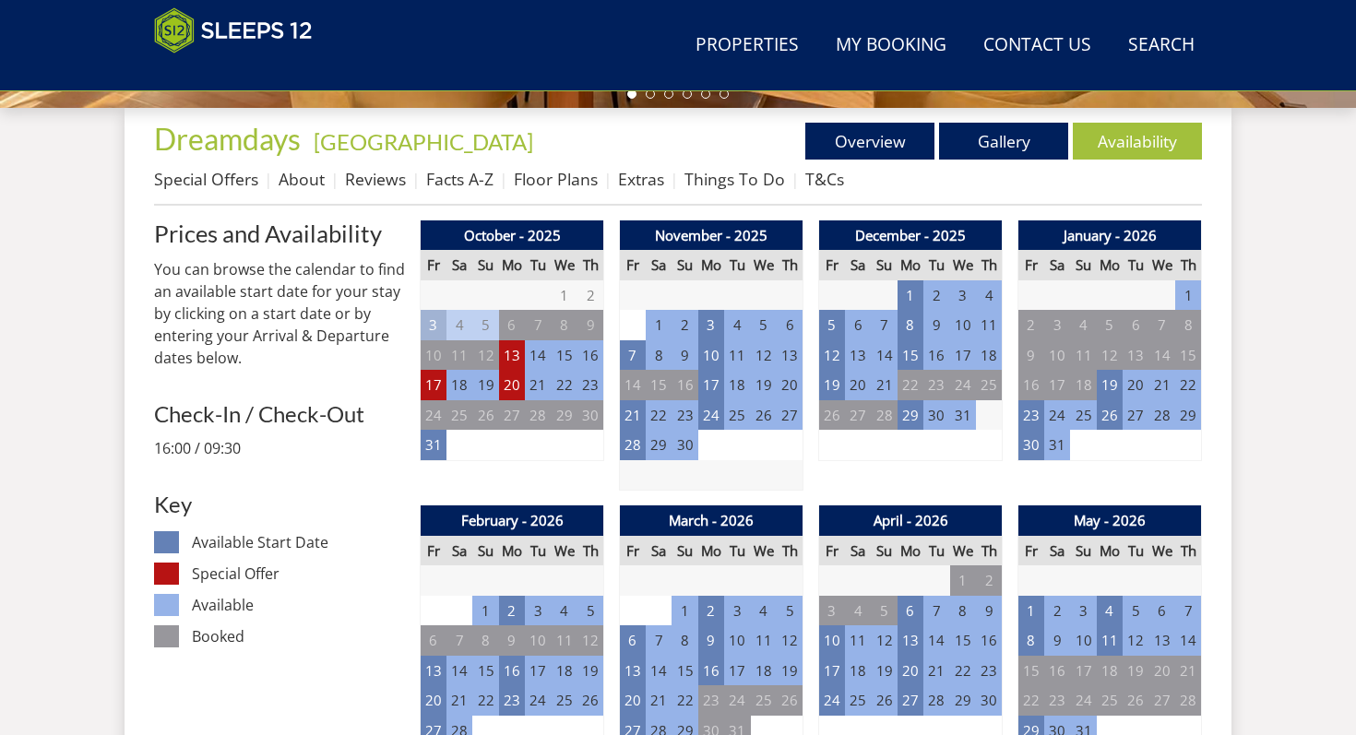
scroll to position [709, 0]
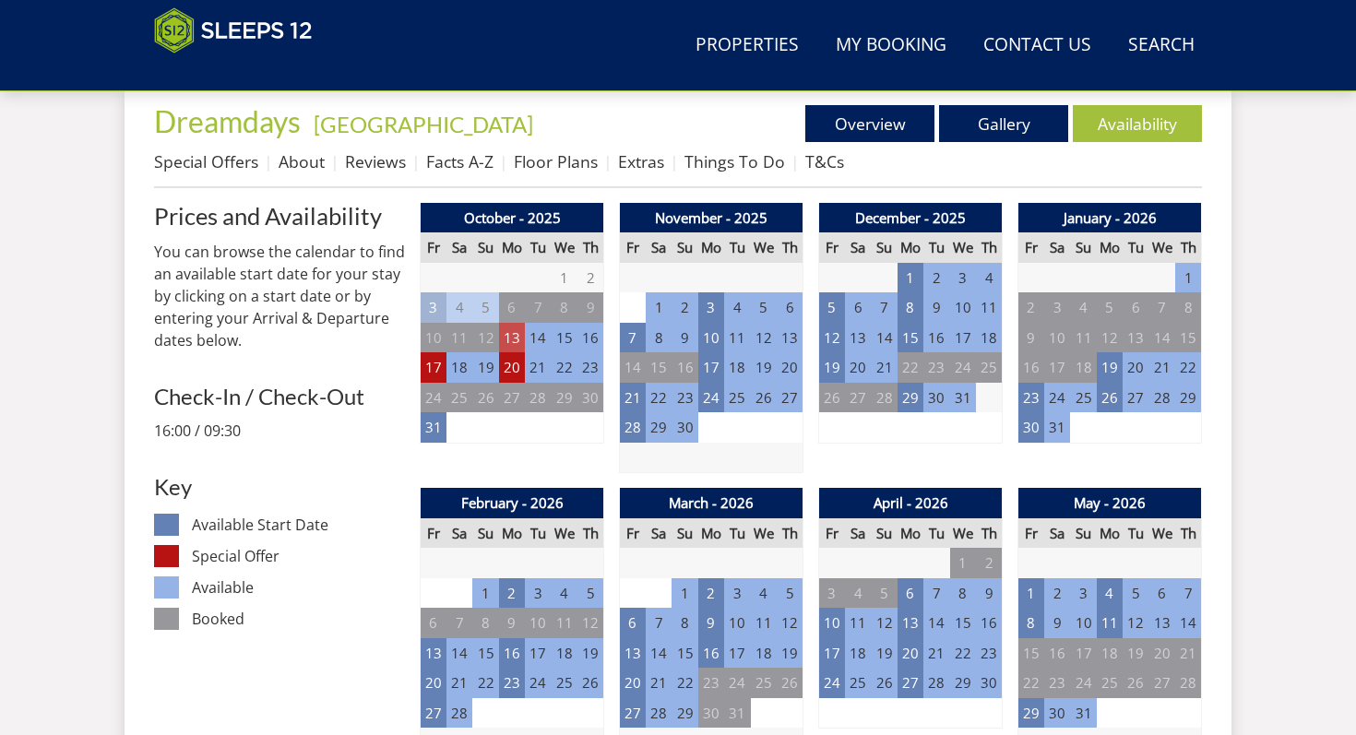
click at [514, 336] on td "13" at bounding box center [512, 338] width 26 height 30
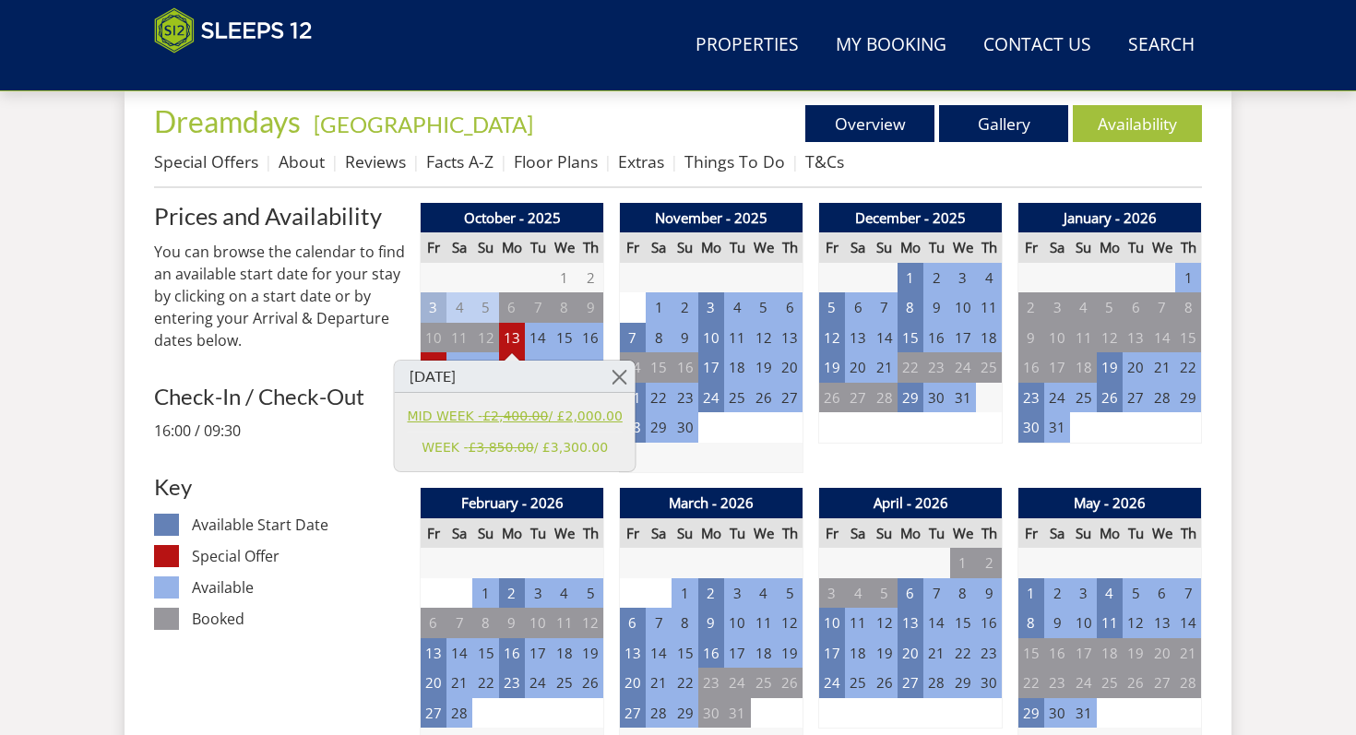
click at [458, 421] on link "MID WEEK - £2,400.00 / £2,000.00" at bounding box center [515, 416] width 215 height 19
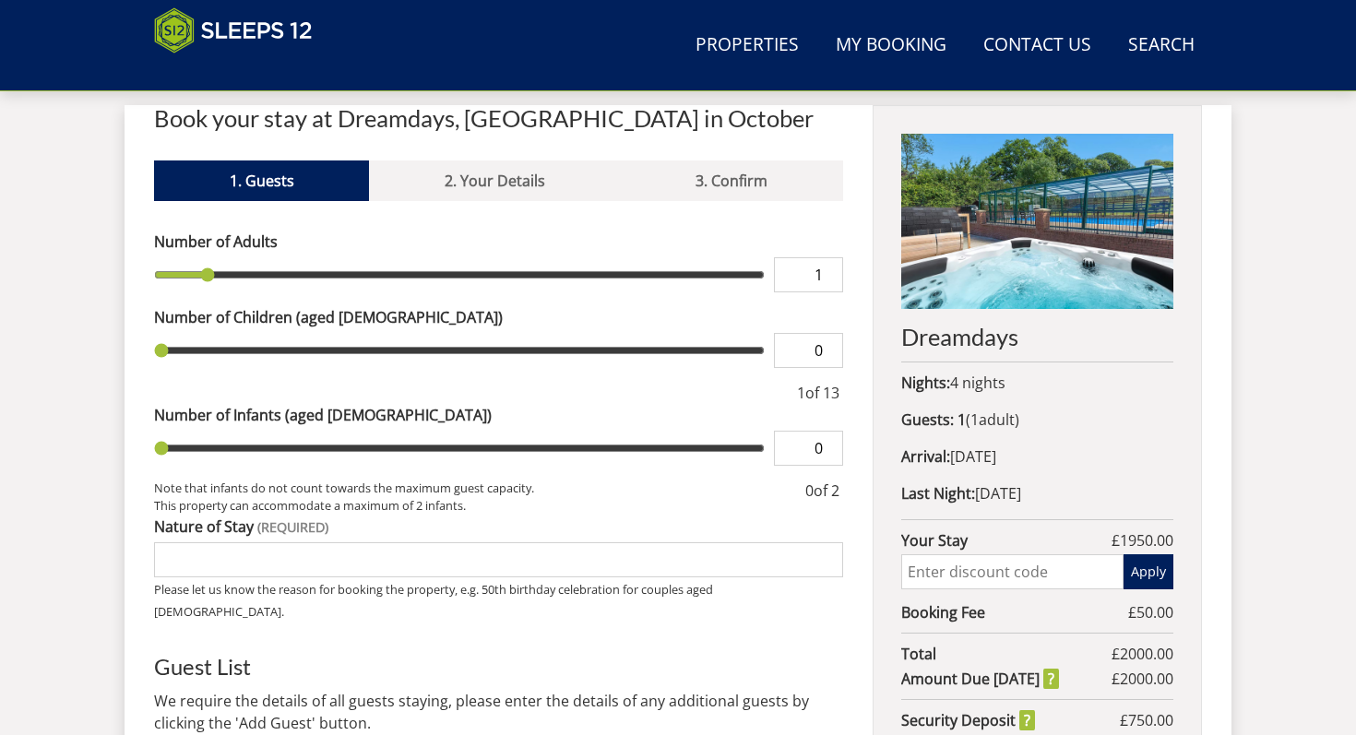
scroll to position [814, 0]
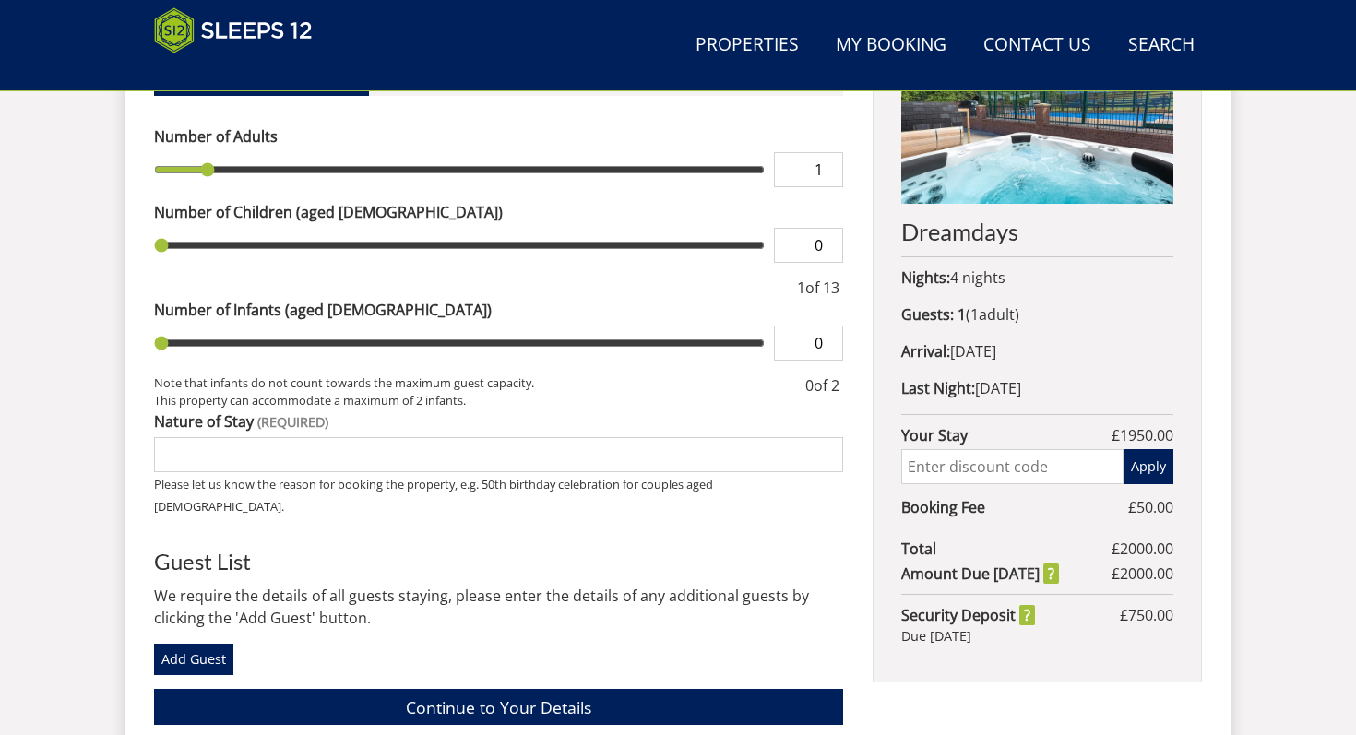
click at [458, 421] on label "Nature of Stay" at bounding box center [498, 421] width 689 height 22
click at [458, 437] on input "Nature of Stay" at bounding box center [498, 454] width 689 height 35
click at [1032, 353] on p "Arrival: [DATE]" at bounding box center [1037, 351] width 272 height 22
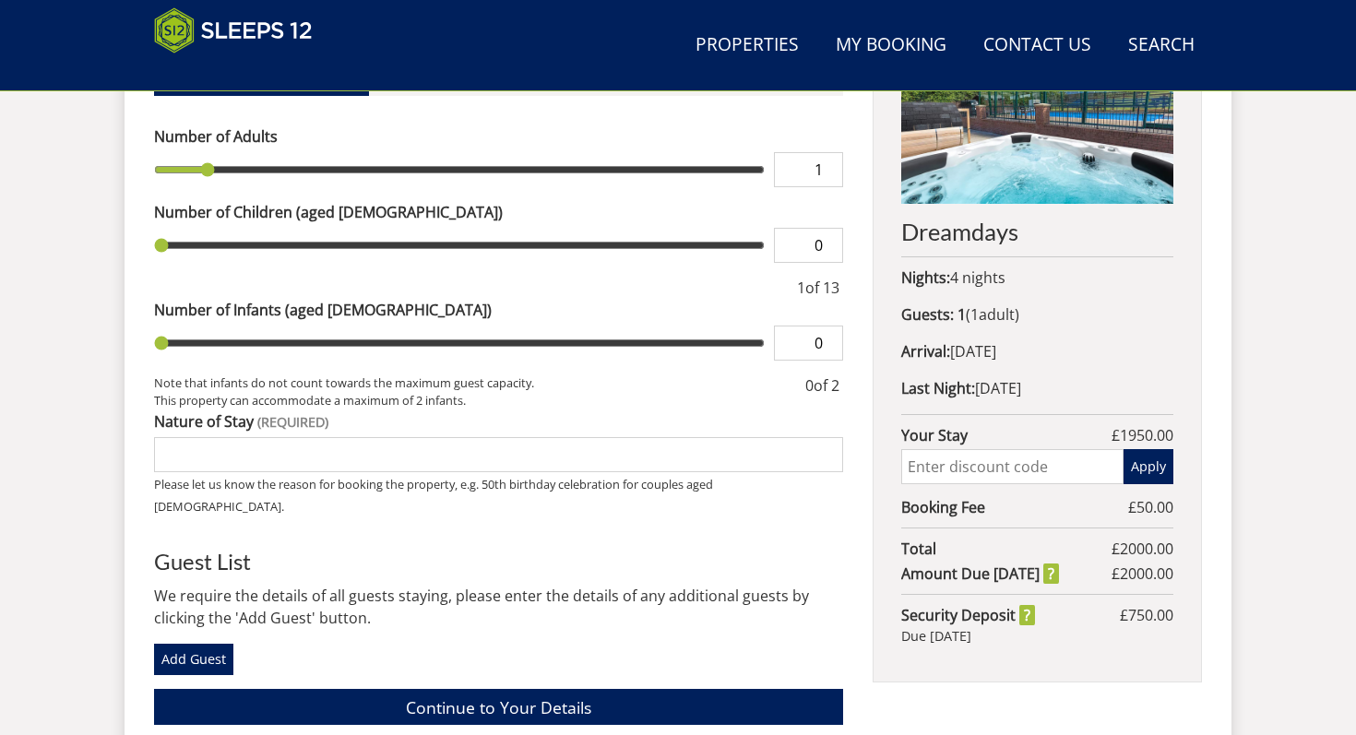
click at [1025, 382] on p "Last Night: [DATE]" at bounding box center [1037, 388] width 272 height 22
drag, startPoint x: 1025, startPoint y: 382, endPoint x: 1028, endPoint y: 343, distance: 38.9
click at [1028, 343] on div "Dreamdays Nights: 4 nights Guests: 1 ( 1 adult s 0 child ren 0 infant s ) Arriv…" at bounding box center [1036, 341] width 329 height 682
click at [1028, 343] on p "Arrival: [DATE]" at bounding box center [1037, 351] width 272 height 22
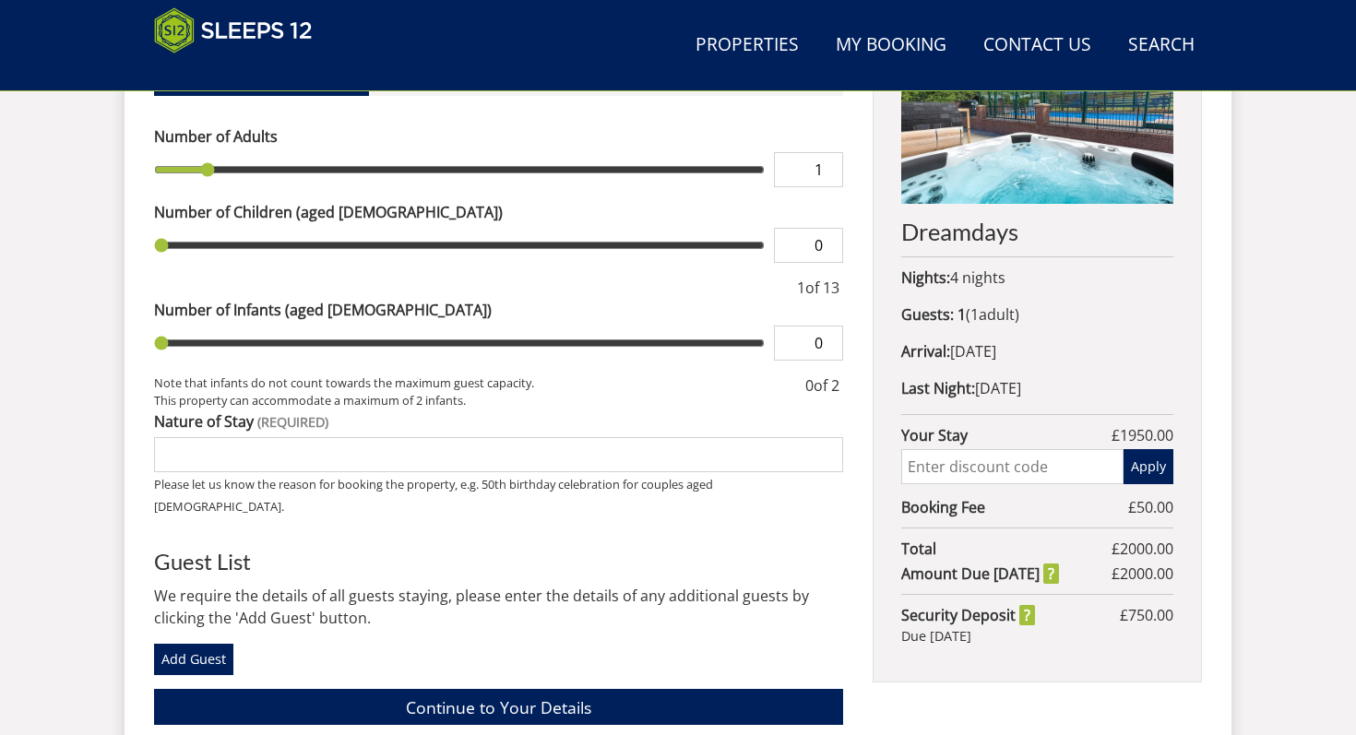
click at [1028, 343] on p "Arrival: [DATE]" at bounding box center [1037, 351] width 272 height 22
drag, startPoint x: 1028, startPoint y: 343, endPoint x: 1017, endPoint y: 405, distance: 62.8
click at [1017, 405] on div "Dreamdays Nights: 4 nights Guests: 1 ( 1 adult s 0 child ren 0 infant s ) Arriv…" at bounding box center [1036, 341] width 329 height 682
click at [1068, 371] on div "Dreamdays Nights: 4 nights Guests: 1 ( 1 adult s 0 child ren 0 infant s ) Arriv…" at bounding box center [1036, 341] width 329 height 682
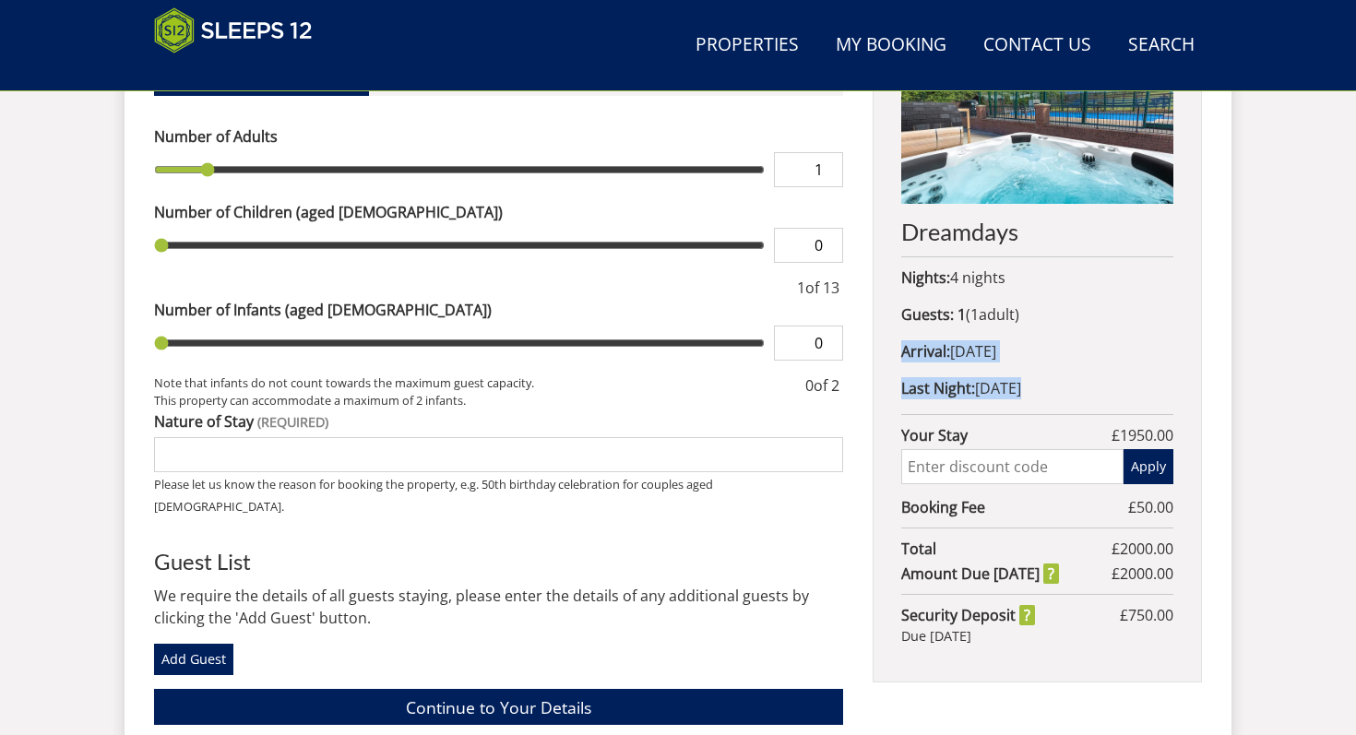
drag, startPoint x: 1068, startPoint y: 371, endPoint x: 1074, endPoint y: 350, distance: 21.3
click at [1074, 350] on div "Dreamdays Nights: 4 nights Guests: 1 ( 1 adult s 0 child ren 0 infant s ) Arriv…" at bounding box center [1036, 341] width 329 height 682
click at [1074, 350] on p "Arrival: [DATE]" at bounding box center [1037, 351] width 272 height 22
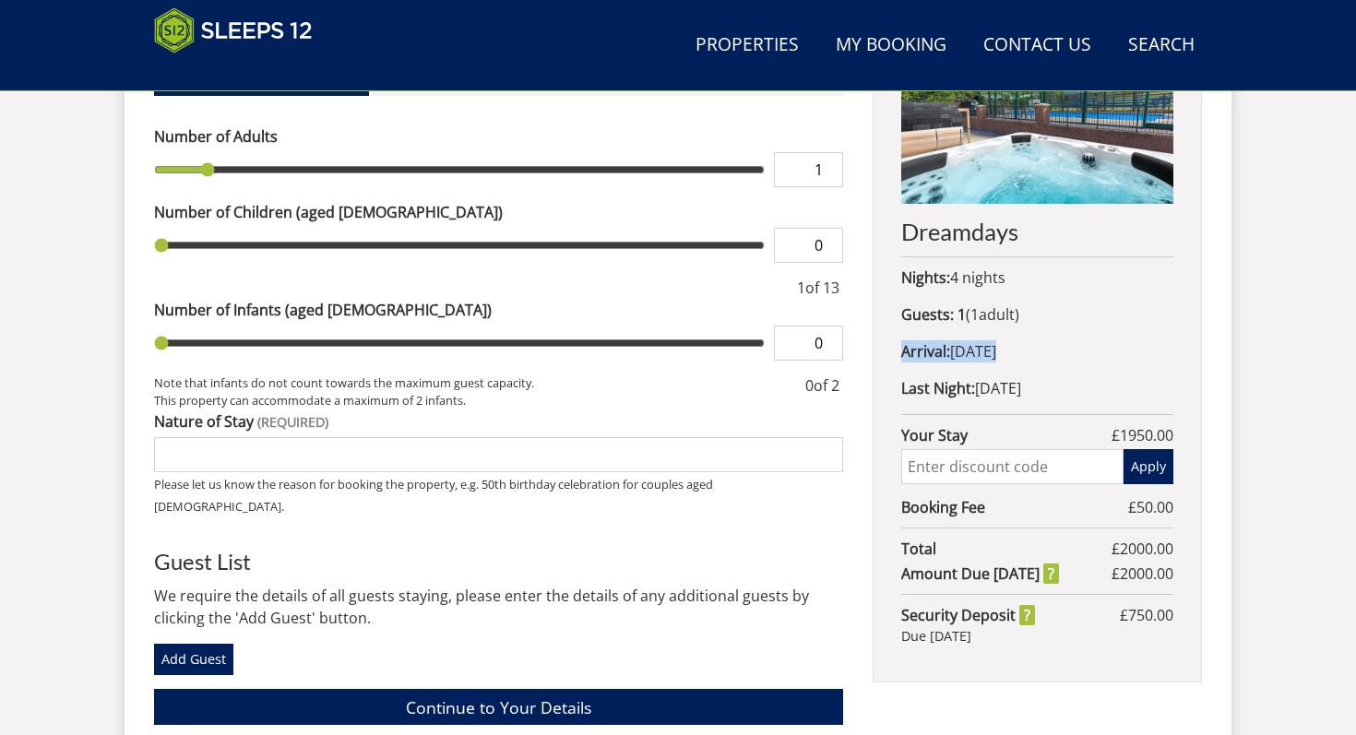
click at [1079, 345] on p "Arrival: [DATE]" at bounding box center [1037, 351] width 272 height 22
drag, startPoint x: 1079, startPoint y: 345, endPoint x: 1085, endPoint y: 379, distance: 34.7
click at [1085, 379] on div "Dreamdays Nights: 4 nights Guests: 1 ( 1 adult s 0 child ren 0 infant s ) Arriv…" at bounding box center [1036, 341] width 329 height 682
click at [1085, 380] on p "Last Night: [DATE]" at bounding box center [1037, 388] width 272 height 22
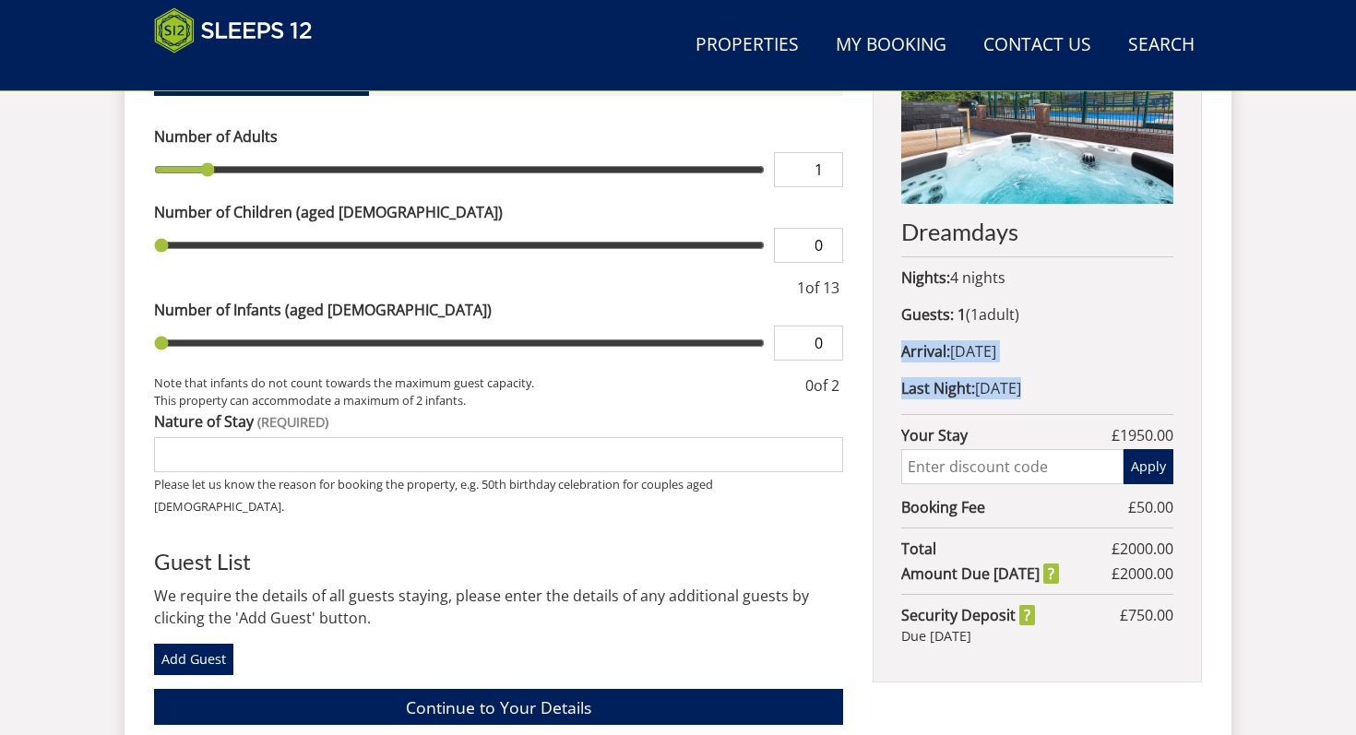
click at [1085, 380] on p "Last Night: [DATE]" at bounding box center [1037, 388] width 272 height 22
drag, startPoint x: 1085, startPoint y: 380, endPoint x: 1088, endPoint y: 344, distance: 36.1
click at [1088, 344] on div "Dreamdays Nights: 4 nights Guests: 1 ( 1 adult s 0 child ren 0 infant s ) Arriv…" at bounding box center [1036, 341] width 329 height 682
click at [1088, 344] on p "Arrival: [DATE]" at bounding box center [1037, 351] width 272 height 22
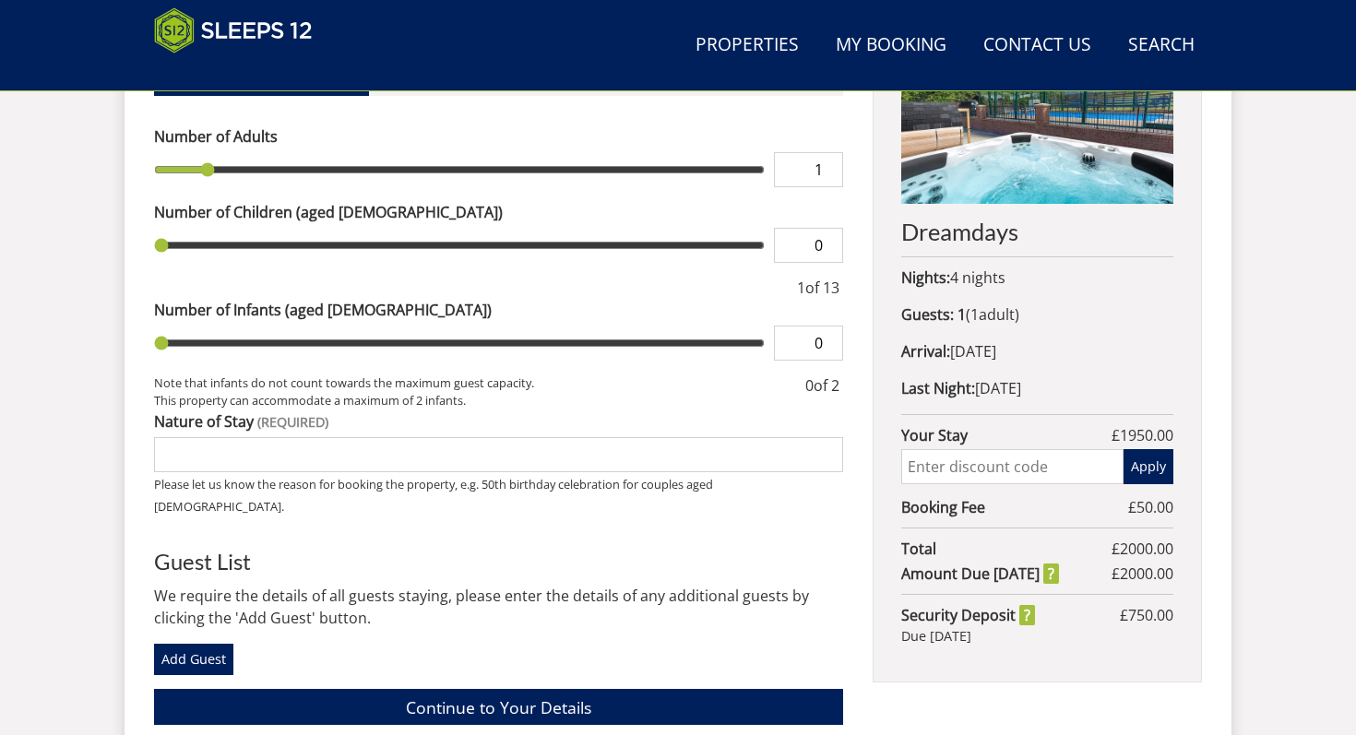
click at [1041, 341] on p "Arrival: [DATE]" at bounding box center [1037, 351] width 272 height 22
drag, startPoint x: 1041, startPoint y: 341, endPoint x: 1038, endPoint y: 385, distance: 43.5
click at [1038, 385] on div "Dreamdays Nights: 4 nights Guests: 1 ( 1 adult s 0 child ren 0 infant s ) Arriv…" at bounding box center [1036, 341] width 329 height 682
click at [1038, 385] on p "Last Night: [DATE]" at bounding box center [1037, 388] width 272 height 22
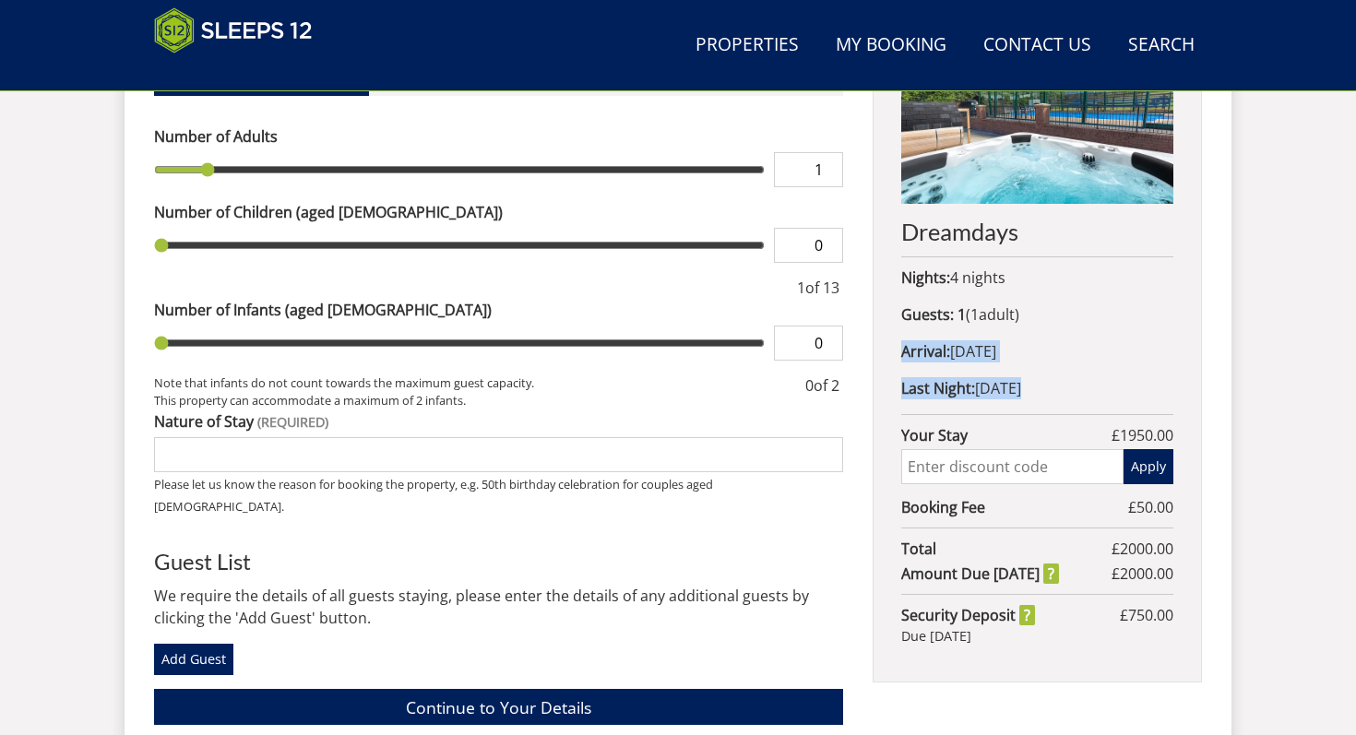
click at [1038, 385] on p "Last Night: [DATE]" at bounding box center [1037, 388] width 272 height 22
drag, startPoint x: 1038, startPoint y: 385, endPoint x: 1044, endPoint y: 338, distance: 46.6
click at [1044, 338] on div "Dreamdays Nights: 4 nights Guests: 1 ( 1 adult s 0 child ren 0 infant s ) Arriv…" at bounding box center [1036, 341] width 329 height 682
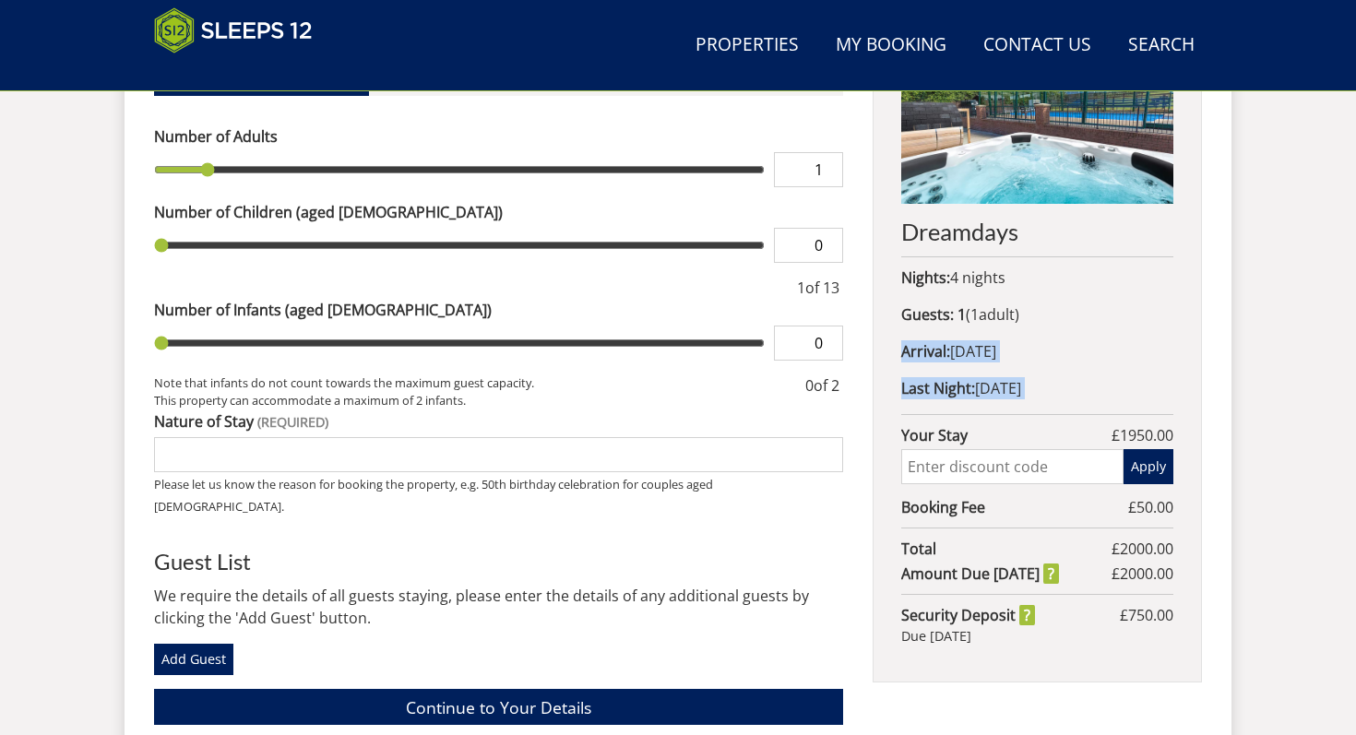
drag, startPoint x: 1044, startPoint y: 338, endPoint x: 1039, endPoint y: 406, distance: 67.5
click at [1039, 406] on div "Dreamdays Nights: 4 nights Guests: 1 ( 1 adult s 0 child ren 0 infant s ) Arriv…" at bounding box center [1036, 341] width 329 height 682
click at [1039, 404] on div "Dreamdays Nights: 4 nights Guests: 1 ( 1 adult s 0 child ren 0 infant s ) Arriv…" at bounding box center [1036, 341] width 329 height 682
drag, startPoint x: 1039, startPoint y: 404, endPoint x: 1056, endPoint y: 352, distance: 54.2
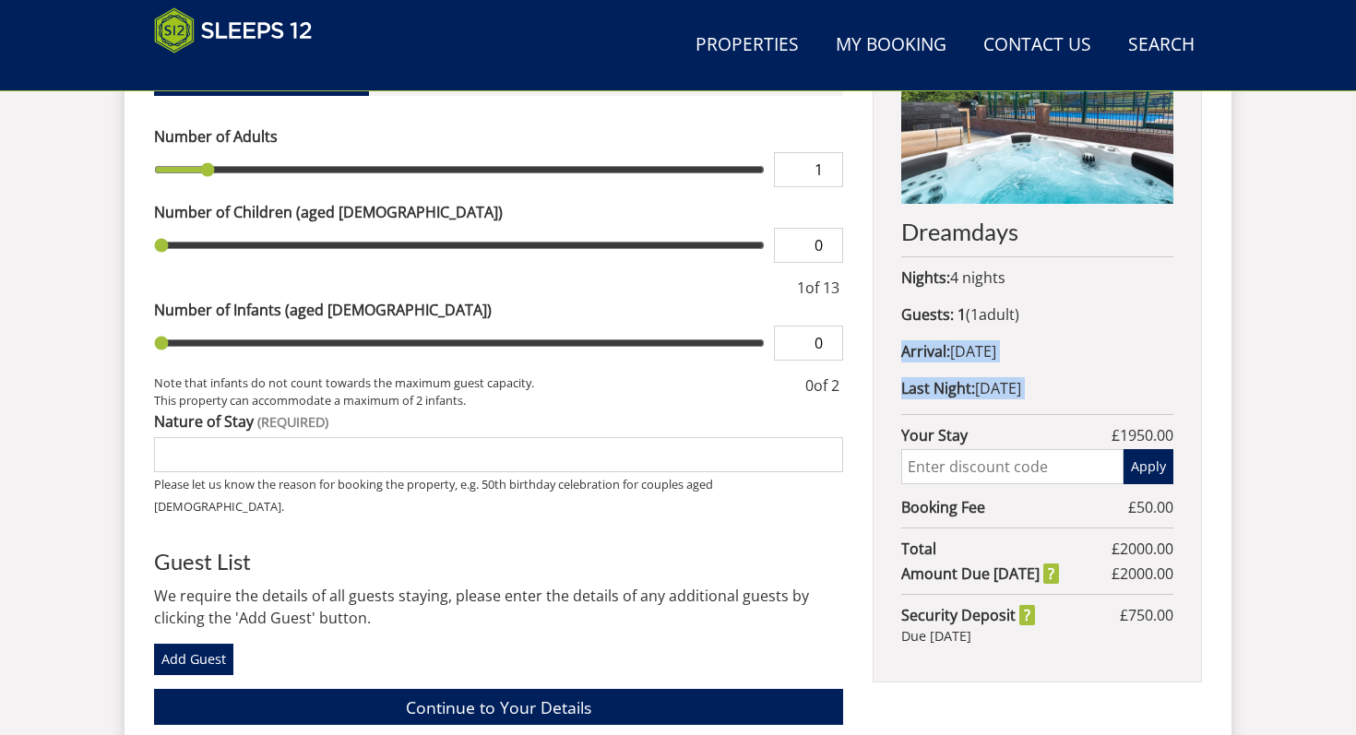
click at [1056, 352] on div "Dreamdays Nights: 4 nights Guests: 1 ( 1 adult s 0 child ren 0 infant s ) Arriv…" at bounding box center [1036, 341] width 329 height 682
click at [1056, 352] on p "Arrival: [DATE]" at bounding box center [1037, 351] width 272 height 22
drag, startPoint x: 1056, startPoint y: 352, endPoint x: 1056, endPoint y: 374, distance: 21.2
click at [1056, 372] on div "Dreamdays Nights: 4 nights Guests: 1 ( 1 adult s 0 child ren 0 infant s ) Arriv…" at bounding box center [1036, 341] width 329 height 682
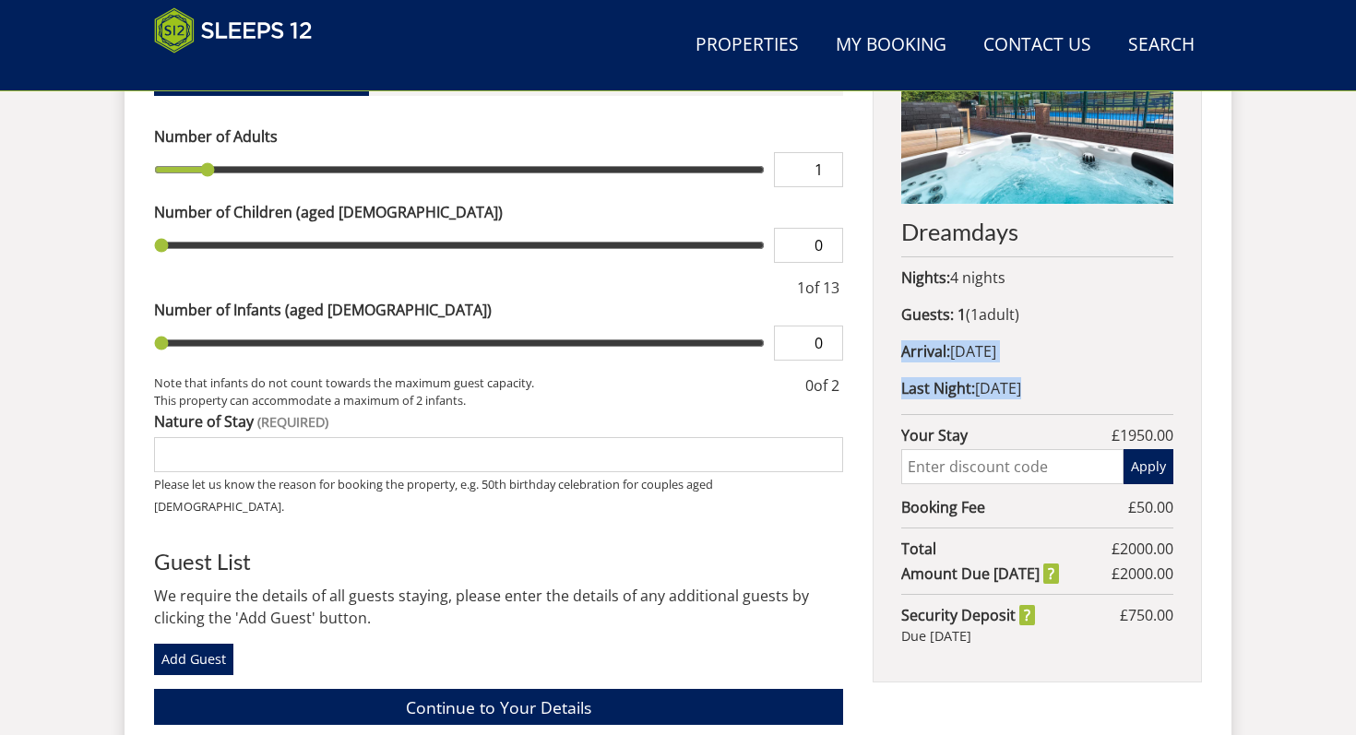
click at [1053, 385] on p "Last Night: [DATE]" at bounding box center [1037, 388] width 272 height 22
click at [1053, 384] on p "Last Night: [DATE]" at bounding box center [1037, 388] width 272 height 22
click at [1024, 343] on p "Arrival: [DATE]" at bounding box center [1037, 351] width 272 height 22
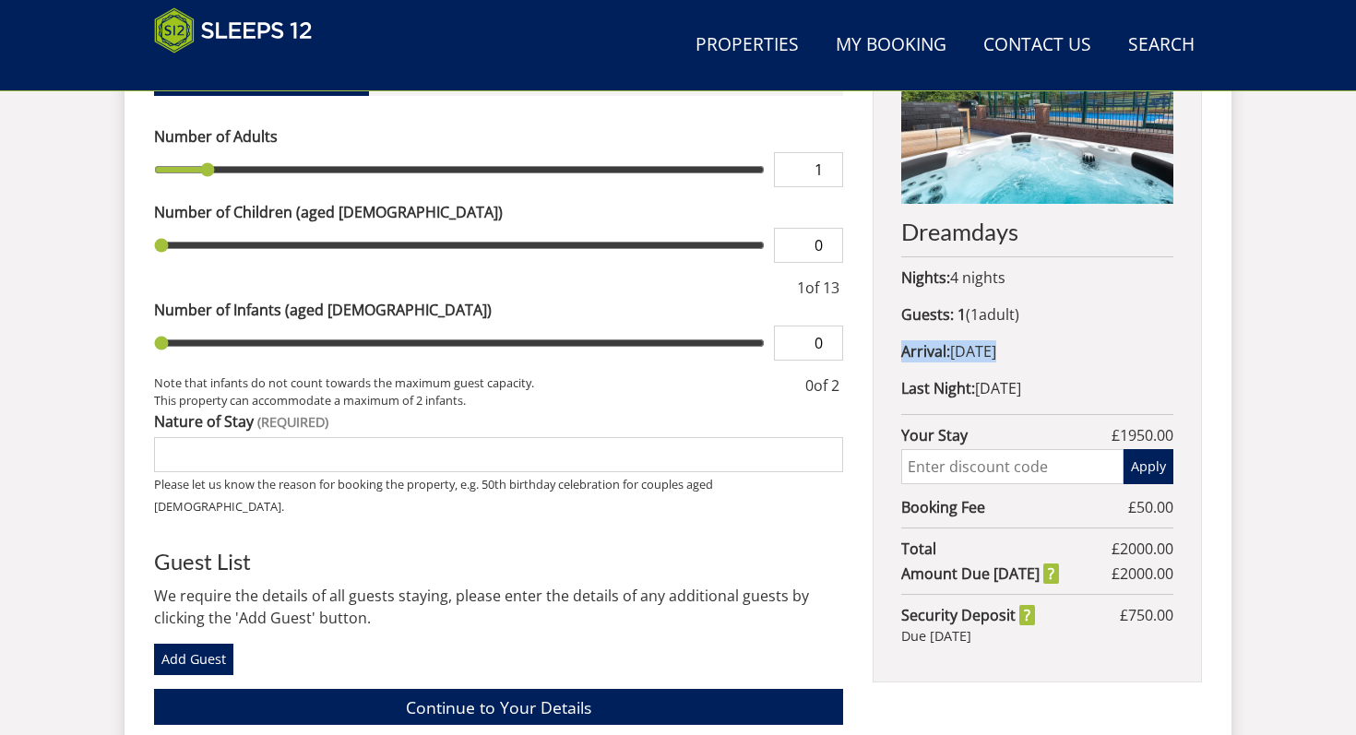
click at [1024, 343] on p "Arrival: [DATE]" at bounding box center [1037, 351] width 272 height 22
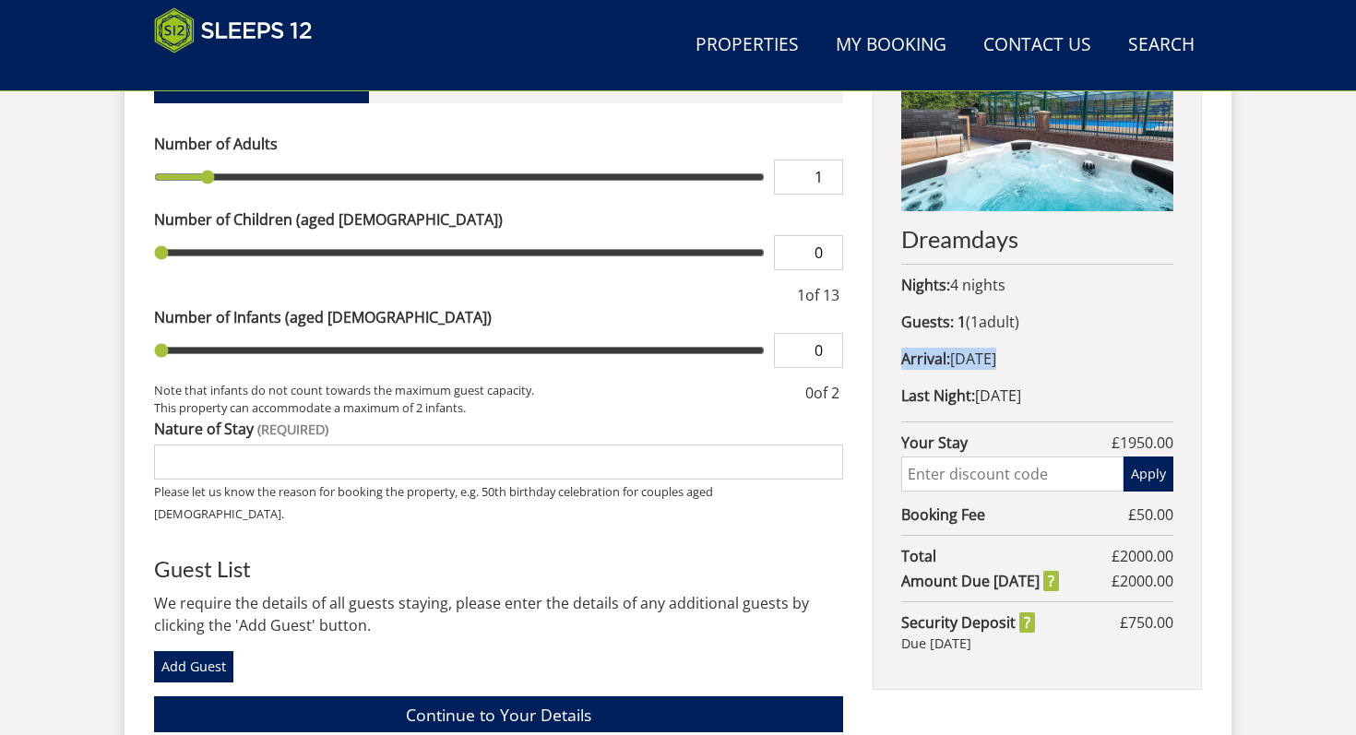
scroll to position [805, 0]
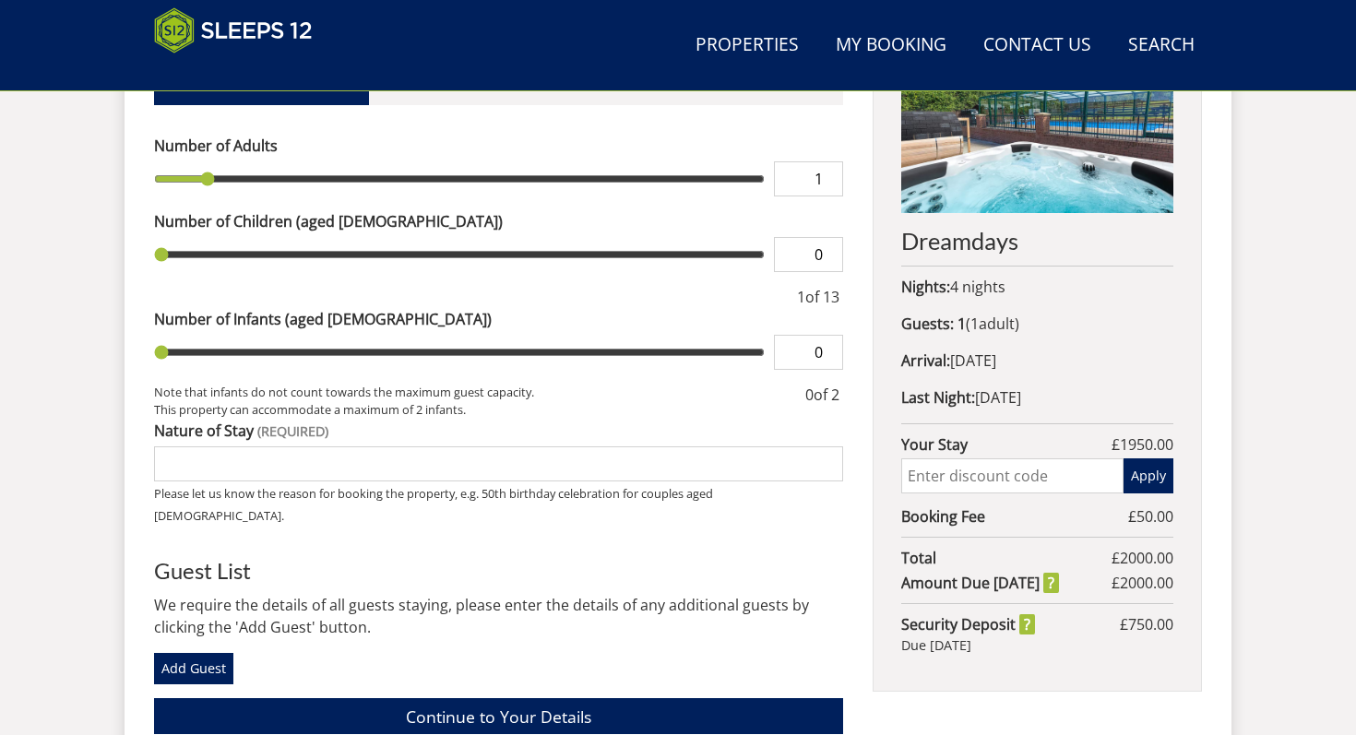
click at [1026, 361] on p "Arrival: [DATE]" at bounding box center [1037, 361] width 272 height 22
click at [1026, 360] on p "Arrival: [DATE]" at bounding box center [1037, 361] width 272 height 22
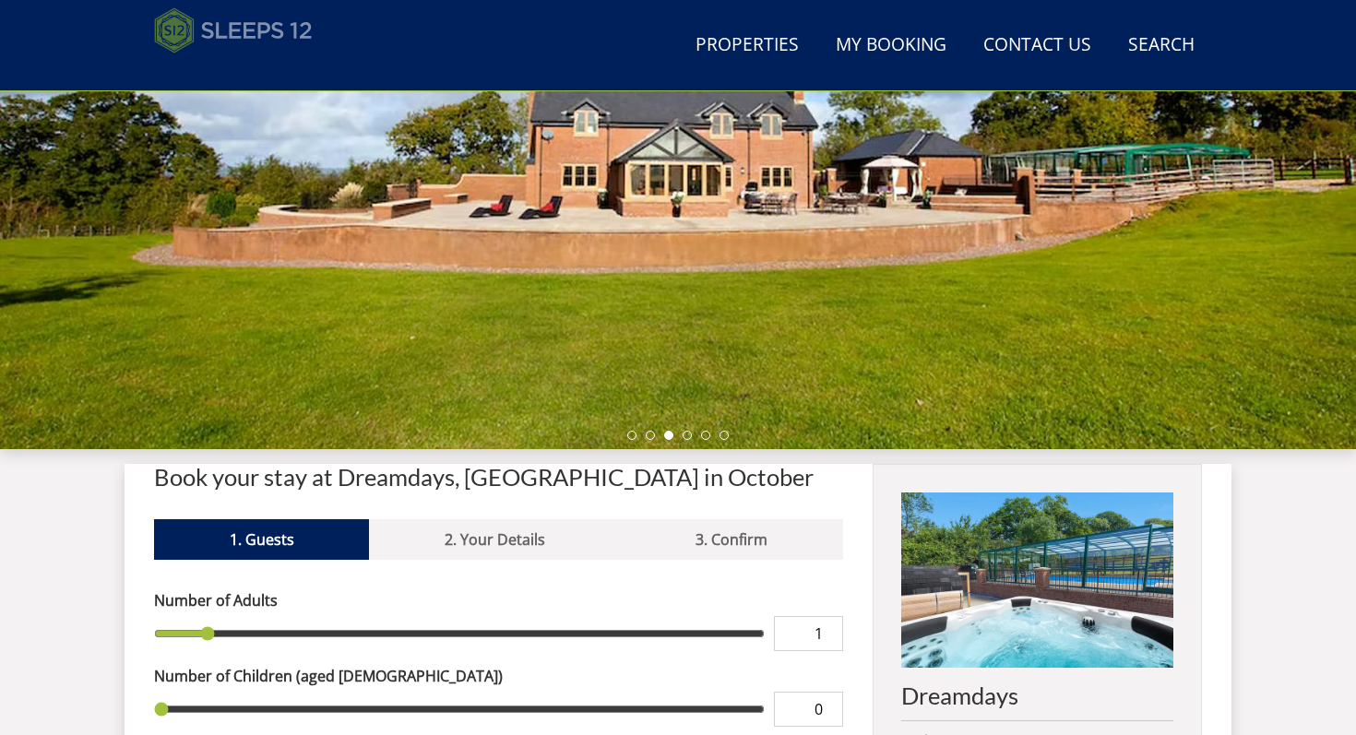
scroll to position [186, 0]
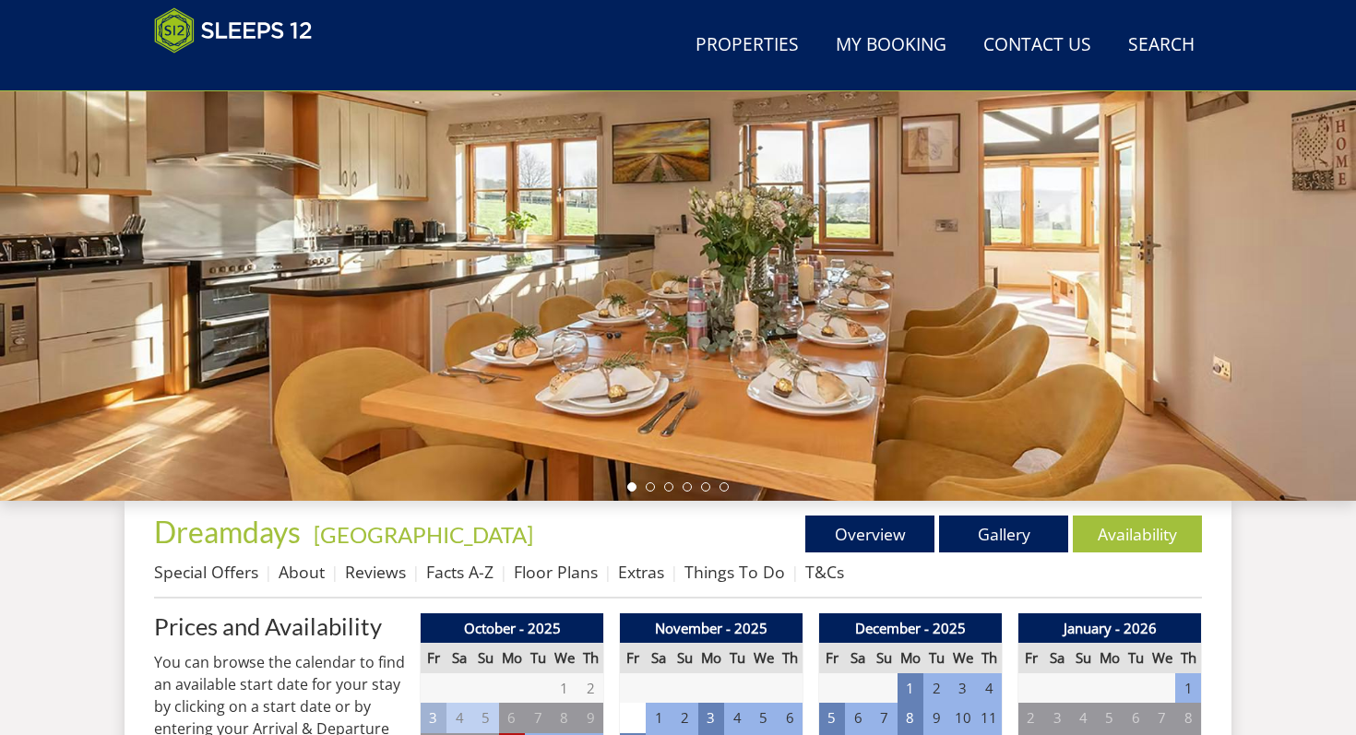
scroll to position [250, 0]
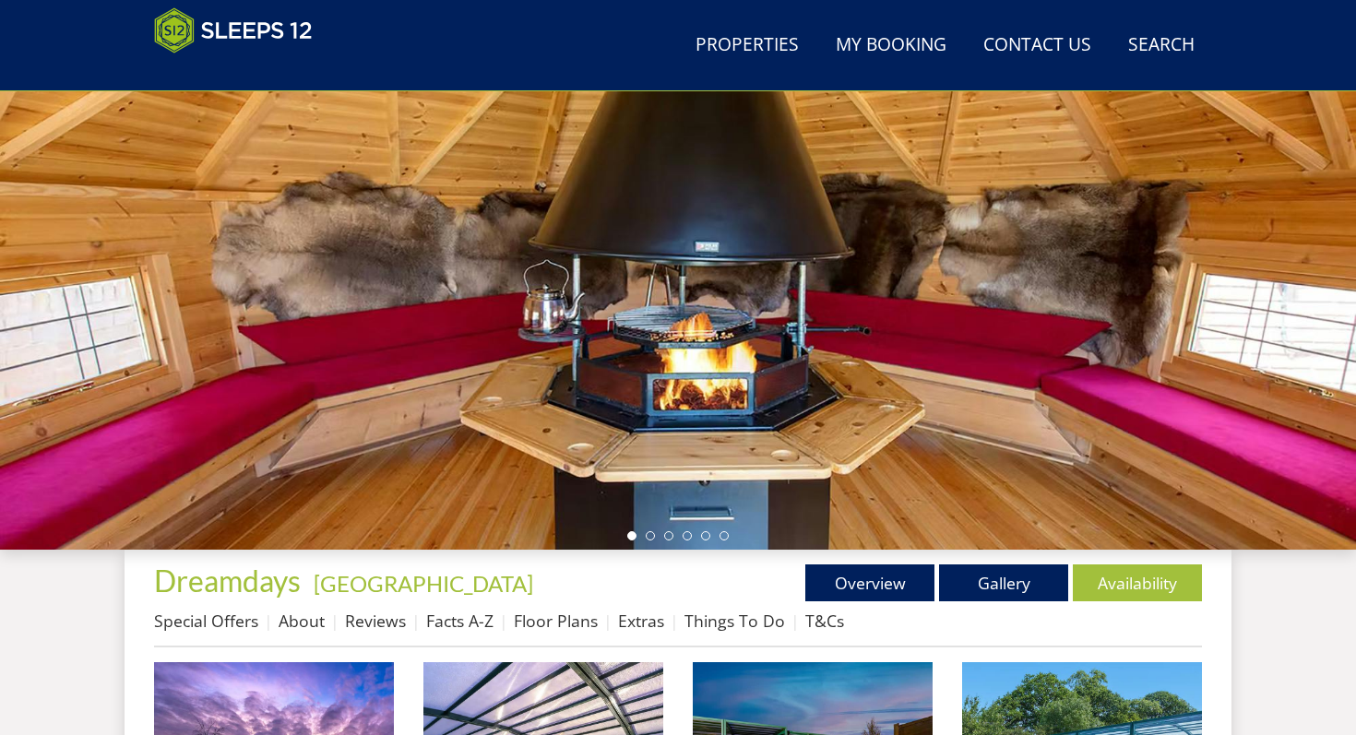
scroll to position [2914, 0]
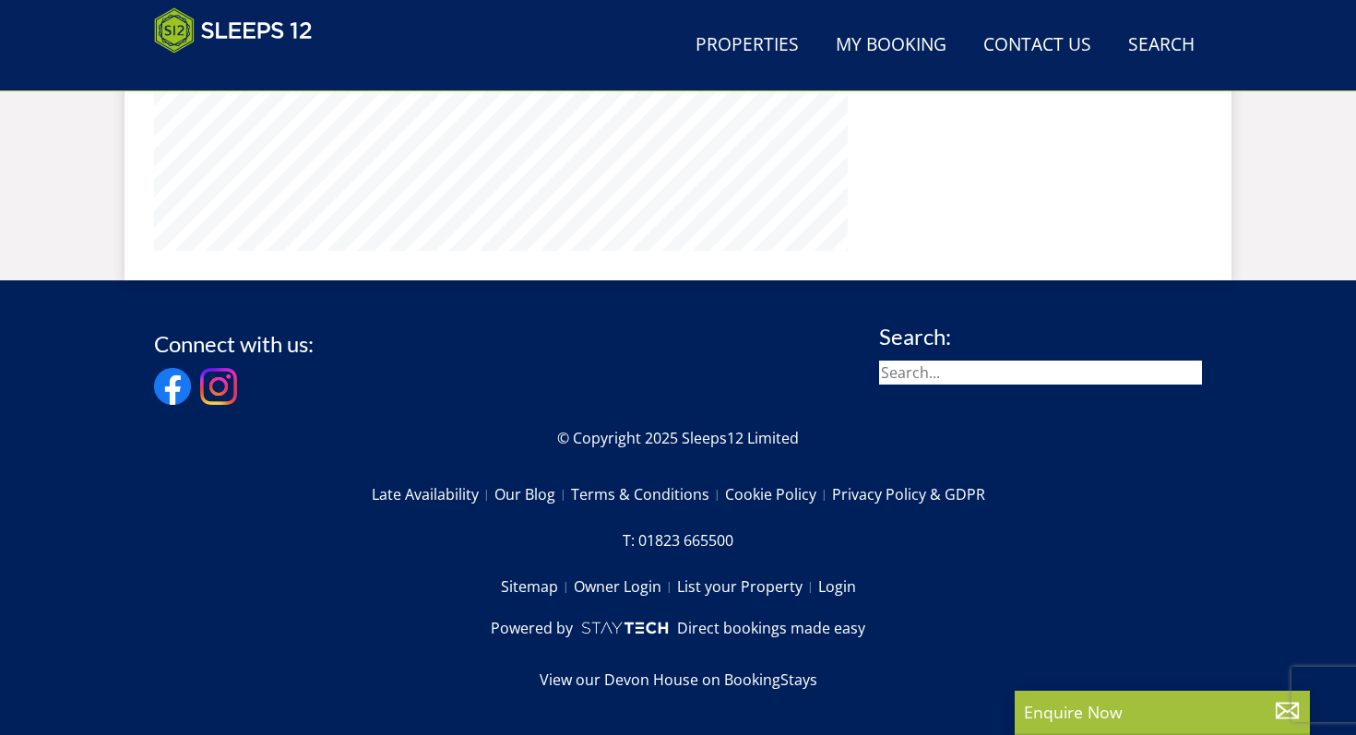
scroll to position [308, 0]
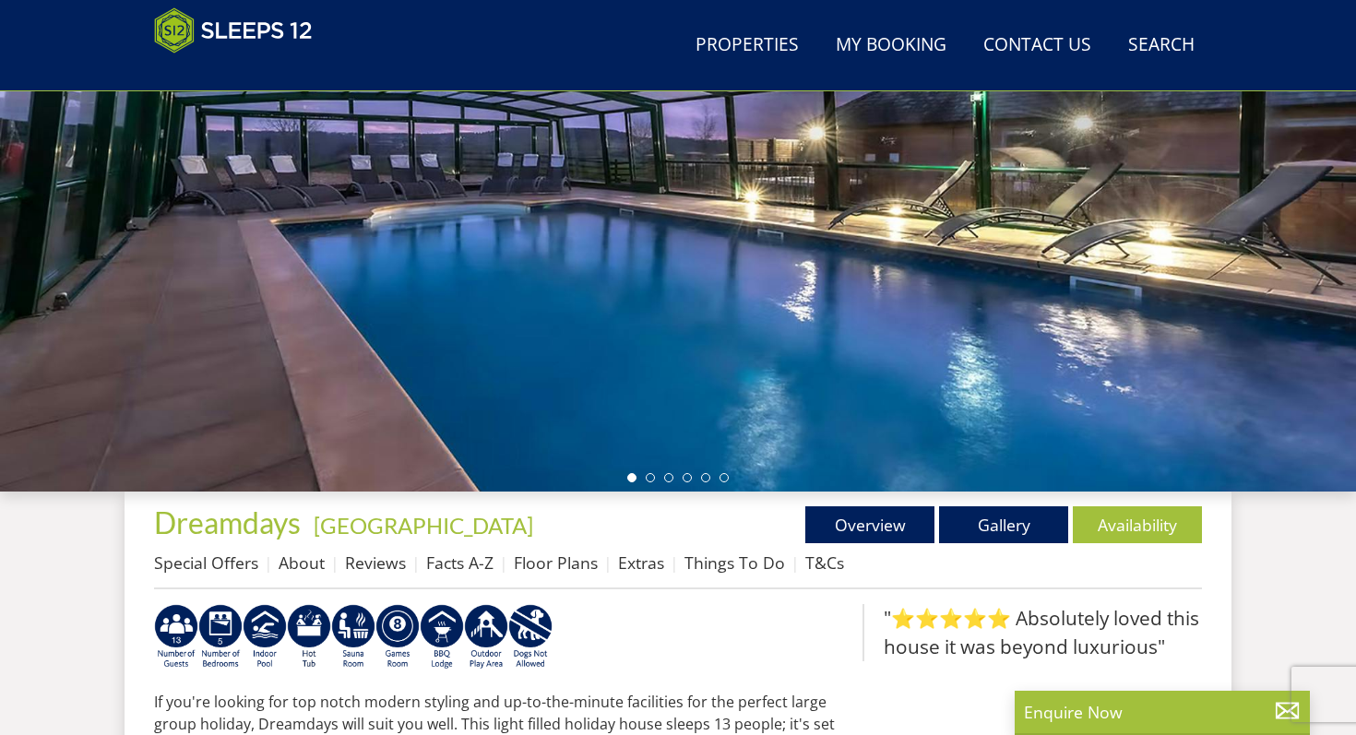
select select "10"
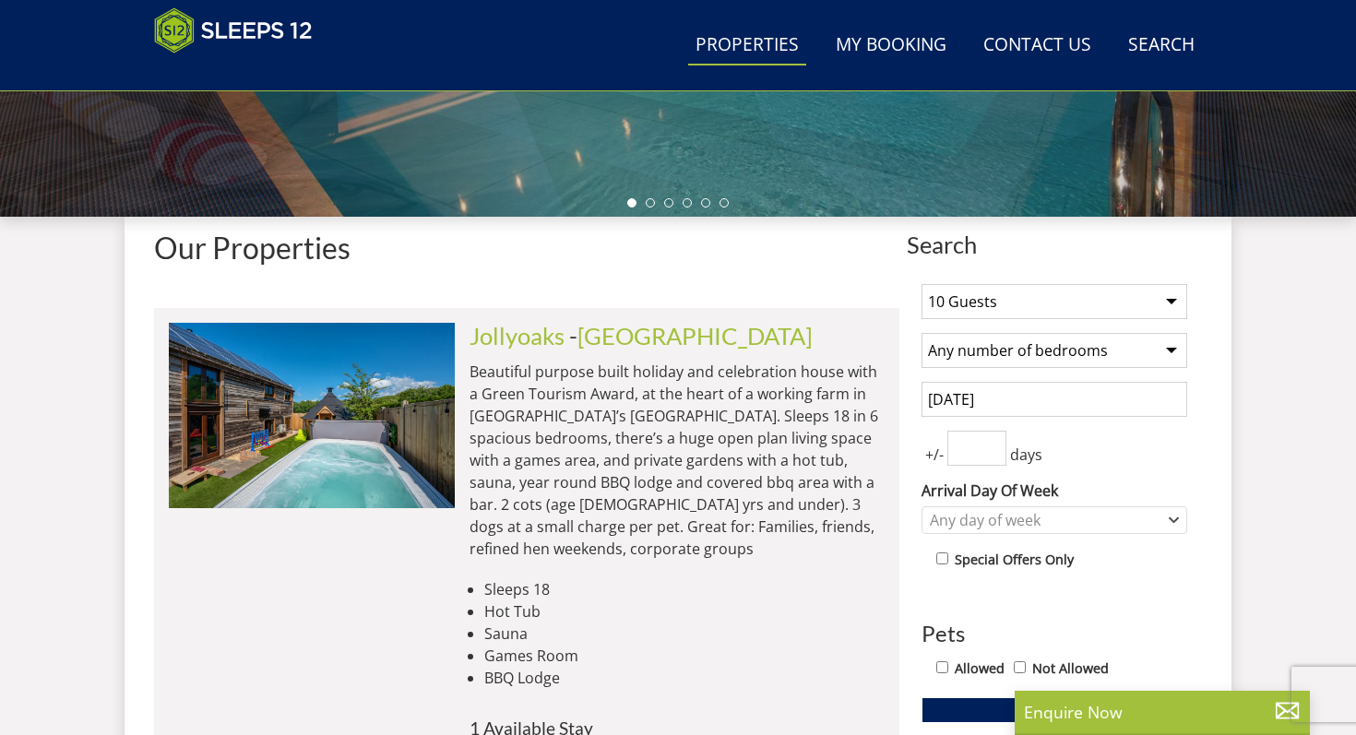
scroll to position [582, 0]
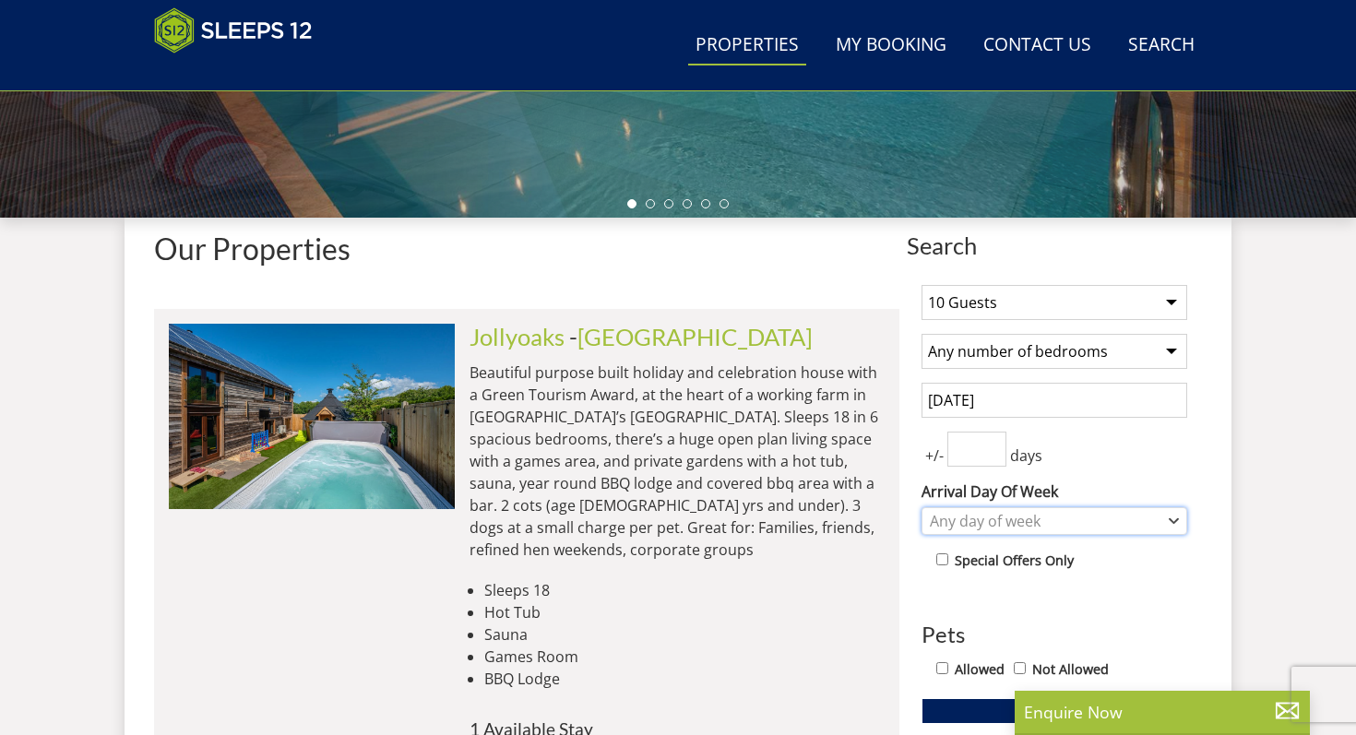
click at [1040, 526] on div "Any day of week" at bounding box center [1044, 521] width 239 height 20
click at [994, 446] on input "1" at bounding box center [976, 449] width 59 height 35
click at [994, 441] on input "2" at bounding box center [976, 449] width 59 height 35
click at [994, 441] on input "3" at bounding box center [976, 449] width 59 height 35
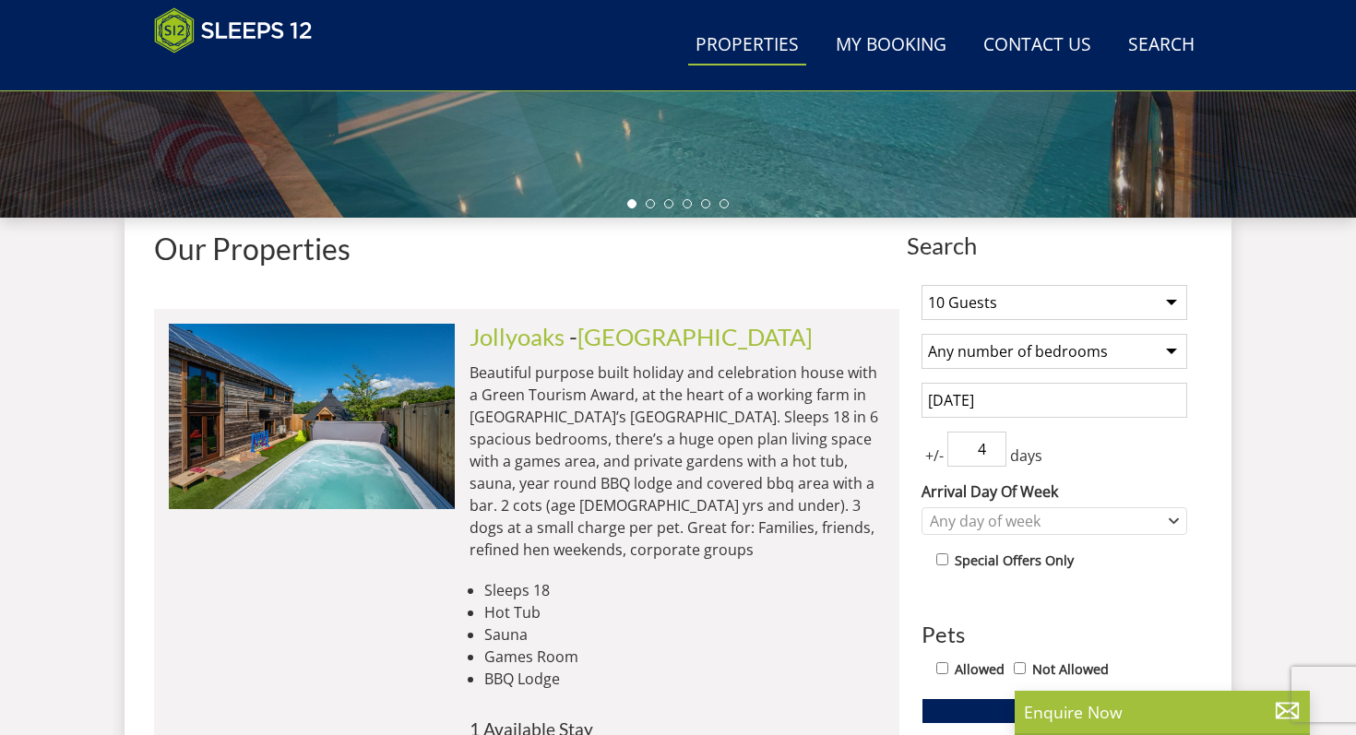
type input "4"
click at [994, 441] on input "4" at bounding box center [976, 449] width 59 height 35
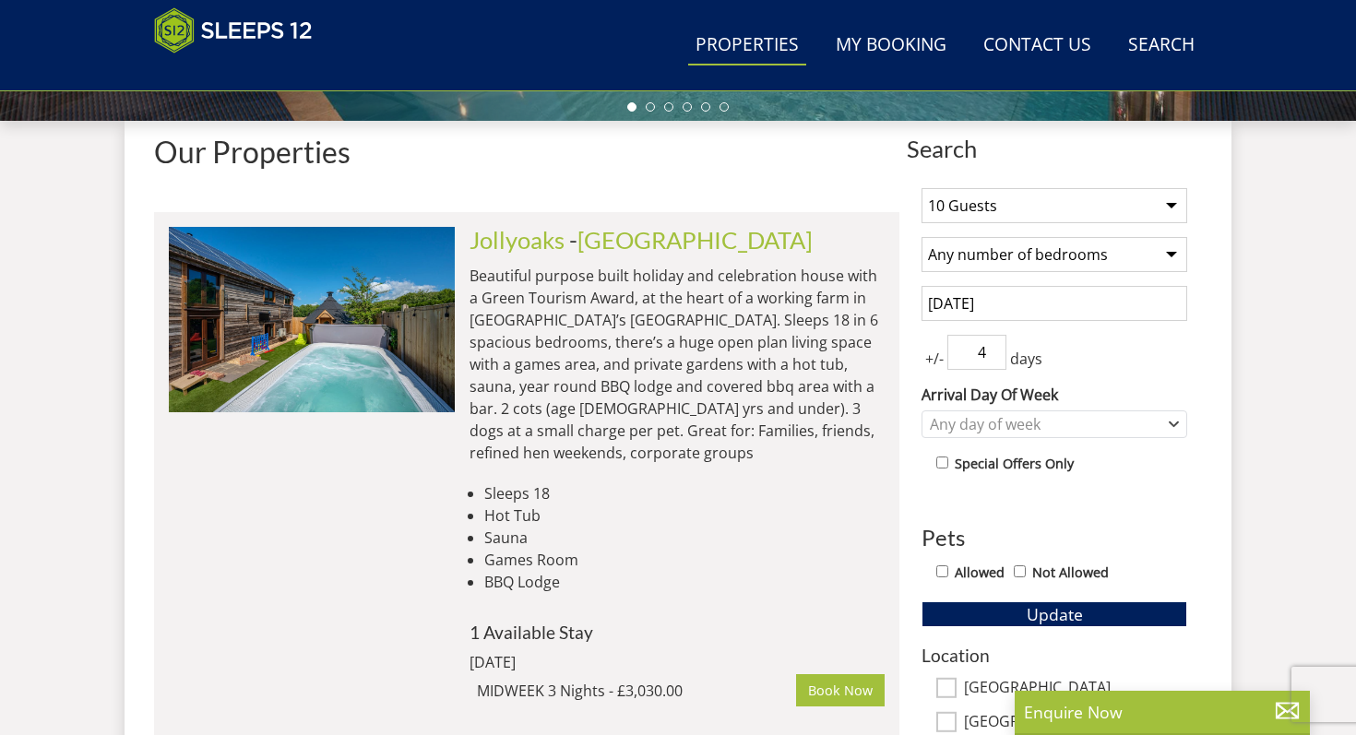
scroll to position [693, 0]
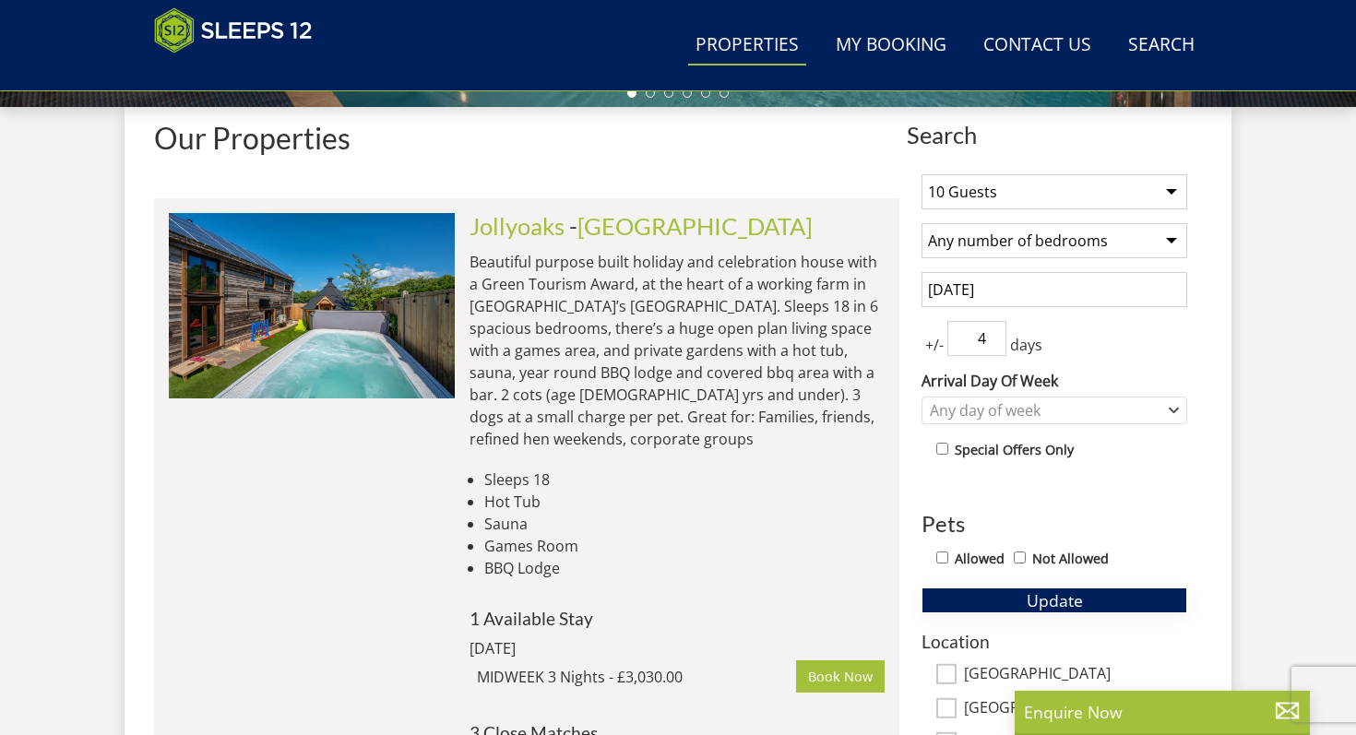
click at [1061, 594] on span "Update" at bounding box center [1054, 600] width 56 height 22
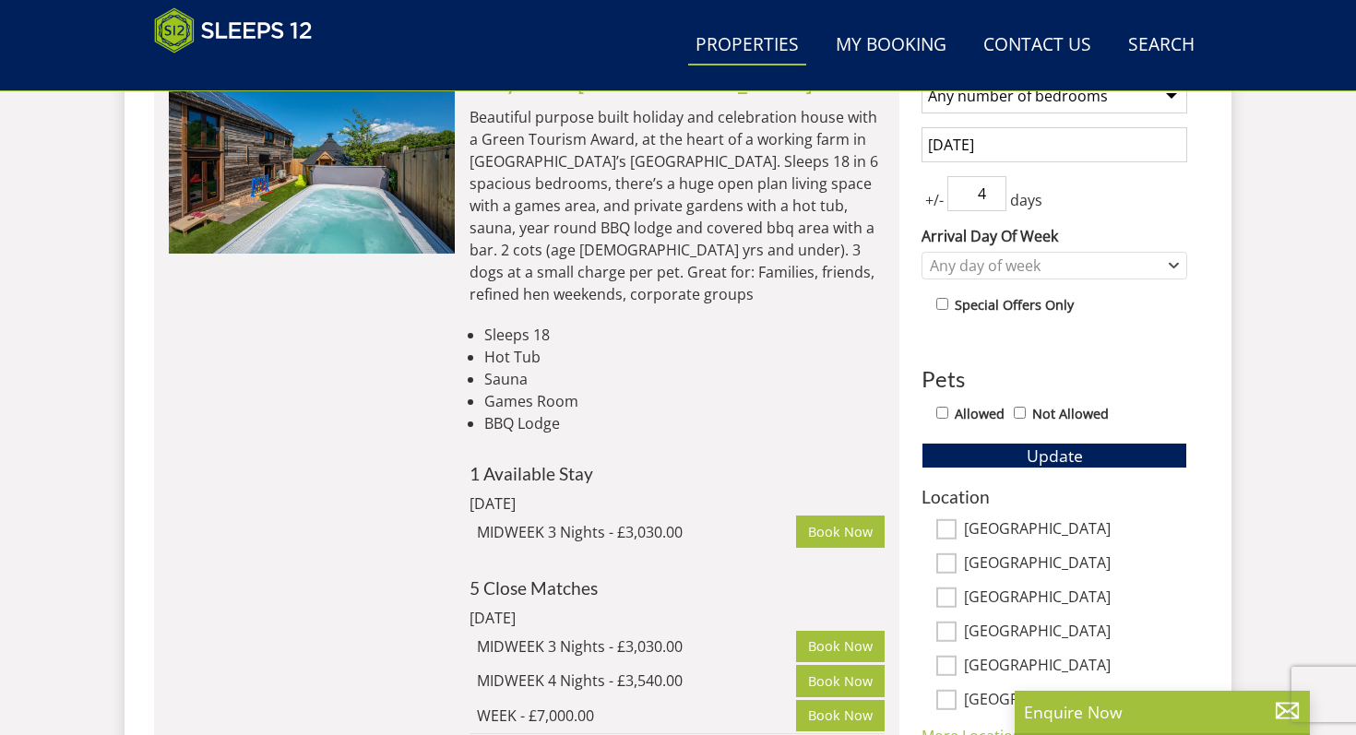
scroll to position [852, 0]
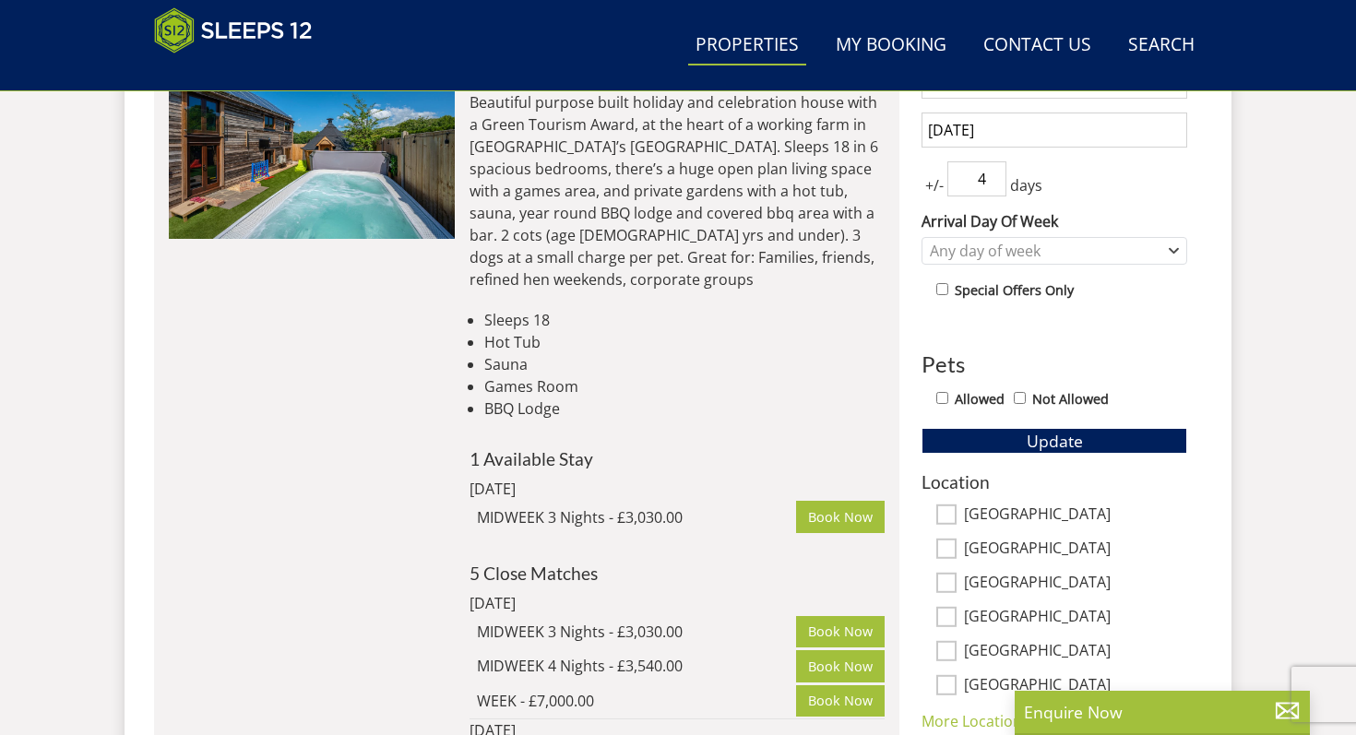
click at [1002, 548] on label "[GEOGRAPHIC_DATA]" at bounding box center [1075, 550] width 223 height 20
click at [956, 548] on input "[GEOGRAPHIC_DATA]" at bounding box center [946, 549] width 20 height 20
checkbox input "true"
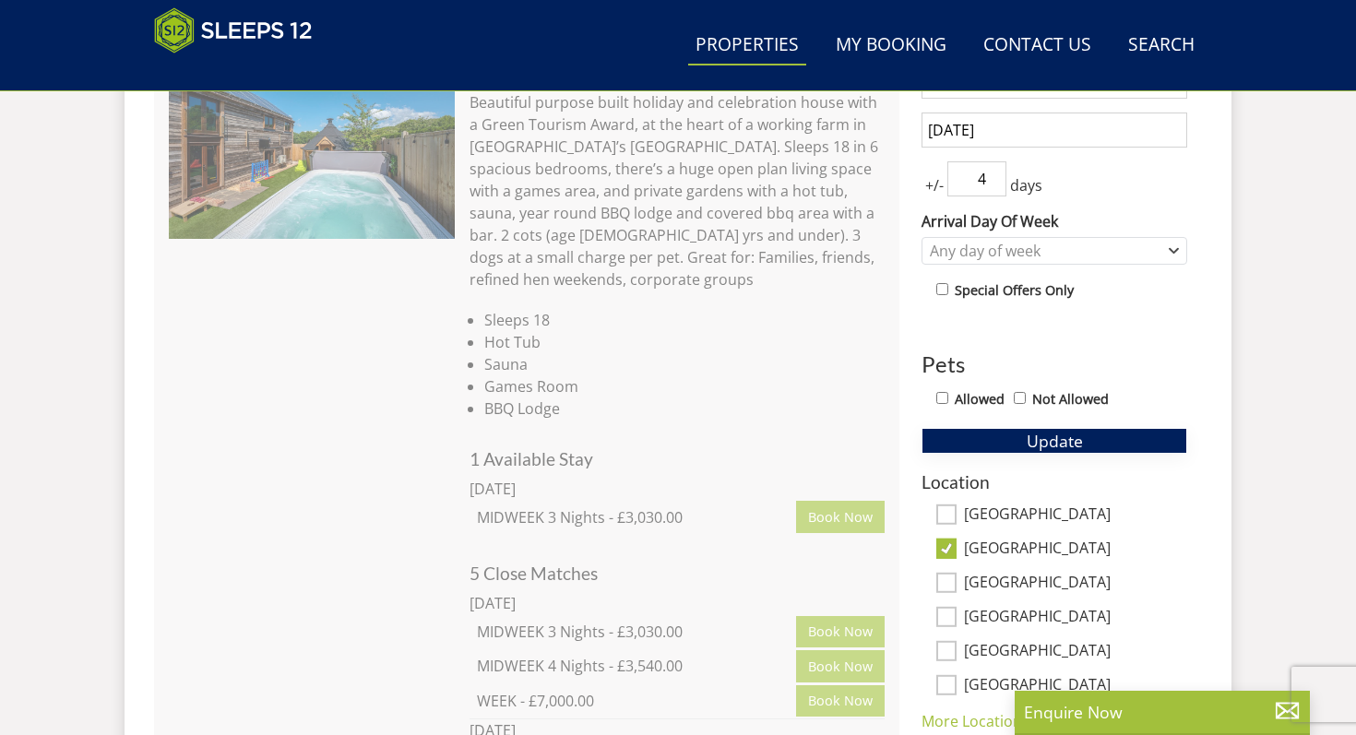
click at [1117, 446] on button "Update" at bounding box center [1054, 441] width 266 height 26
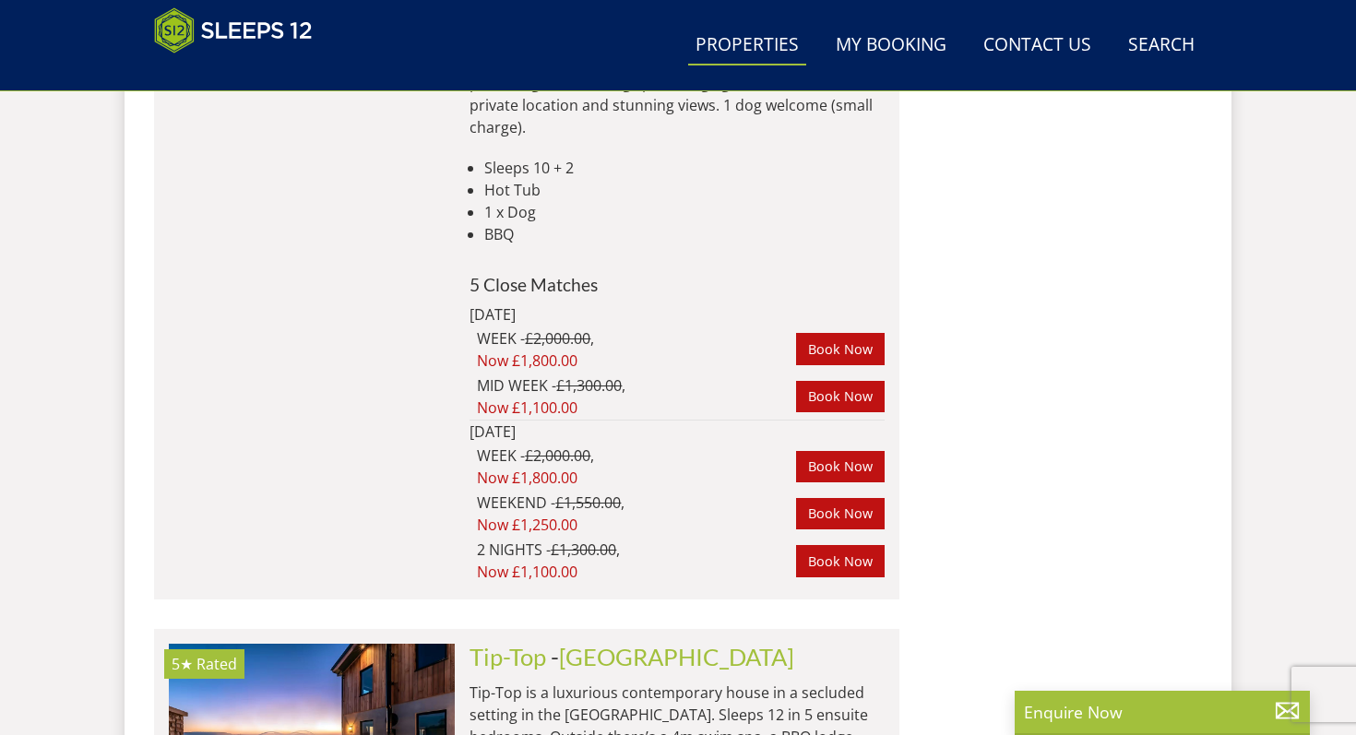
scroll to position [2982, 0]
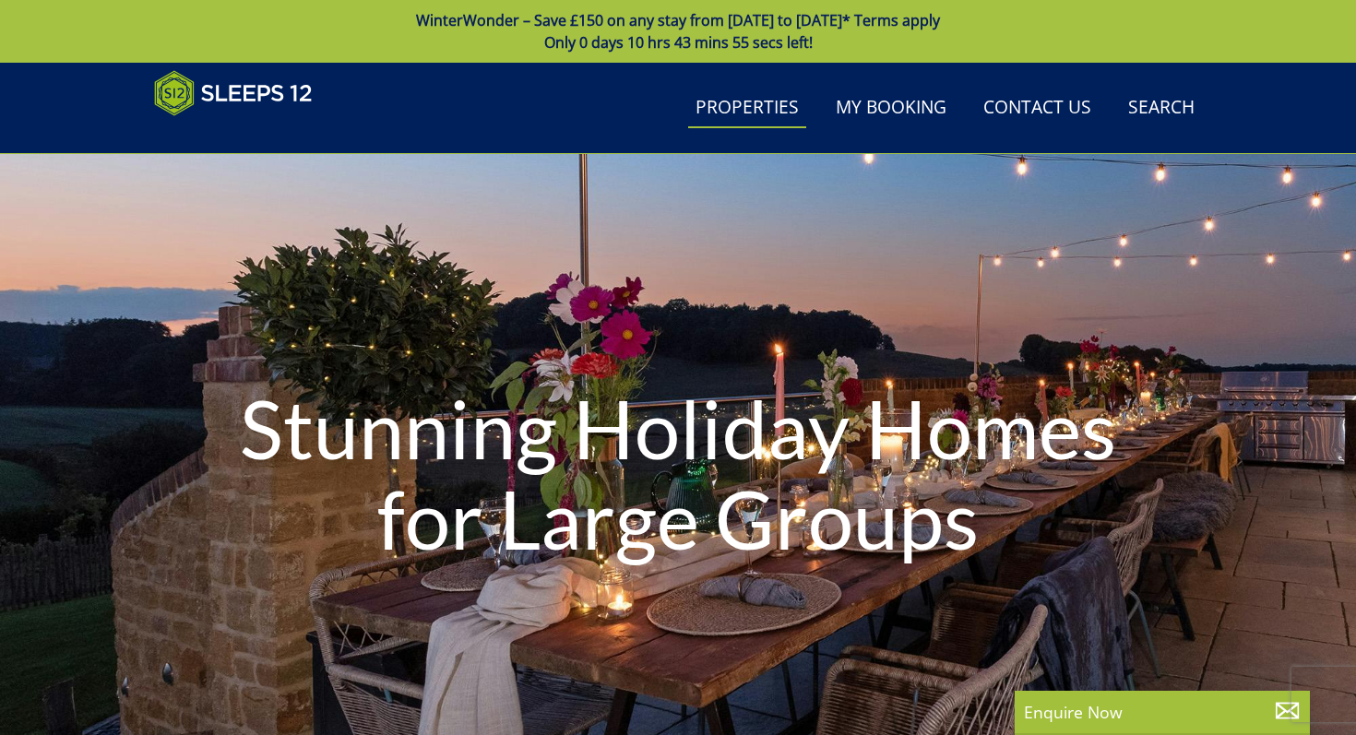
select select "10"
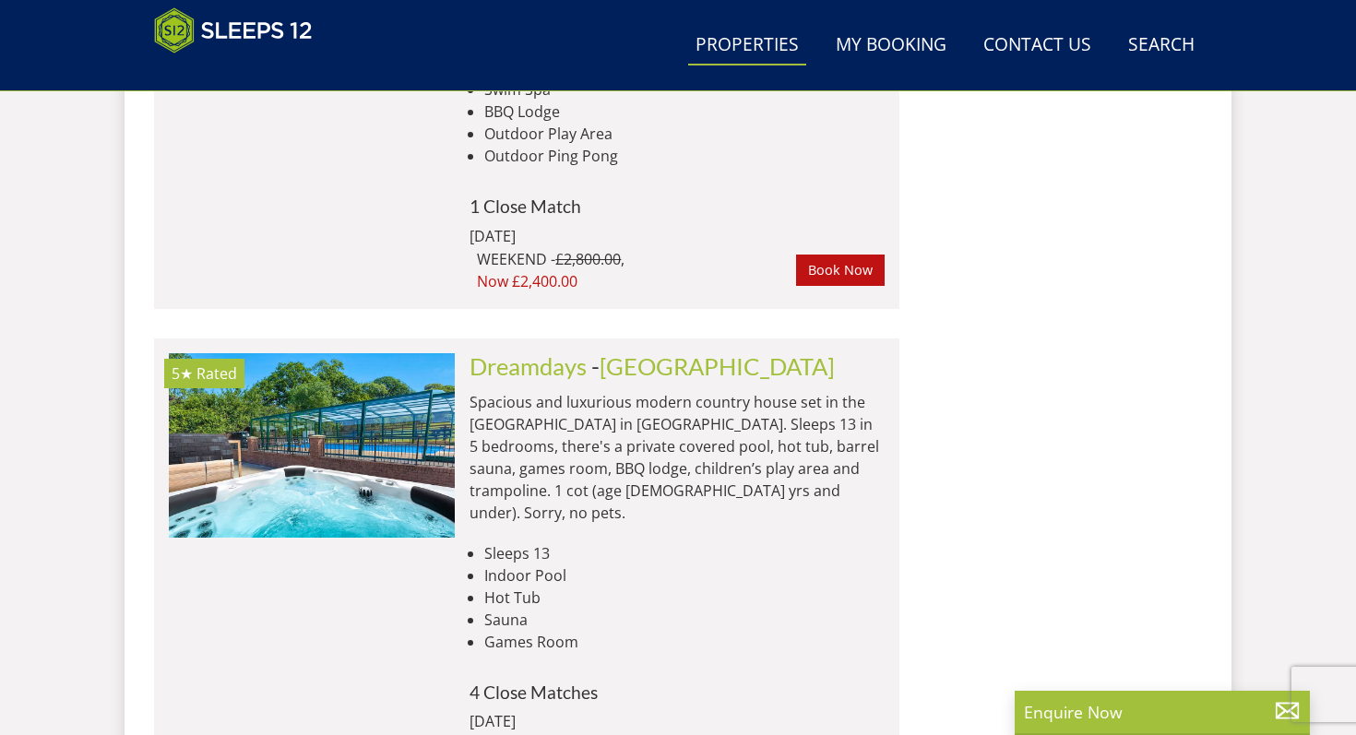
scroll to position [3624, 0]
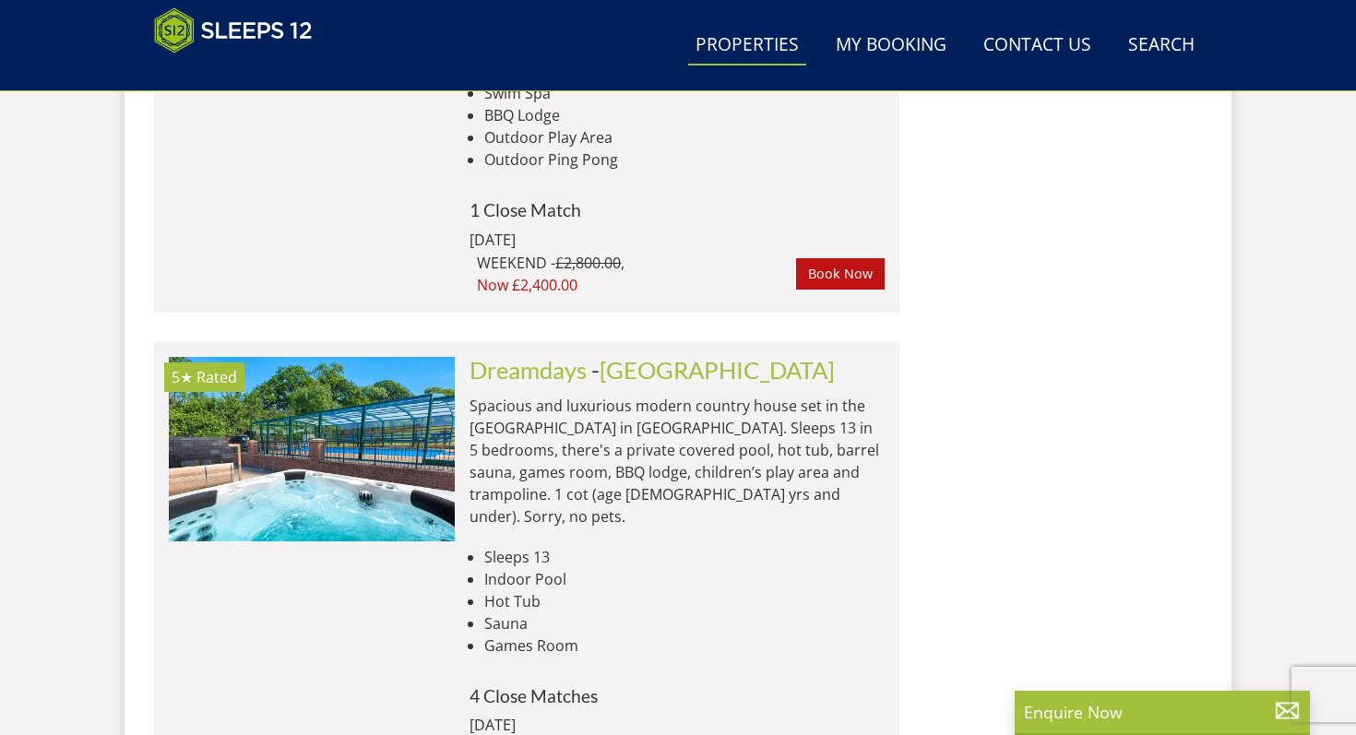
click at [547, 568] on li "Indoor Pool" at bounding box center [684, 579] width 400 height 22
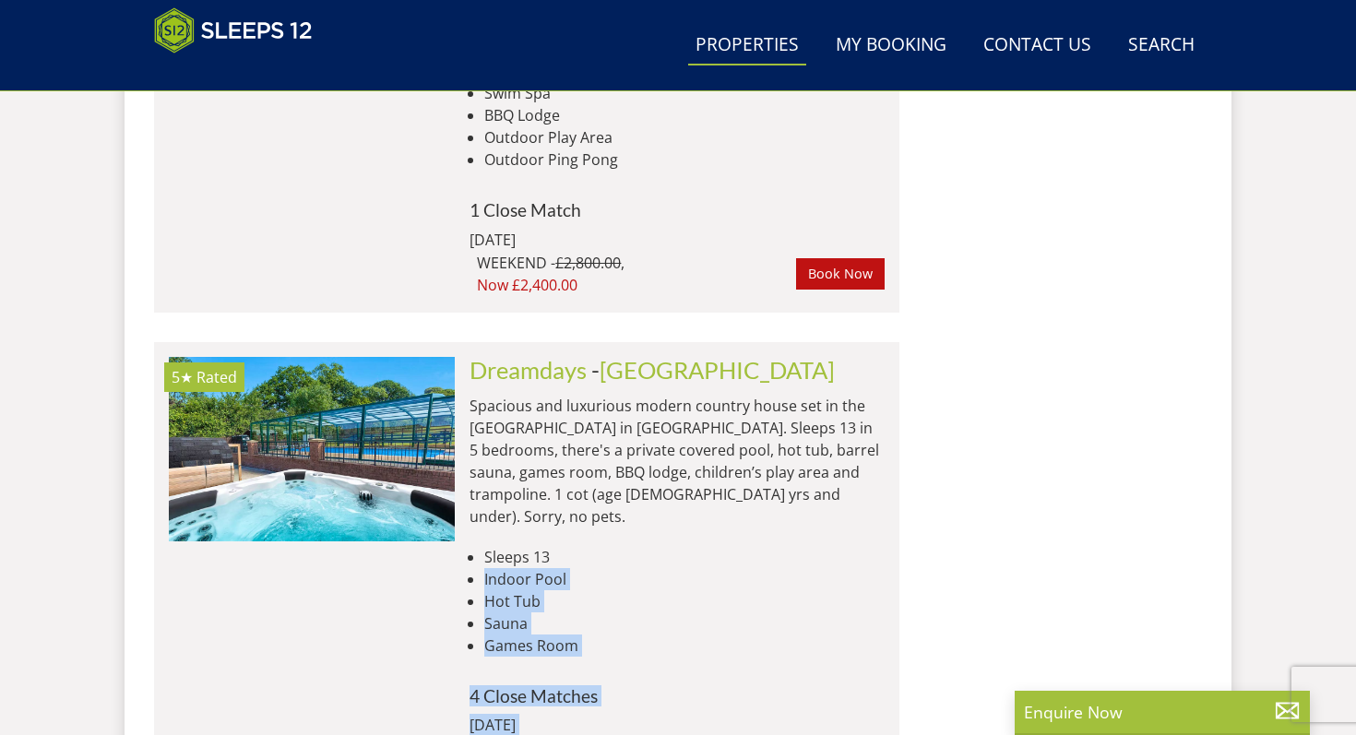
drag, startPoint x: 547, startPoint y: 443, endPoint x: 530, endPoint y: 619, distance: 176.9
click at [530, 619] on div "Dreamdays - Devon Spacious and luxurious modern country house set in the Blackd…" at bounding box center [670, 652] width 430 height 591
click at [677, 714] on div "[DATE]" at bounding box center [593, 725] width 249 height 22
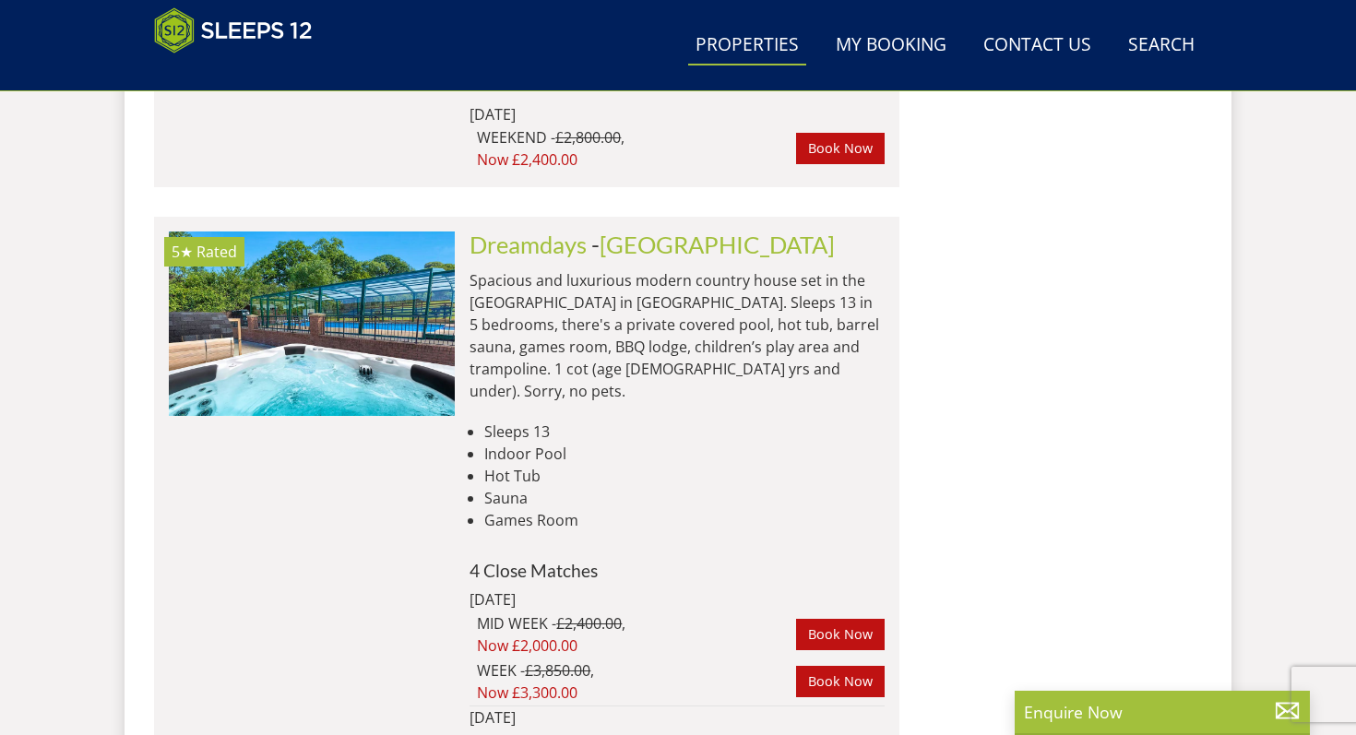
scroll to position [3749, 0]
click at [835, 620] on link "Book Now" at bounding box center [840, 635] width 89 height 31
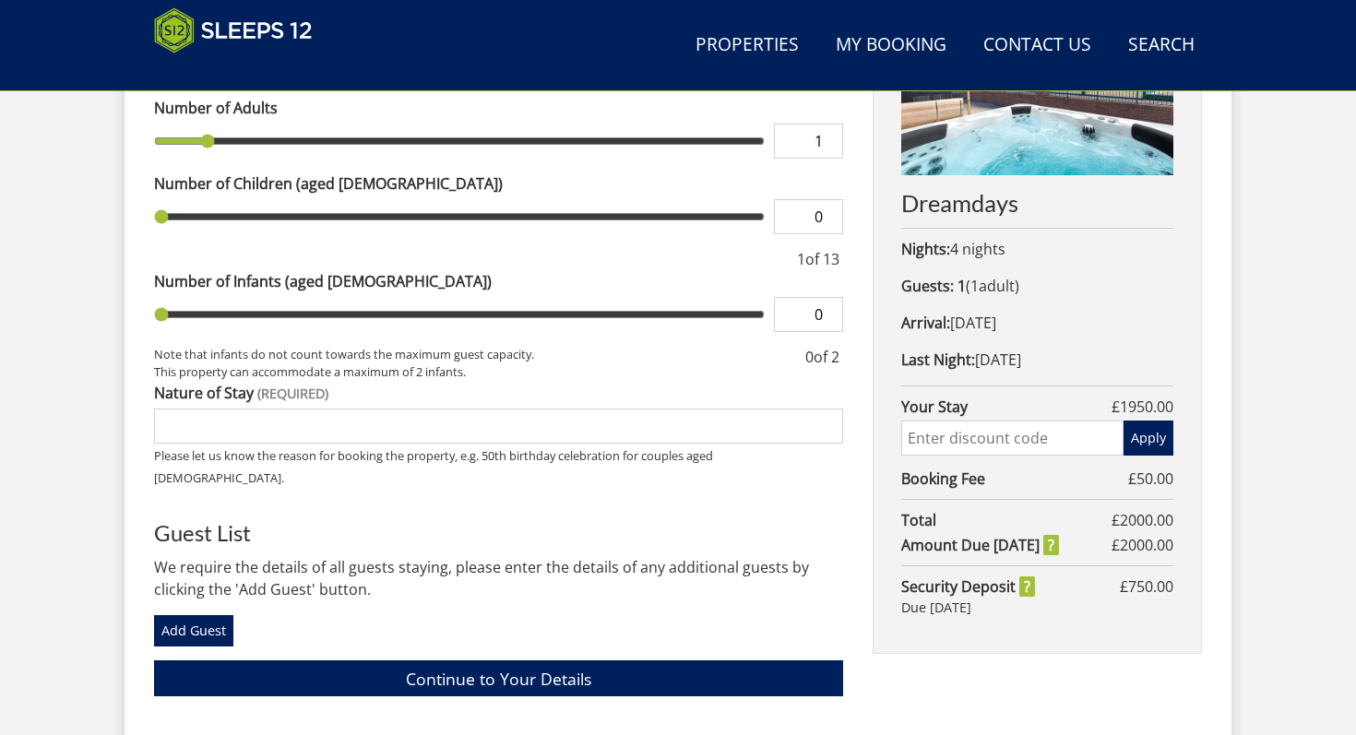
scroll to position [814, 0]
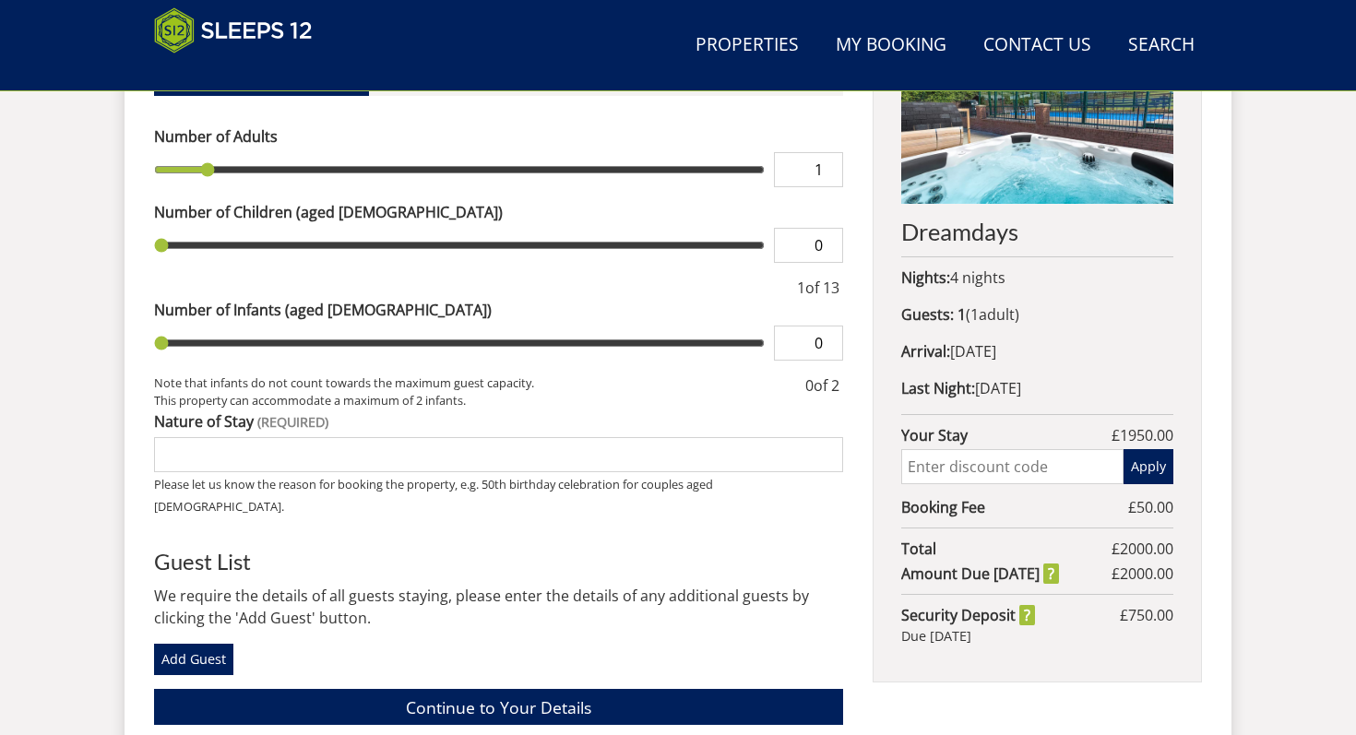
click at [1014, 356] on p "Arrival: [DATE]" at bounding box center [1037, 351] width 272 height 22
drag, startPoint x: 1014, startPoint y: 356, endPoint x: 1015, endPoint y: 378, distance: 22.2
click at [1015, 377] on div "Dreamdays Nights: 4 nights Guests: 1 ( 1 adult s 0 child ren 0 infant s ) Arriv…" at bounding box center [1036, 341] width 329 height 682
click at [1015, 378] on p "Last Night: [DATE]" at bounding box center [1037, 388] width 272 height 22
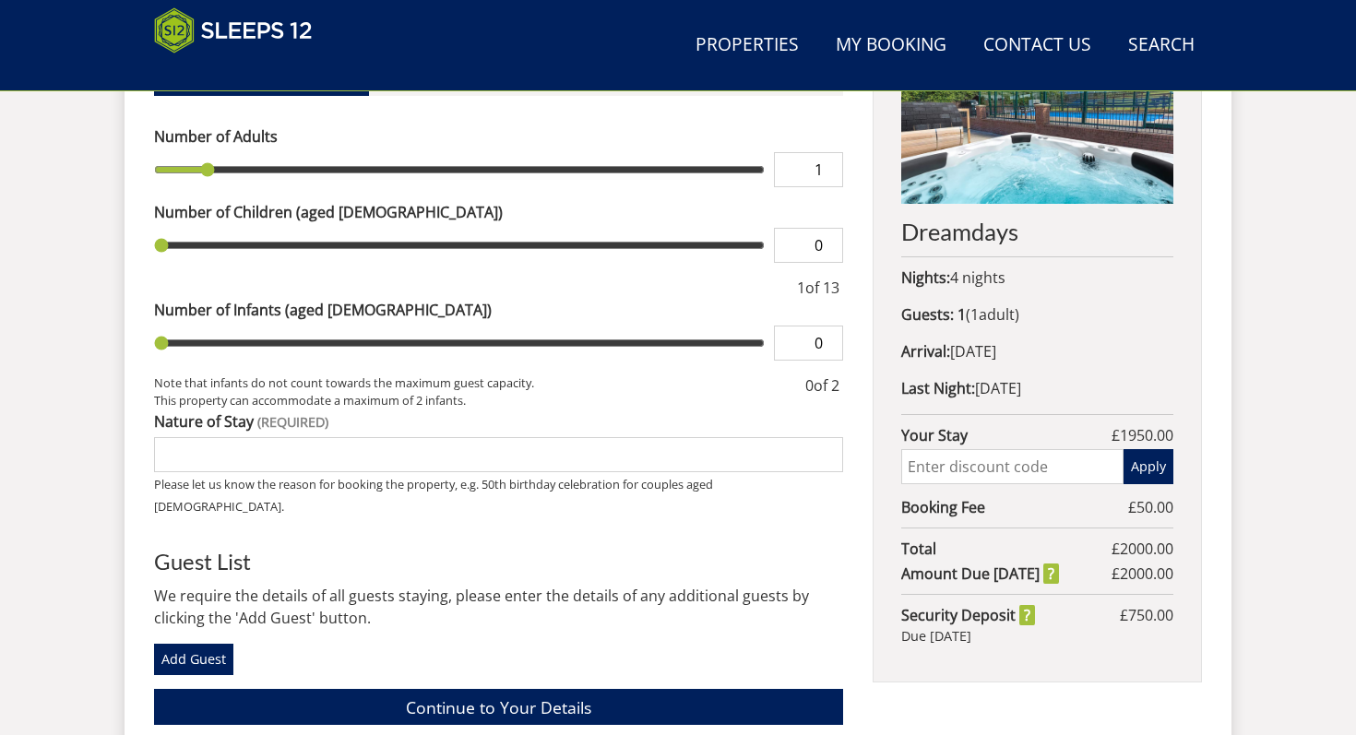
click at [1015, 378] on p "Last Night: [DATE]" at bounding box center [1037, 388] width 272 height 22
drag, startPoint x: 1015, startPoint y: 378, endPoint x: 1015, endPoint y: 278, distance: 100.5
click at [1015, 278] on div "Dreamdays Nights: 4 nights Guests: 1 ( 1 adult s 0 child ren 0 infant s ) Arriv…" at bounding box center [1036, 341] width 329 height 682
